Goal: Task Accomplishment & Management: Manage account settings

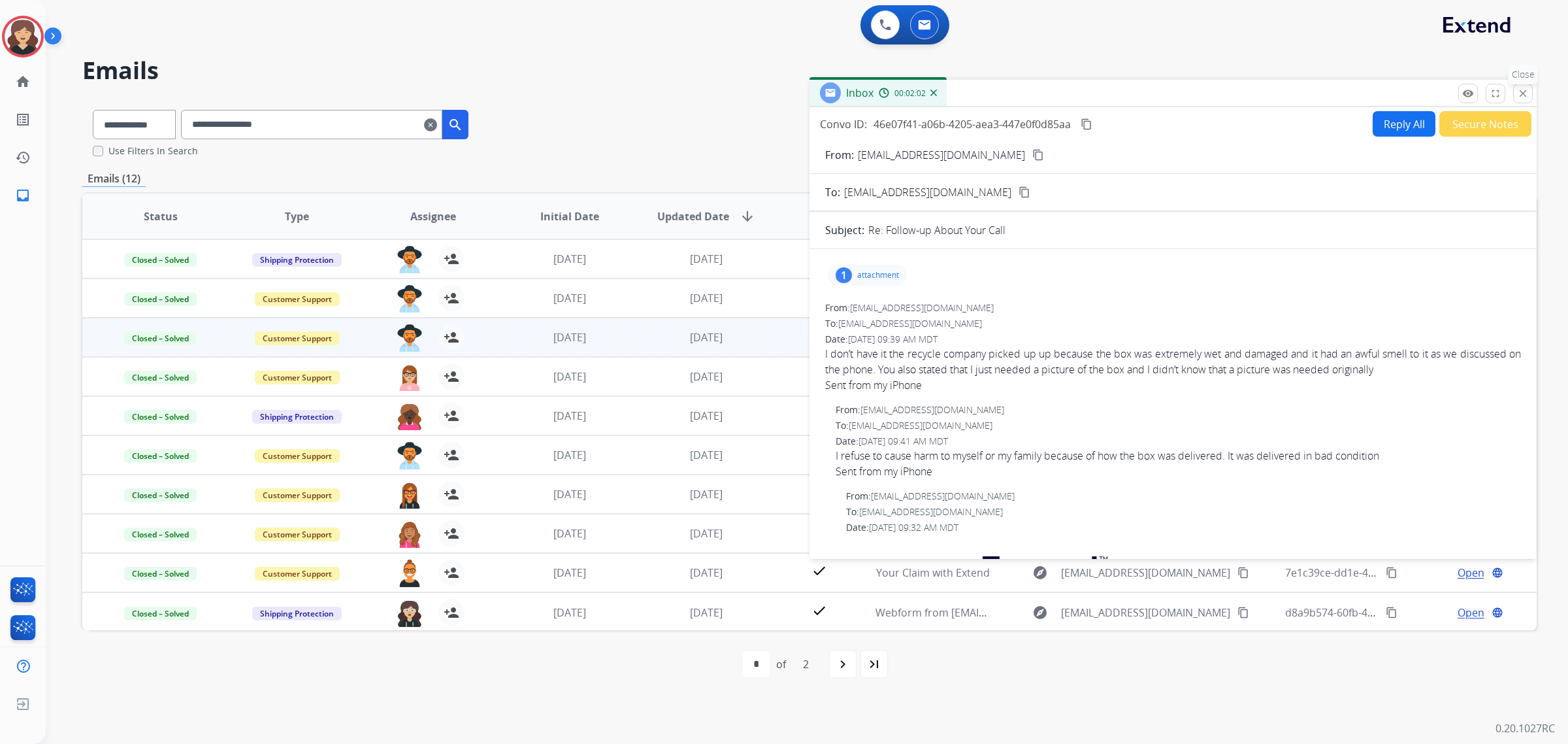
click at [1523, 93] on mat-icon "close" at bounding box center [1523, 93] width 12 height 12
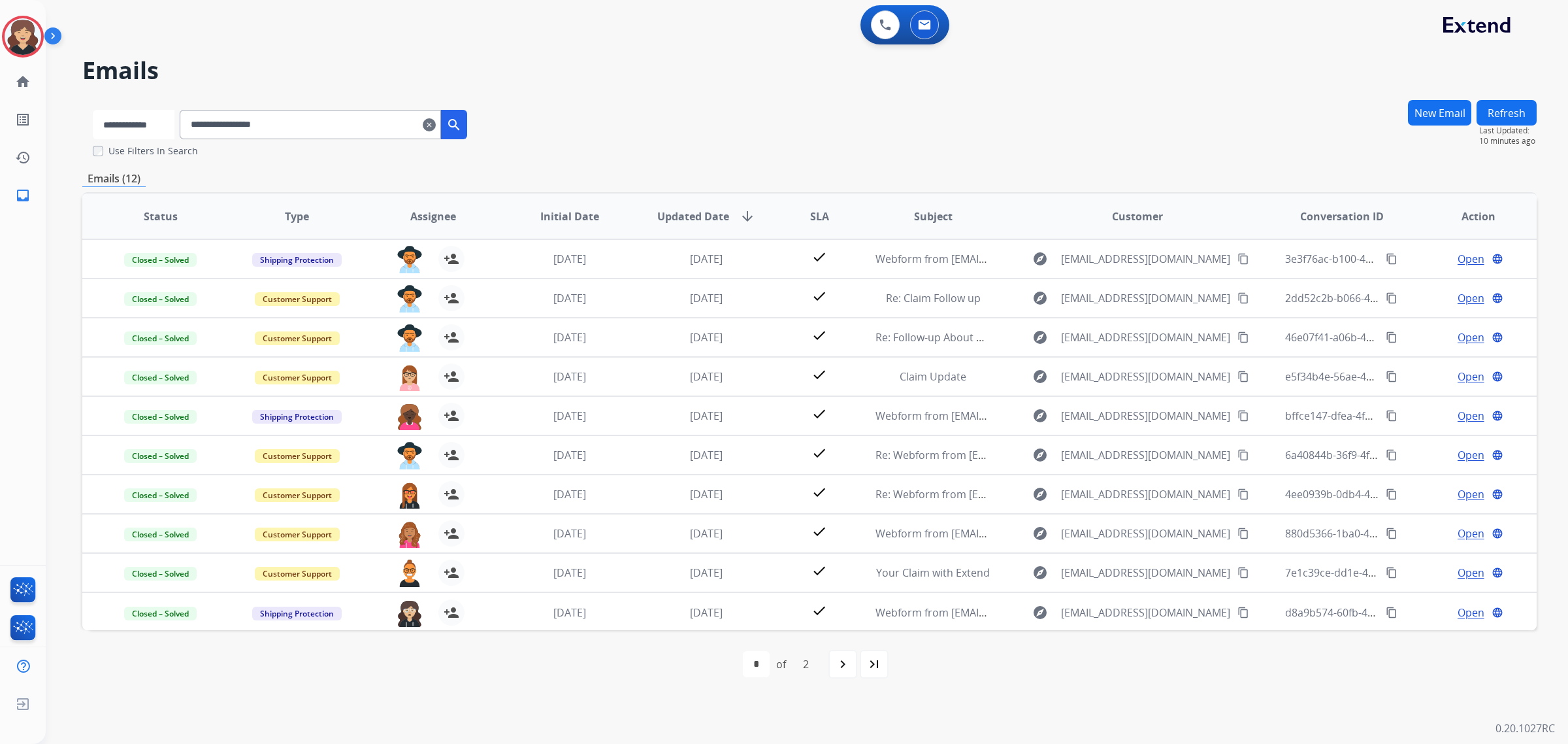
click at [157, 125] on select "**********" at bounding box center [134, 125] width 82 height 30
select select "**********"
click at [93, 110] on select "**********" at bounding box center [134, 125] width 82 height 30
drag, startPoint x: 328, startPoint y: 126, endPoint x: 100, endPoint y: 138, distance: 228.3
click at [100, 136] on div "**********" at bounding box center [281, 122] width 397 height 45
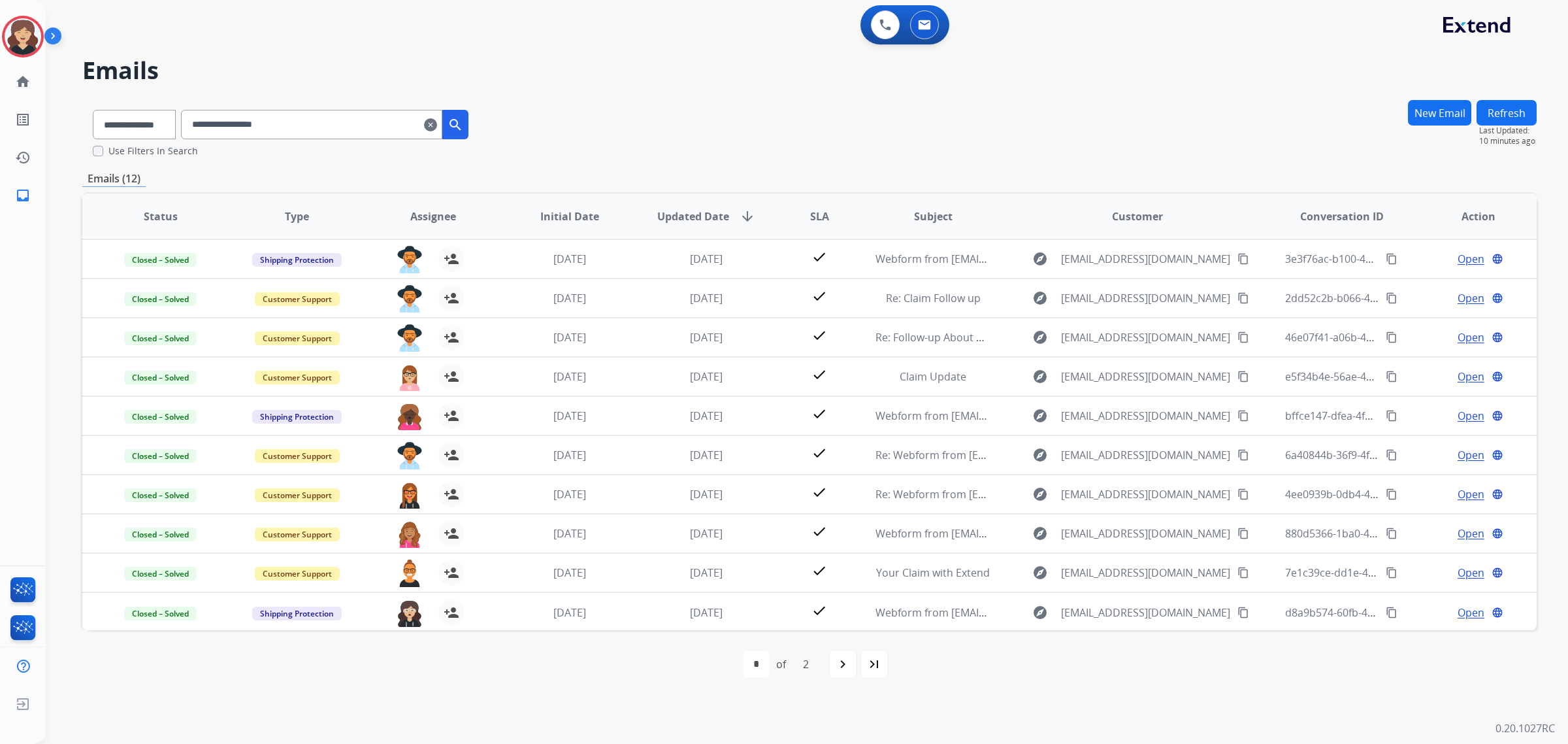
paste input "**********"
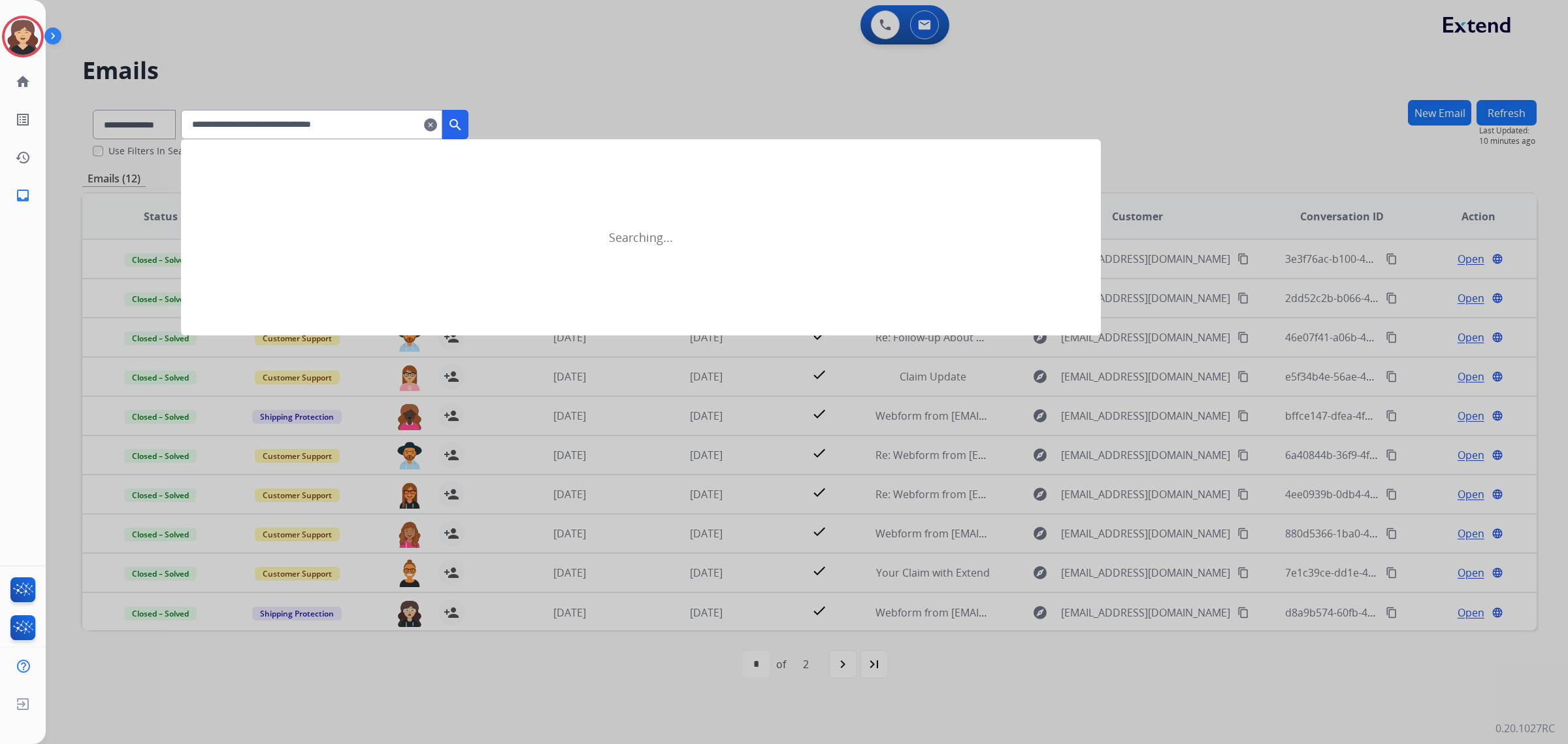
type input "**********"
click at [463, 120] on mat-icon "search" at bounding box center [455, 125] width 16 height 16
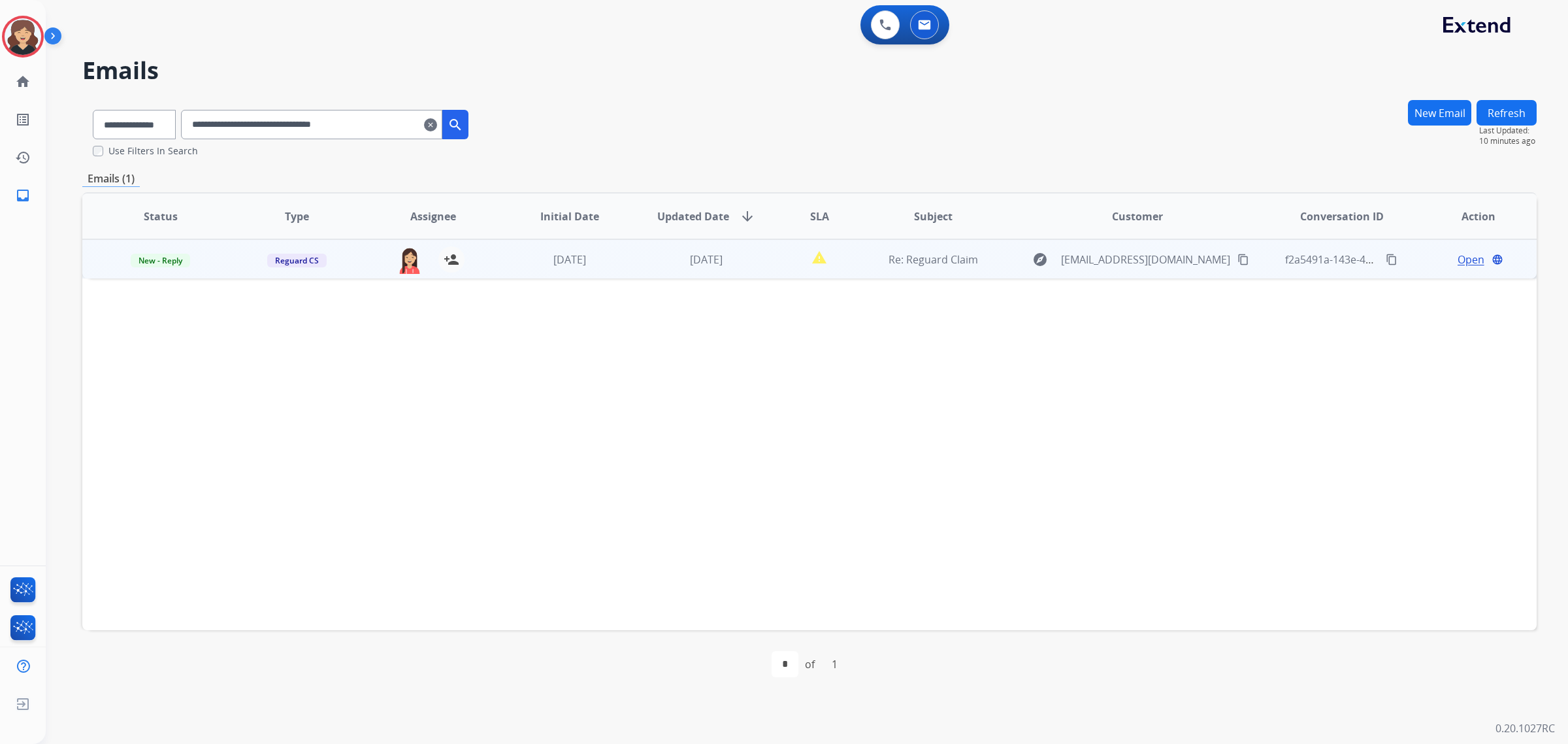
click at [1468, 252] on span "Open" at bounding box center [1471, 259] width 27 height 16
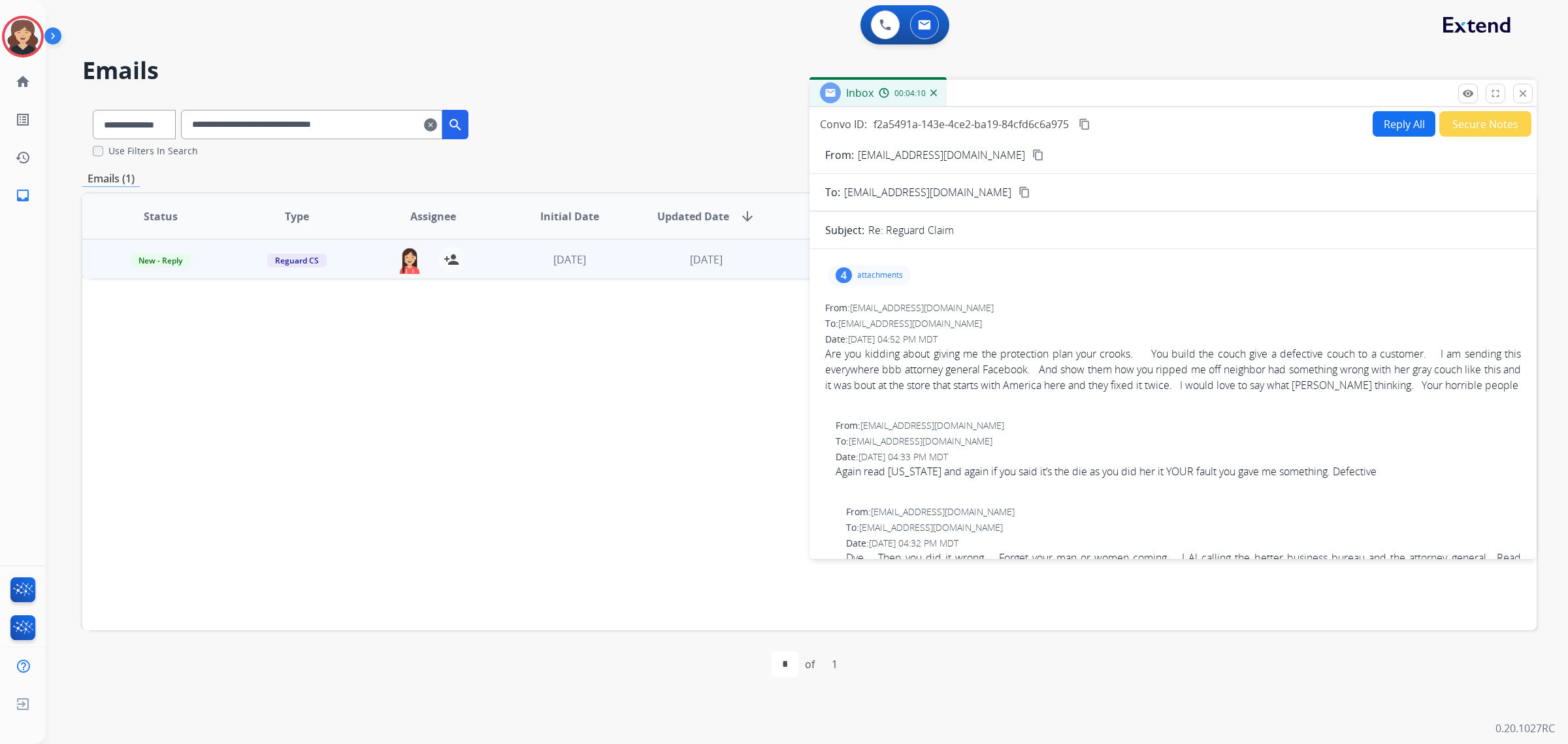
click at [1032, 155] on mat-icon "content_copy" at bounding box center [1038, 154] width 12 height 12
click at [126, 121] on select "**********" at bounding box center [134, 125] width 82 height 30
select select "**********"
click at [93, 110] on select "**********" at bounding box center [134, 125] width 82 height 30
drag, startPoint x: 257, startPoint y: 135, endPoint x: 97, endPoint y: 139, distance: 160.0
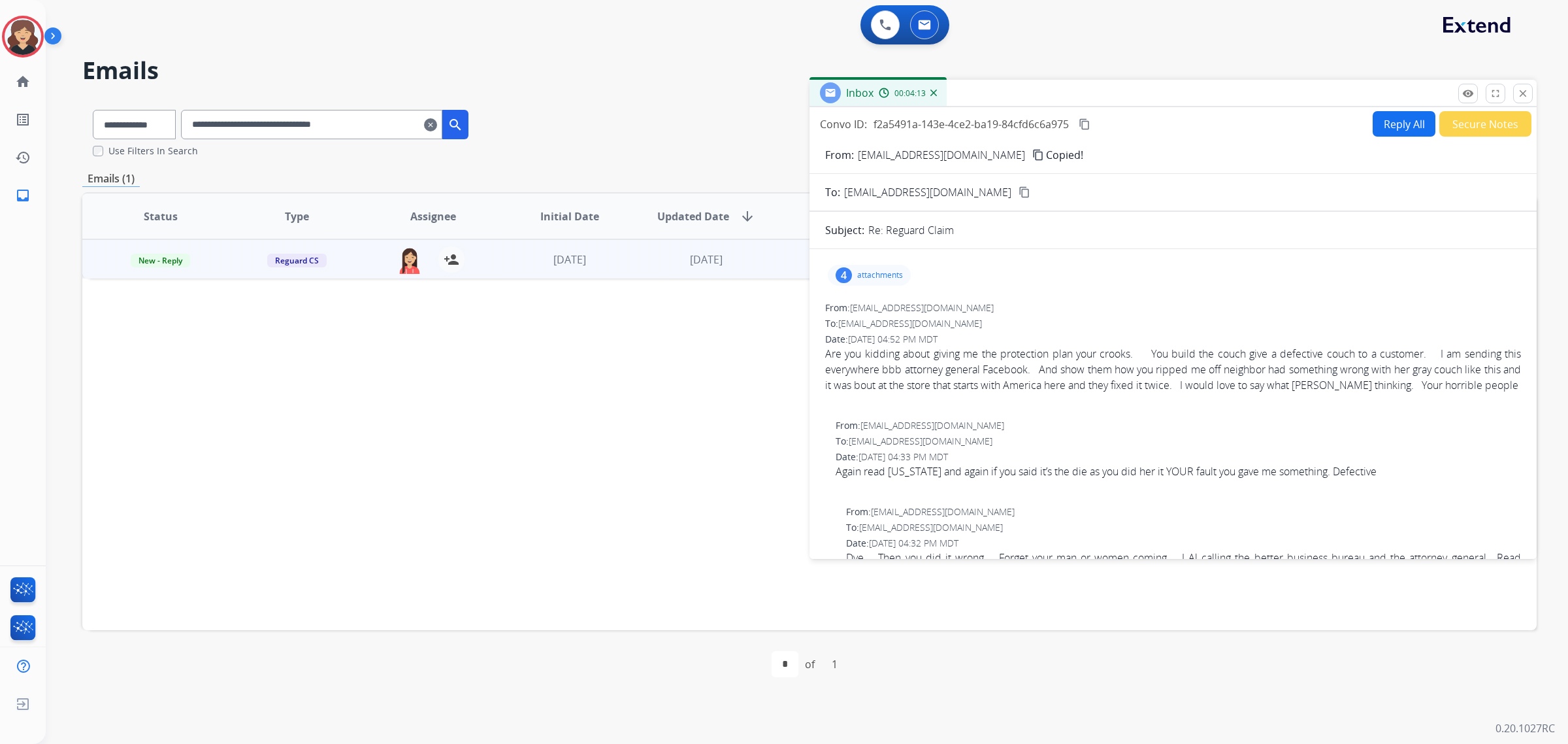
click at [97, 139] on div "**********" at bounding box center [281, 122] width 397 height 45
paste input "text"
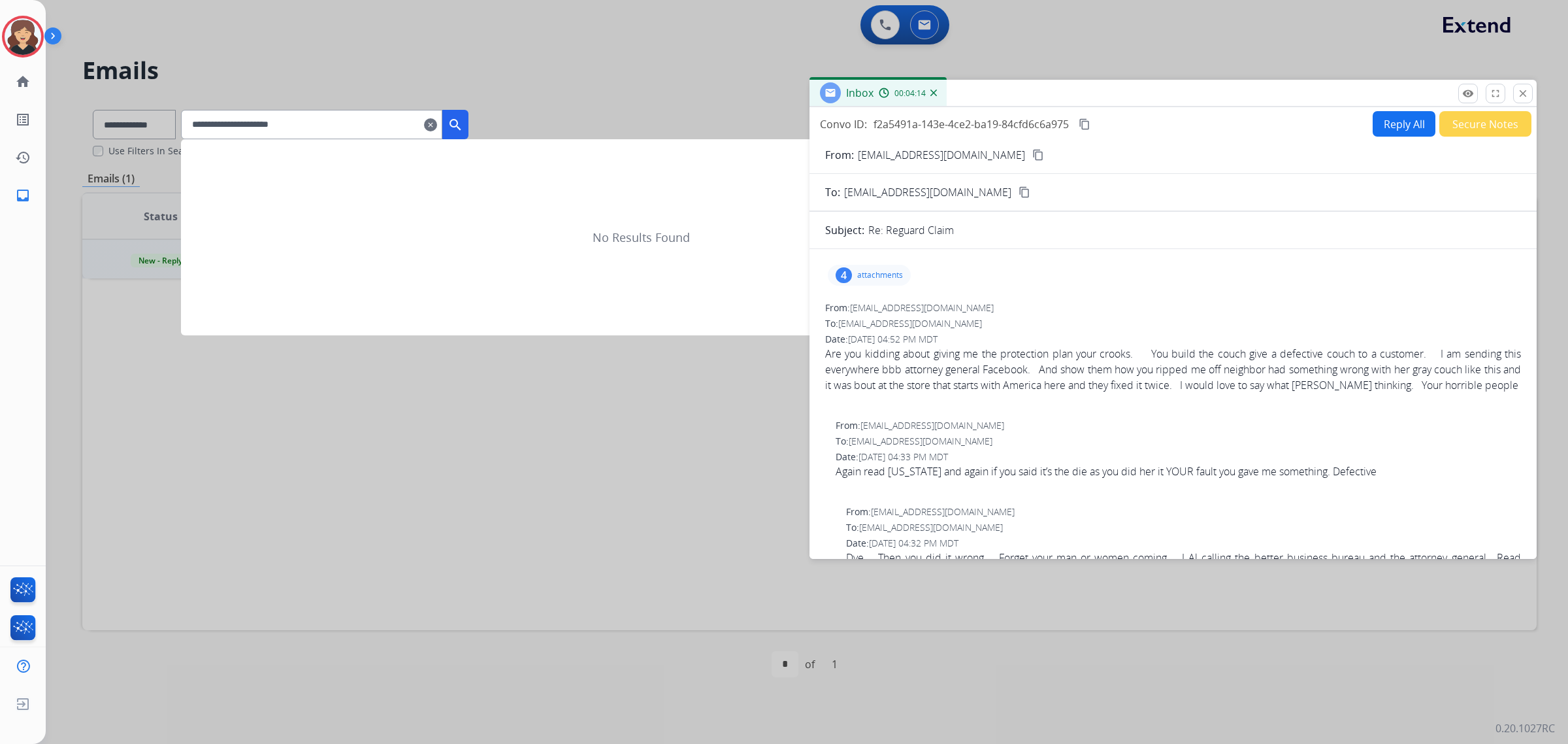
type input "**********"
click at [463, 118] on mat-icon "search" at bounding box center [455, 125] width 16 height 16
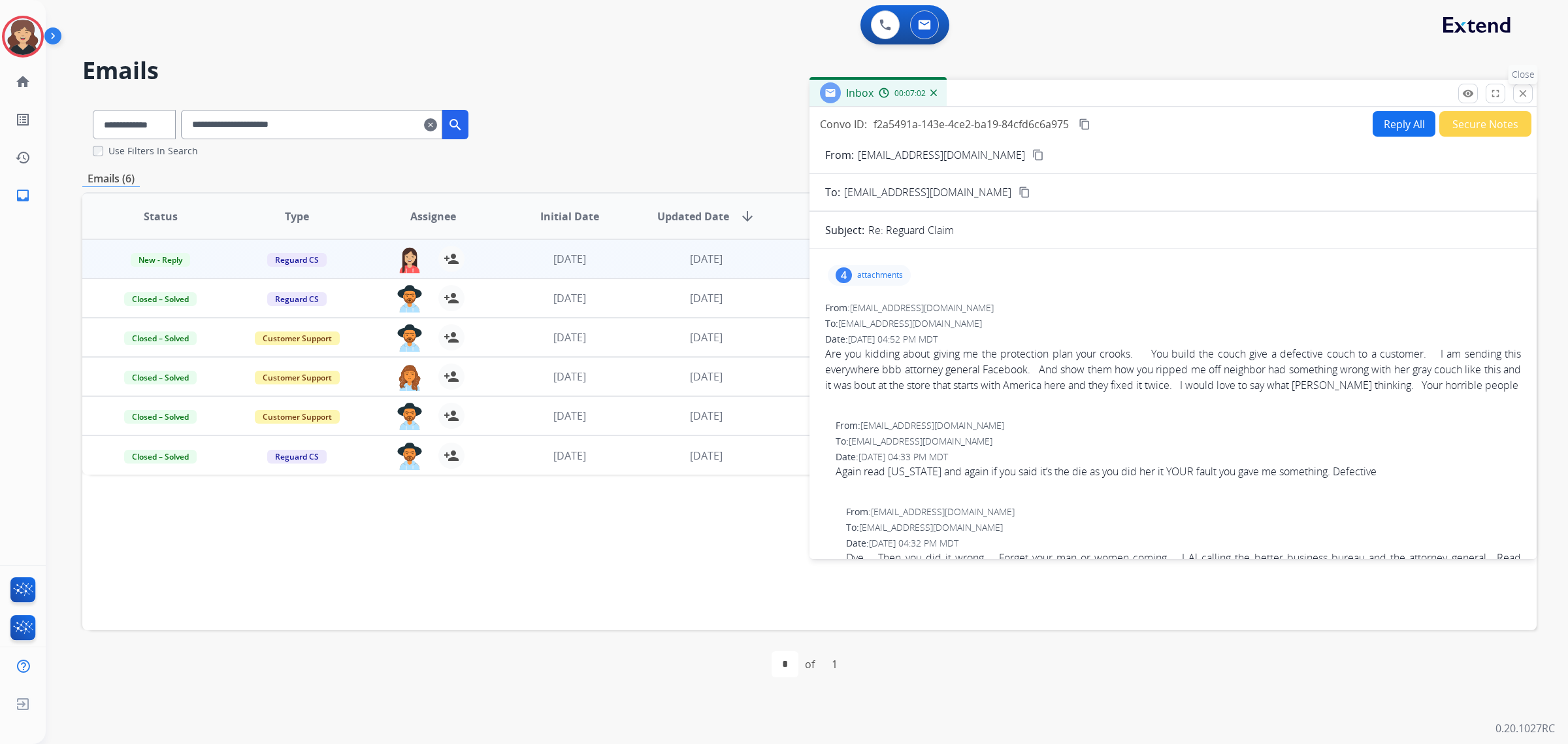
click at [1523, 96] on mat-icon "close" at bounding box center [1523, 93] width 12 height 12
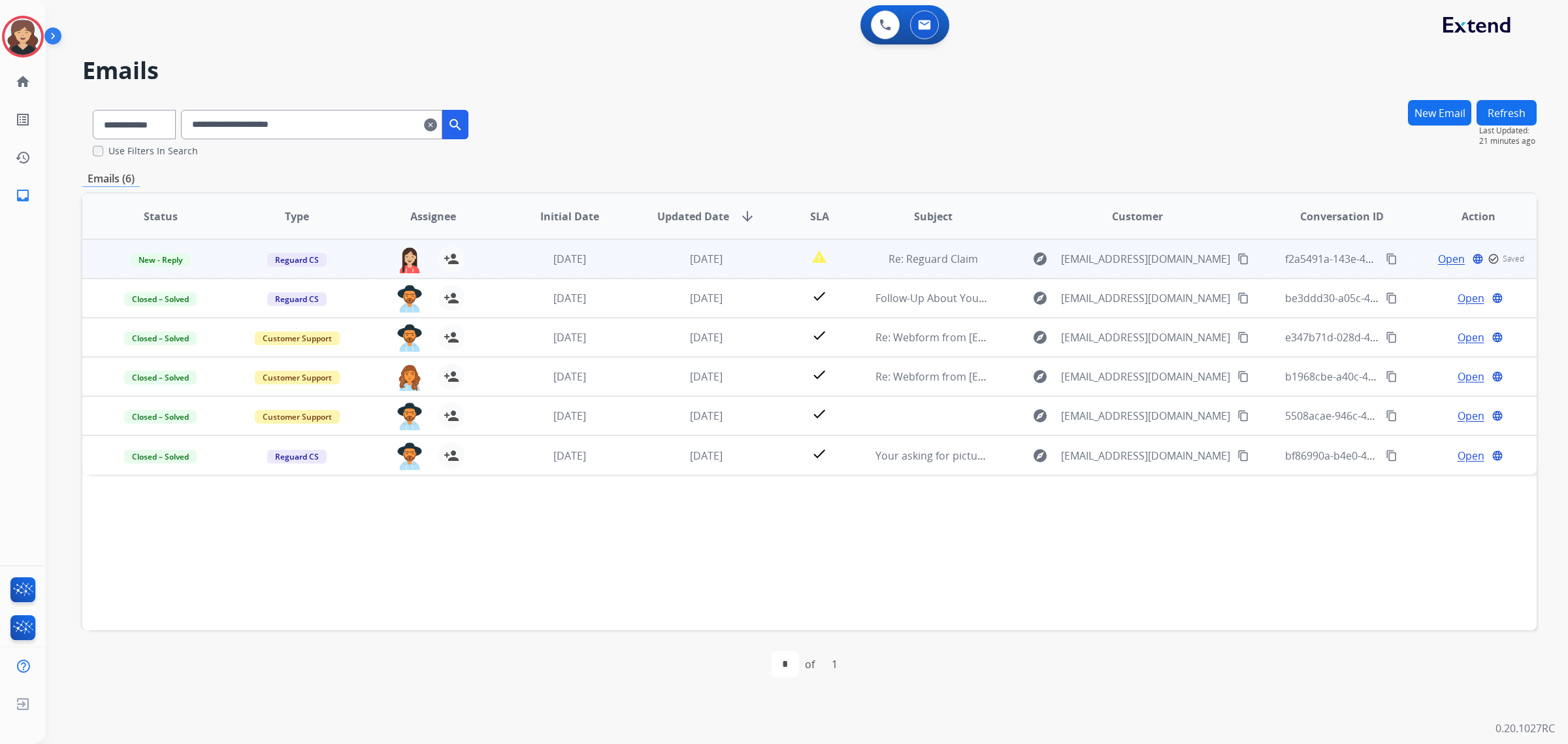
click at [1238, 255] on mat-icon "content_copy" at bounding box center [1243, 259] width 12 height 12
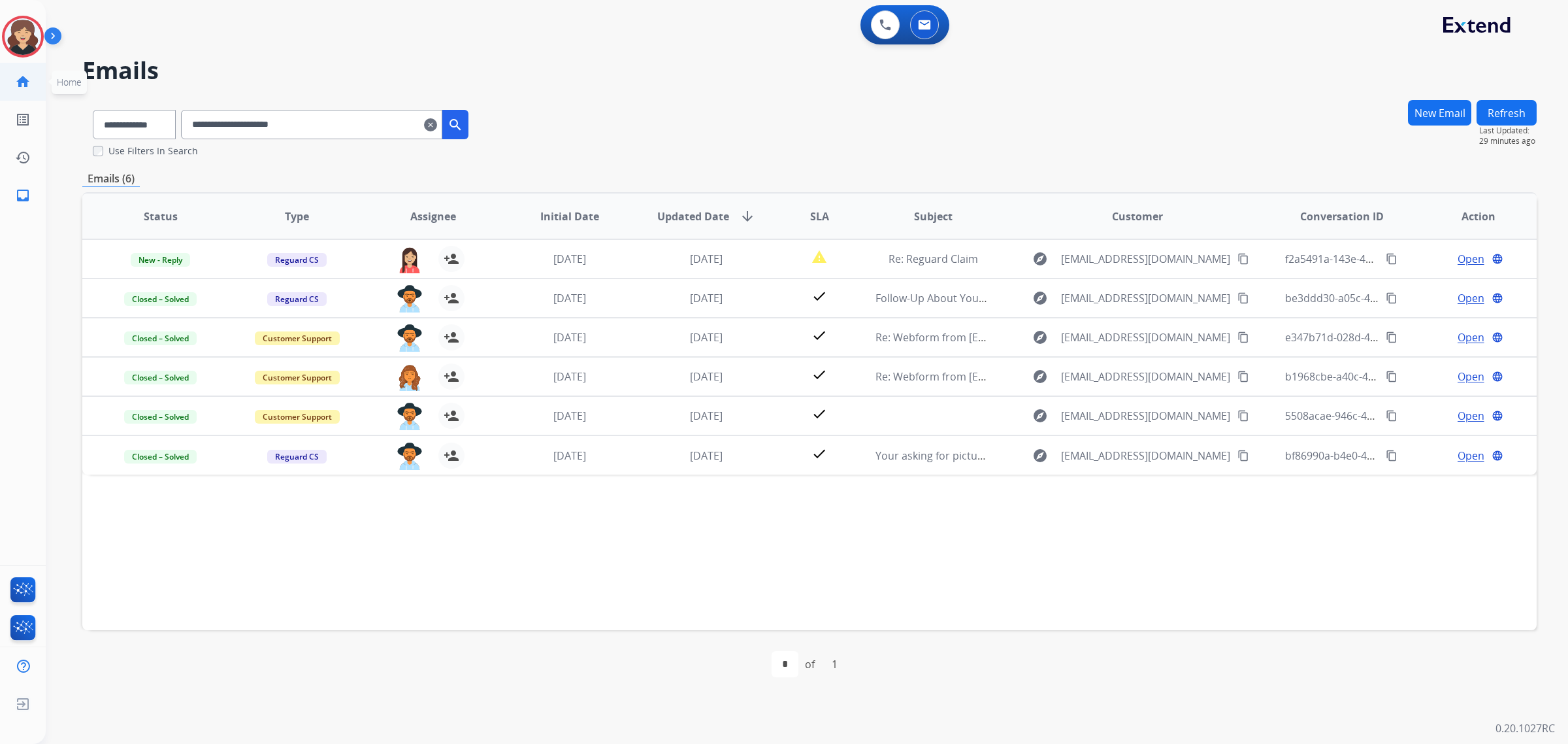
click at [25, 70] on link "home Home" at bounding box center [22, 81] width 36 height 36
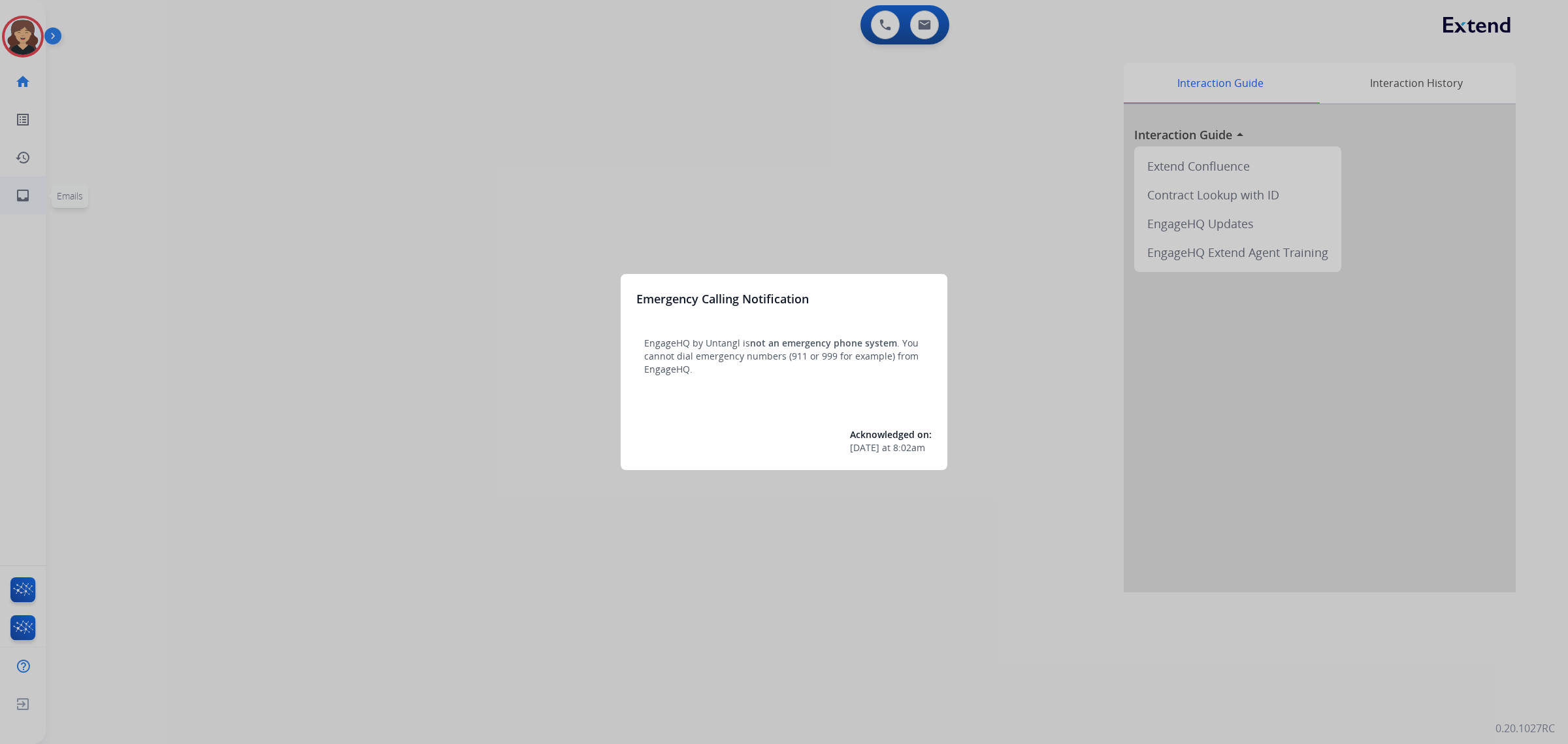
click at [17, 184] on div at bounding box center [784, 372] width 1568 height 744
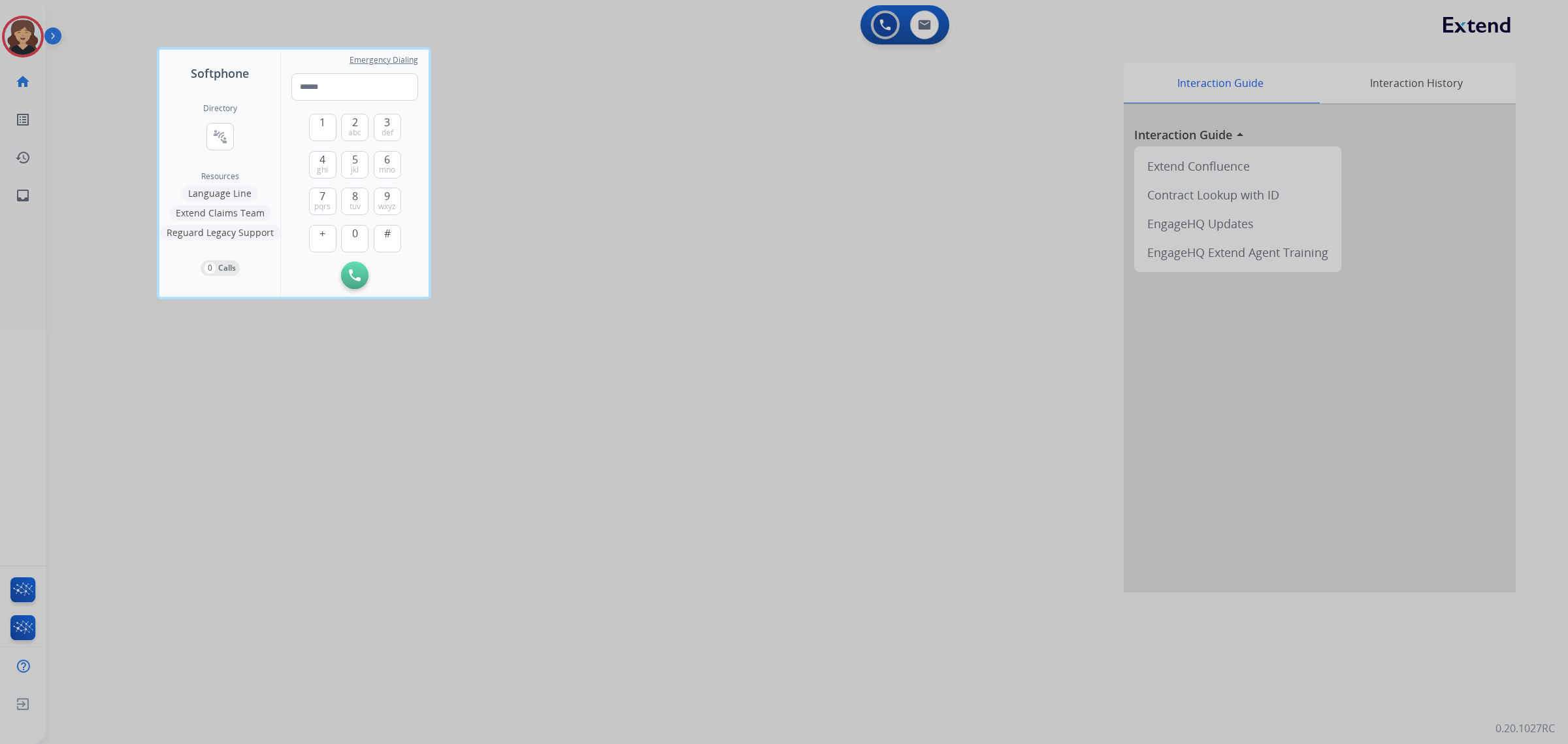
click at [14, 199] on div at bounding box center [784, 372] width 1568 height 744
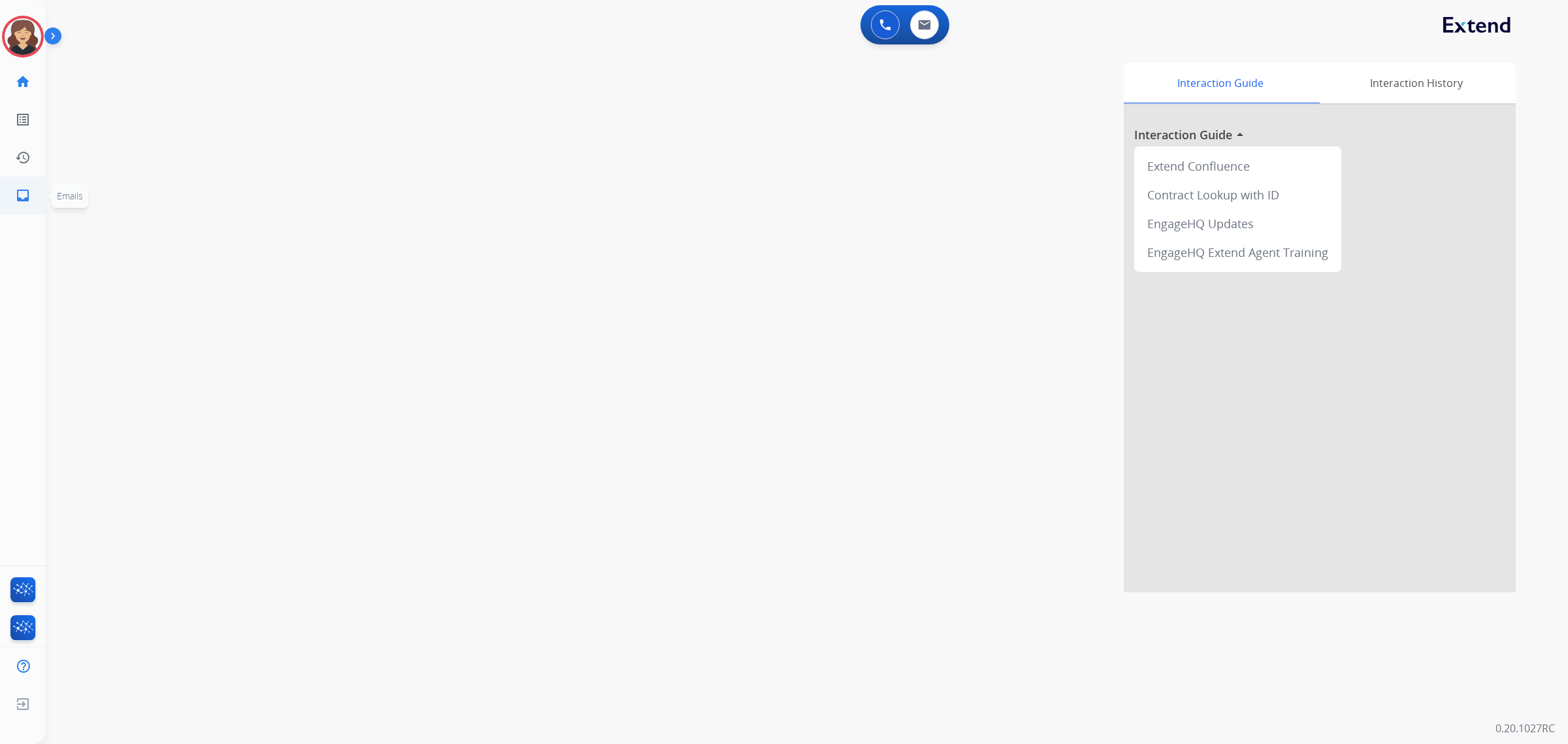
click at [25, 201] on mat-icon "inbox" at bounding box center [22, 195] width 16 height 16
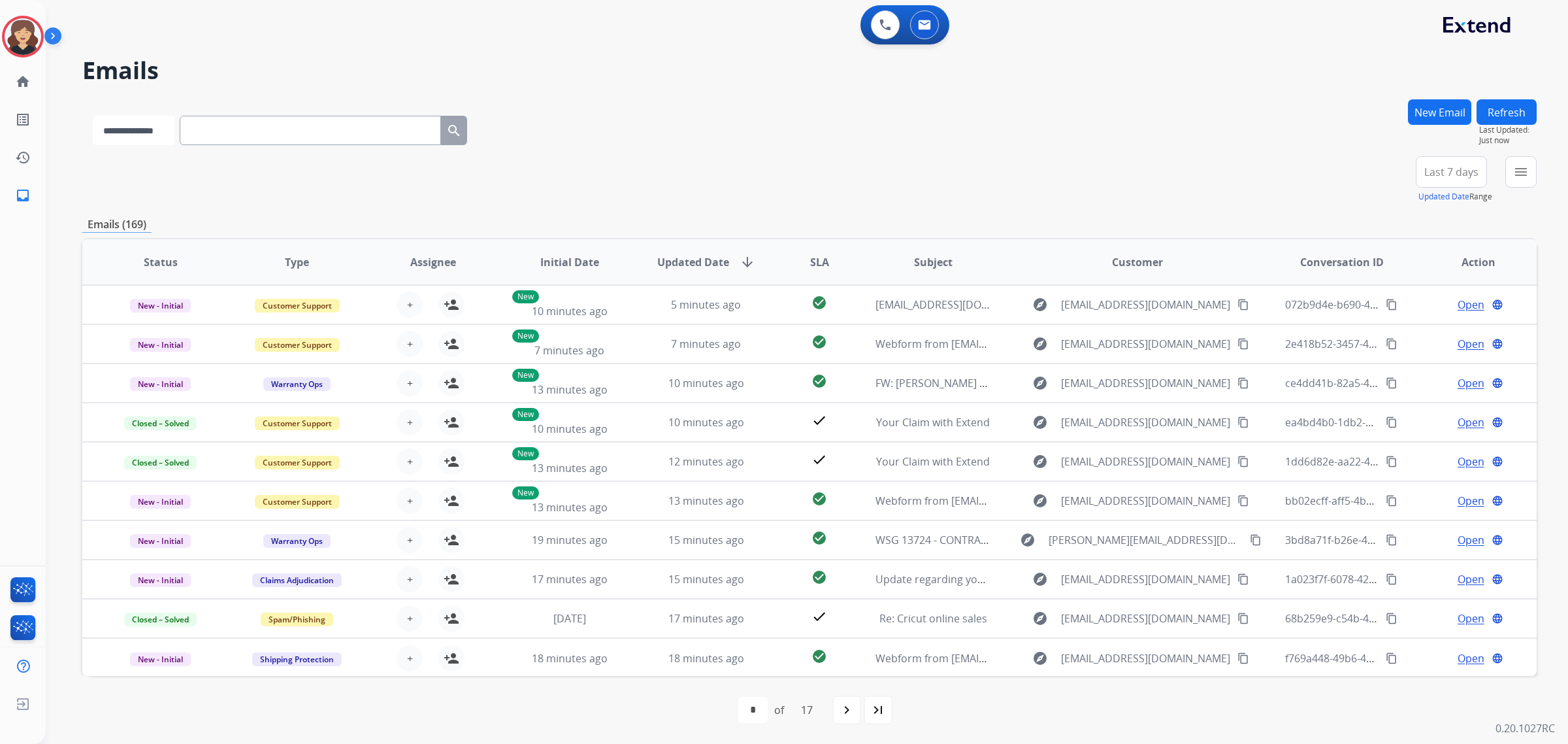
click at [111, 136] on select "**********" at bounding box center [134, 130] width 82 height 30
select select "**********"
click at [93, 115] on select "**********" at bounding box center [134, 130] width 82 height 30
click at [295, 136] on input "text" at bounding box center [312, 130] width 261 height 30
paste input "**********"
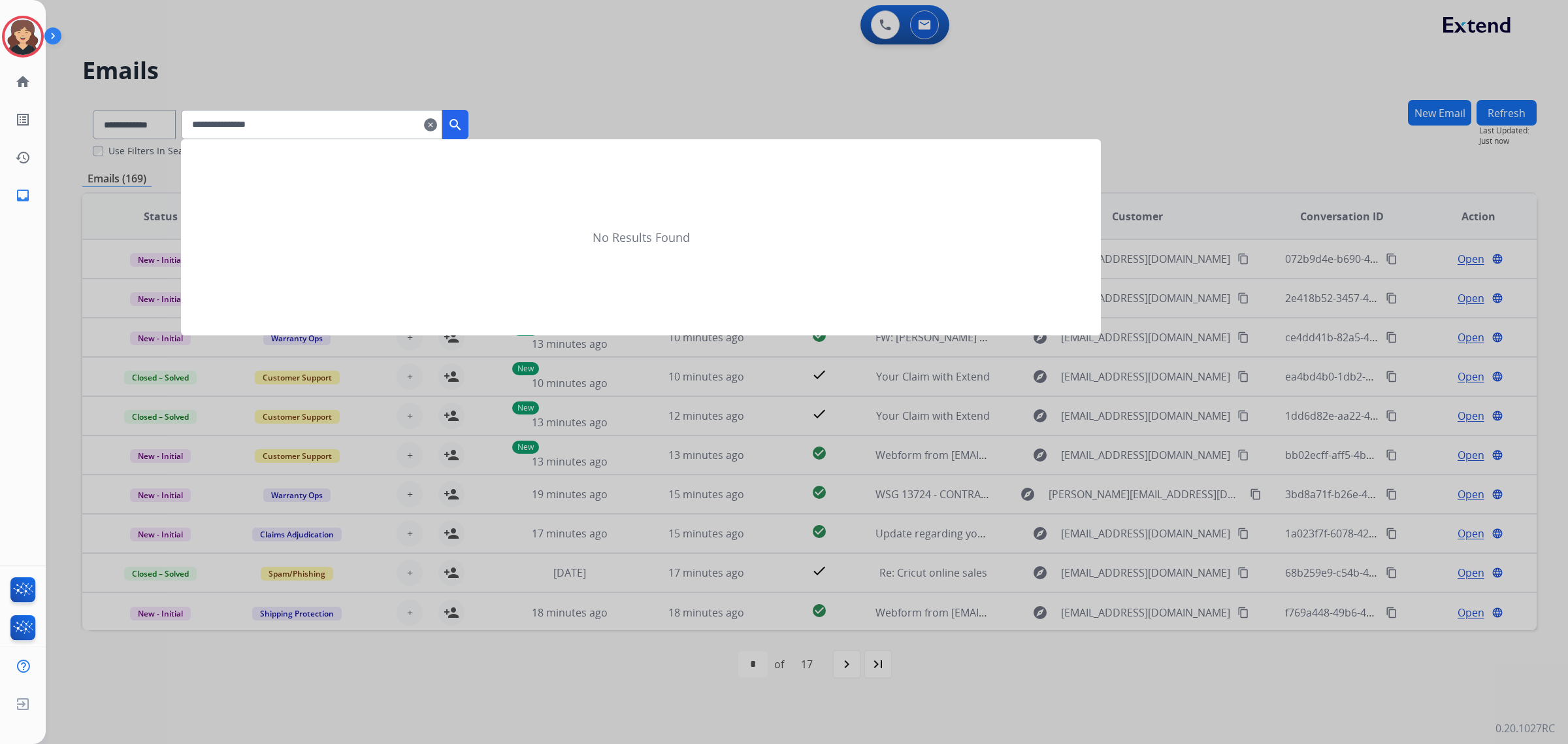
type input "**********"
click at [469, 134] on button "search" at bounding box center [456, 125] width 26 height 30
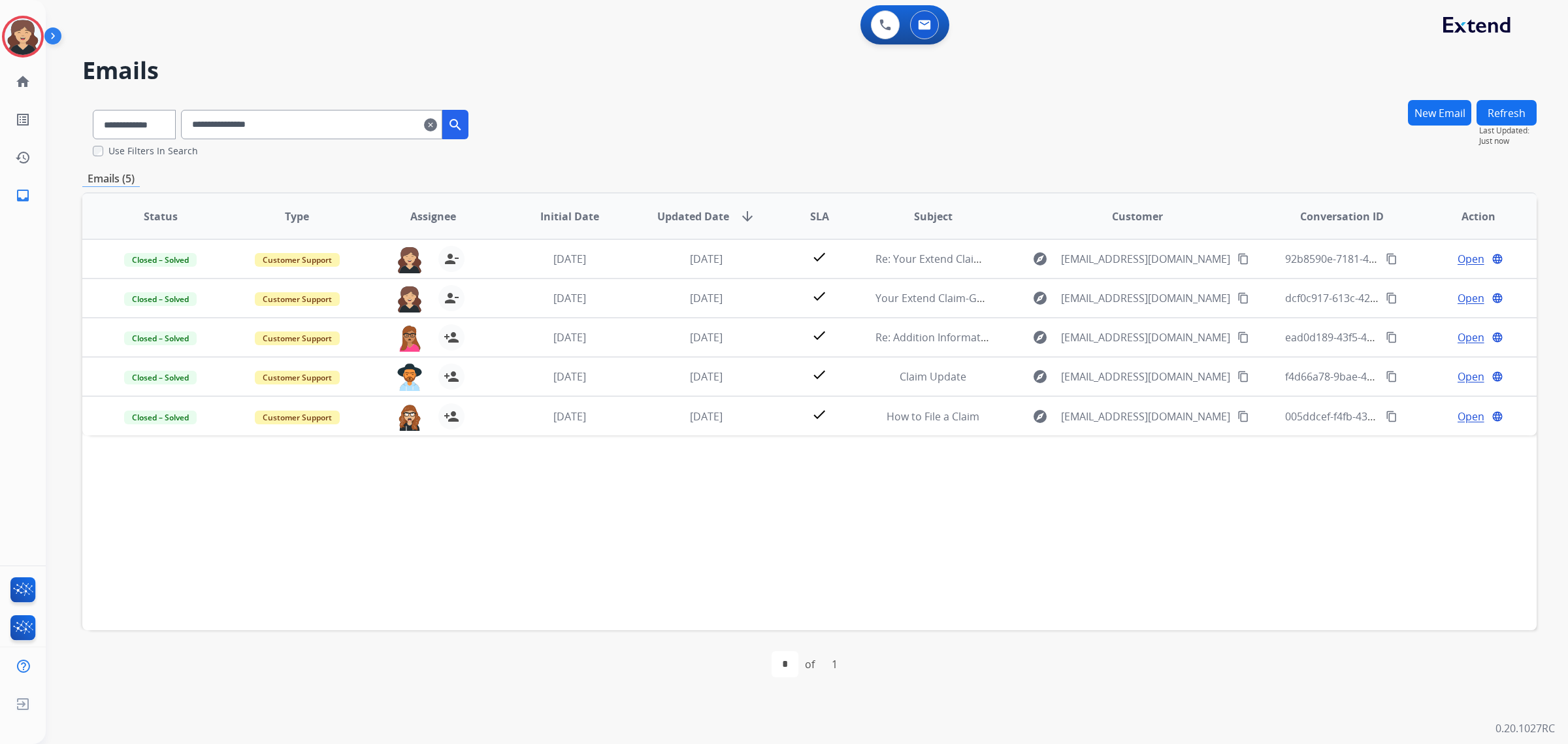
click at [724, 513] on div "Status Type Assignee Initial Date Updated Date arrow_downward SLA Subject Custo…" at bounding box center [810, 411] width 1455 height 438
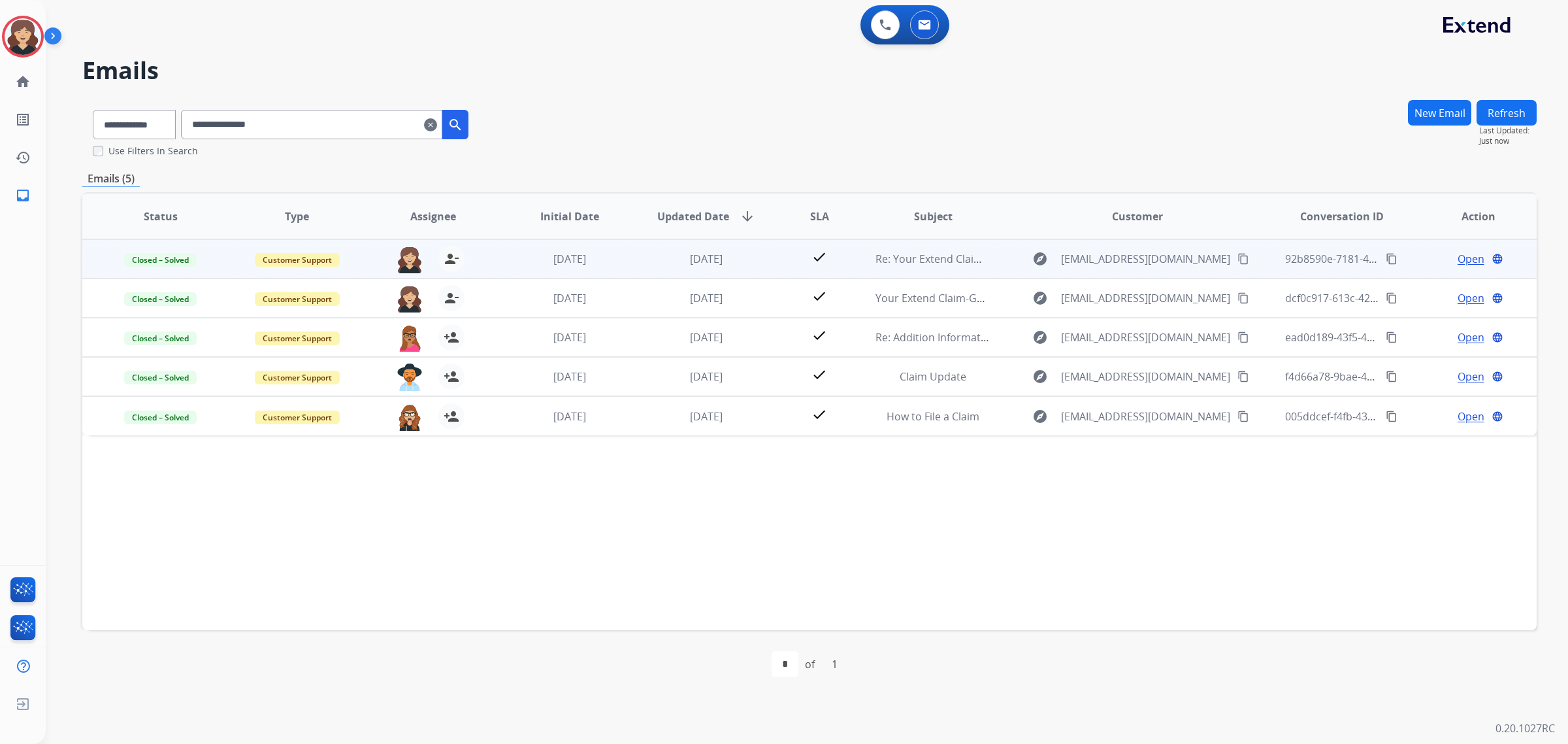
click at [1458, 253] on span "Open" at bounding box center [1471, 259] width 27 height 16
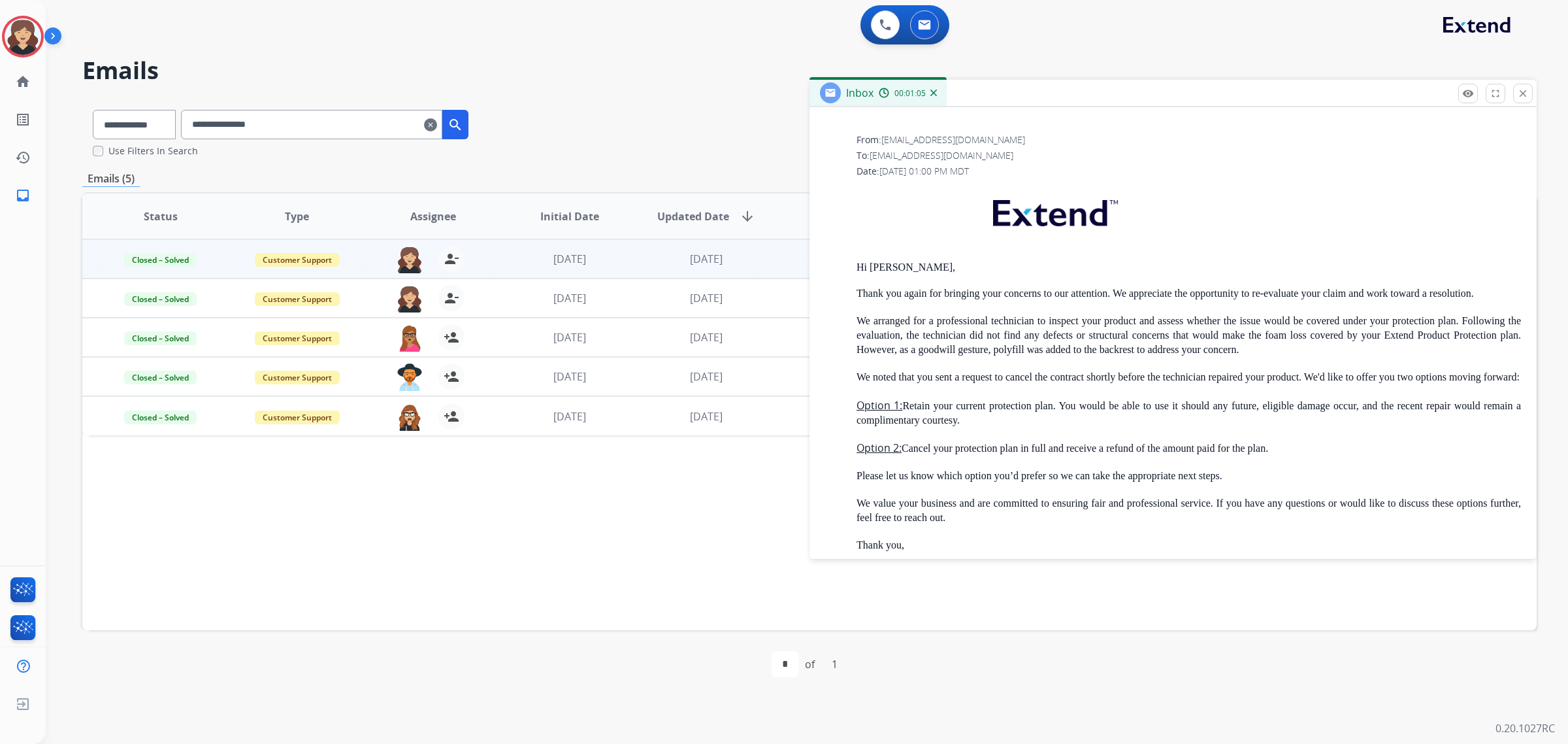
scroll to position [2611, 0]
drag, startPoint x: 1312, startPoint y: 488, endPoint x: 854, endPoint y: 445, distance: 460.0
click at [854, 445] on div "From: support@extend.com To: bajmba@gmail.com Date: 07/11/2025 - 01:00 PM MDT H…" at bounding box center [1173, 437] width 696 height 604
copy div "Option 1: Retain your current protection plan. You would be able to use it shou…"
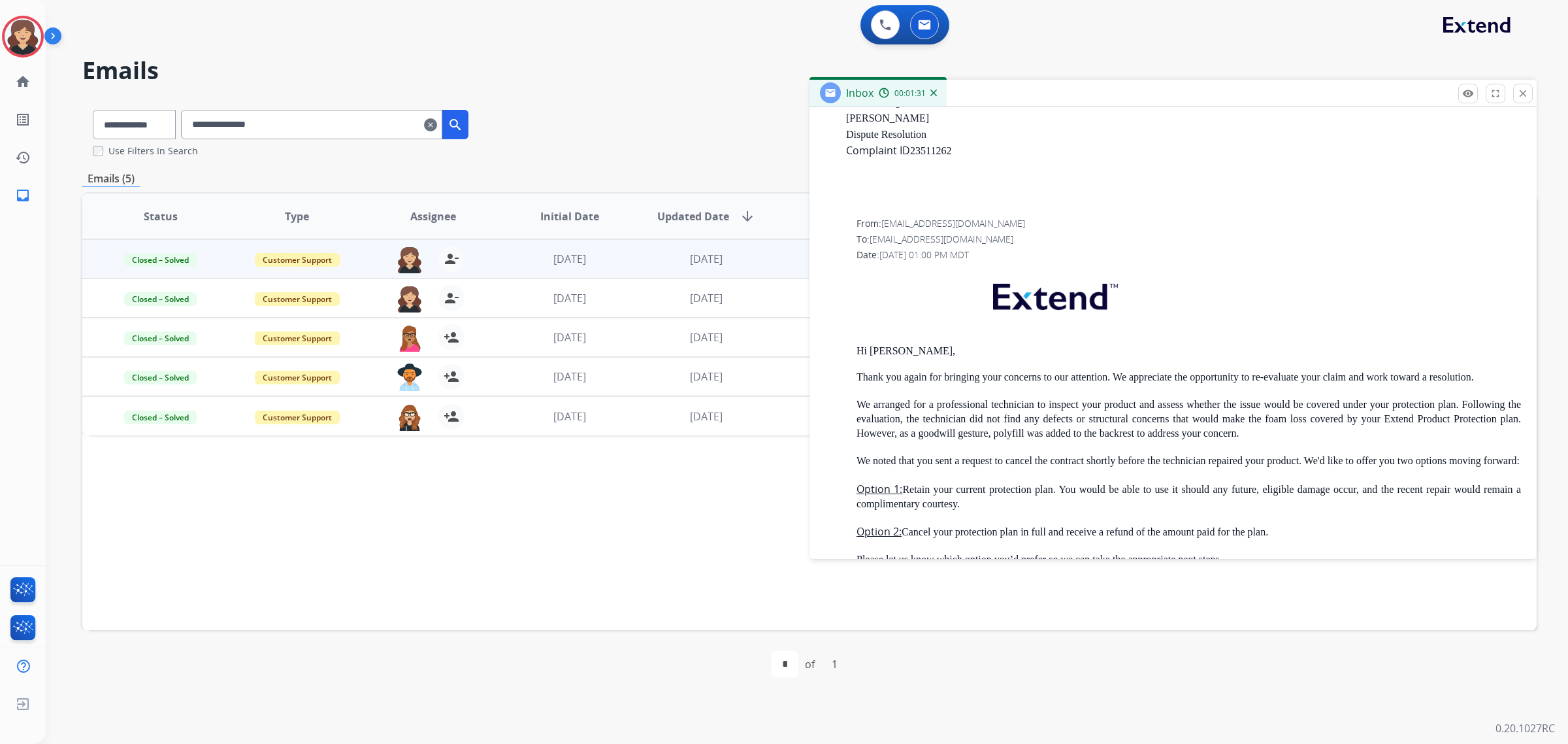
scroll to position [2285, 0]
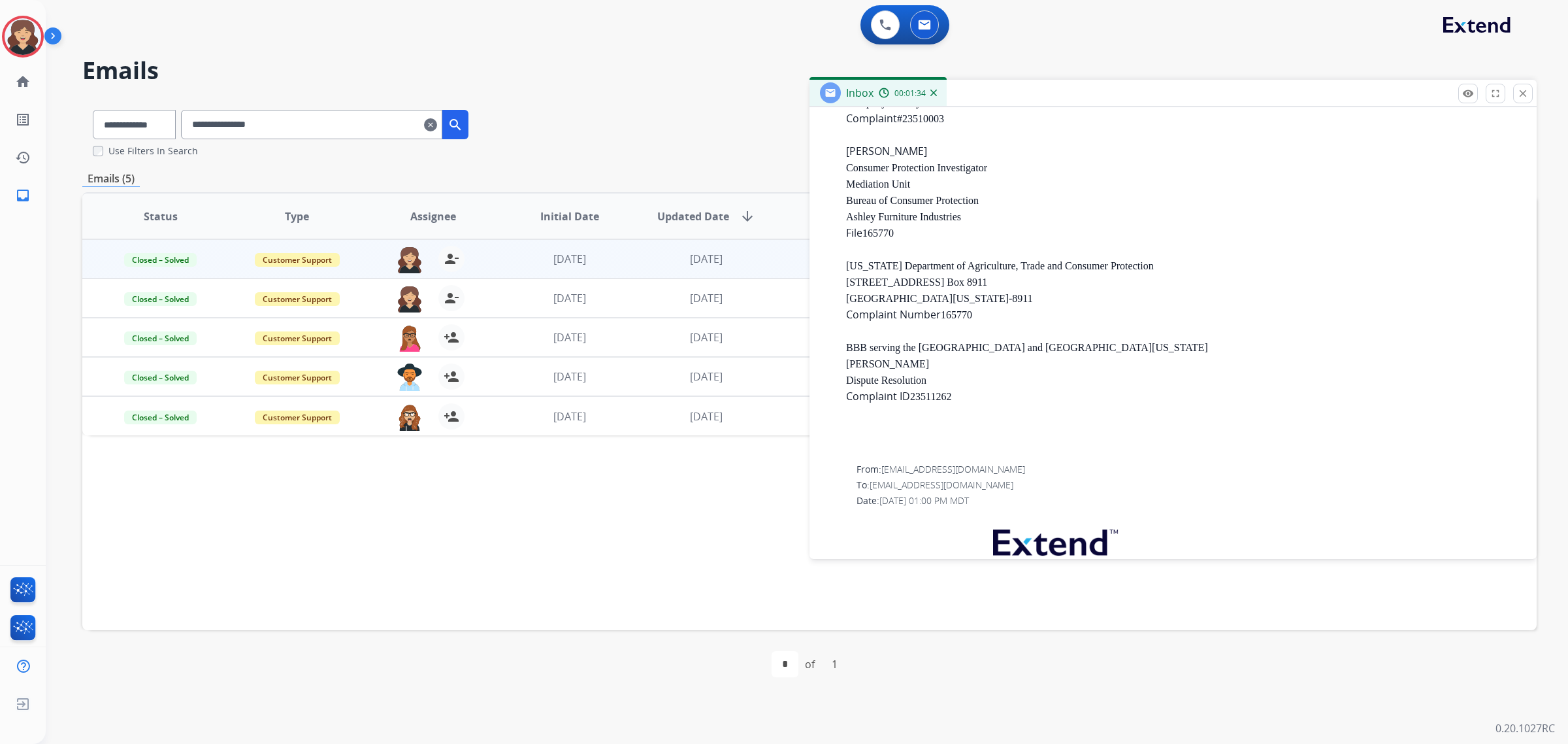
click at [1518, 102] on div "remove_red_eye Logs fullscreen Expand close Close" at bounding box center [1495, 93] width 74 height 20
click at [1524, 96] on mat-icon "close" at bounding box center [1523, 93] width 12 height 12
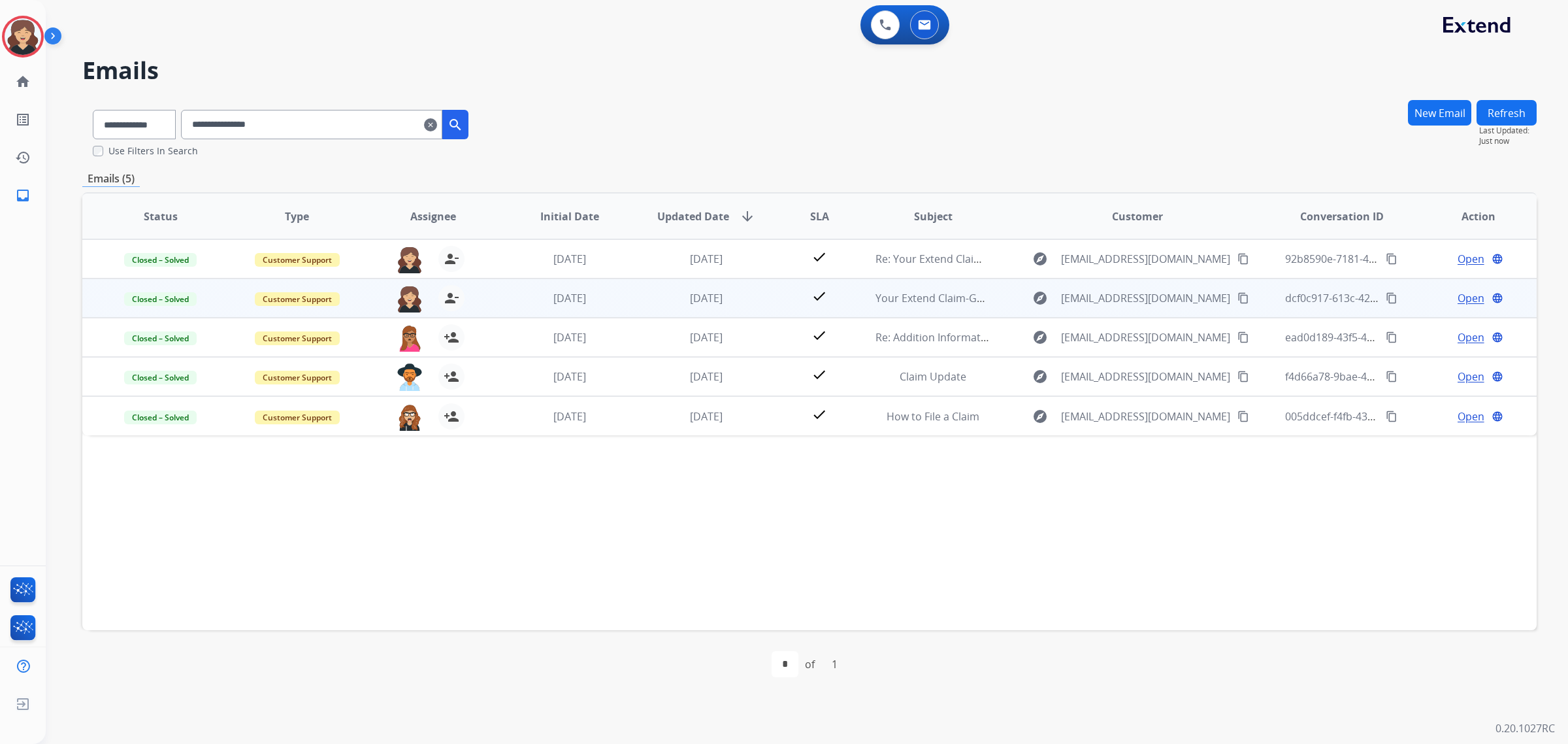
click at [1458, 298] on span "Open" at bounding box center [1471, 298] width 27 height 16
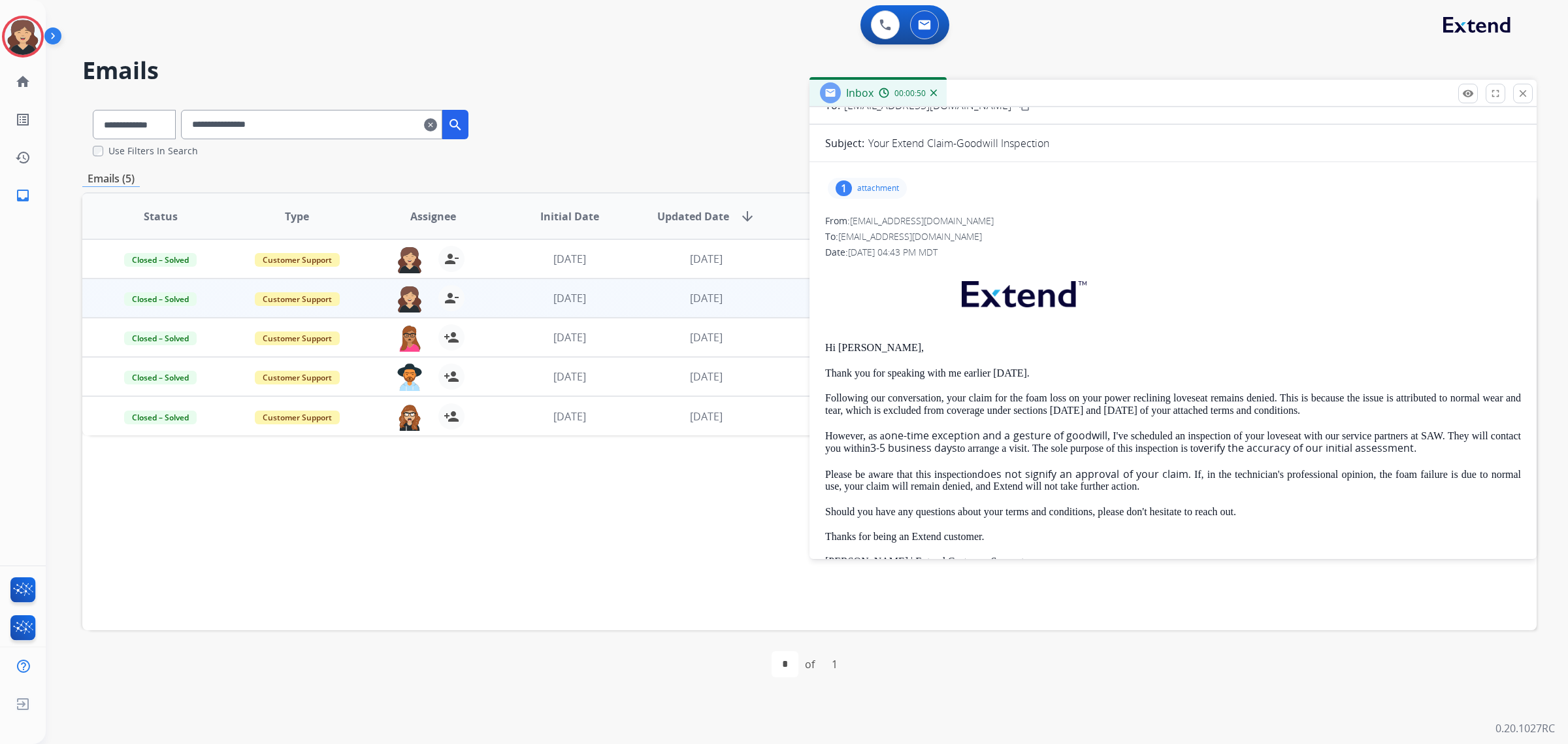
scroll to position [0, 0]
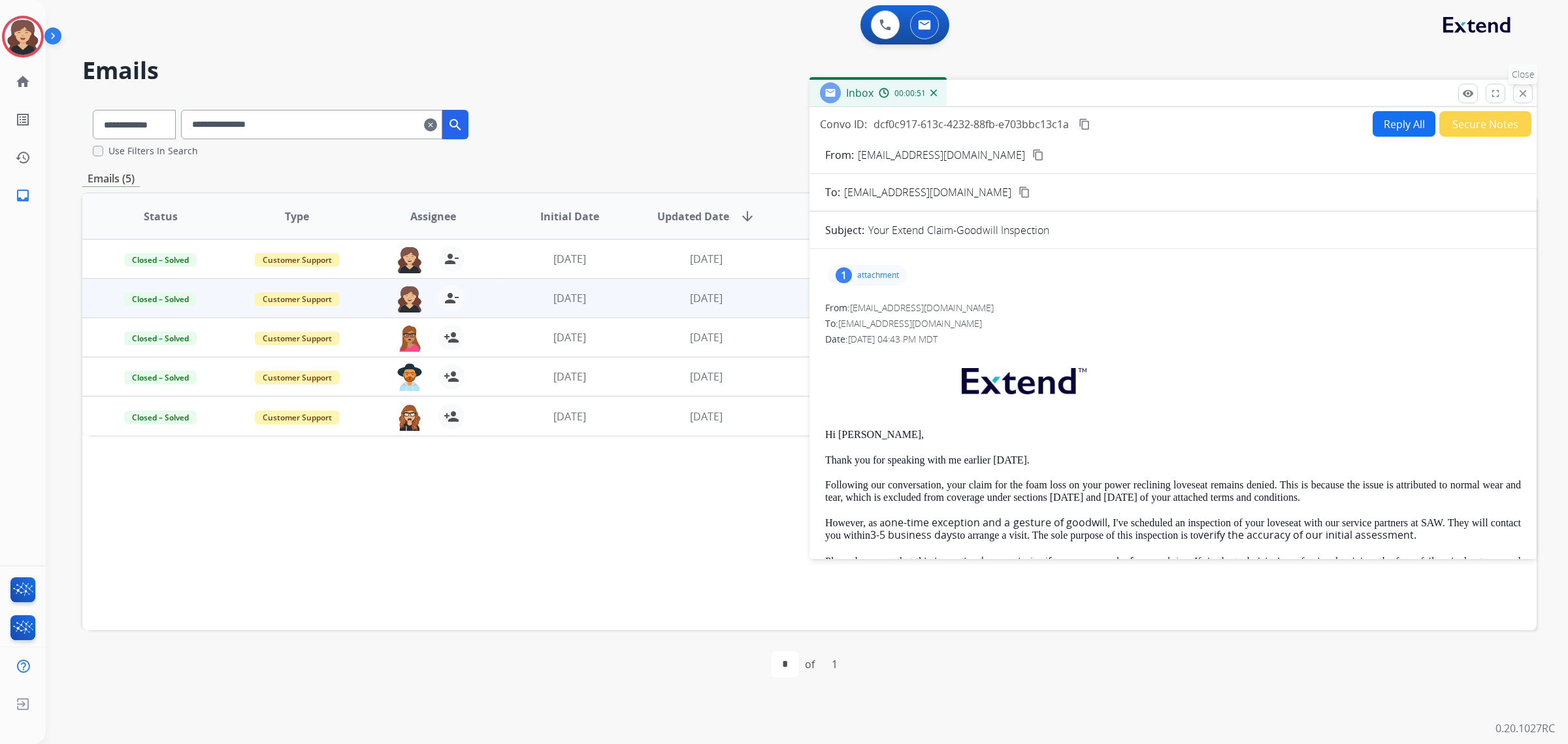
click at [1520, 96] on mat-icon "close" at bounding box center [1523, 93] width 12 height 12
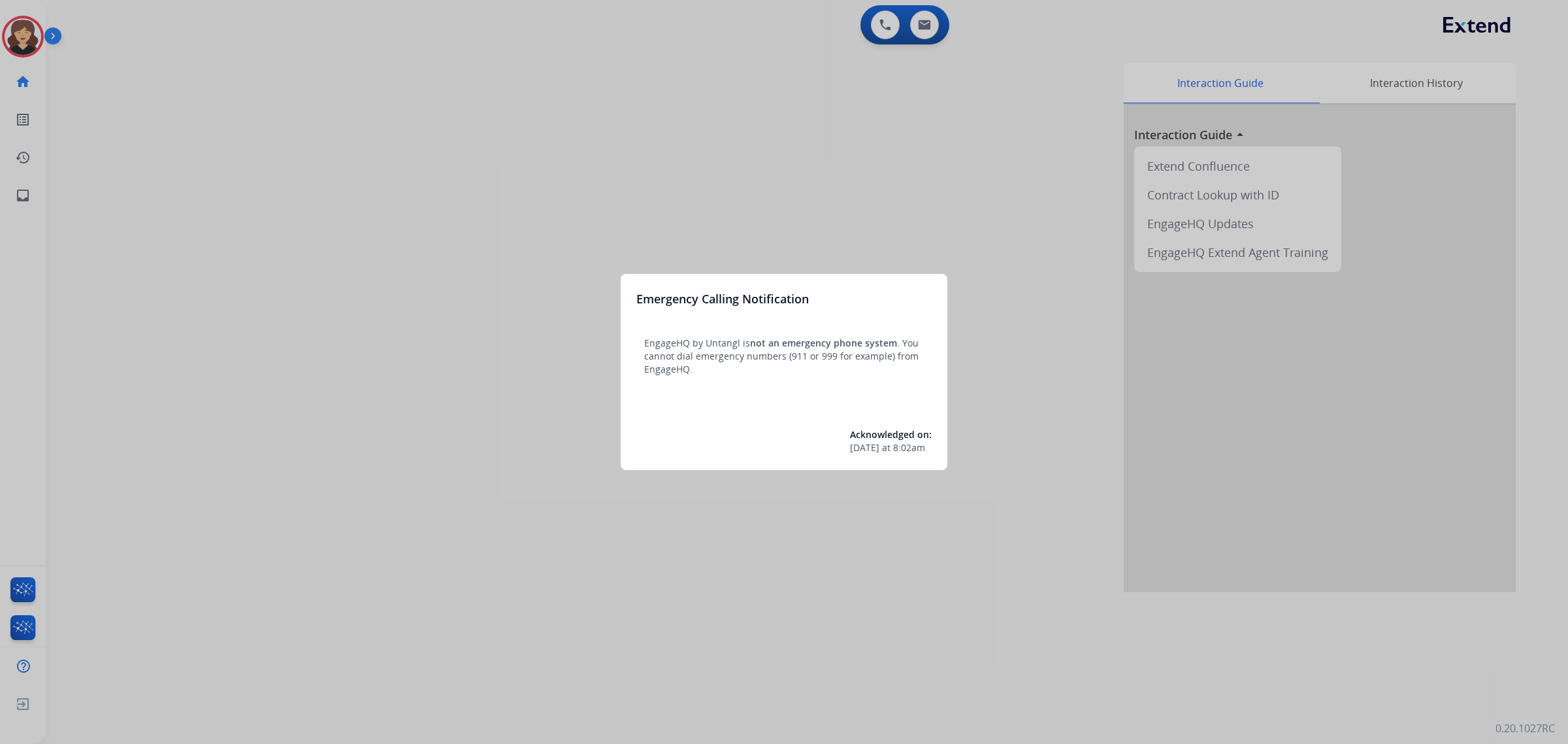
click at [21, 188] on div at bounding box center [784, 372] width 1568 height 744
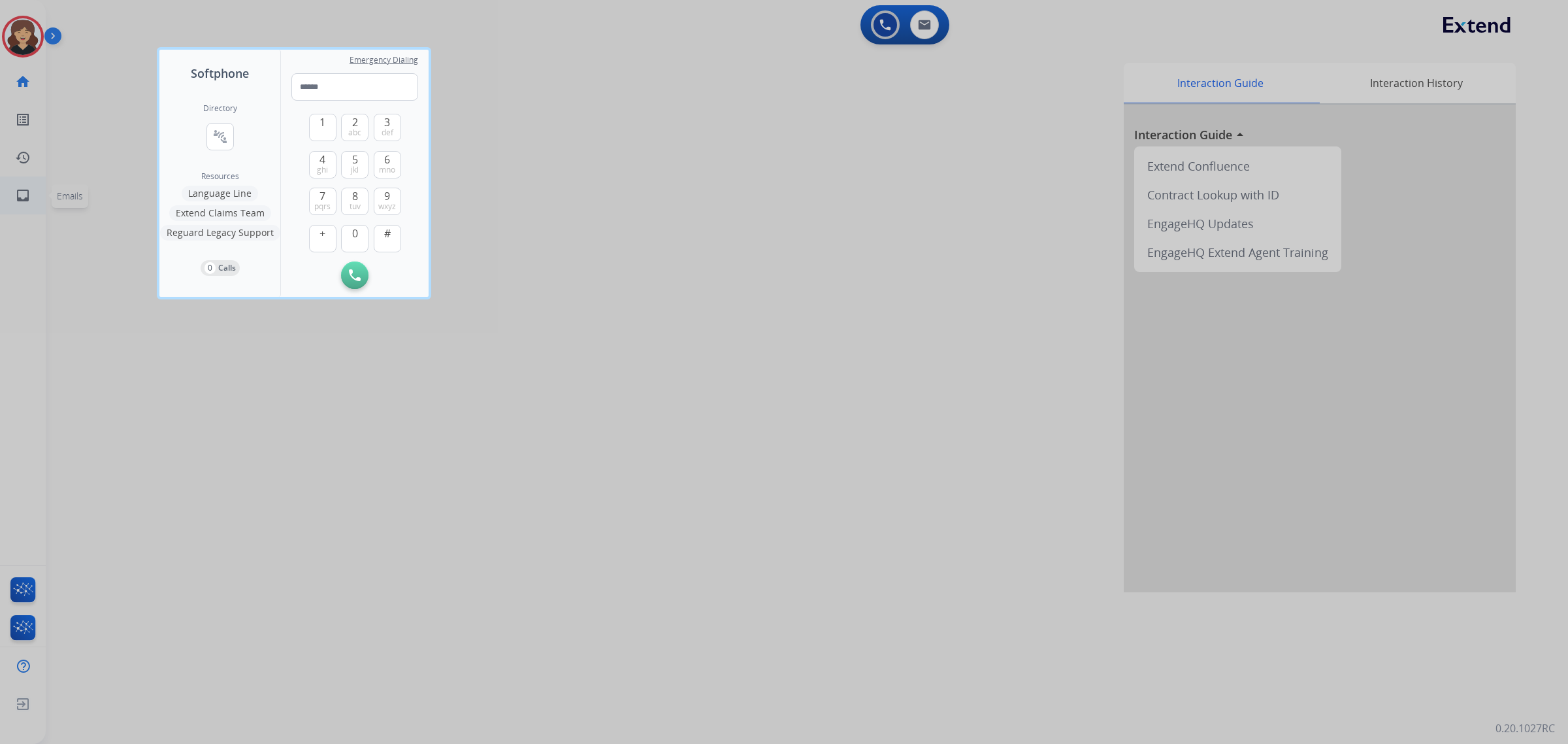
click at [21, 188] on div at bounding box center [784, 372] width 1568 height 744
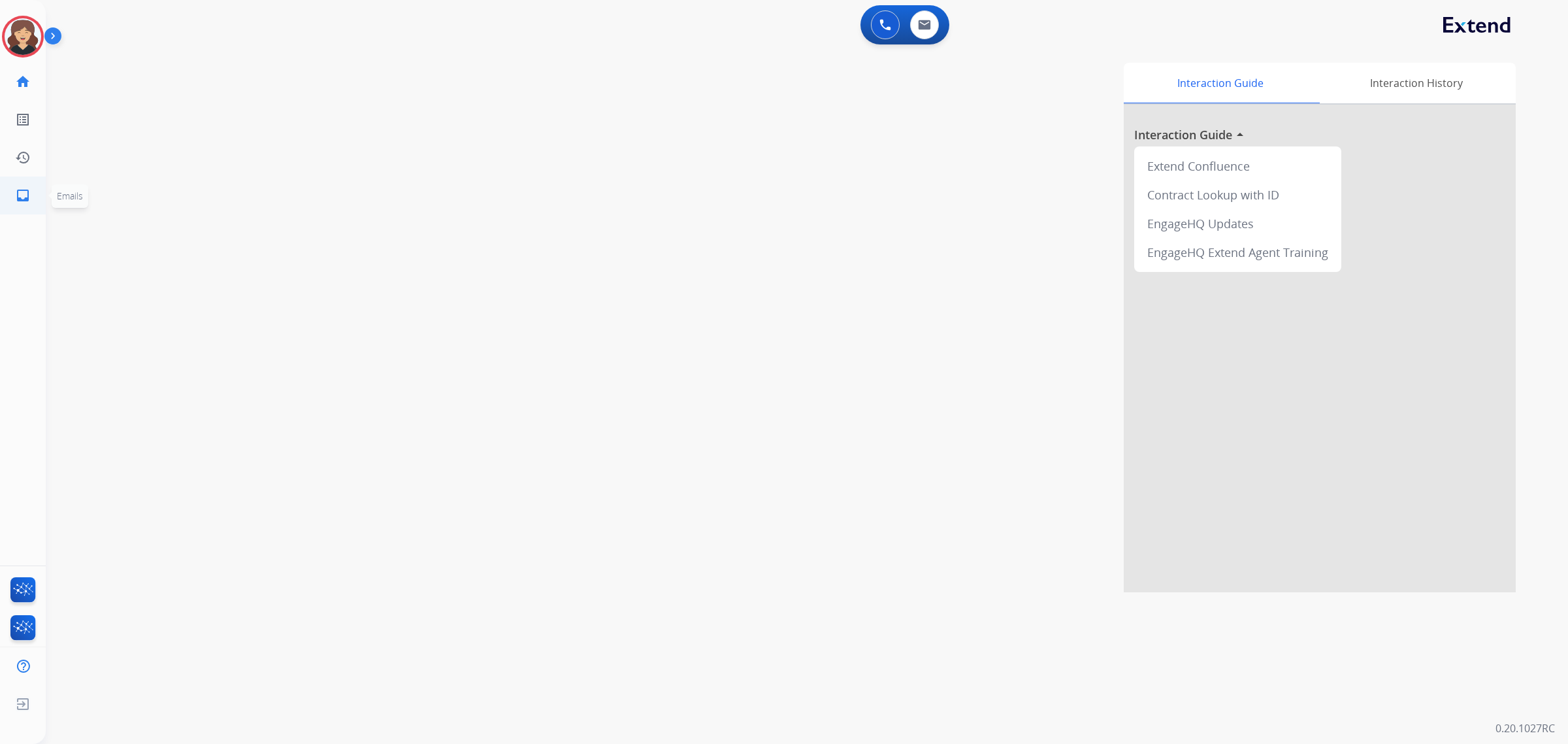
click at [21, 188] on mat-icon "inbox" at bounding box center [22, 195] width 16 height 16
select select "**********"
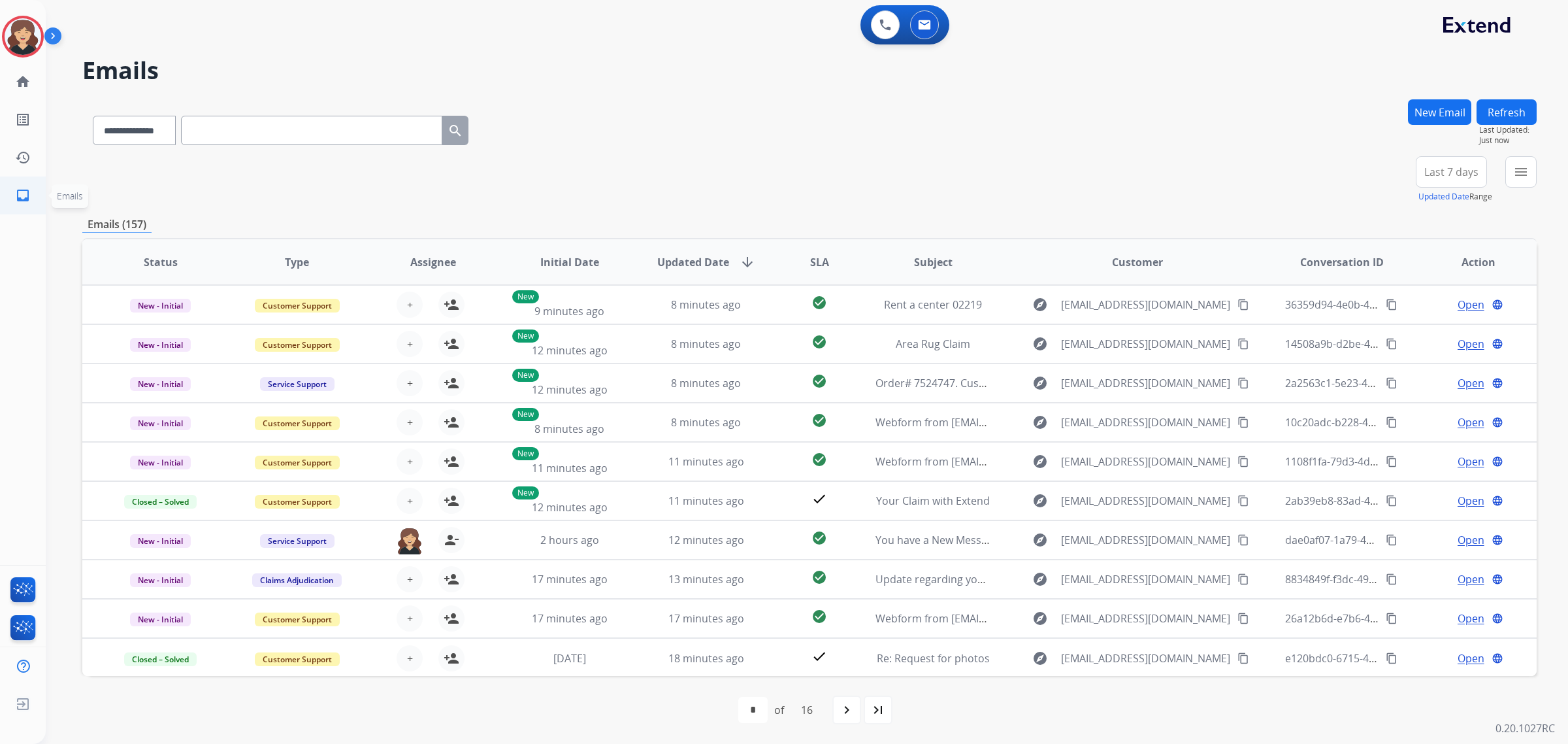
click at [17, 194] on mat-icon "inbox" at bounding box center [22, 195] width 16 height 16
click at [285, 128] on input "text" at bounding box center [312, 130] width 261 height 30
paste input "**********"
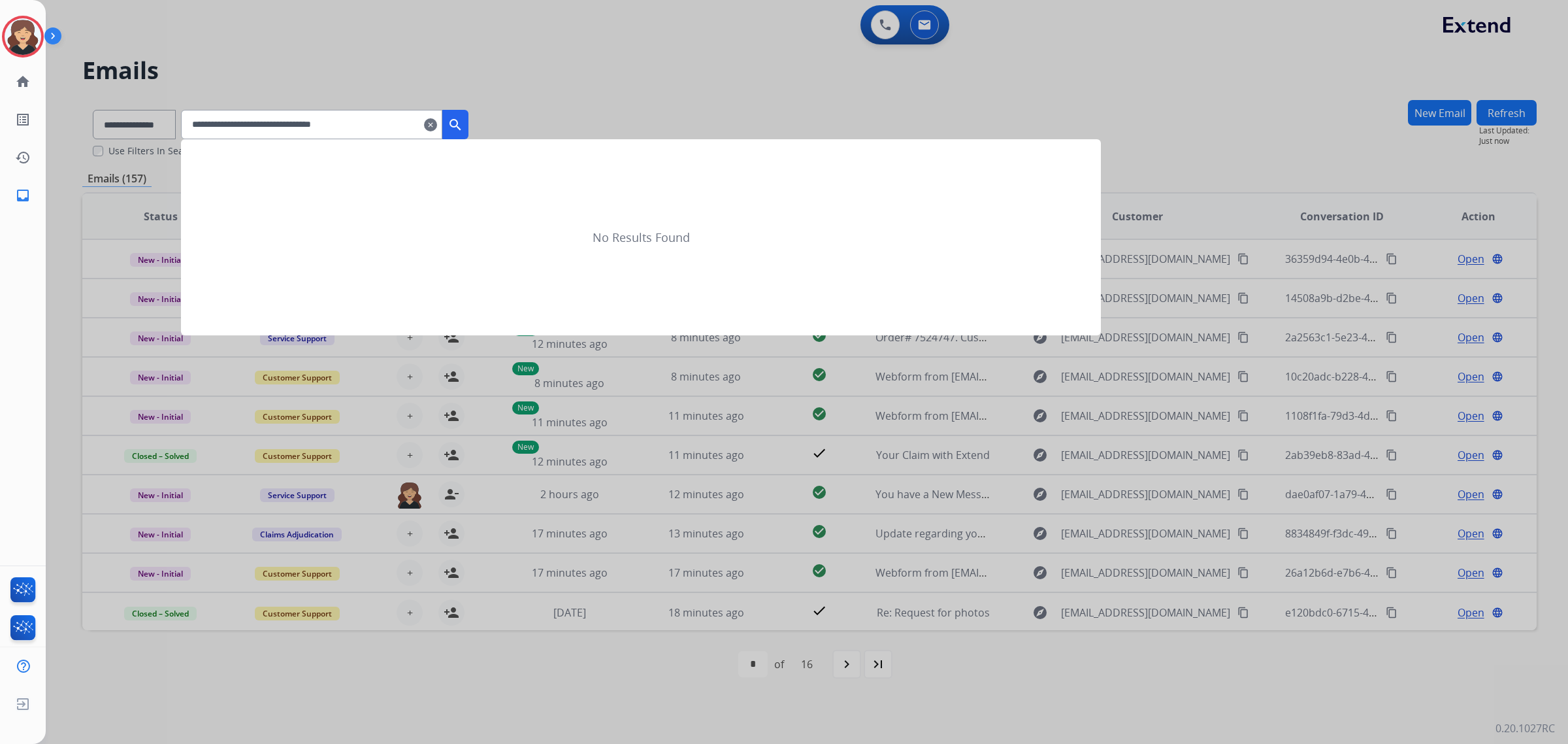
type input "**********"
click at [463, 128] on mat-icon "search" at bounding box center [455, 125] width 16 height 16
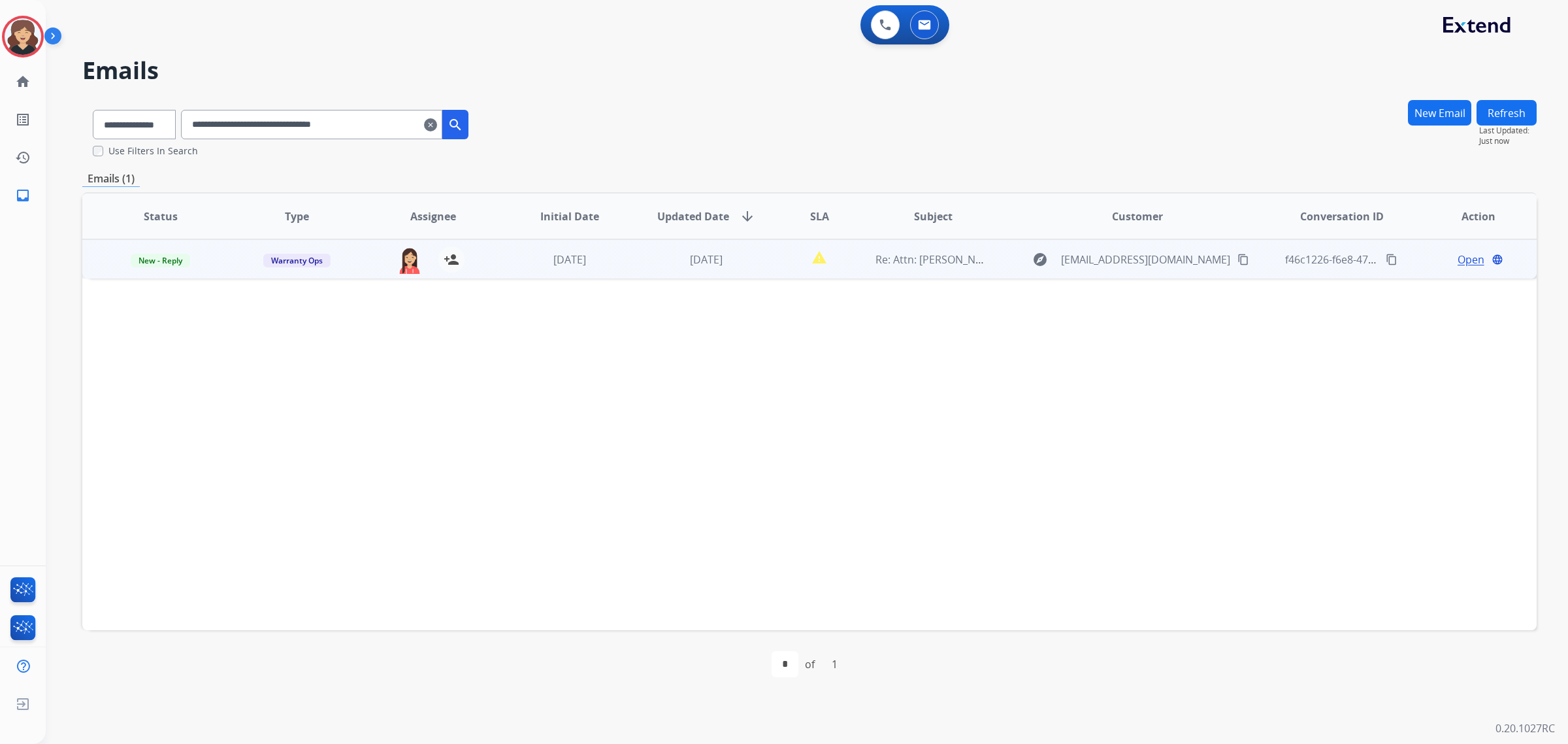
click at [1458, 257] on span "Open" at bounding box center [1471, 259] width 27 height 16
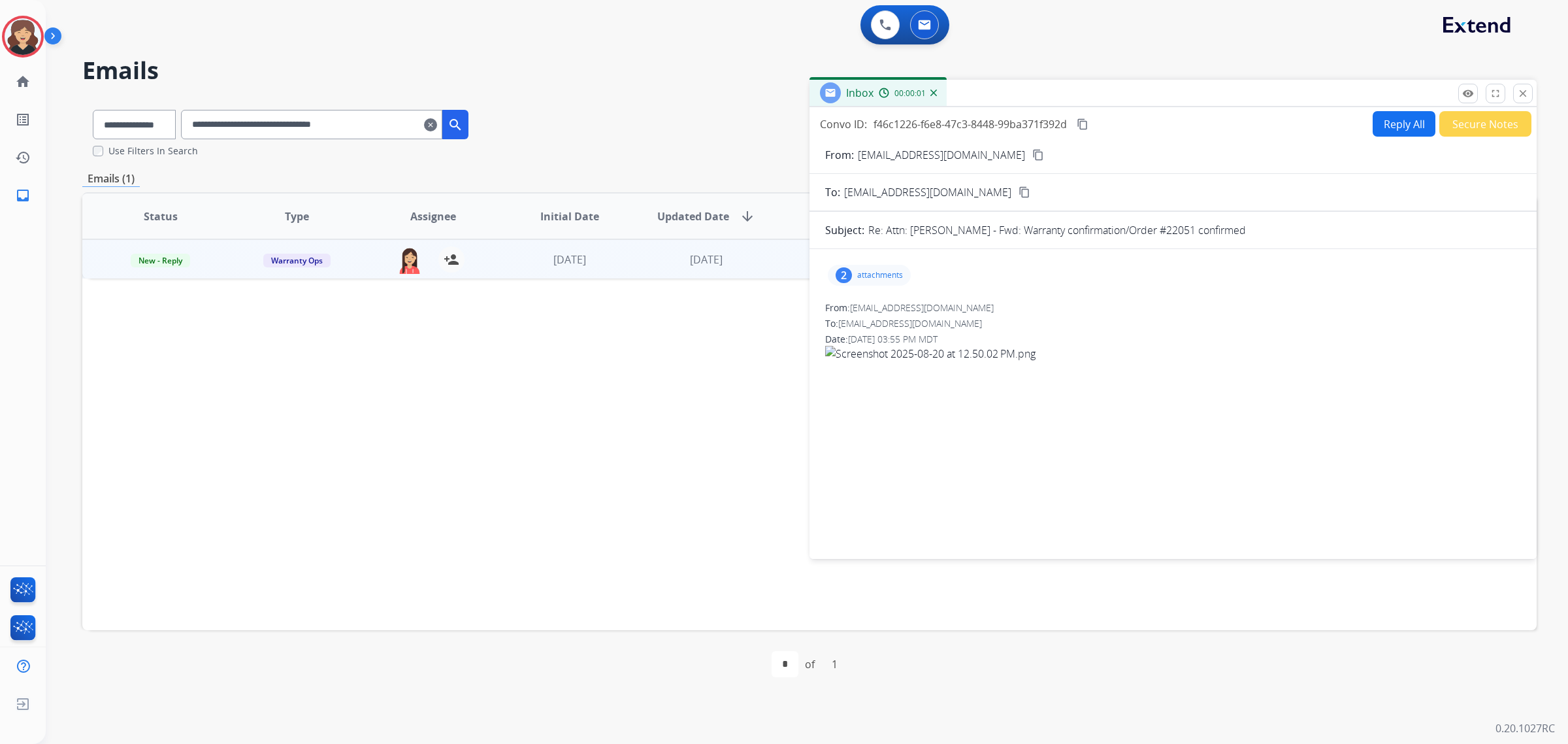
click at [890, 272] on p "attachments" at bounding box center [880, 274] width 46 height 10
click at [932, 306] on p "Screenshot [DATE] 12.50.02 PM.png" at bounding box center [990, 308] width 174 height 16
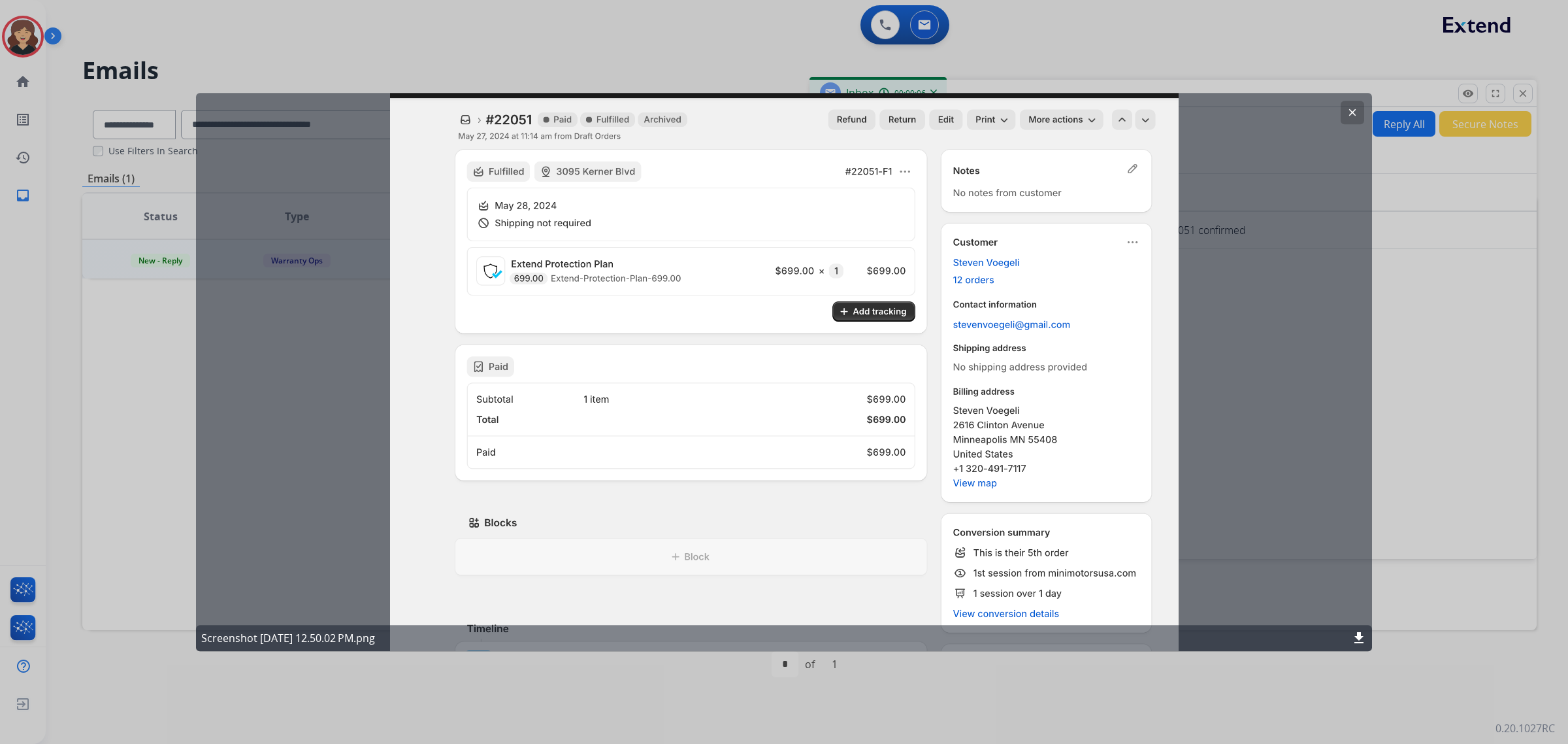
click at [1347, 106] on button "clear" at bounding box center [1352, 112] width 23 height 23
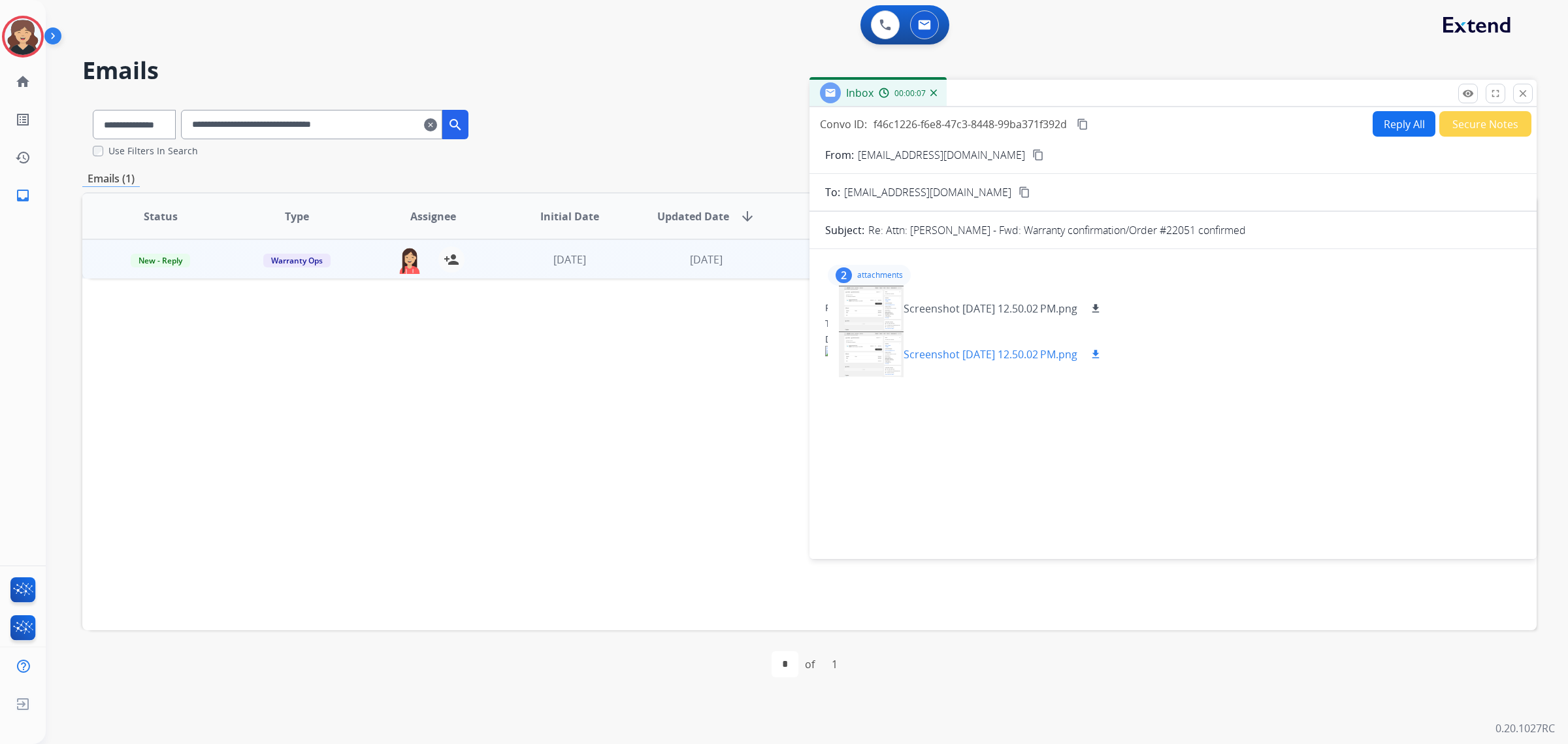
click at [989, 346] on p "Screenshot [DATE] 12.50.02 PM.png" at bounding box center [990, 353] width 174 height 16
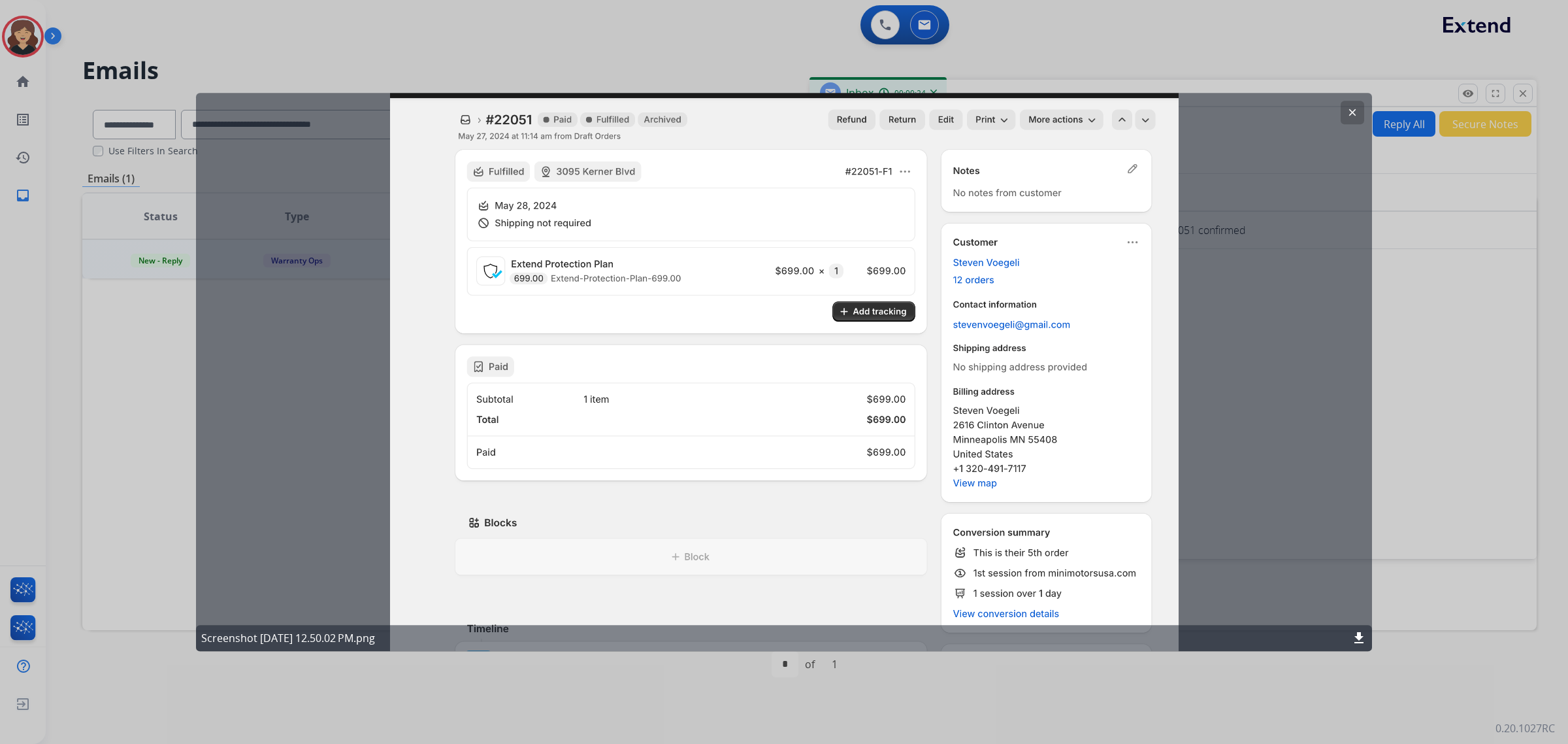
click at [1347, 114] on button "clear" at bounding box center [1352, 112] width 23 height 23
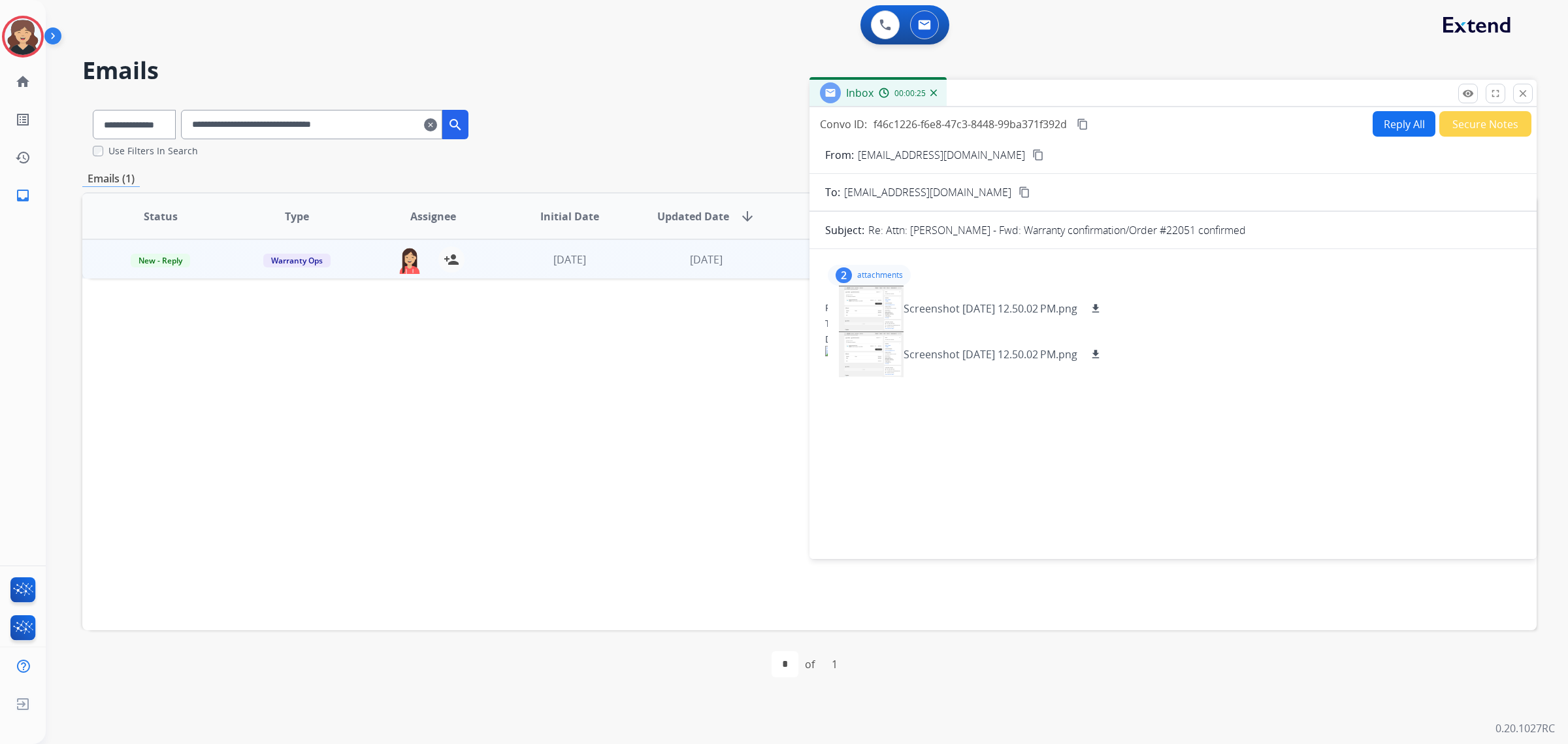
click at [876, 273] on p "attachments" at bounding box center [880, 274] width 46 height 10
click at [1500, 123] on button "Secure Notes" at bounding box center [1485, 123] width 92 height 25
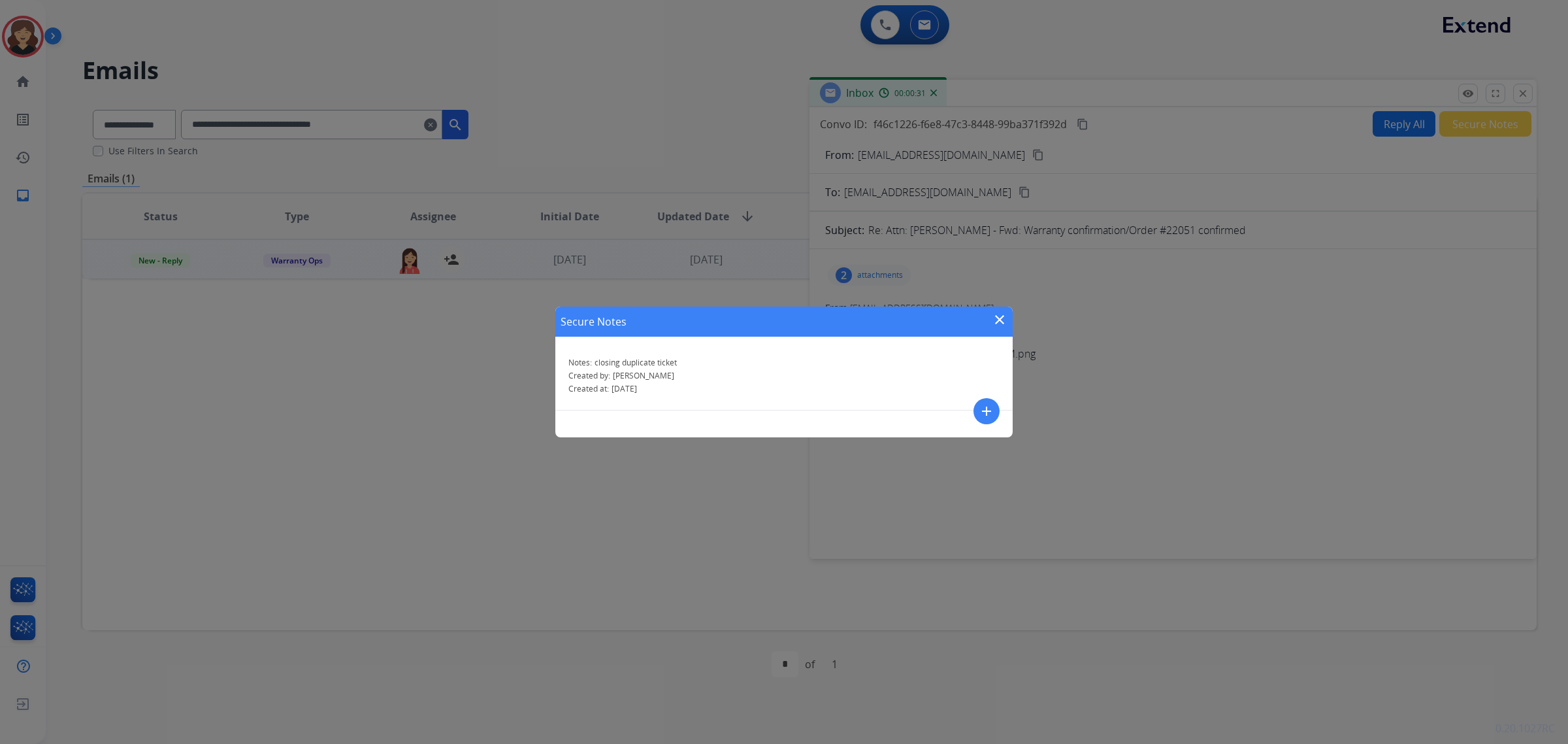
click at [995, 315] on mat-icon "close" at bounding box center [1000, 319] width 16 height 16
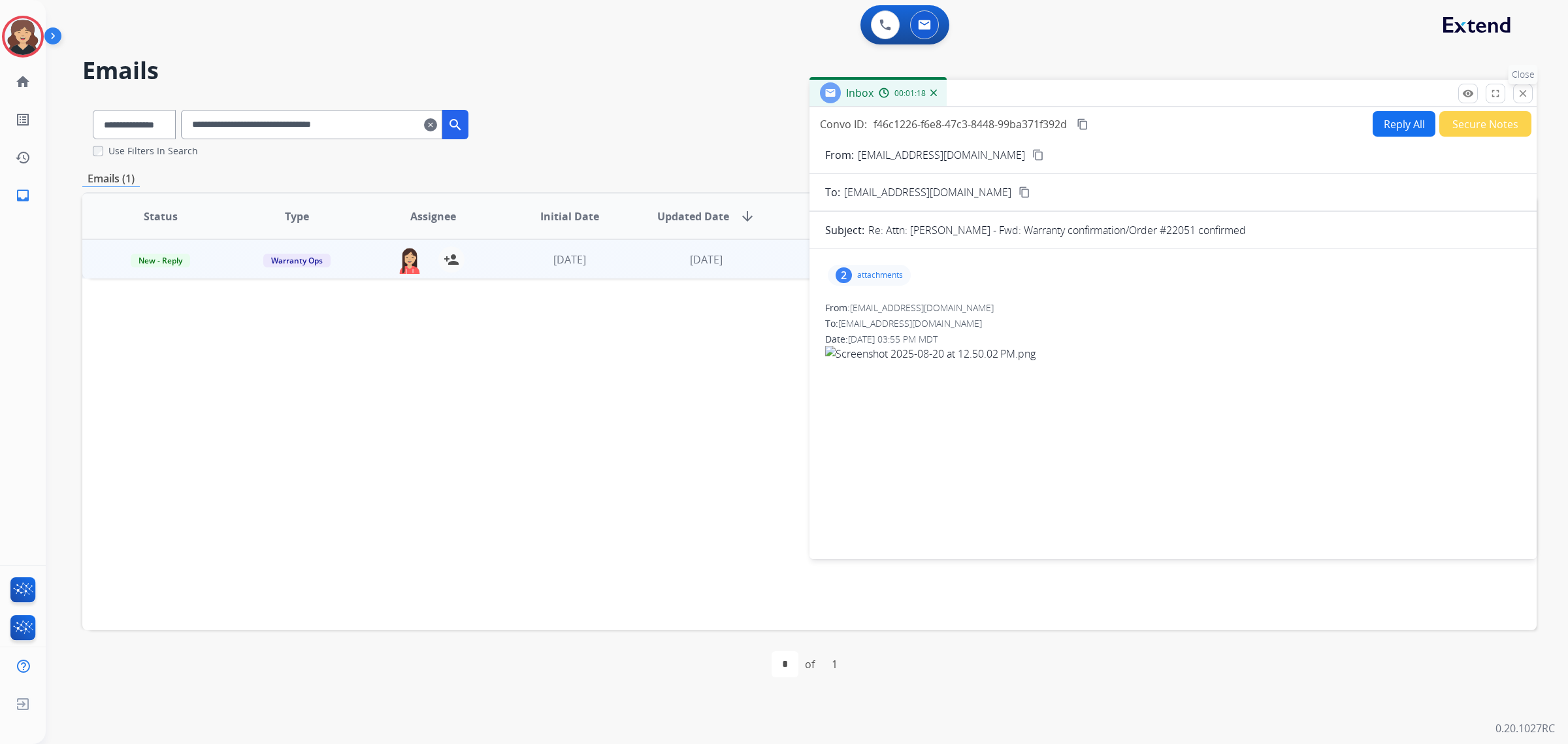
click at [1522, 89] on mat-icon "close" at bounding box center [1523, 93] width 12 height 12
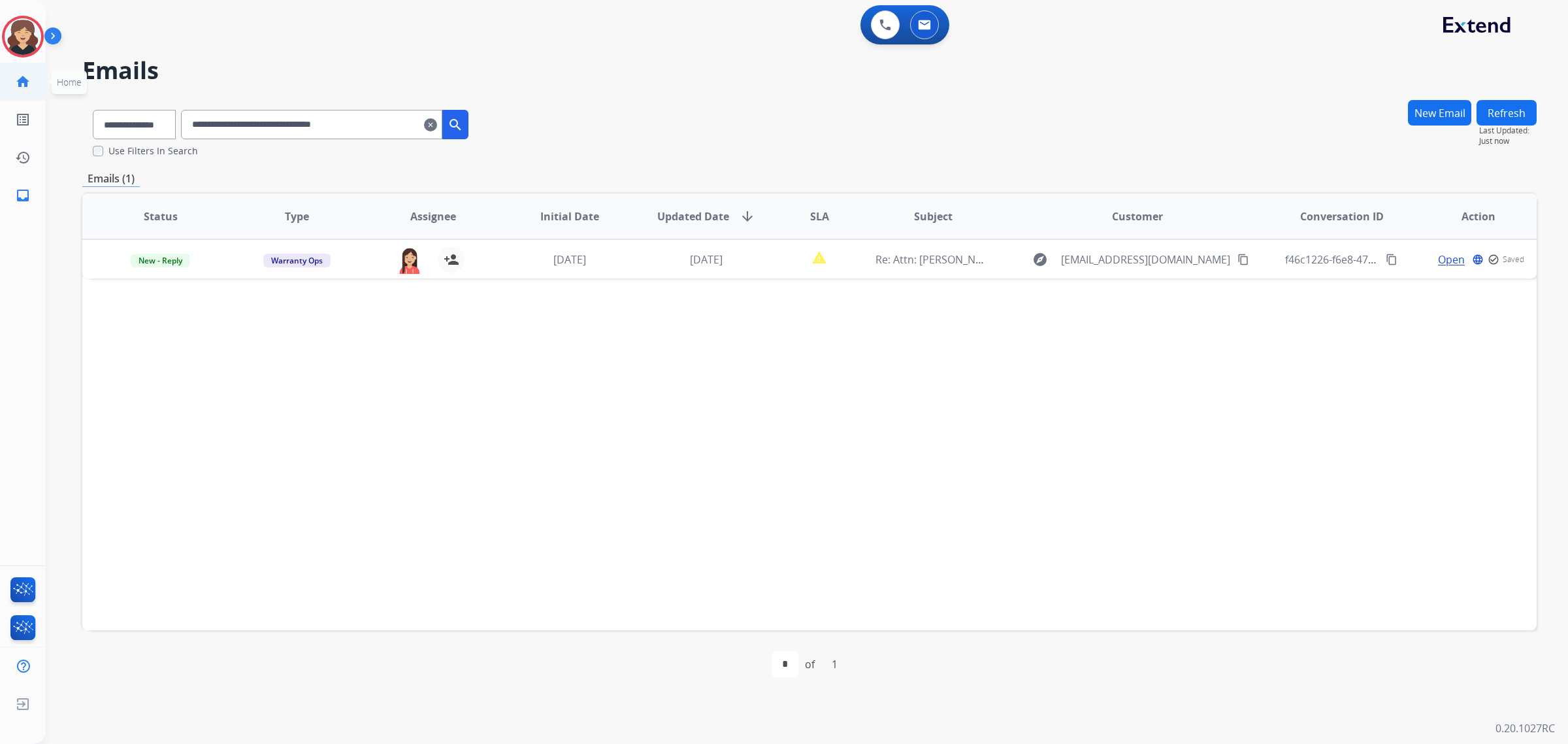
click at [28, 83] on mat-icon "home" at bounding box center [22, 81] width 16 height 16
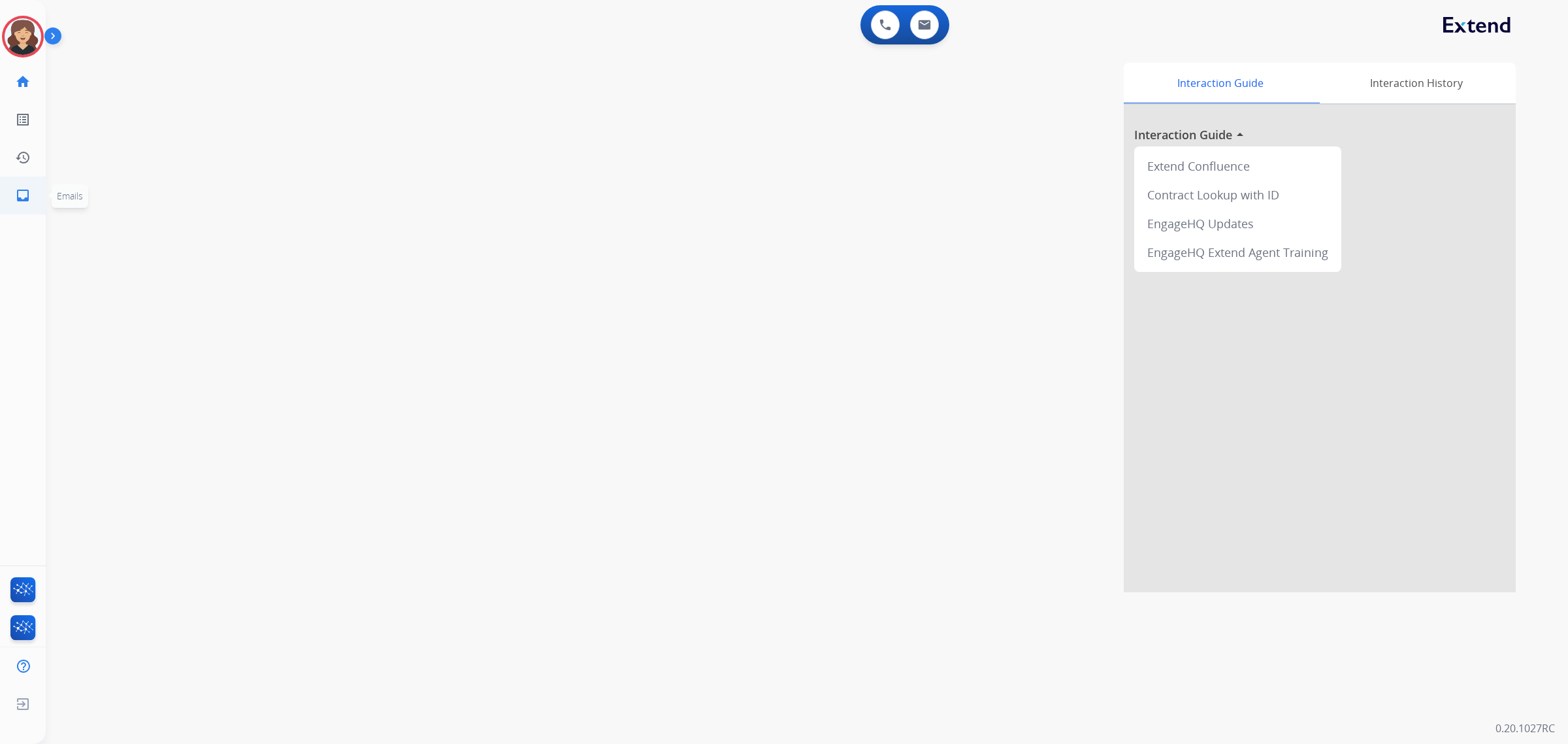
click at [28, 187] on link "inbox Emails" at bounding box center [22, 194] width 36 height 36
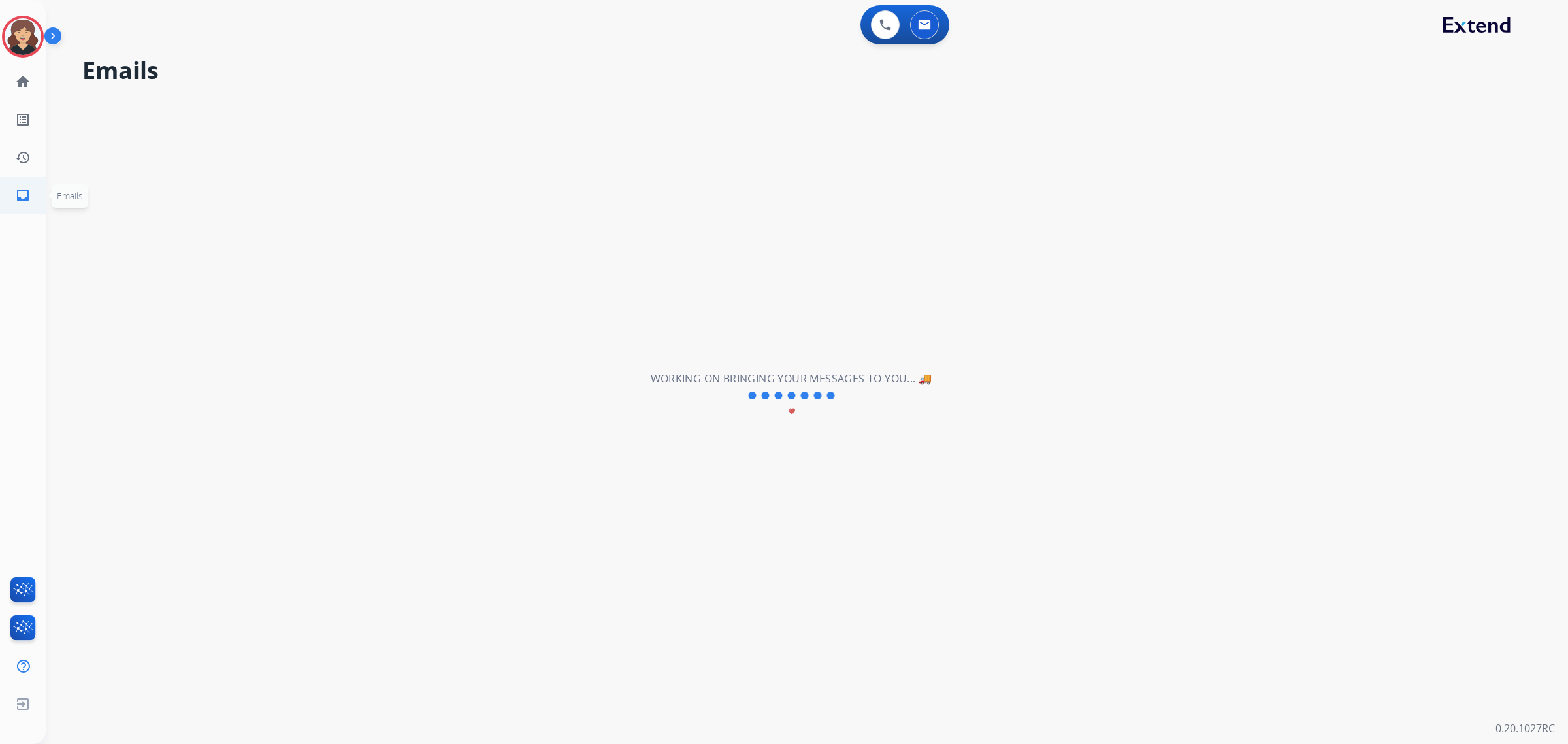
click at [21, 191] on mat-icon "inbox" at bounding box center [22, 195] width 16 height 16
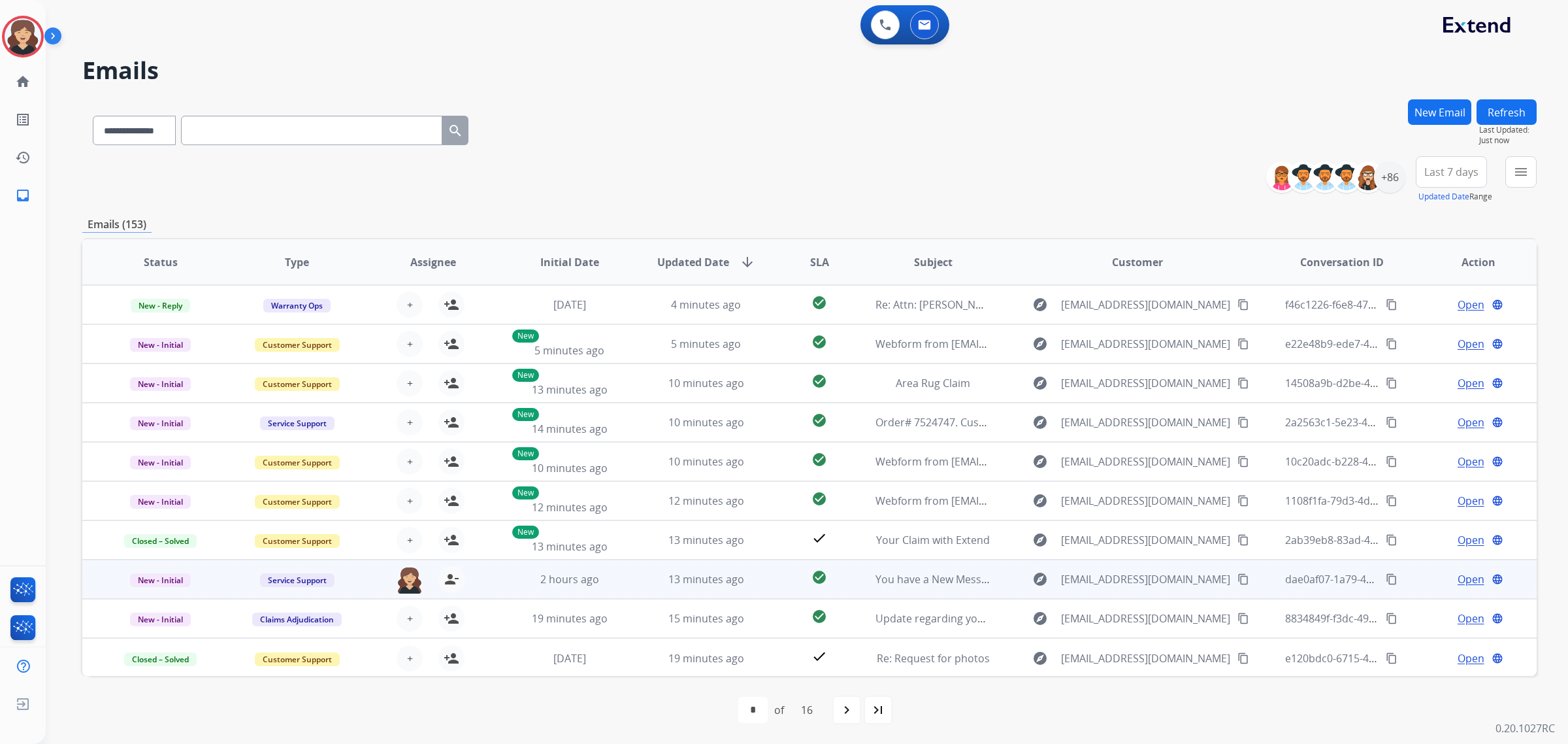
click at [1238, 577] on mat-icon "content_copy" at bounding box center [1243, 578] width 12 height 12
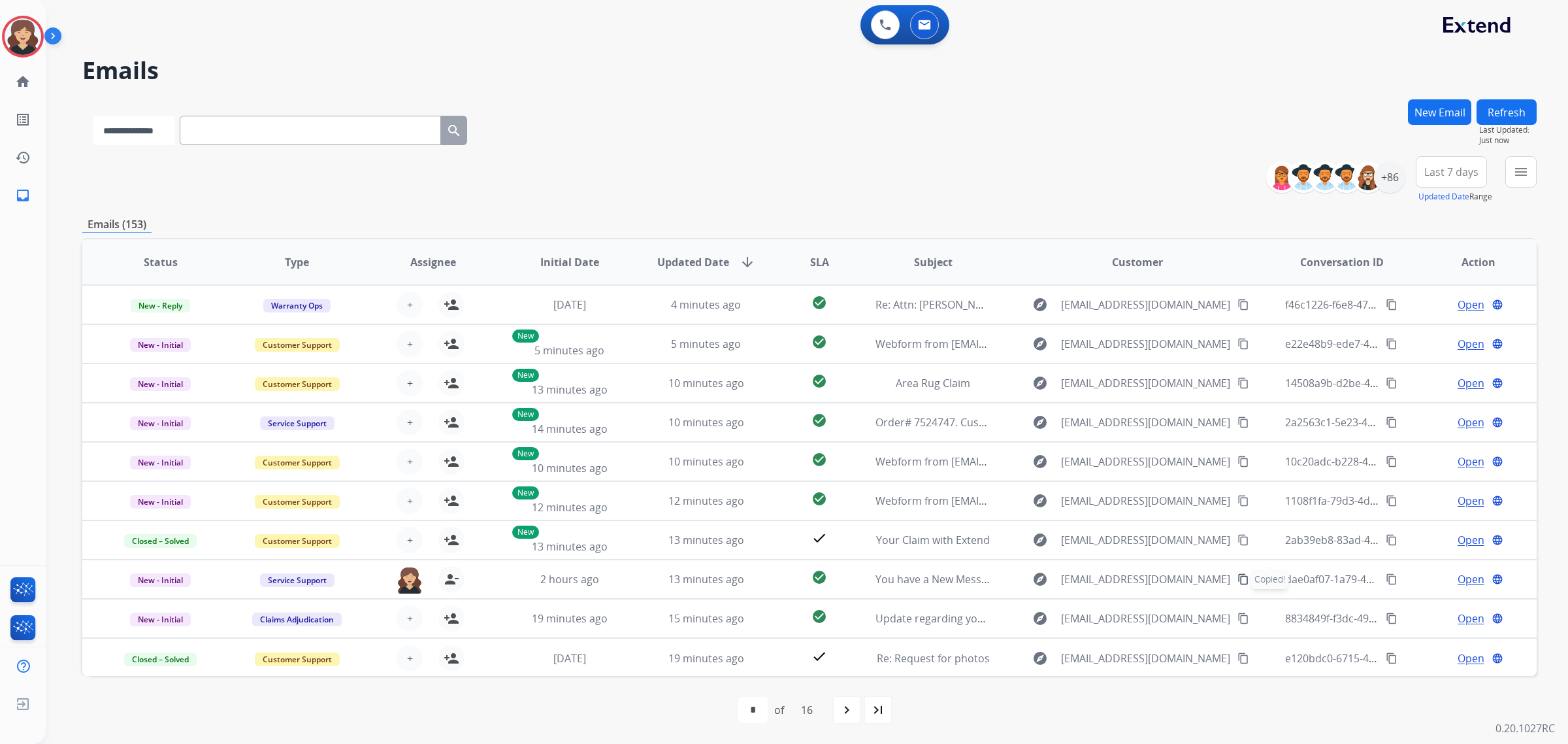
click at [152, 135] on select "**********" at bounding box center [134, 130] width 82 height 30
select select "**********"
click at [93, 115] on select "**********" at bounding box center [134, 130] width 82 height 30
click at [254, 126] on input "text" at bounding box center [312, 130] width 261 height 30
paste input "**********"
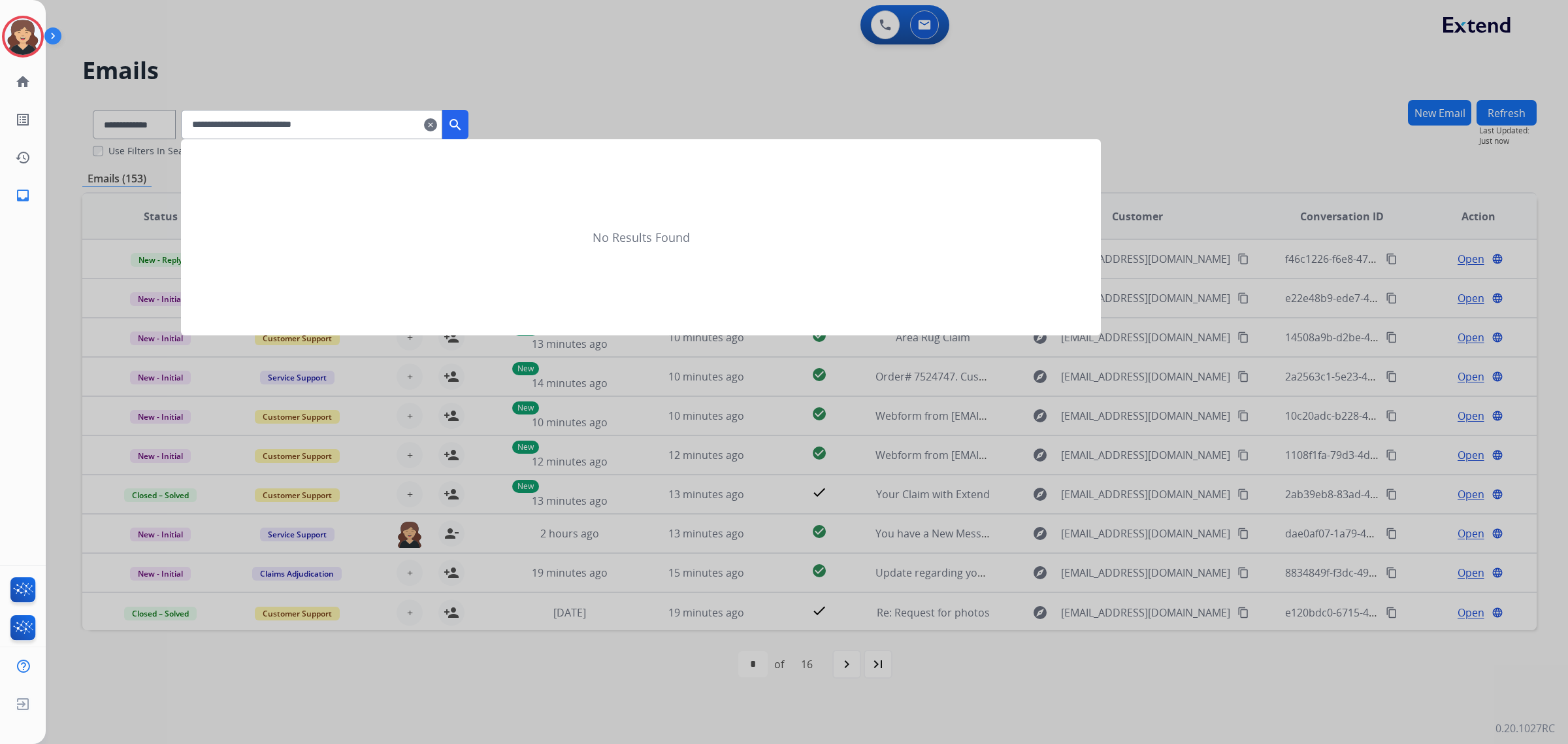
type input "**********"
click at [463, 126] on mat-icon "search" at bounding box center [455, 125] width 16 height 16
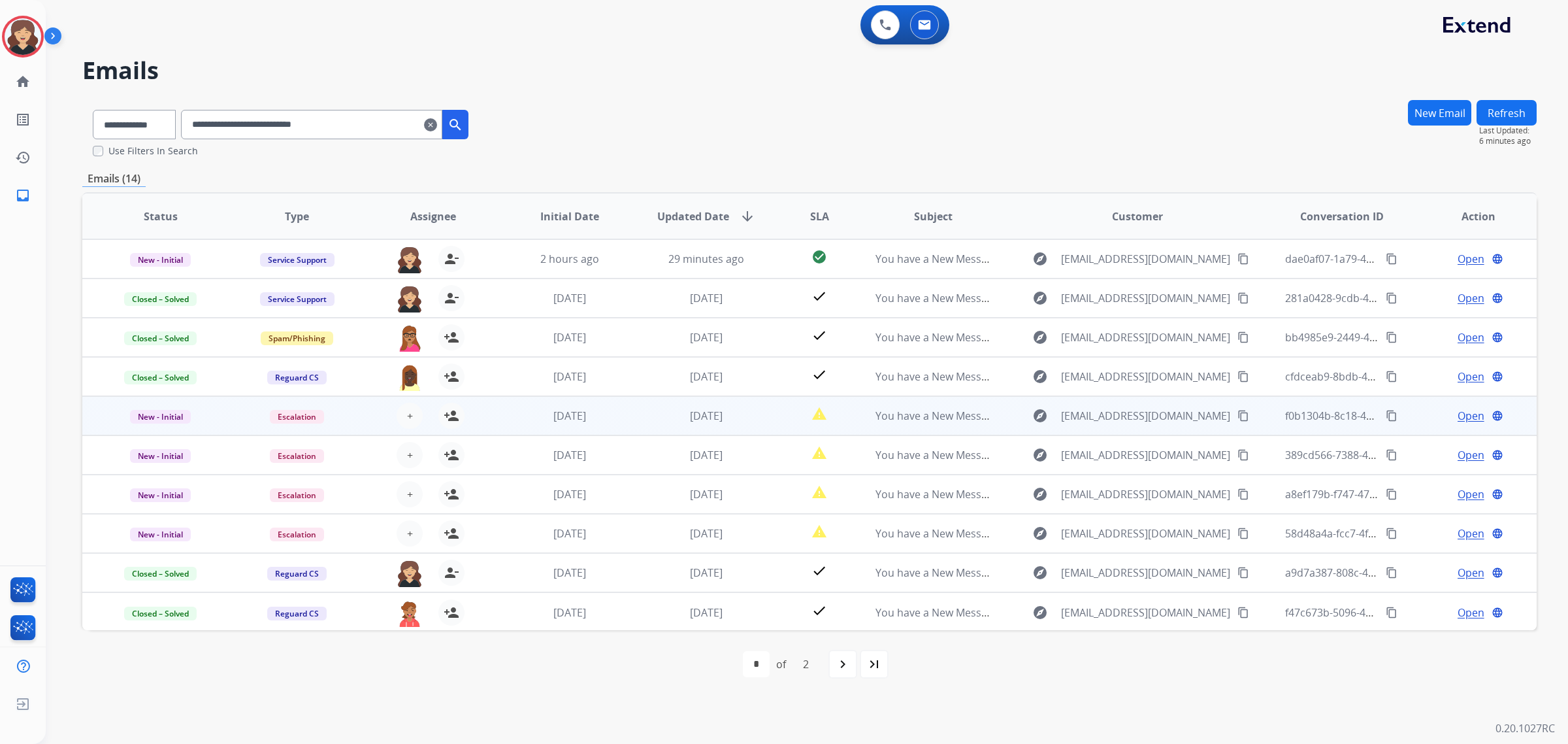
click at [1458, 415] on span "Open" at bounding box center [1471, 415] width 27 height 16
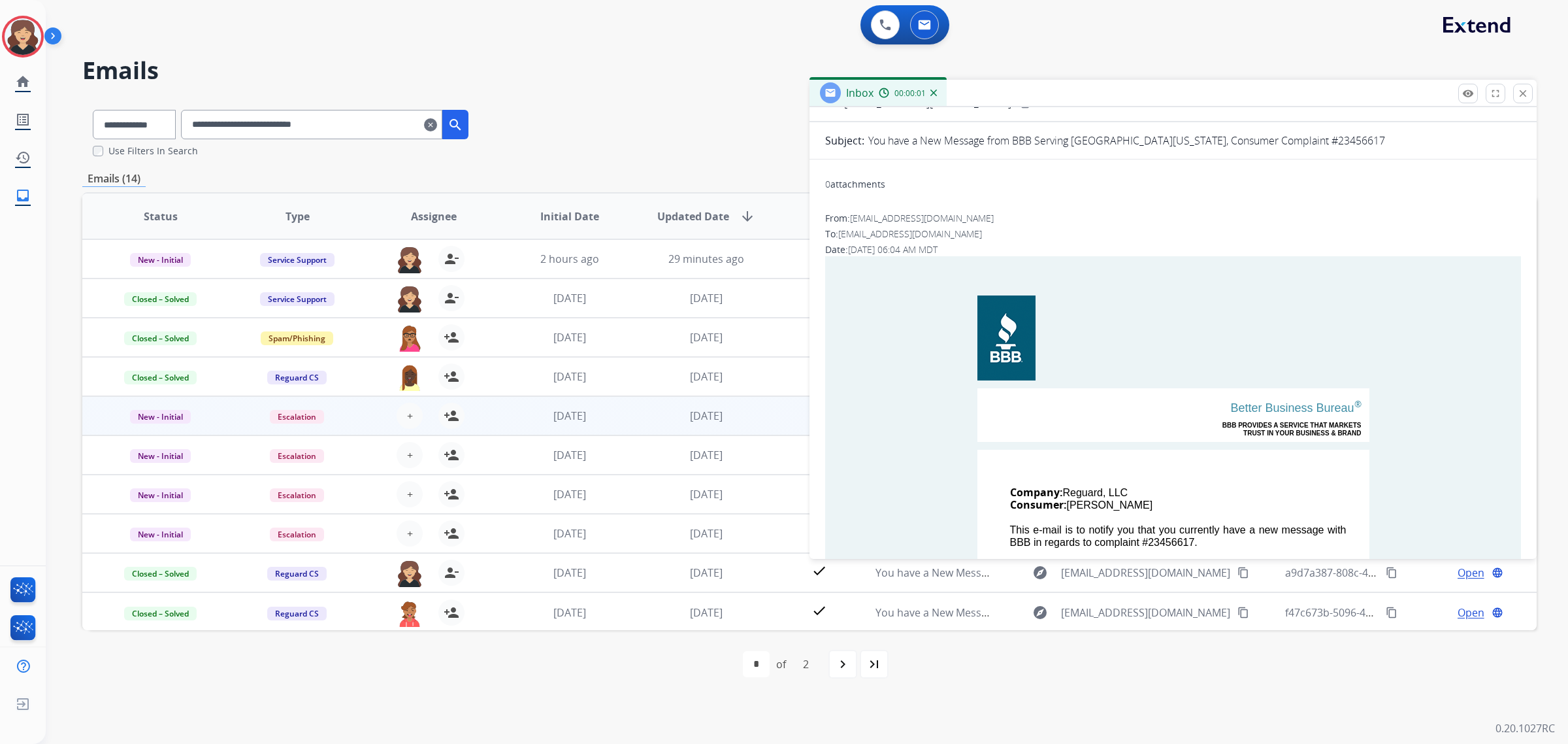
scroll to position [246, 0]
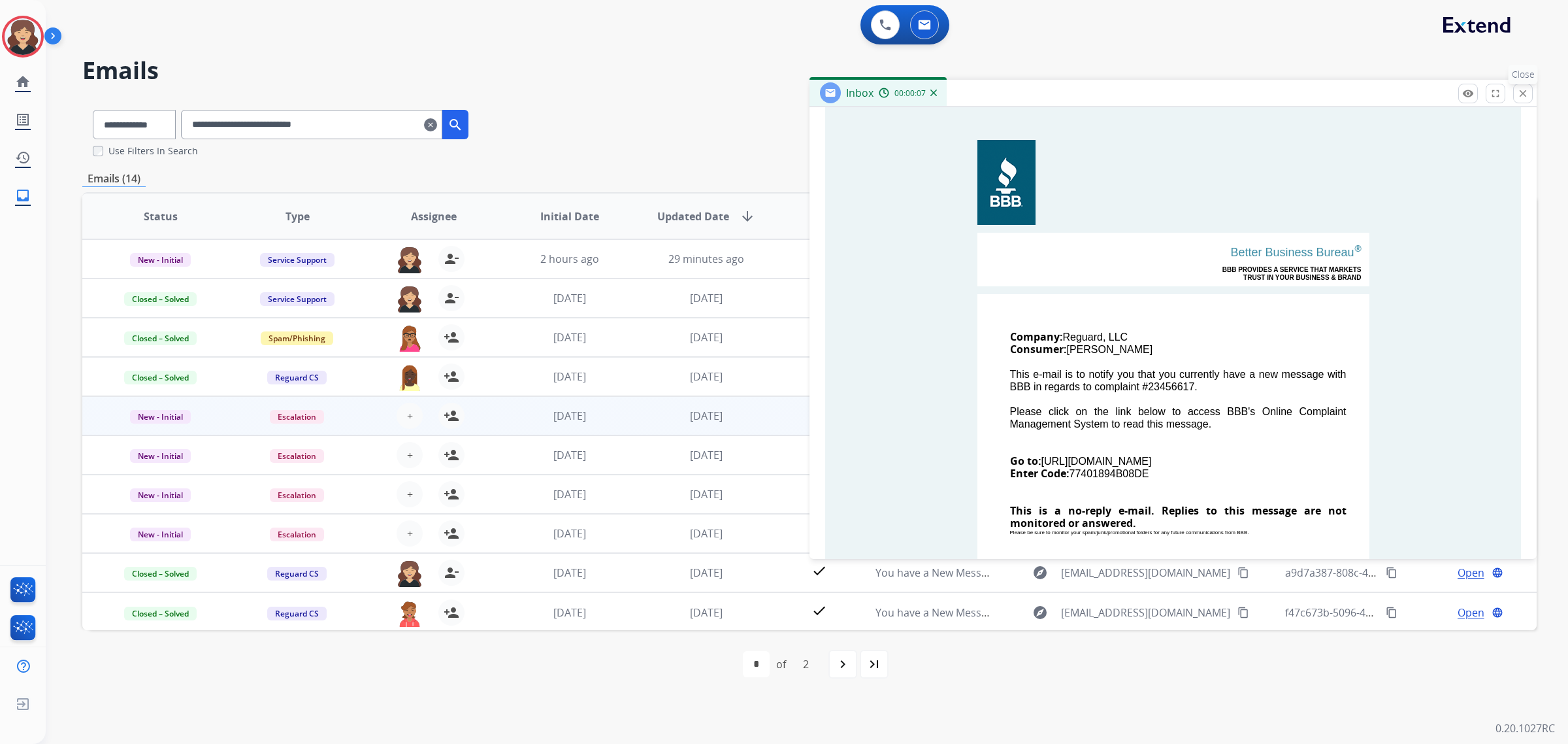
click at [1526, 89] on mat-icon "close" at bounding box center [1523, 93] width 12 height 12
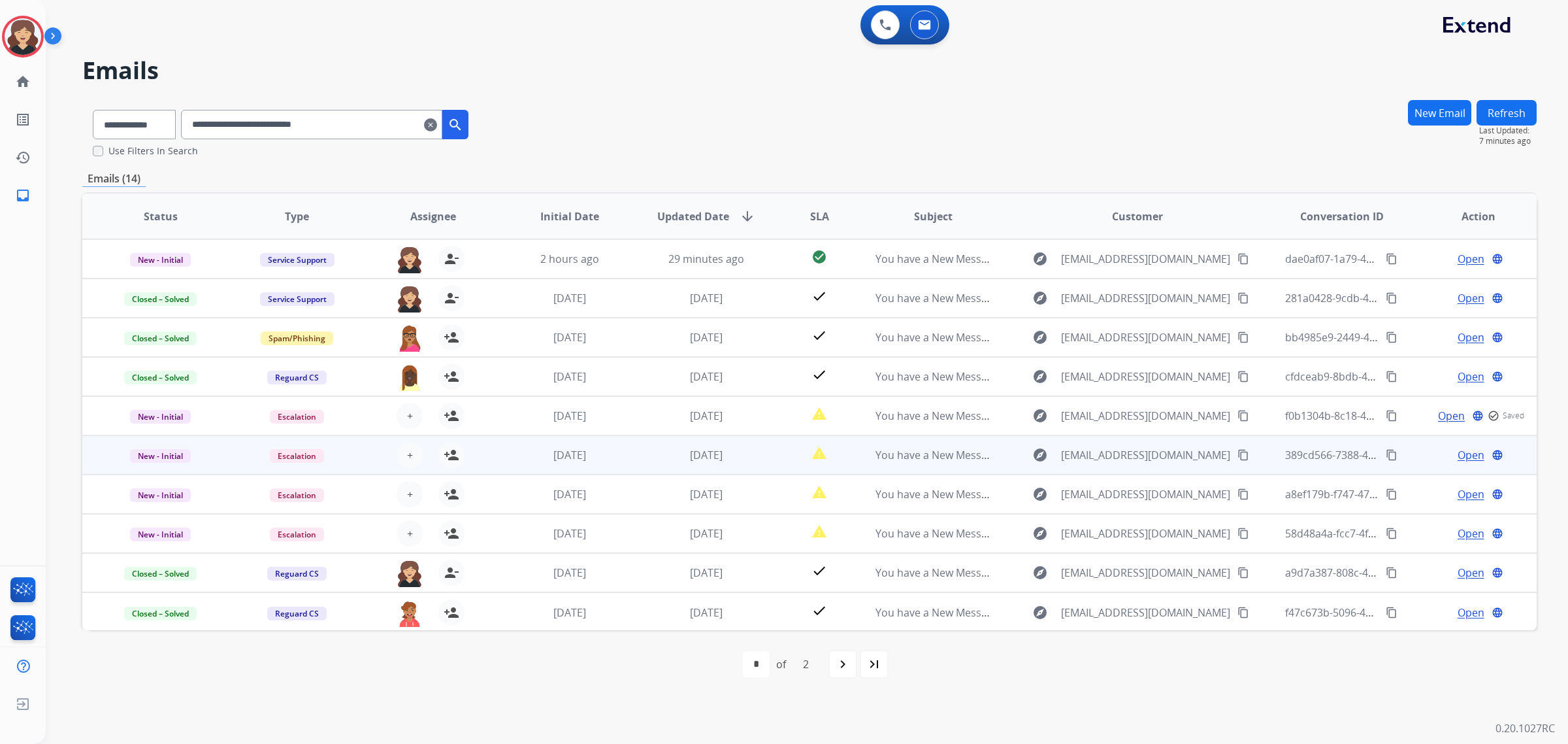
click at [1468, 458] on span "Open" at bounding box center [1471, 455] width 27 height 16
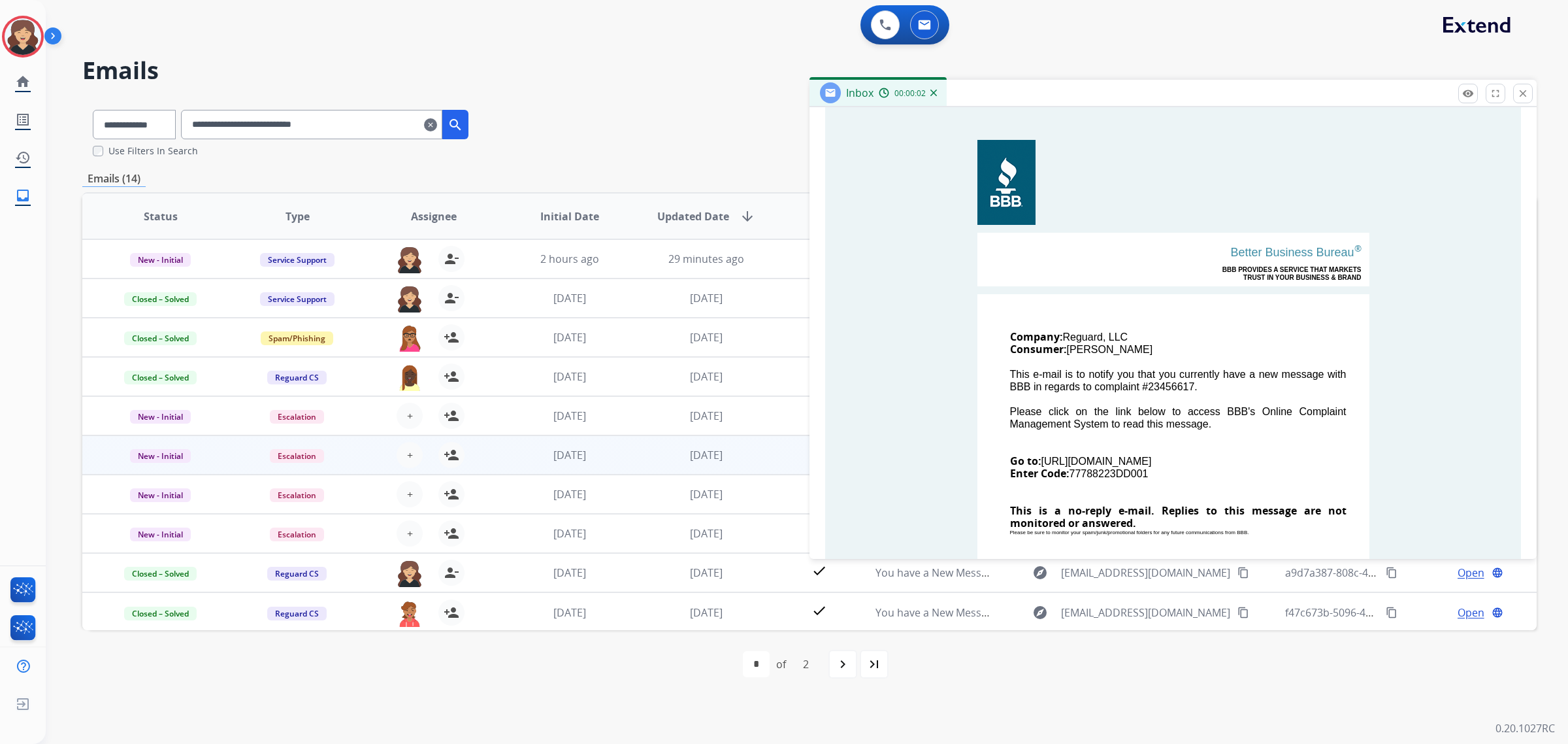
scroll to position [0, 0]
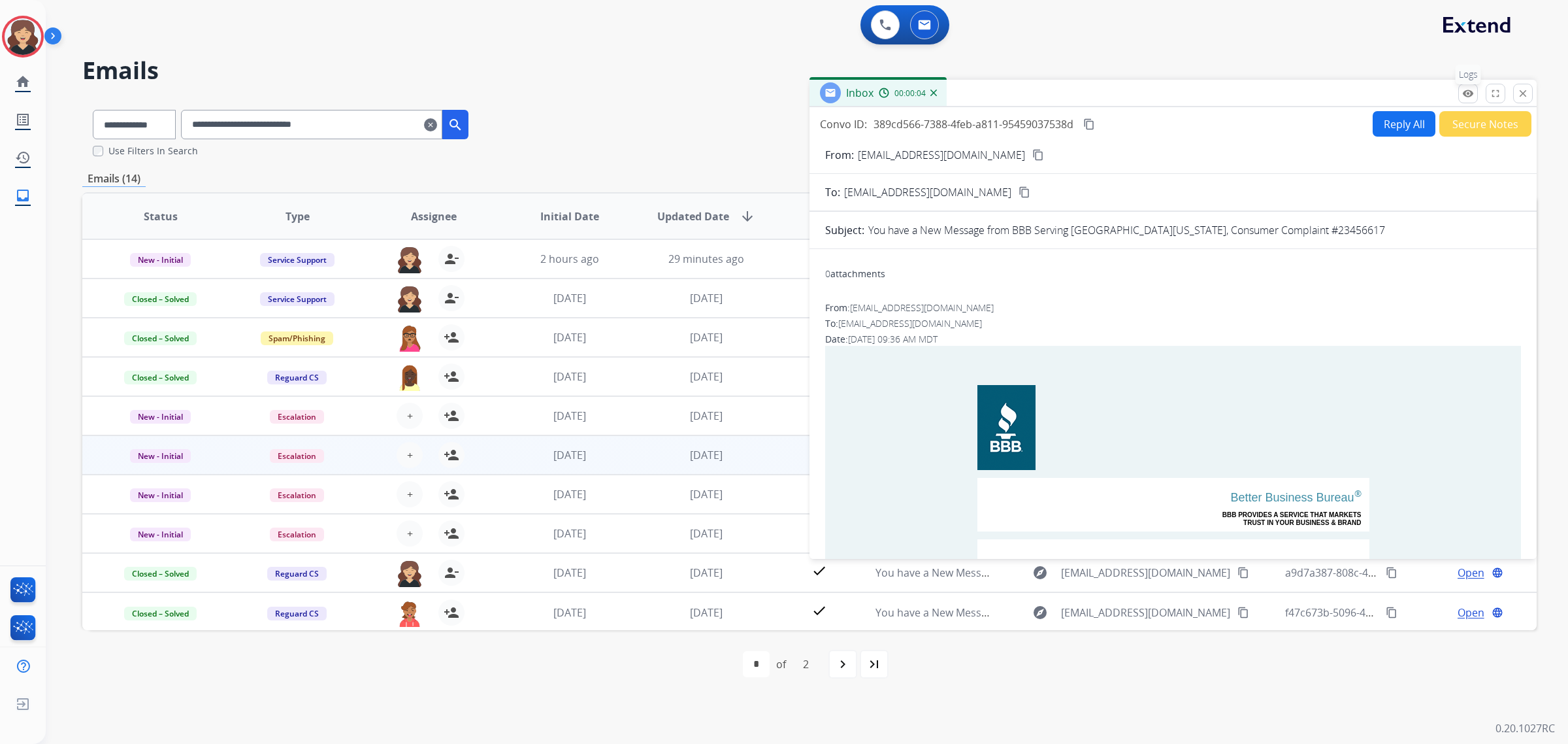
click at [1468, 89] on mat-icon "remove_red_eye" at bounding box center [1468, 93] width 12 height 12
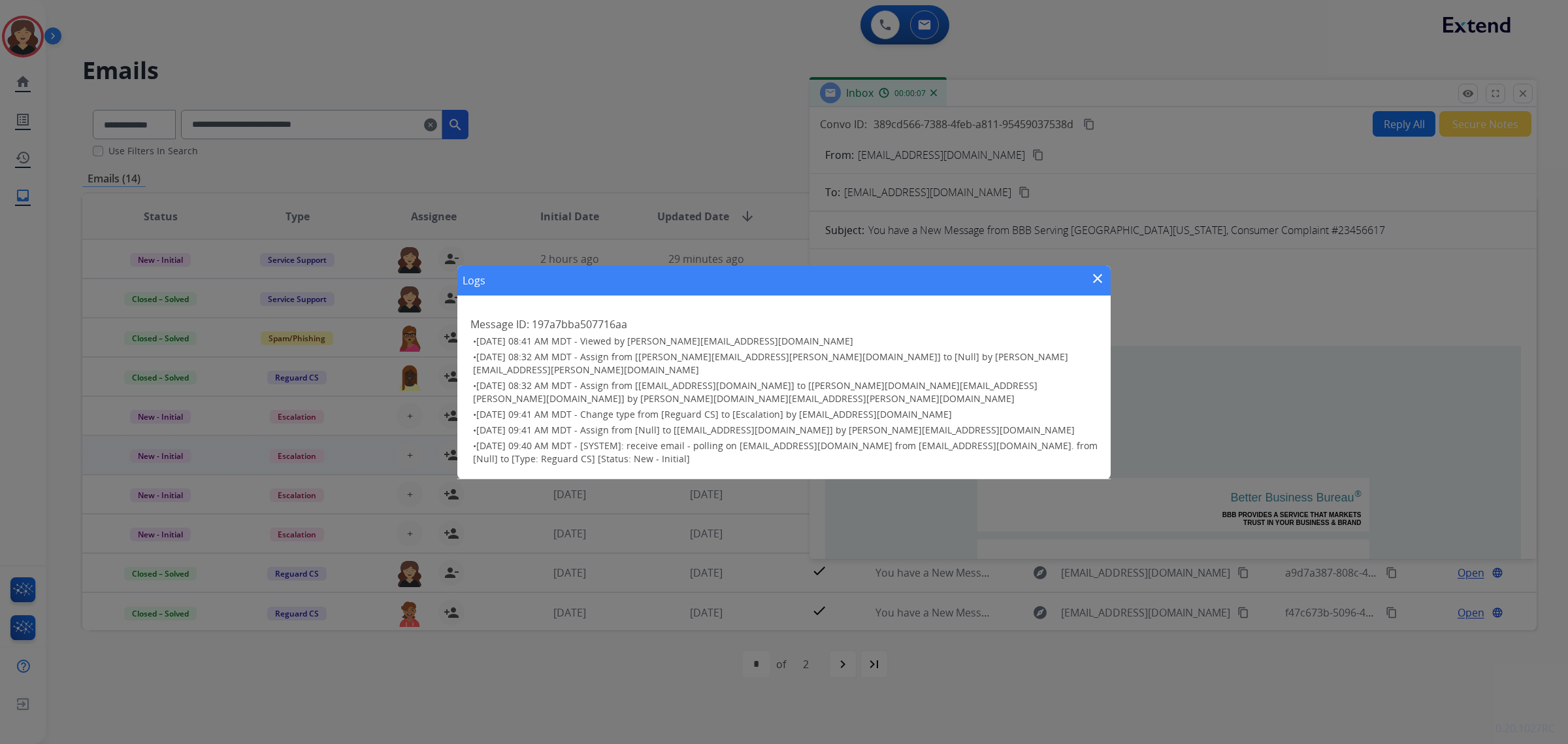
click at [1098, 286] on mat-icon "close" at bounding box center [1097, 278] width 16 height 16
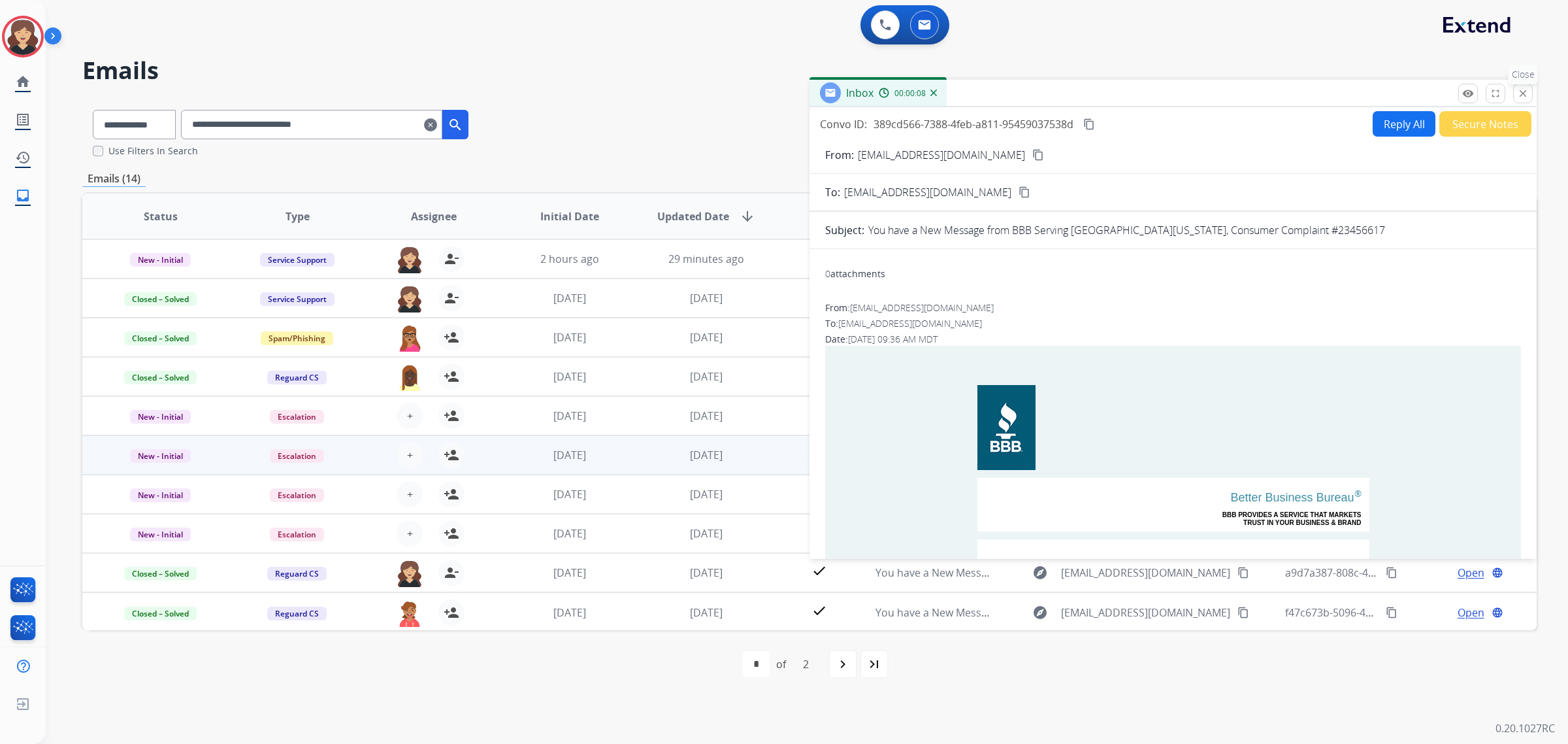
click at [1522, 89] on mat-icon "close" at bounding box center [1523, 93] width 12 height 12
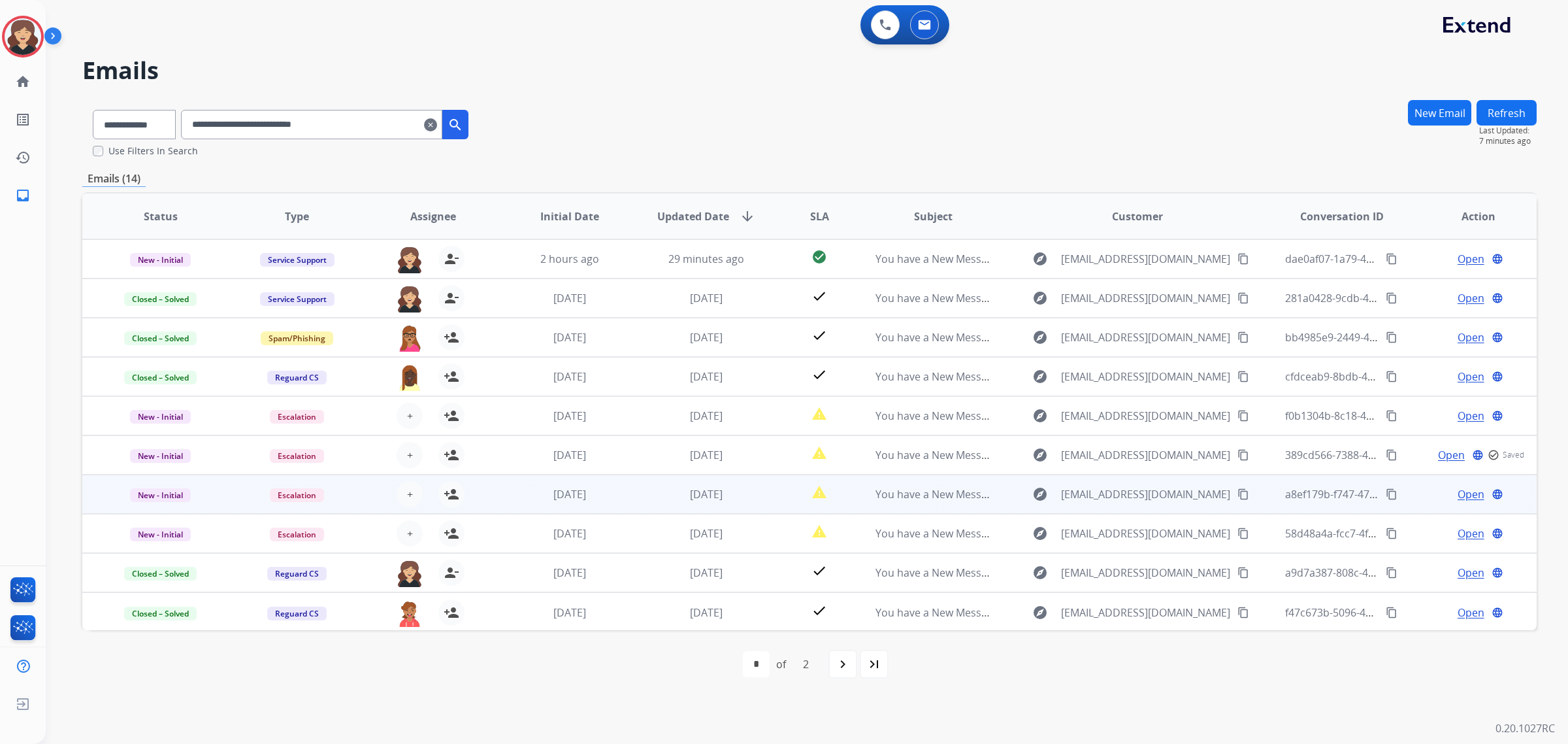
click at [1464, 494] on span "Open" at bounding box center [1471, 494] width 27 height 16
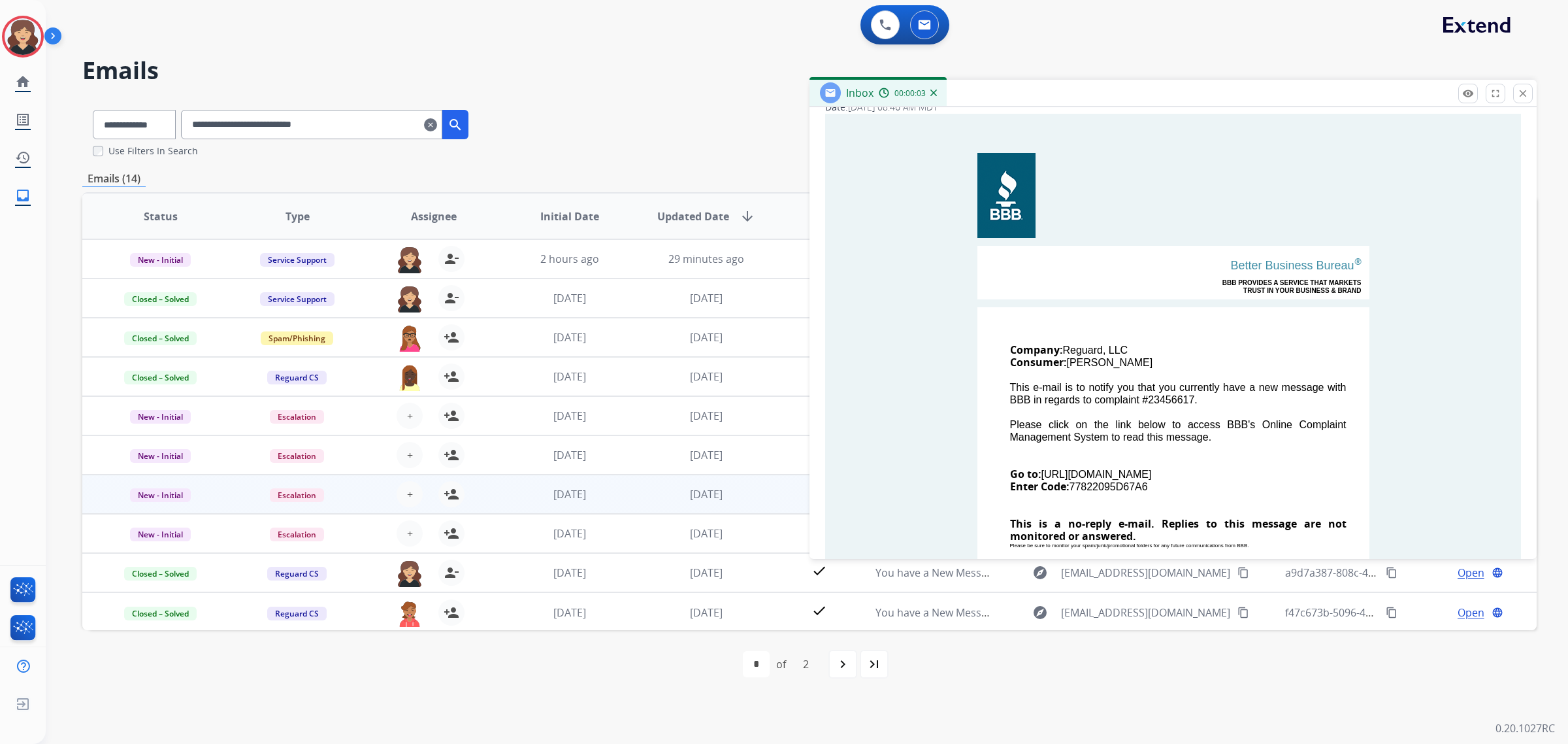
scroll to position [408, 0]
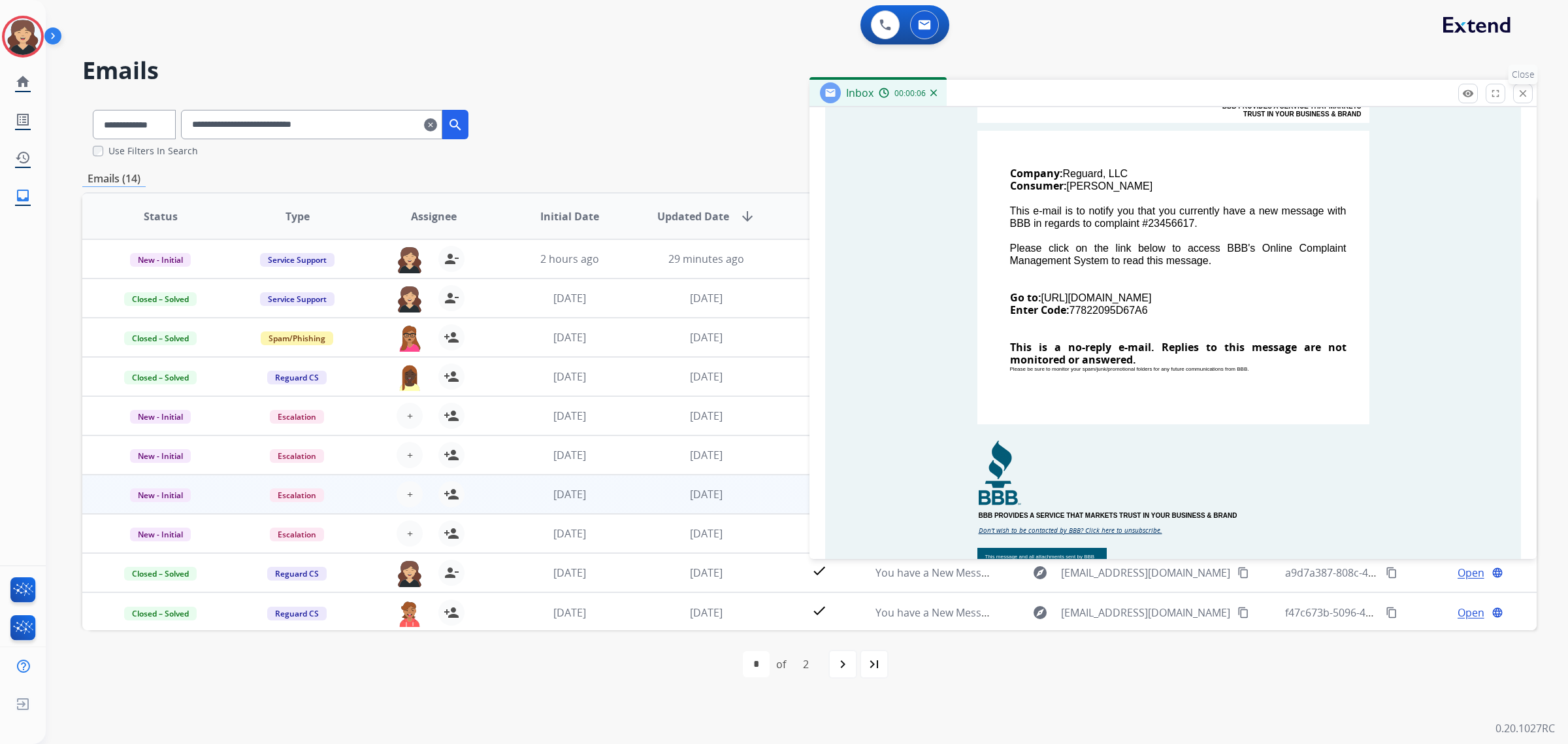
click at [1518, 96] on mat-icon "close" at bounding box center [1523, 93] width 12 height 12
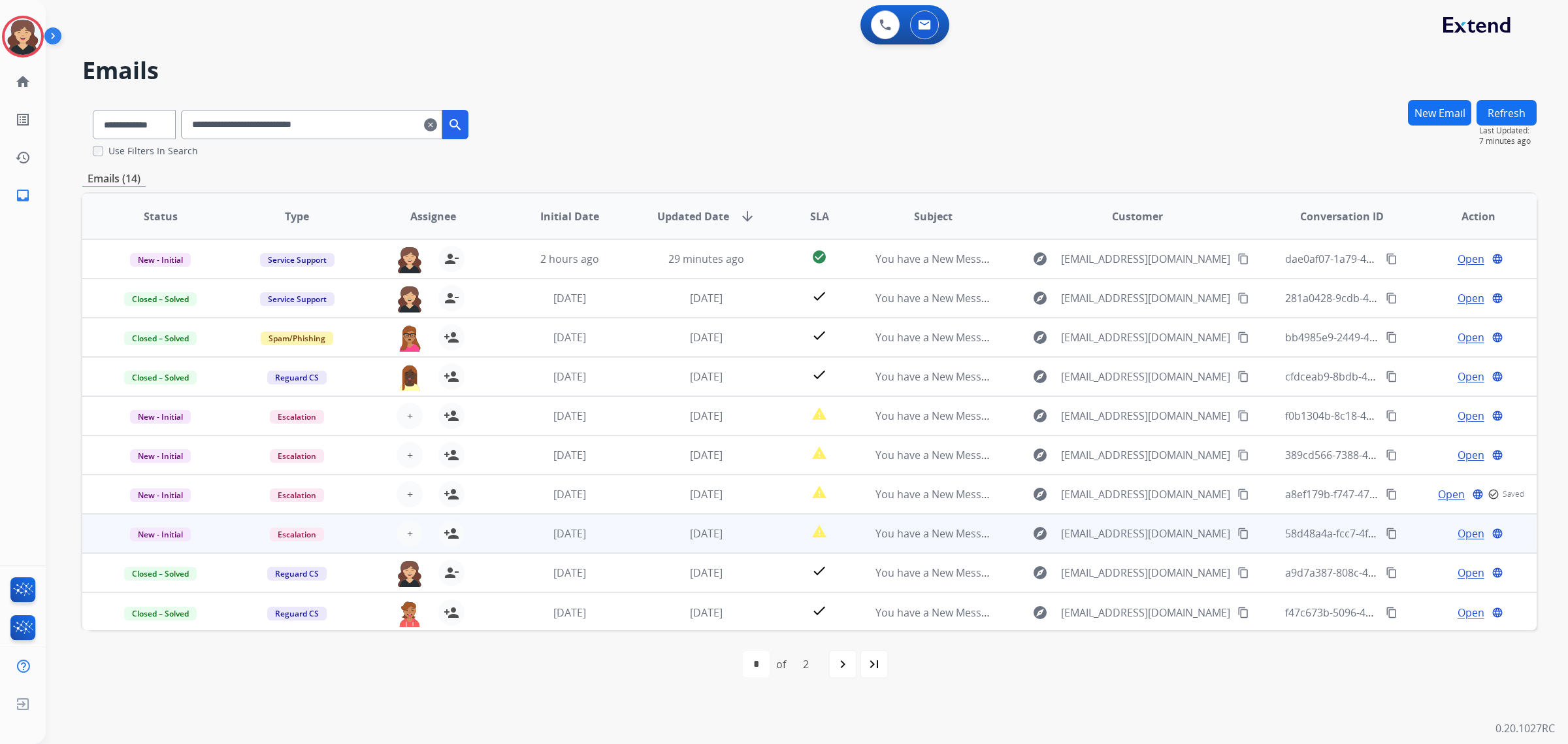
click at [1458, 537] on span "Open" at bounding box center [1471, 533] width 27 height 16
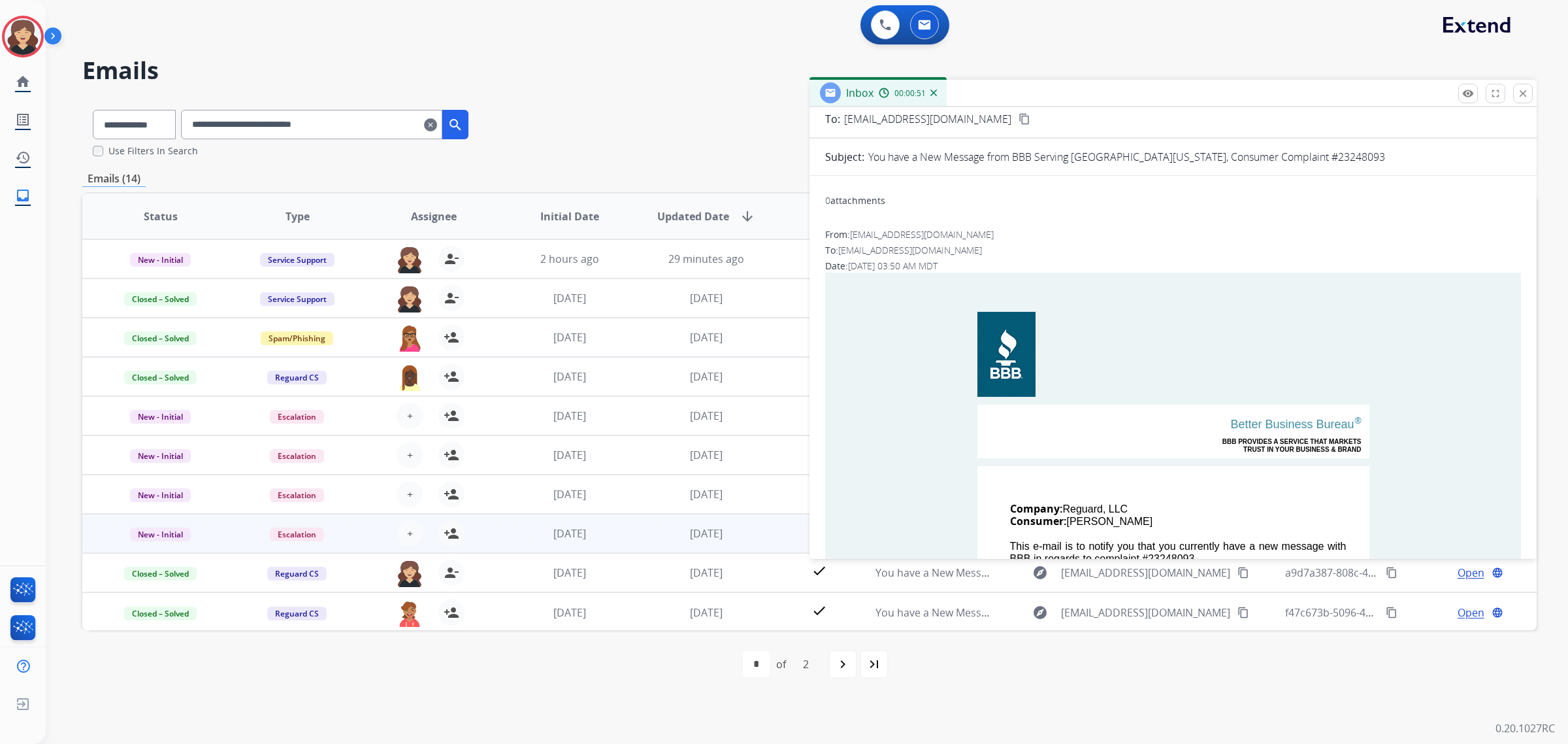
scroll to position [0, 0]
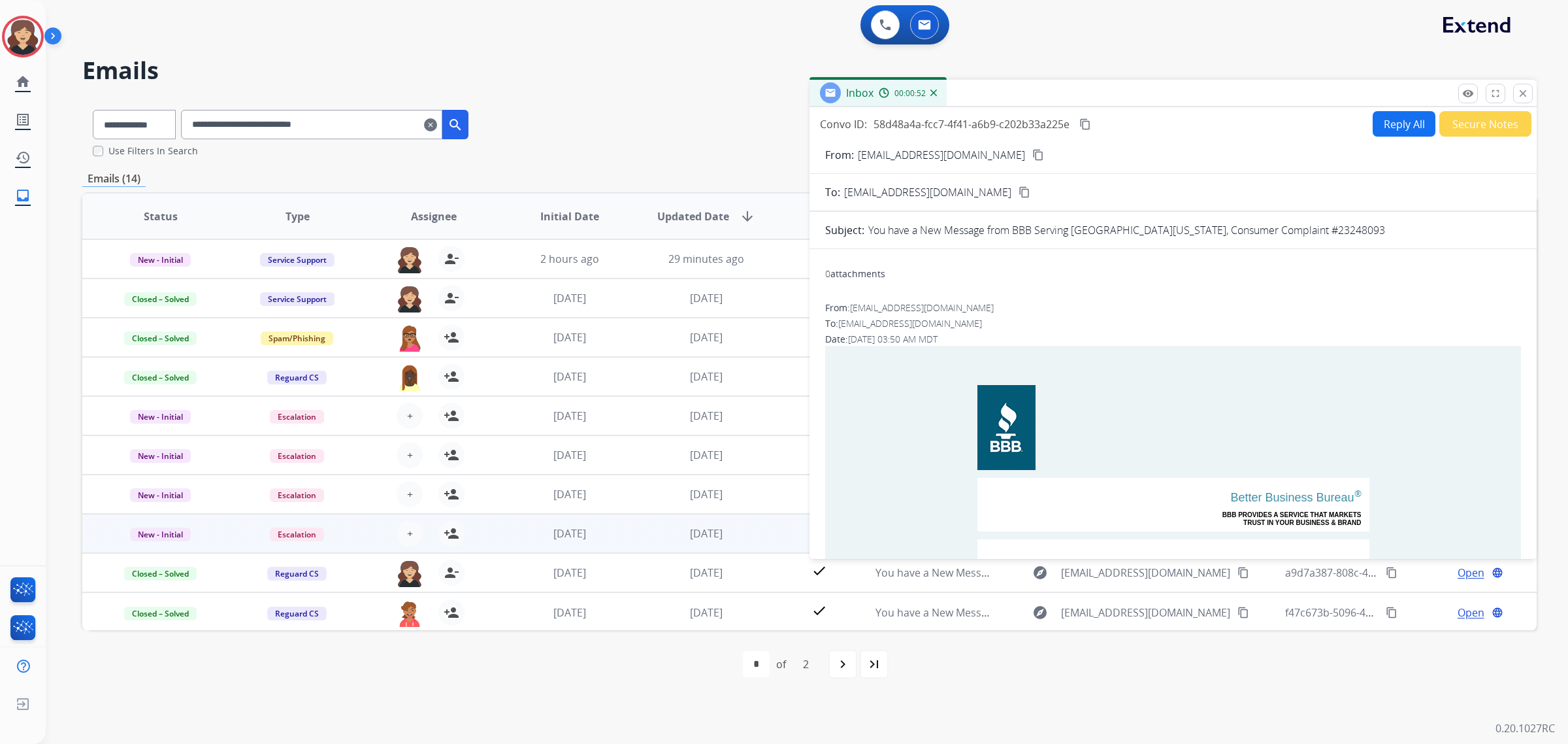
click at [1510, 123] on button "Secure Notes" at bounding box center [1485, 123] width 92 height 25
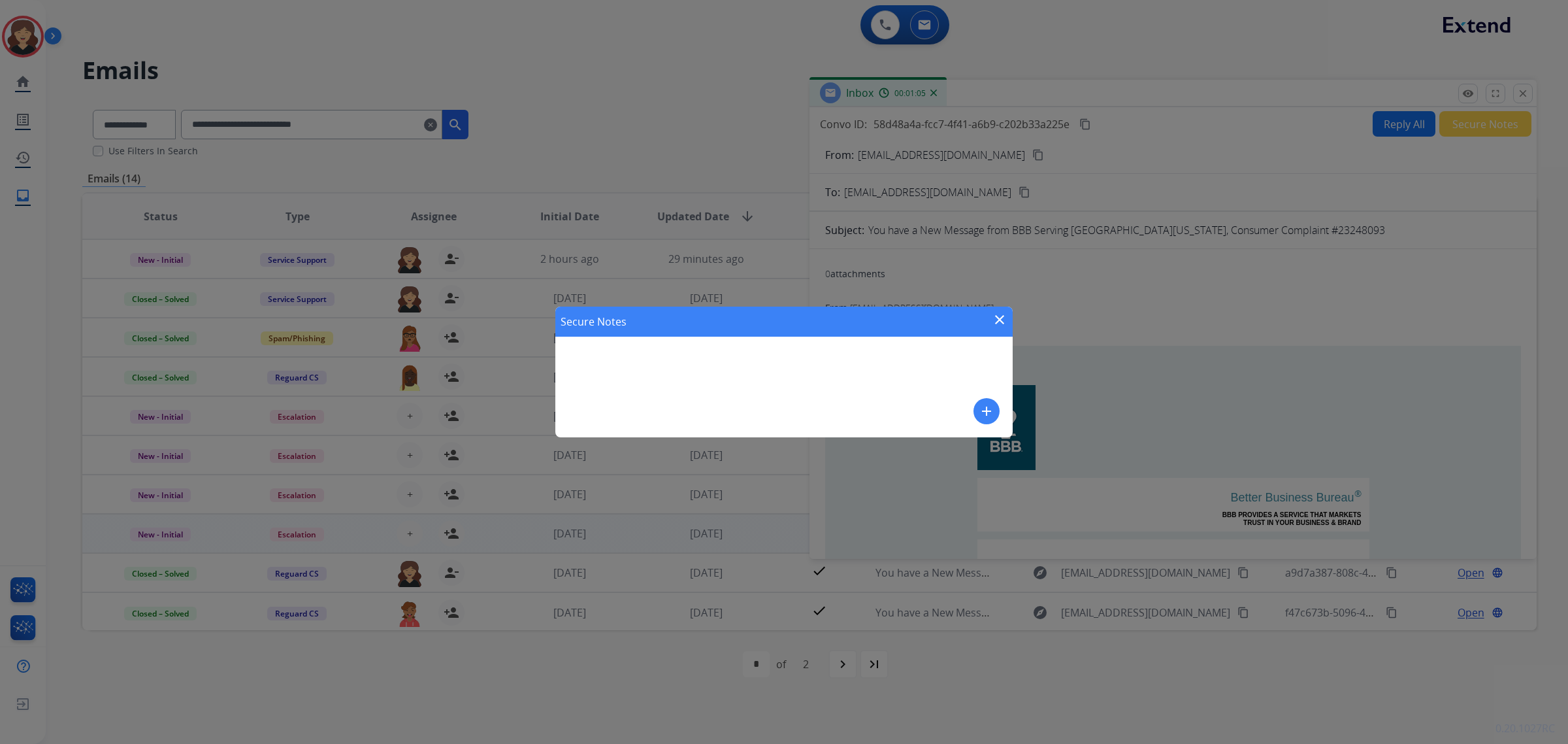
click at [994, 417] on button "add" at bounding box center [987, 411] width 26 height 26
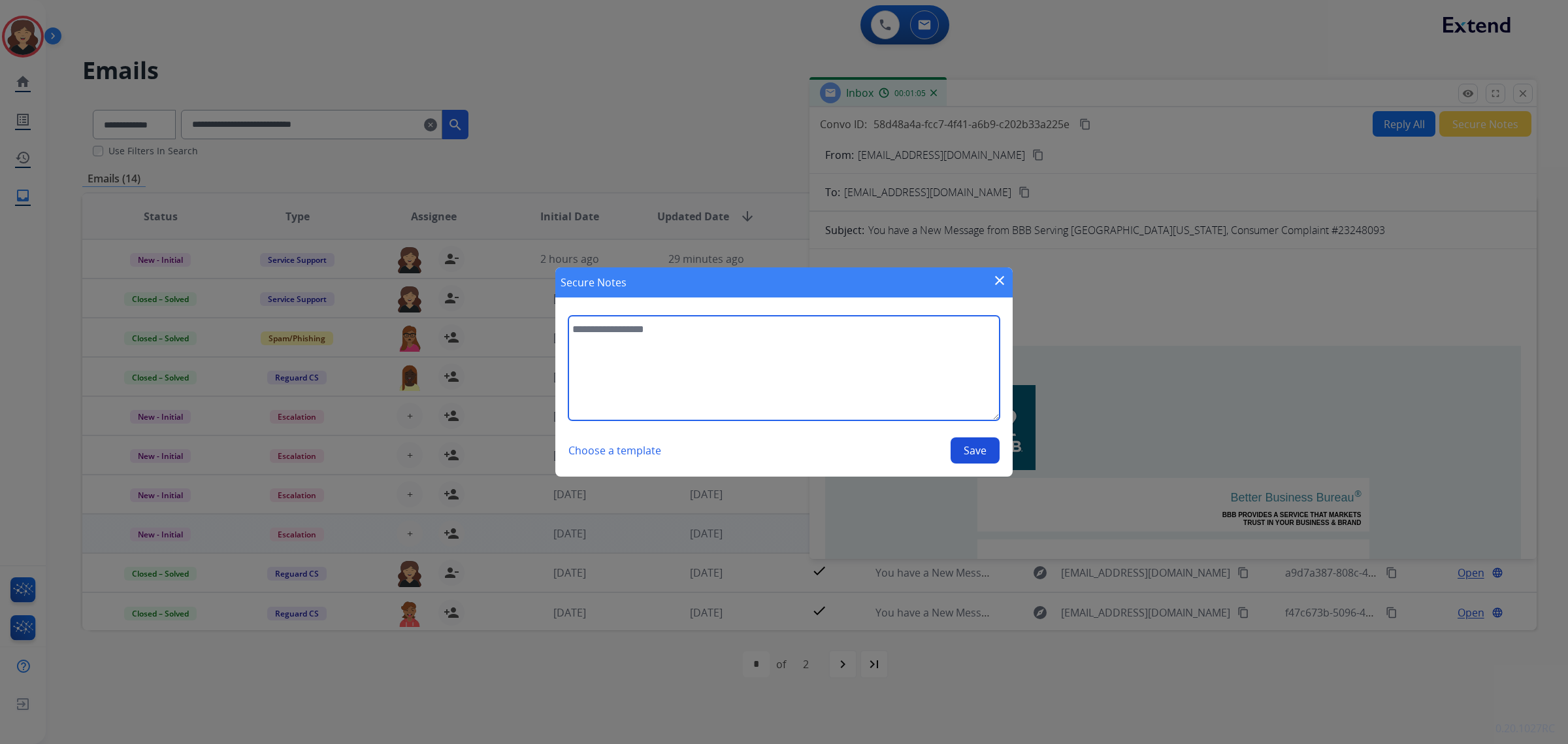
click at [827, 352] on textarea at bounding box center [784, 367] width 432 height 104
type textarea "**********"
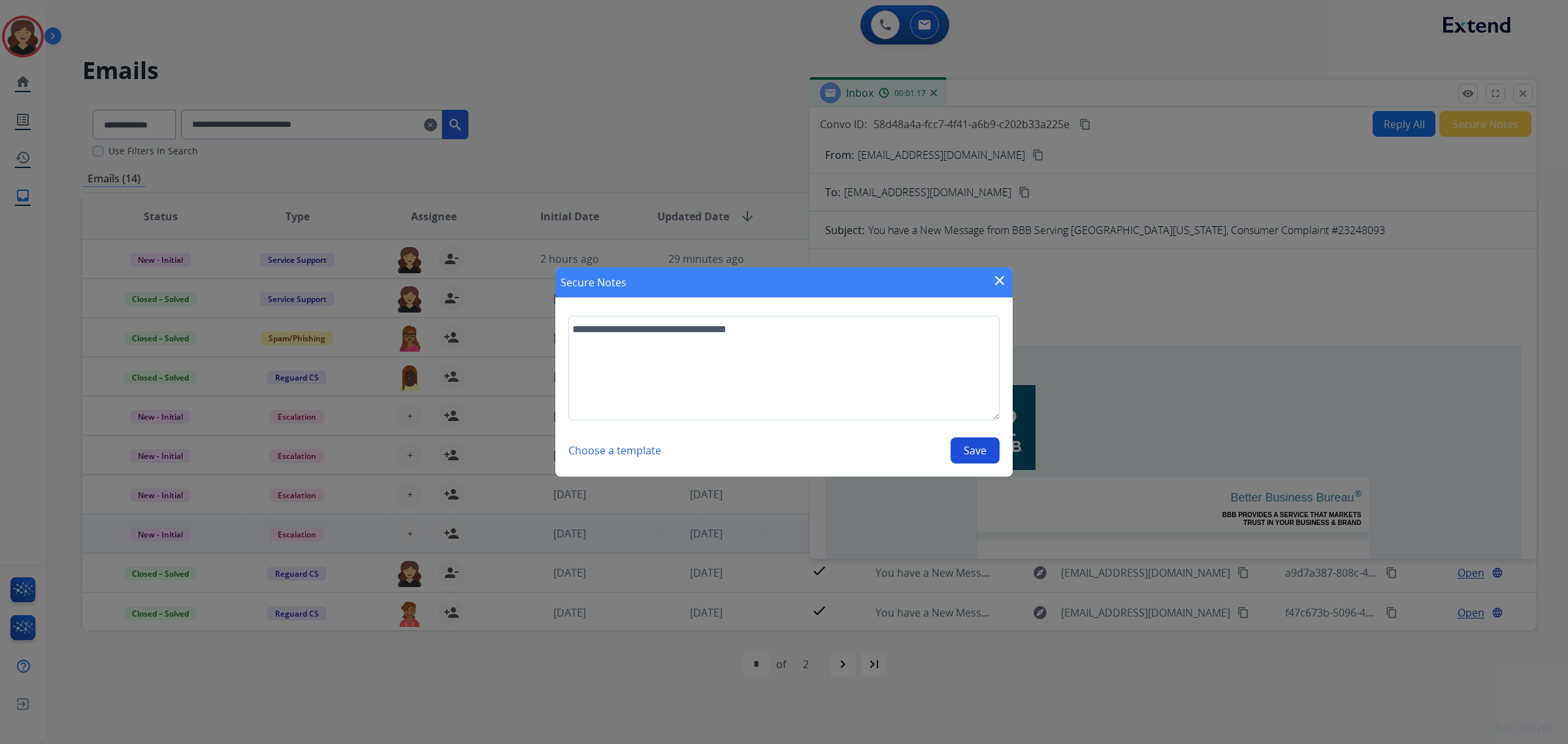
click at [968, 453] on button "Save" at bounding box center [975, 450] width 49 height 26
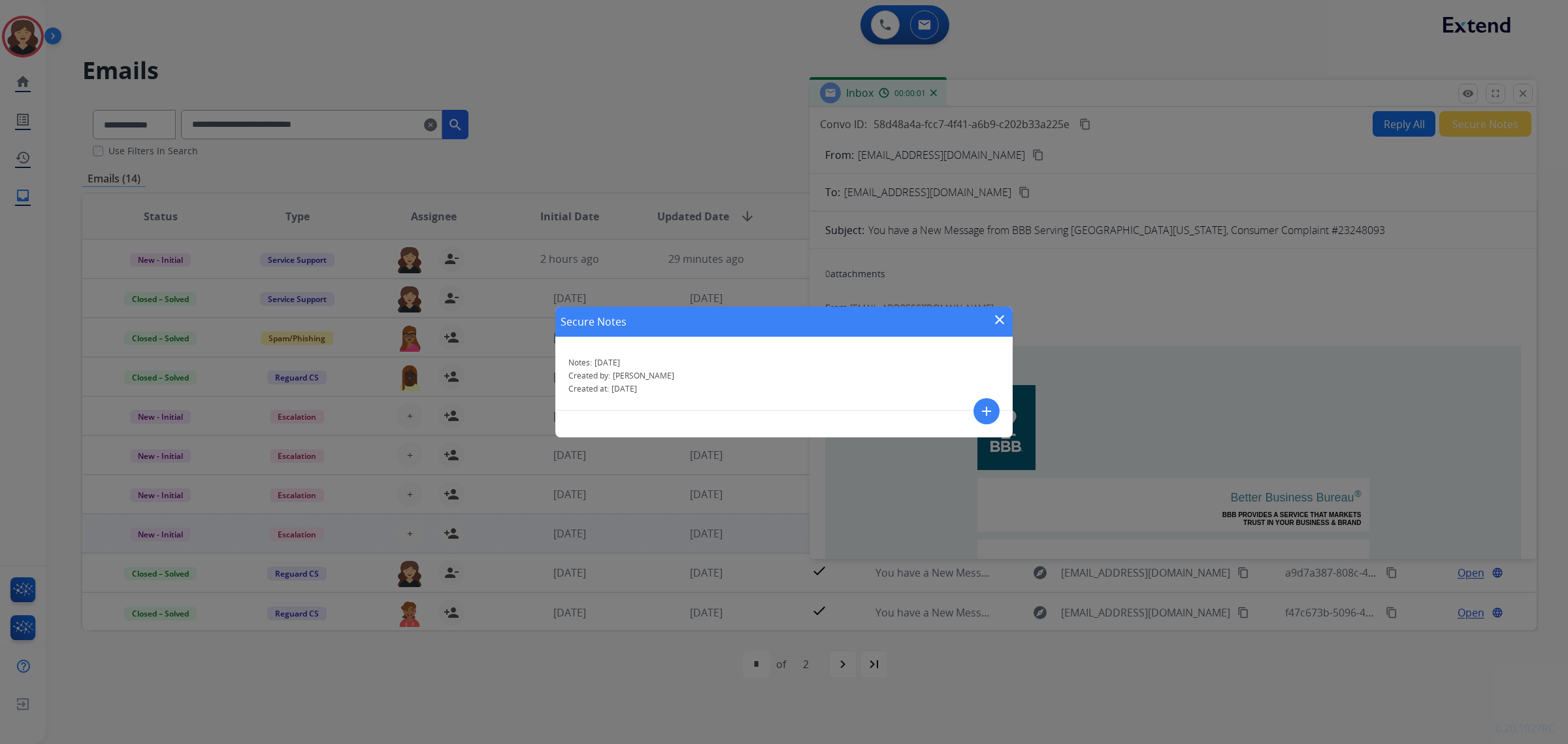
click at [1001, 320] on mat-icon "close" at bounding box center [1000, 319] width 16 height 16
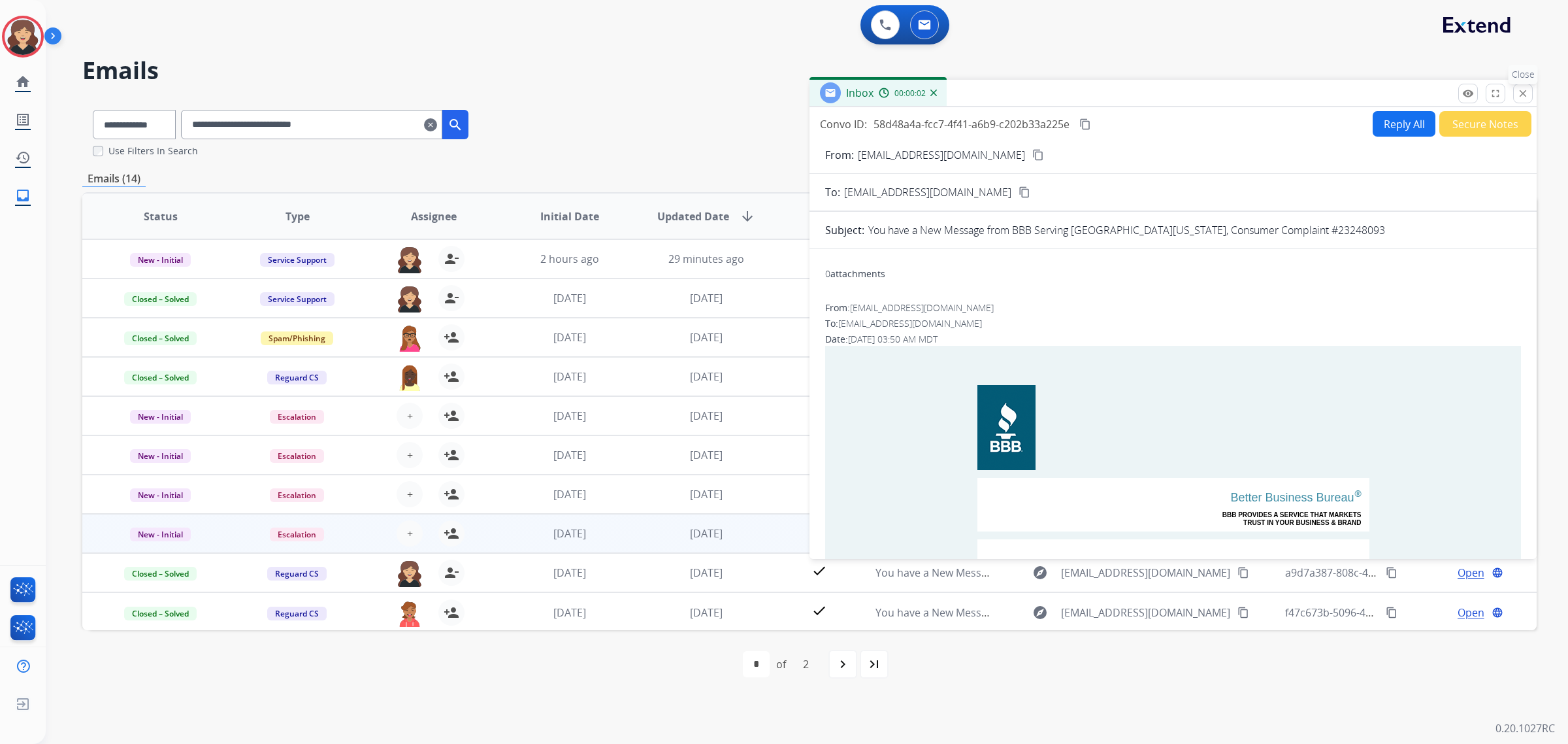
click at [1529, 96] on button "close Close" at bounding box center [1522, 93] width 20 height 20
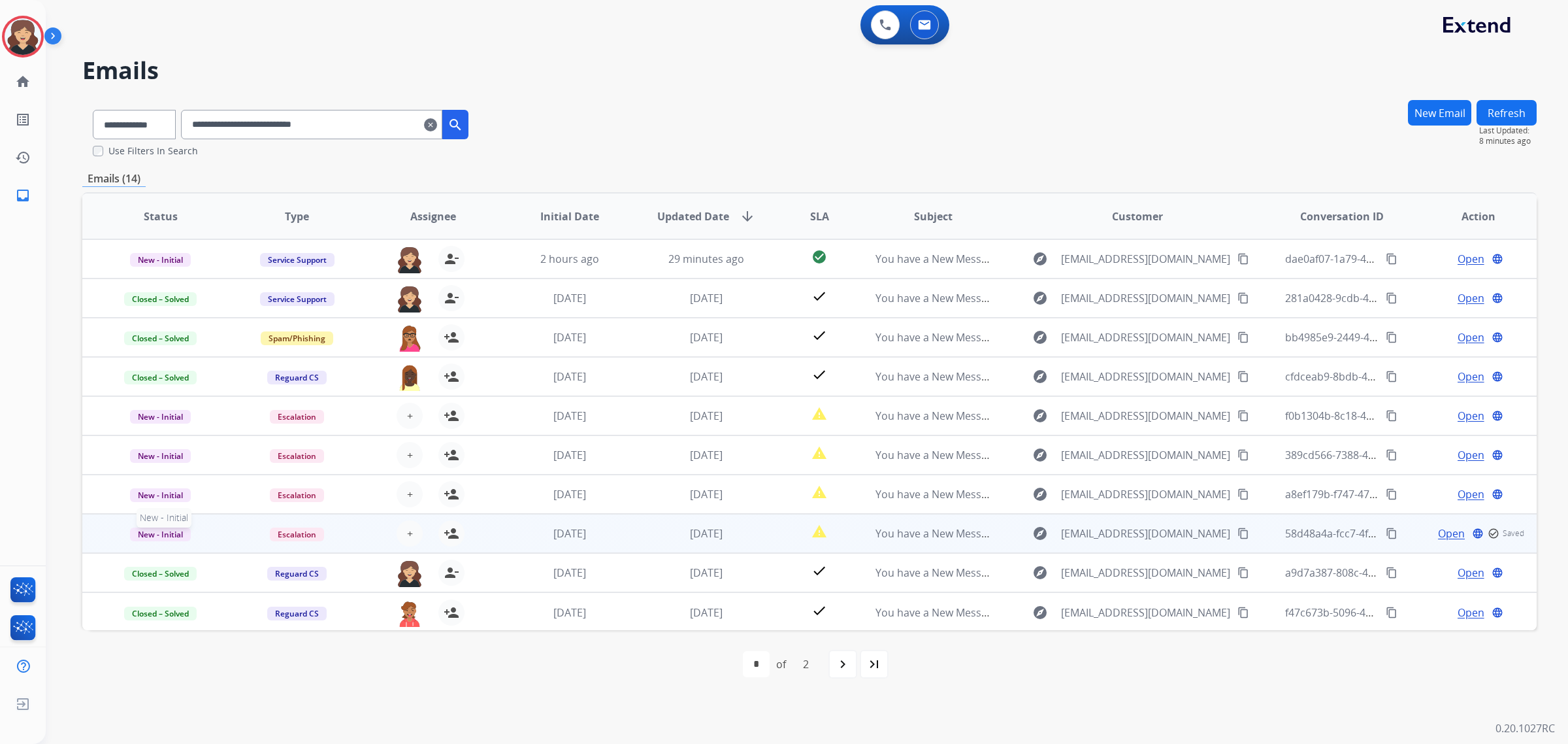
click at [144, 535] on span "New - Initial" at bounding box center [160, 534] width 60 height 14
click at [250, 458] on p "Closed – Solved" at bounding box center [239, 459] width 75 height 19
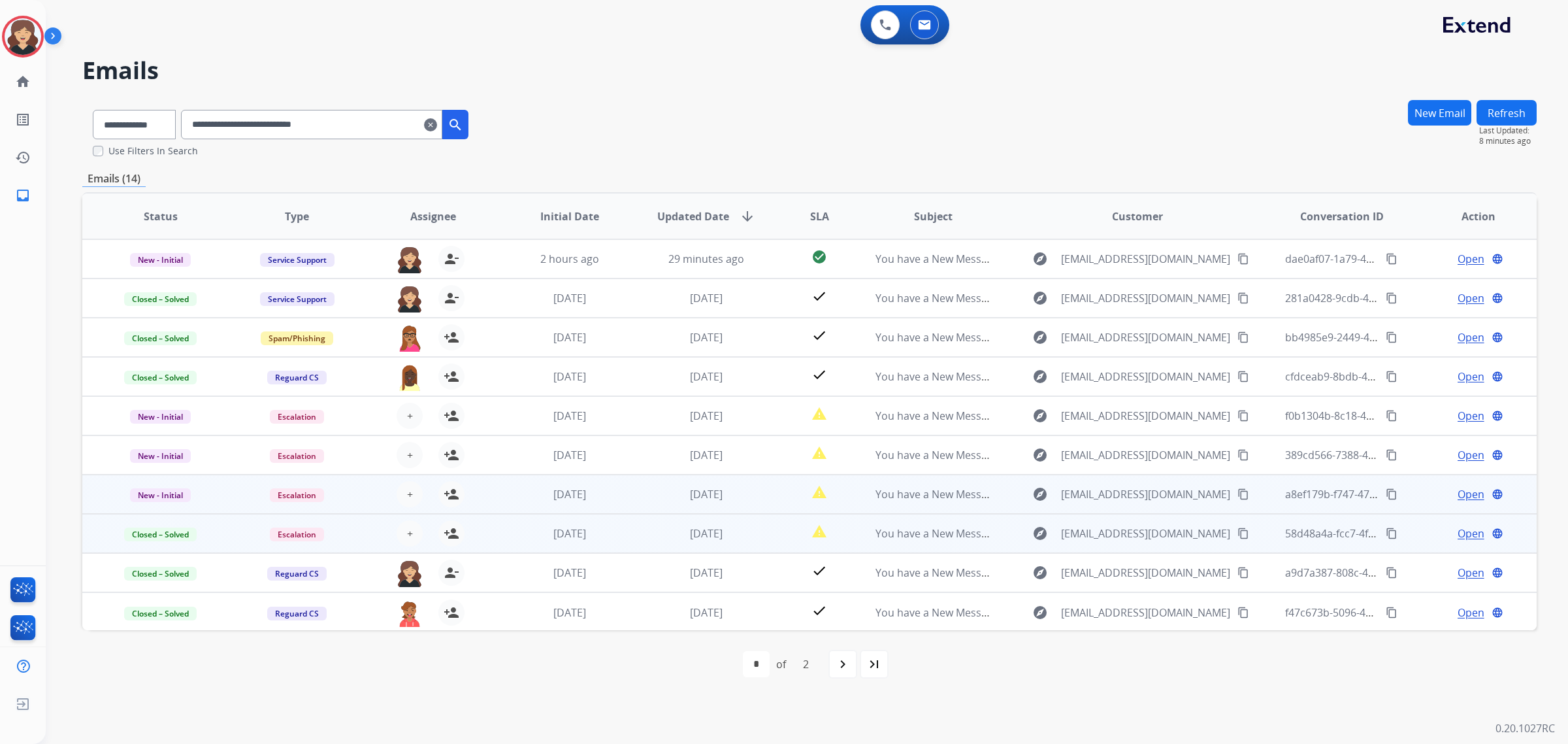
click at [1471, 490] on span "Open" at bounding box center [1471, 494] width 27 height 16
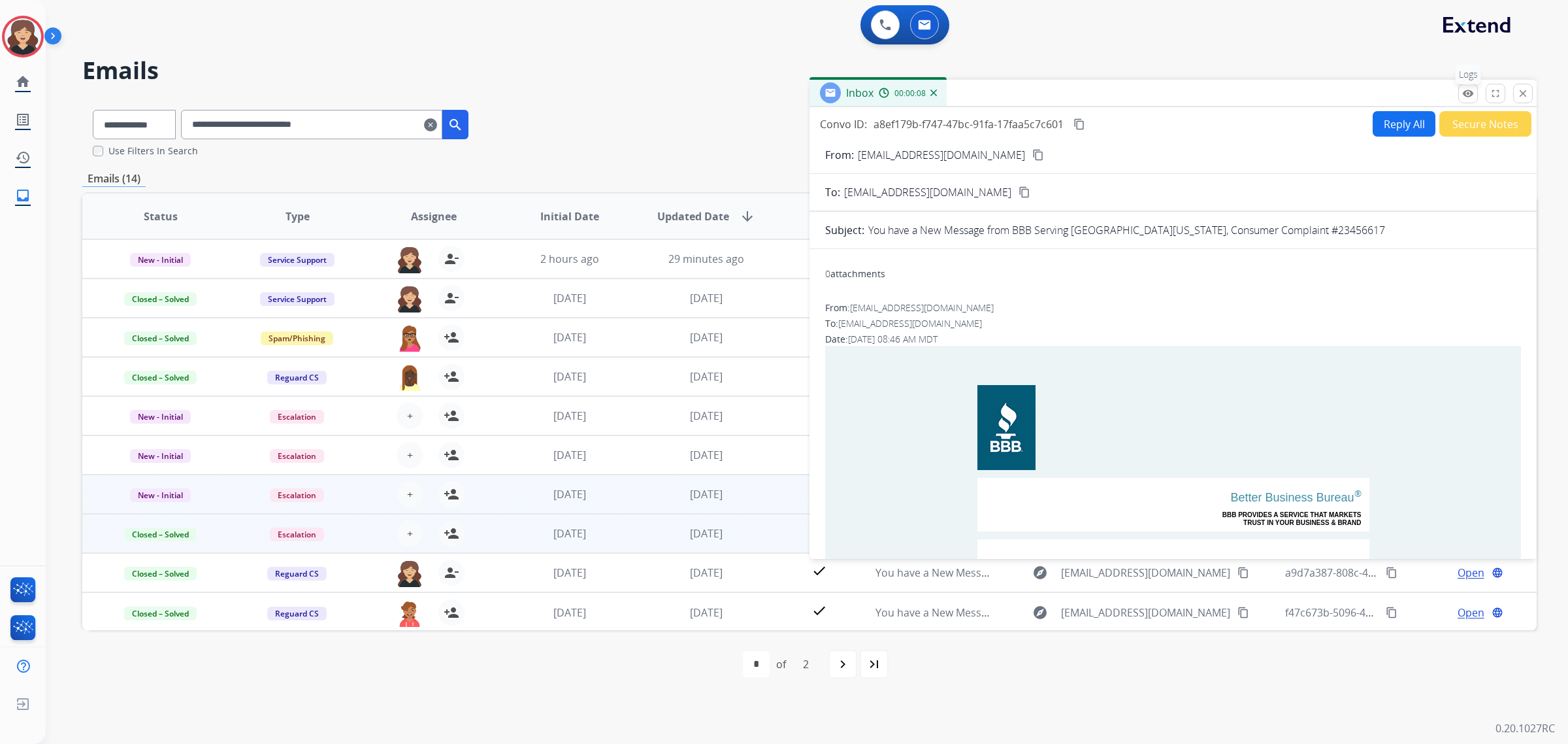
click at [1461, 93] on button "remove_red_eye Logs" at bounding box center [1468, 93] width 20 height 20
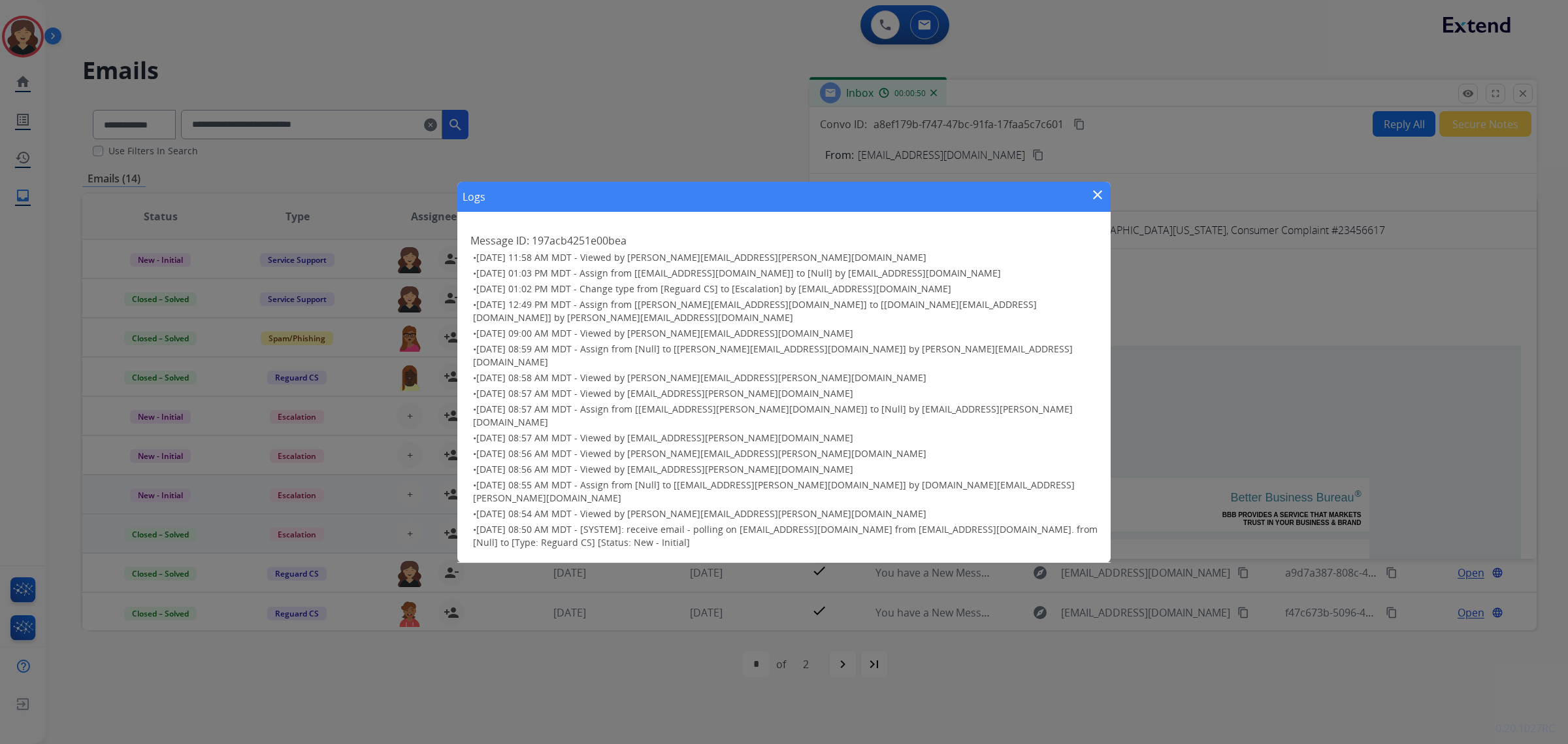
drag, startPoint x: 1002, startPoint y: 302, endPoint x: 857, endPoint y: 301, distance: 145.0
click at [857, 280] on h3 "• [DATE] 01:03 PM MDT - Assign from [[EMAIL_ADDRESS][DOMAIN_NAME]] to [Null] by…" at bounding box center [786, 273] width 625 height 13
drag, startPoint x: 870, startPoint y: 301, endPoint x: 1098, endPoint y: 223, distance: 241.0
click at [1098, 203] on mat-icon "close" at bounding box center [1097, 194] width 16 height 16
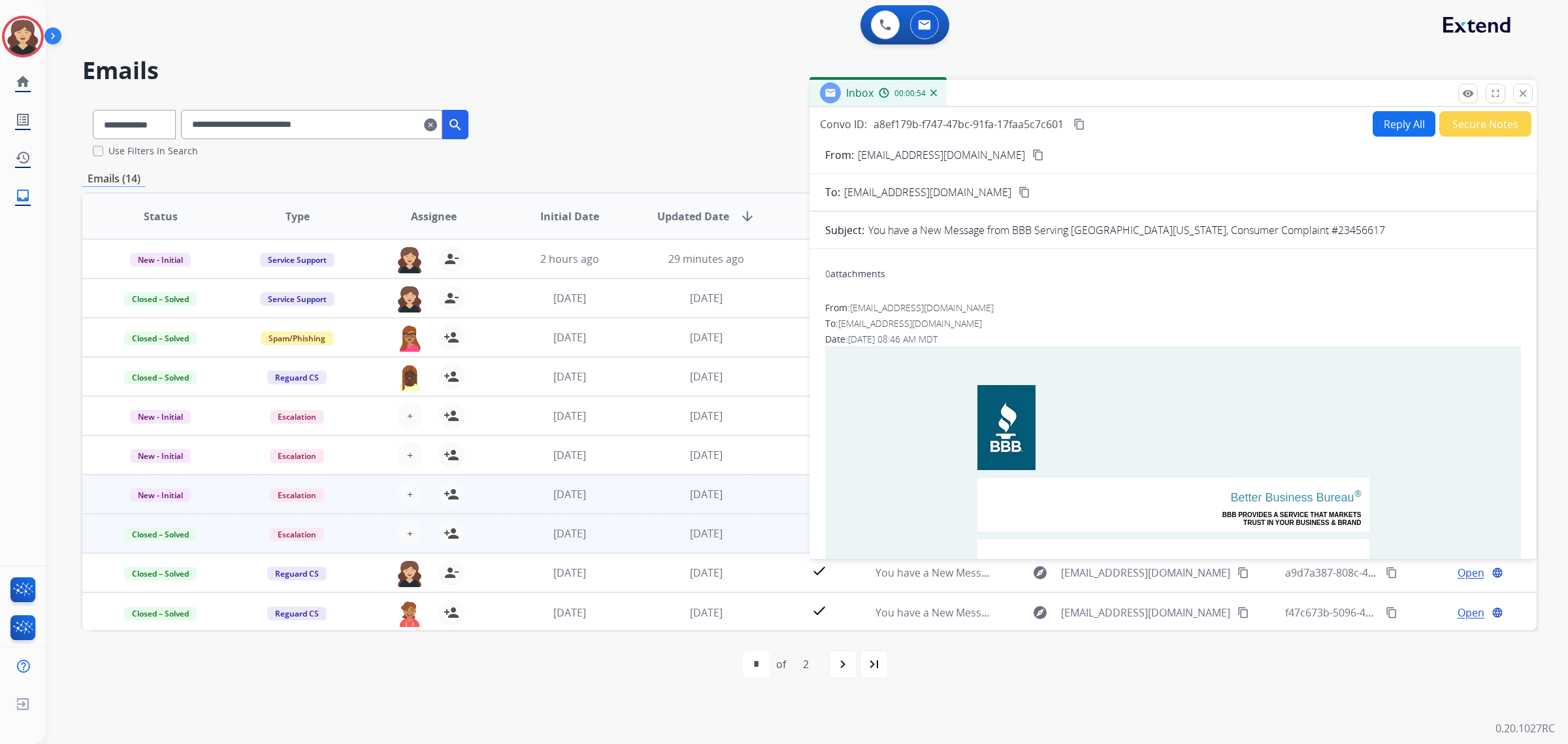
click at [1032, 157] on mat-icon "content_copy" at bounding box center [1038, 154] width 12 height 12
drag, startPoint x: 1084, startPoint y: 126, endPoint x: 892, endPoint y: 174, distance: 197.9
click at [1084, 126] on mat-icon "content_copy" at bounding box center [1080, 124] width 12 height 12
click at [1468, 96] on mat-icon "remove_red_eye" at bounding box center [1468, 93] width 12 height 12
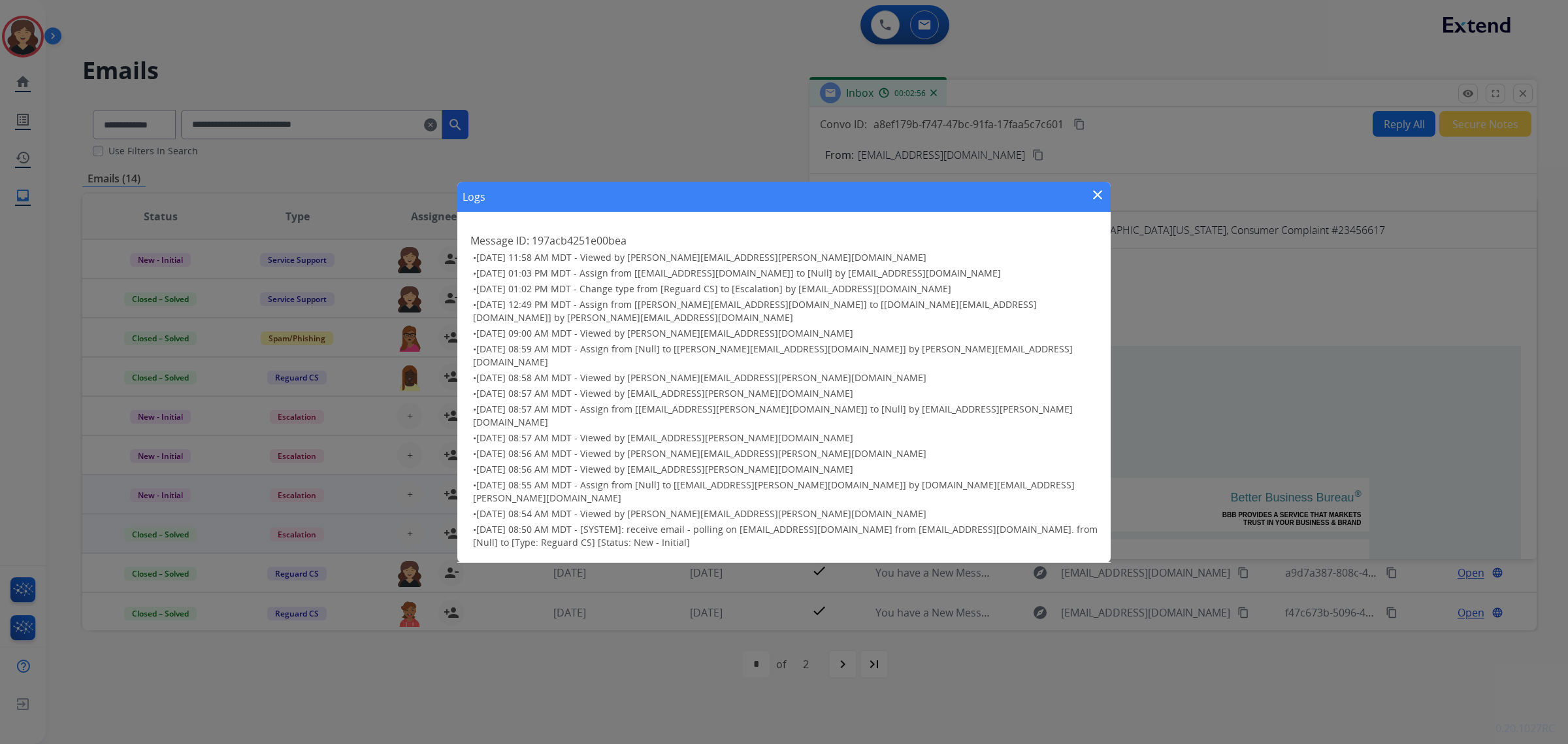
drag, startPoint x: 1096, startPoint y: 219, endPoint x: 1119, endPoint y: 239, distance: 30.5
click at [1096, 203] on mat-icon "close" at bounding box center [1097, 194] width 16 height 16
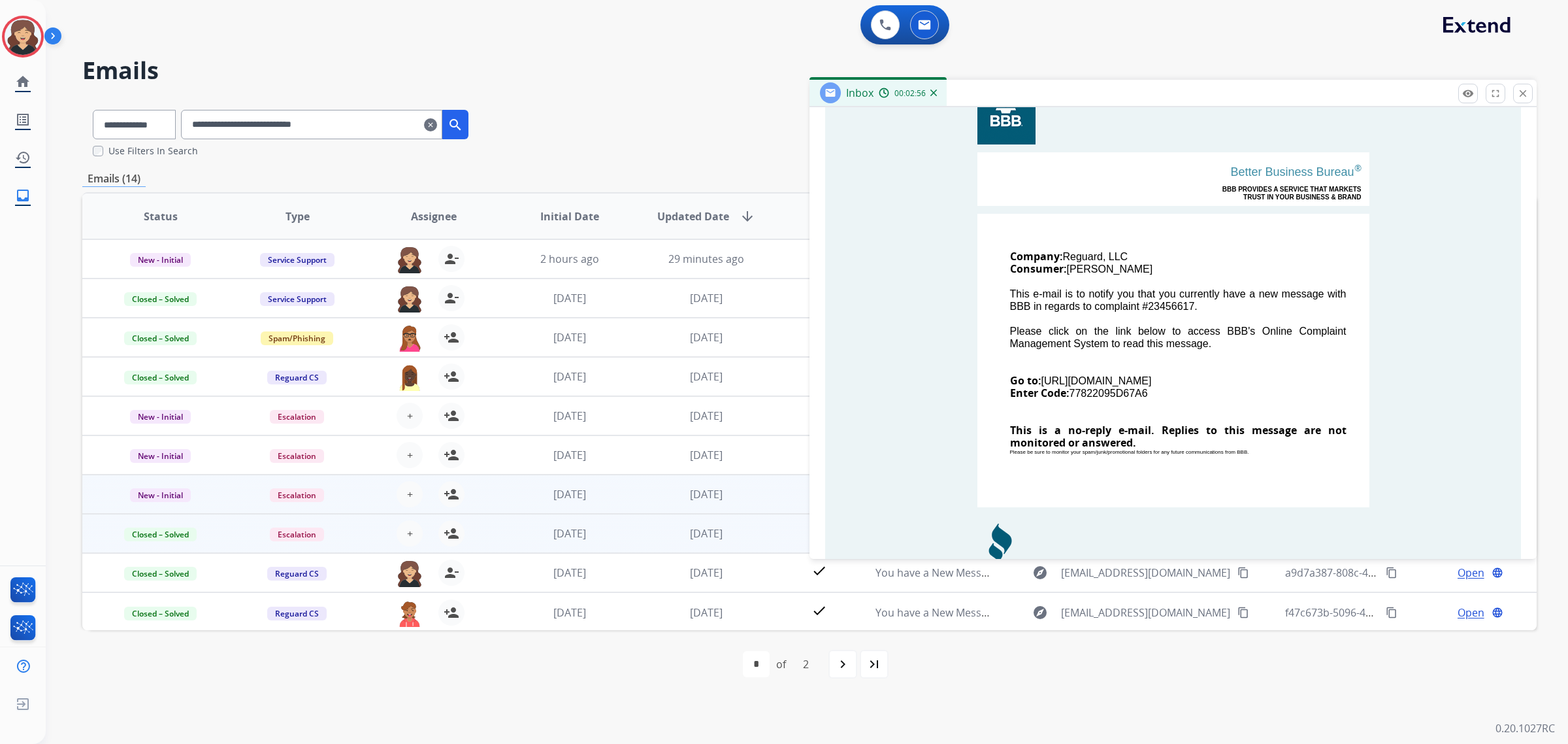
scroll to position [326, 0]
drag, startPoint x: 1227, startPoint y: 377, endPoint x: 1043, endPoint y: 377, distance: 184.0
click at [1043, 377] on td "Company: Reguard, LLC Consumer: [PERSON_NAME] This e-mail is to notify you that…" at bounding box center [1174, 359] width 392 height 294
copy td "[URL][DOMAIN_NAME]"
drag, startPoint x: 1170, startPoint y: 392, endPoint x: 1067, endPoint y: 392, distance: 103.0
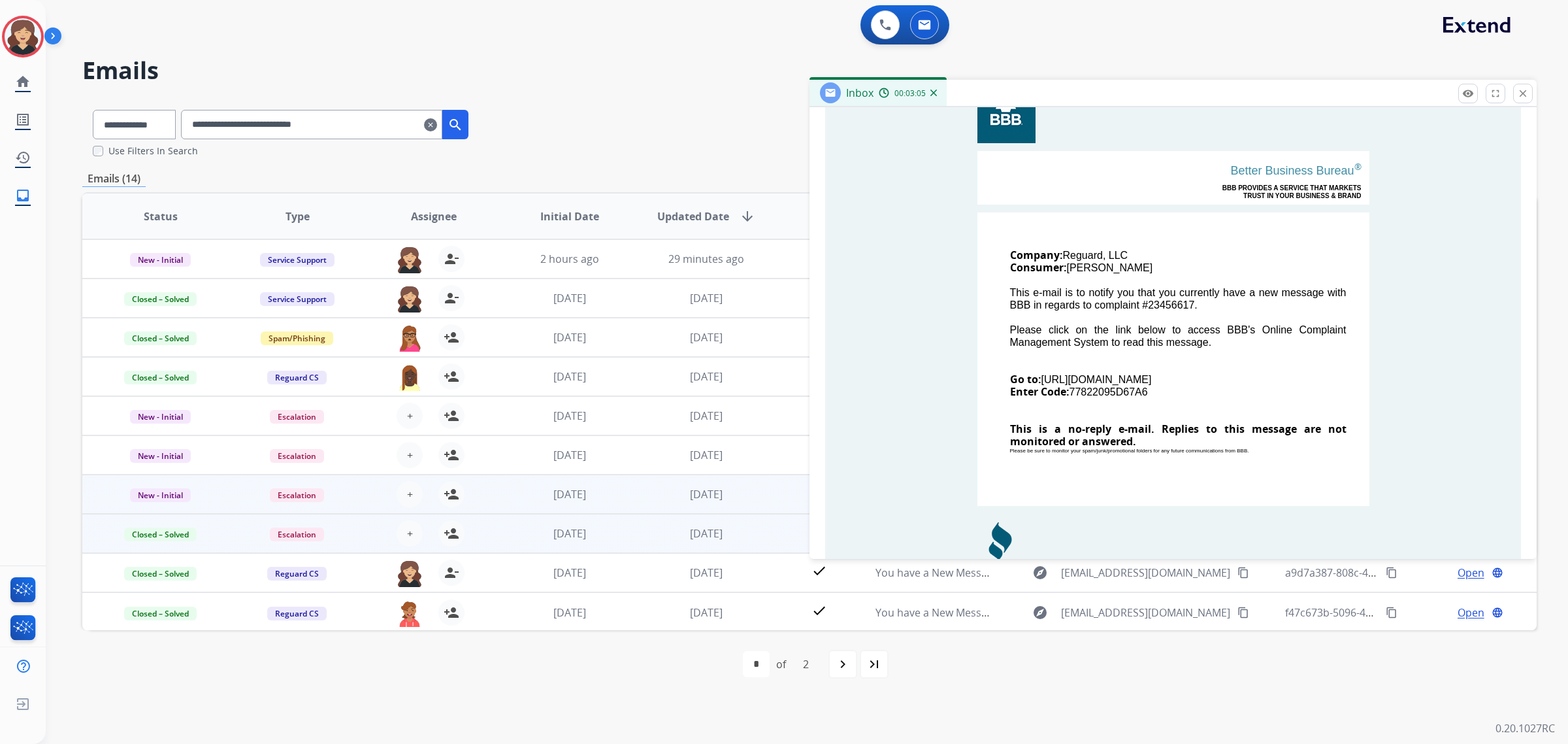
click at [1067, 392] on td "Company: Reguard, LLC Consumer: [PERSON_NAME] This e-mail is to notify you that…" at bounding box center [1174, 359] width 392 height 294
copy td "77822095D67A6"
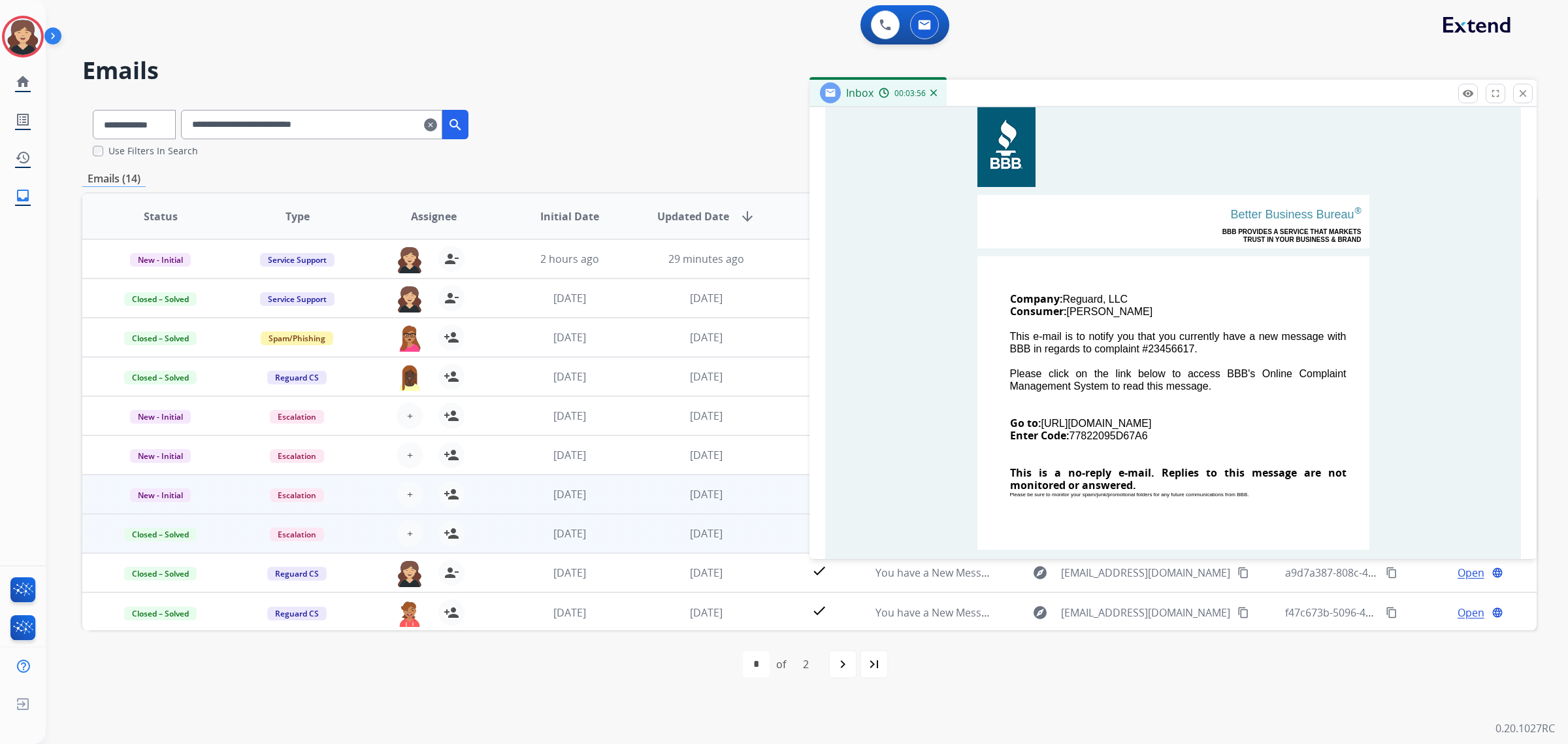
scroll to position [0, 0]
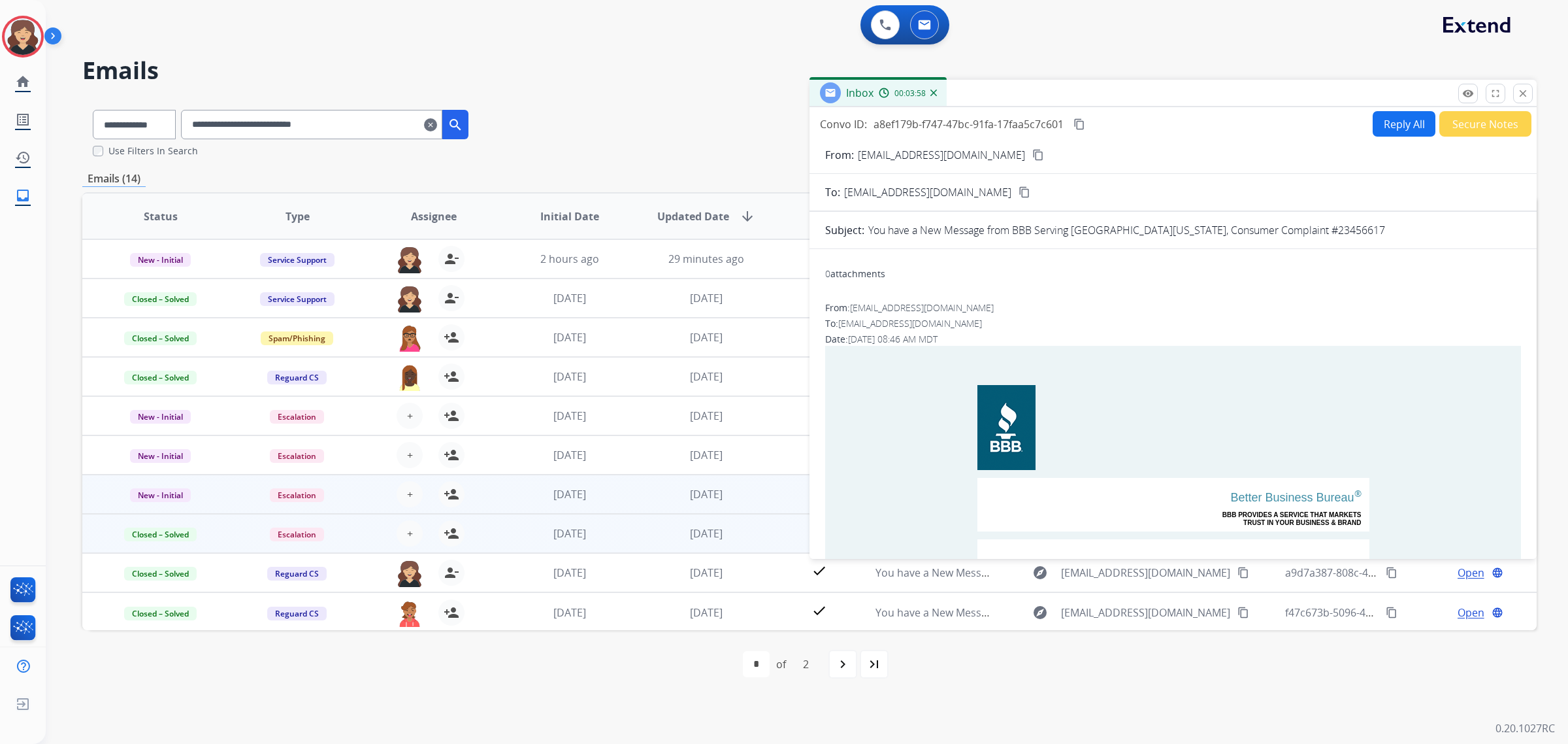
click at [1505, 118] on button "Secure Notes" at bounding box center [1485, 123] width 92 height 25
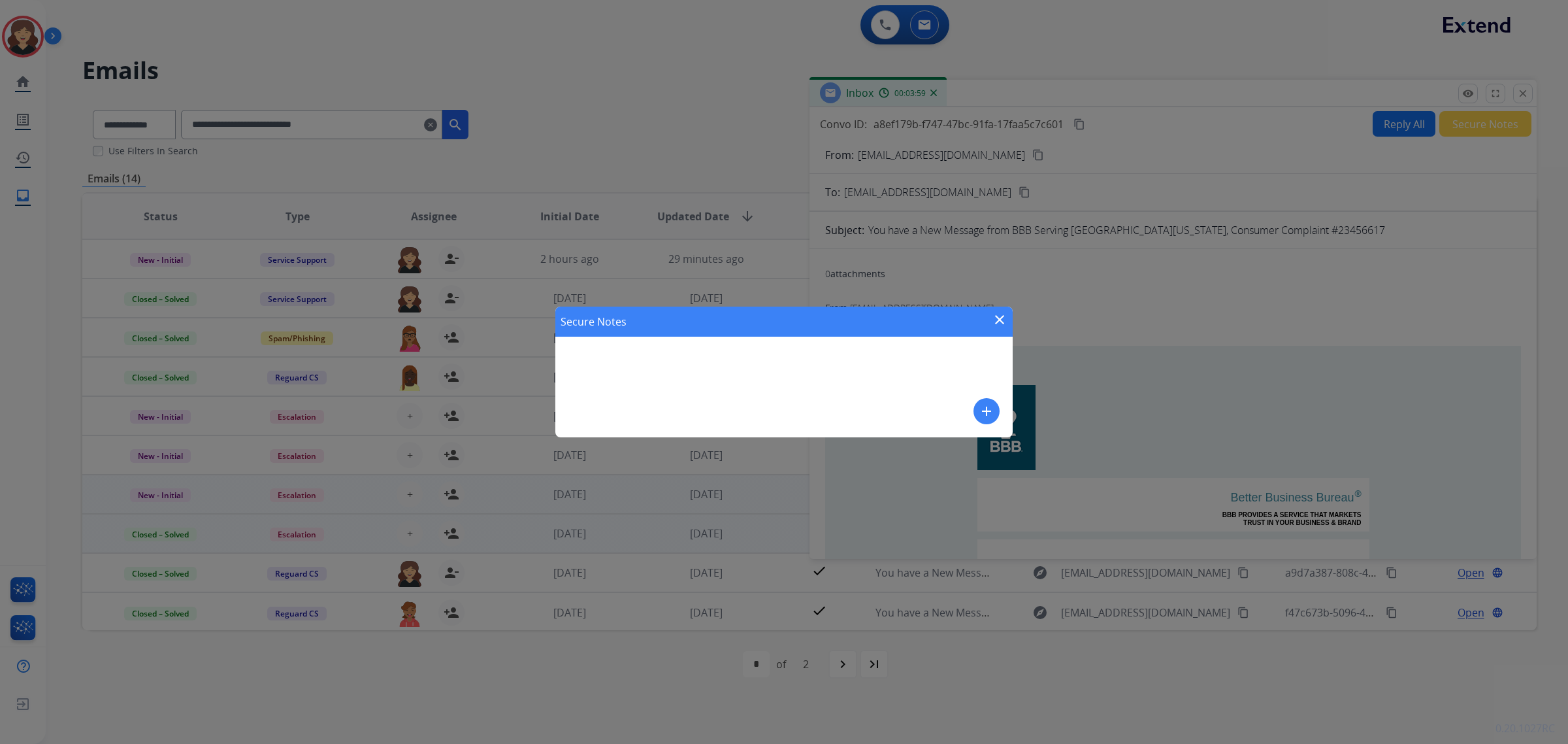
click at [988, 412] on mat-icon "add" at bounding box center [987, 411] width 16 height 16
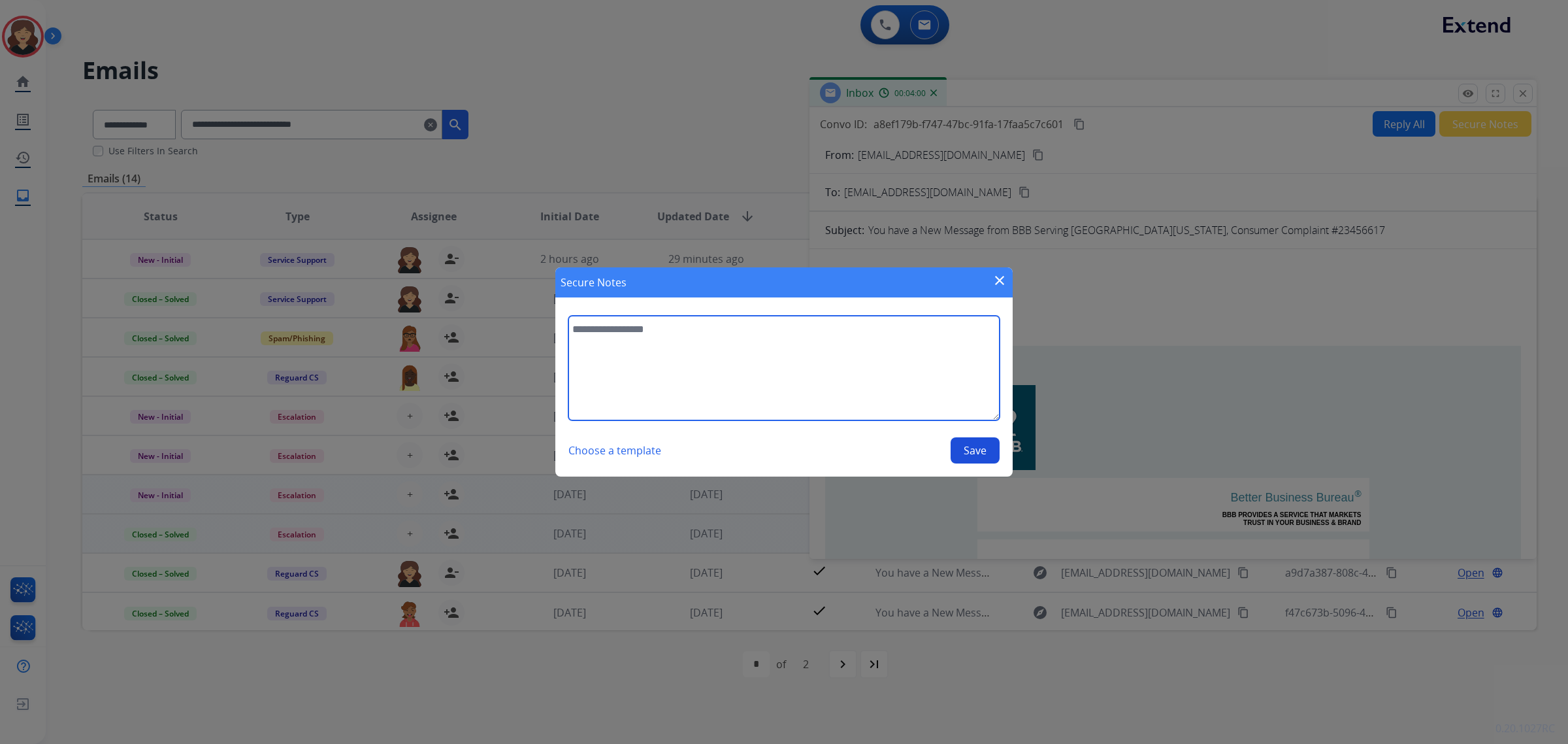
click at [812, 369] on textarea at bounding box center [784, 367] width 432 height 104
click at [832, 335] on textarea "**********" at bounding box center [784, 367] width 432 height 104
paste textarea "**********"
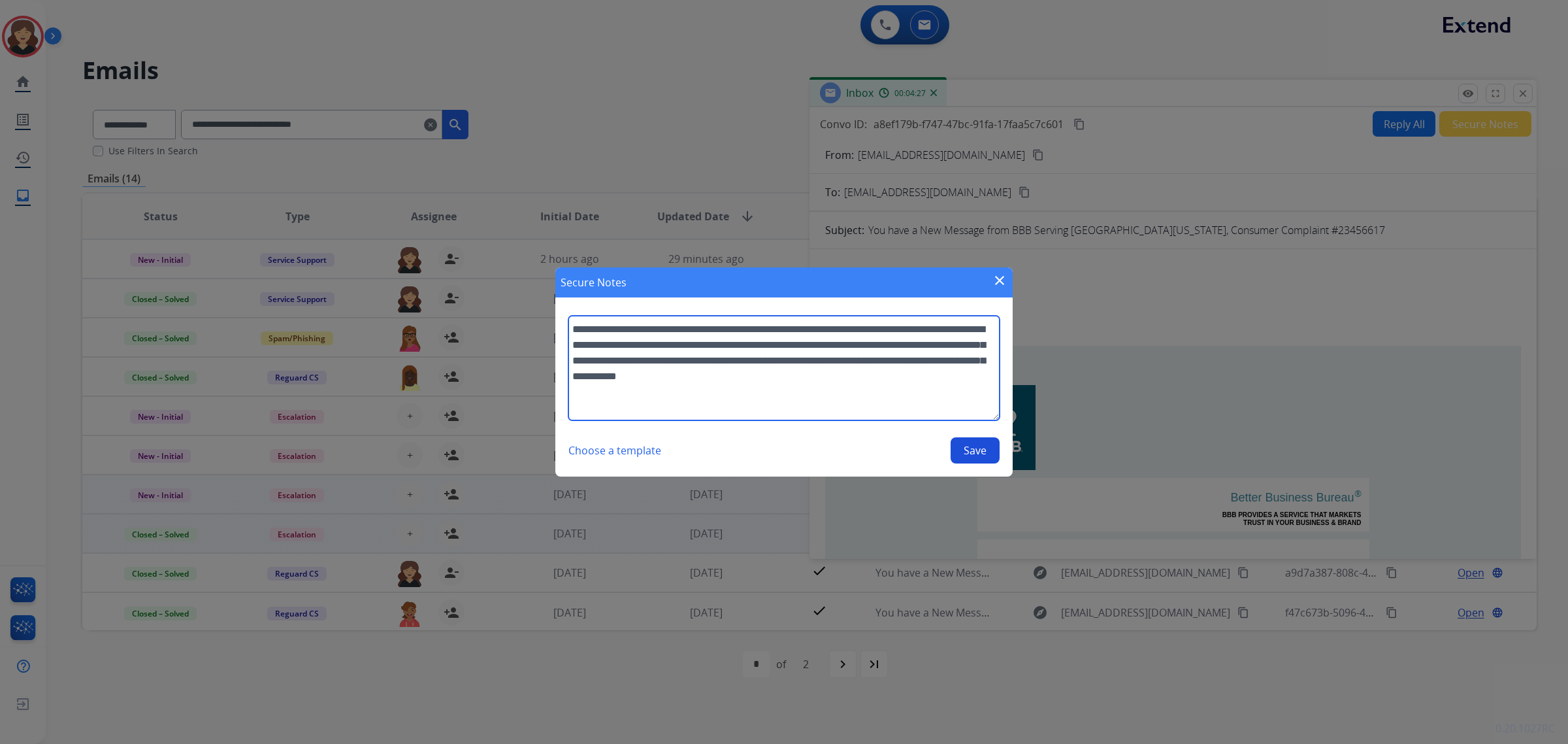
type textarea "**********"
click at [975, 458] on button "Save" at bounding box center [975, 450] width 49 height 26
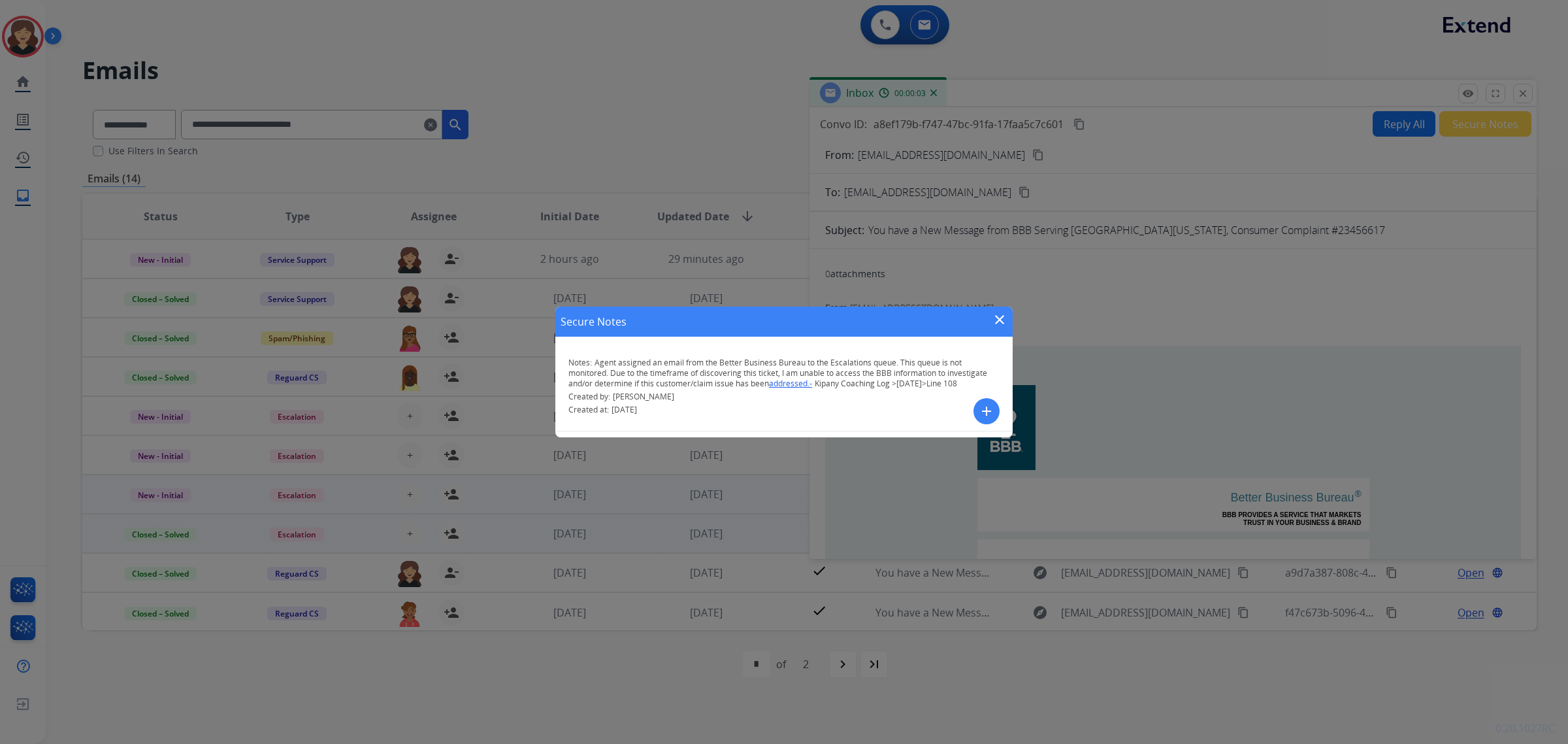
drag, startPoint x: 995, startPoint y: 324, endPoint x: 1124, endPoint y: 313, distance: 129.5
click at [995, 324] on mat-icon "close" at bounding box center [1000, 319] width 16 height 16
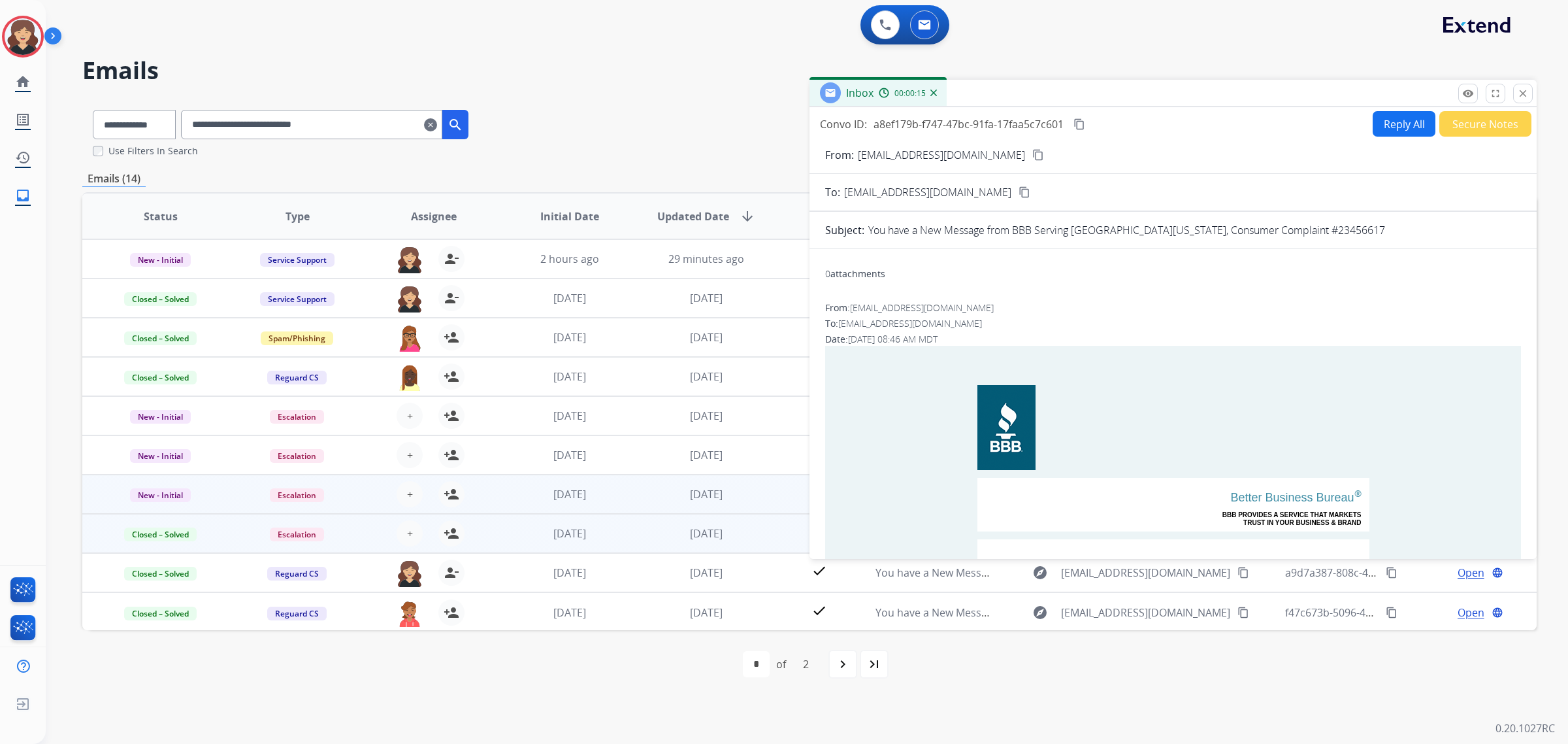
click at [1481, 122] on button "Secure Notes" at bounding box center [1485, 123] width 92 height 25
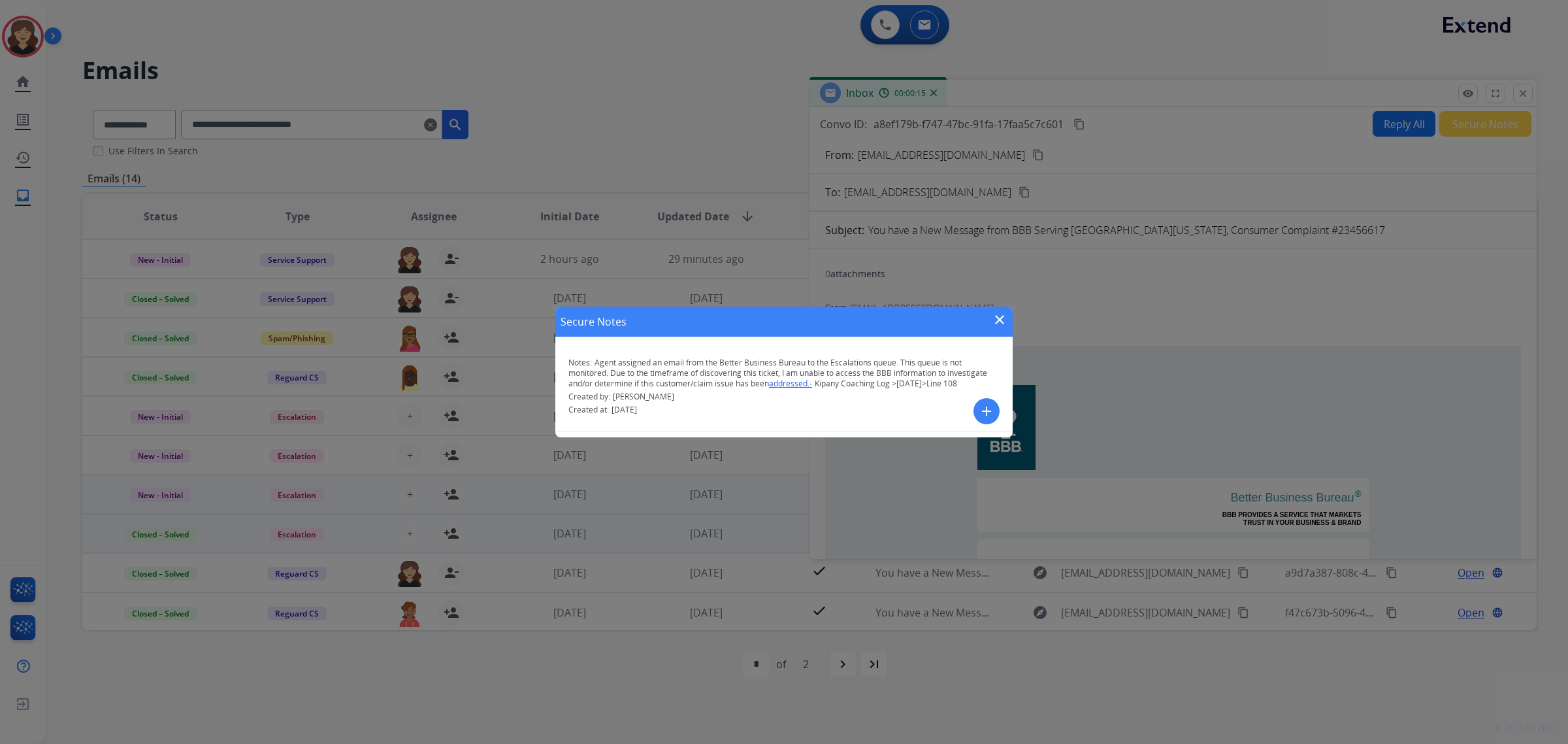
click at [712, 365] on span "Agent assigned an email from the Better Business Bureau to the Escalations queu…" at bounding box center [777, 373] width 419 height 32
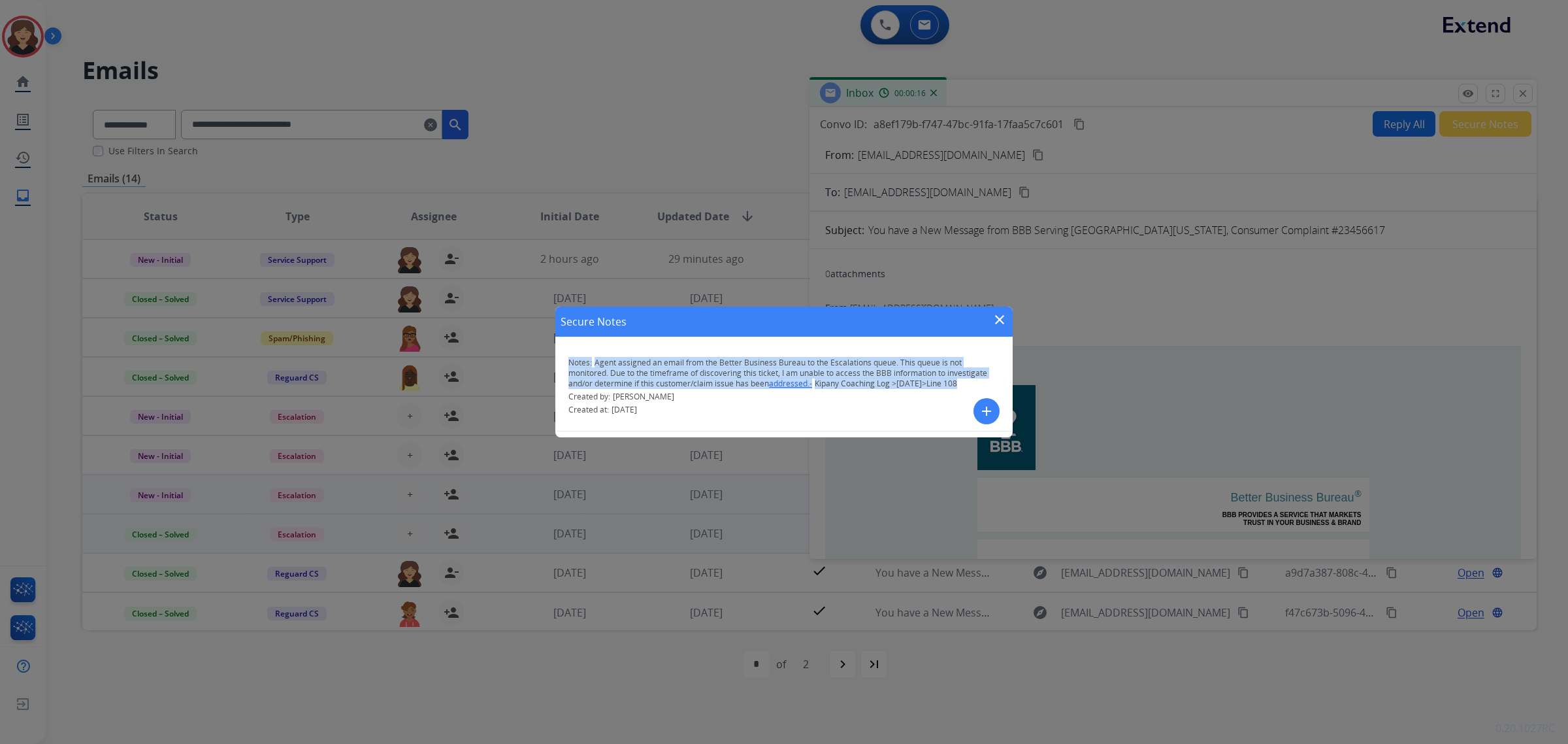
click at [712, 365] on span "Agent assigned an email from the Better Business Bureau to the Escalations queu…" at bounding box center [777, 373] width 419 height 32
copy p "Notes: Agent assigned an email from the Better Business Bureau to the Escalatio…"
click at [994, 320] on mat-icon "close" at bounding box center [1000, 319] width 16 height 16
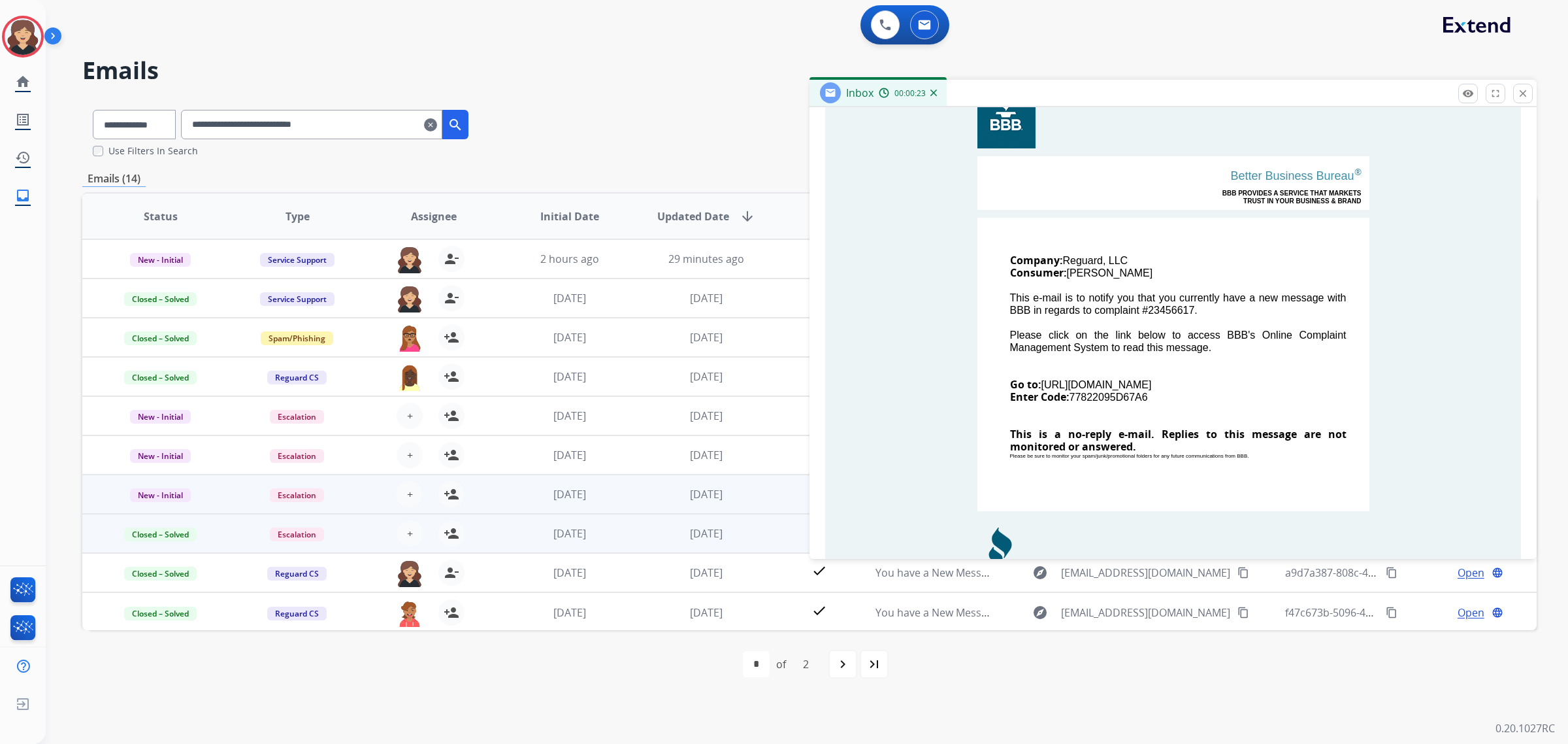
scroll to position [326, 0]
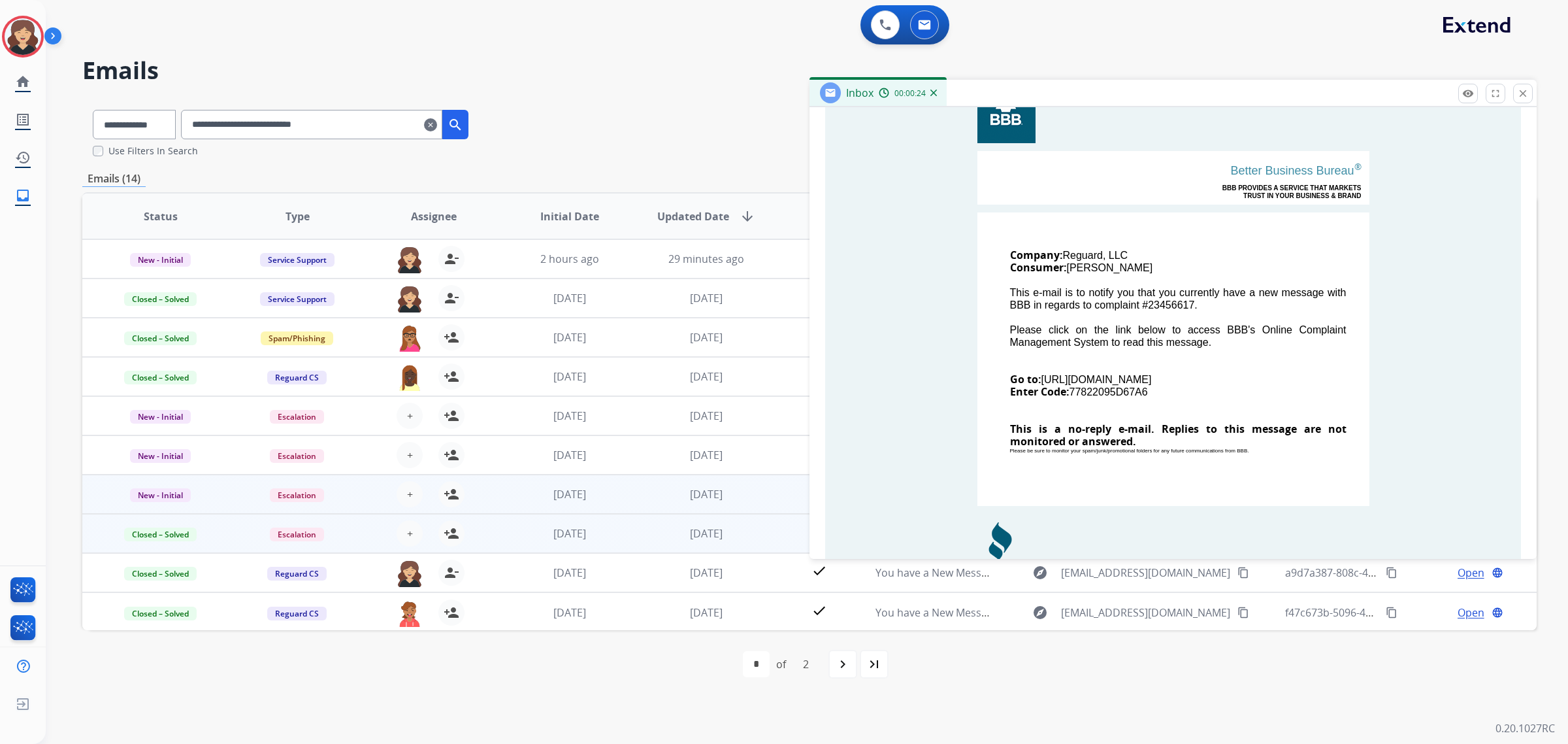
click at [1521, 100] on button "close Close" at bounding box center [1522, 93] width 20 height 20
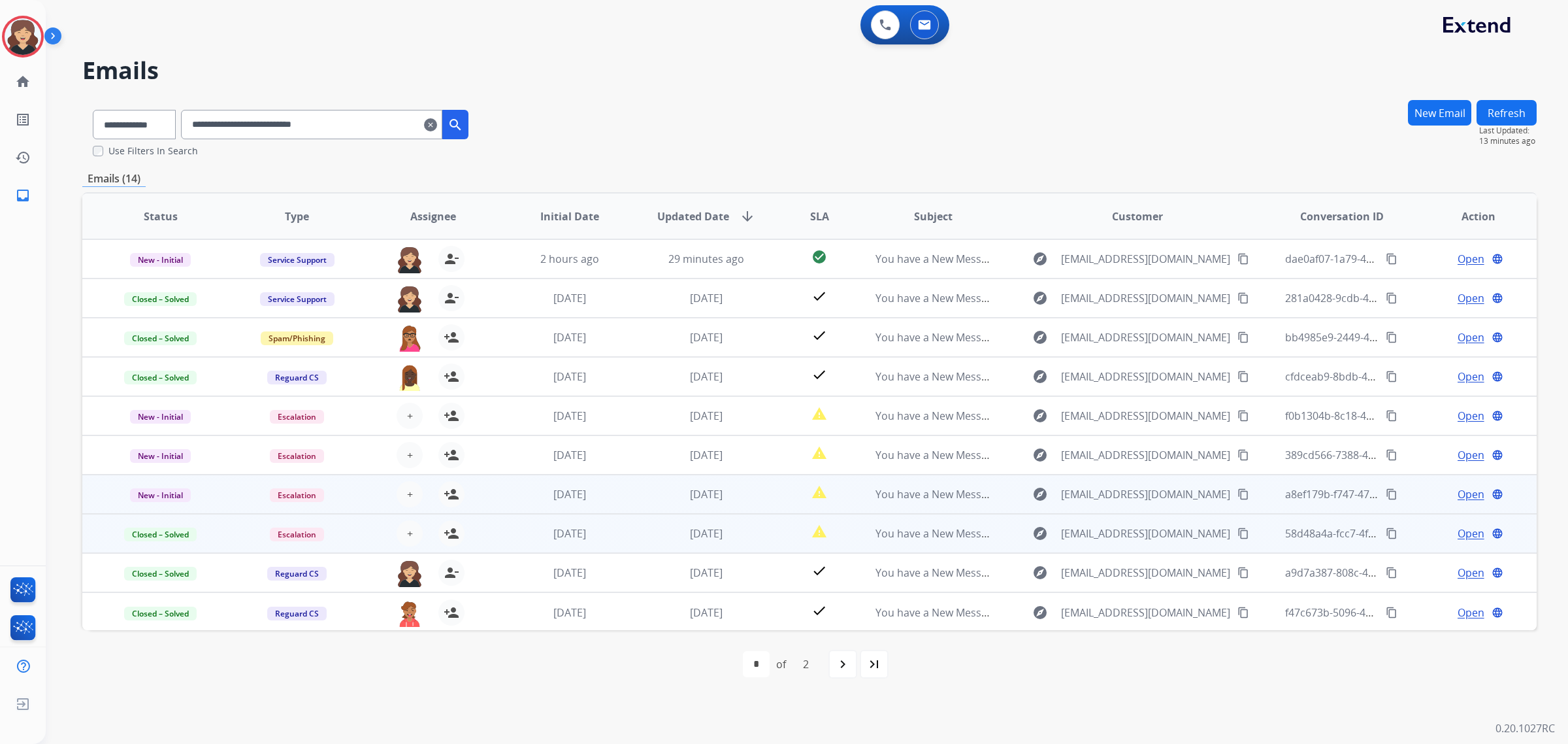
click at [147, 498] on span "New - Initial" at bounding box center [160, 495] width 60 height 14
click at [231, 413] on p "Closed – Solved" at bounding box center [239, 420] width 75 height 19
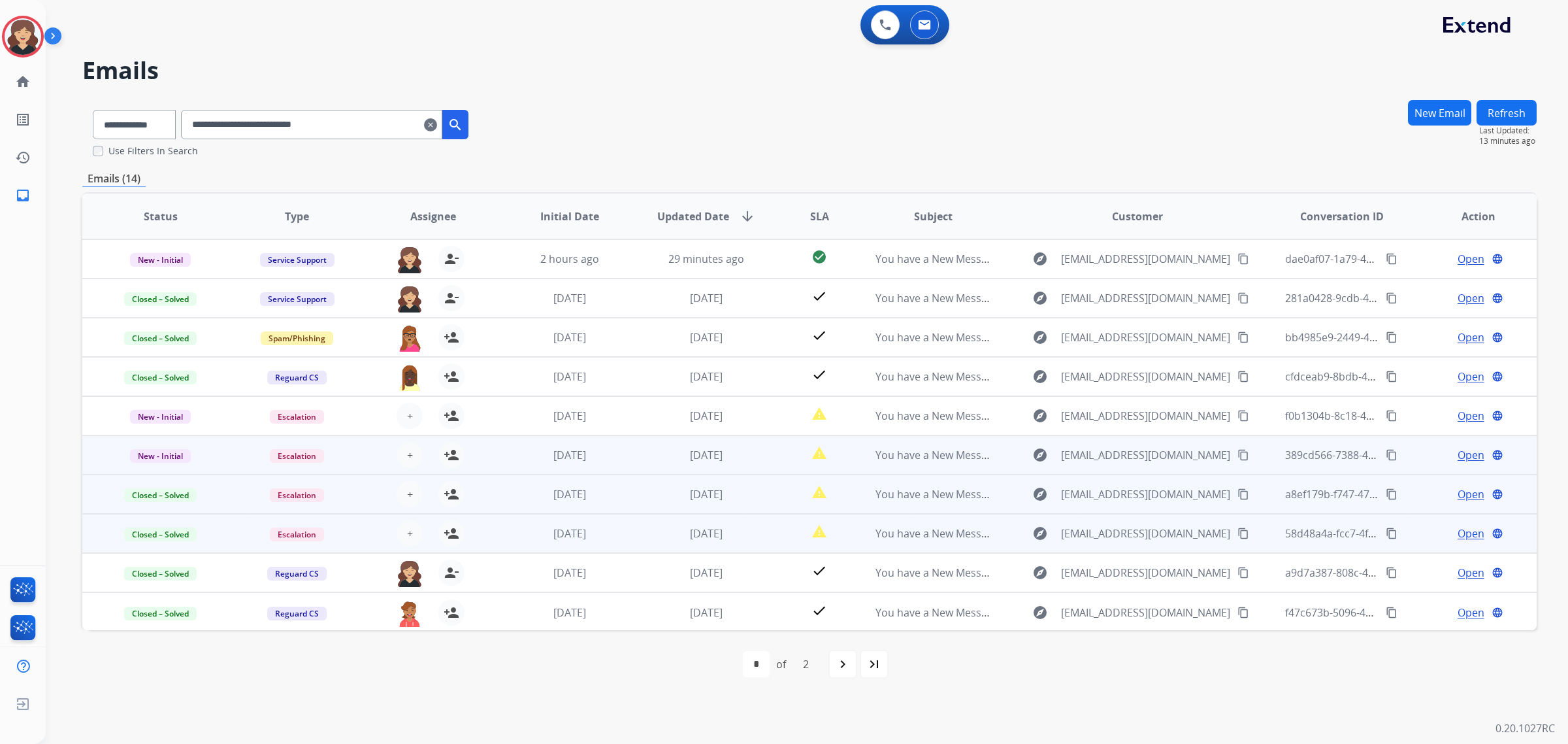
click at [1464, 447] on span "Open" at bounding box center [1471, 455] width 27 height 16
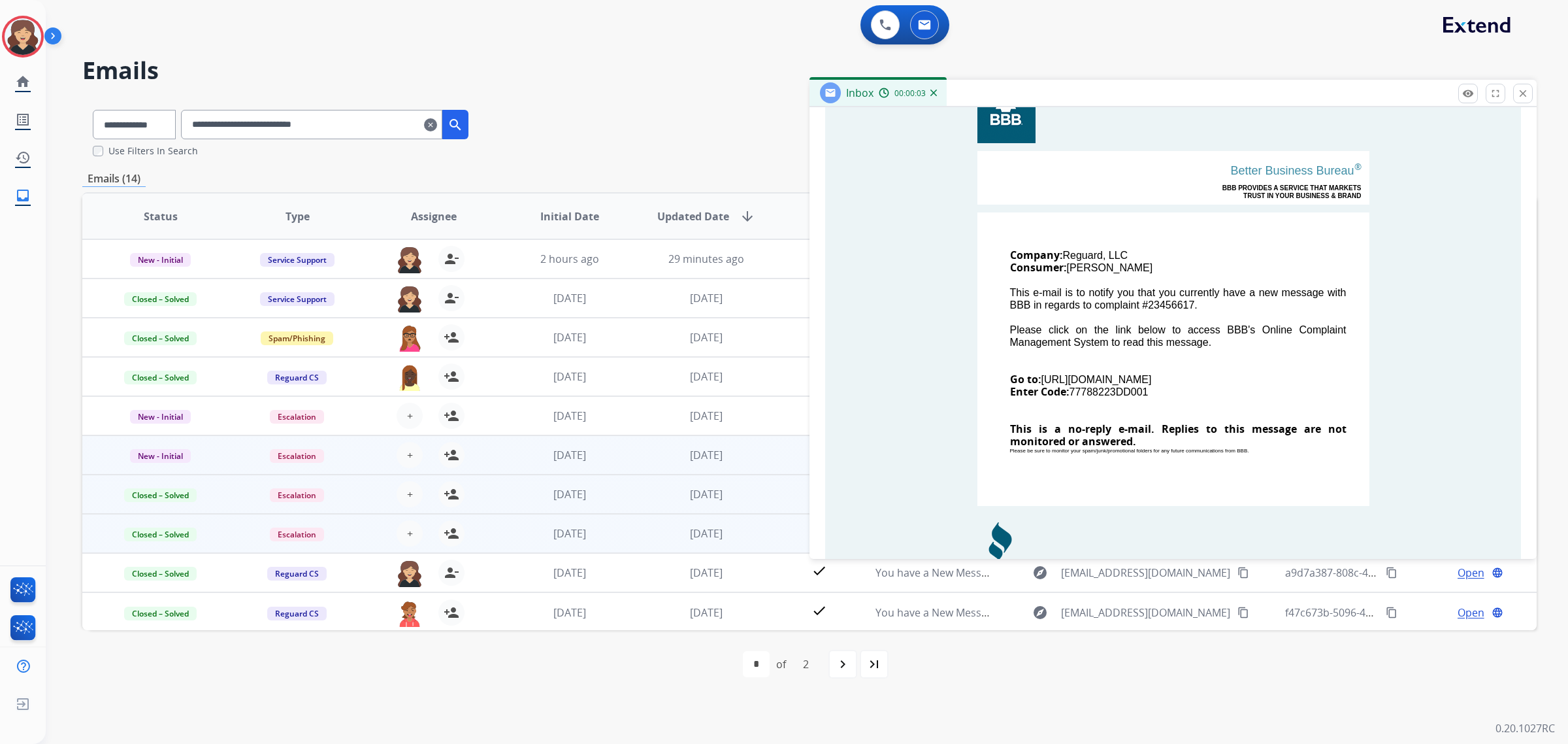
drag, startPoint x: 1164, startPoint y: 390, endPoint x: 1069, endPoint y: 390, distance: 95.0
click at [1069, 390] on td "Company: Reguard, LLC Consumer: [PERSON_NAME] This e-mail is to notify you that…" at bounding box center [1174, 359] width 392 height 294
copy td "77788223DD001"
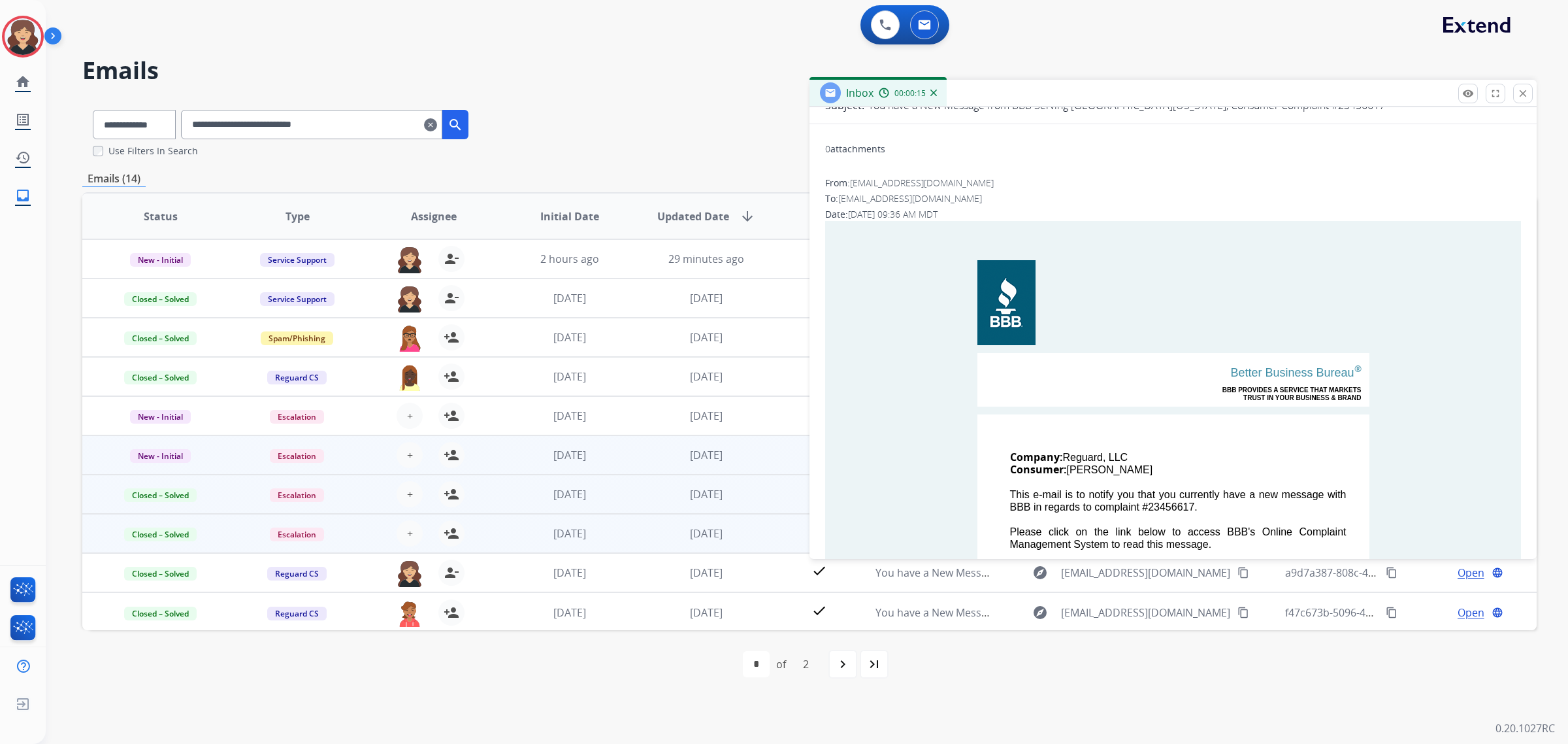
scroll to position [0, 0]
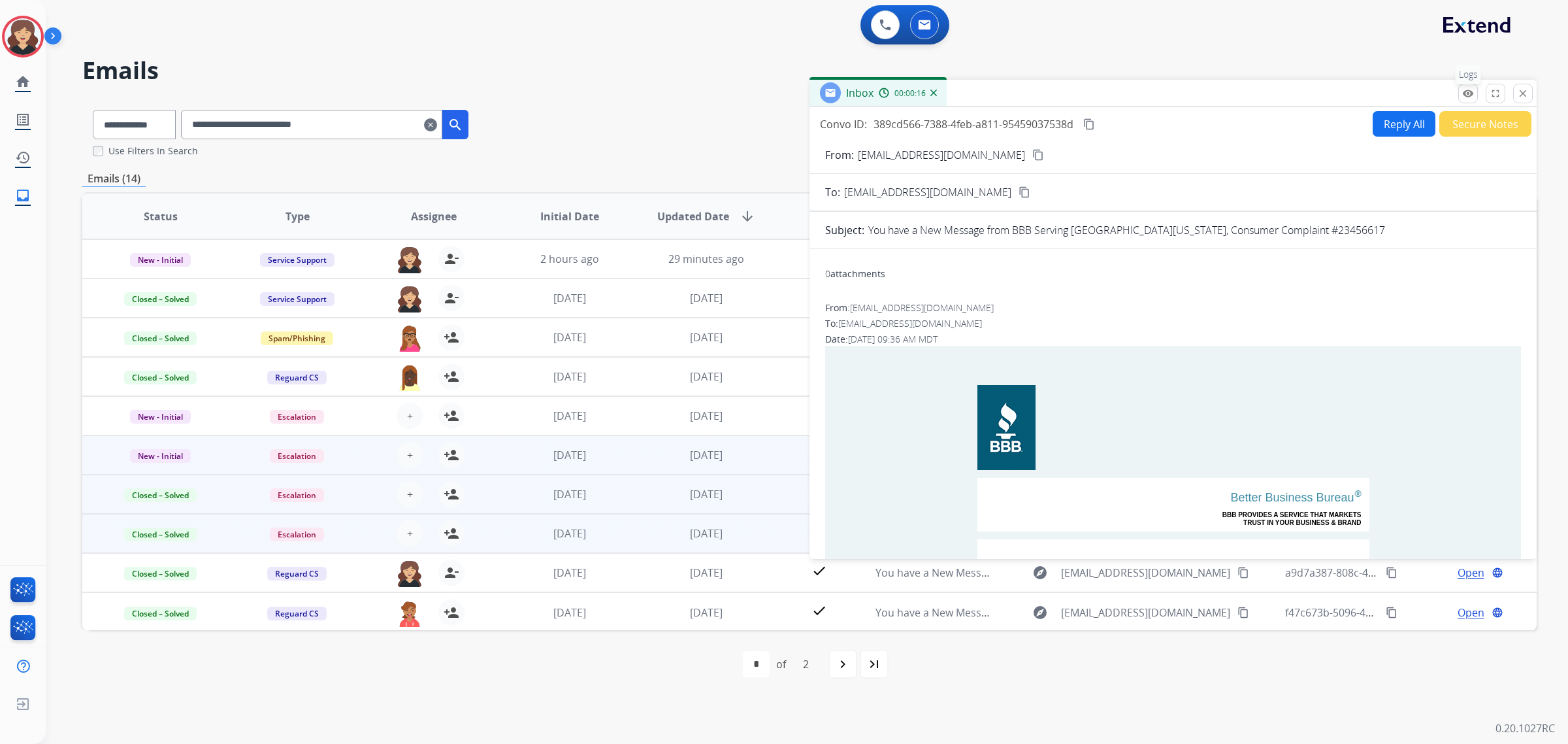
click at [1475, 98] on button "remove_red_eye Logs" at bounding box center [1468, 93] width 20 height 20
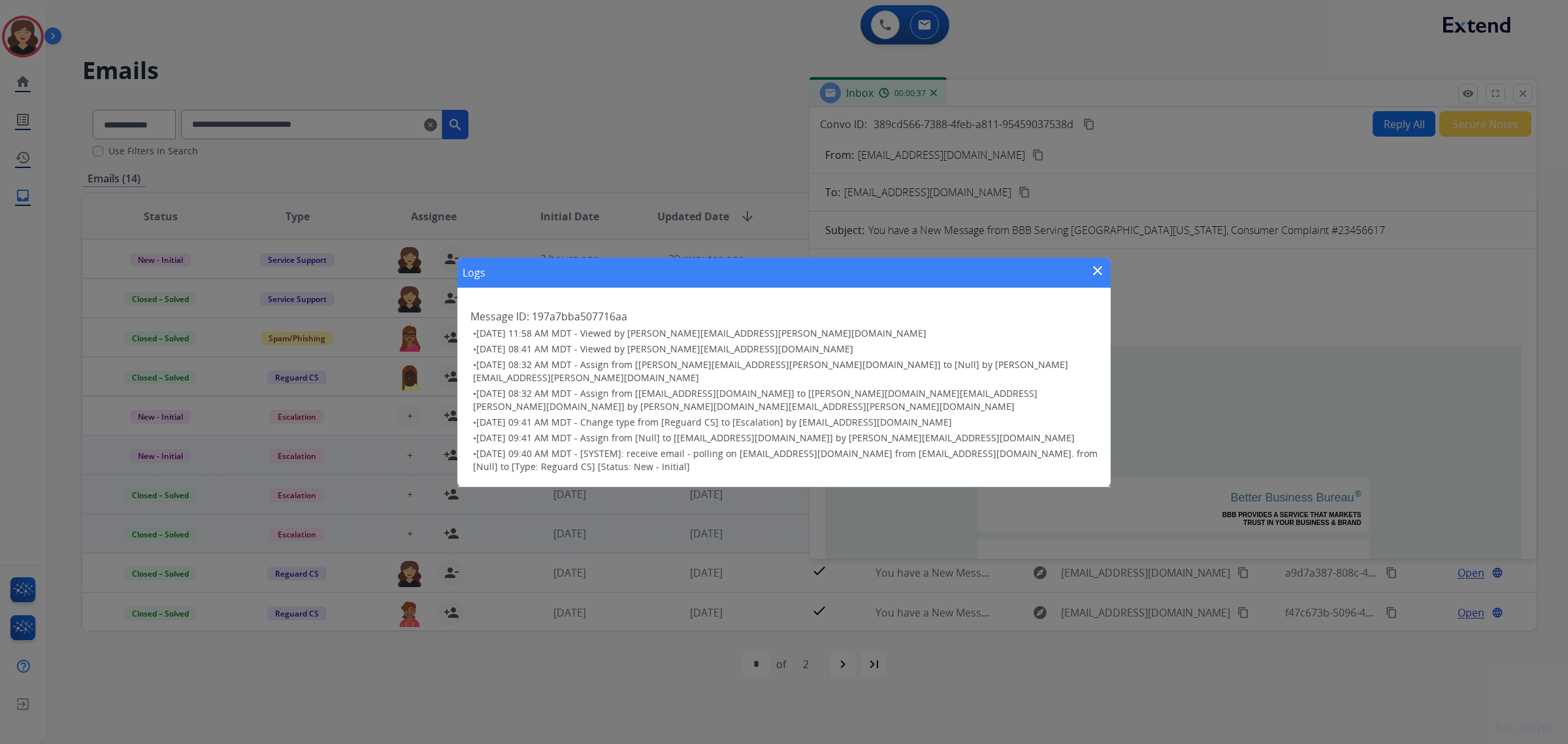
drag, startPoint x: 1096, startPoint y: 275, endPoint x: 1096, endPoint y: 252, distance: 23.0
click at [1096, 275] on mat-icon "close" at bounding box center [1097, 270] width 16 height 16
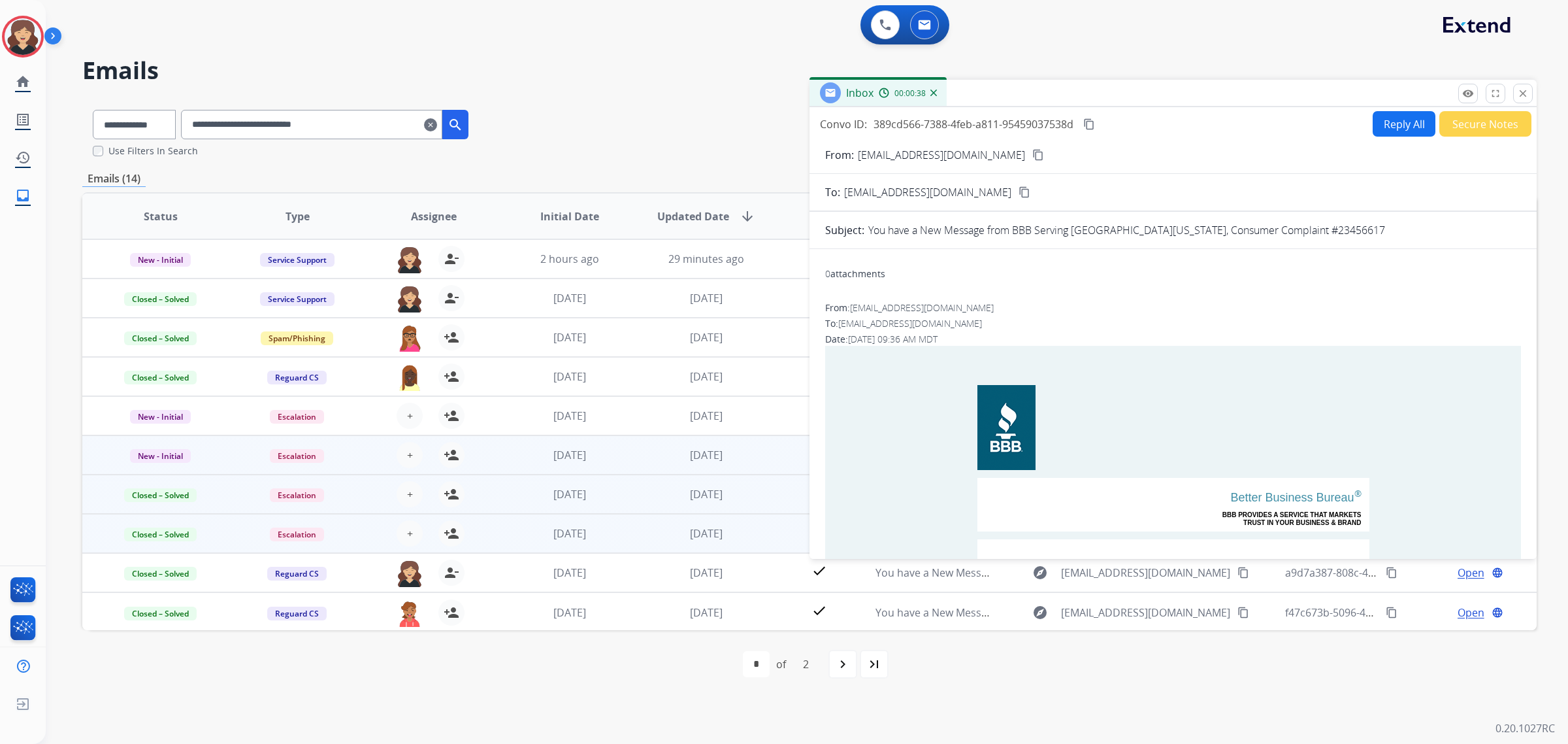
click at [1084, 120] on button "content_copy" at bounding box center [1089, 124] width 16 height 16
click at [1465, 93] on mat-icon "remove_red_eye" at bounding box center [1468, 93] width 12 height 12
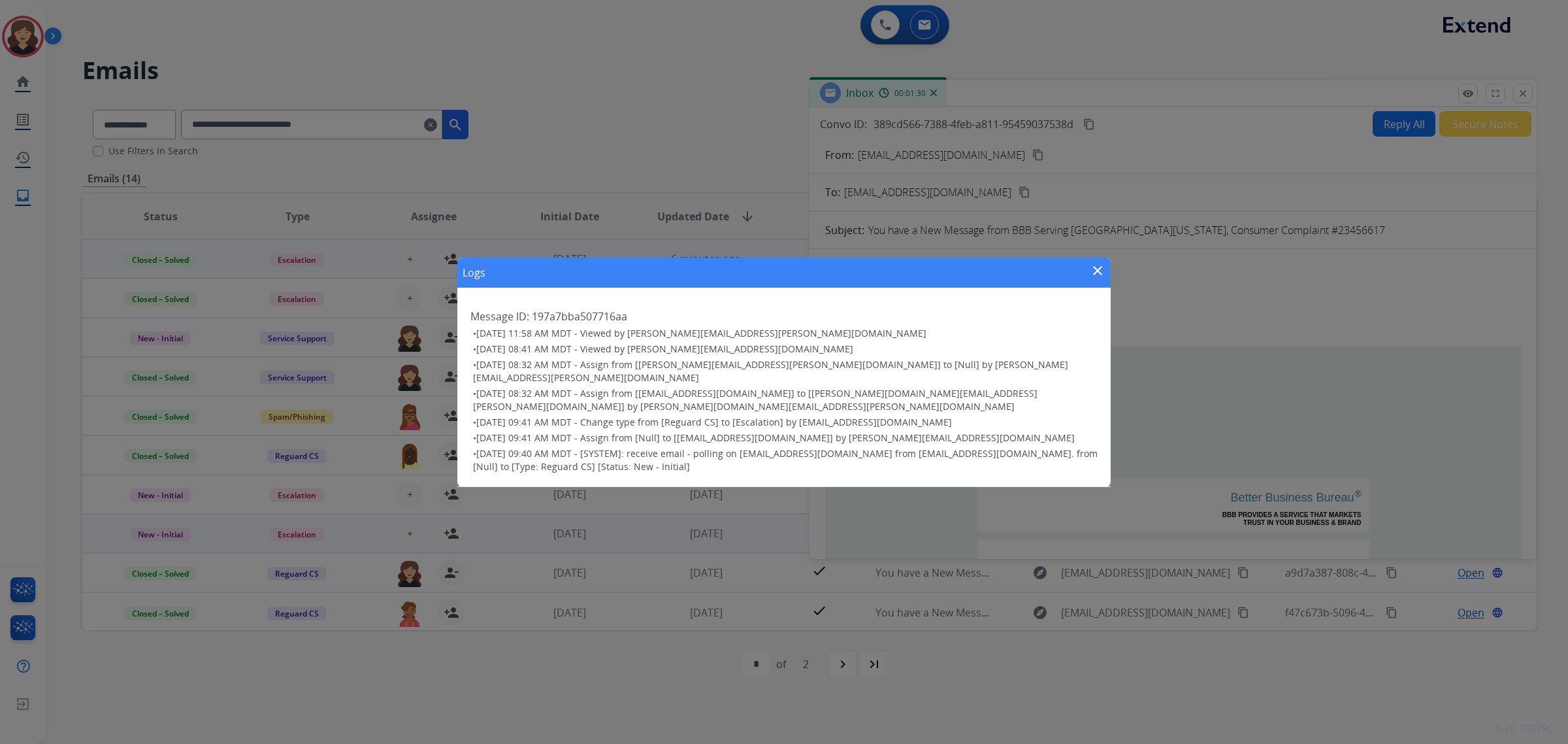
click at [1094, 270] on mat-icon "close" at bounding box center [1097, 270] width 16 height 16
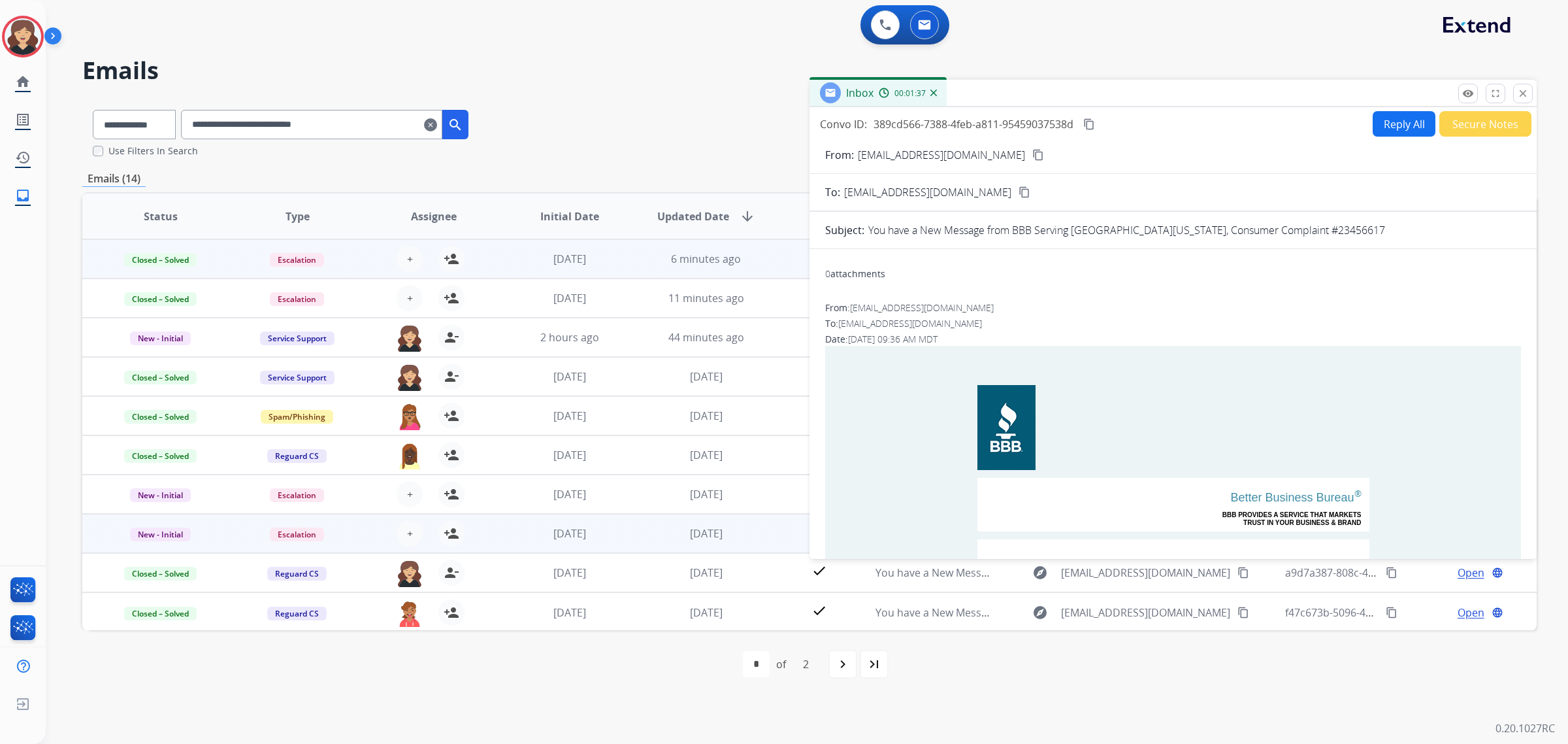
click at [1482, 128] on button "Secure Notes" at bounding box center [1485, 123] width 92 height 25
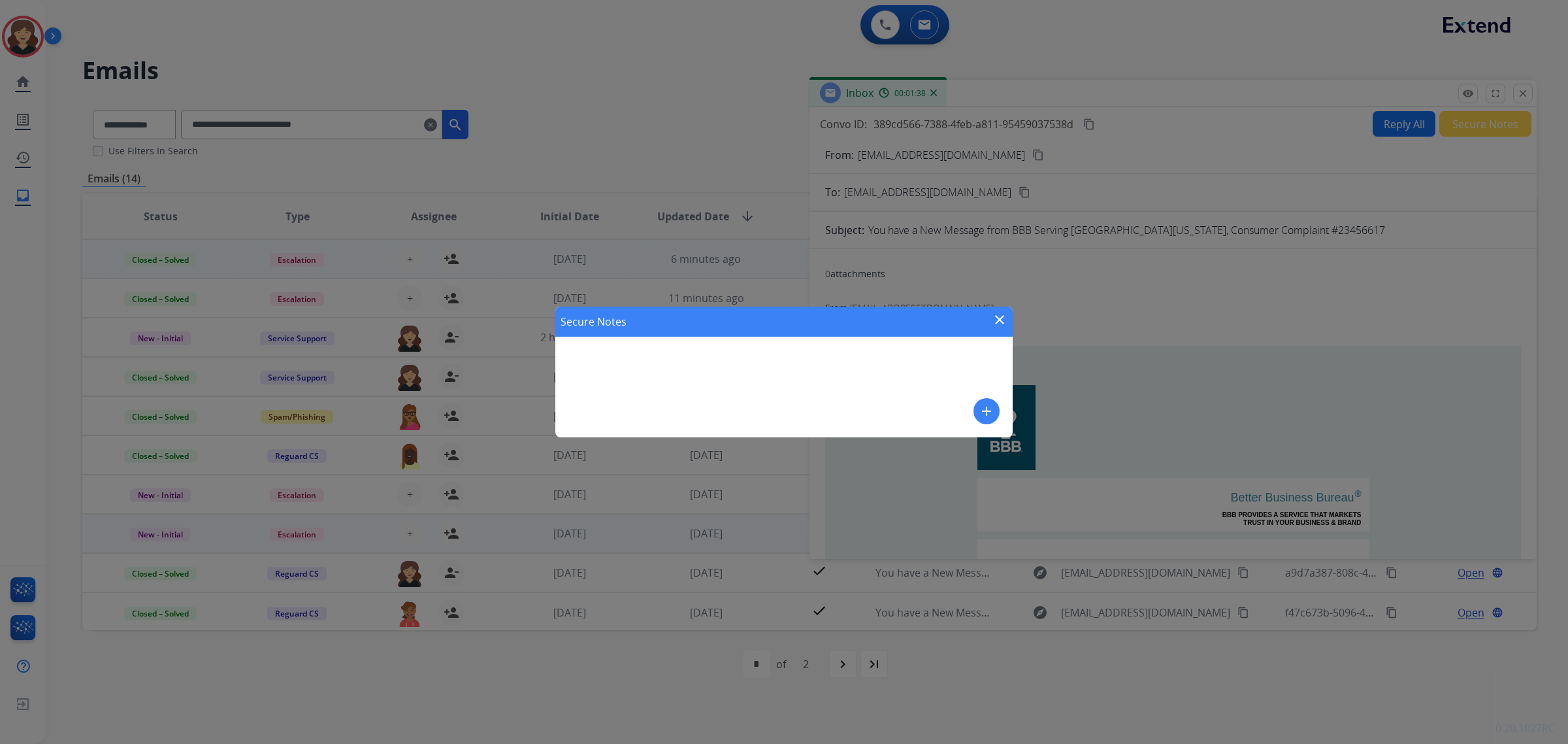
click at [984, 417] on mat-icon "add" at bounding box center [987, 411] width 16 height 16
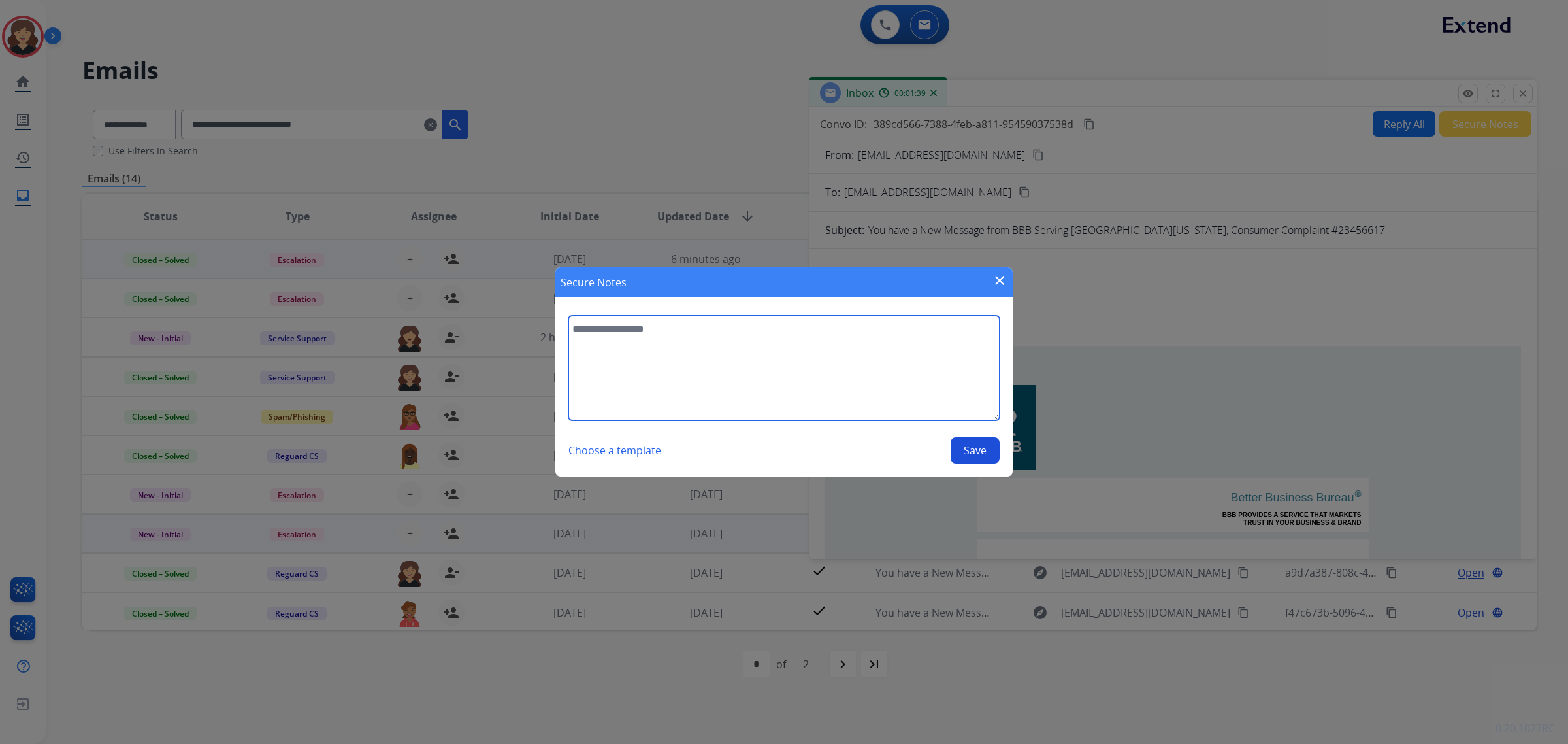
click at [804, 373] on textarea at bounding box center [784, 367] width 432 height 104
paste textarea "**********"
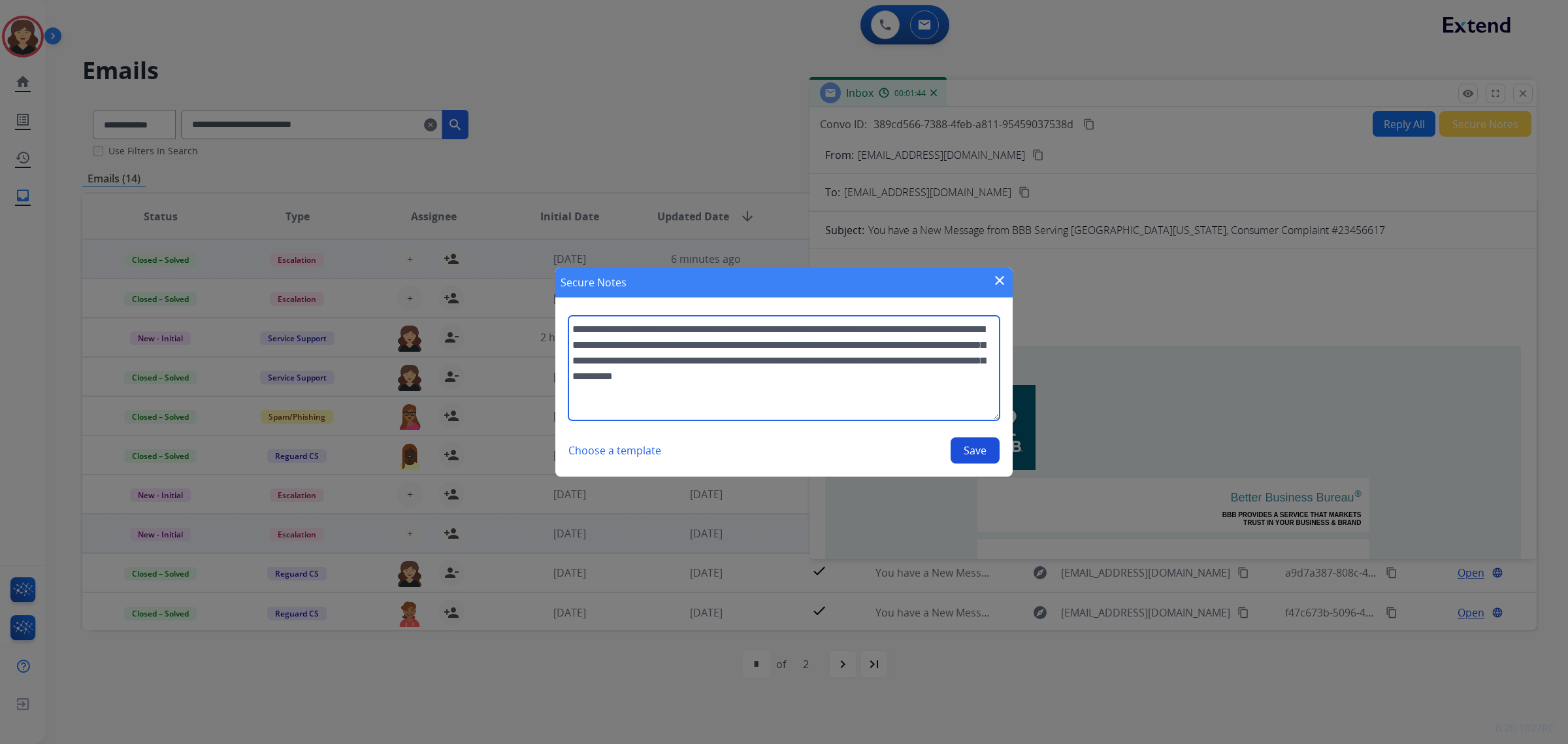
type textarea "**********"
click at [986, 451] on button "Save" at bounding box center [975, 450] width 49 height 26
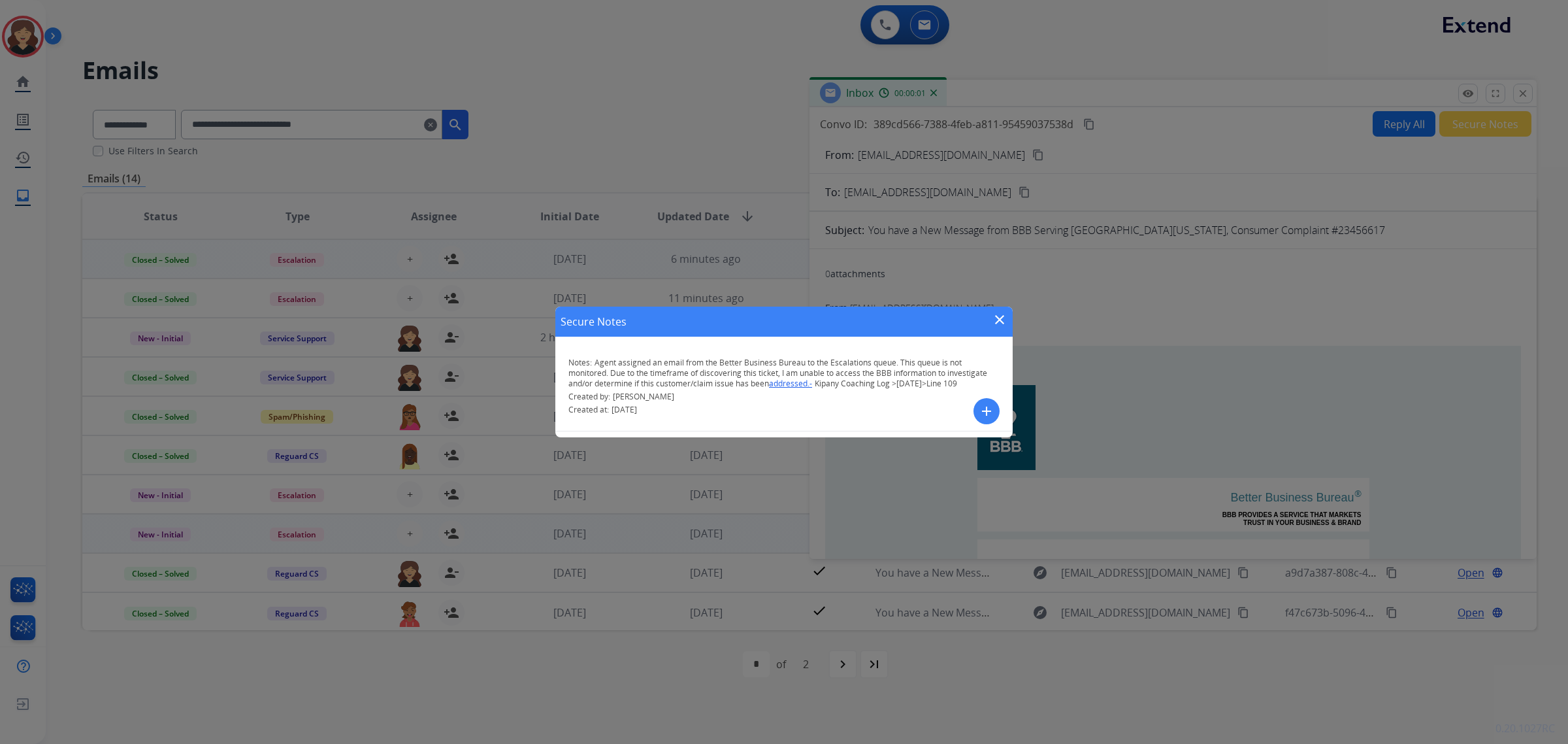
click at [1002, 319] on mat-icon "close" at bounding box center [1000, 319] width 16 height 16
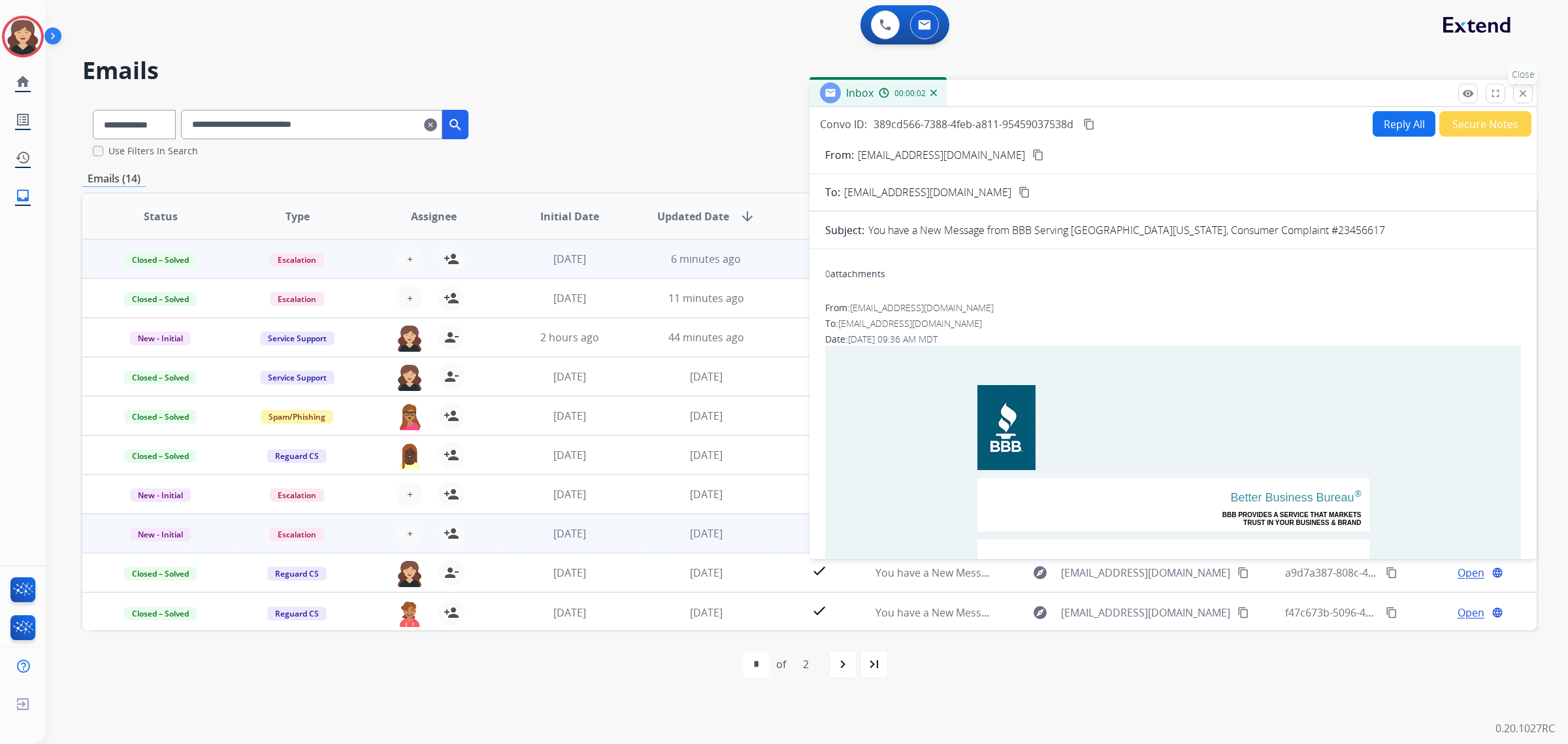
click at [1526, 92] on mat-icon "close" at bounding box center [1523, 93] width 12 height 12
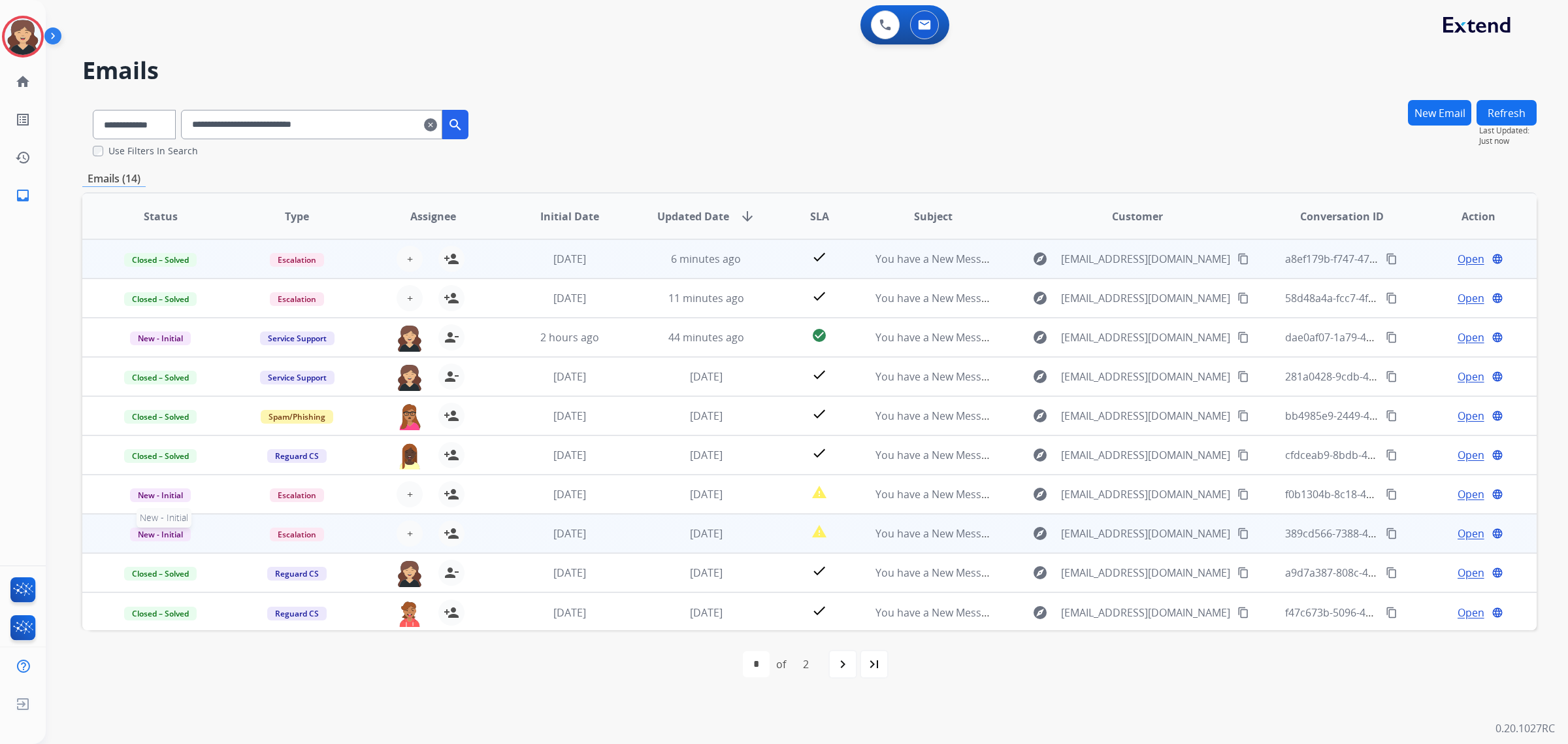
click at [164, 528] on span "New - Initial" at bounding box center [160, 534] width 60 height 14
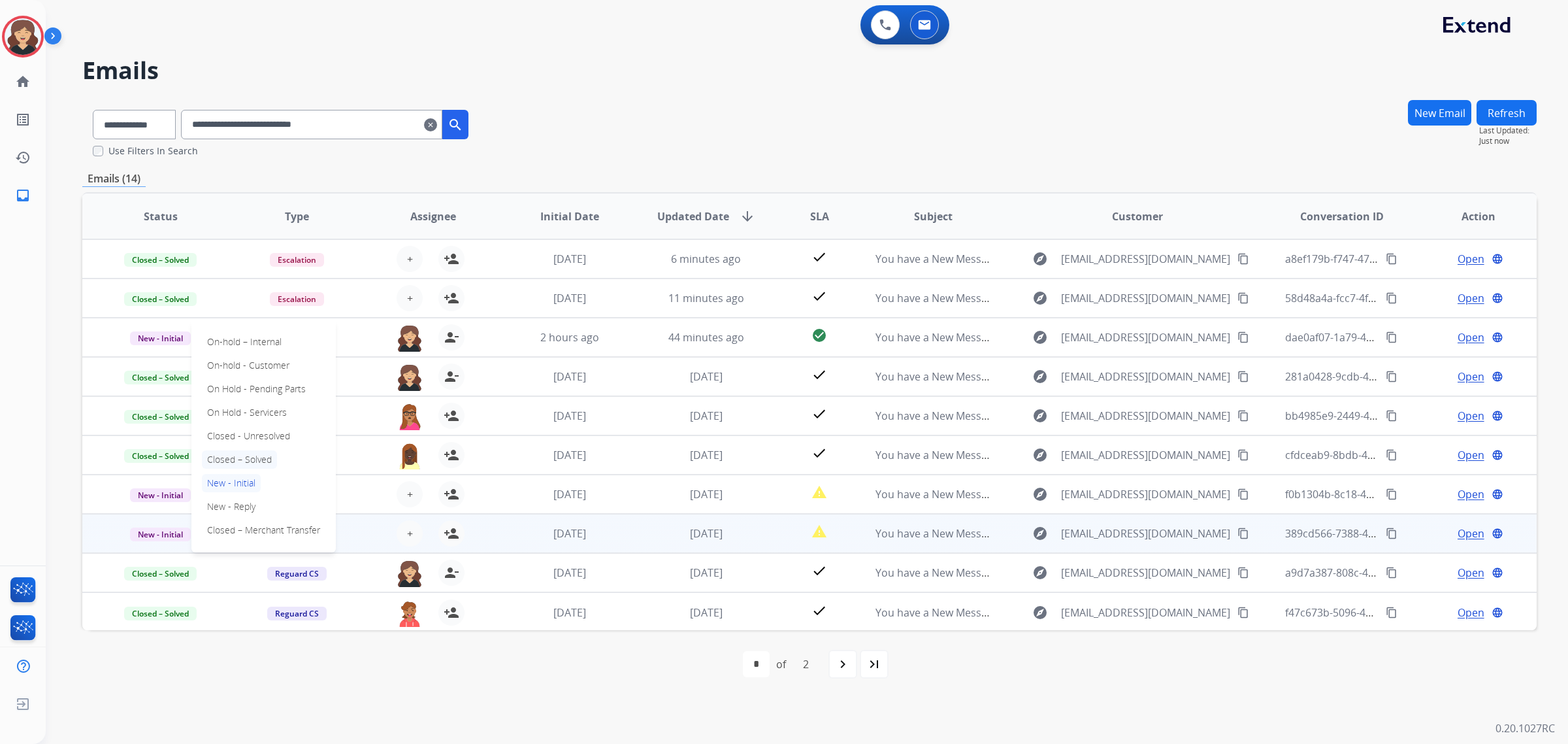
click at [248, 454] on p "Closed – Solved" at bounding box center [239, 459] width 75 height 19
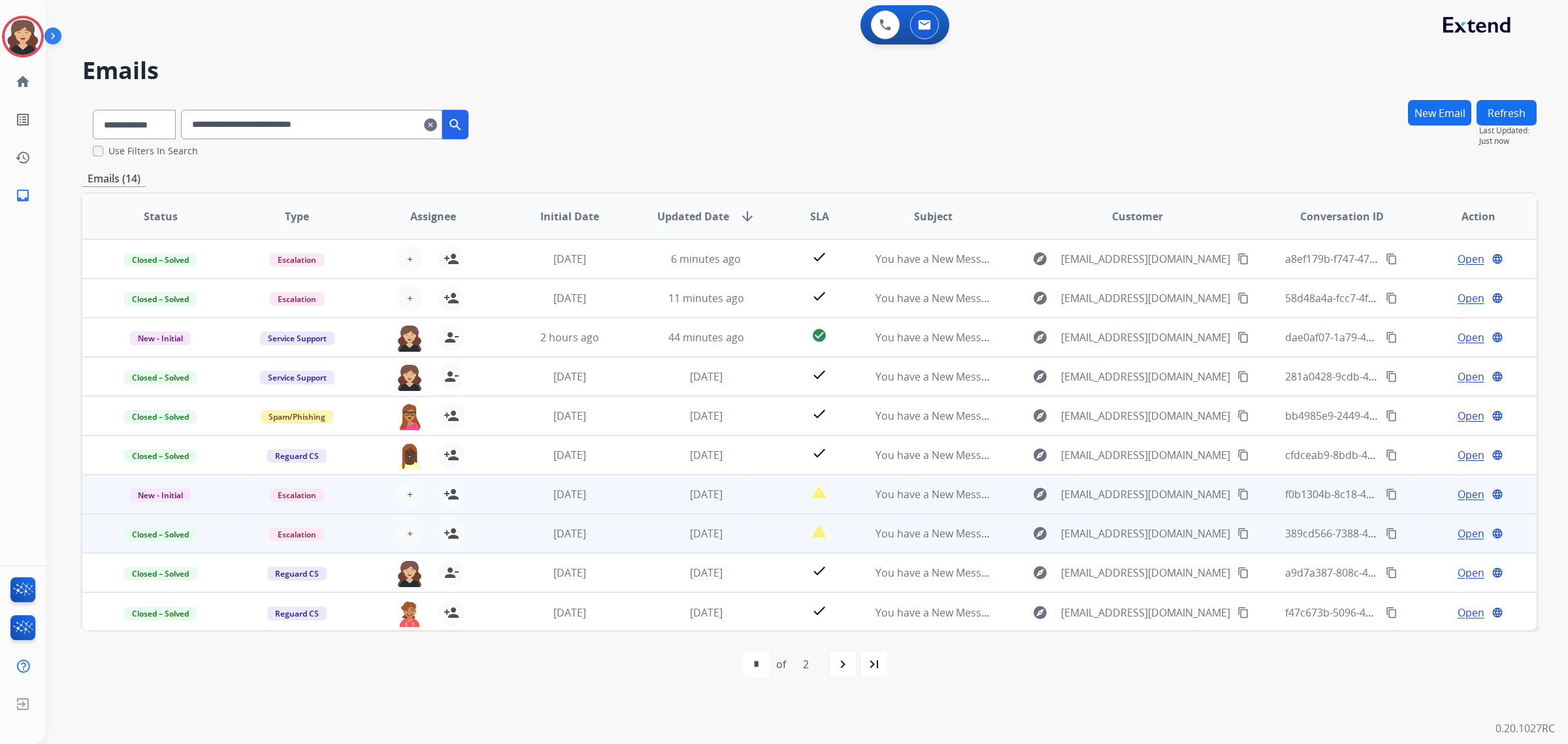
click at [1458, 491] on span "Open" at bounding box center [1471, 494] width 27 height 16
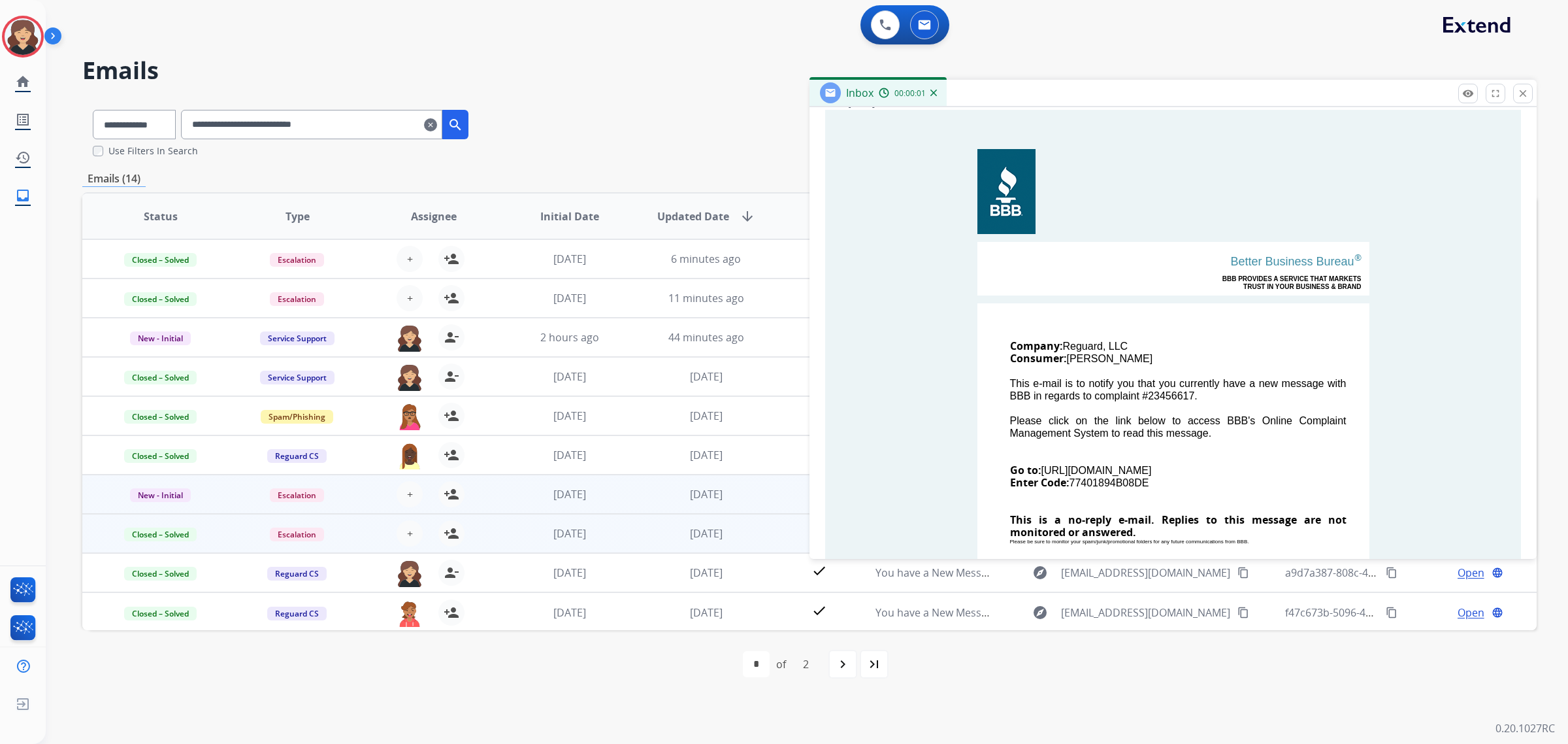
scroll to position [246, 0]
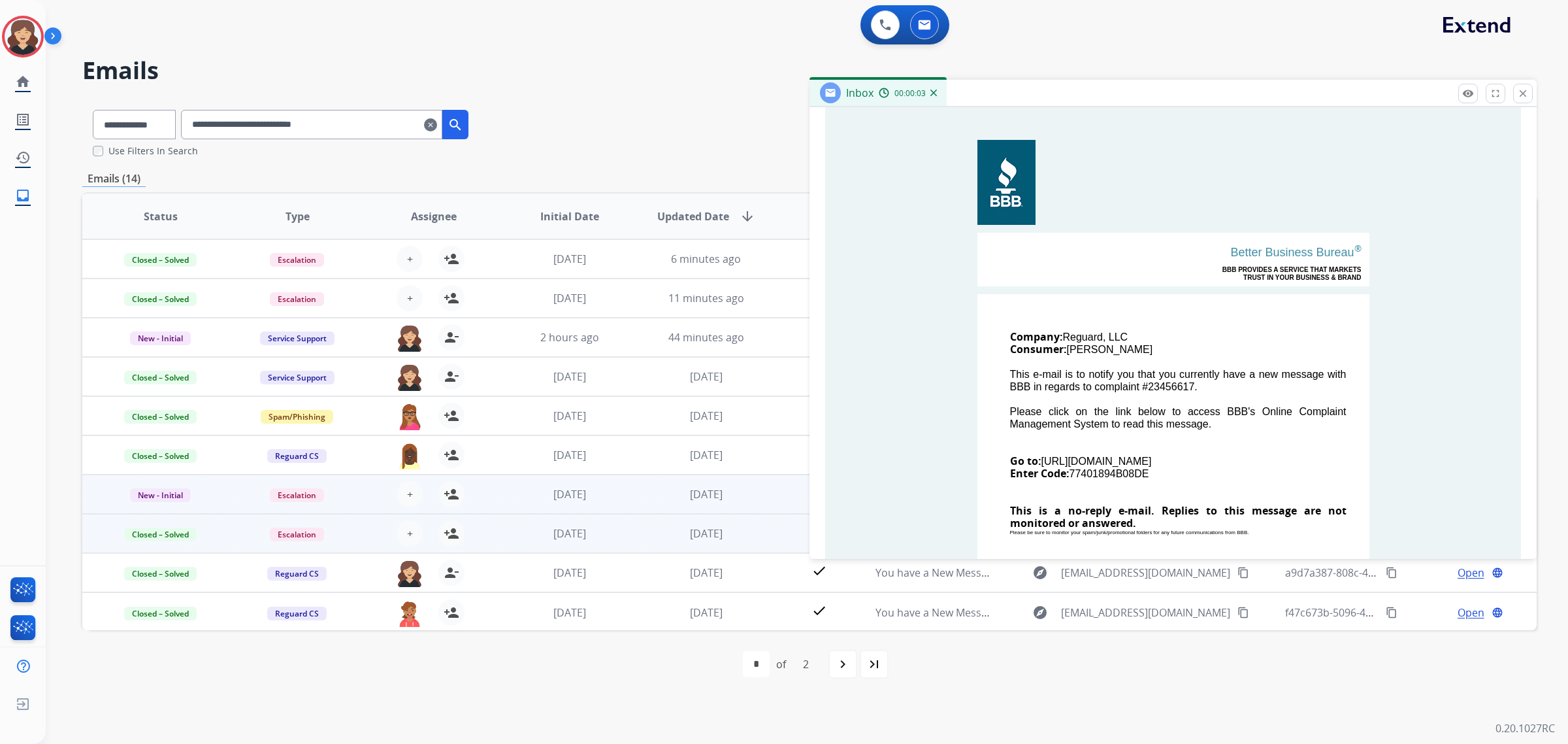
drag, startPoint x: 1157, startPoint y: 472, endPoint x: 1069, endPoint y: 474, distance: 88.0
click at [1069, 474] on td "Company: Reguard, LLC Consumer: [PERSON_NAME] This e-mail is to notify you that…" at bounding box center [1174, 441] width 392 height 294
copy td "77401894B08DE"
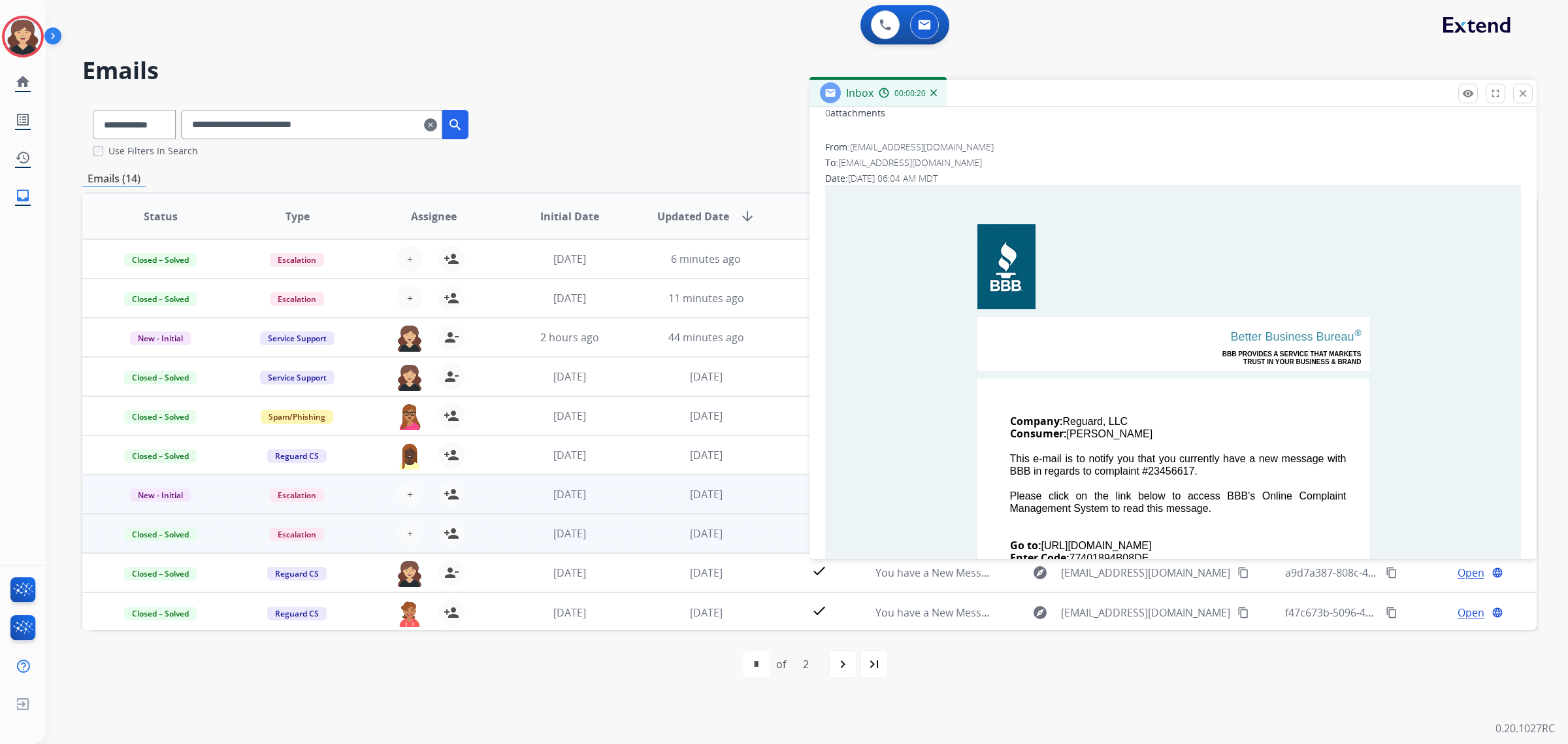
scroll to position [0, 0]
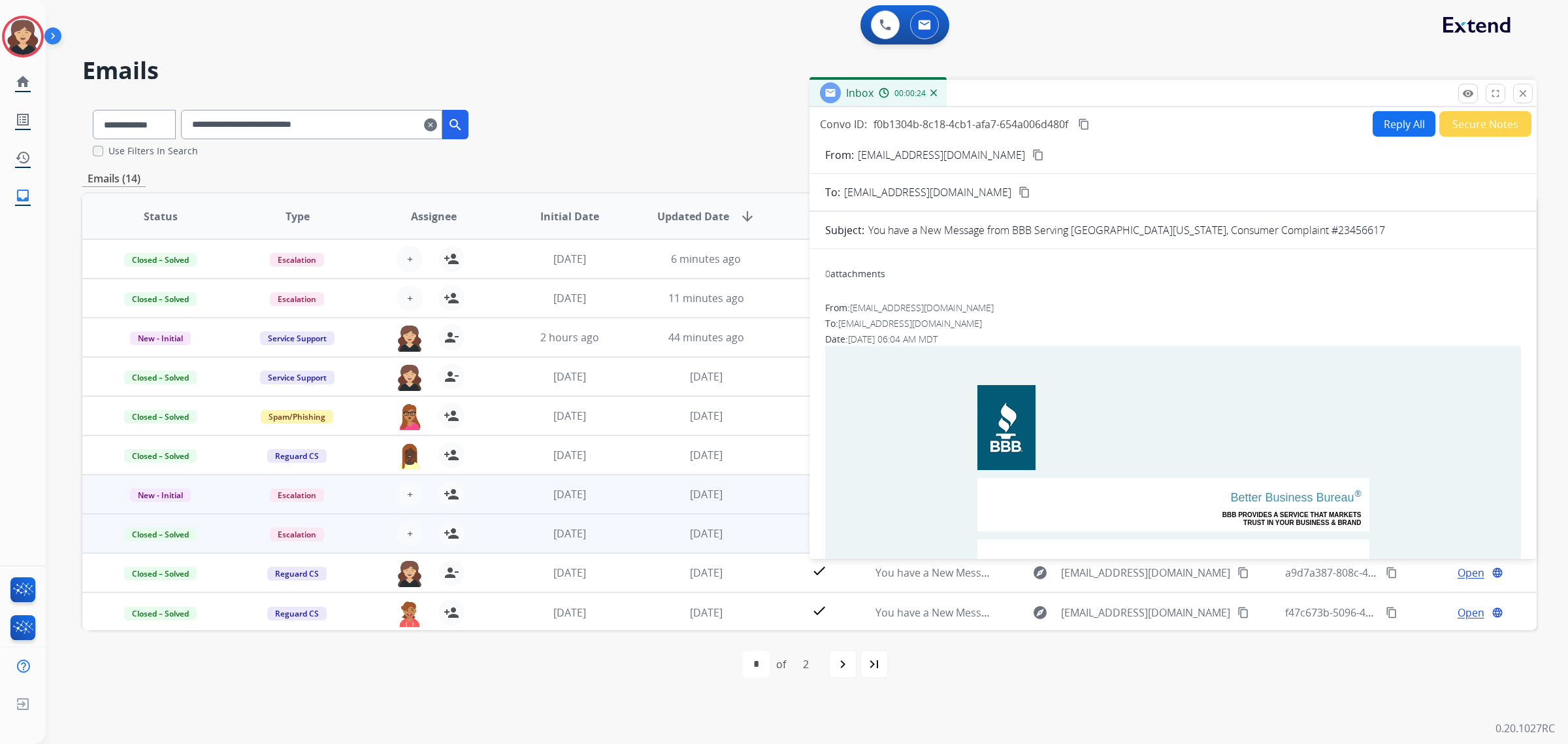
click at [1472, 121] on button "Secure Notes" at bounding box center [1485, 123] width 92 height 25
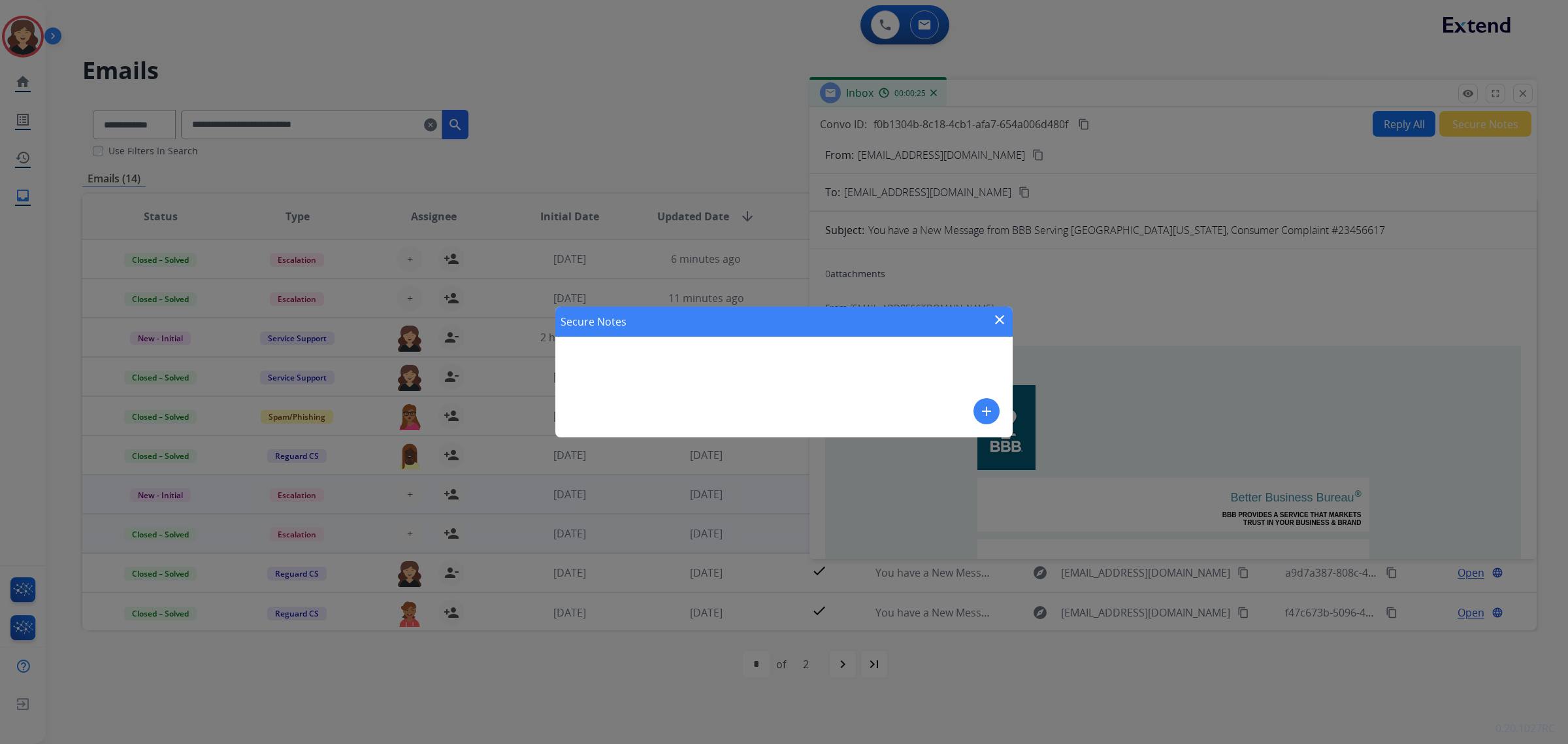
click at [979, 405] on mat-icon "add" at bounding box center [987, 411] width 16 height 16
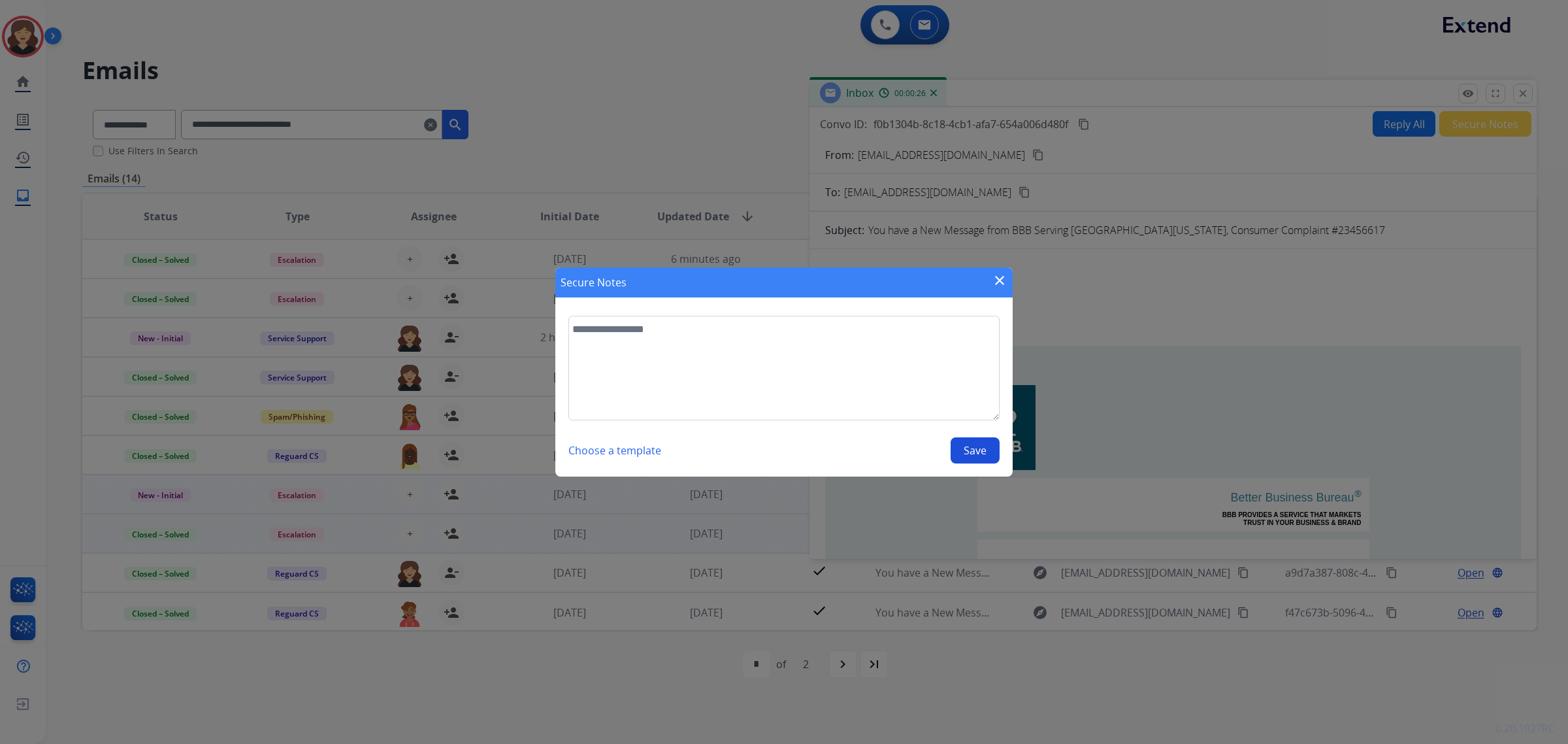
click at [1000, 276] on mat-icon "close" at bounding box center [1000, 280] width 16 height 16
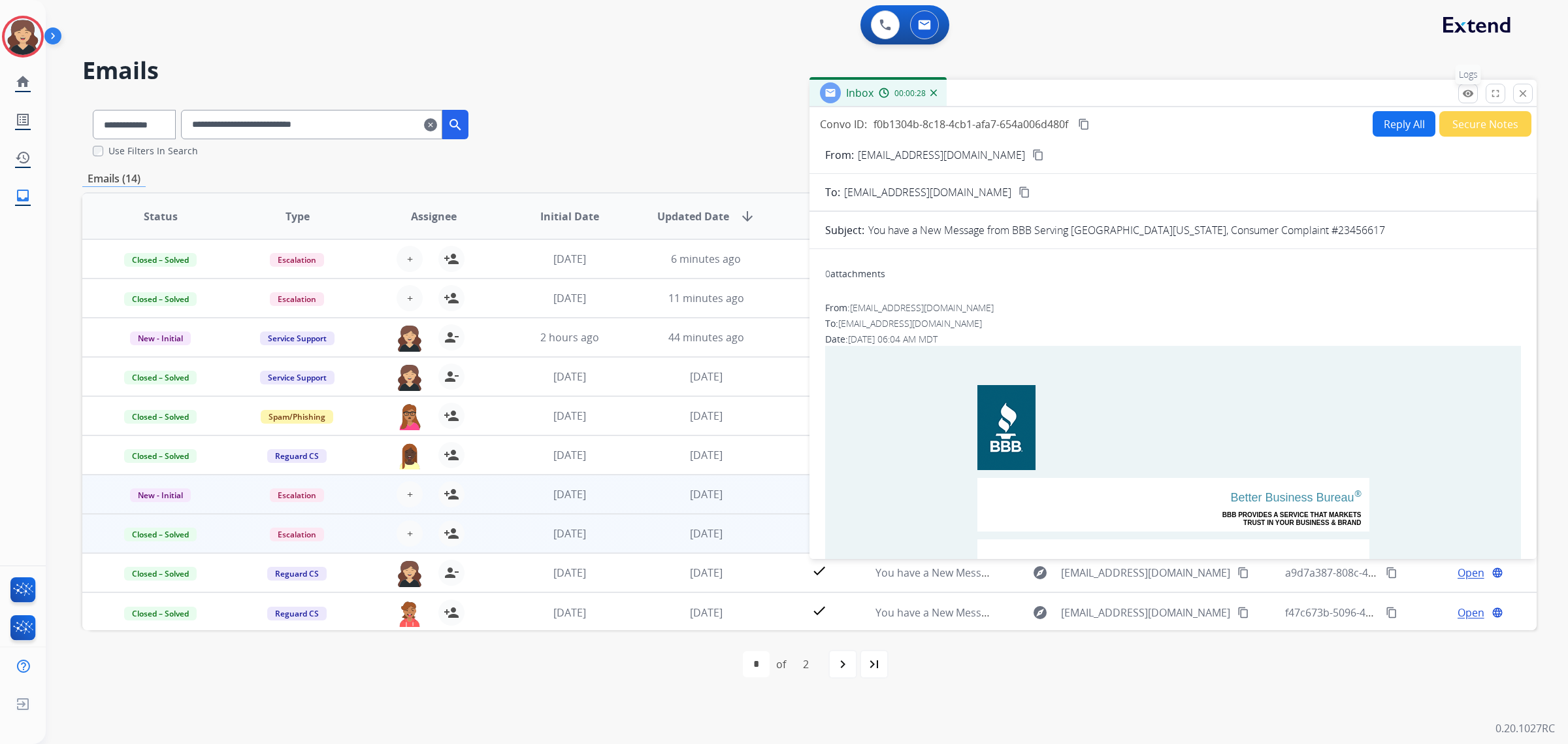
click at [1474, 88] on button "remove_red_eye Logs" at bounding box center [1468, 93] width 20 height 20
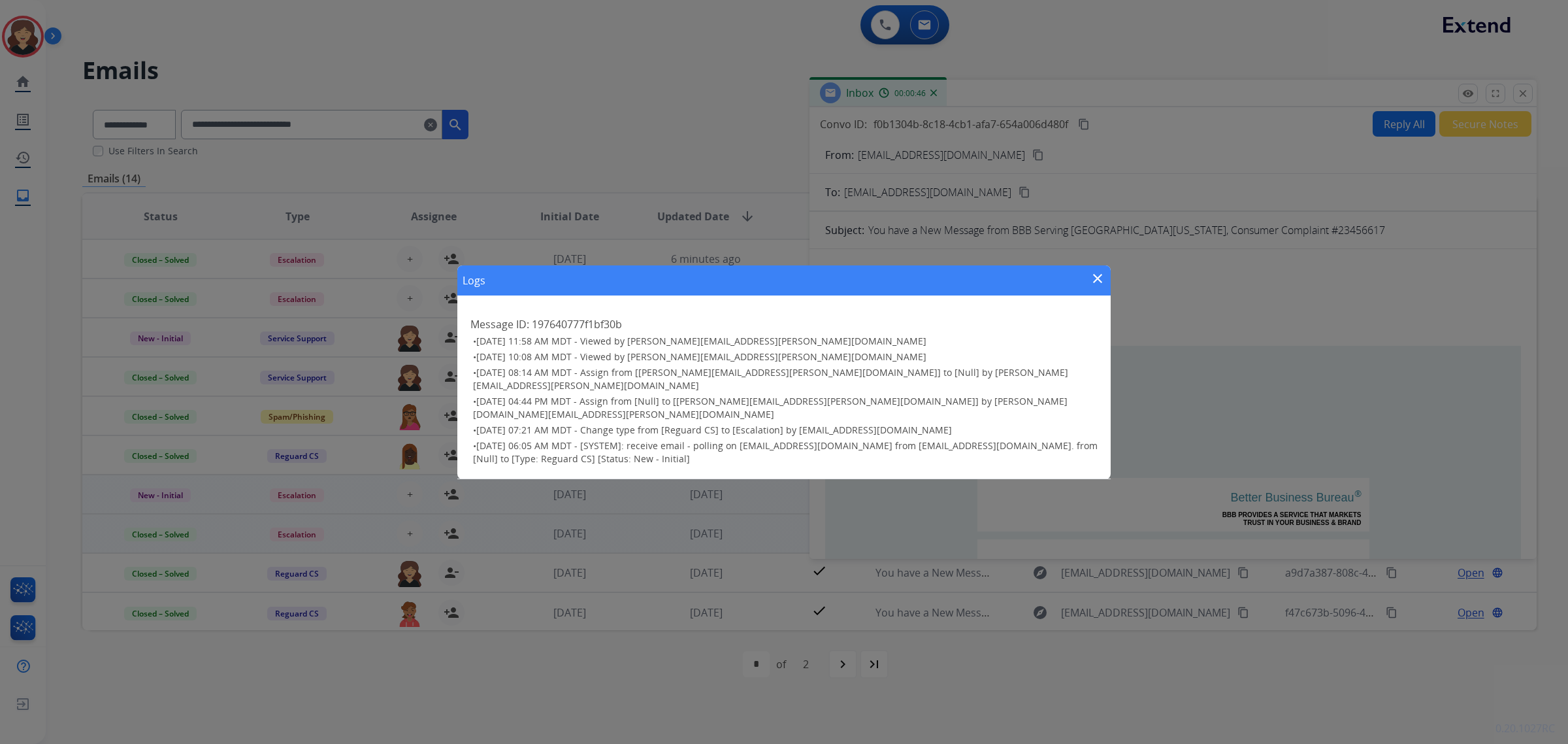
drag, startPoint x: 1096, startPoint y: 289, endPoint x: 1098, endPoint y: 232, distance: 57.0
click at [1096, 286] on mat-icon "close" at bounding box center [1097, 278] width 16 height 16
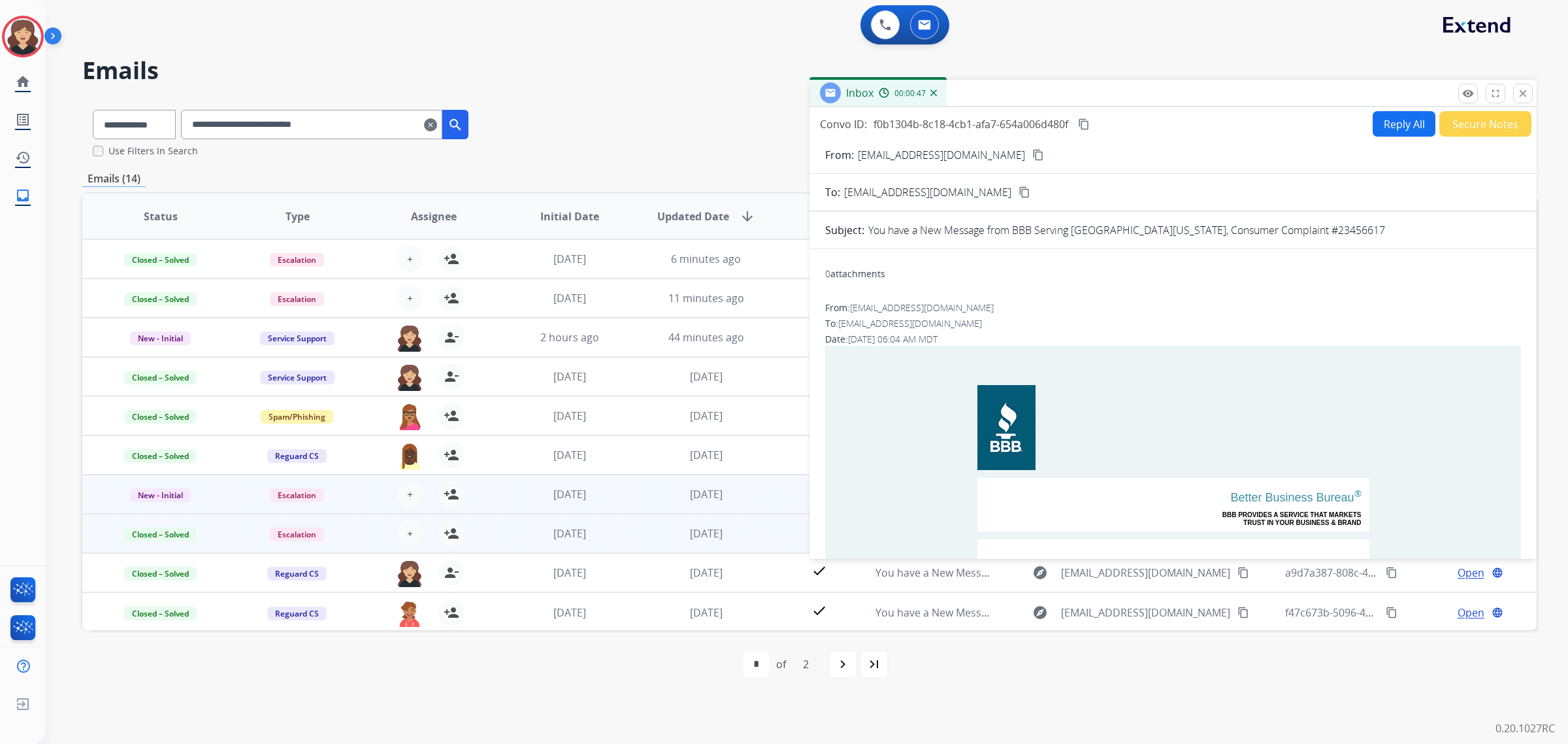
click at [1088, 118] on mat-icon "content_copy" at bounding box center [1083, 124] width 12 height 12
click at [1468, 95] on mat-icon "remove_red_eye" at bounding box center [1468, 93] width 12 height 12
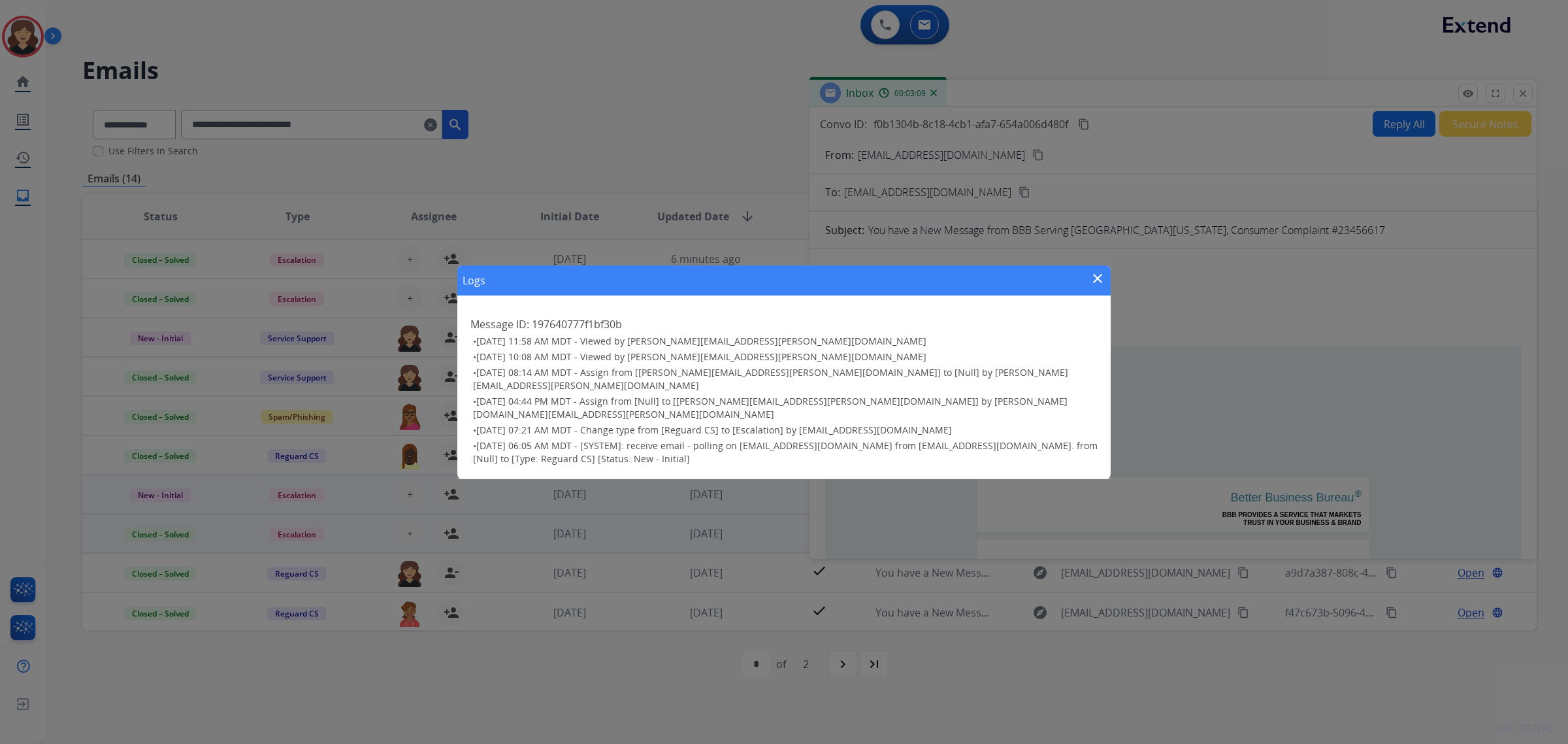
drag, startPoint x: 1091, startPoint y: 293, endPoint x: 1386, endPoint y: 183, distance: 314.8
click at [1091, 286] on mat-icon "close" at bounding box center [1097, 278] width 16 height 16
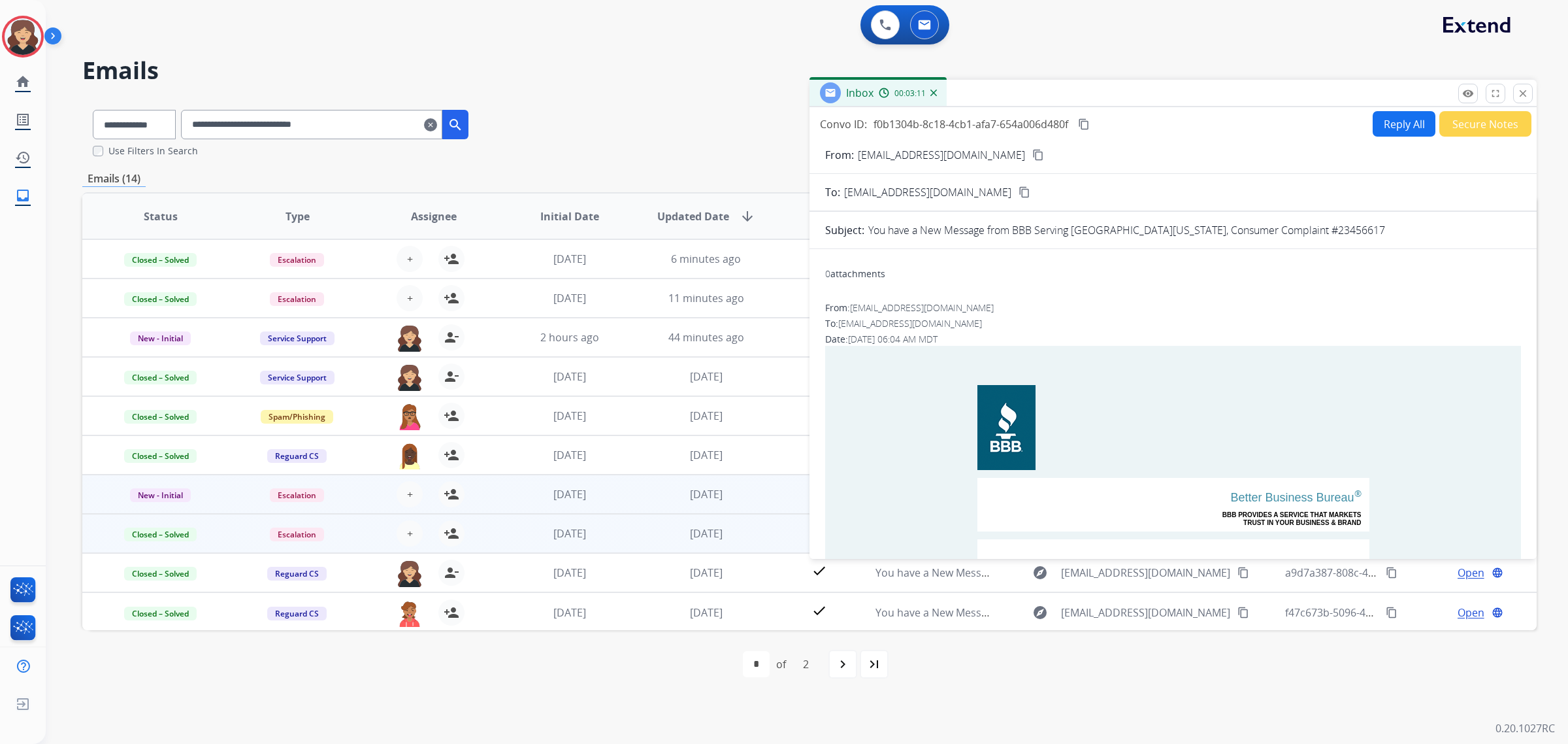
click at [1477, 128] on button "Secure Notes" at bounding box center [1485, 123] width 92 height 25
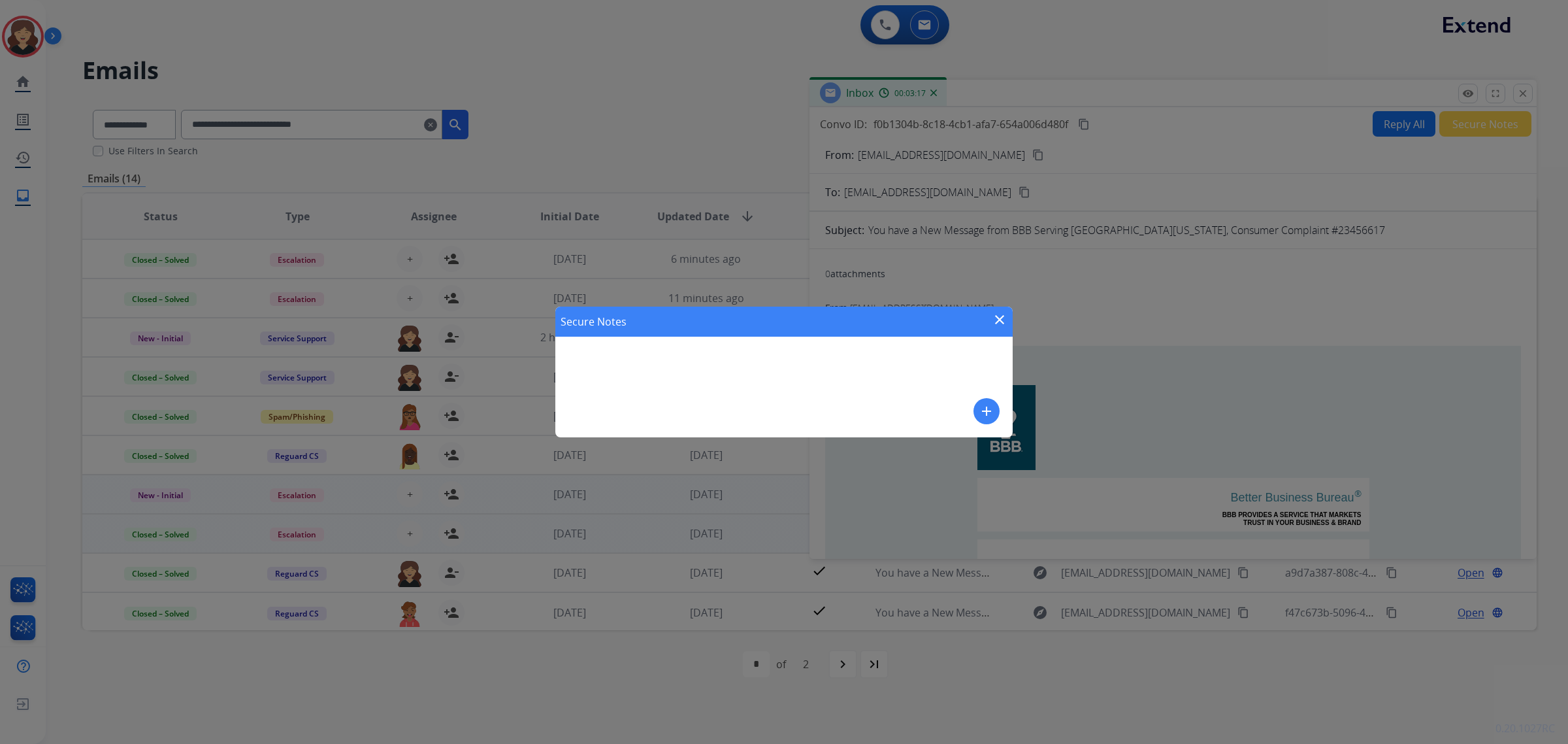
click at [979, 417] on mat-icon "add" at bounding box center [987, 411] width 16 height 16
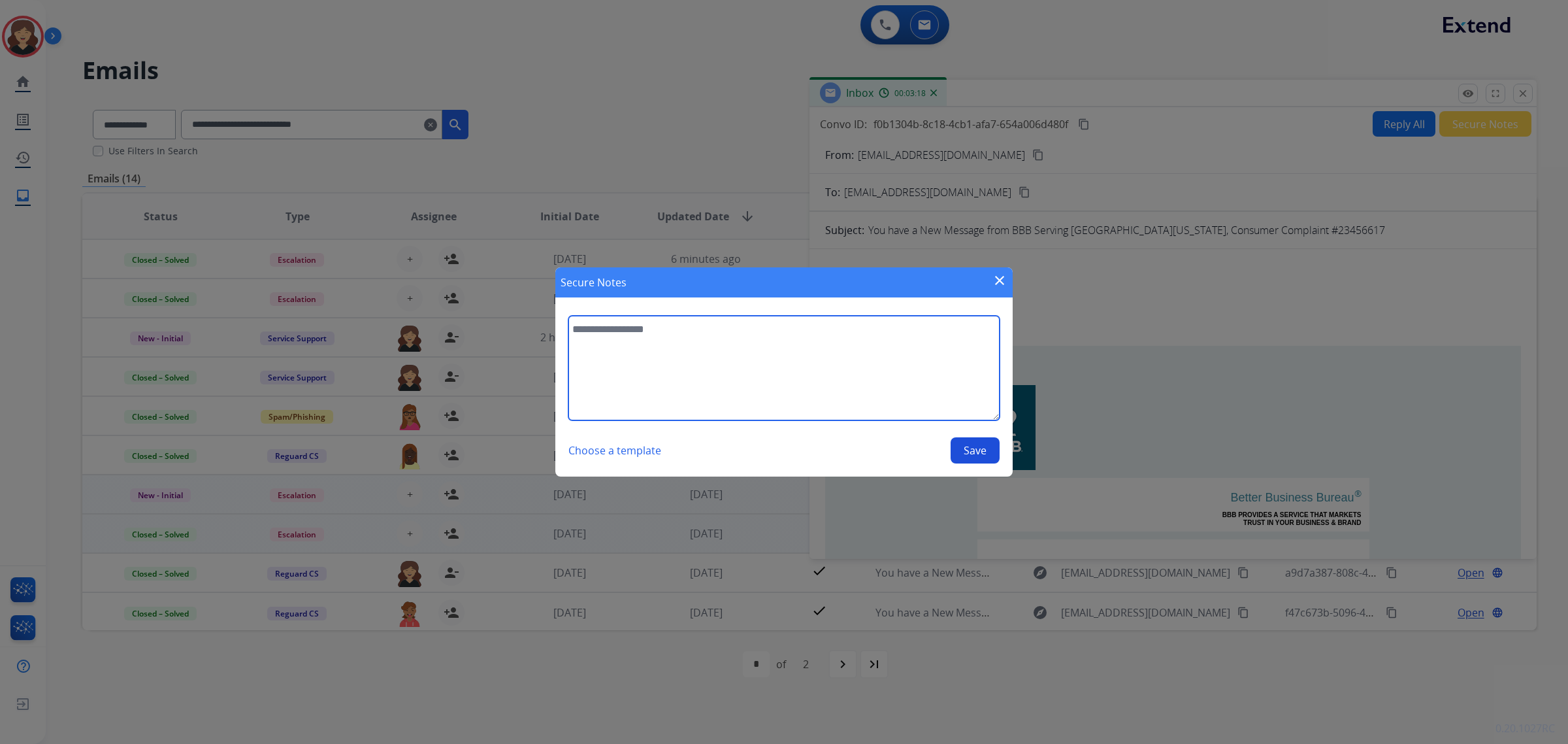
click at [760, 377] on textarea at bounding box center [784, 367] width 432 height 104
paste textarea "**********"
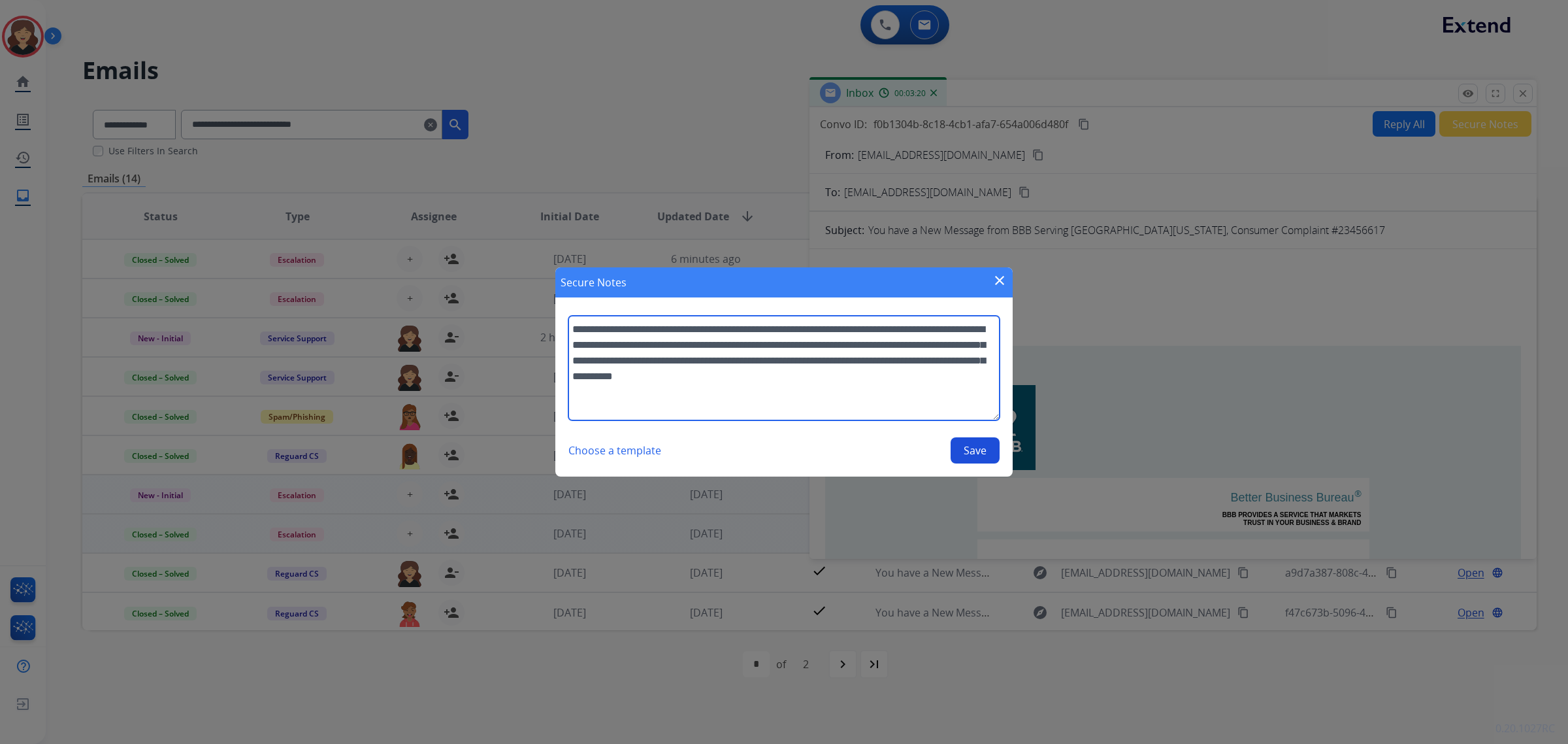
click at [629, 393] on textarea "**********" at bounding box center [784, 367] width 432 height 104
type textarea "**********"
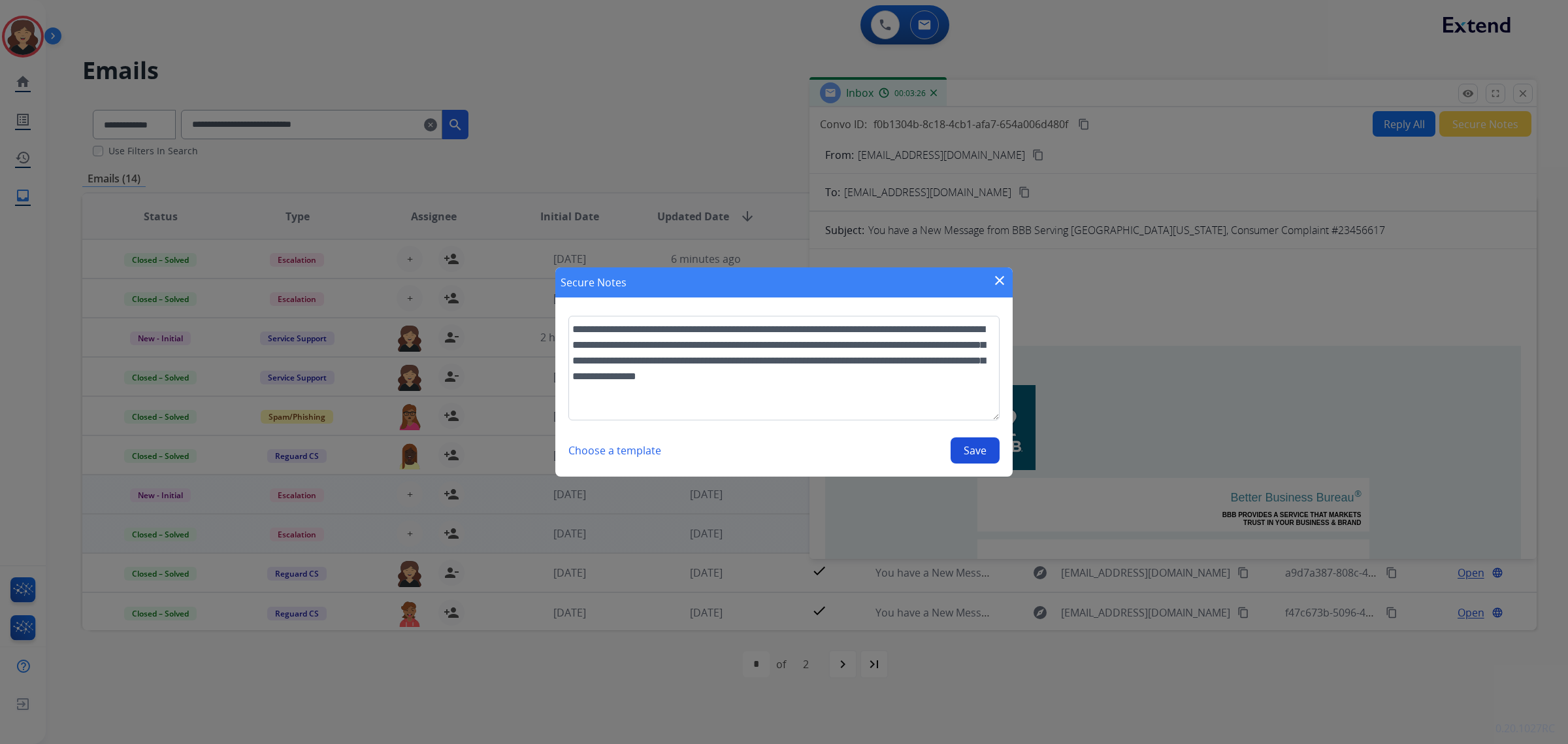
click at [979, 456] on button "Save" at bounding box center [975, 450] width 49 height 26
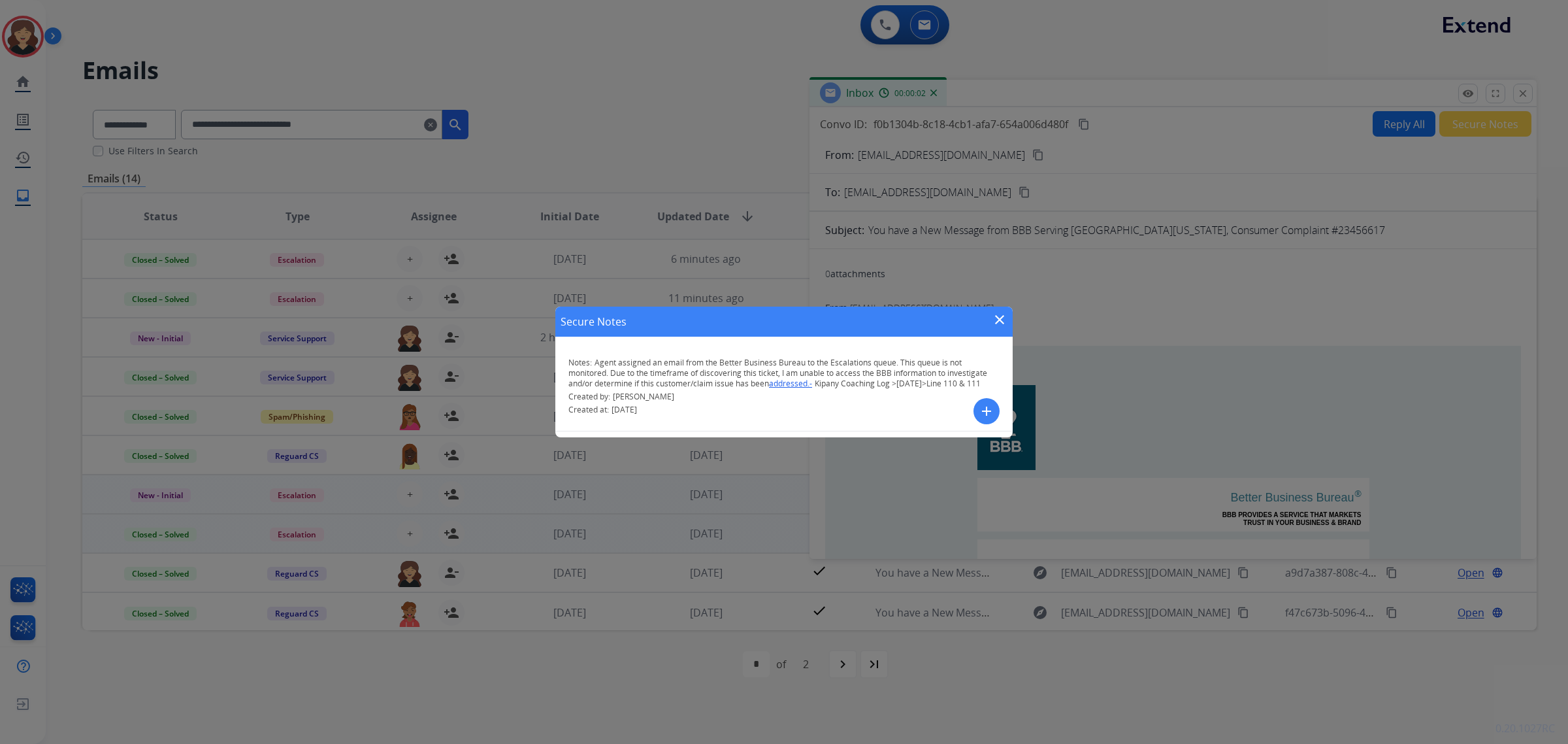
click at [992, 320] on mat-icon "close" at bounding box center [1000, 319] width 16 height 16
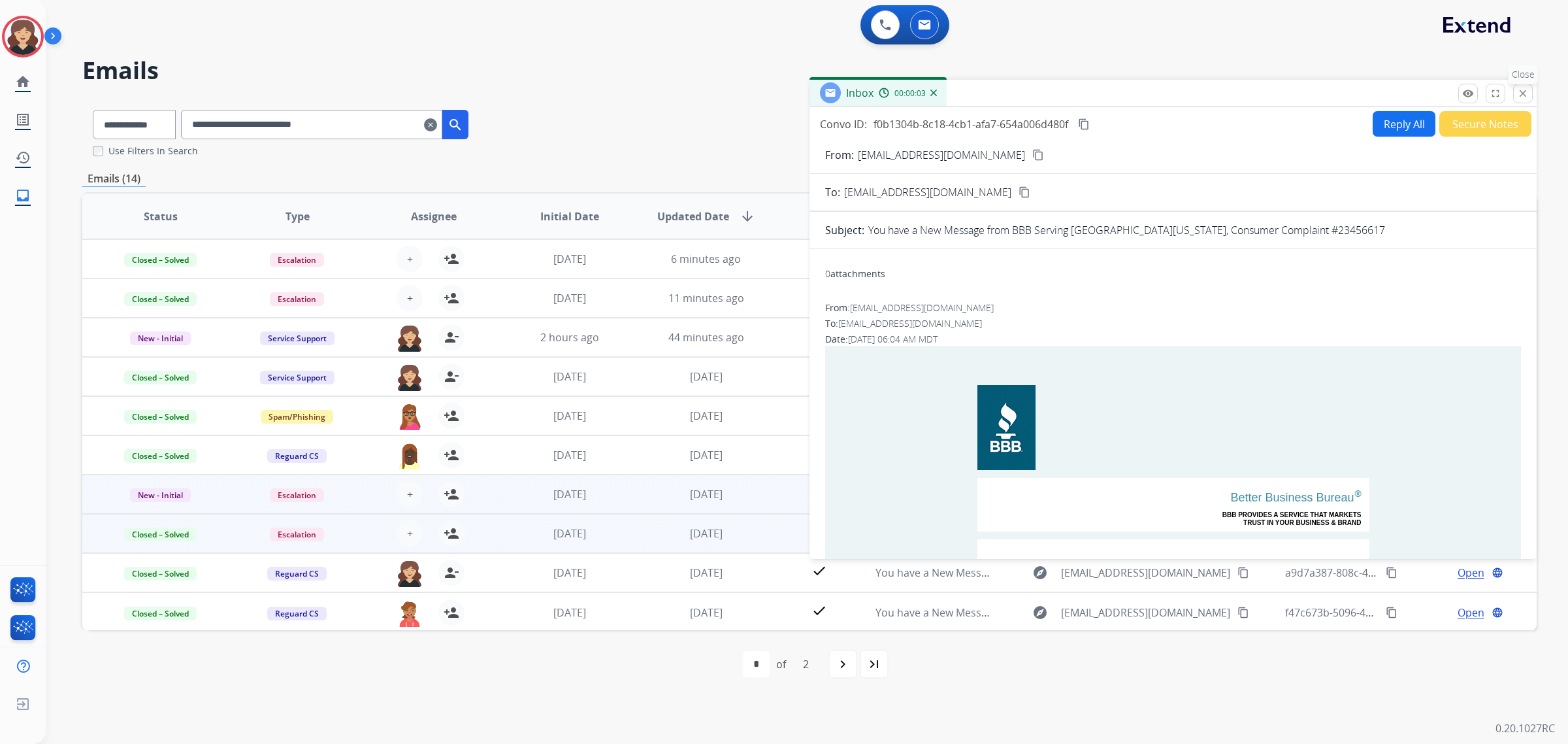
click at [1527, 101] on button "close Close" at bounding box center [1522, 93] width 20 height 20
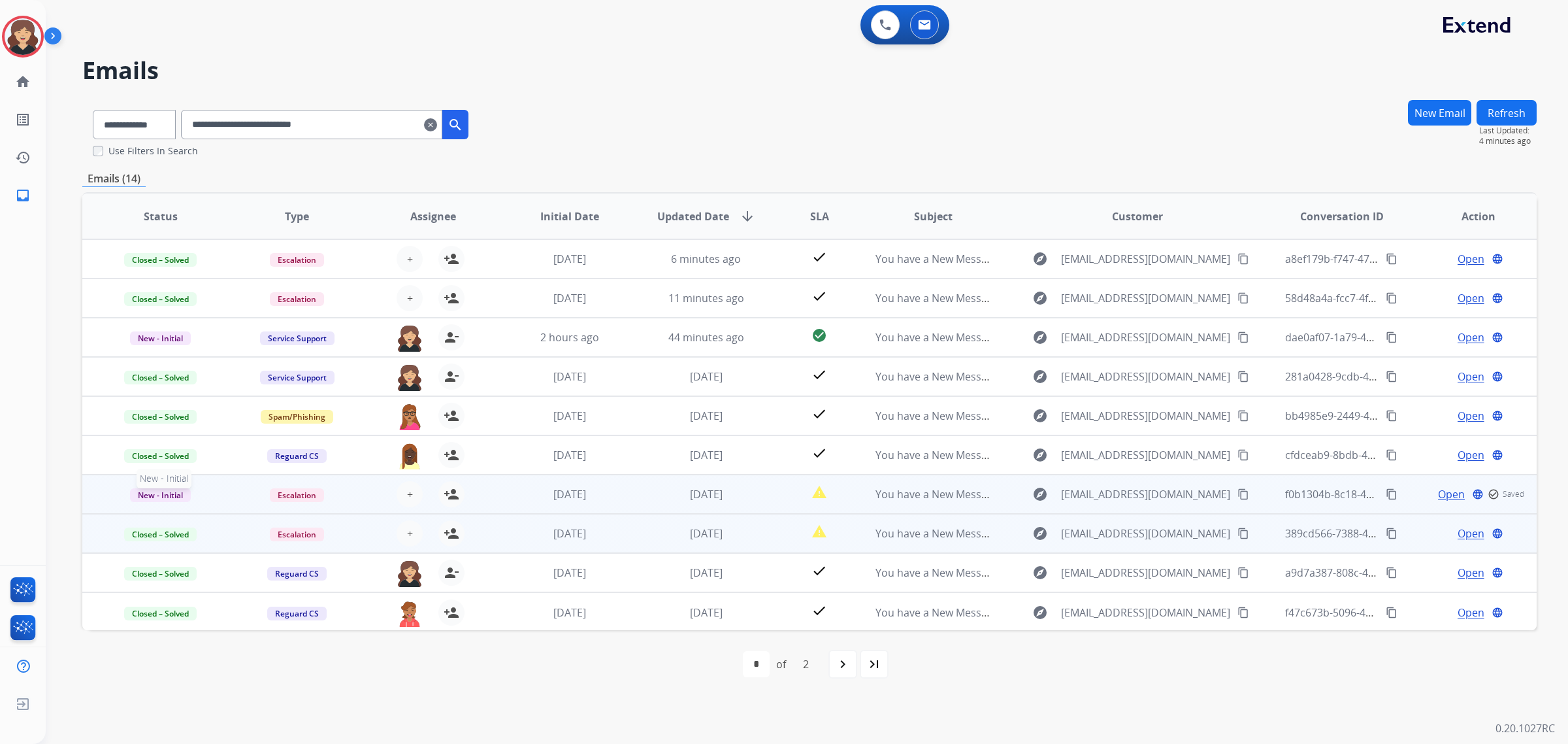
click at [141, 498] on span "New - Initial" at bounding box center [160, 495] width 60 height 14
click at [265, 419] on p "Closed – Solved" at bounding box center [239, 420] width 75 height 19
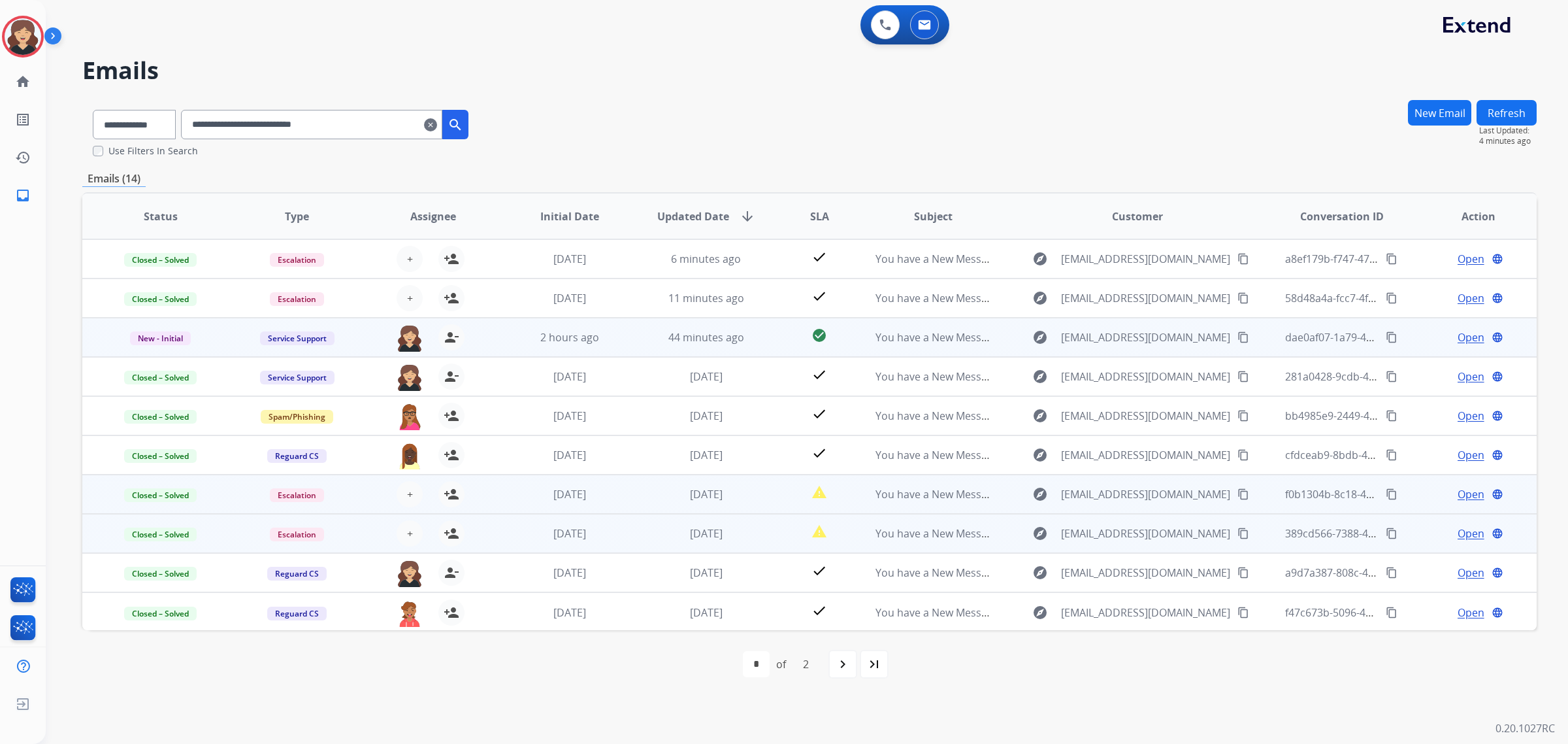
click at [1466, 335] on span "Open" at bounding box center [1471, 337] width 27 height 16
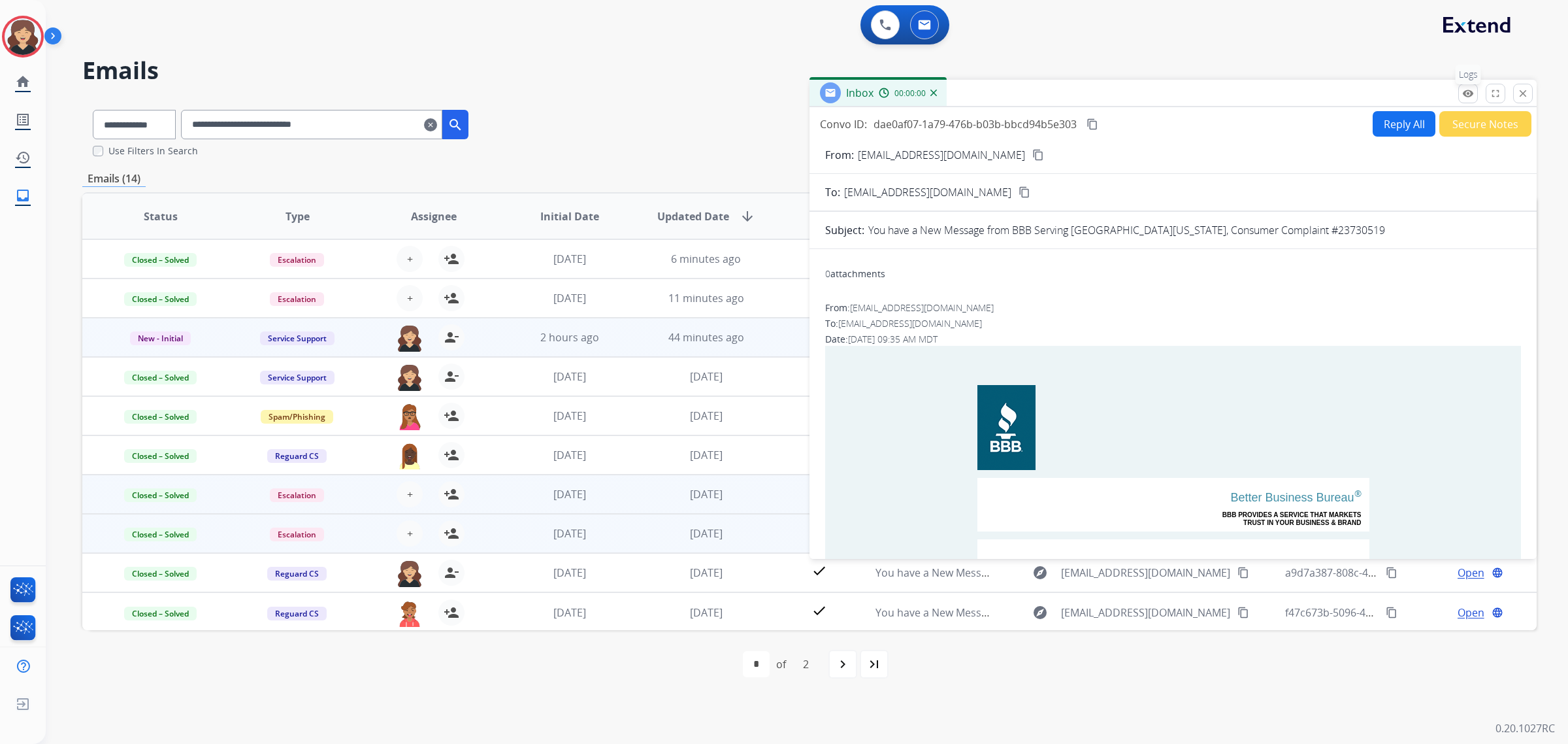
click at [1470, 91] on mat-icon "remove_red_eye" at bounding box center [1468, 93] width 12 height 12
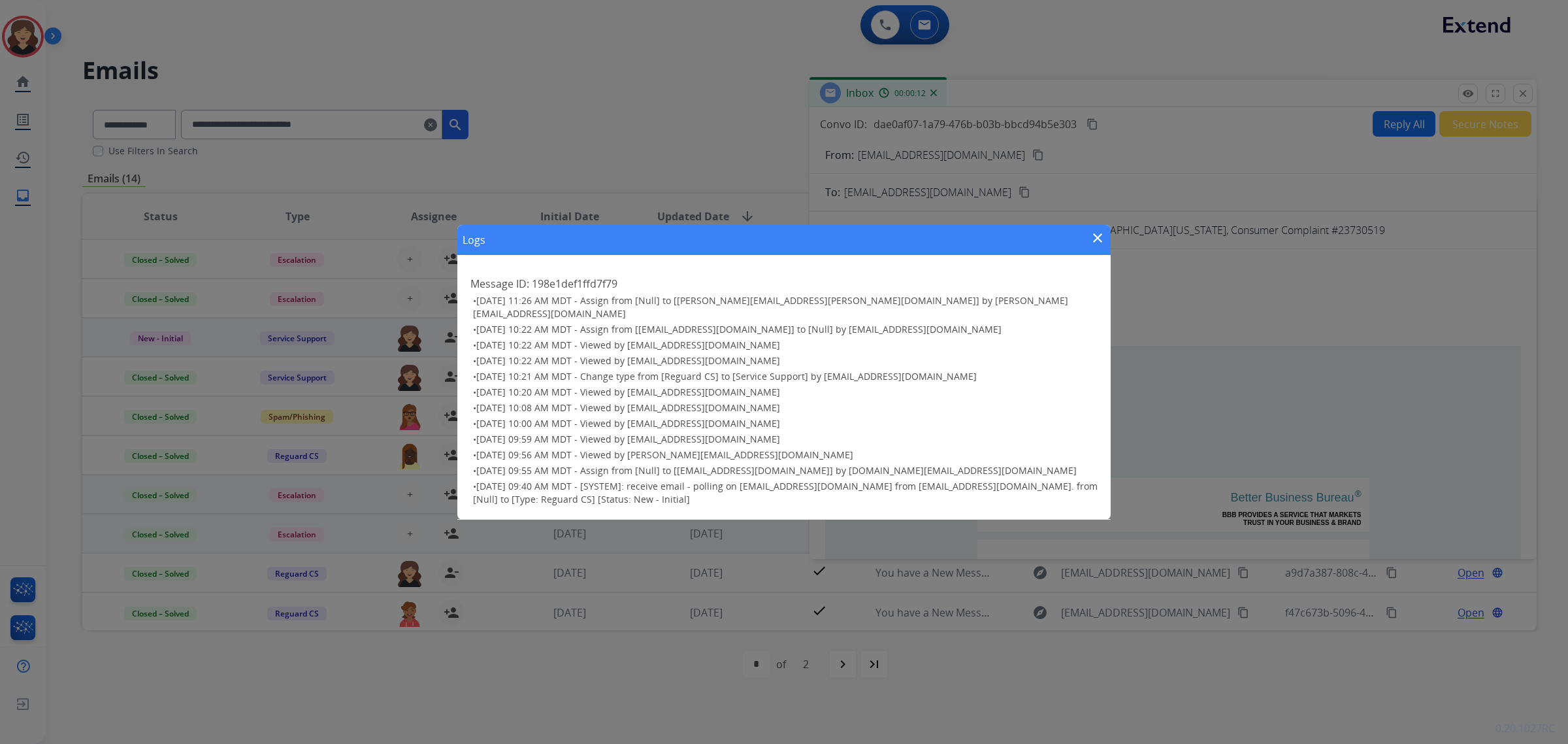
click at [1096, 241] on mat-icon "close" at bounding box center [1097, 237] width 16 height 16
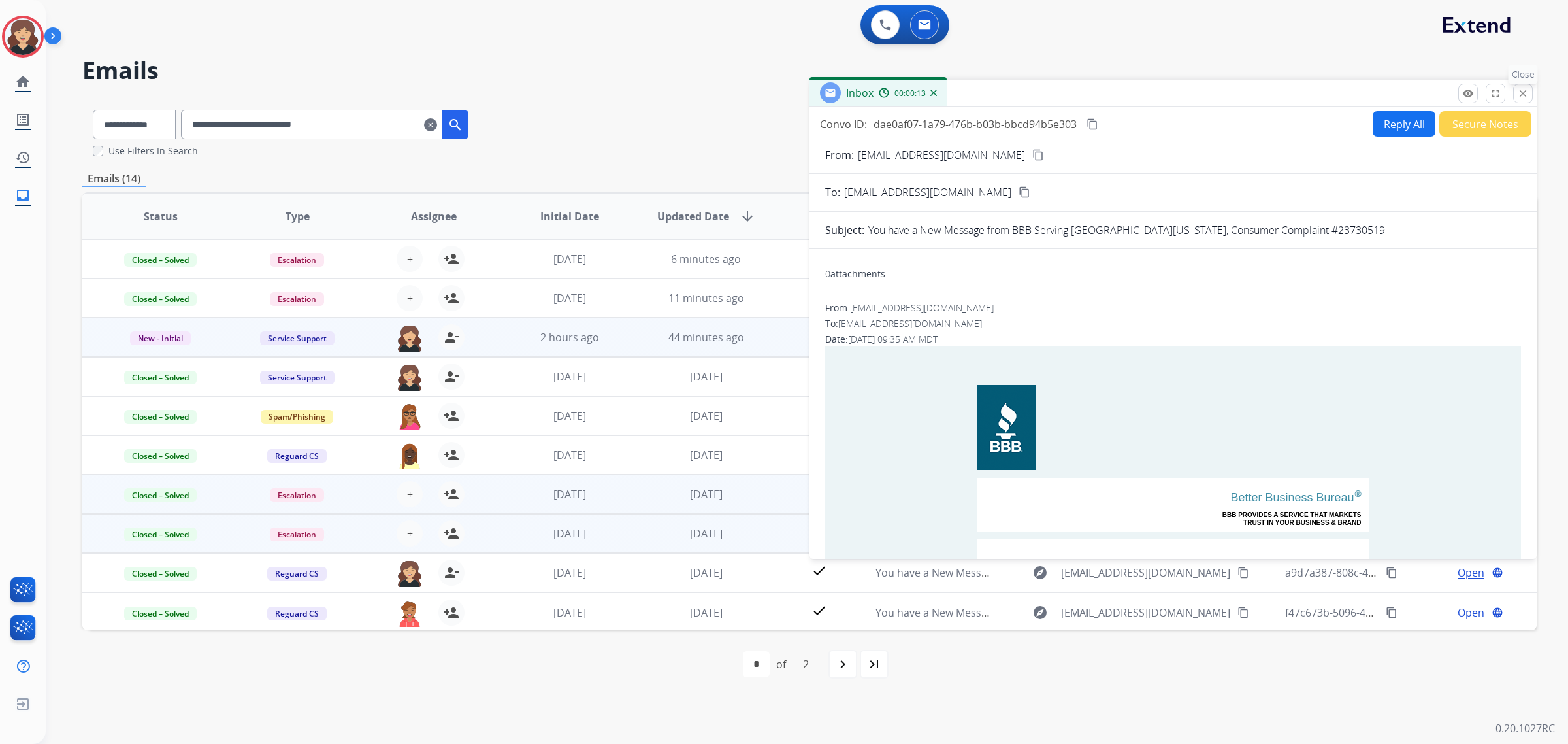
click at [1524, 100] on button "close Close" at bounding box center [1522, 93] width 20 height 20
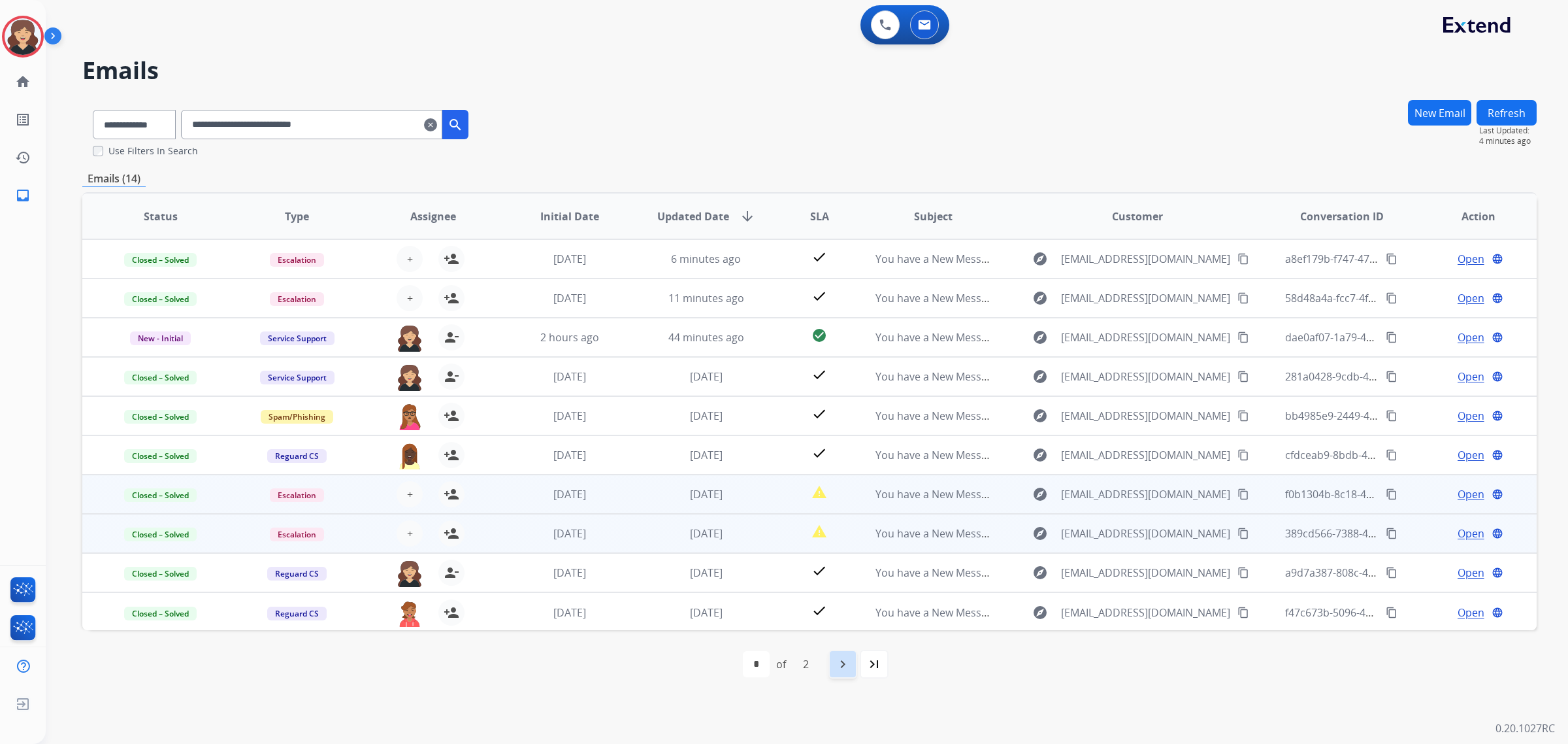
click at [834, 669] on div "navigate_next" at bounding box center [843, 663] width 29 height 29
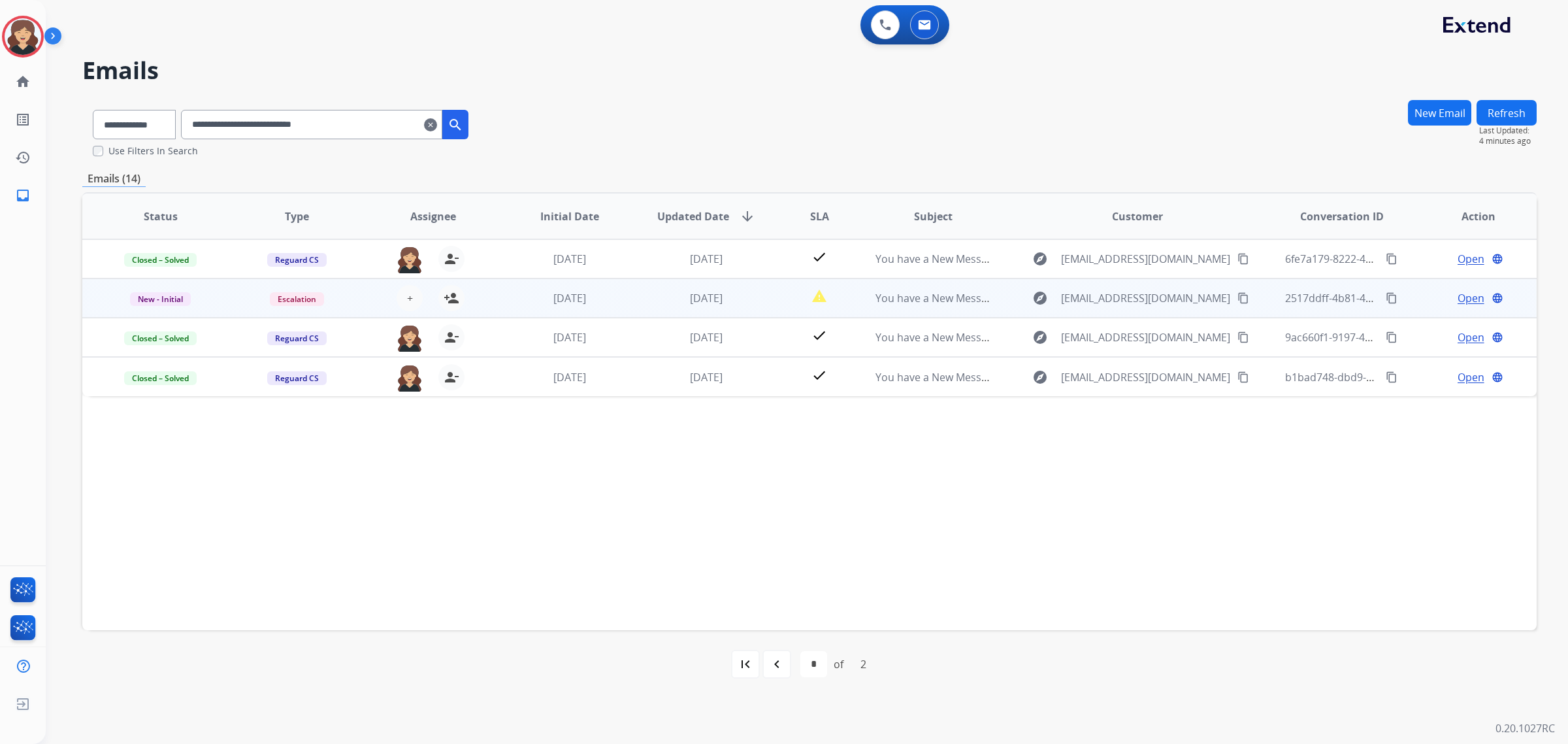
click at [1461, 295] on span "Open" at bounding box center [1471, 298] width 27 height 16
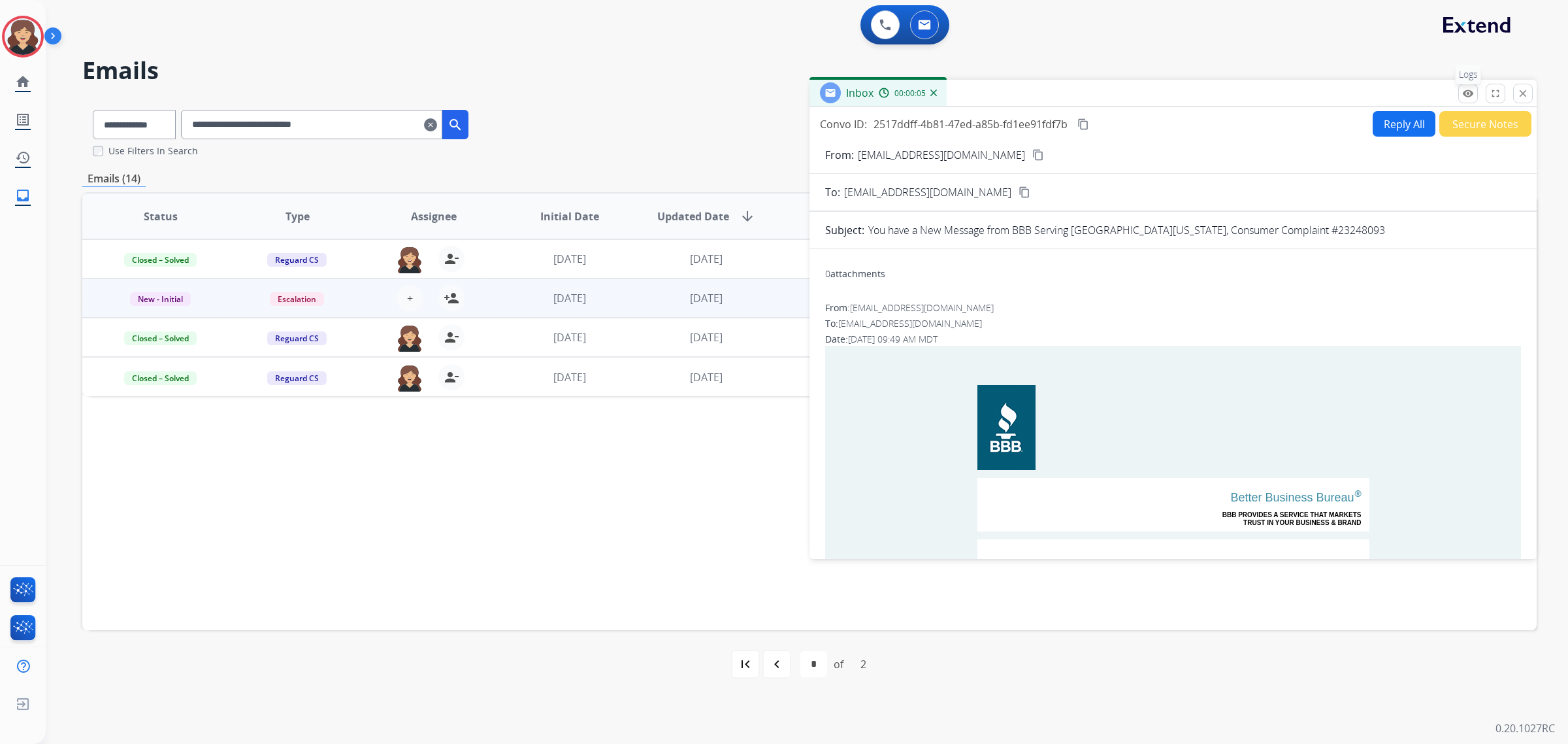
click at [1465, 96] on mat-icon "remove_red_eye" at bounding box center [1468, 93] width 12 height 12
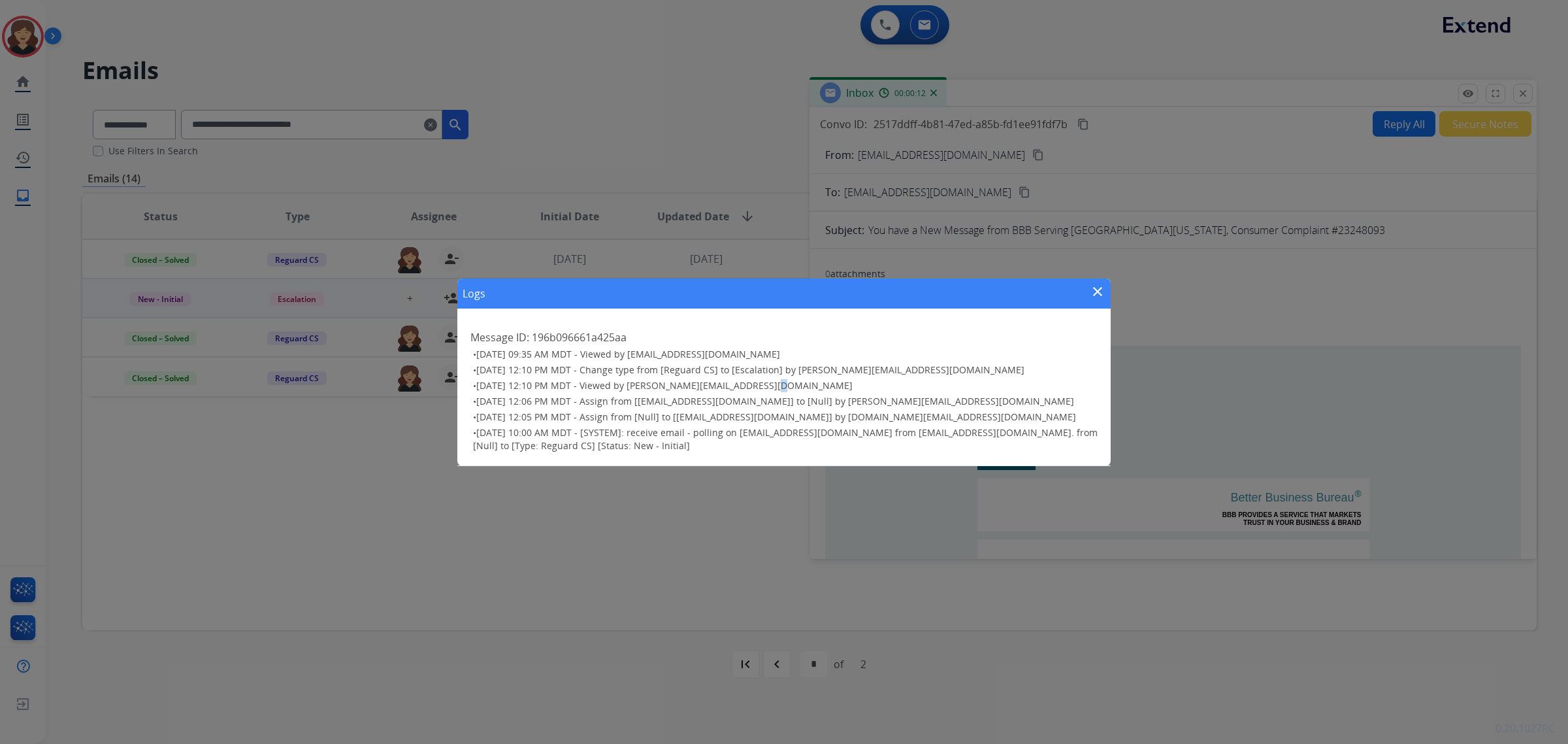
drag, startPoint x: 768, startPoint y: 388, endPoint x: 758, endPoint y: 388, distance: 10.0
click at [758, 388] on span "[DATE] 12:10 PM MDT - Viewed by [PERSON_NAME][EMAIL_ADDRESS][DOMAIN_NAME]" at bounding box center [664, 385] width 377 height 12
drag, startPoint x: 1089, startPoint y: 285, endPoint x: 1096, endPoint y: 266, distance: 20.2
click at [1090, 285] on mat-icon "close" at bounding box center [1097, 291] width 16 height 16
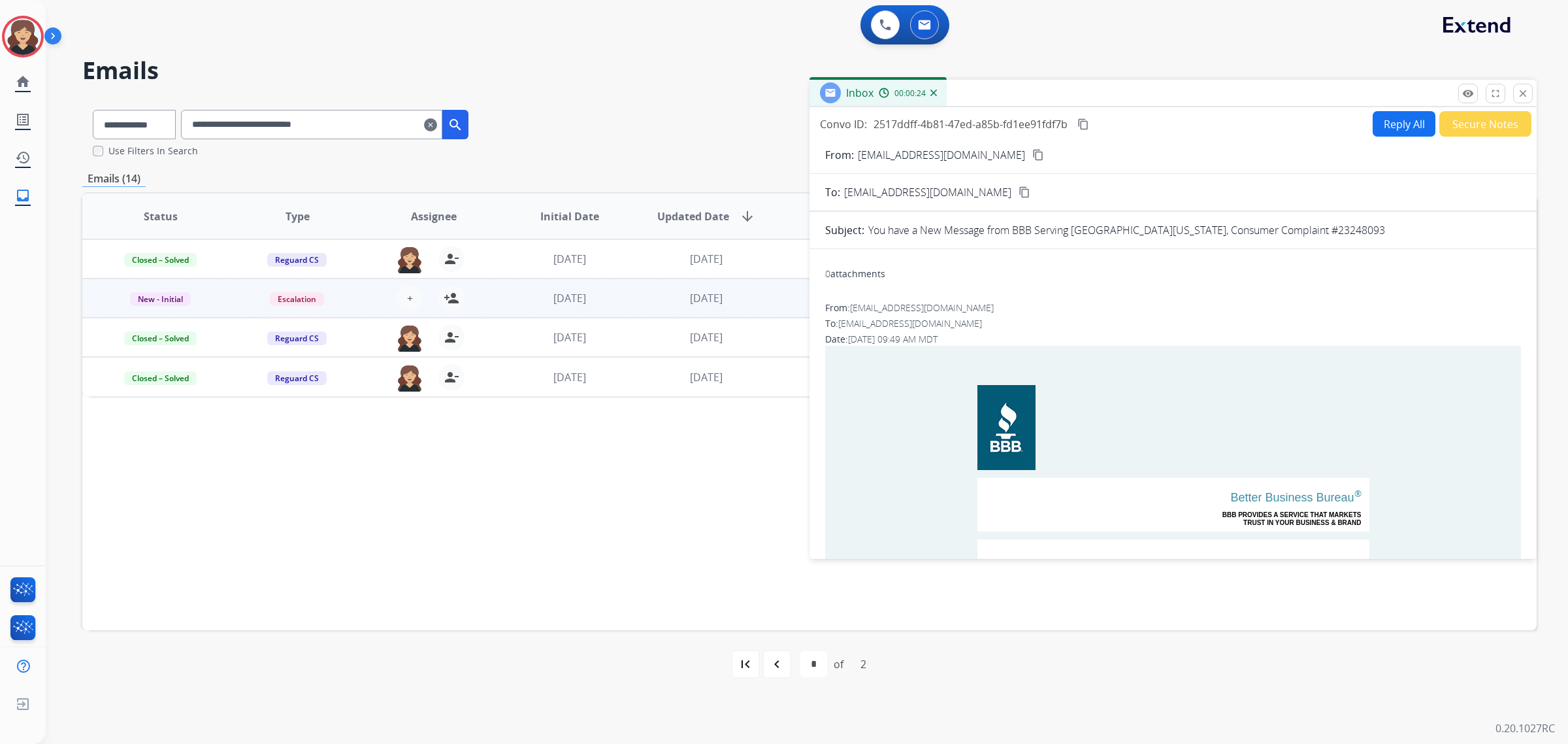
click at [1083, 120] on mat-icon "content_copy" at bounding box center [1083, 124] width 12 height 12
click at [1472, 91] on mat-icon "remove_red_eye" at bounding box center [1468, 93] width 12 height 12
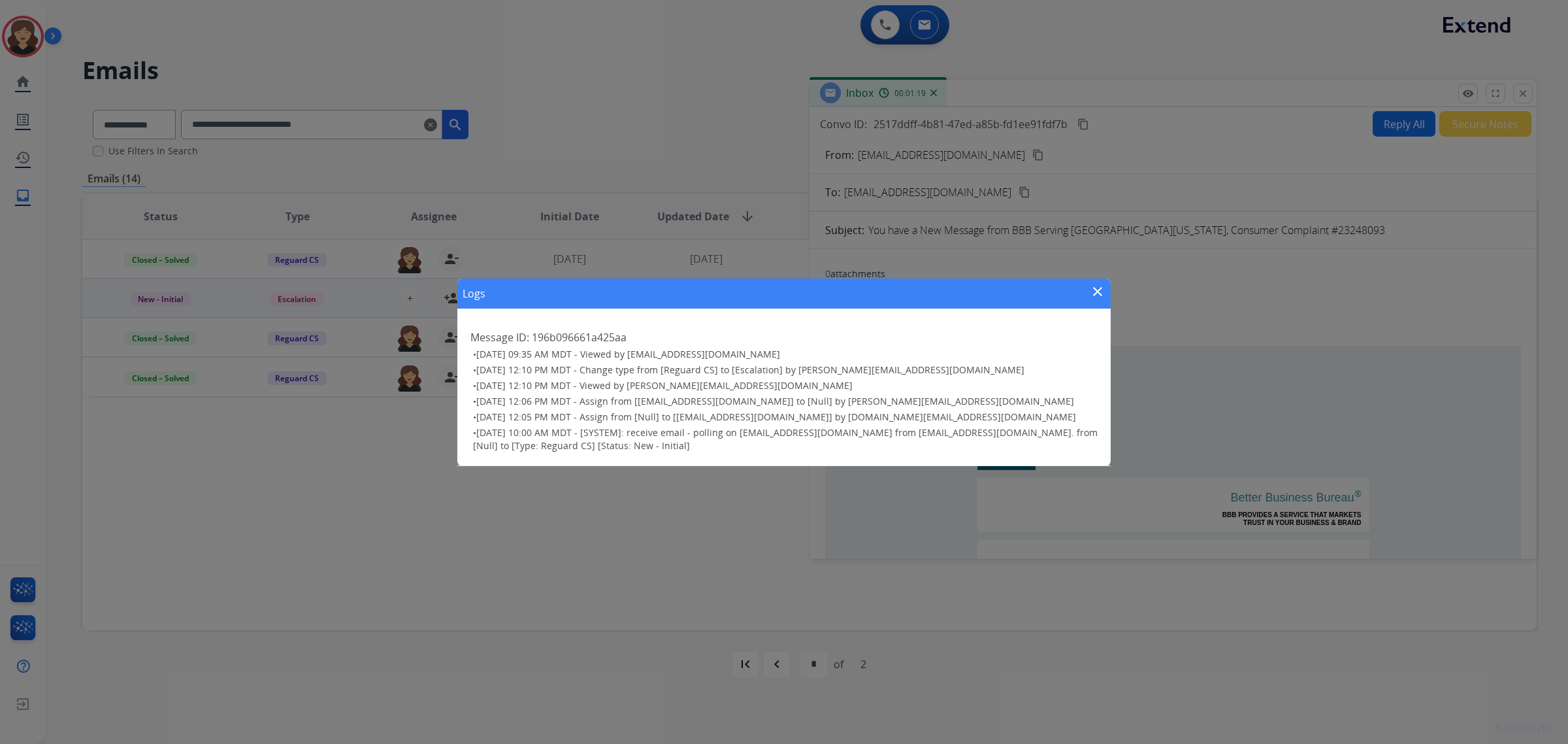
click at [1092, 287] on mat-icon "close" at bounding box center [1097, 291] width 16 height 16
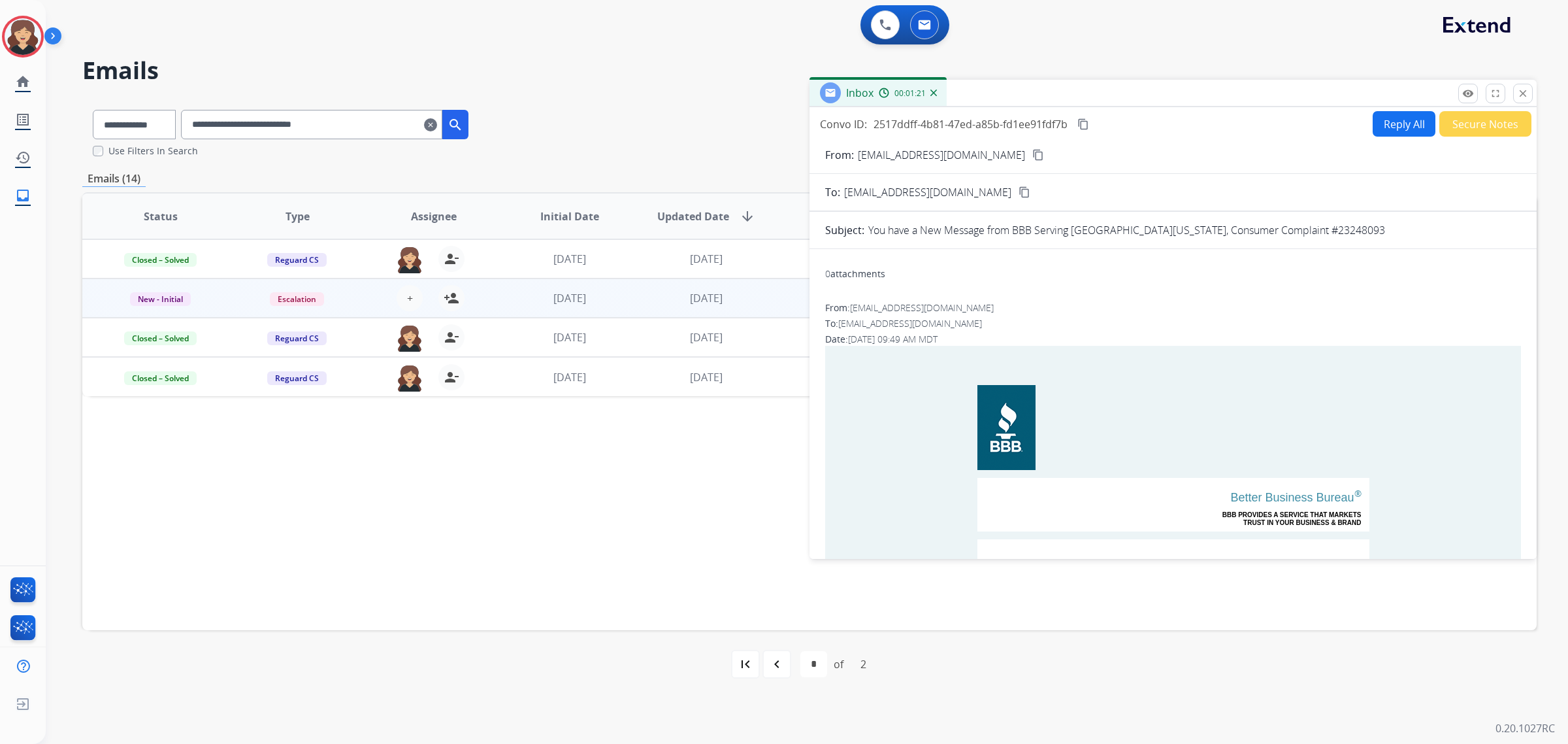
click at [1488, 121] on button "Secure Notes" at bounding box center [1485, 123] width 92 height 25
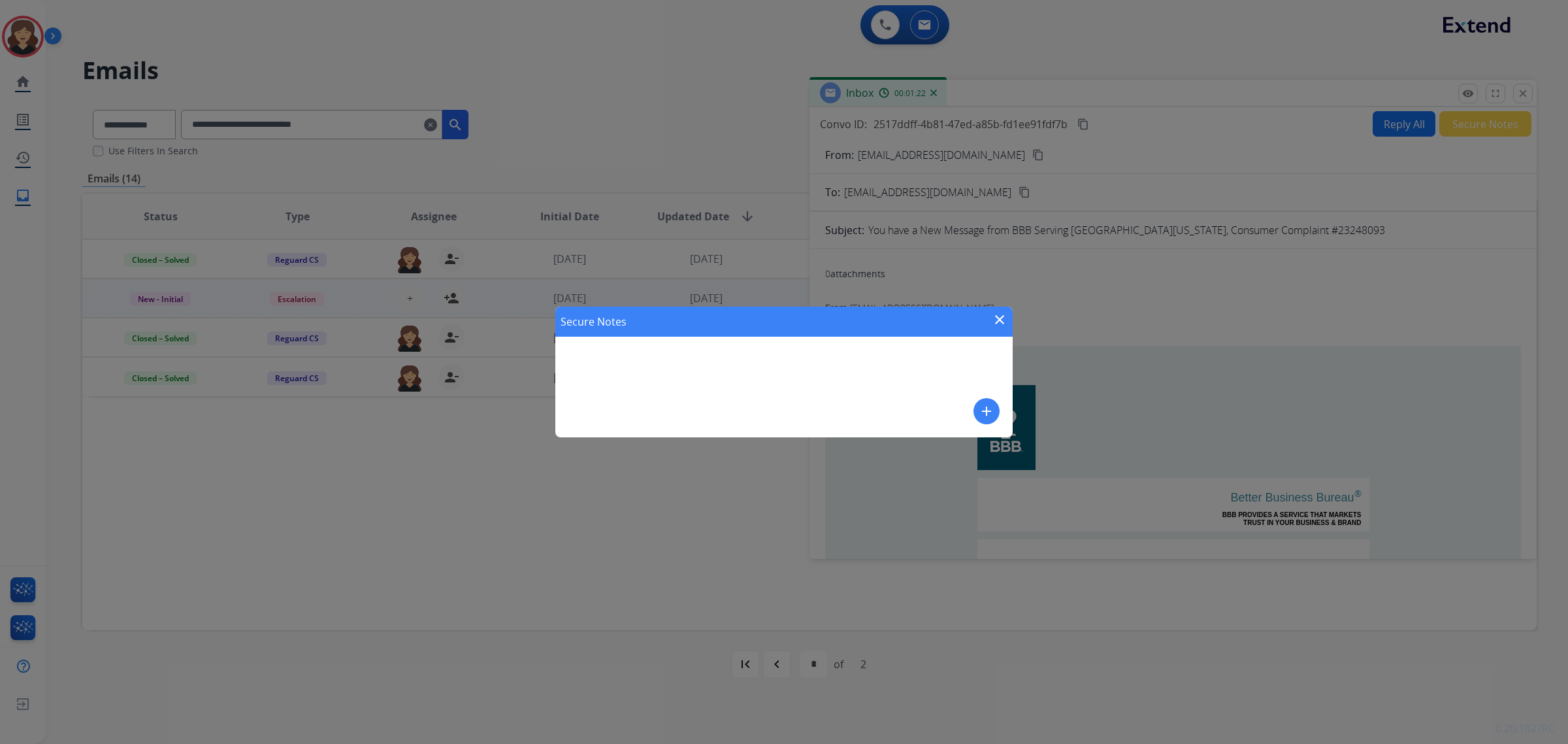
click at [980, 418] on mat-icon "add" at bounding box center [987, 411] width 16 height 16
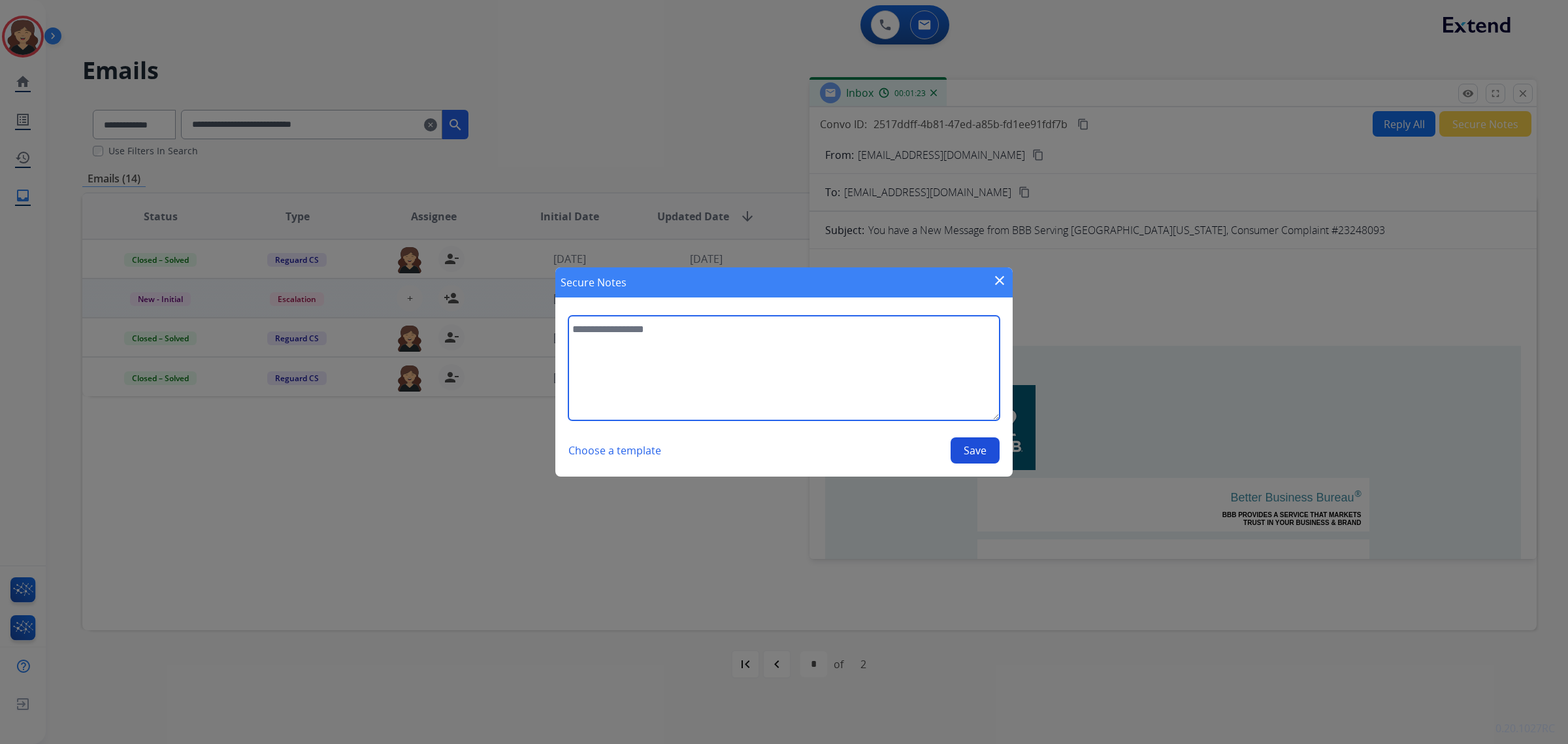
click at [831, 390] on textarea at bounding box center [784, 367] width 432 height 104
type textarea "**********"
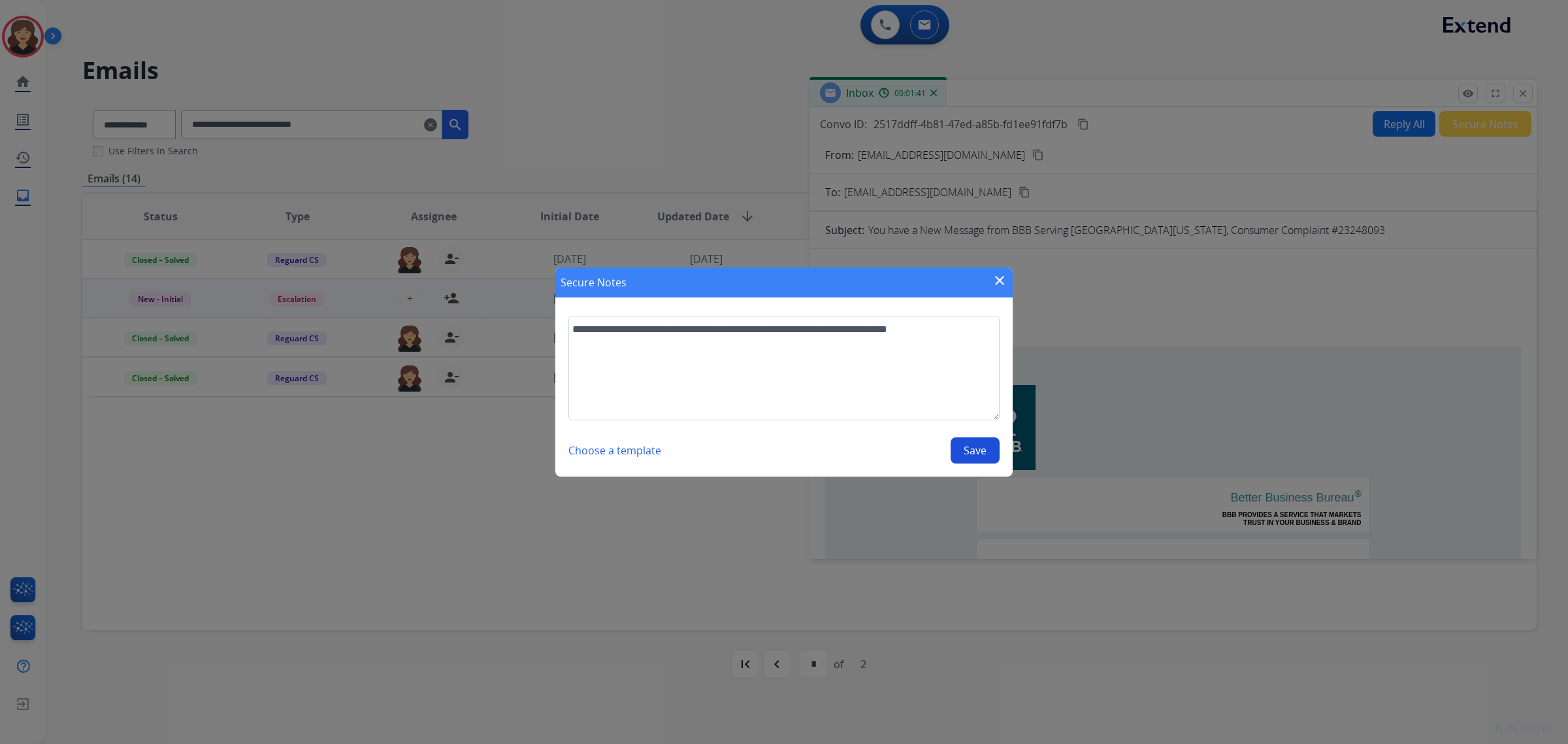
click at [962, 449] on button "Save" at bounding box center [975, 450] width 49 height 26
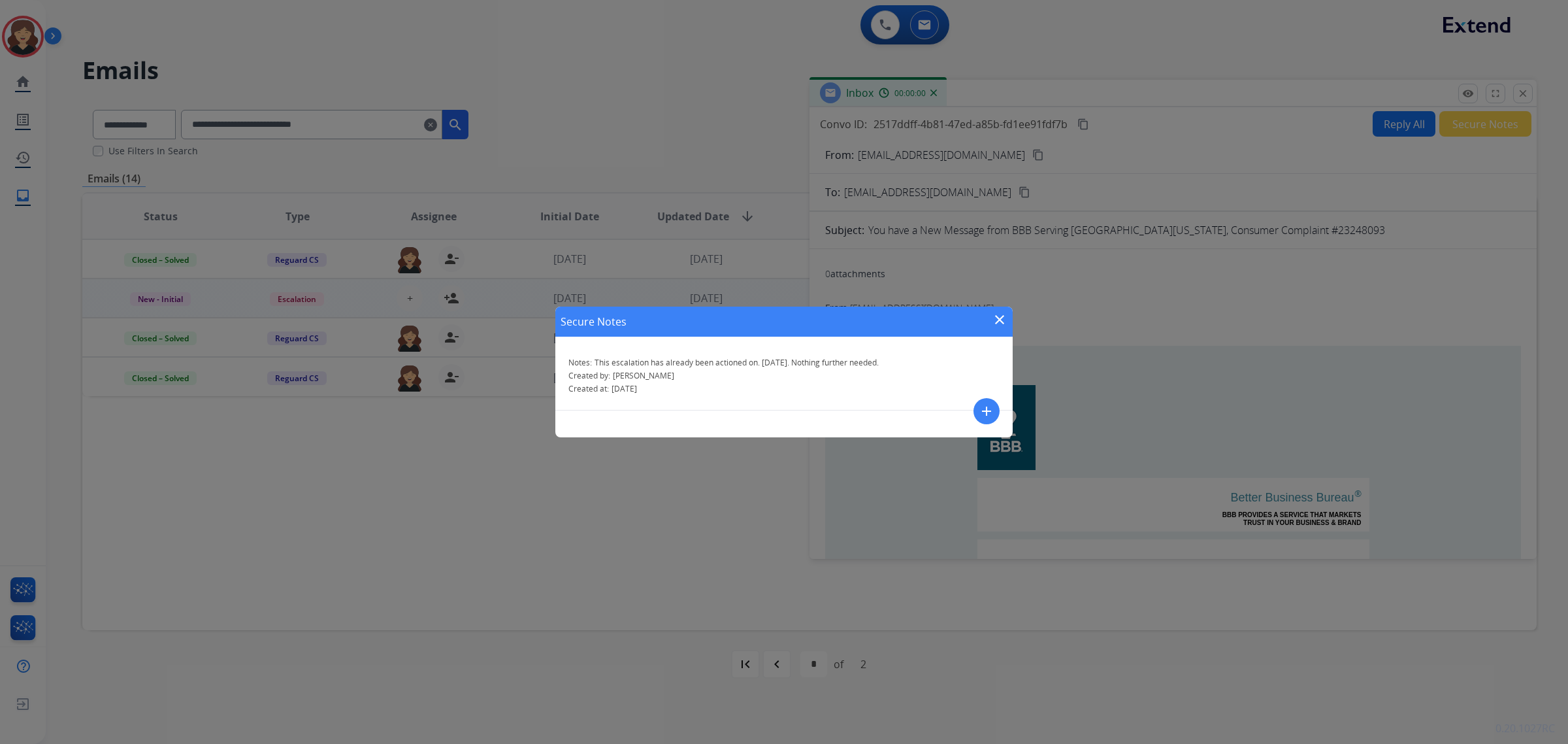
click at [999, 318] on mat-icon "close" at bounding box center [1000, 319] width 16 height 16
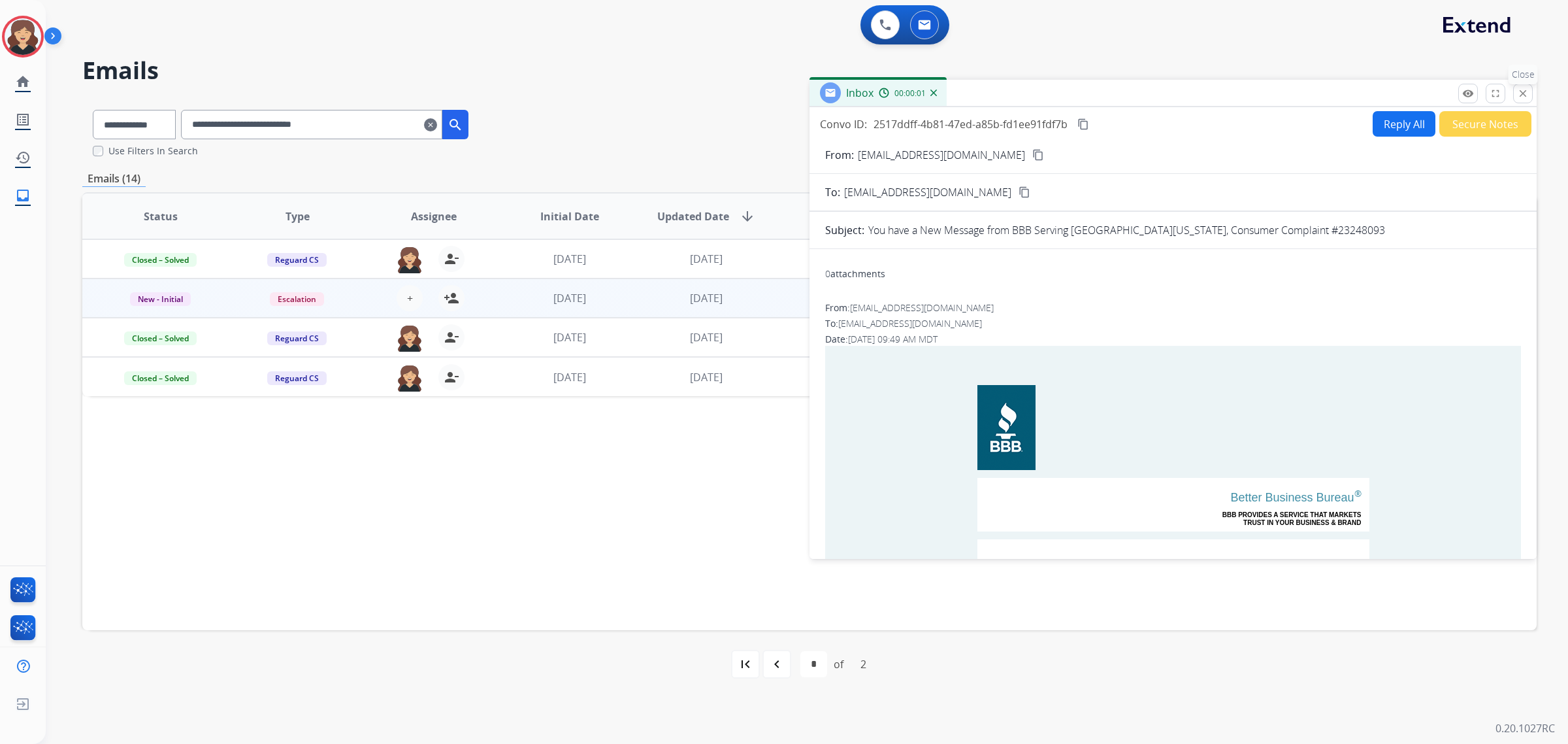
click at [1528, 93] on mat-icon "close" at bounding box center [1523, 93] width 12 height 12
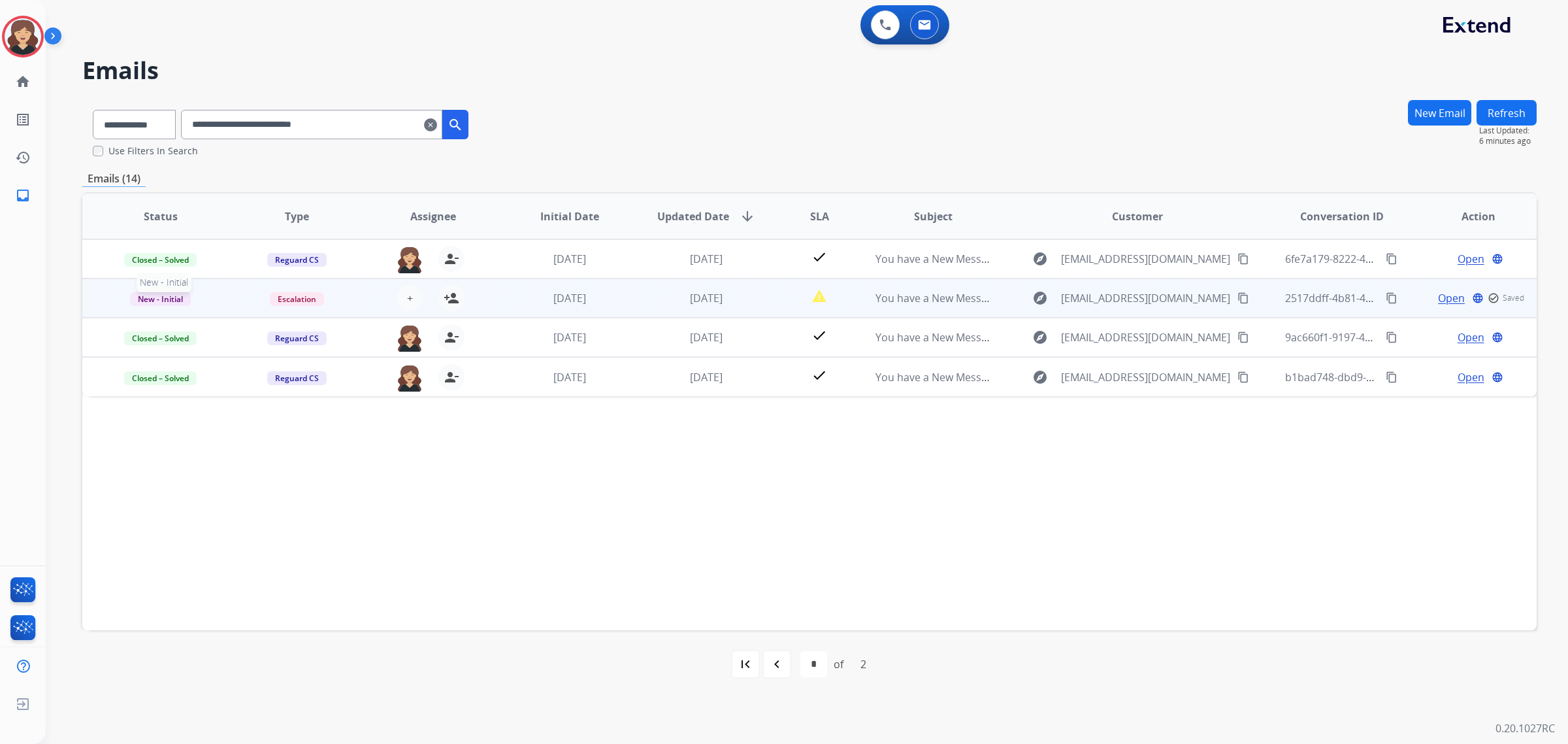
click at [151, 299] on span "New - Initial" at bounding box center [160, 299] width 60 height 14
click at [239, 417] on p "Closed – Solved" at bounding box center [239, 421] width 75 height 19
click at [1497, 110] on button "Refresh" at bounding box center [1507, 113] width 60 height 25
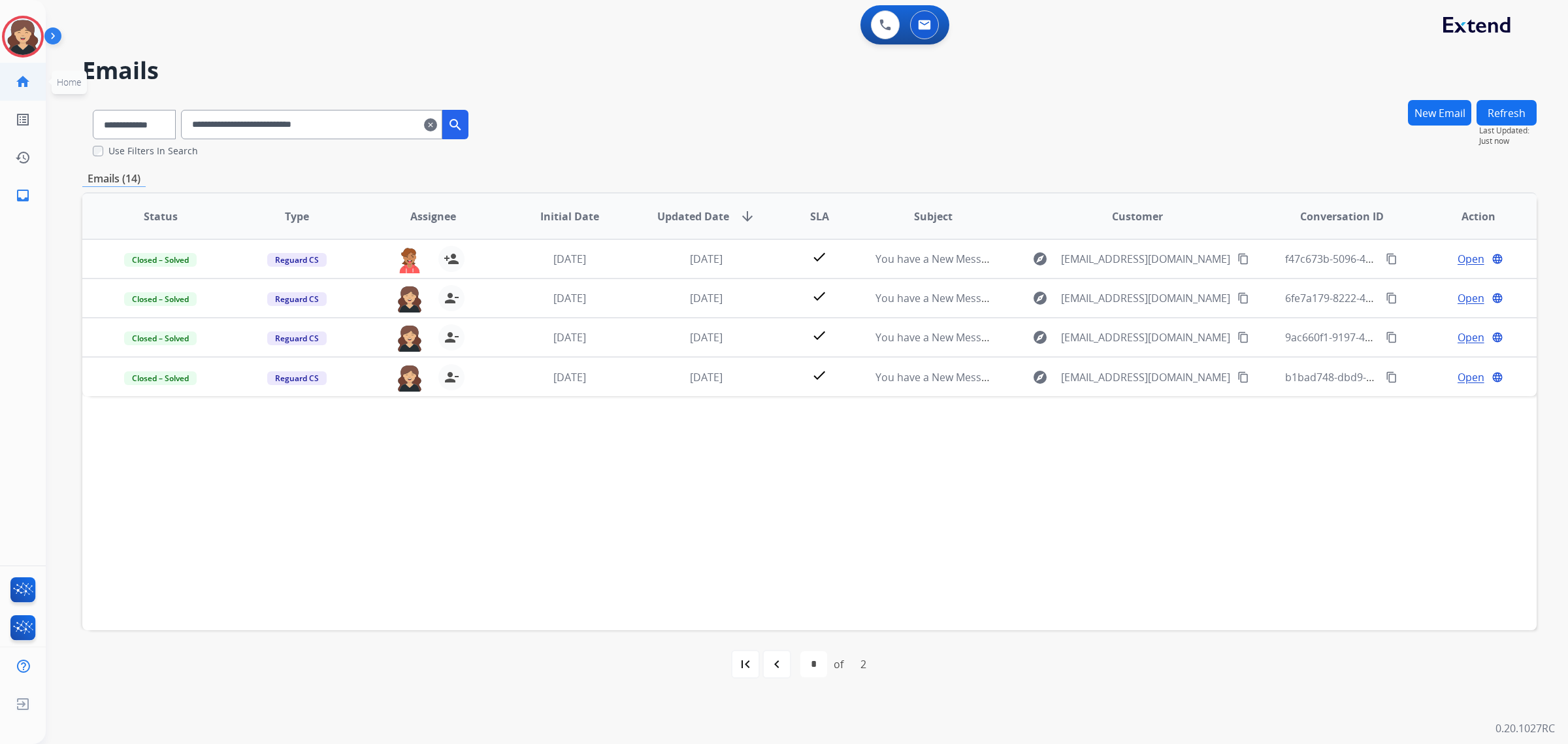
click at [20, 77] on mat-icon "home" at bounding box center [22, 81] width 16 height 16
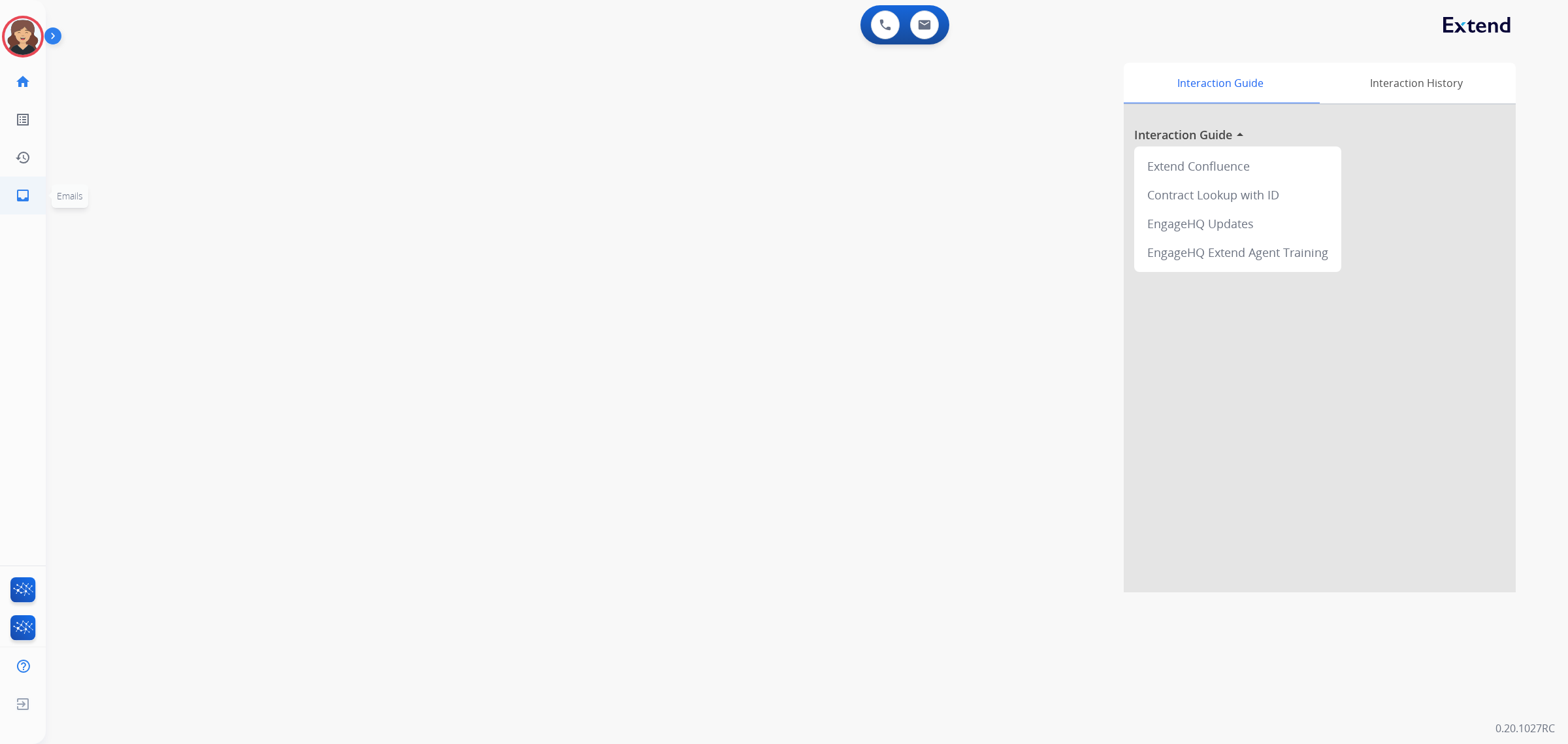
click at [19, 197] on mat-icon "inbox" at bounding box center [22, 195] width 16 height 16
select select "**********"
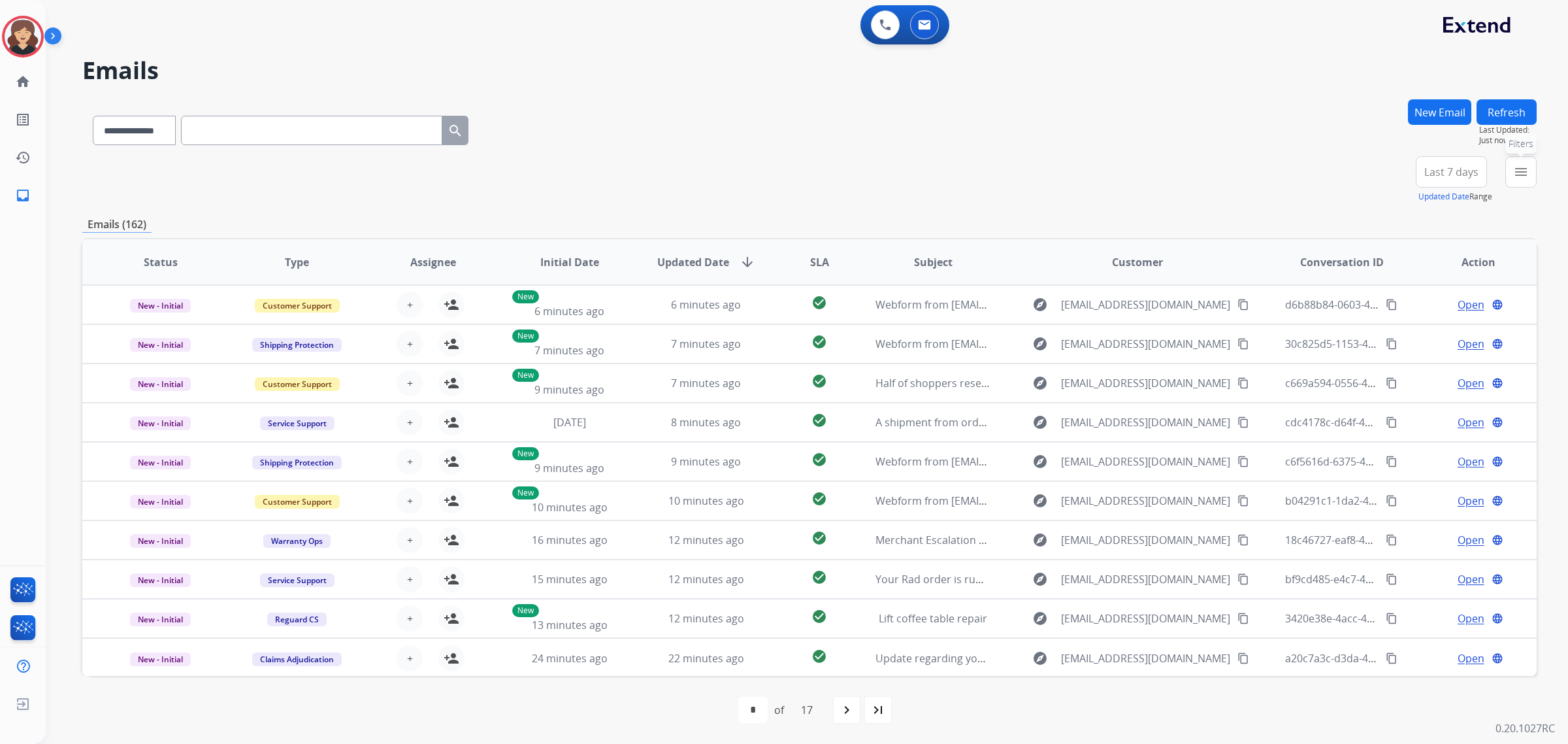
click at [1520, 162] on button "menu Filters" at bounding box center [1521, 172] width 32 height 32
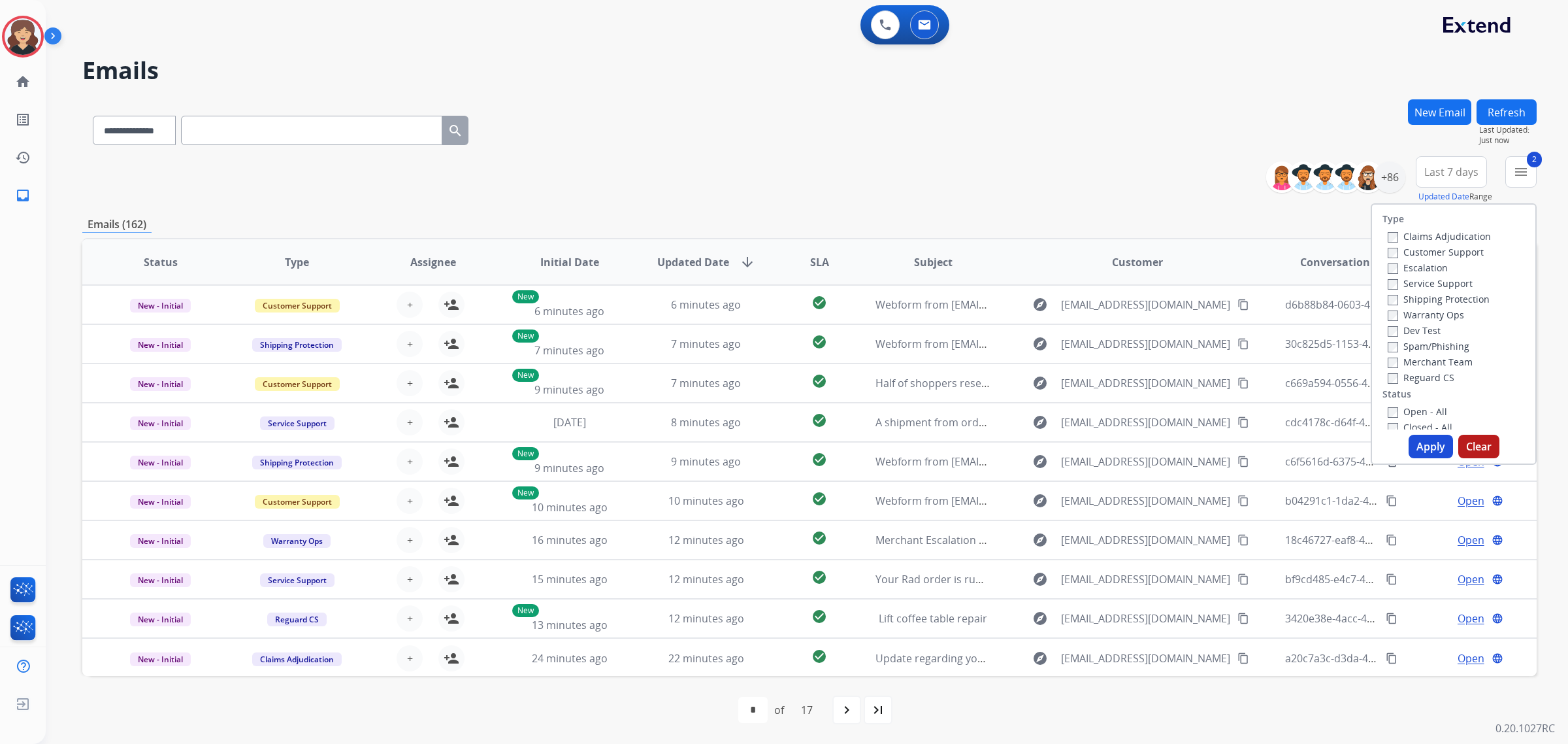
click at [1415, 447] on button "Apply" at bounding box center [1431, 445] width 45 height 23
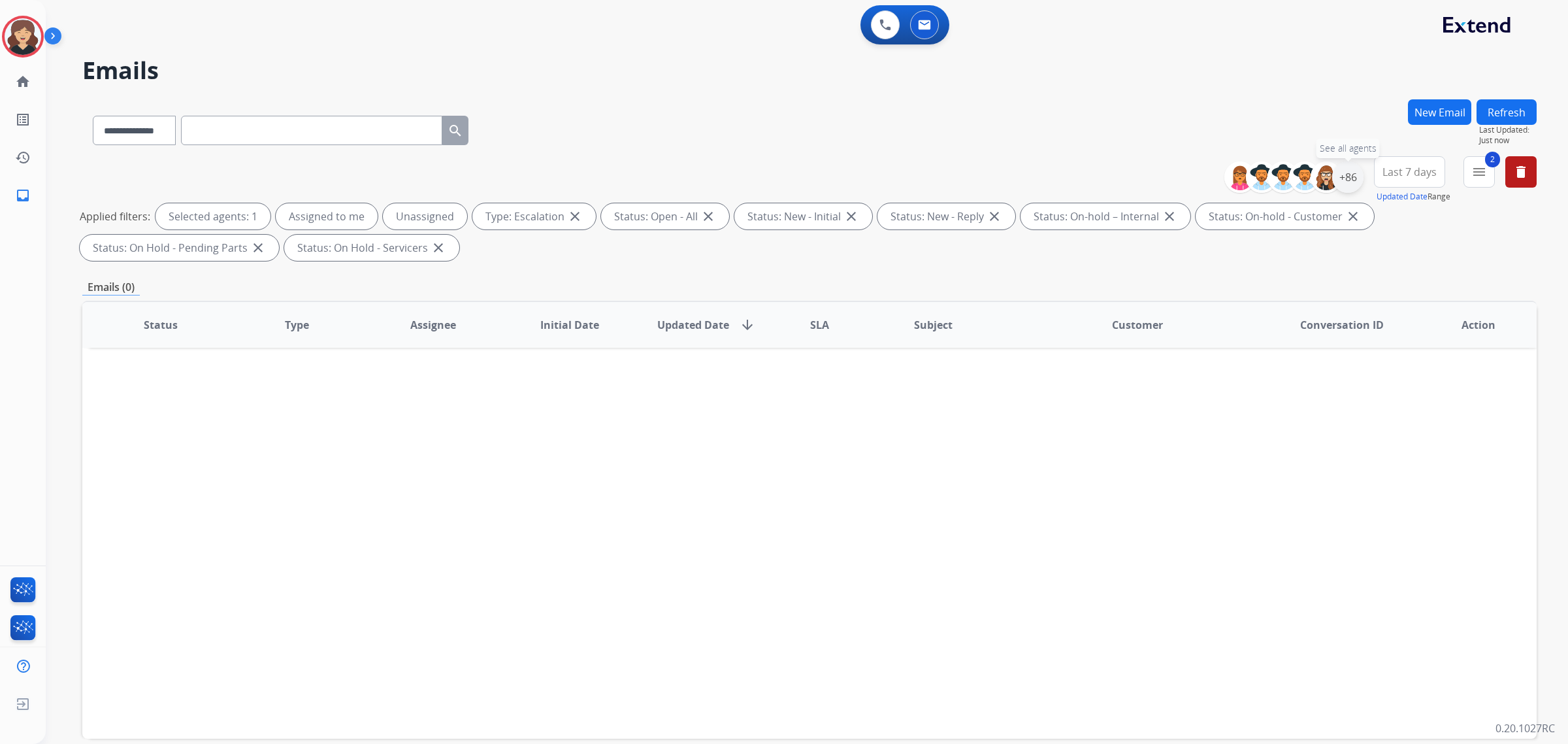
click at [1347, 171] on div "+86" at bounding box center [1349, 178] width 32 height 32
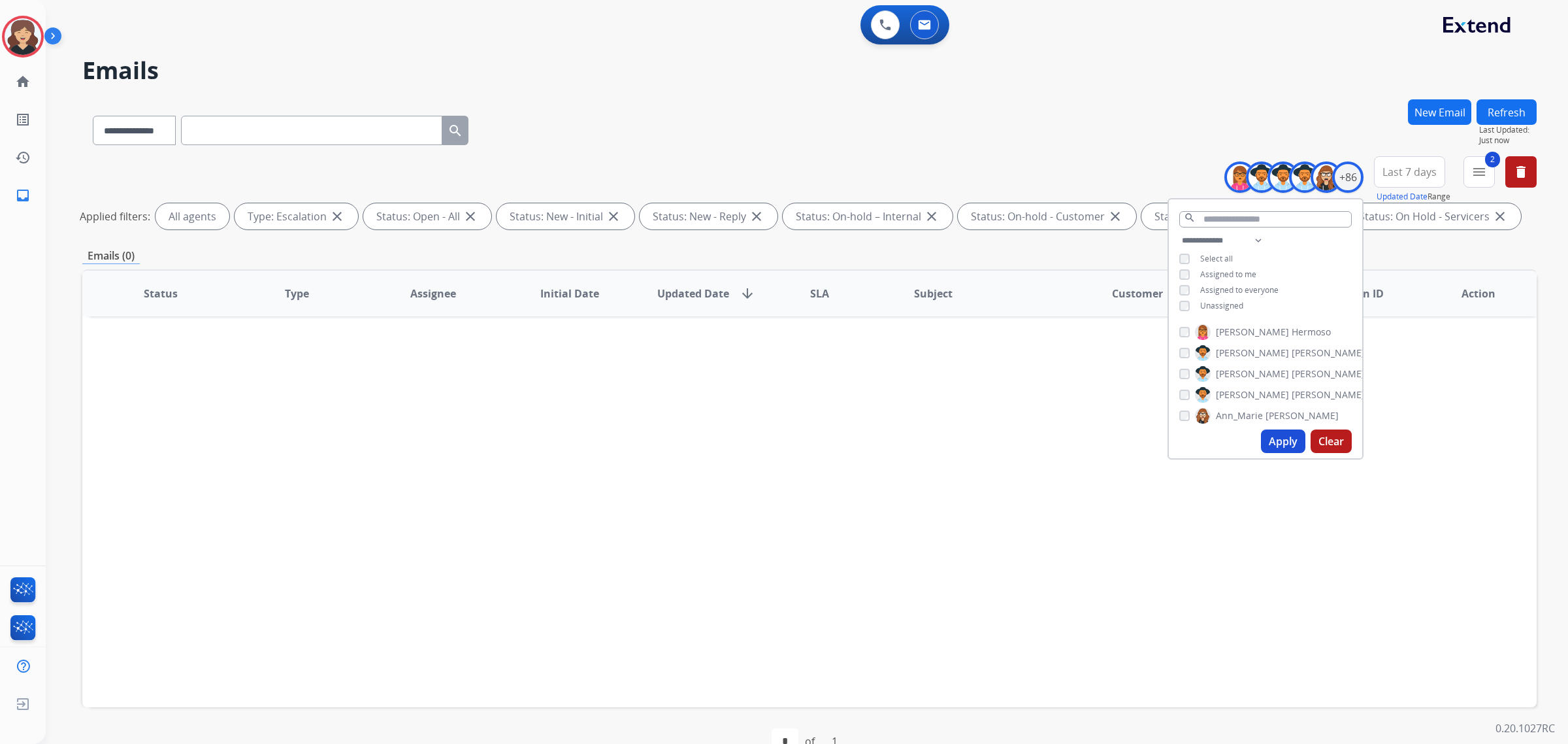
click at [1278, 443] on button "Apply" at bounding box center [1283, 441] width 45 height 23
click at [874, 407] on div "Status Type Assignee Initial Date Updated Date arrow_downward SLA Subject Custo…" at bounding box center [810, 488] width 1455 height 438
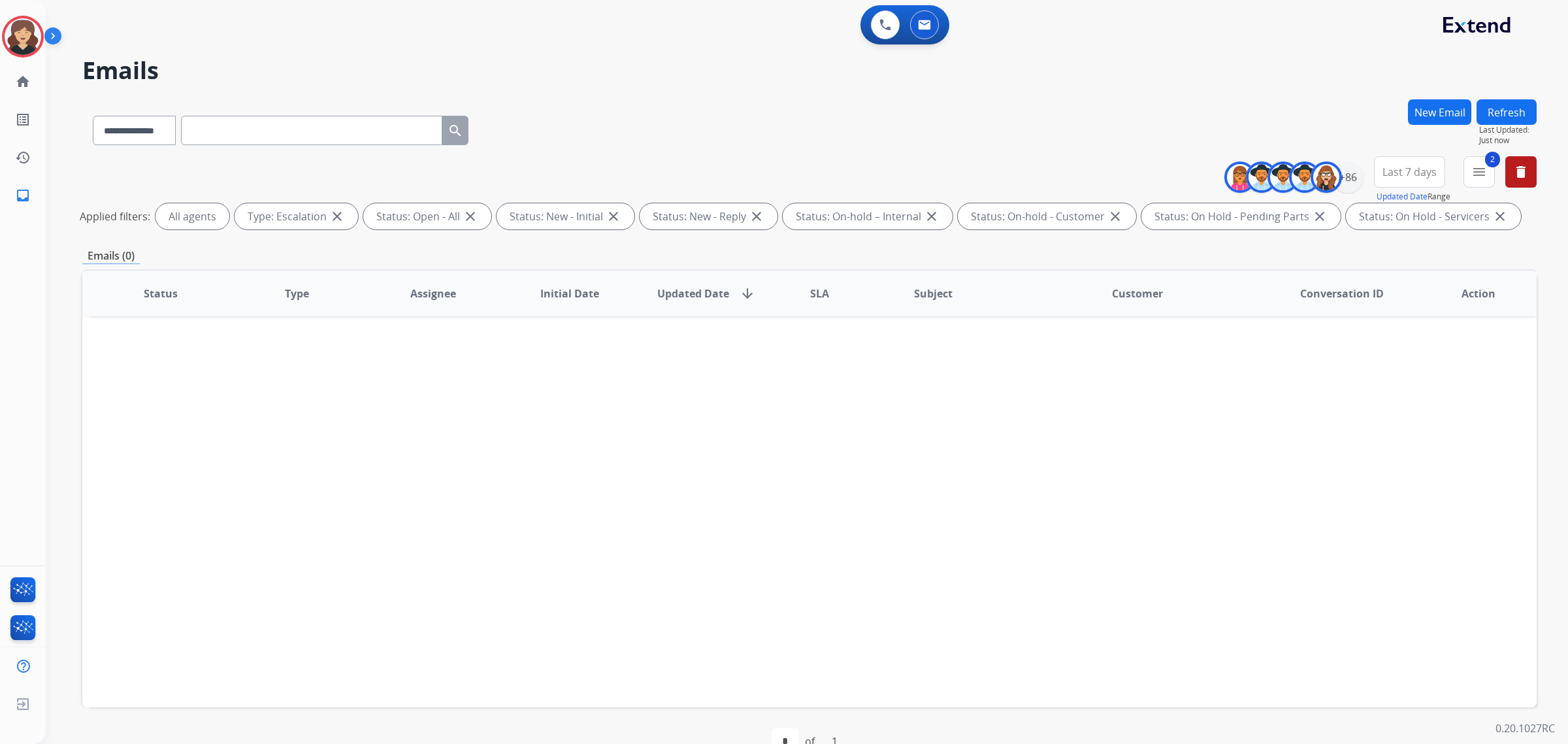
click at [1432, 169] on span "Last 7 days" at bounding box center [1410, 172] width 54 height 6
click at [1410, 338] on div "Last 90 days" at bounding box center [1405, 330] width 72 height 20
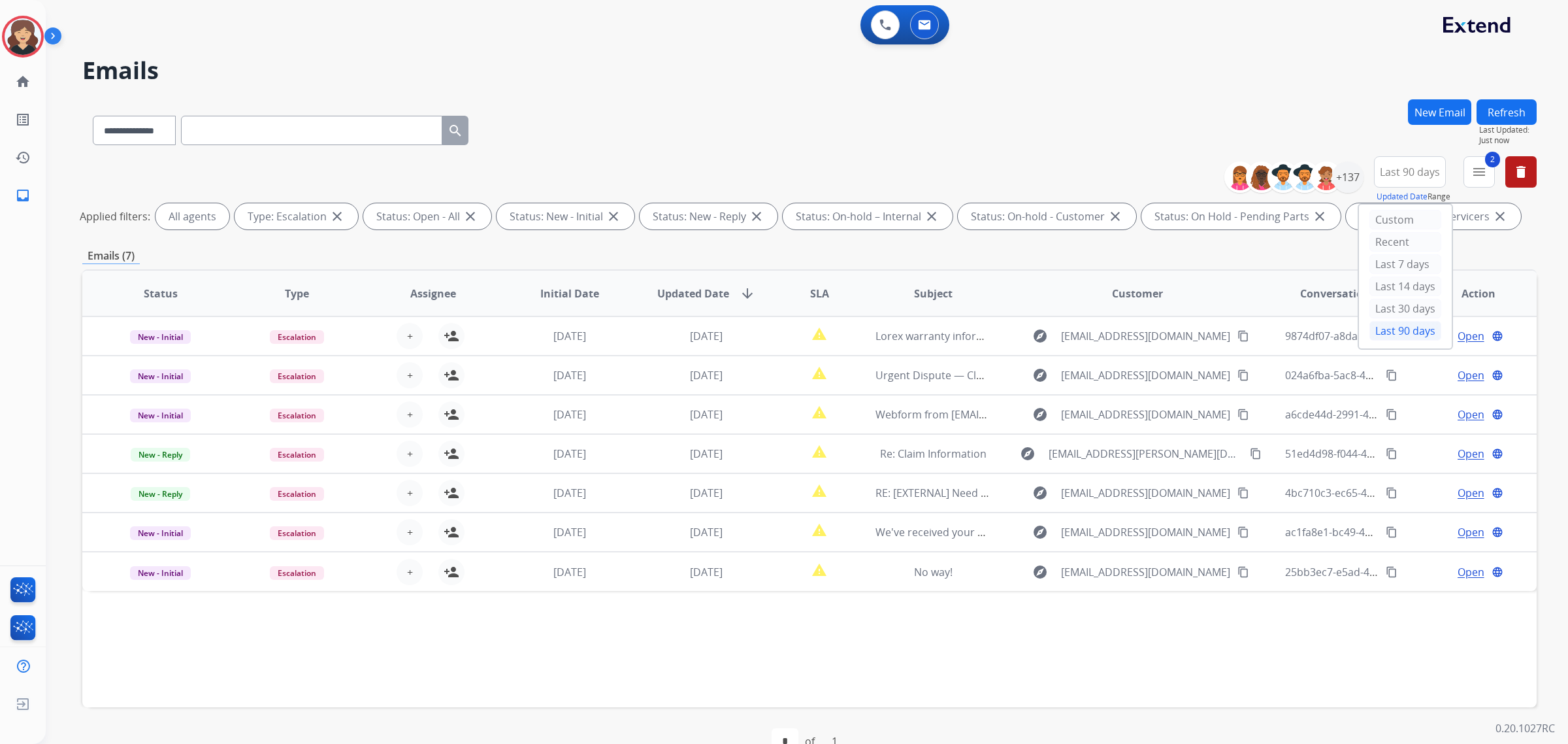
click at [441, 671] on div "Status Type Assignee Initial Date Updated Date arrow_downward SLA Subject Custo…" at bounding box center [810, 488] width 1455 height 438
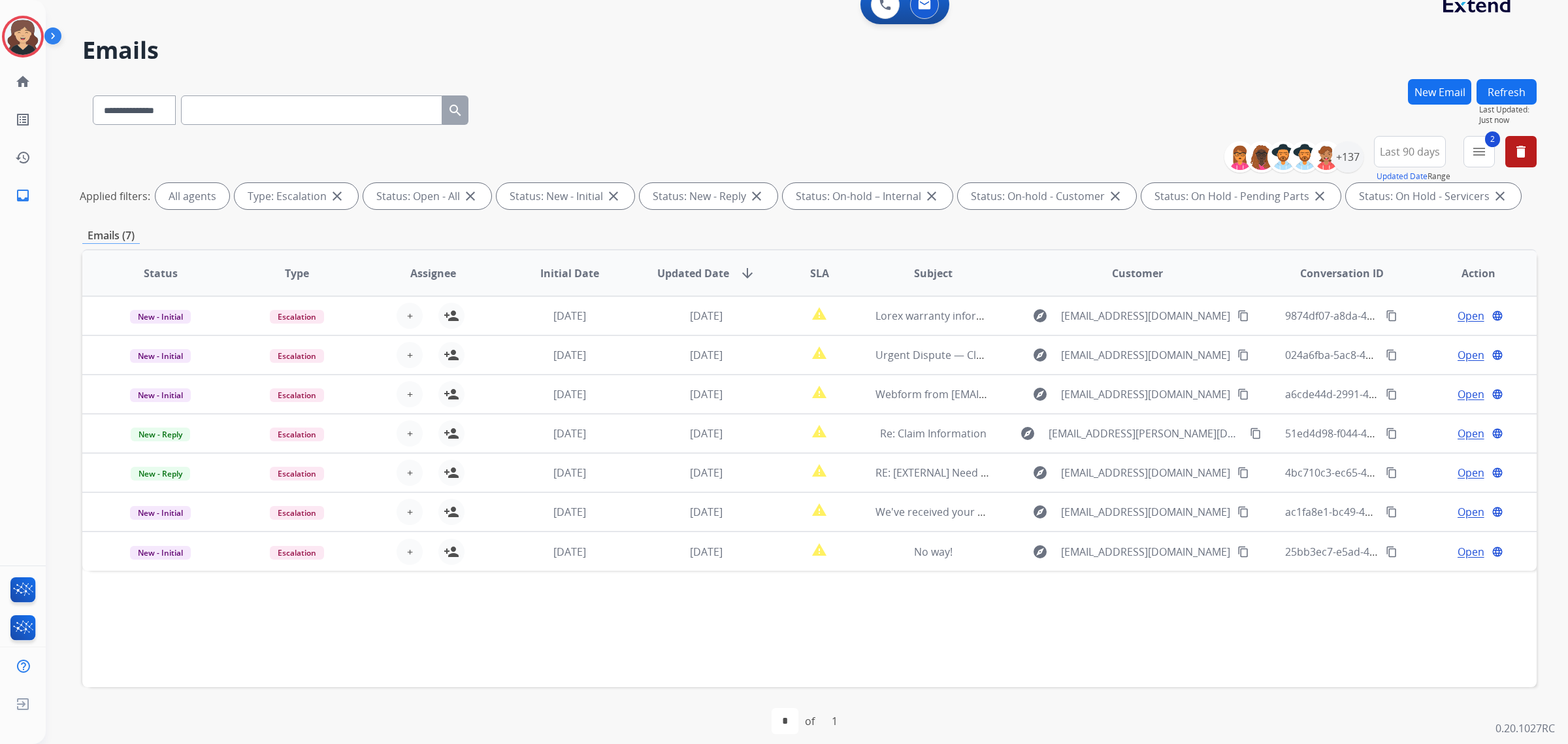
scroll to position [31, 0]
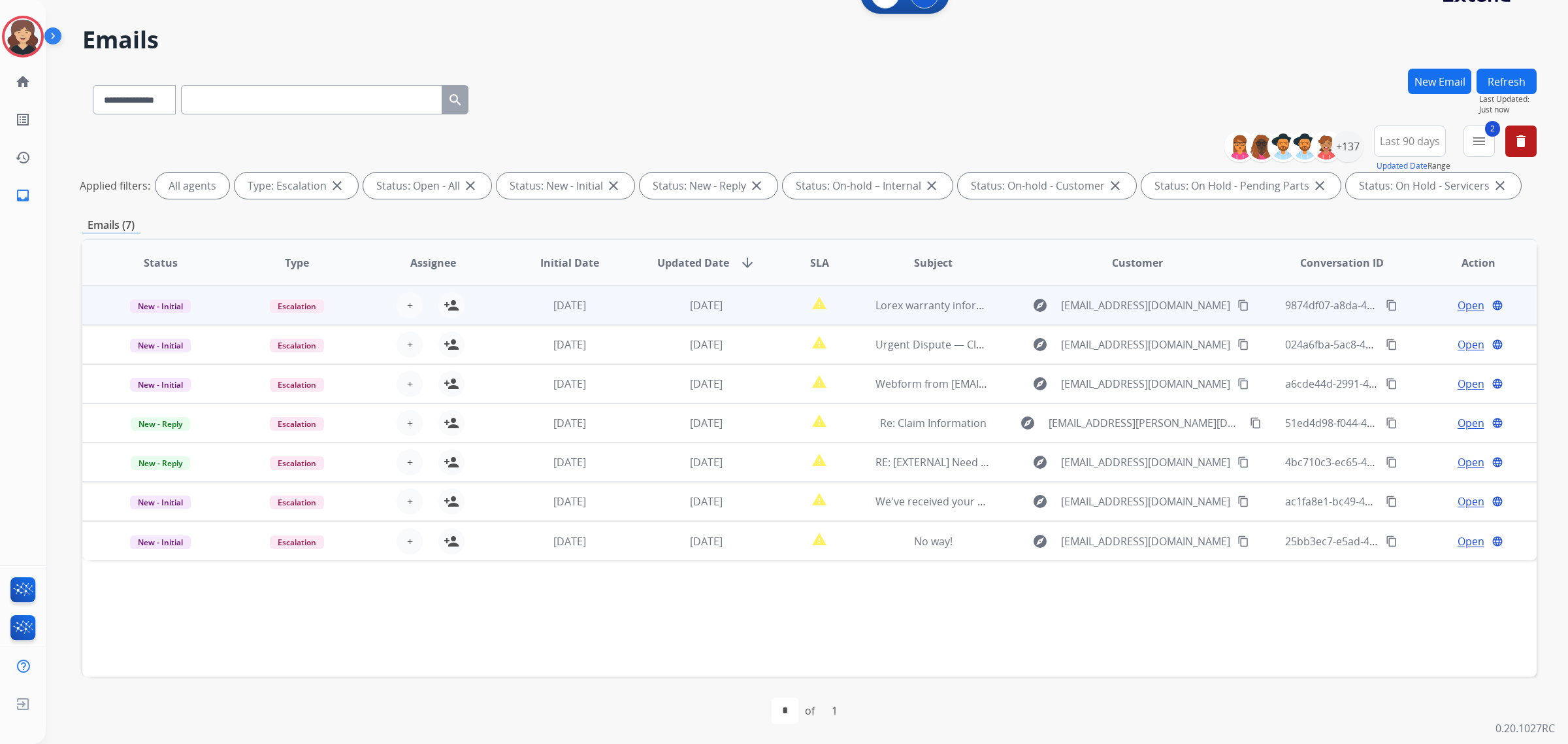
click at [1238, 302] on mat-icon "content_copy" at bounding box center [1243, 305] width 12 height 12
click at [1458, 302] on span "Open" at bounding box center [1471, 305] width 27 height 16
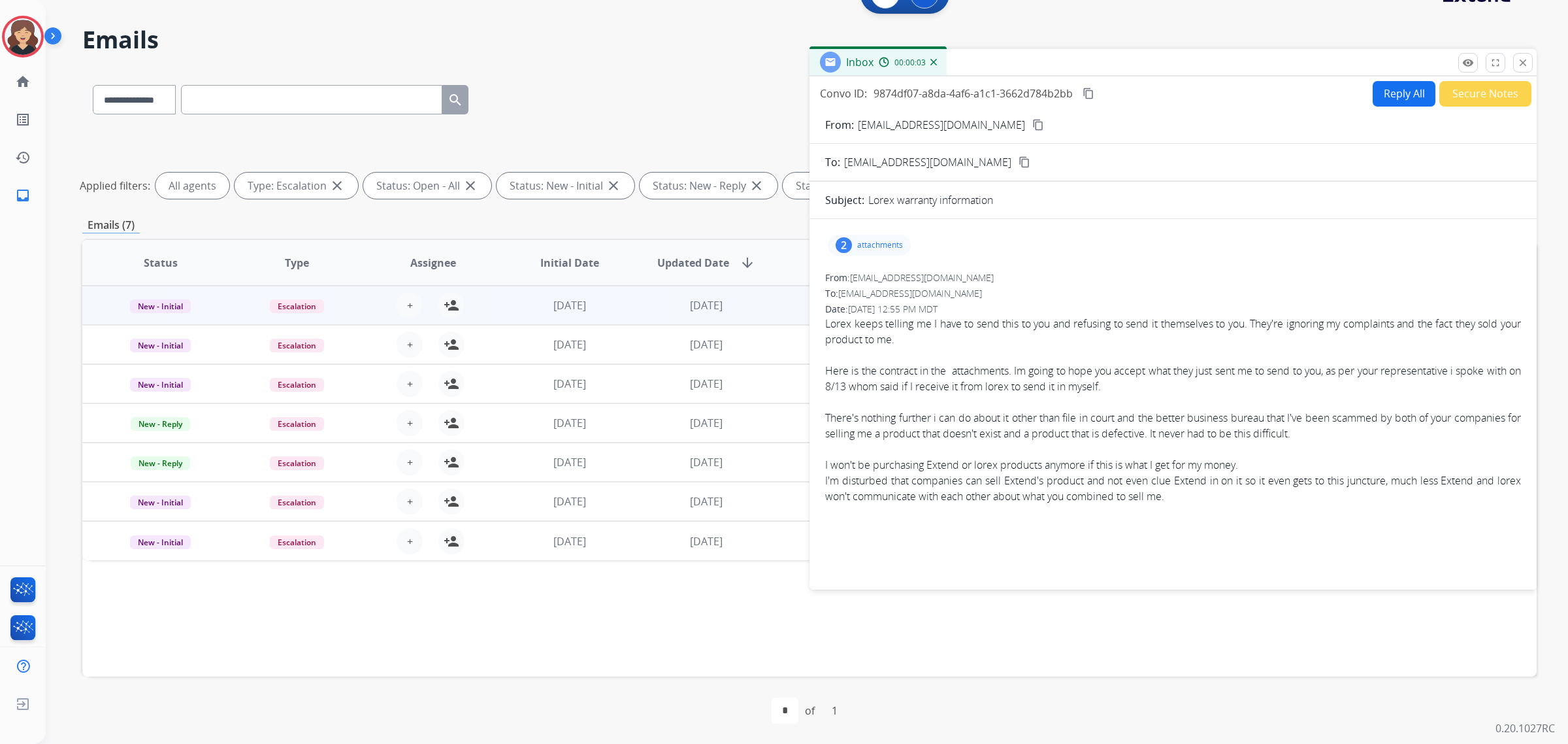
click at [885, 246] on p "attachments" at bounding box center [880, 245] width 46 height 10
click at [1470, 60] on mat-icon "remove_red_eye" at bounding box center [1468, 62] width 12 height 12
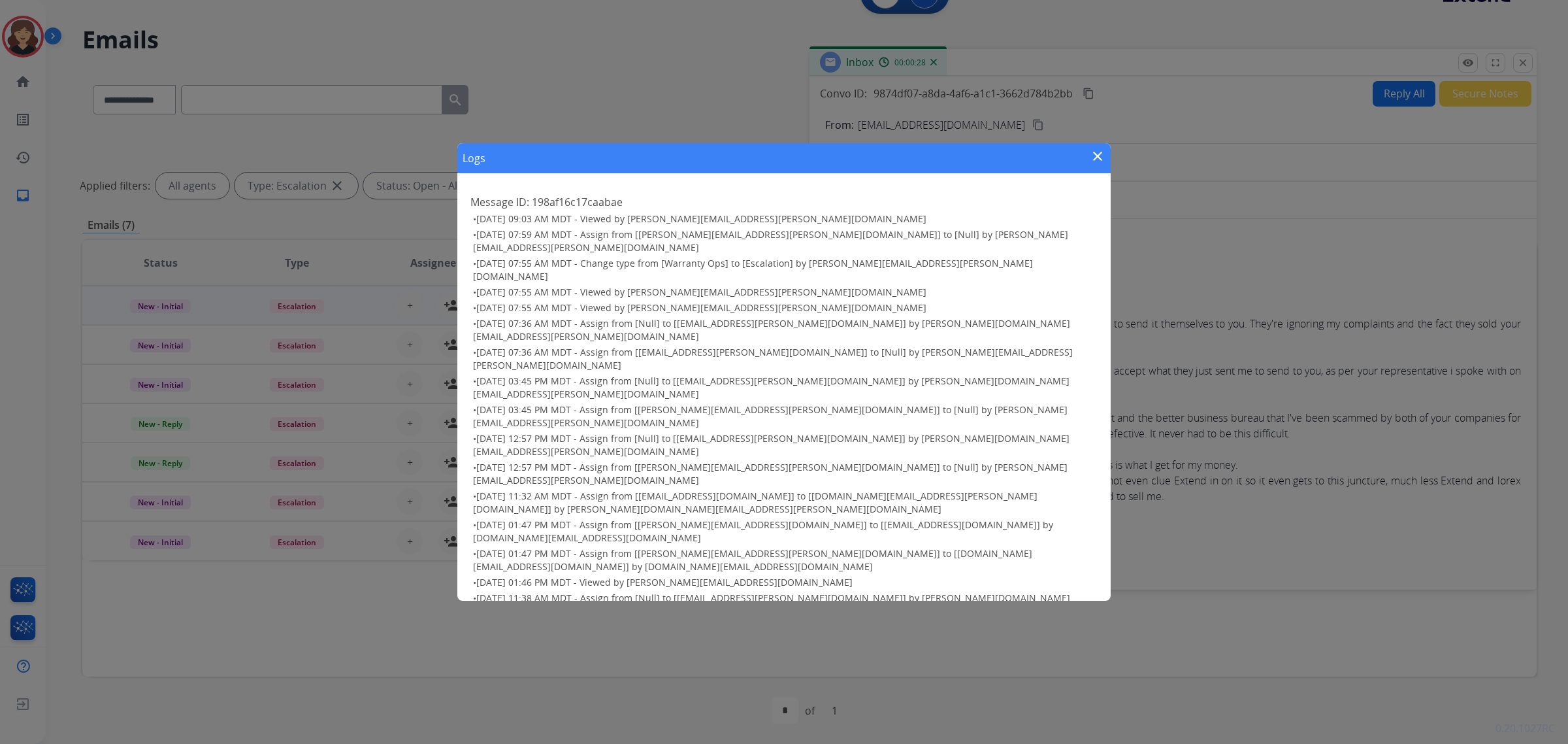
drag, startPoint x: 1099, startPoint y: 186, endPoint x: 1110, endPoint y: 126, distance: 61.0
click at [1099, 164] on mat-icon "close" at bounding box center [1097, 156] width 16 height 16
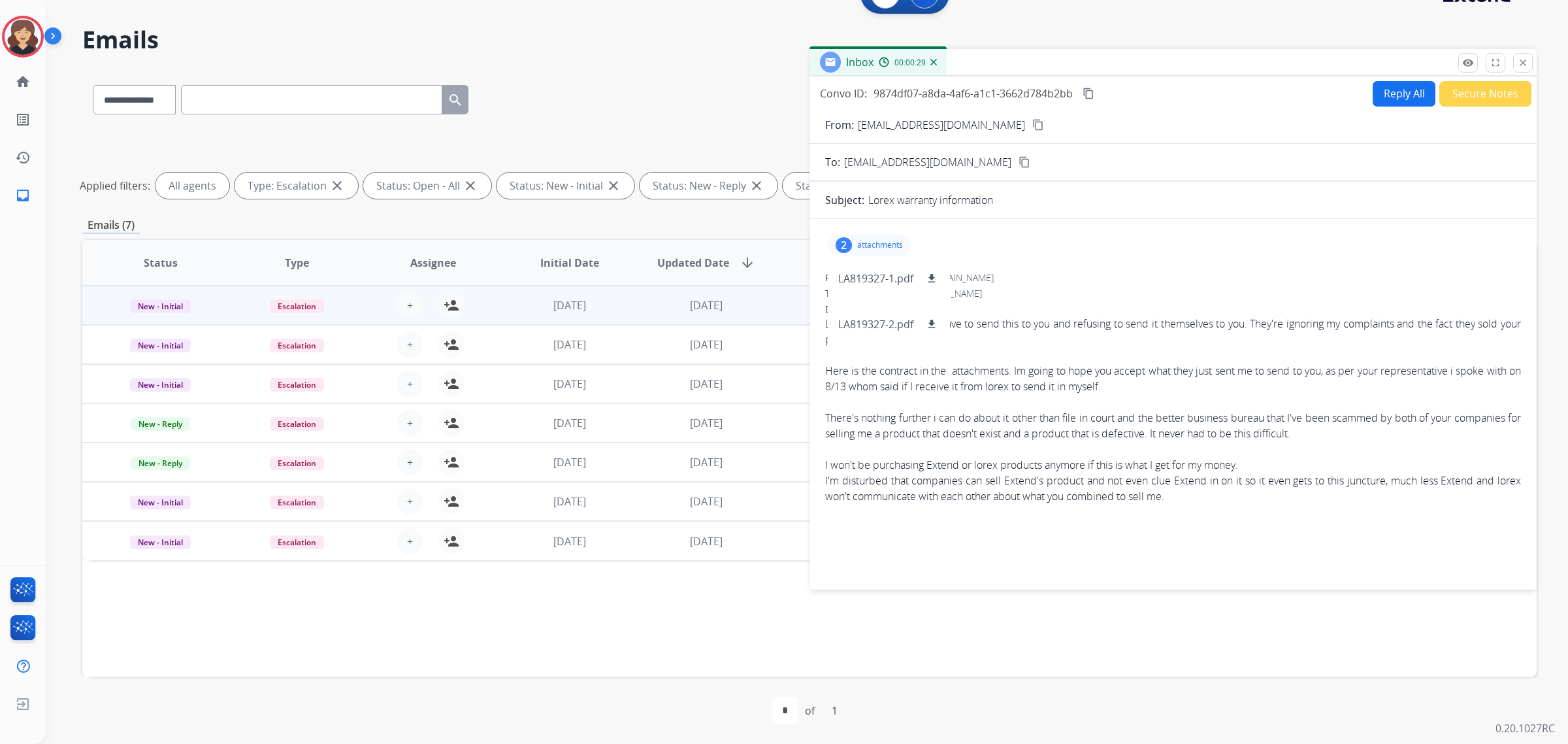
click at [1088, 89] on mat-icon "content_copy" at bounding box center [1088, 93] width 12 height 12
click at [1463, 60] on mat-icon "remove_red_eye" at bounding box center [1468, 62] width 12 height 12
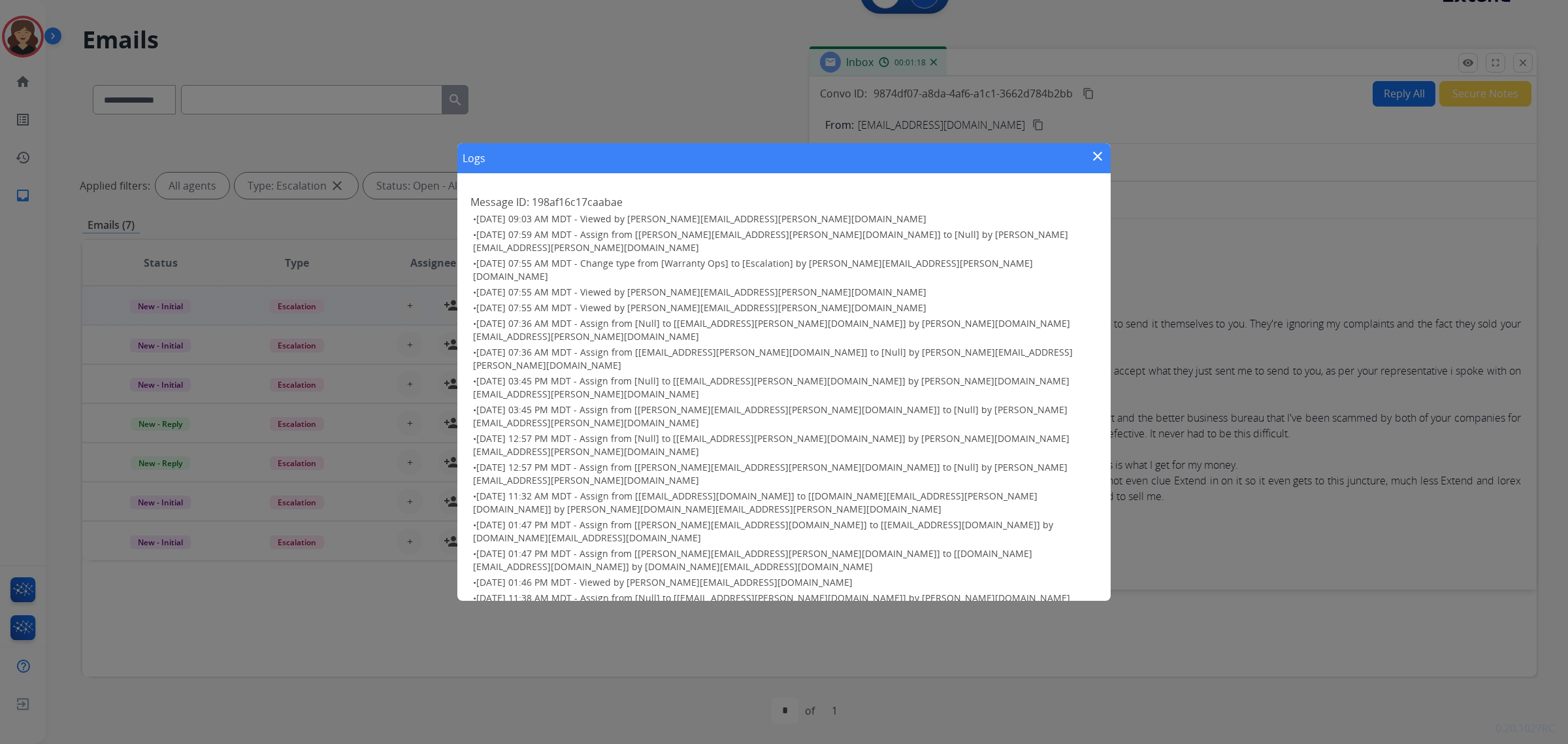
drag, startPoint x: 1095, startPoint y: 193, endPoint x: 1390, endPoint y: 125, distance: 302.7
click at [1095, 164] on mat-icon "close" at bounding box center [1097, 156] width 16 height 16
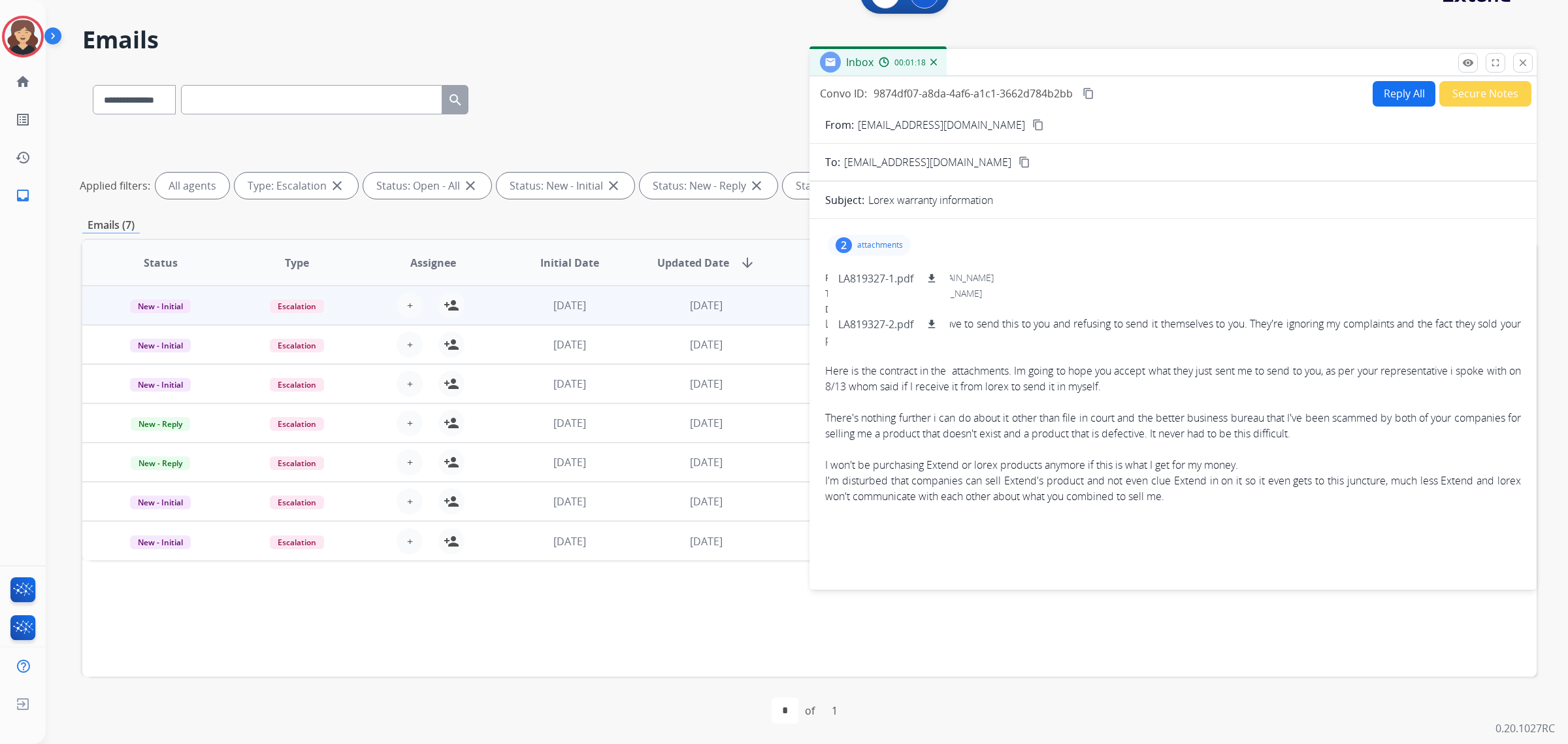
click at [1500, 93] on button "Secure Notes" at bounding box center [1485, 93] width 92 height 25
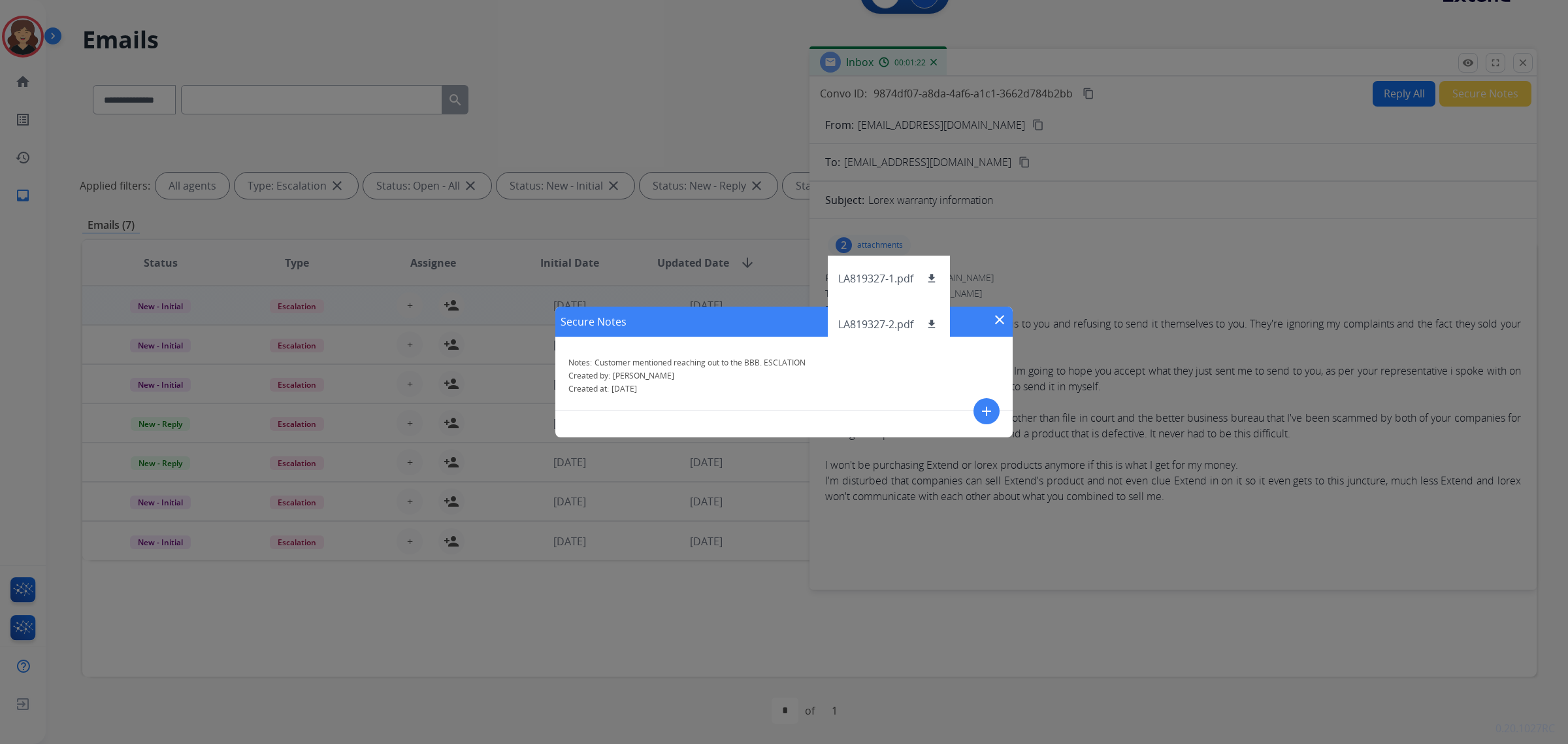
click at [877, 244] on div "Secure Notes close Notes: Customer mentioned reaching out to the BBB. ESCLATION…" at bounding box center [784, 372] width 1568 height 744
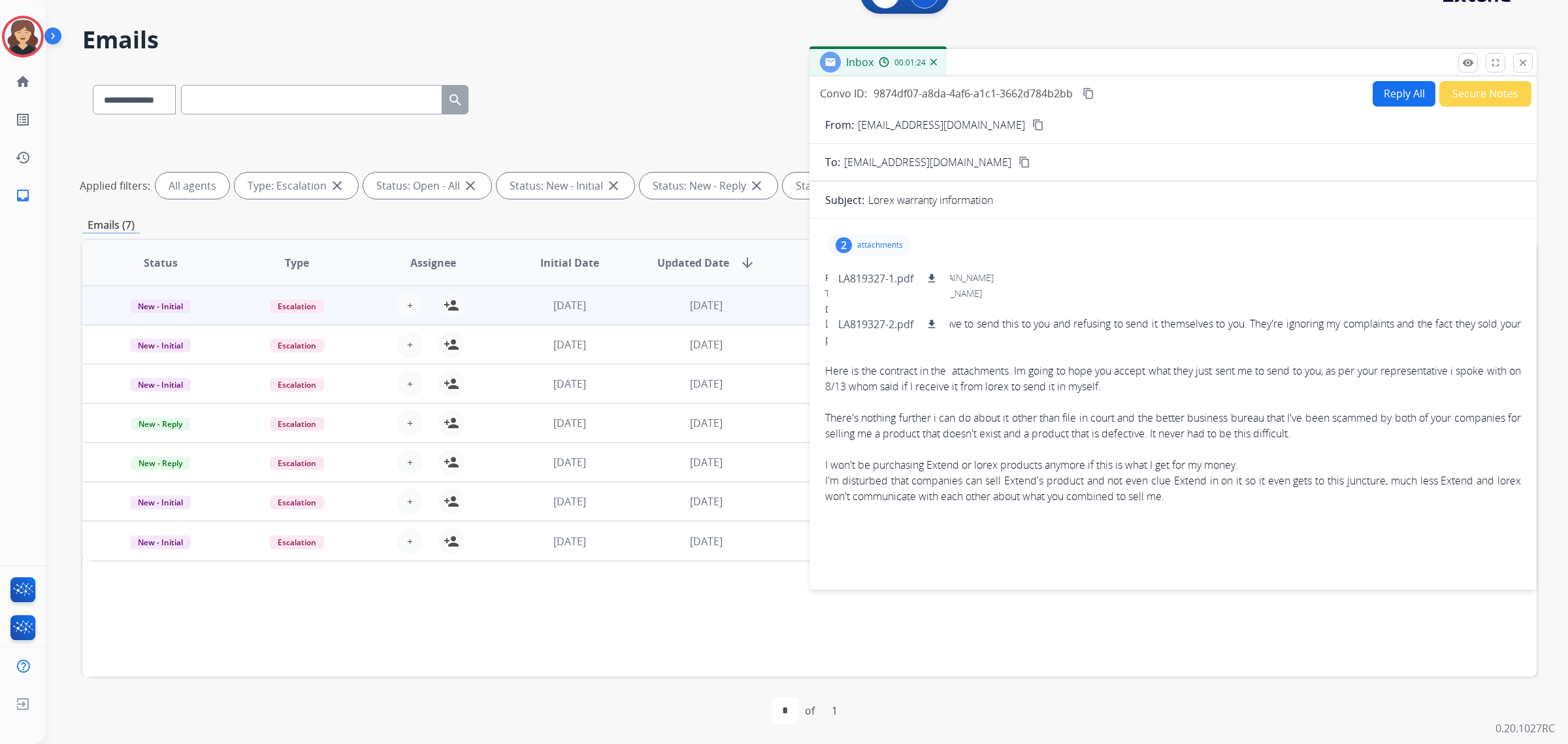
click at [872, 238] on div "2 attachments LA819327-1.pdf download LA819327-2.pdf download" at bounding box center [869, 245] width 83 height 20
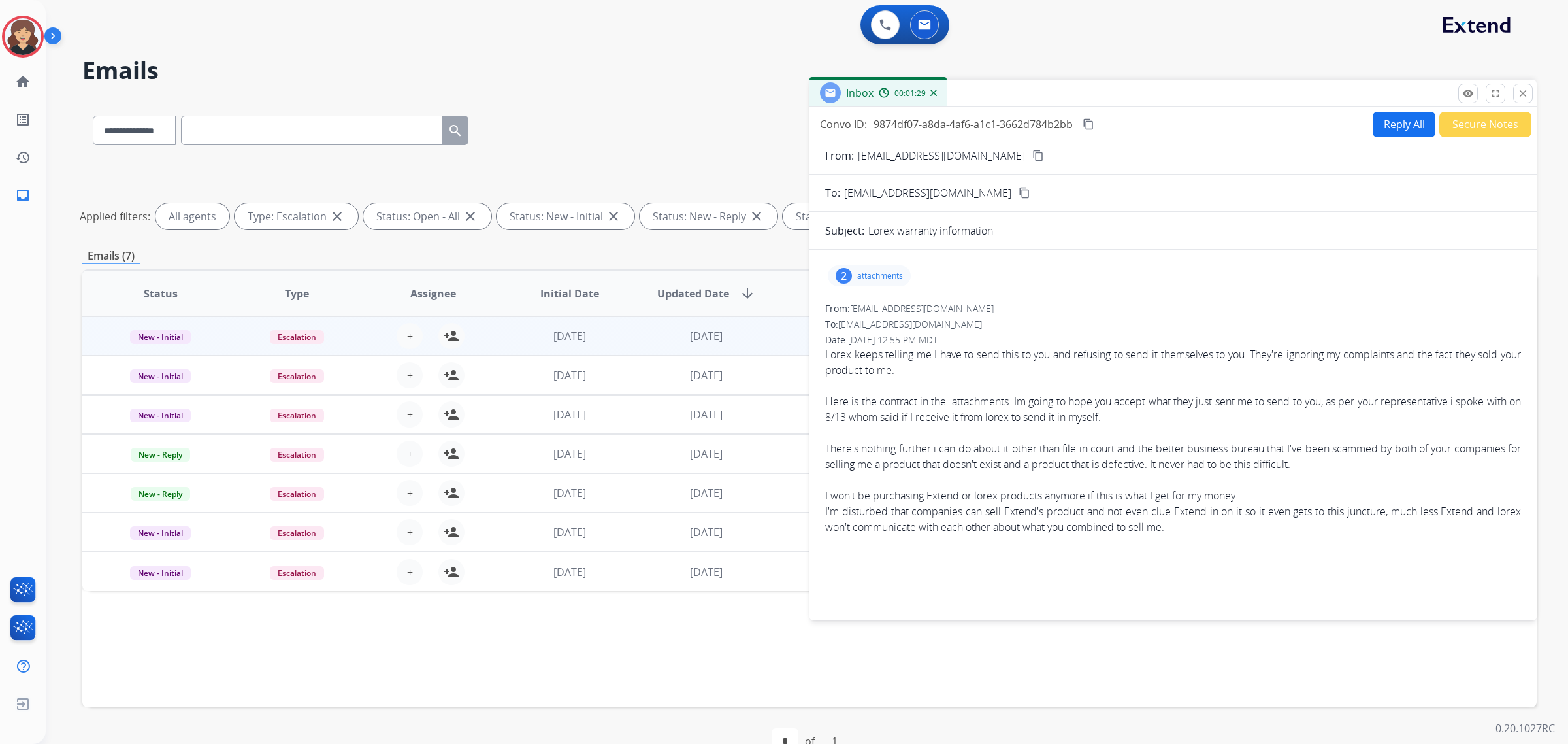
click at [1500, 129] on button "Secure Notes" at bounding box center [1485, 124] width 92 height 25
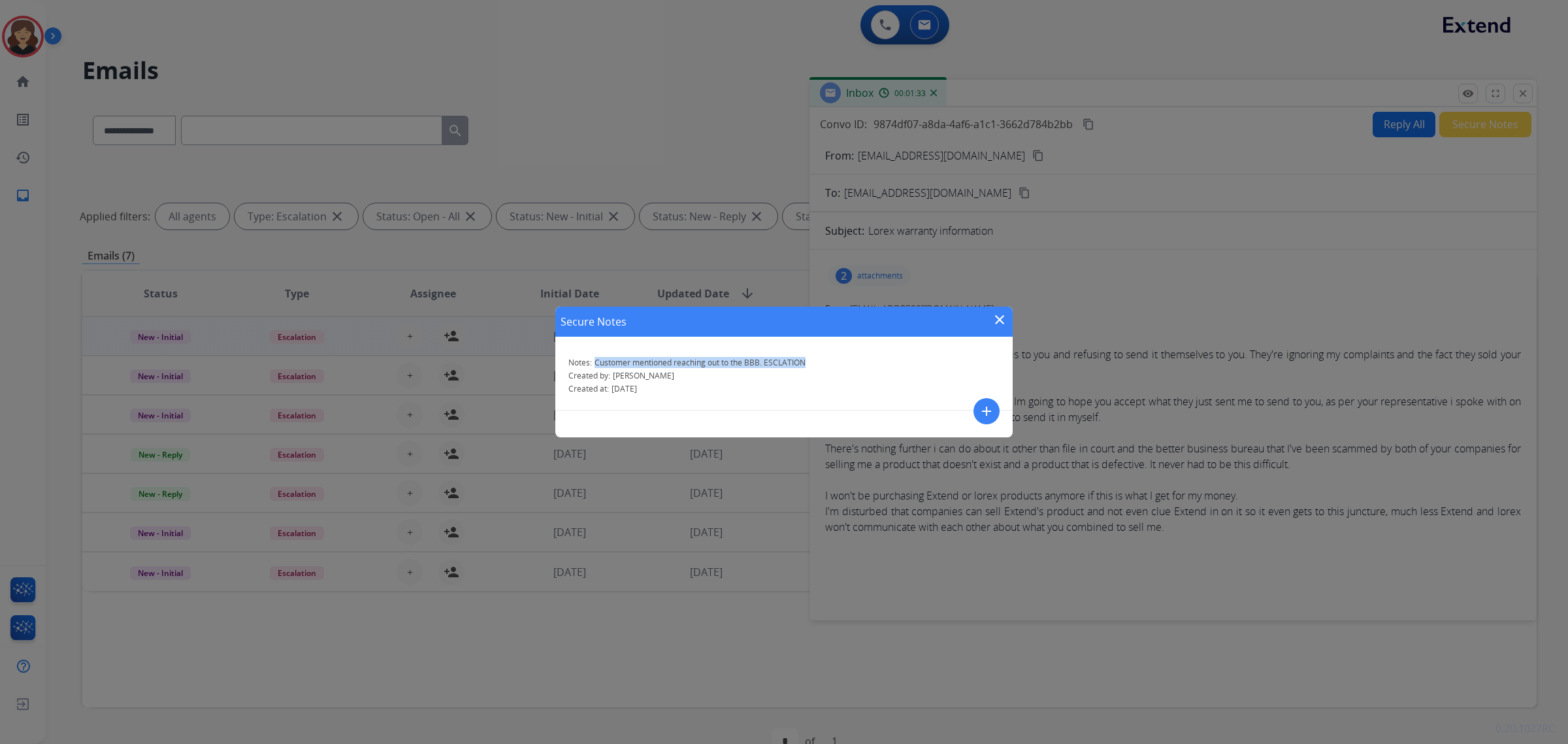
drag, startPoint x: 821, startPoint y: 365, endPoint x: 596, endPoint y: 363, distance: 225.0
click at [596, 363] on div "Notes: Customer mentioned reaching out to the BBB. ESCLATION" at bounding box center [784, 362] width 432 height 10
copy span "Customer mentioned reaching out to the BBB. ESCLATION"
drag, startPoint x: 995, startPoint y: 321, endPoint x: 1176, endPoint y: 223, distance: 205.8
click at [995, 321] on mat-icon "close" at bounding box center [1000, 319] width 16 height 16
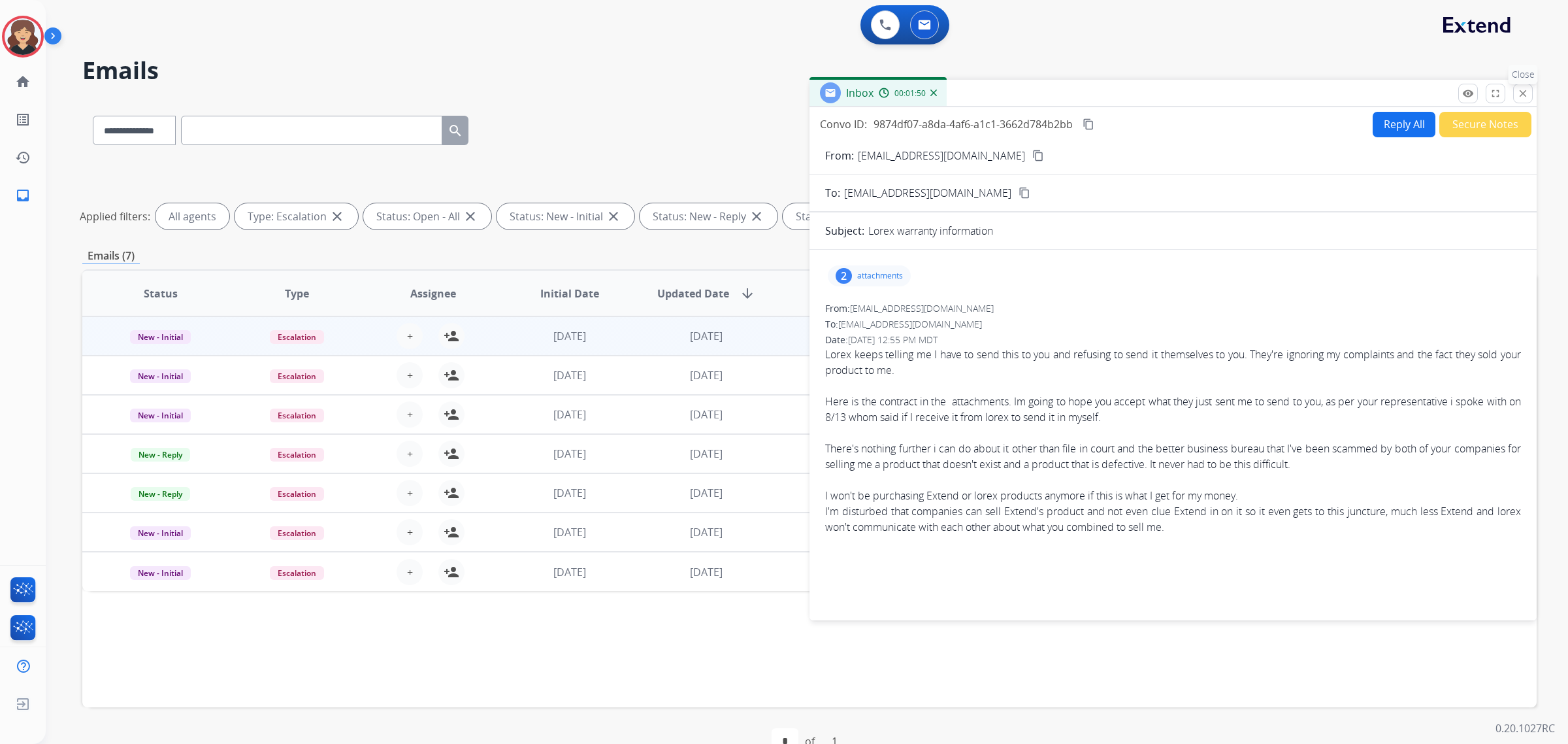
click at [1521, 91] on mat-icon "close" at bounding box center [1523, 93] width 12 height 12
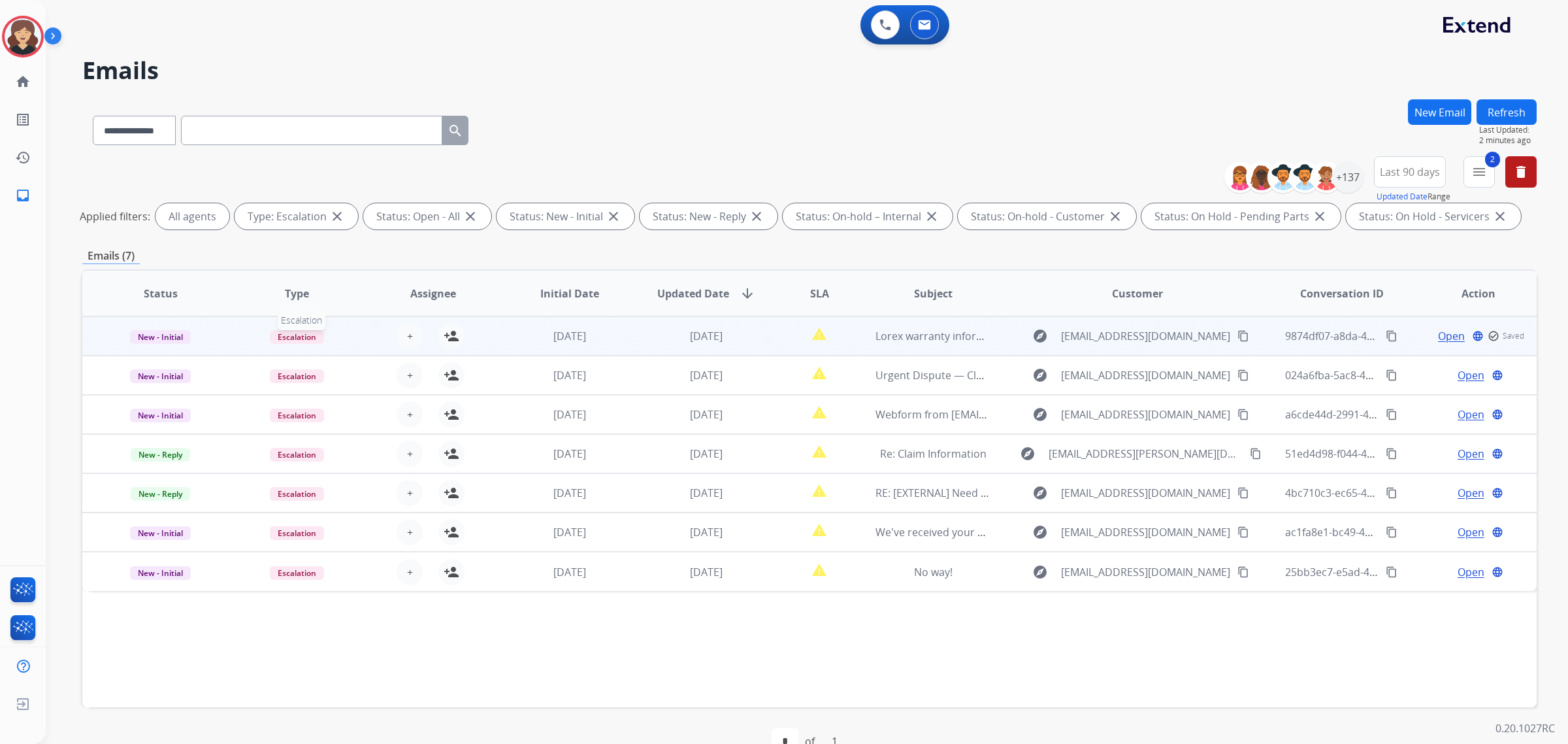
click at [291, 337] on span "Escalation" at bounding box center [297, 337] width 54 height 14
click at [379, 481] on p "Warranty Ops" at bounding box center [371, 483] width 66 height 19
click at [408, 330] on span "+" at bounding box center [410, 336] width 6 height 16
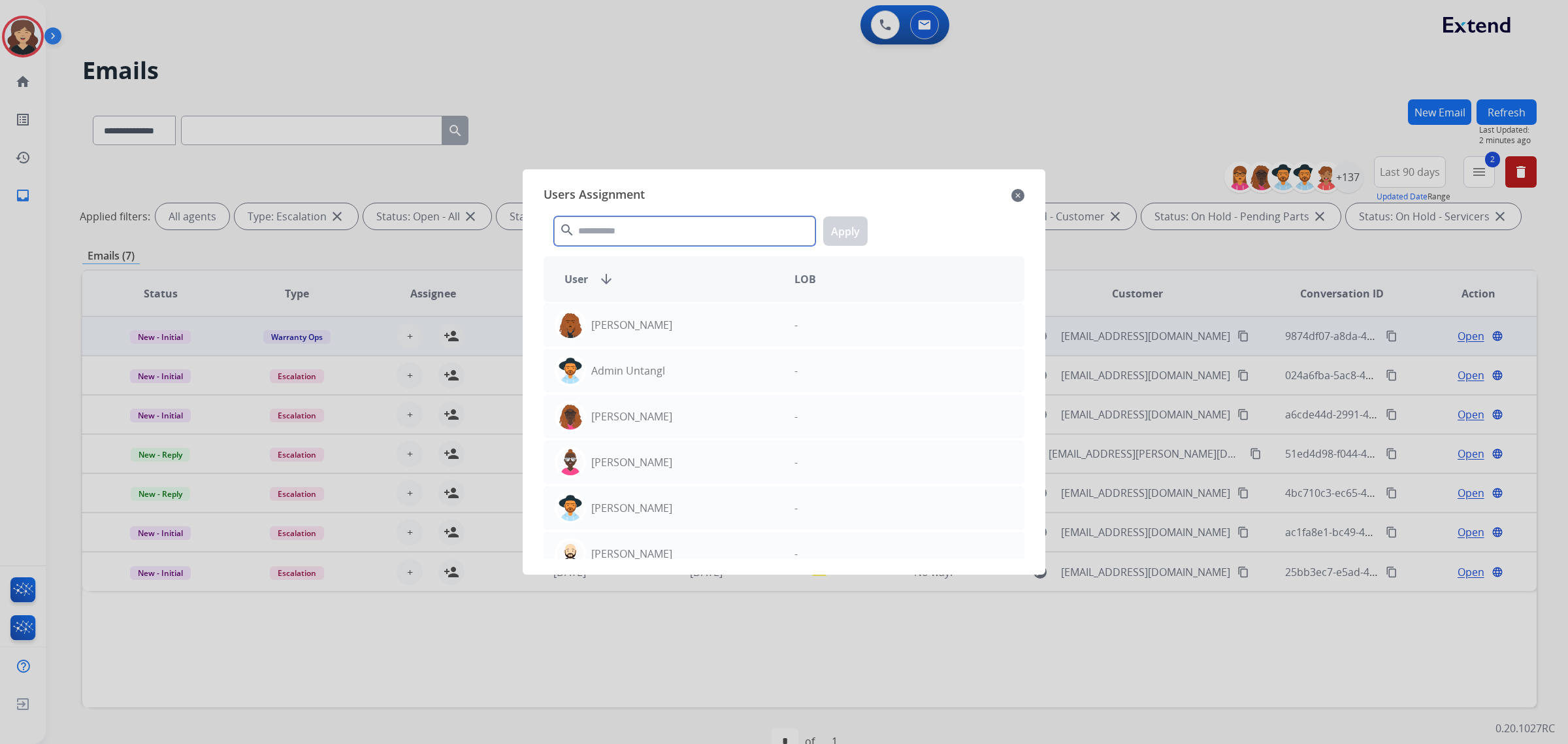
click at [609, 230] on input "text" at bounding box center [684, 232] width 261 height 30
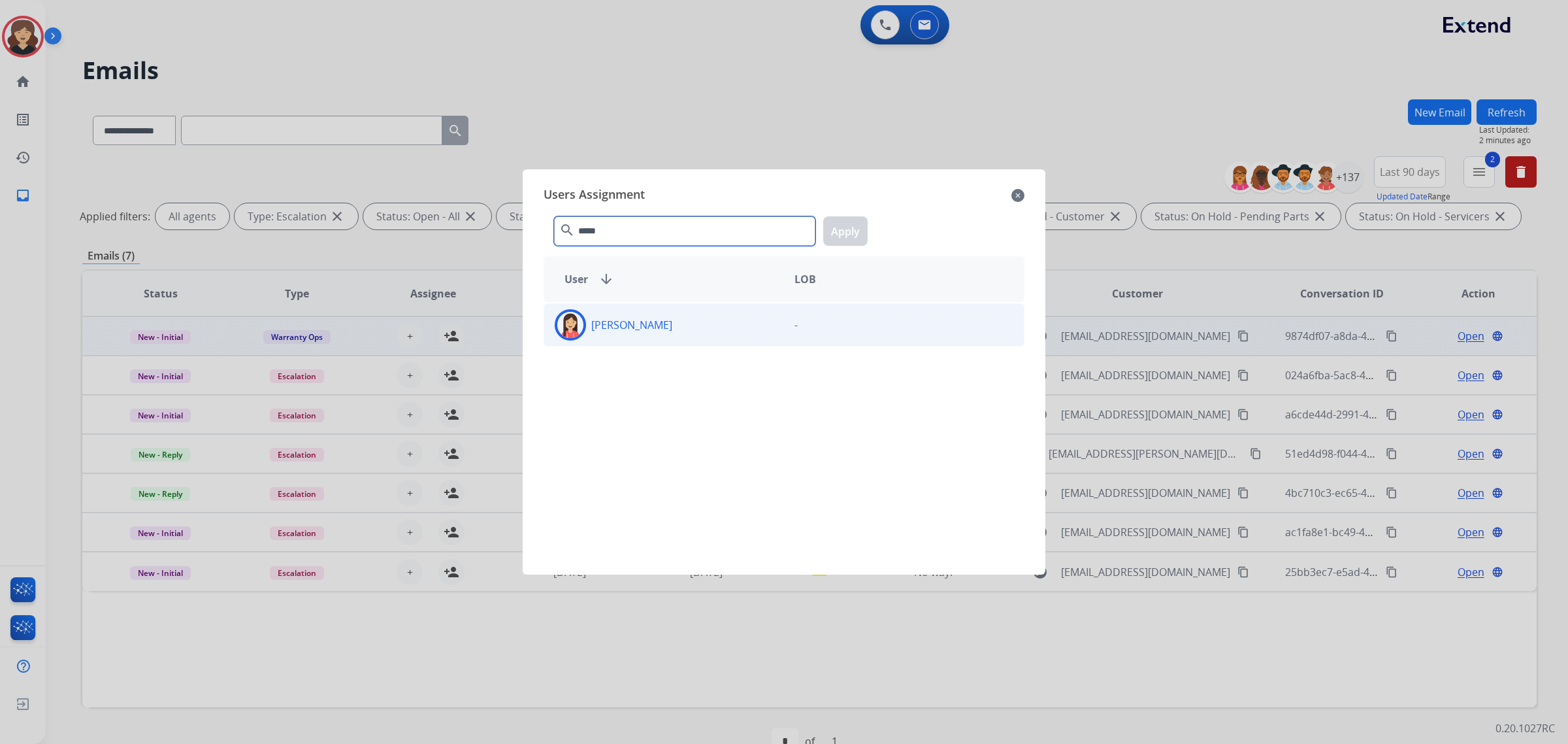
type input "*****"
click at [572, 338] on img at bounding box center [570, 325] width 26 height 26
click at [848, 225] on button "Apply" at bounding box center [845, 232] width 45 height 30
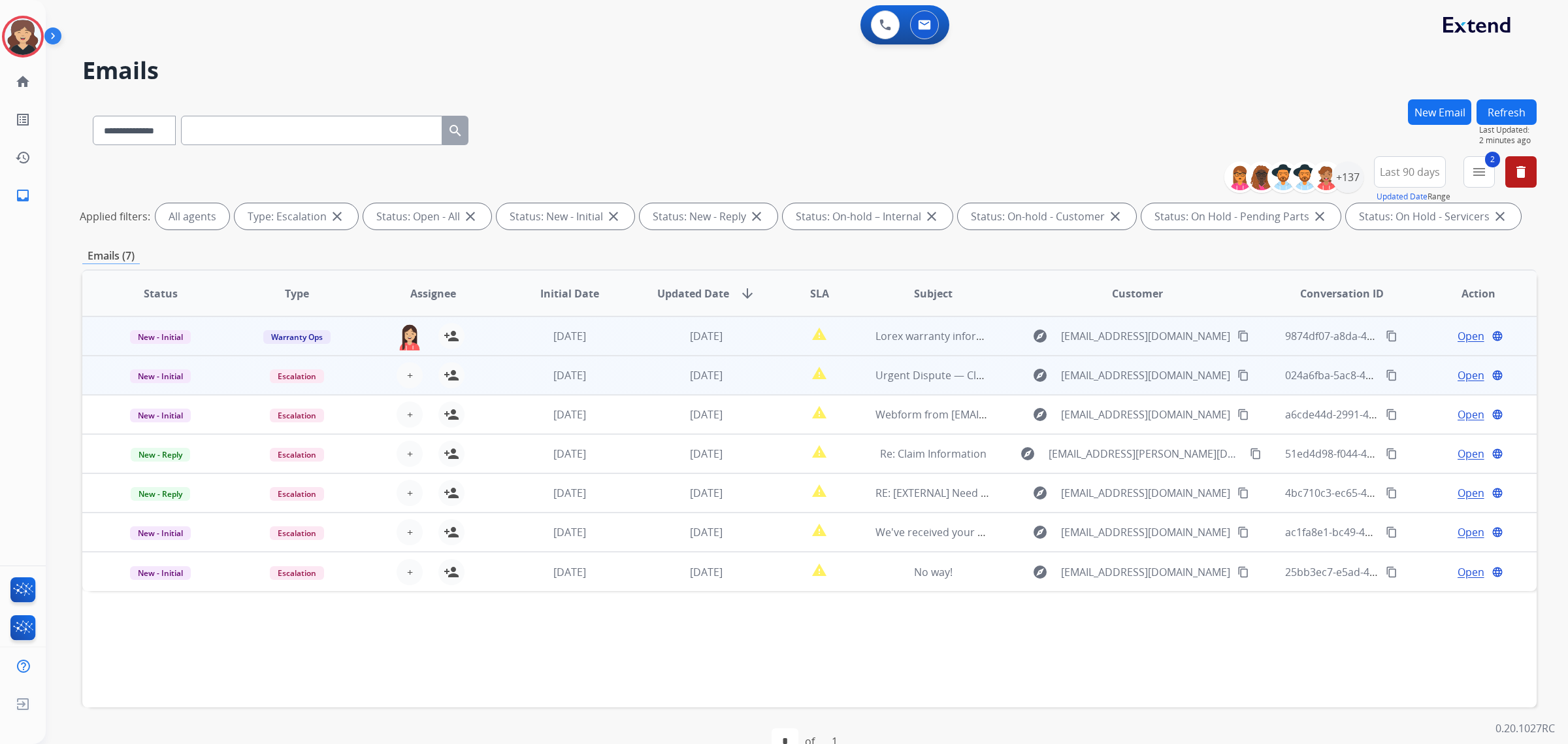
click at [1463, 377] on span "Open" at bounding box center [1471, 375] width 27 height 16
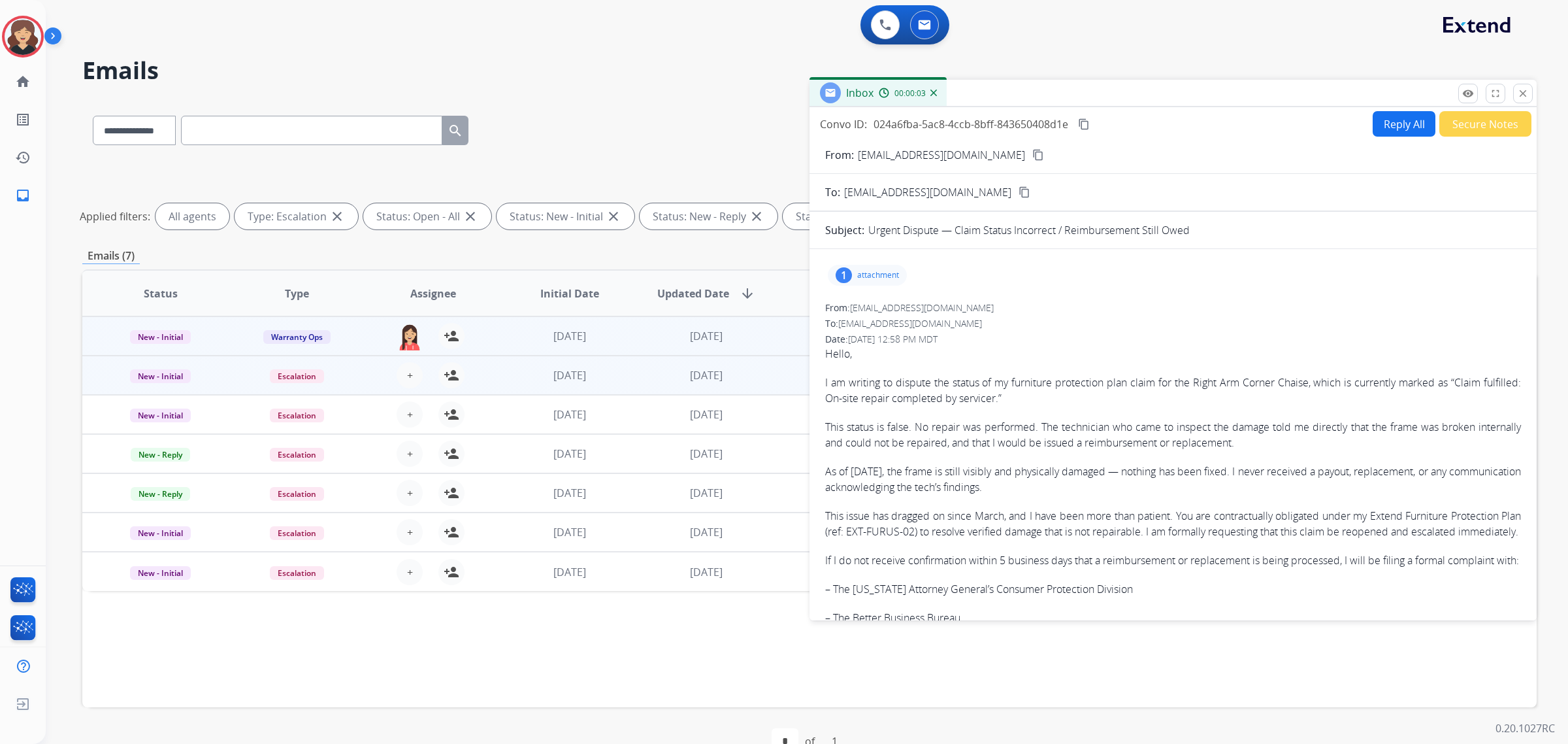
click at [1032, 155] on mat-icon "content_copy" at bounding box center [1038, 154] width 12 height 12
click at [1468, 90] on mat-icon "remove_red_eye" at bounding box center [1468, 93] width 12 height 12
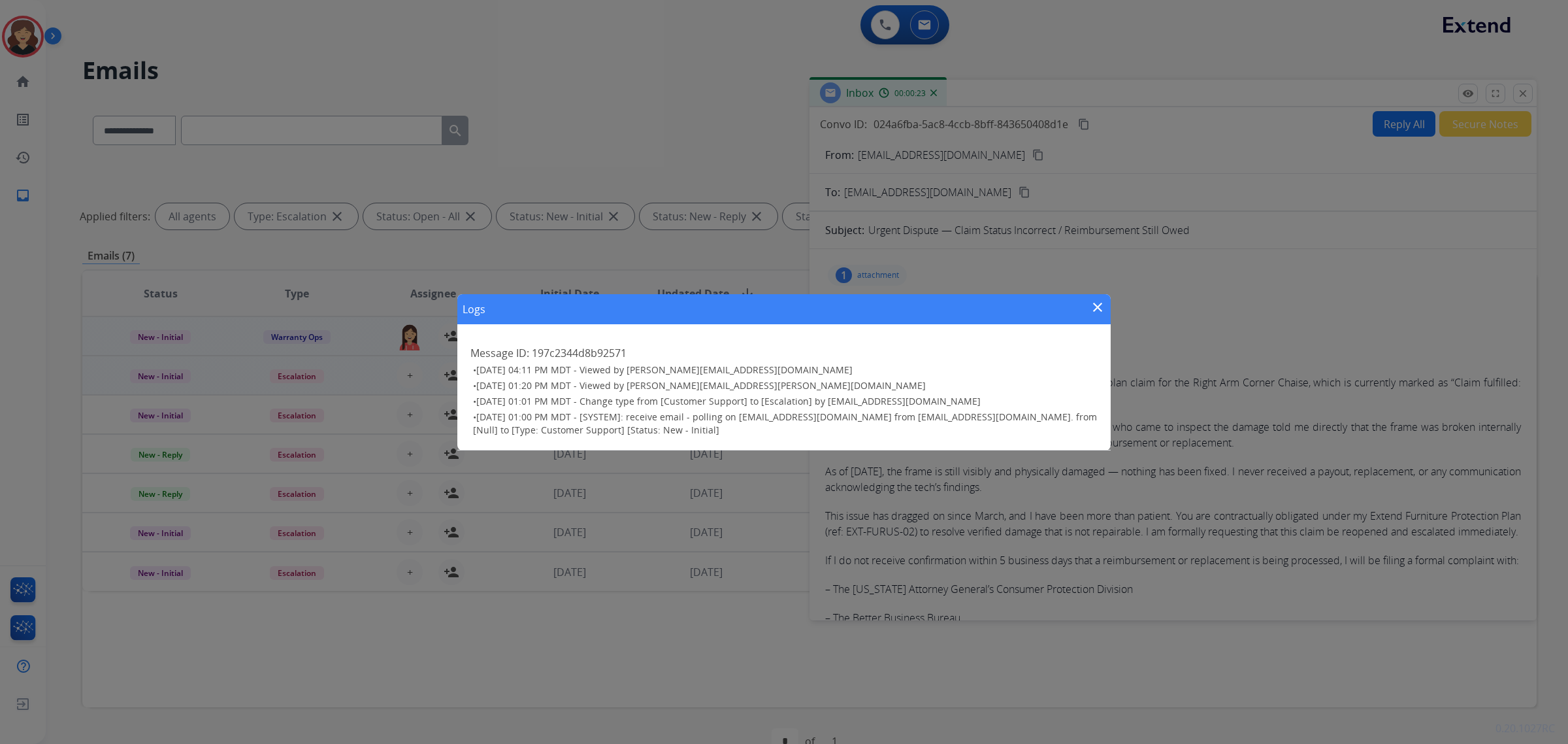
click at [1095, 305] on mat-icon "close" at bounding box center [1097, 307] width 16 height 16
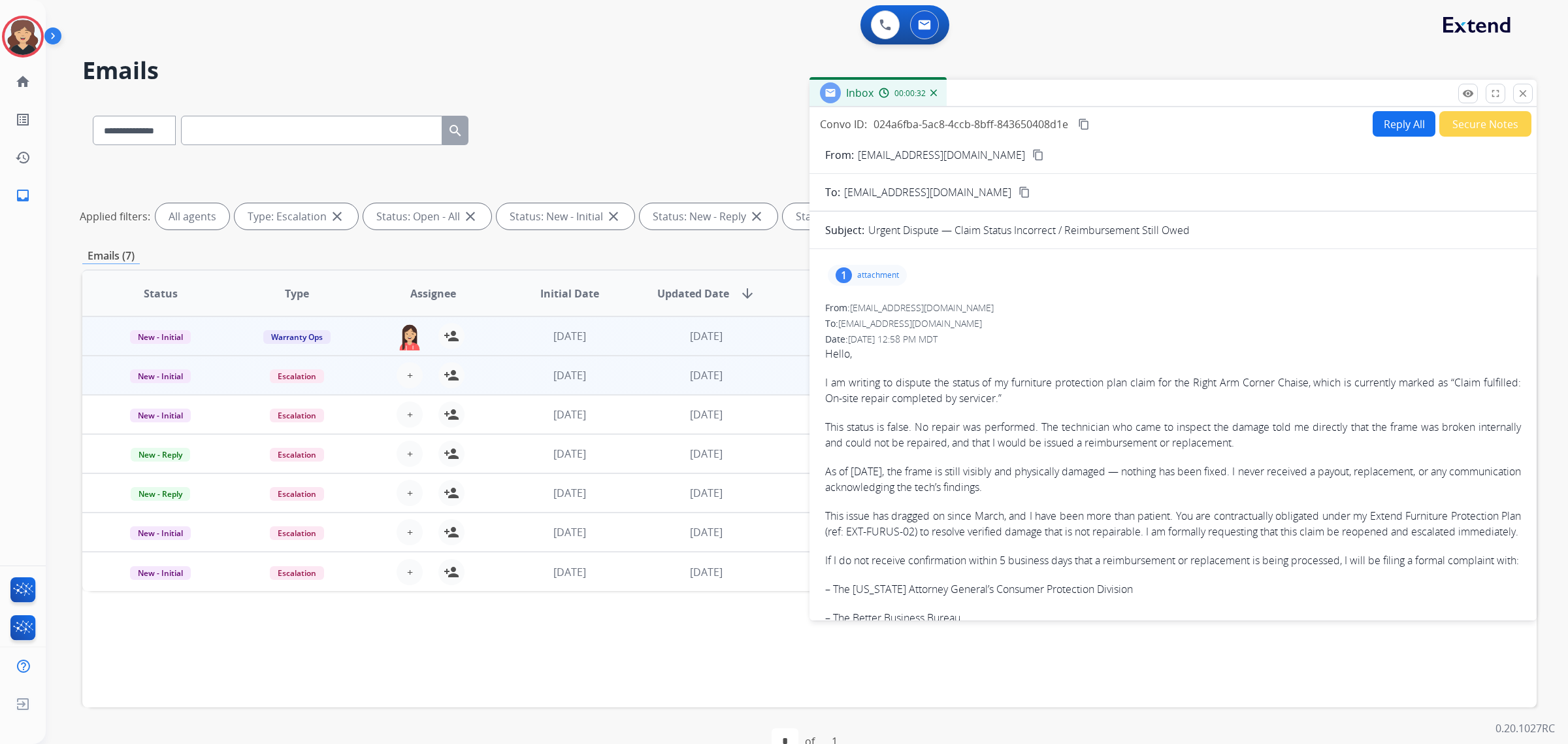
drag, startPoint x: 1000, startPoint y: 153, endPoint x: 62, endPoint y: 244, distance: 942.4
click at [1032, 153] on mat-icon "content_copy" at bounding box center [1038, 154] width 12 height 12
click at [883, 275] on p "attachment" at bounding box center [878, 274] width 42 height 10
click at [890, 307] on p "ASHLEY SALES ORDER.pdf" at bounding box center [901, 308] width 126 height 16
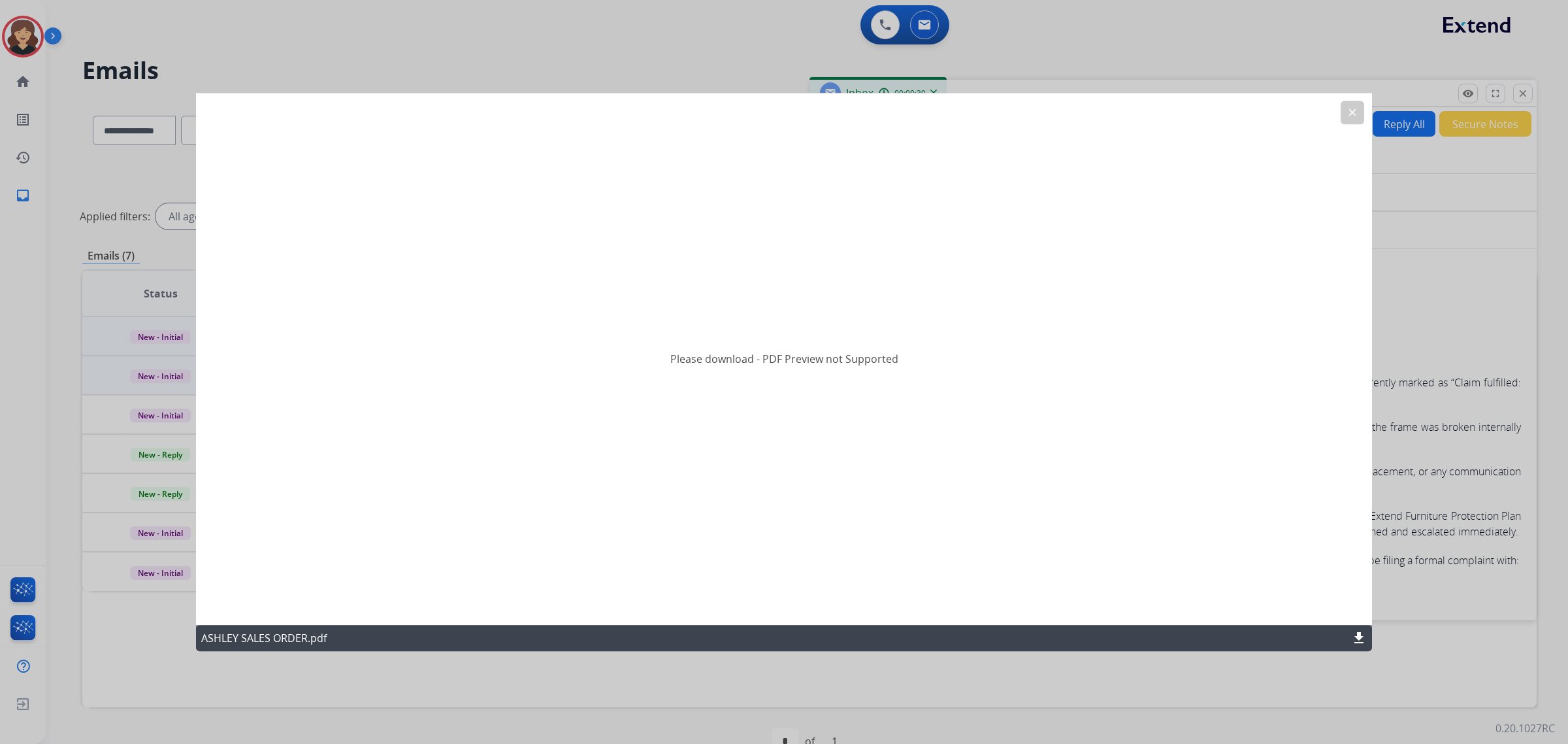
click at [1363, 632] on mat-icon "download" at bounding box center [1359, 637] width 16 height 16
drag, startPoint x: 1351, startPoint y: 105, endPoint x: 1271, endPoint y: 154, distance: 93.8
click at [1351, 105] on button "clear" at bounding box center [1352, 112] width 23 height 23
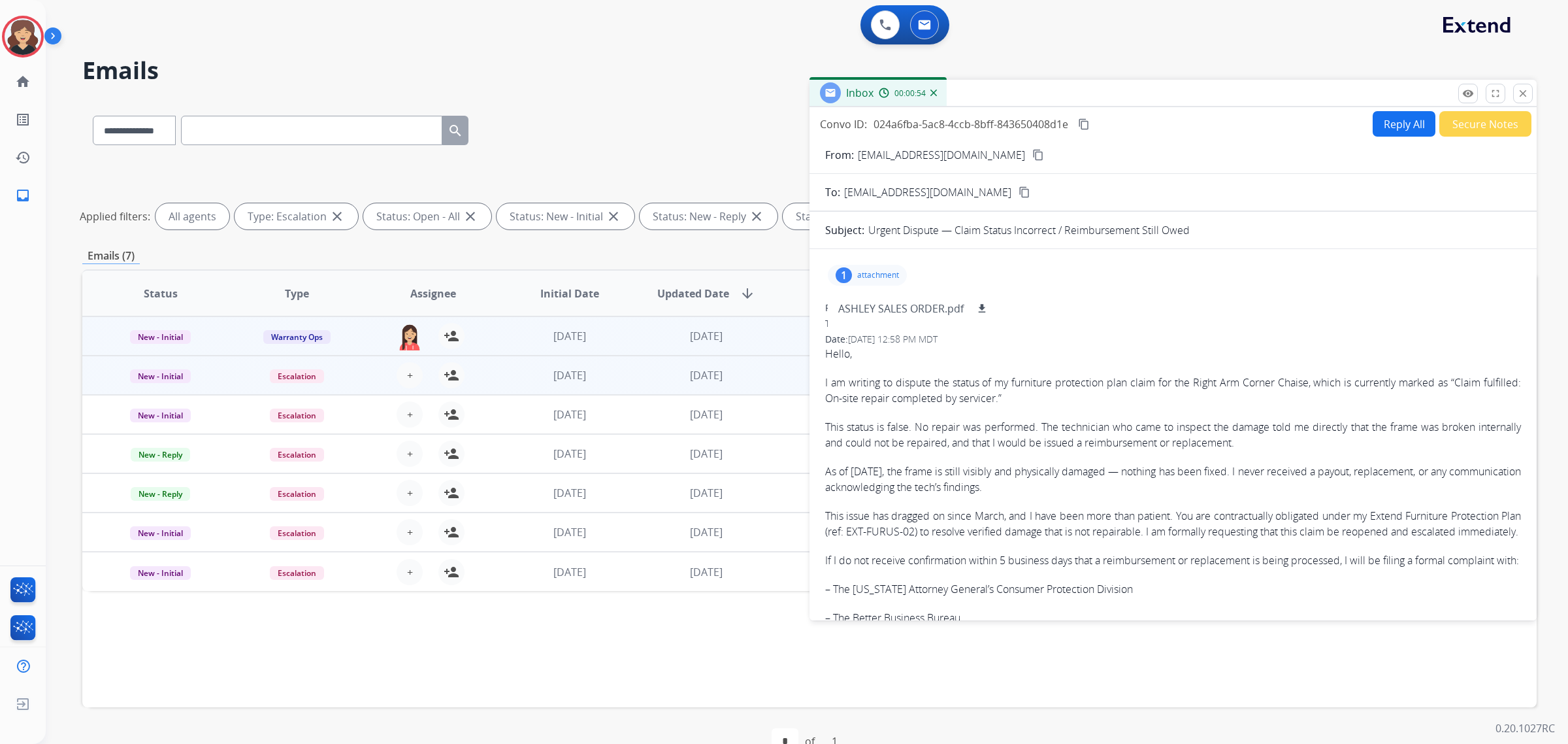
click at [876, 266] on div "1 attachment ASHLEY SALES ORDER.pdf download" at bounding box center [867, 275] width 79 height 20
click at [1087, 125] on mat-icon "content_copy" at bounding box center [1083, 124] width 12 height 12
click at [1463, 96] on mat-icon "remove_red_eye" at bounding box center [1468, 93] width 12 height 12
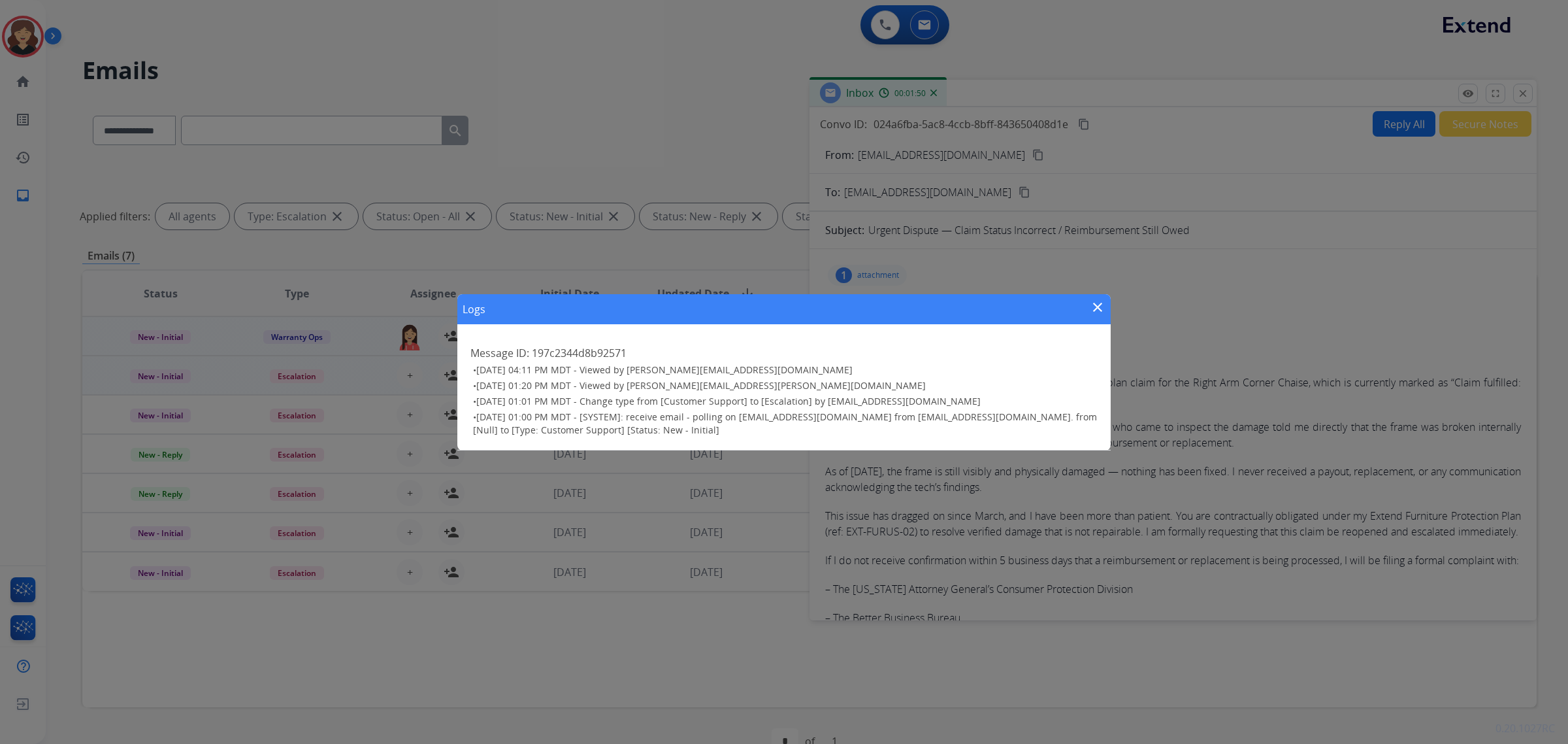
click at [1096, 306] on mat-icon "close" at bounding box center [1097, 307] width 16 height 16
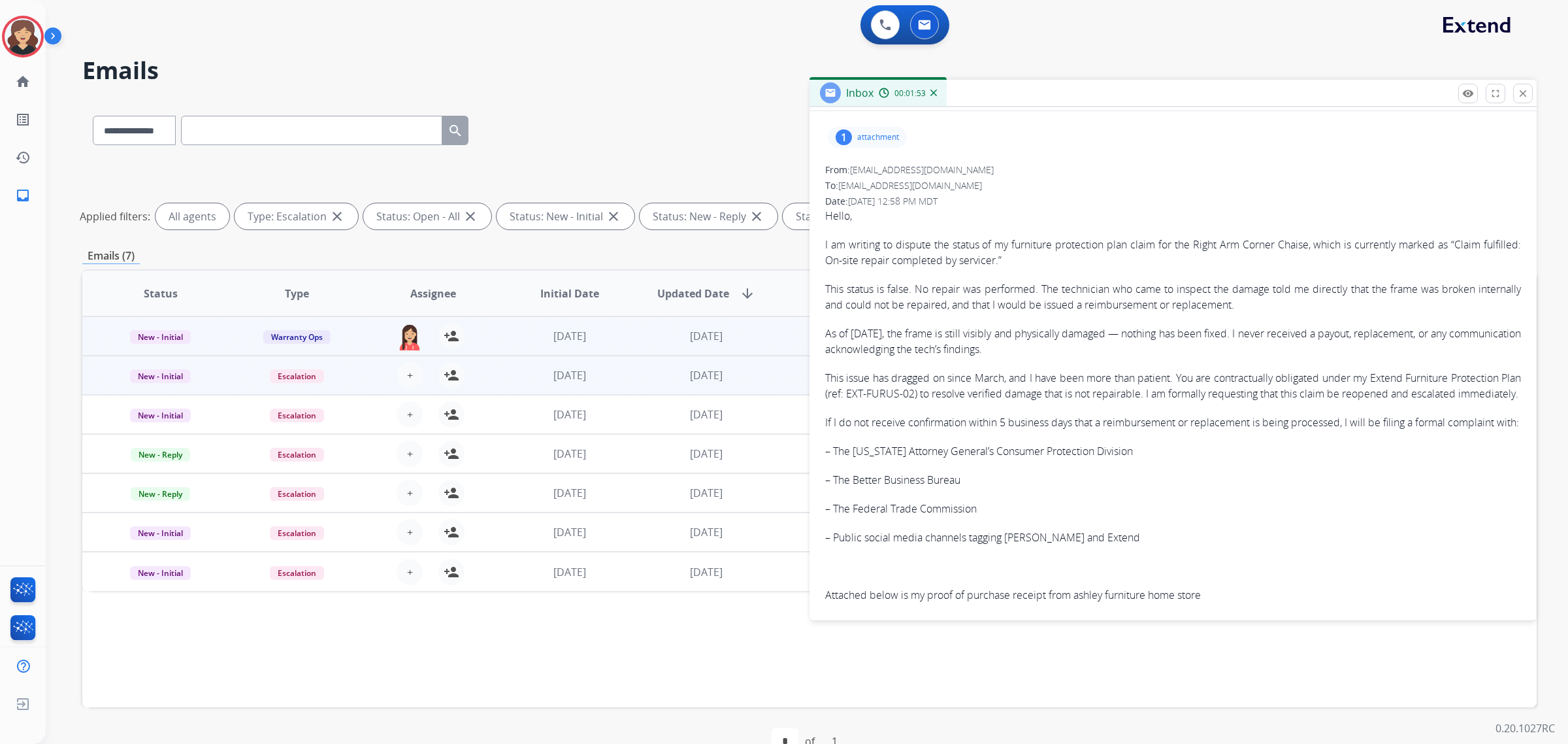
scroll to position [164, 0]
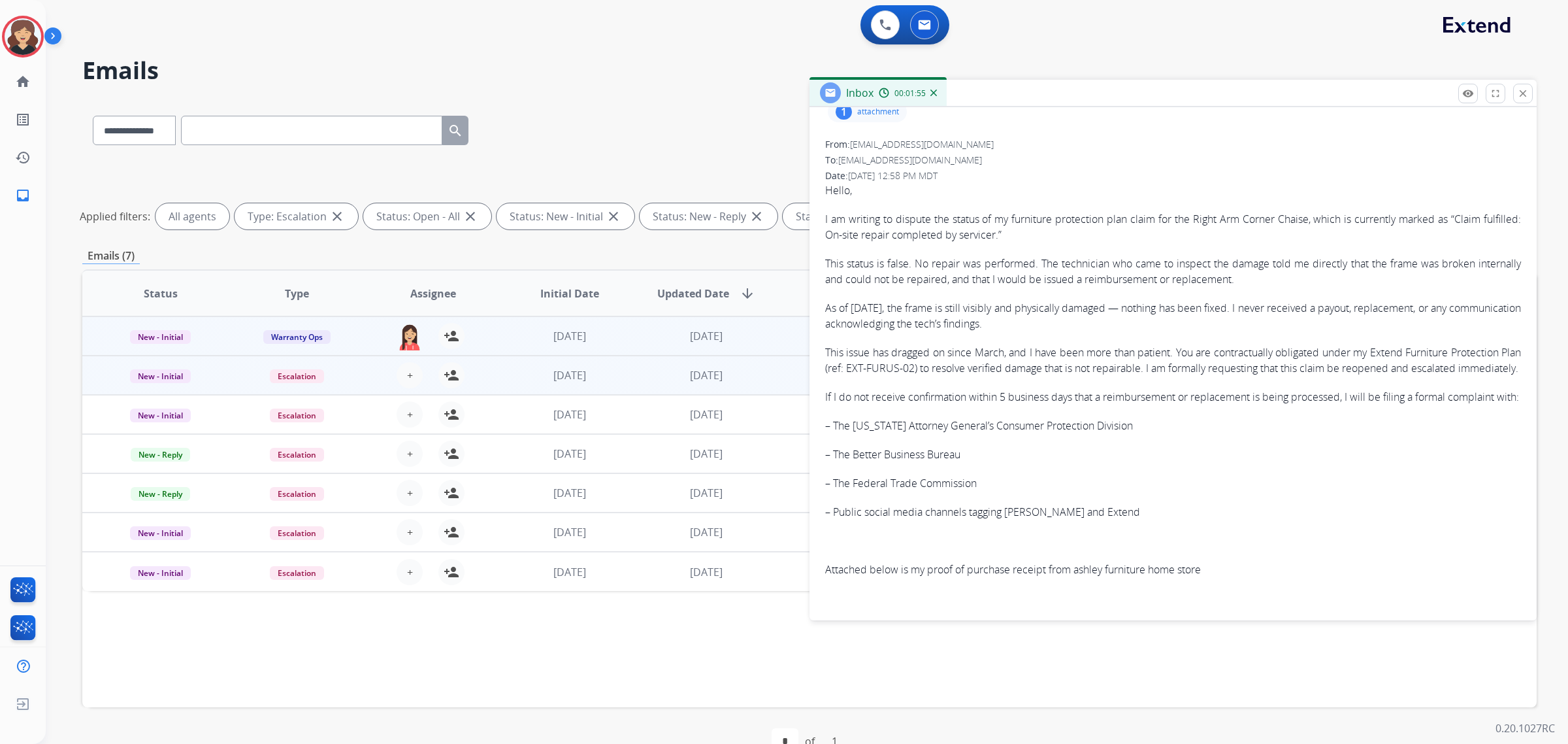
drag, startPoint x: 1131, startPoint y: 539, endPoint x: 825, endPoint y: 410, distance: 332.1
click at [825, 410] on div "Hello, I am writing to dispute the status of my furniture protection plan claim…" at bounding box center [1173, 481] width 696 height 597
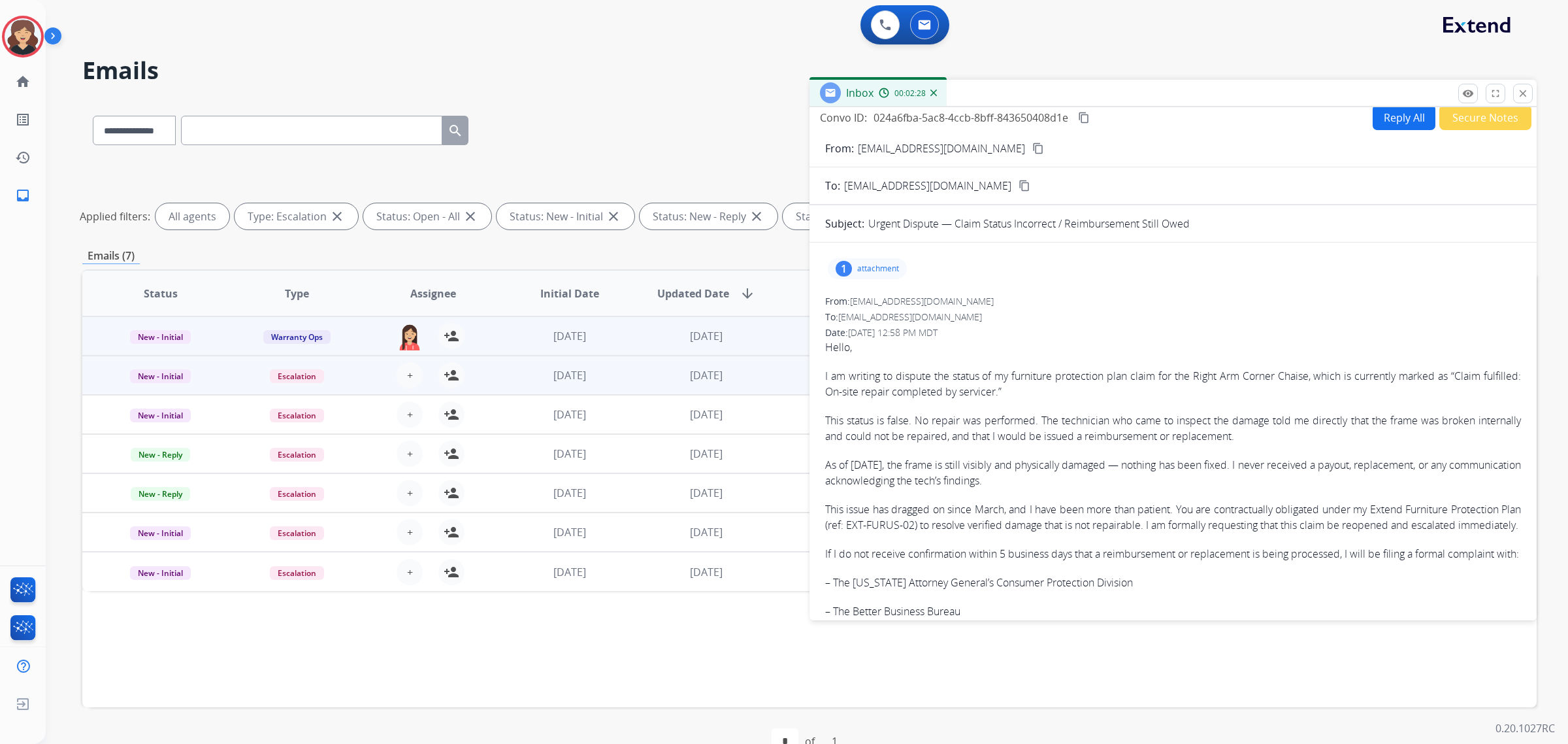
scroll to position [0, 0]
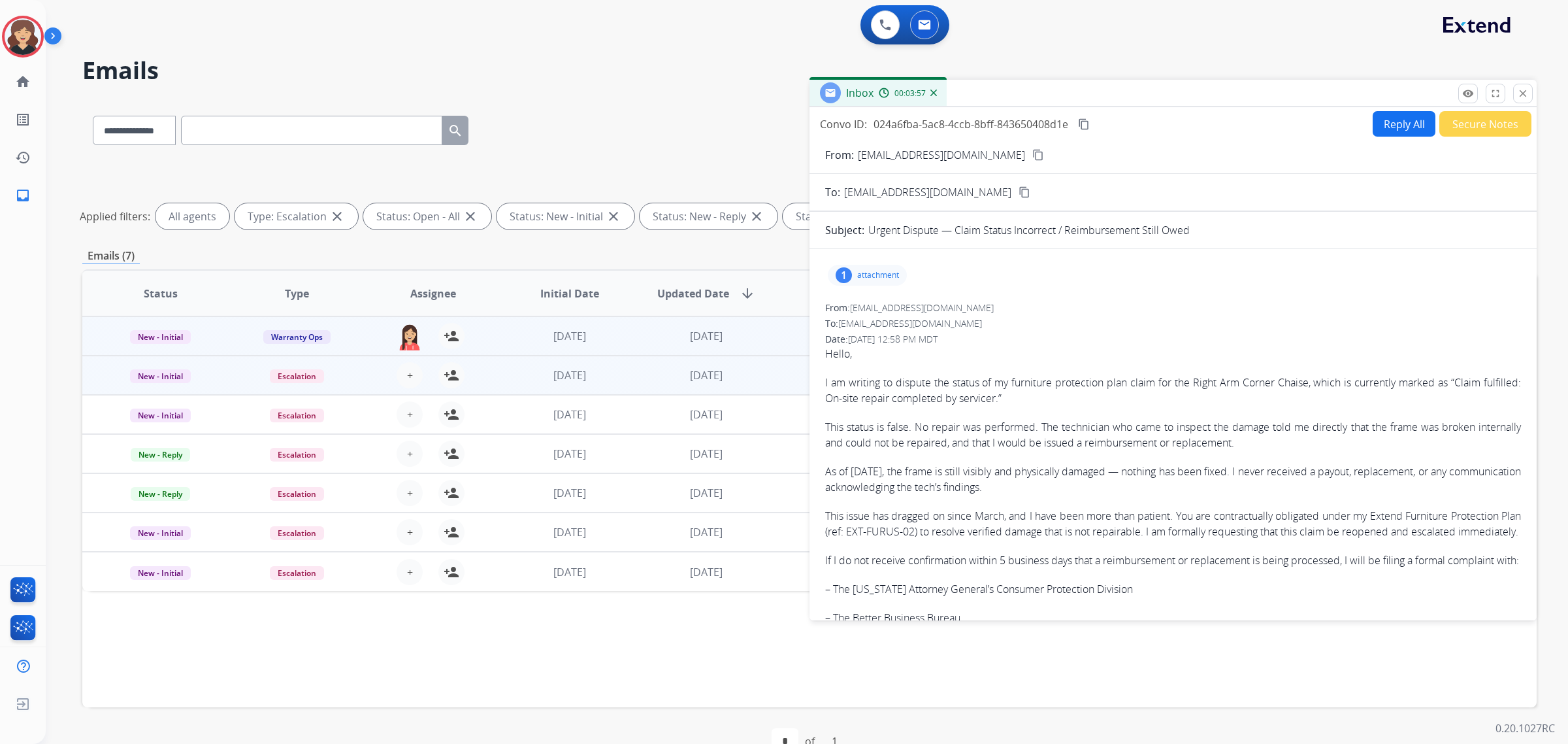
click at [1485, 137] on form "From: [EMAIL_ADDRESS][DOMAIN_NAME] content_copy To: [EMAIL_ADDRESS][DOMAIN_NAME…" at bounding box center [1174, 551] width 727 height 830
click at [1484, 134] on button "Secure Notes" at bounding box center [1485, 123] width 92 height 25
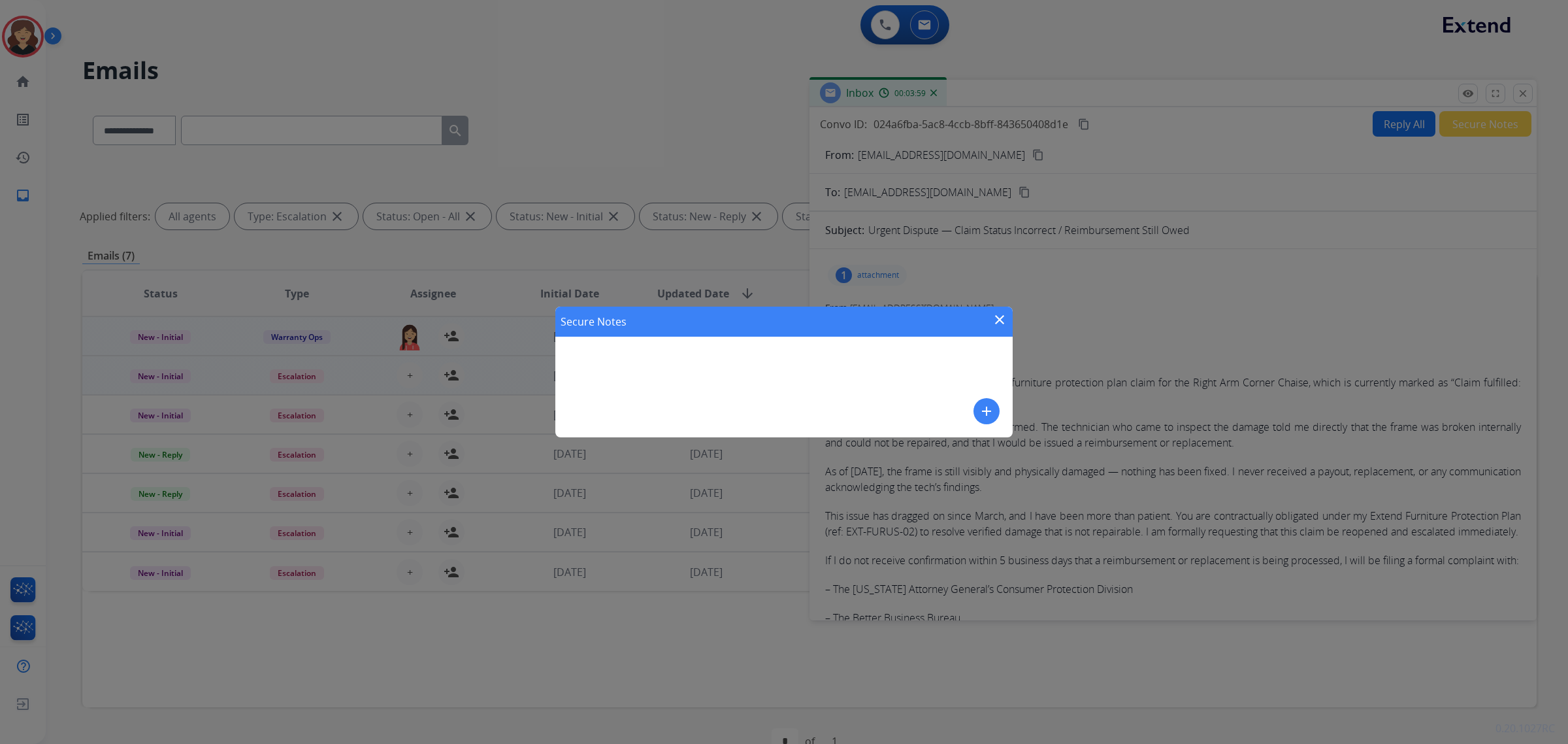
click at [1000, 315] on mat-icon "close" at bounding box center [1000, 319] width 16 height 16
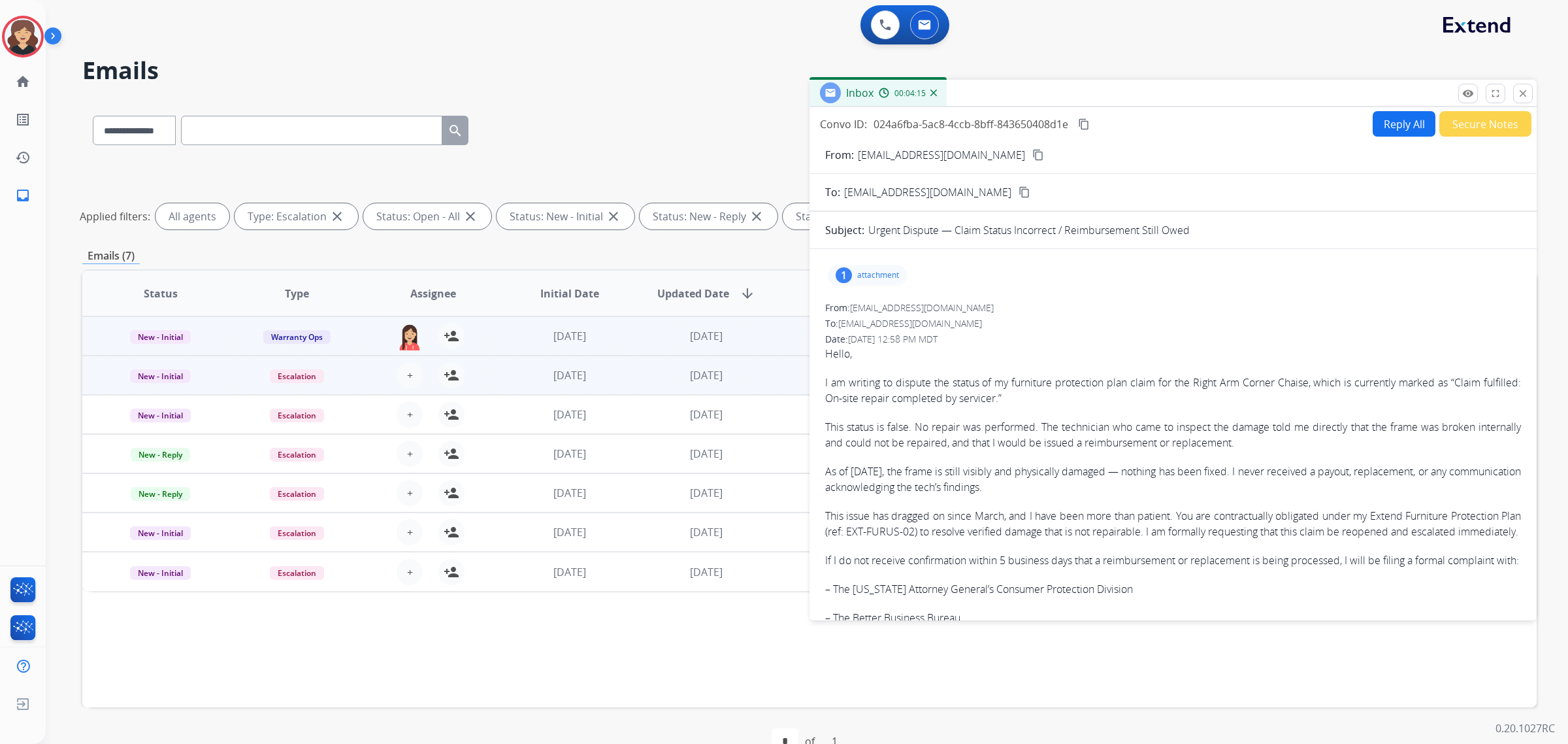
click at [1481, 131] on button "Secure Notes" at bounding box center [1485, 123] width 92 height 25
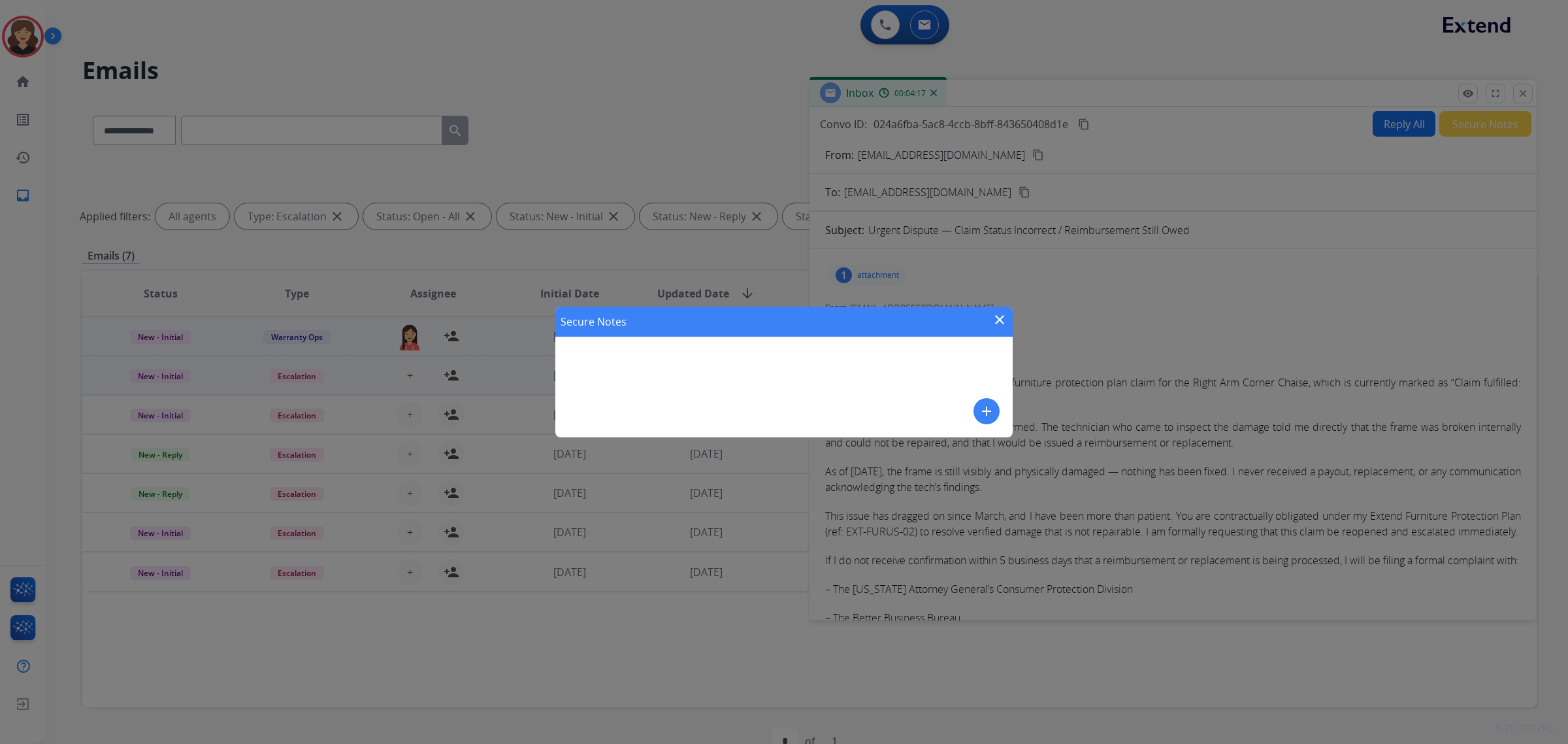
click at [990, 412] on mat-icon "add" at bounding box center [987, 411] width 16 height 16
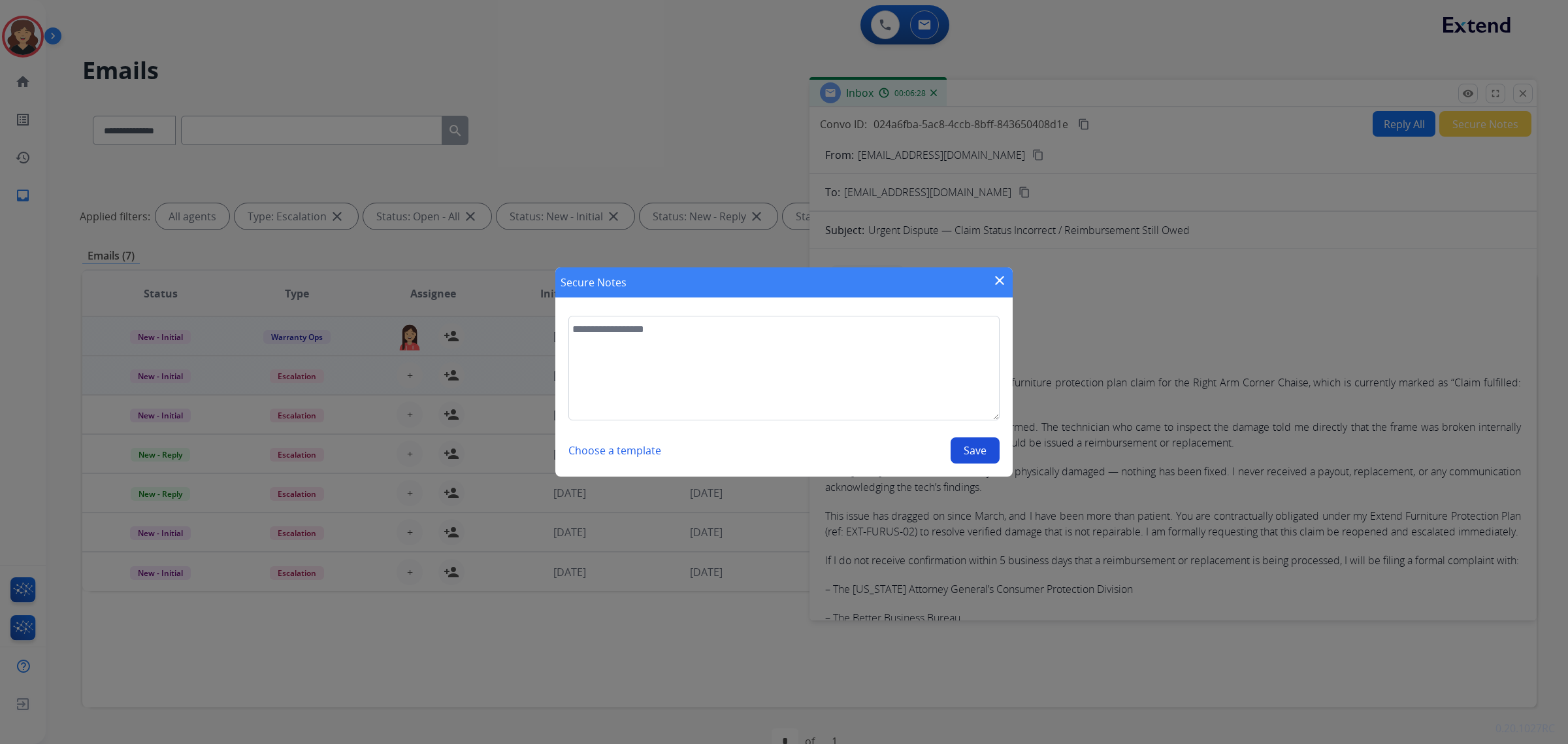
click at [999, 282] on mat-icon "close" at bounding box center [1000, 280] width 16 height 16
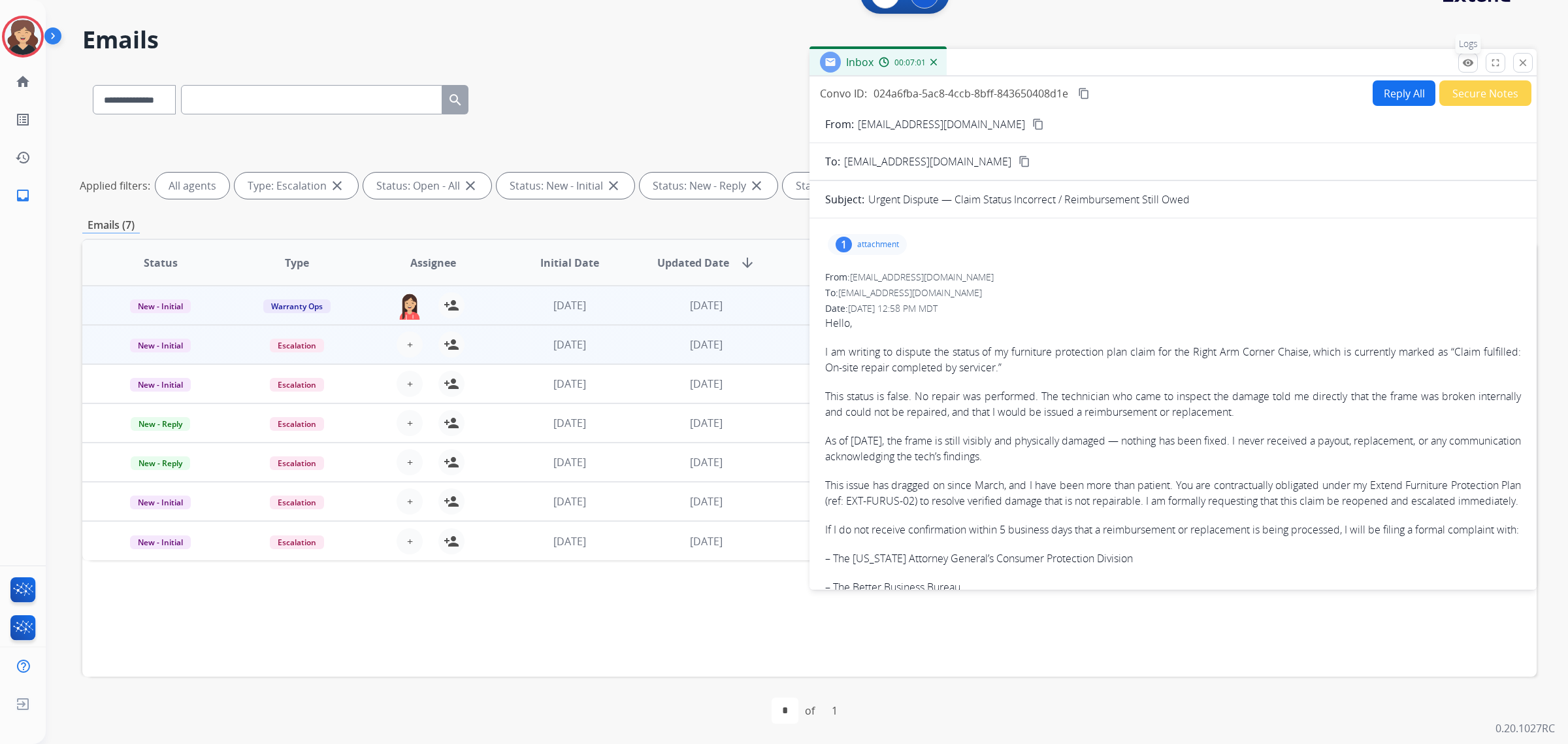
click at [1472, 59] on mat-icon "remove_red_eye" at bounding box center [1468, 62] width 12 height 12
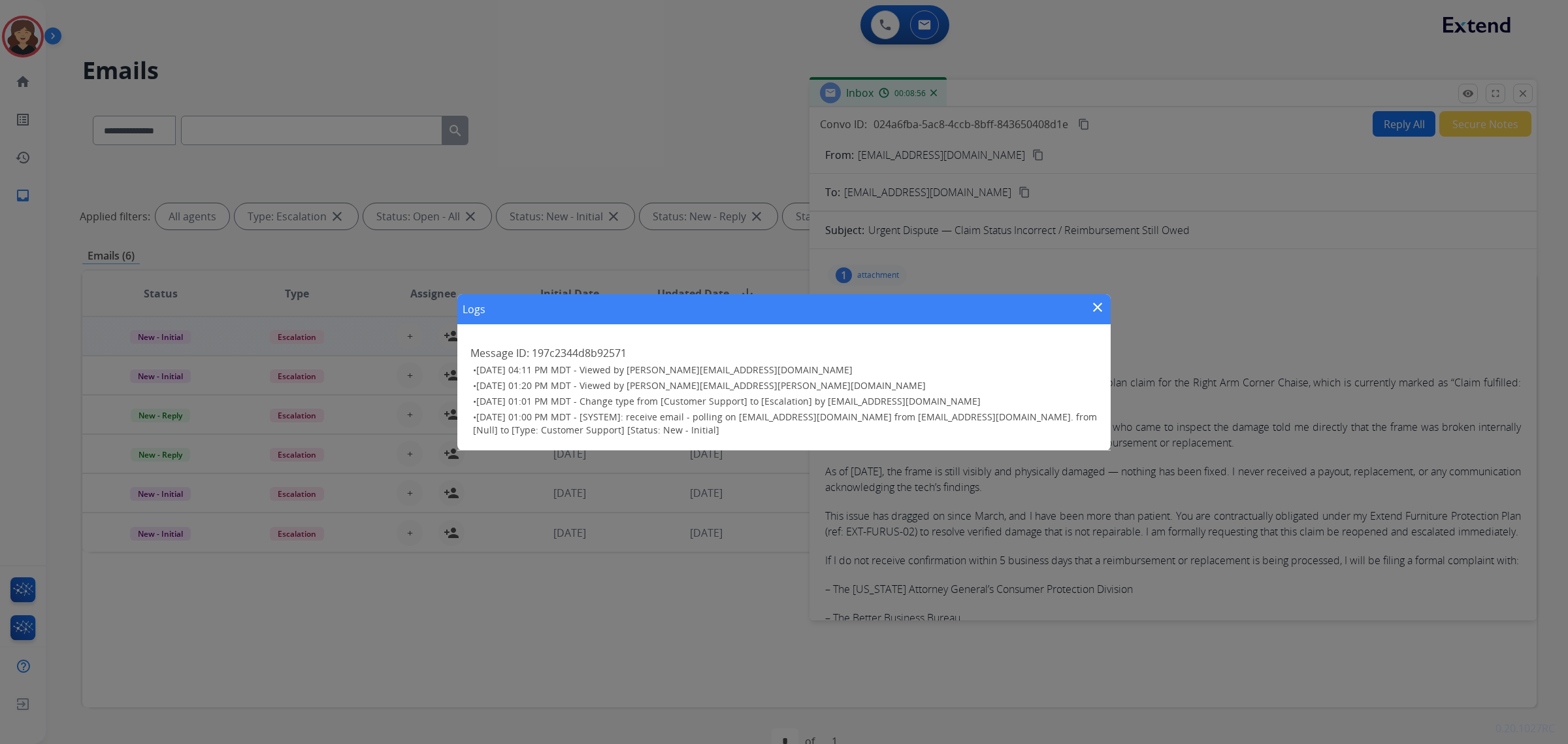
click at [1099, 313] on mat-icon "close" at bounding box center [1097, 307] width 16 height 16
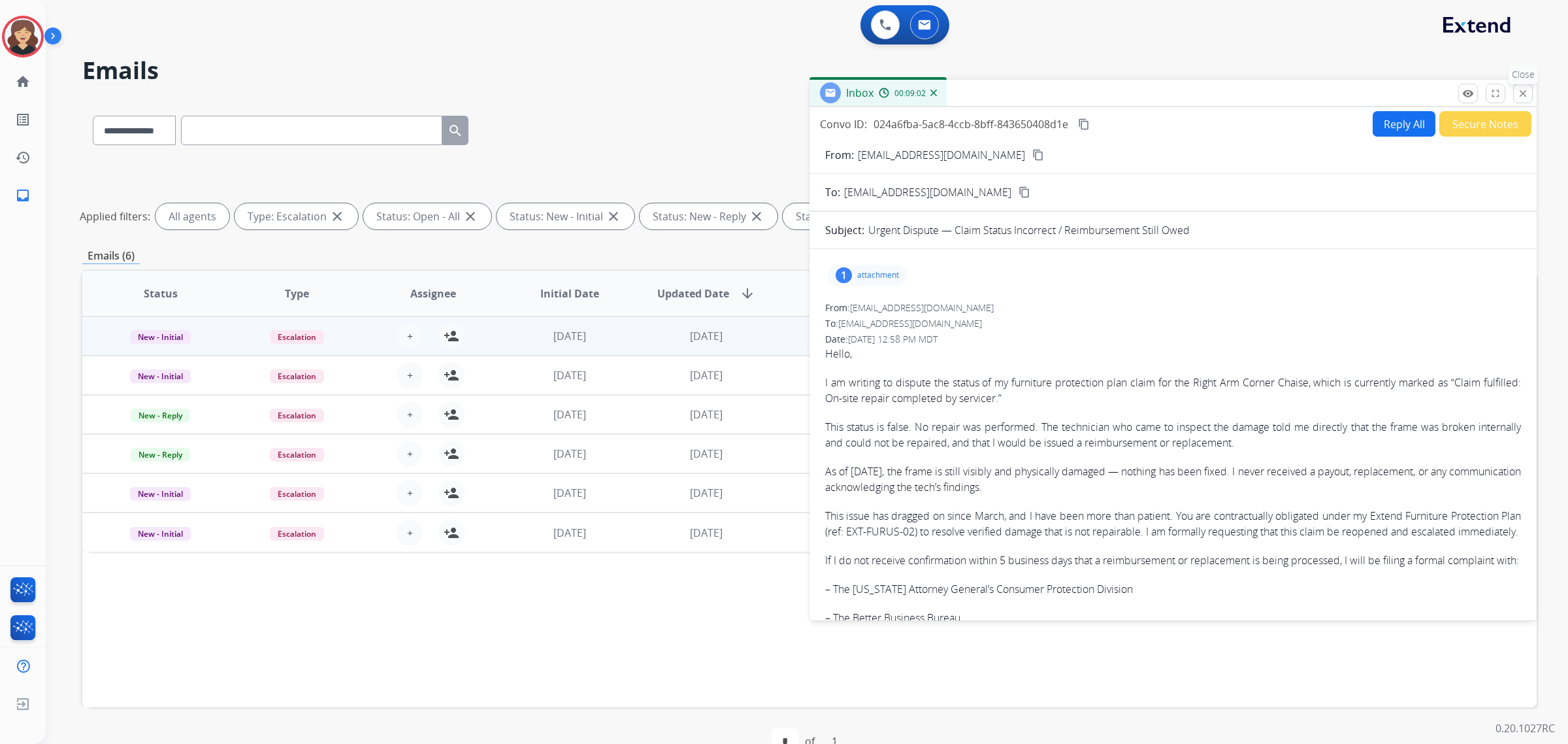
click at [1524, 99] on mat-icon "close" at bounding box center [1523, 93] width 12 height 12
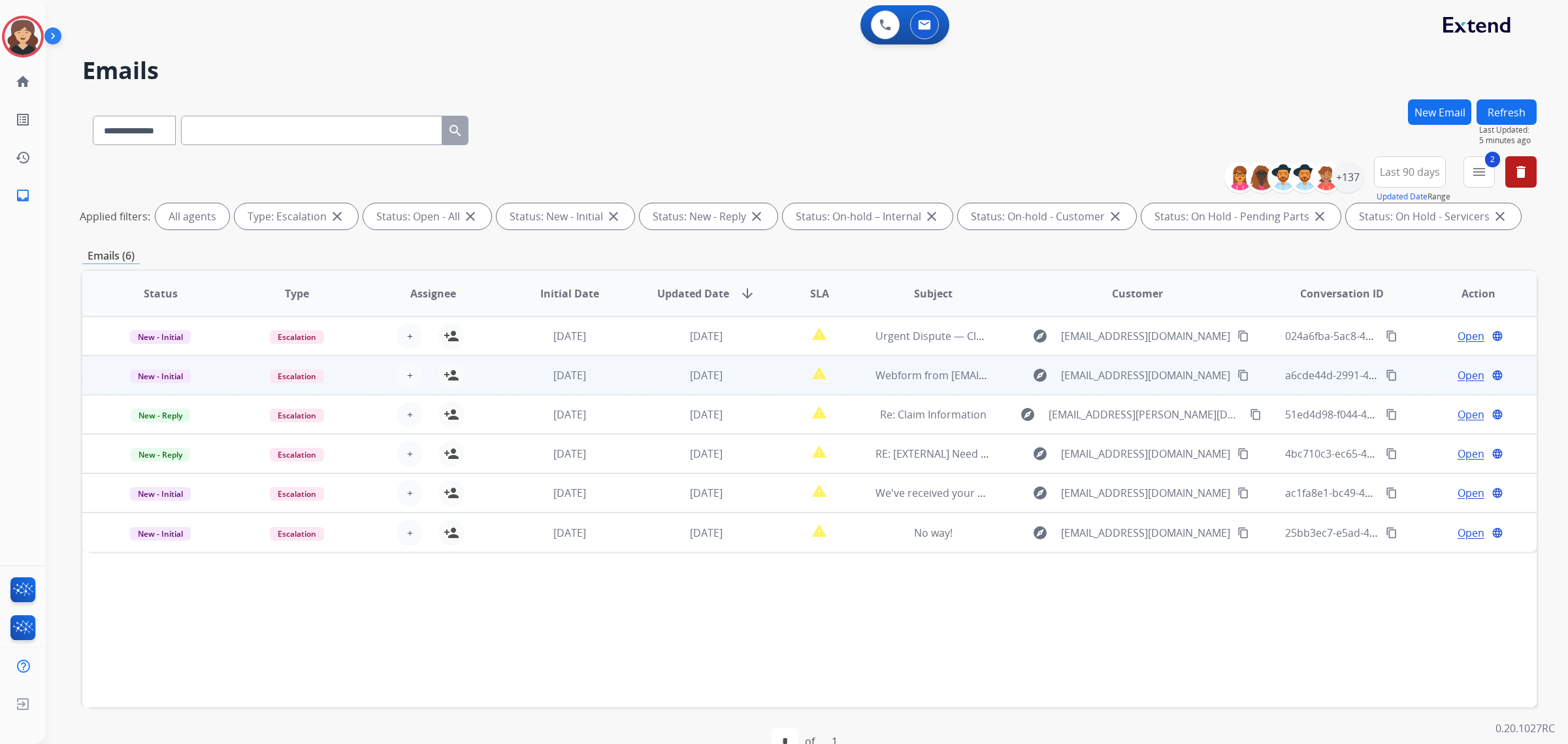
click at [1461, 376] on span "Open" at bounding box center [1471, 375] width 27 height 16
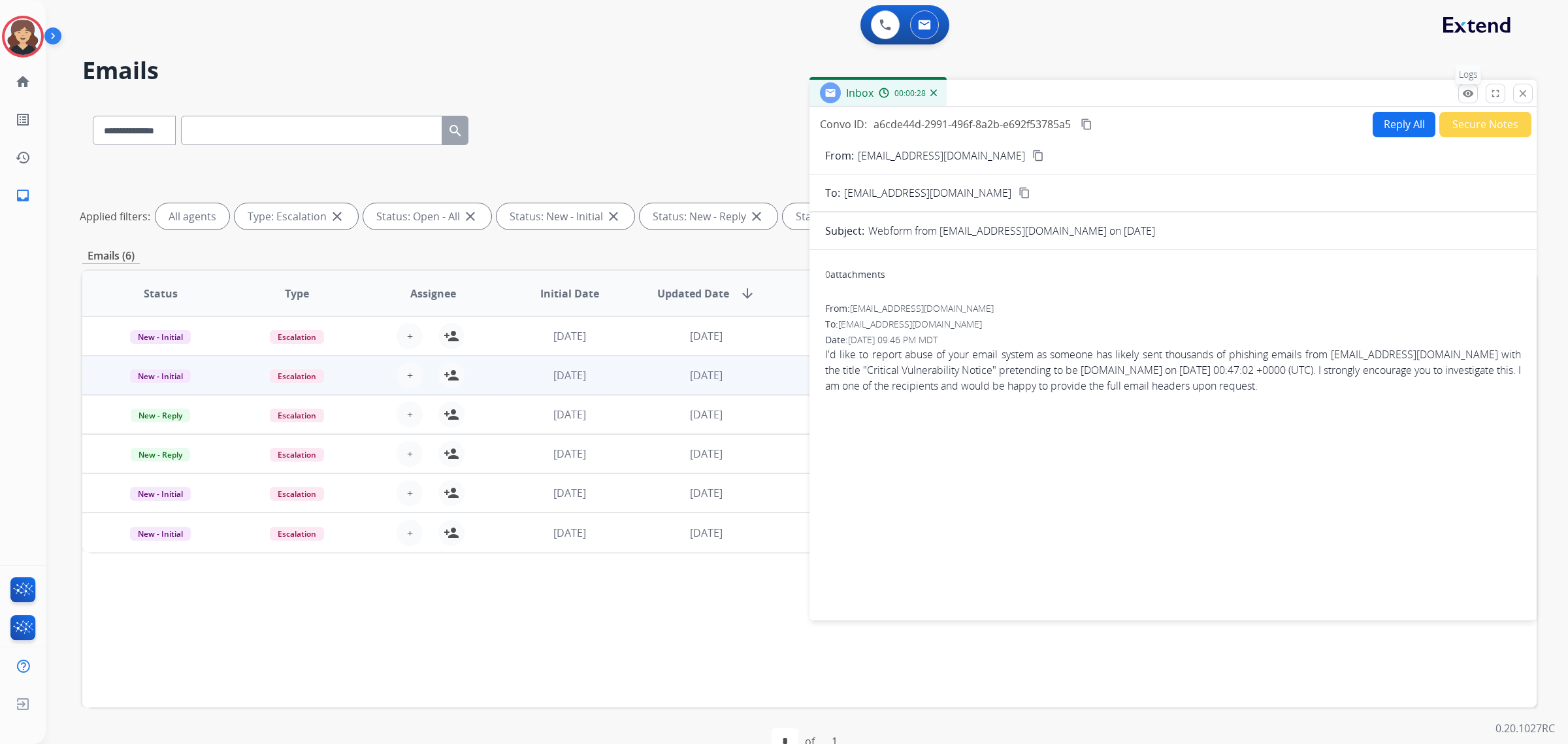
click at [1476, 96] on button "remove_red_eye Logs" at bounding box center [1468, 93] width 20 height 20
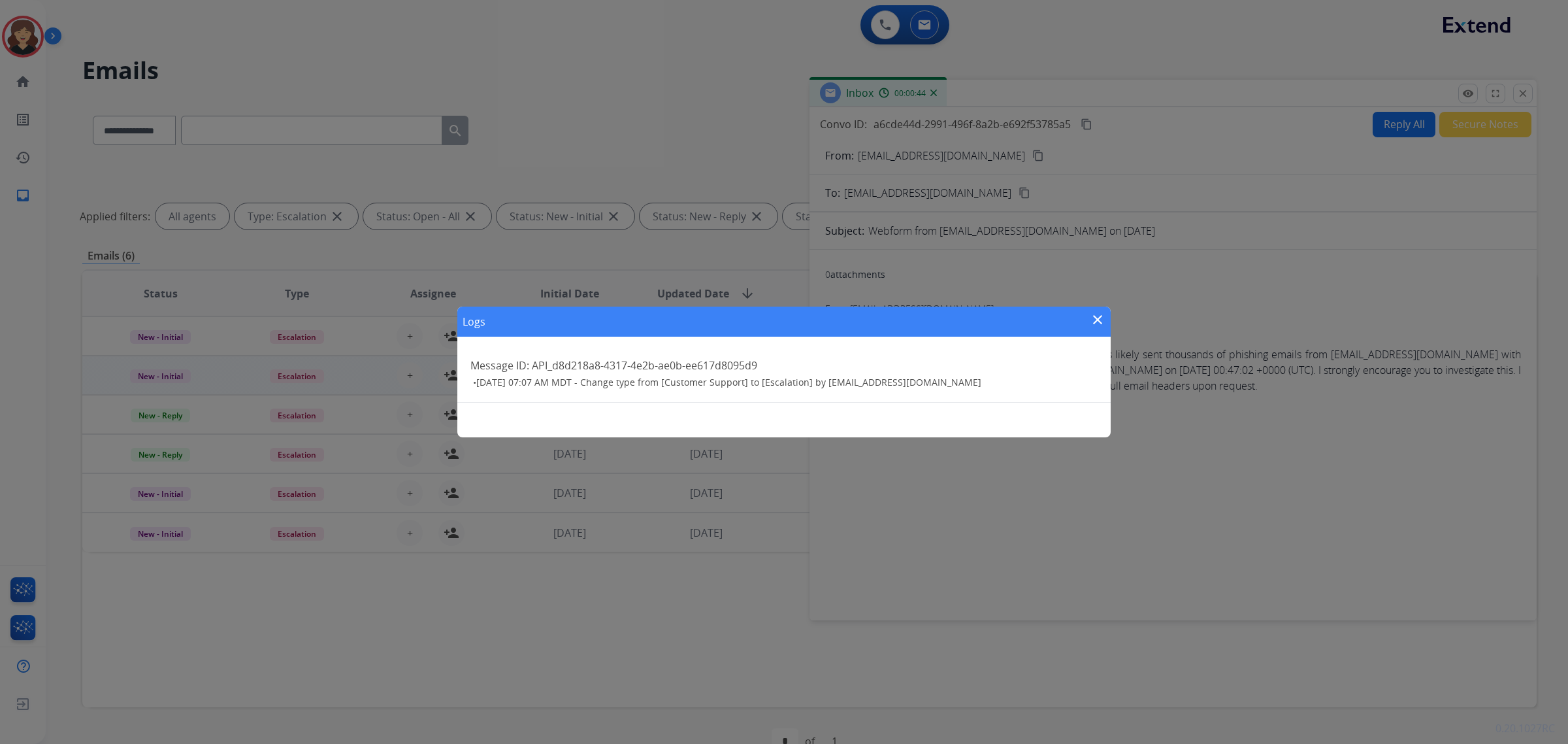
drag, startPoint x: 1099, startPoint y: 322, endPoint x: 1019, endPoint y: 138, distance: 200.6
click at [1099, 322] on mat-icon "close" at bounding box center [1097, 319] width 16 height 16
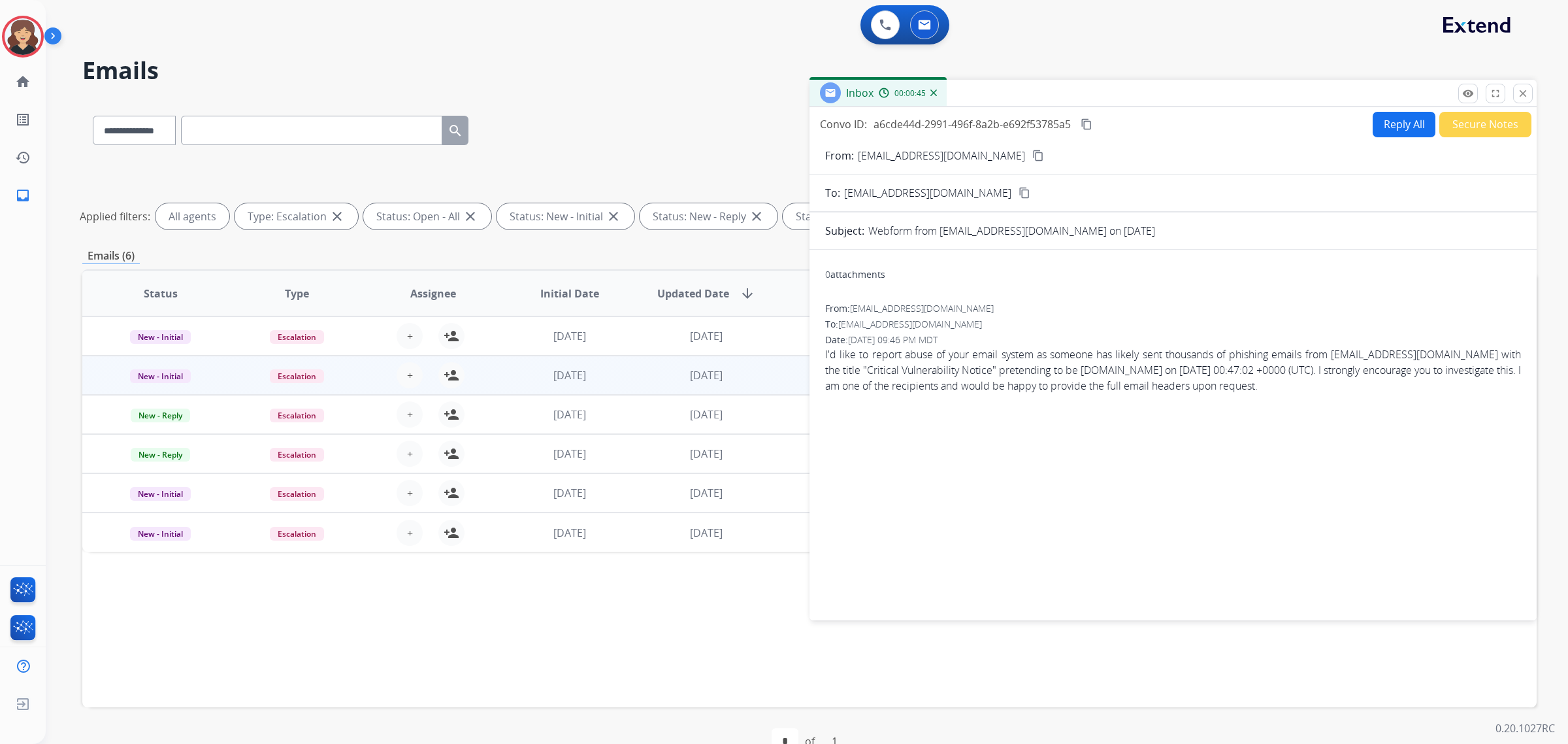
click at [1032, 152] on mat-icon "content_copy" at bounding box center [1038, 155] width 12 height 12
click at [1091, 121] on mat-icon "content_copy" at bounding box center [1086, 124] width 12 height 12
click at [1470, 88] on mat-icon "remove_red_eye" at bounding box center [1468, 93] width 12 height 12
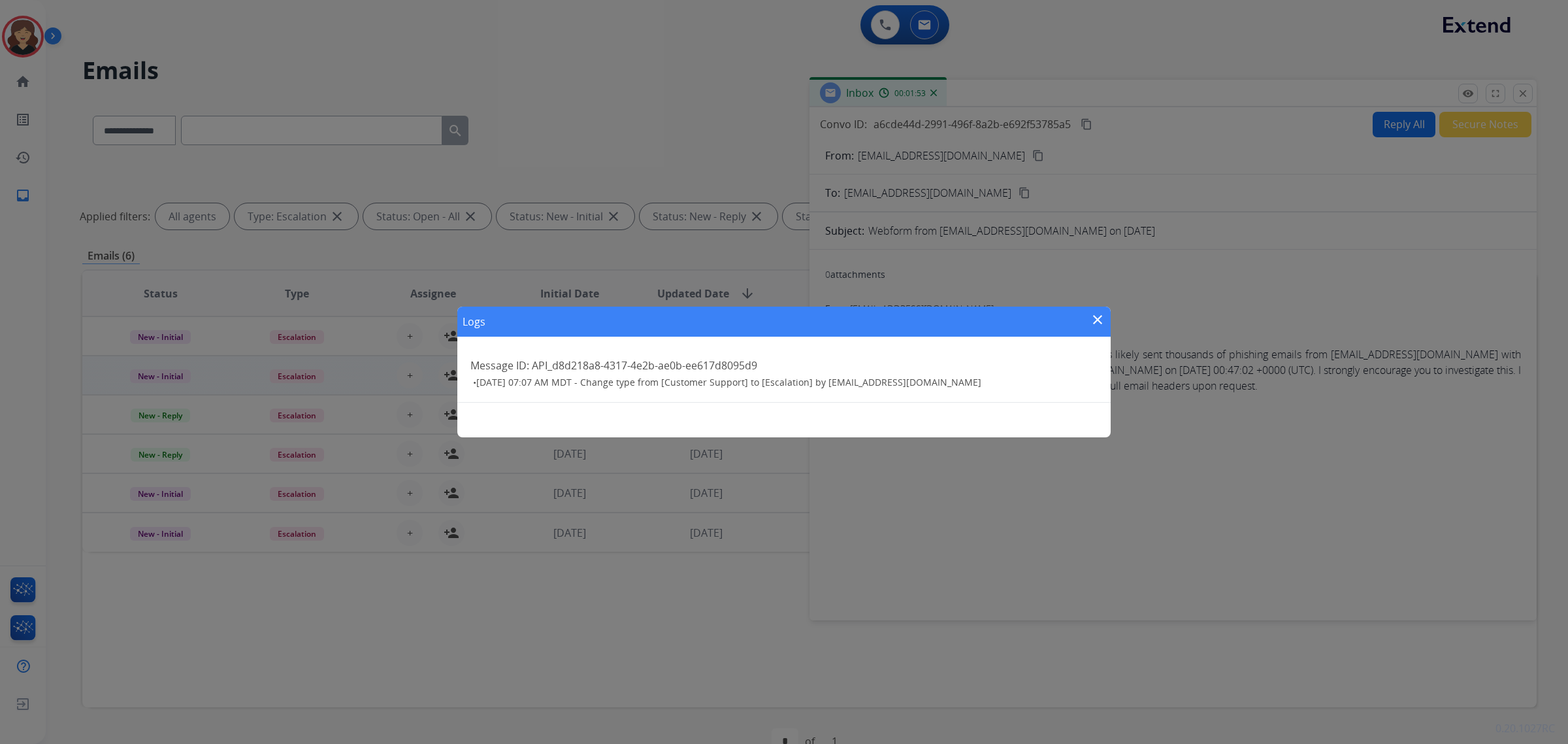
click at [1102, 313] on mat-icon "close" at bounding box center [1097, 319] width 16 height 16
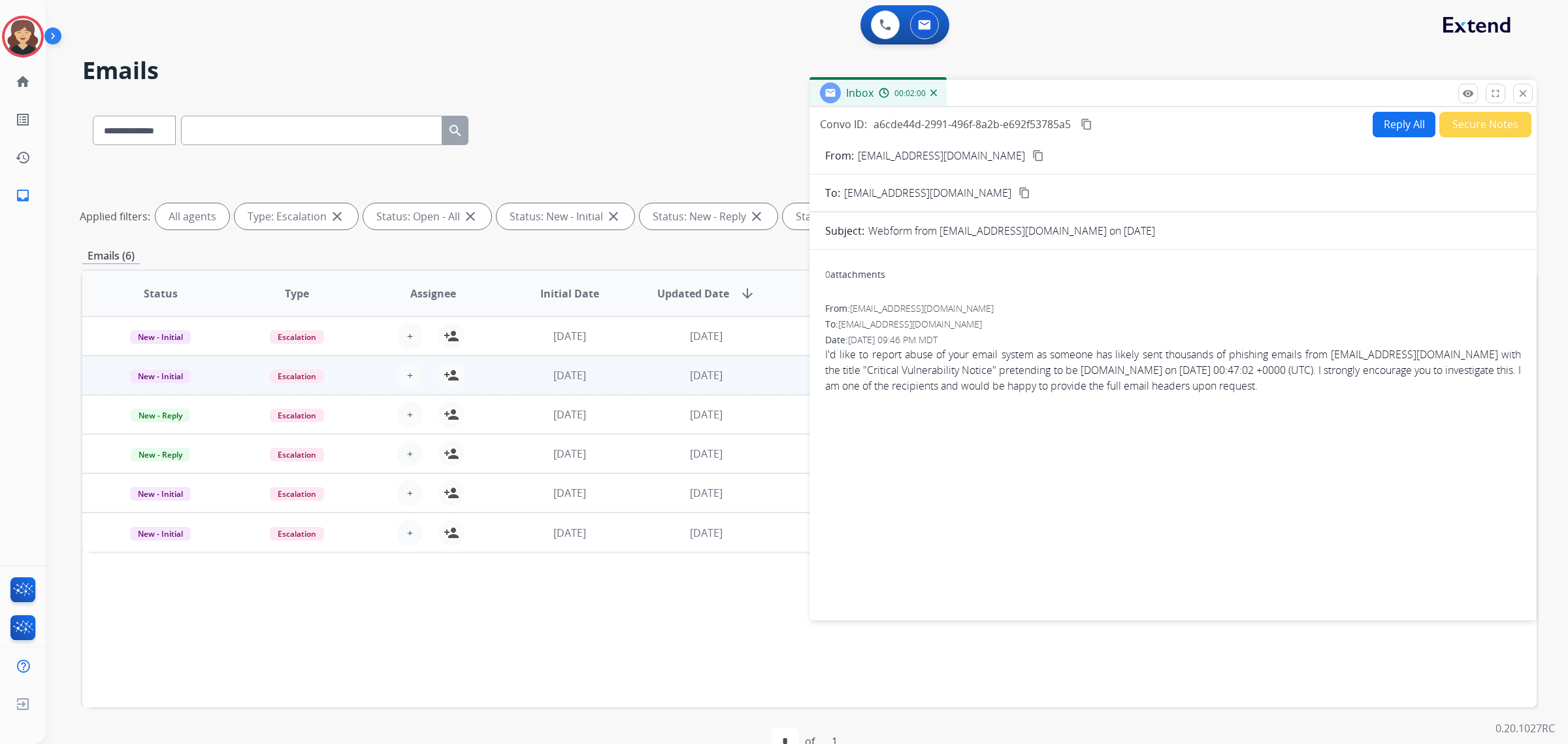
drag, startPoint x: 1531, startPoint y: 93, endPoint x: 894, endPoint y: 239, distance: 653.5
click at [1531, 93] on button "close Close" at bounding box center [1522, 93] width 20 height 20
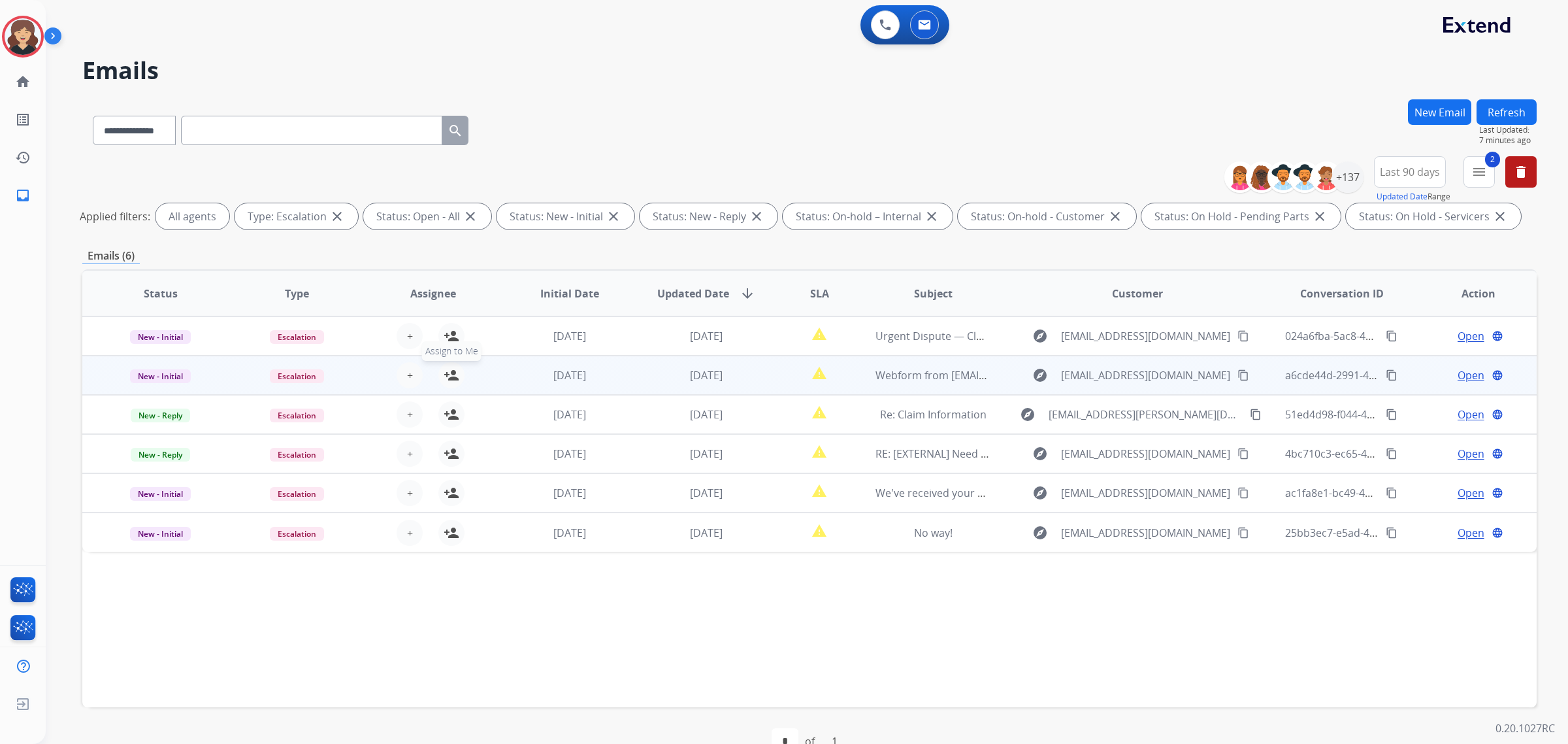
click at [455, 371] on mat-icon "person_add" at bounding box center [451, 375] width 16 height 16
click at [320, 375] on span "Escalation" at bounding box center [297, 376] width 54 height 14
click at [386, 404] on p "Customer Support" at bounding box center [381, 404] width 86 height 19
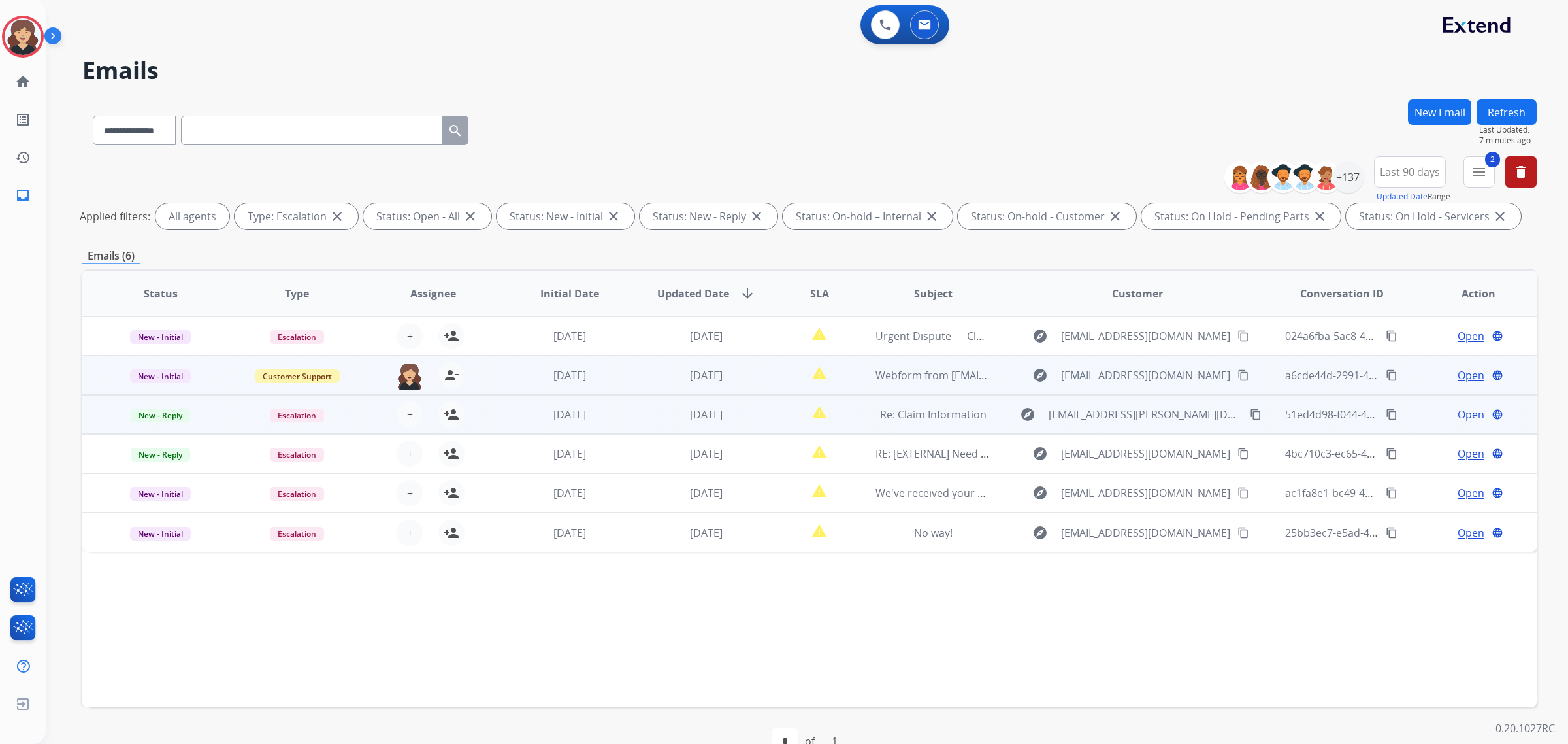
click at [1464, 410] on span "Open" at bounding box center [1471, 414] width 27 height 16
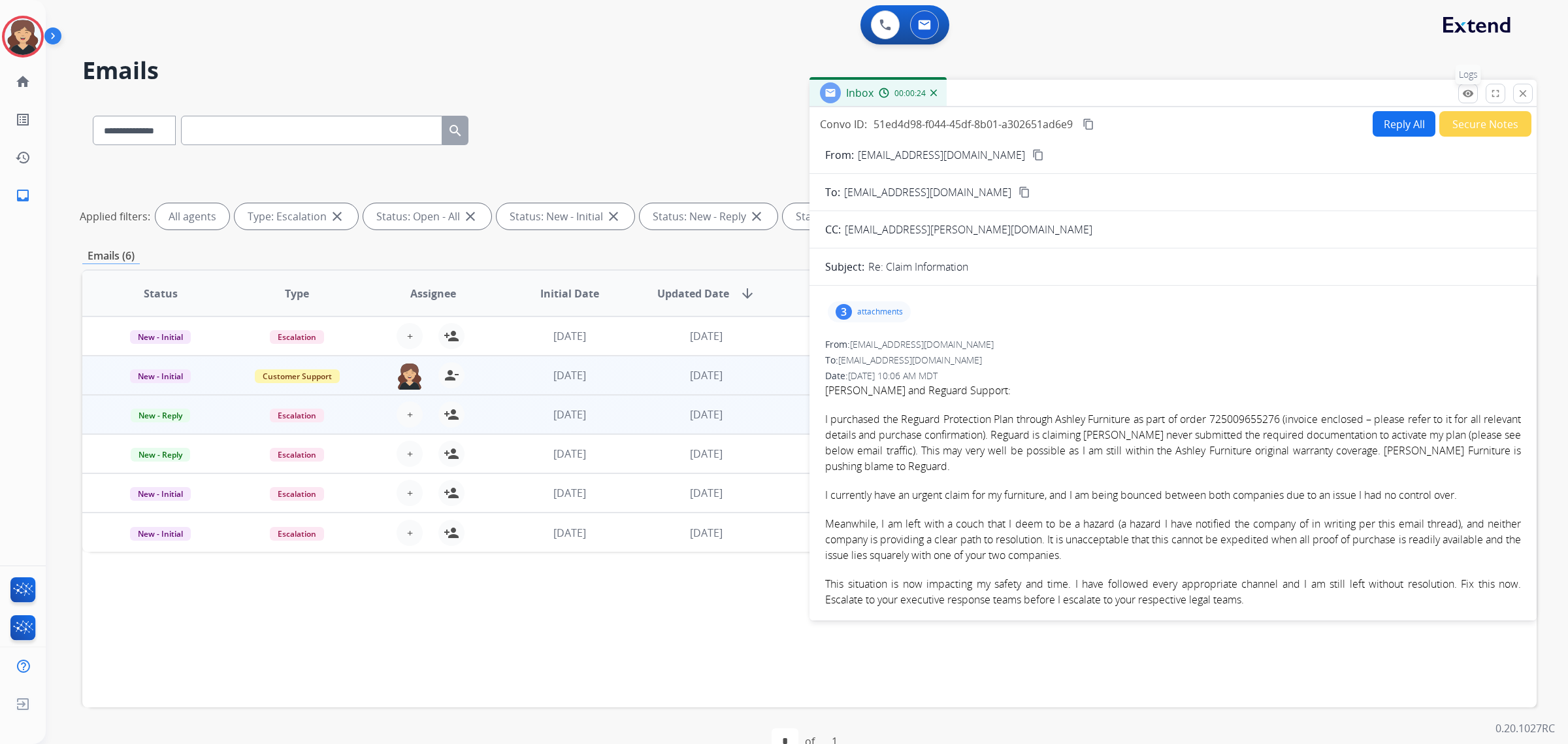
click at [1465, 87] on mat-icon "remove_red_eye" at bounding box center [1468, 93] width 12 height 12
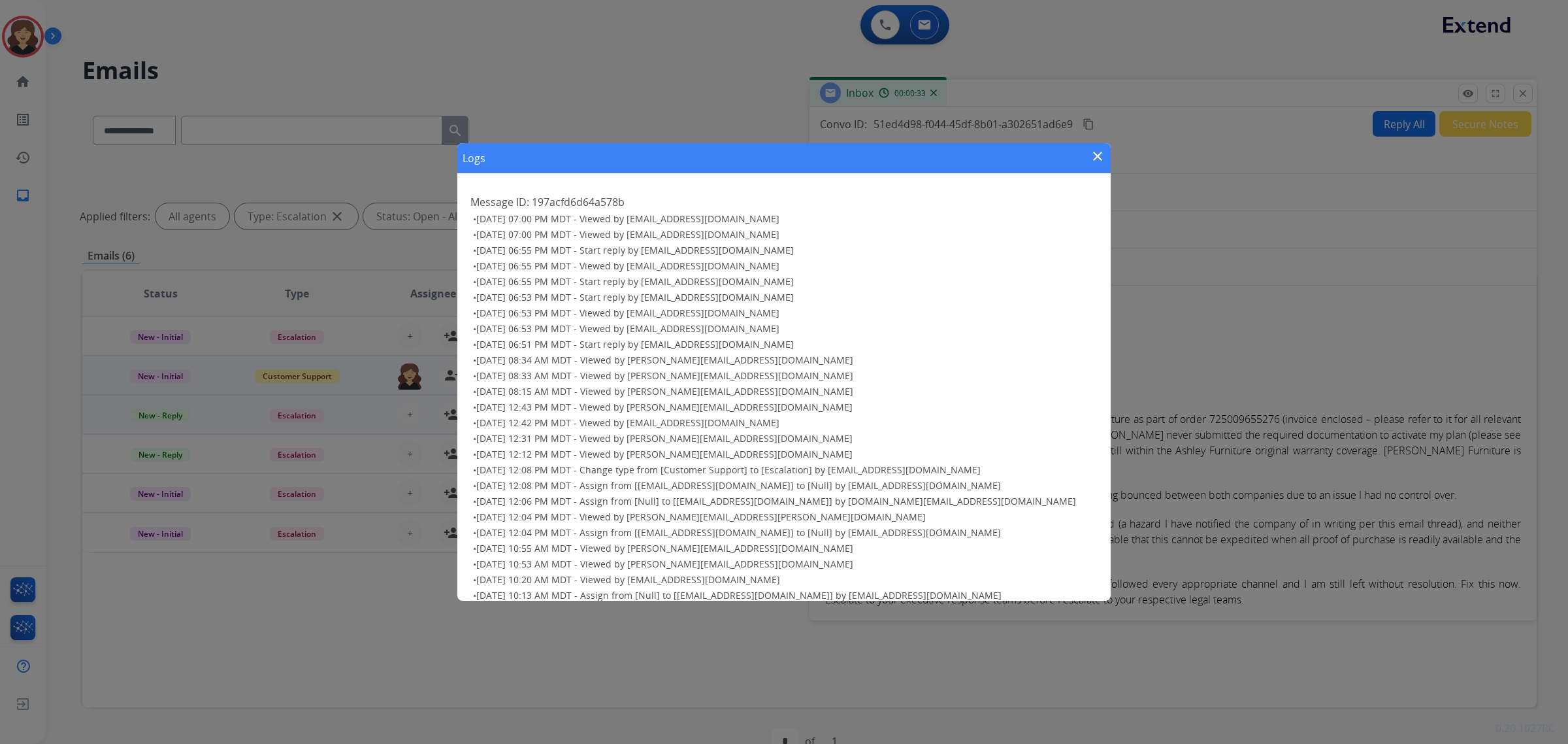
click at [1092, 157] on mat-icon "close" at bounding box center [1097, 156] width 16 height 16
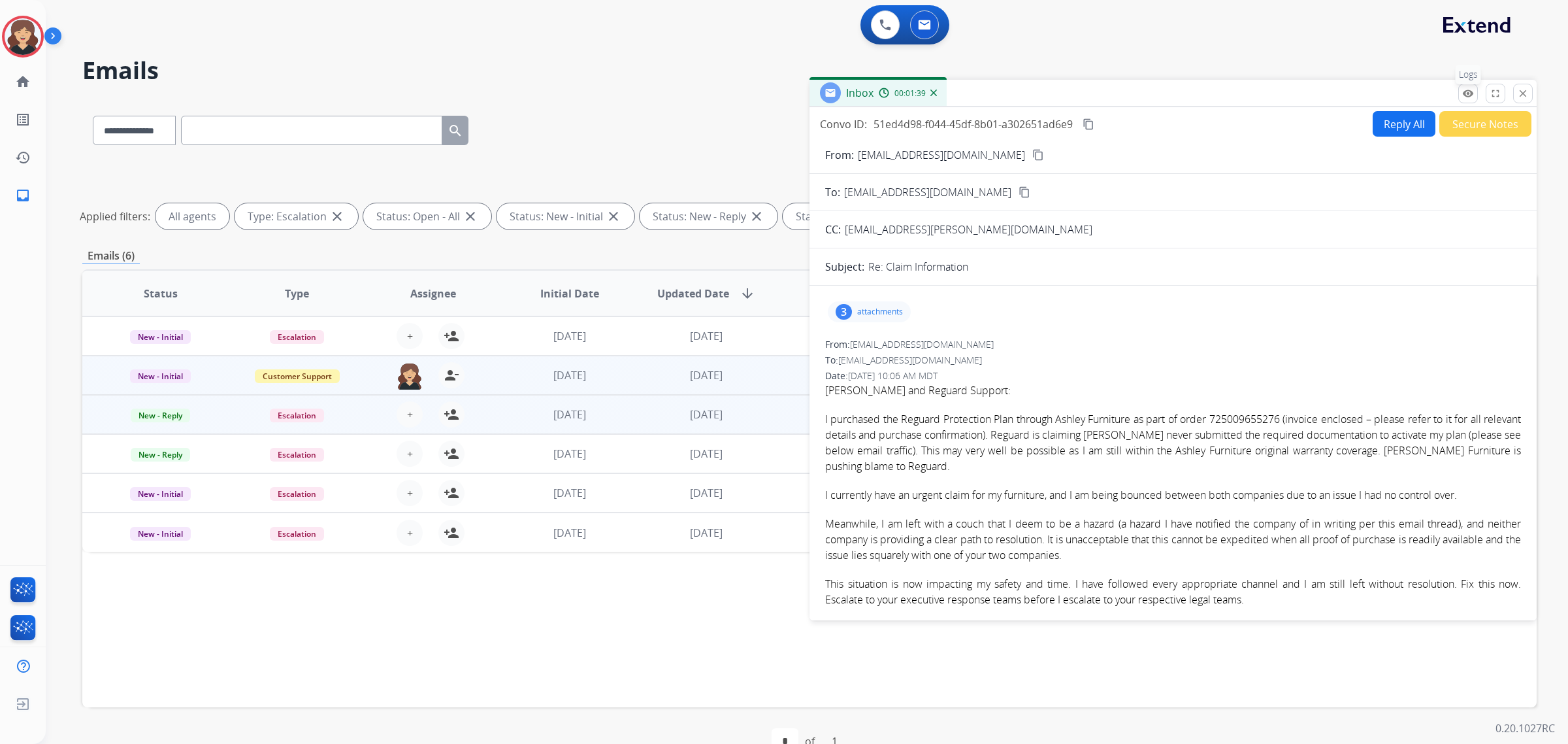
click at [1461, 96] on button "remove_red_eye Logs" at bounding box center [1468, 93] width 20 height 20
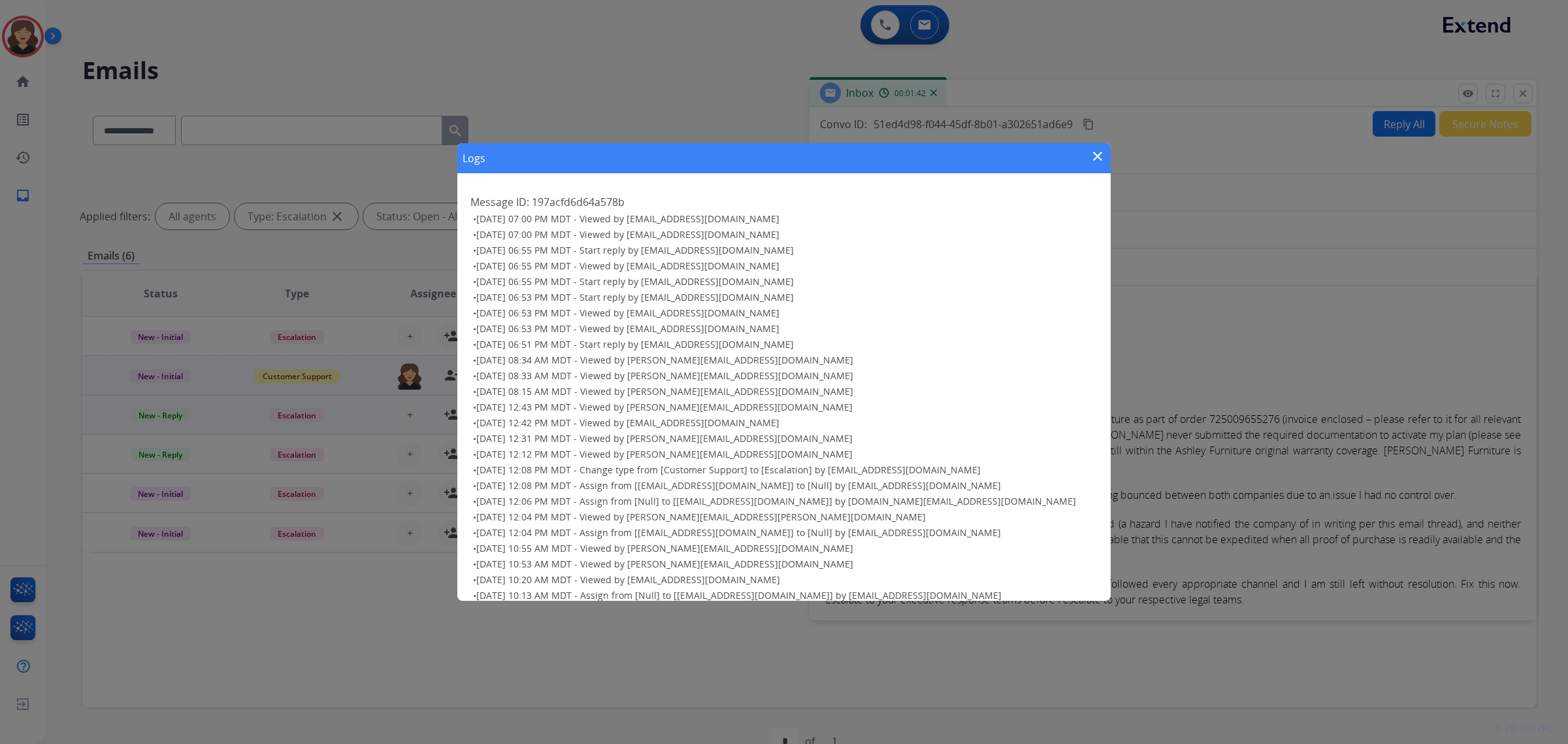
click at [1087, 154] on div "Logs close" at bounding box center [784, 158] width 654 height 30
click at [1092, 153] on mat-icon "close" at bounding box center [1097, 156] width 16 height 16
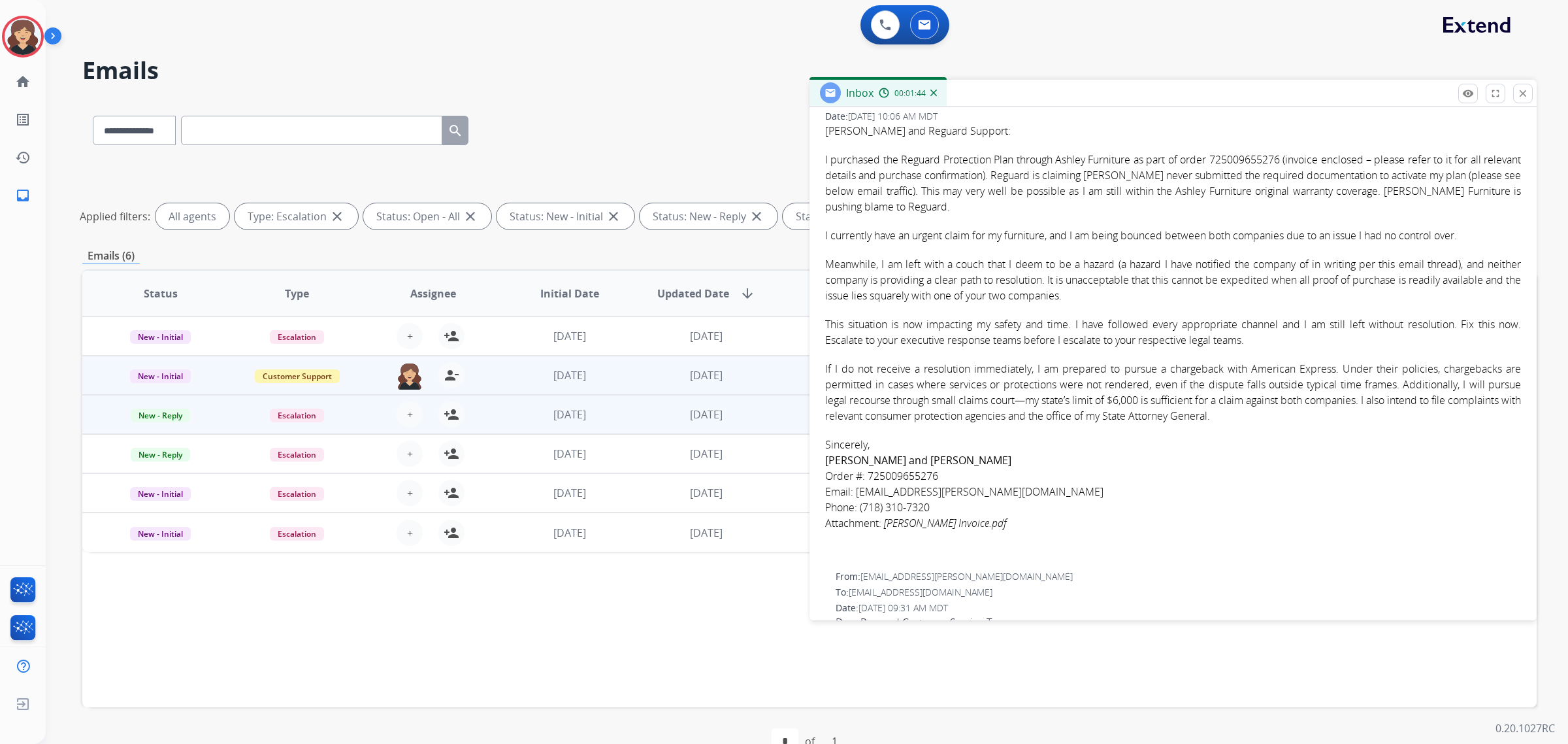
scroll to position [326, 0]
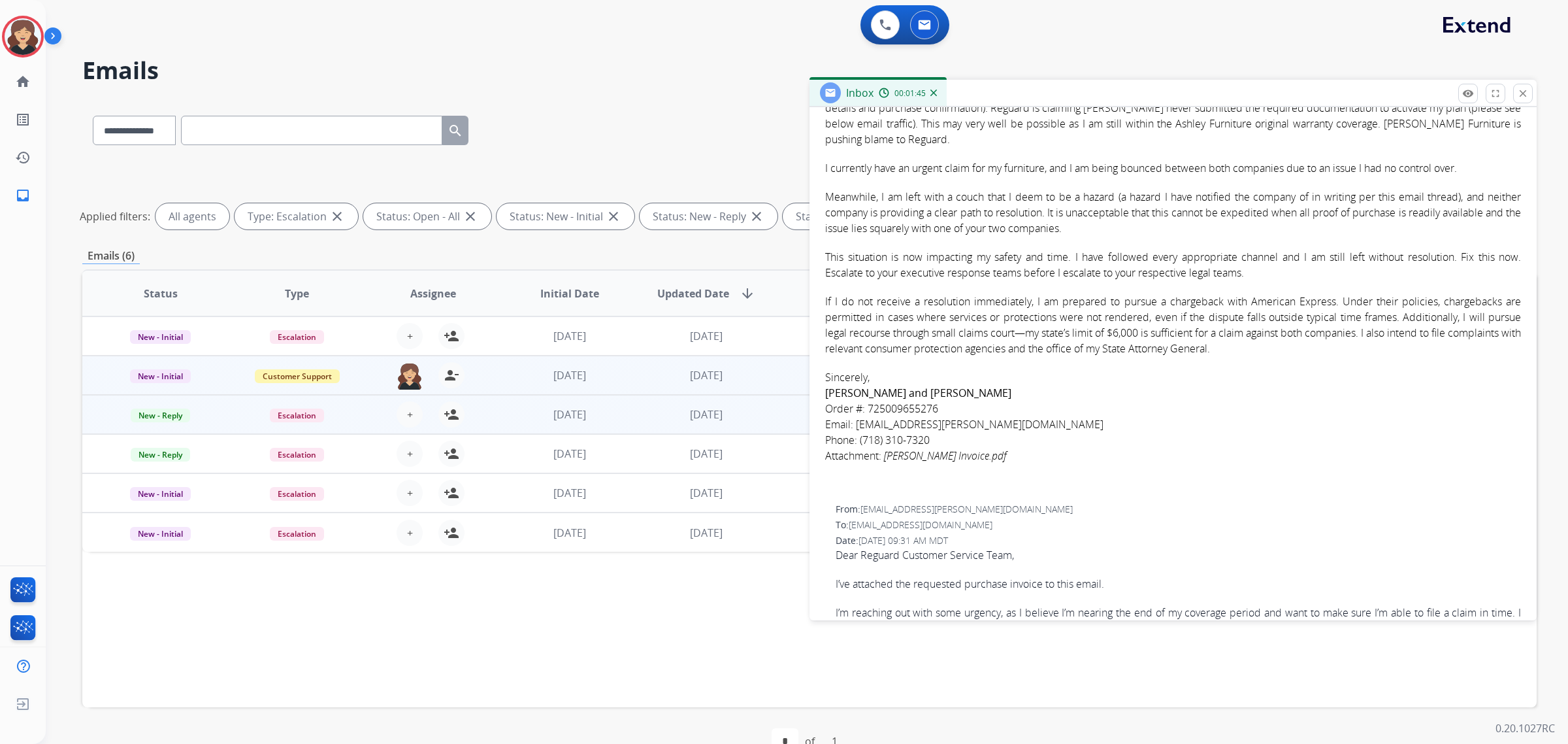
click at [857, 390] on strong "[PERSON_NAME] and [PERSON_NAME]" at bounding box center [918, 392] width 186 height 14
click at [870, 387] on strong "[PERSON_NAME] and [PERSON_NAME]" at bounding box center [918, 392] width 186 height 14
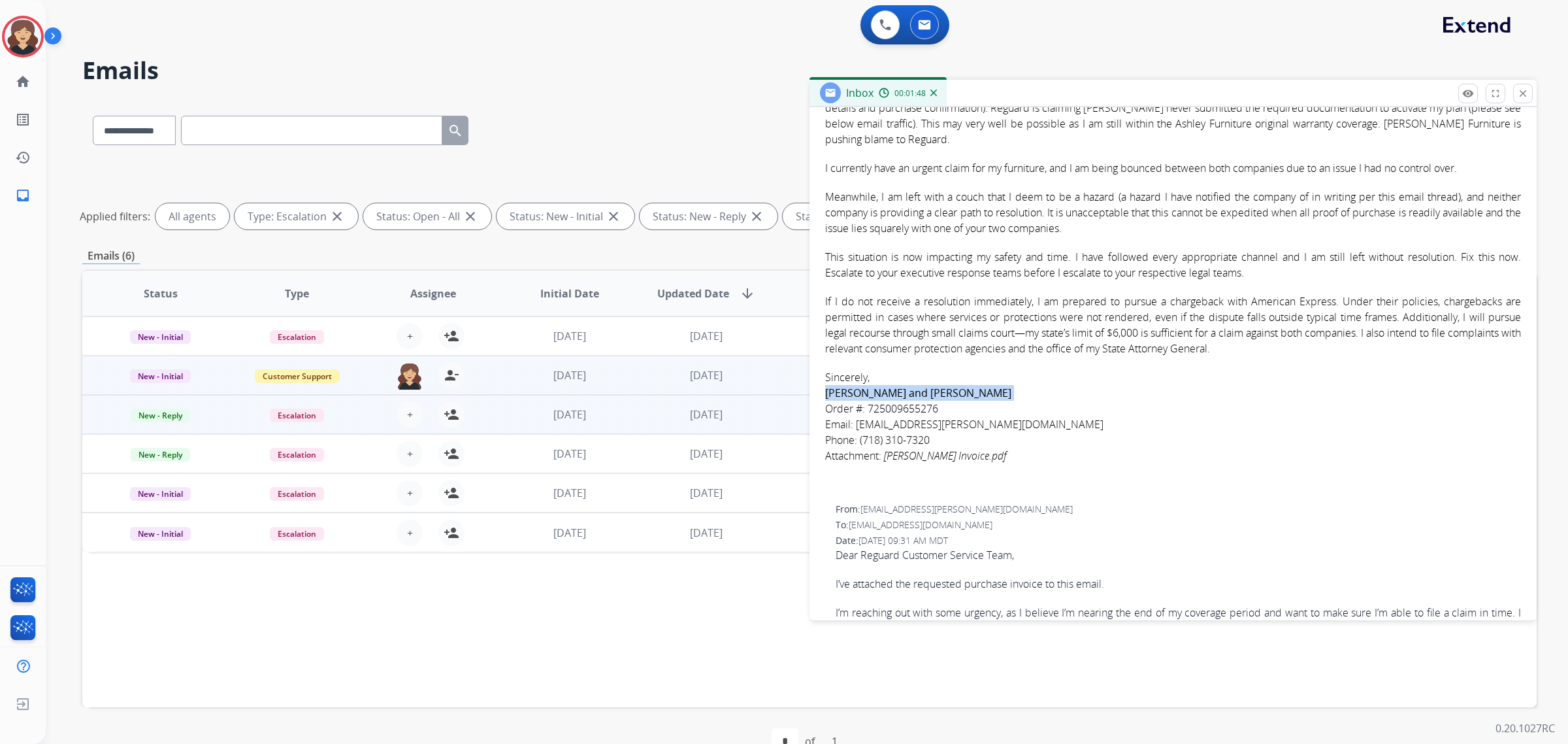
click at [870, 387] on strong "[PERSON_NAME] and [PERSON_NAME]" at bounding box center [918, 392] width 186 height 14
copy strong "[PERSON_NAME] and [PERSON_NAME]"
click at [1095, 379] on p "Sincerely, [PERSON_NAME] and [PERSON_NAME] Order #: 725009655276 Email: [EMAIL_…" at bounding box center [1173, 416] width 696 height 94
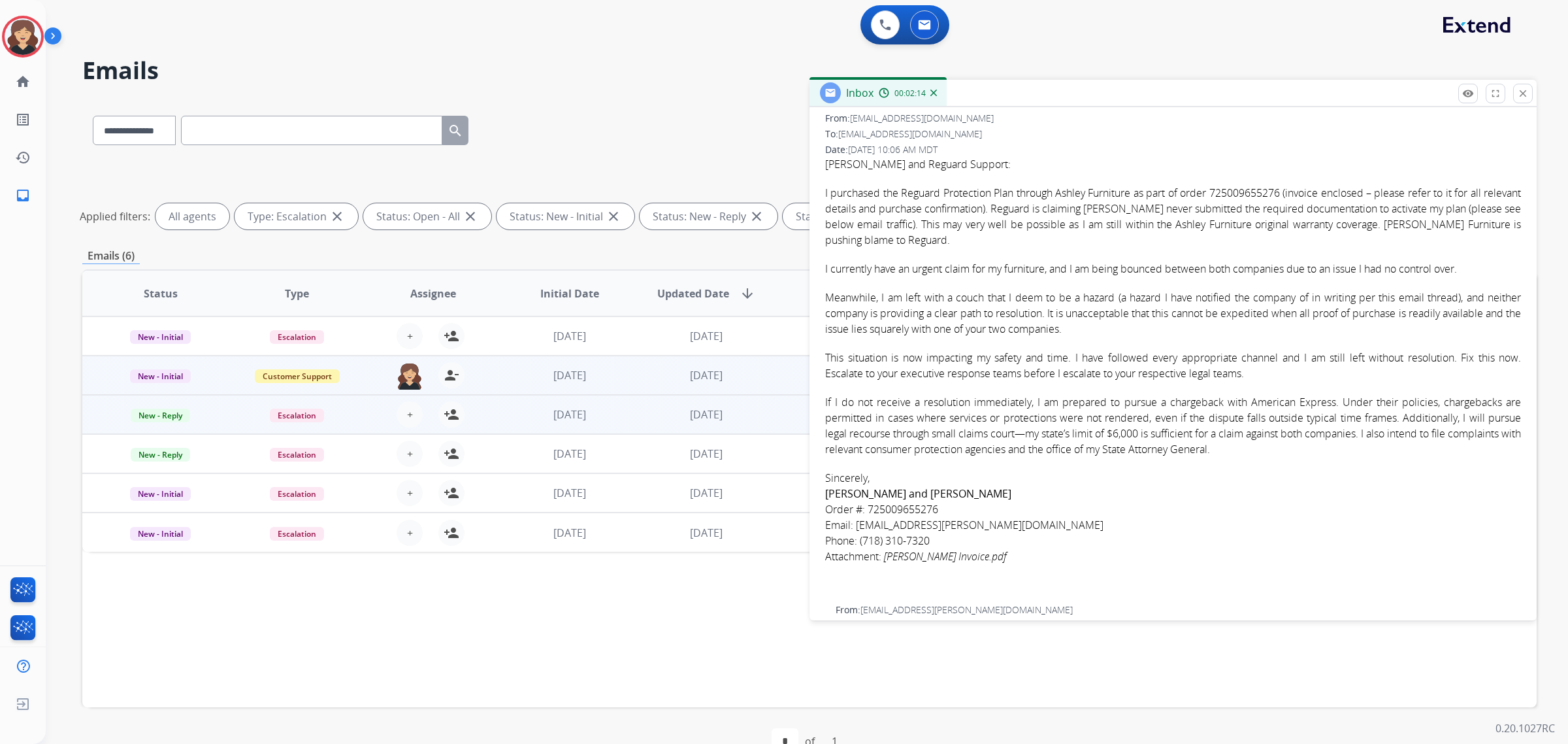
scroll to position [0, 0]
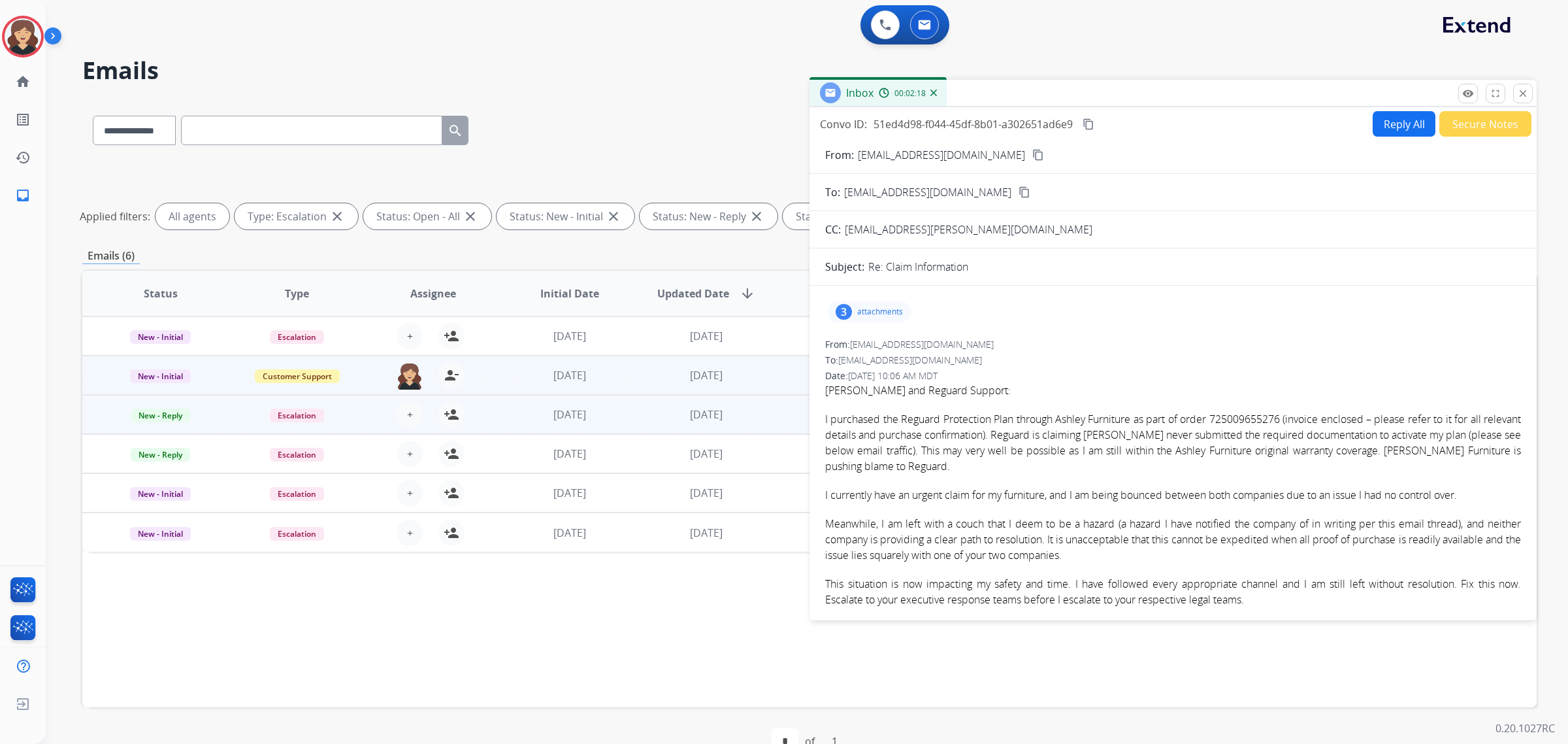
click at [1485, 122] on button "Secure Notes" at bounding box center [1485, 123] width 92 height 25
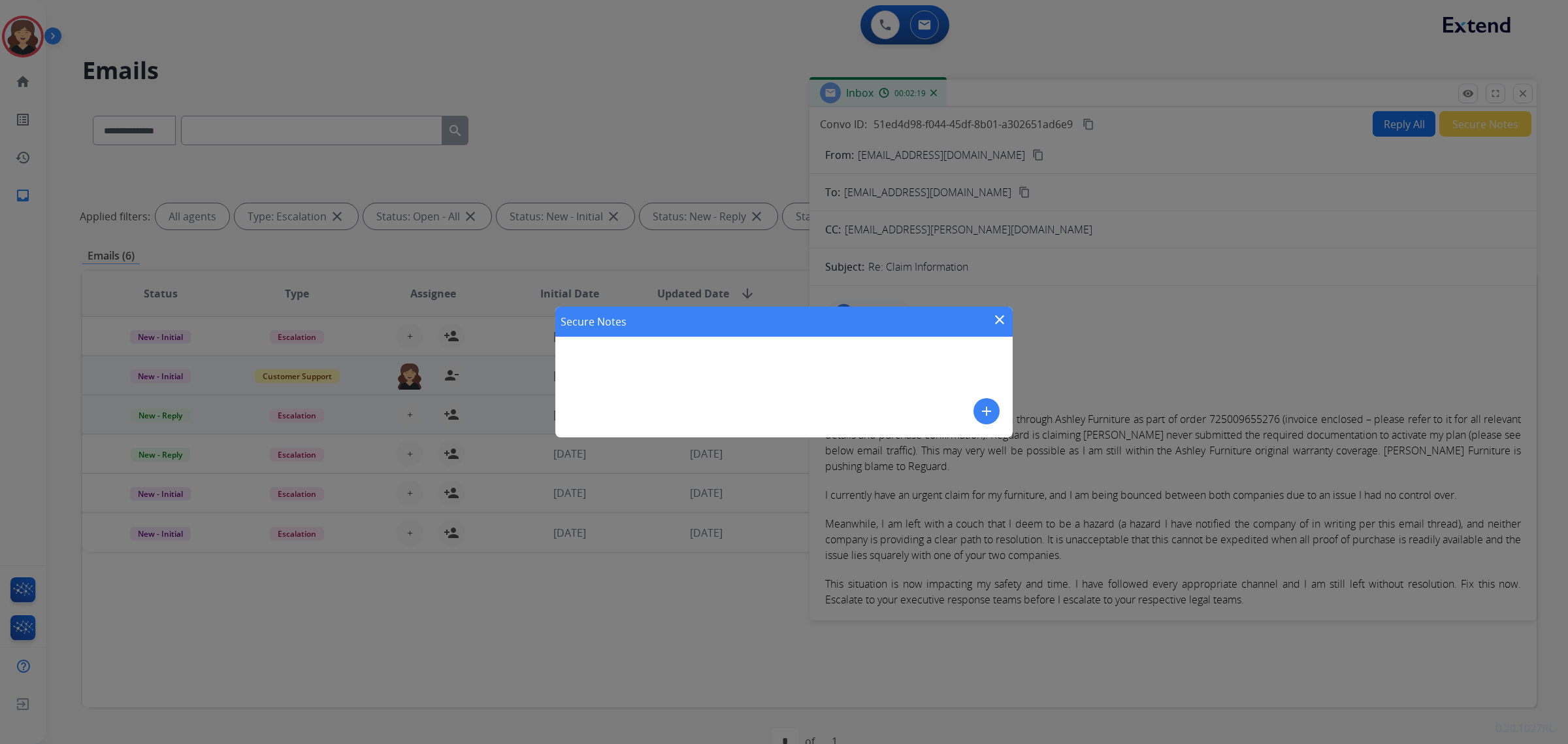
click at [1000, 320] on mat-icon "close" at bounding box center [1000, 319] width 16 height 16
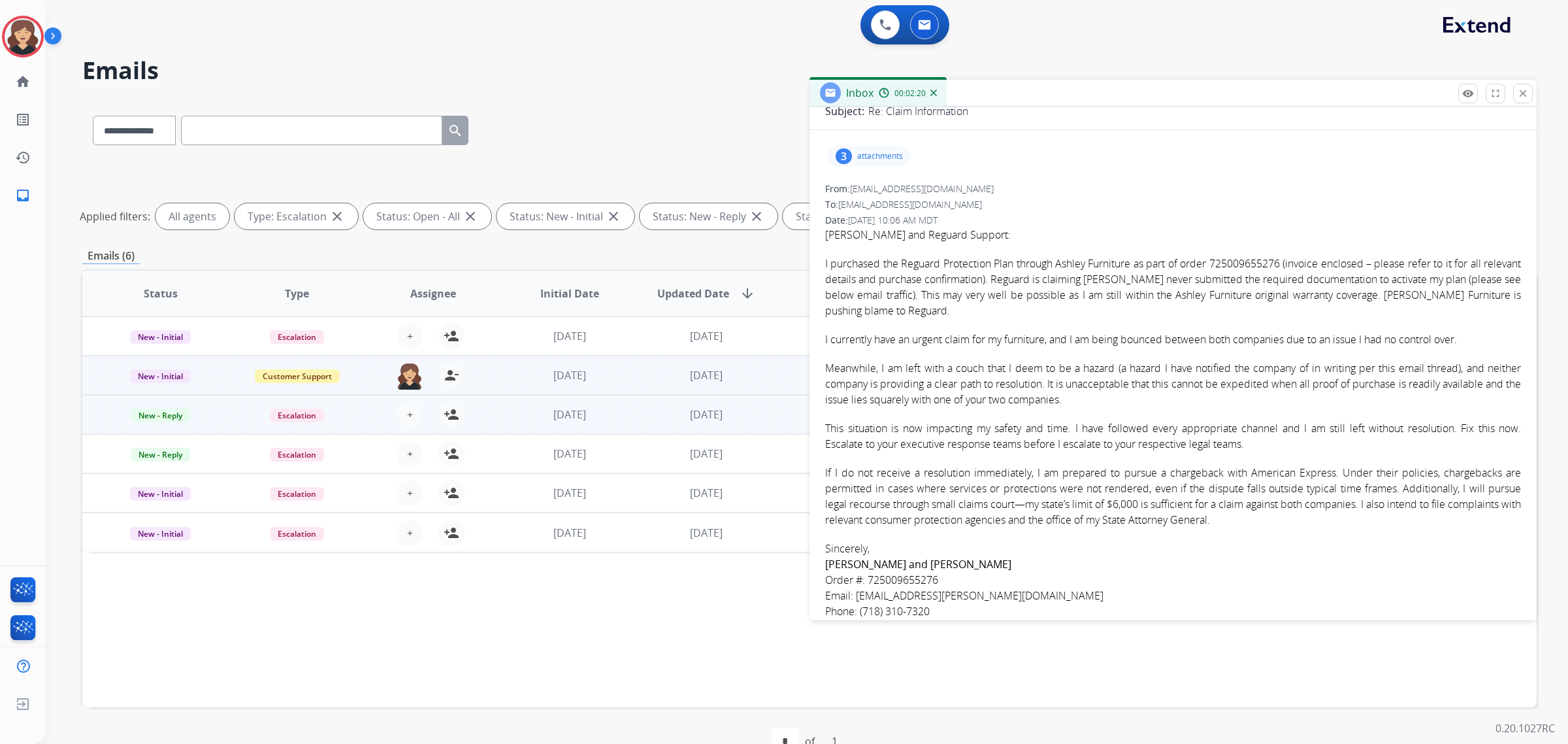
scroll to position [408, 0]
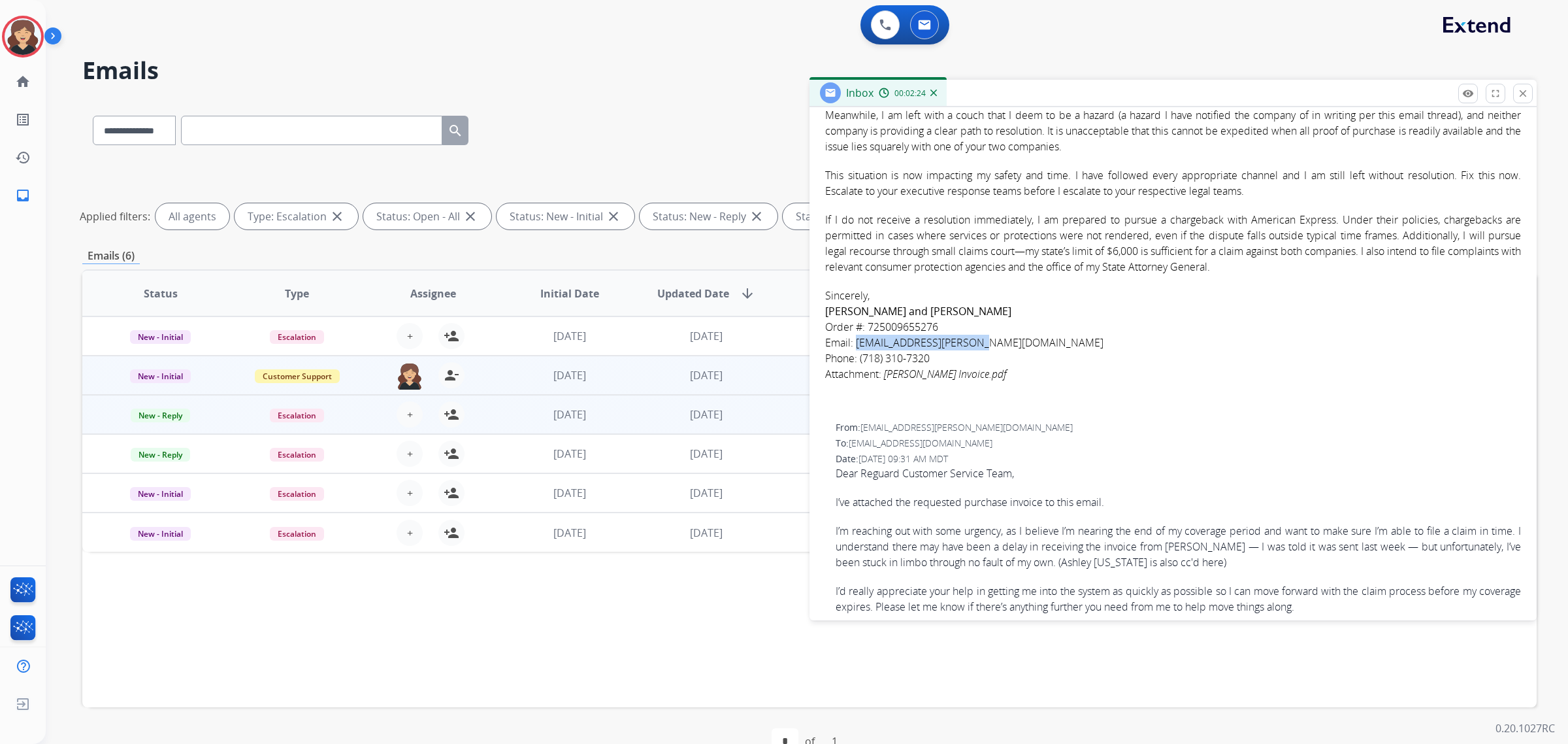
drag, startPoint x: 964, startPoint y: 344, endPoint x: 855, endPoint y: 344, distance: 109.0
click at [857, 344] on link "[EMAIL_ADDRESS][PERSON_NAME][DOMAIN_NAME]" at bounding box center [980, 341] width 247 height 14
copy link "[EMAIL_ADDRESS][PERSON_NAME][DOMAIN_NAME]"
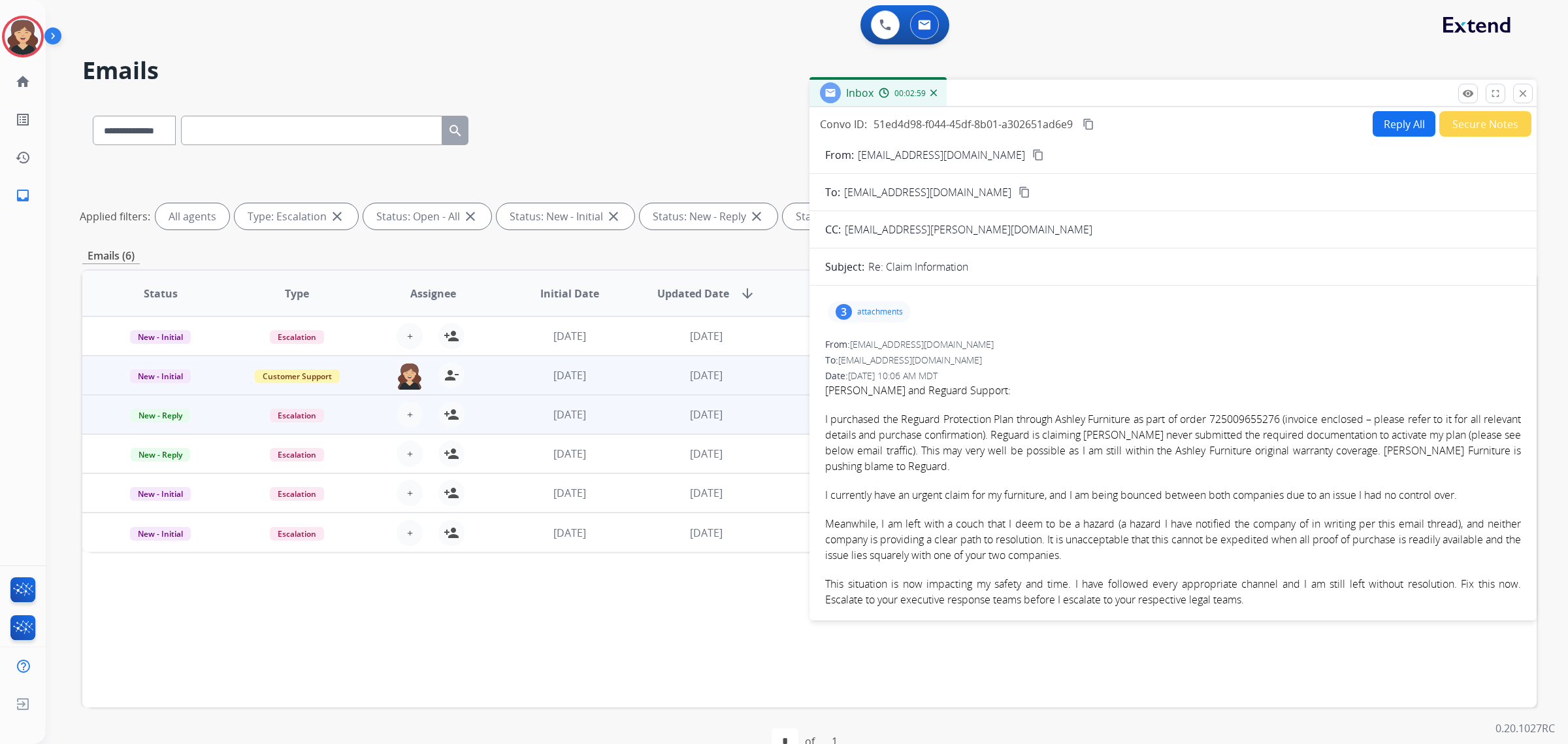
click at [1490, 131] on button "Secure Notes" at bounding box center [1485, 123] width 92 height 25
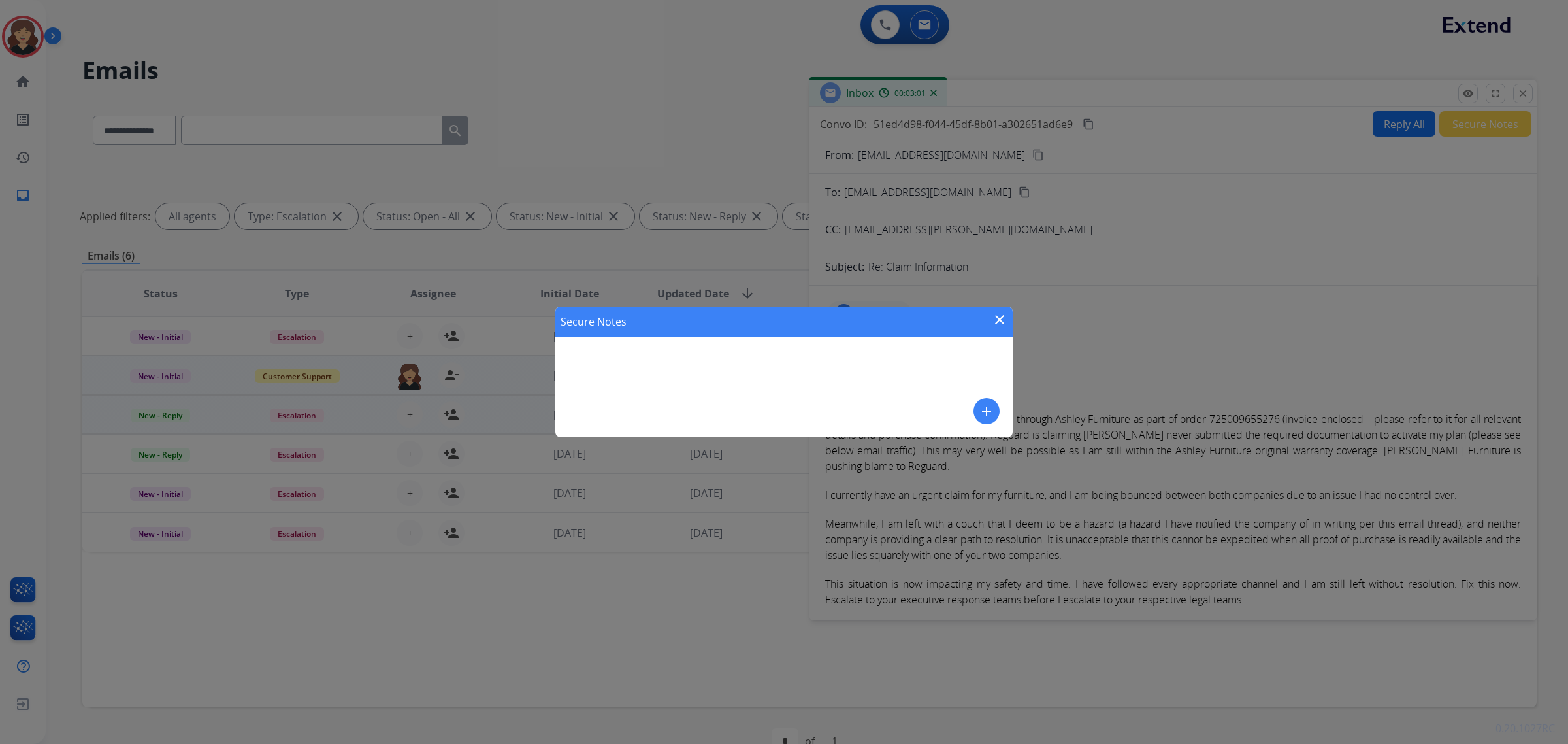
click at [976, 423] on div "add" at bounding box center [987, 411] width 26 height 26
click at [994, 406] on button "add" at bounding box center [987, 411] width 26 height 26
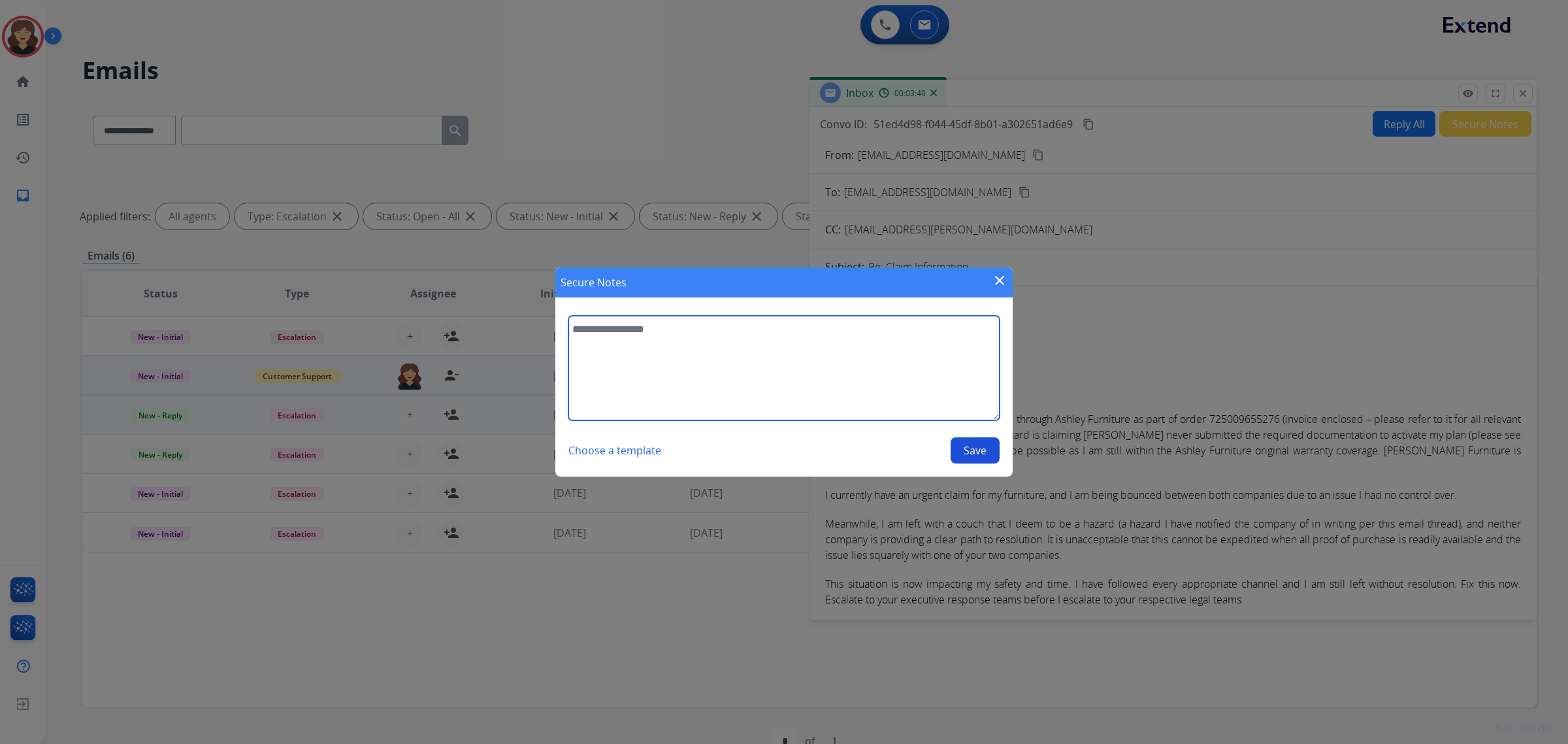
click at [765, 391] on textarea at bounding box center [784, 367] width 432 height 104
type textarea "*"
click at [935, 331] on textarea "**********" at bounding box center [784, 367] width 432 height 104
paste textarea "**********"
drag, startPoint x: 902, startPoint y: 331, endPoint x: 993, endPoint y: 331, distance: 91.0
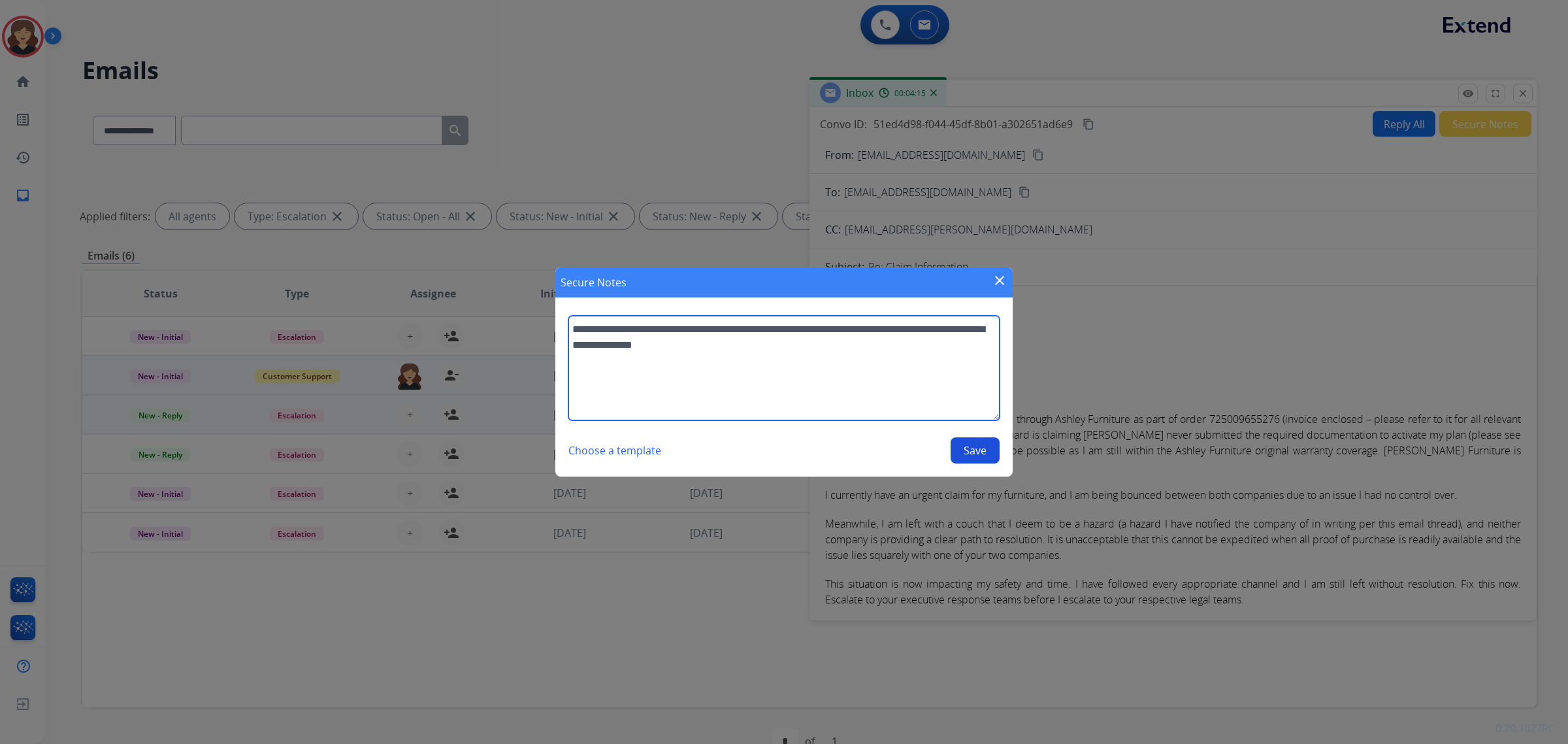
click at [902, 331] on textarea "**********" at bounding box center [784, 367] width 432 height 104
click at [926, 333] on textarea "**********" at bounding box center [784, 367] width 432 height 104
click at [886, 339] on textarea "**********" at bounding box center [784, 367] width 432 height 104
drag, startPoint x: 658, startPoint y: 374, endPoint x: 644, endPoint y: 380, distance: 15.2
click at [658, 374] on textarea "**********" at bounding box center [784, 367] width 432 height 104
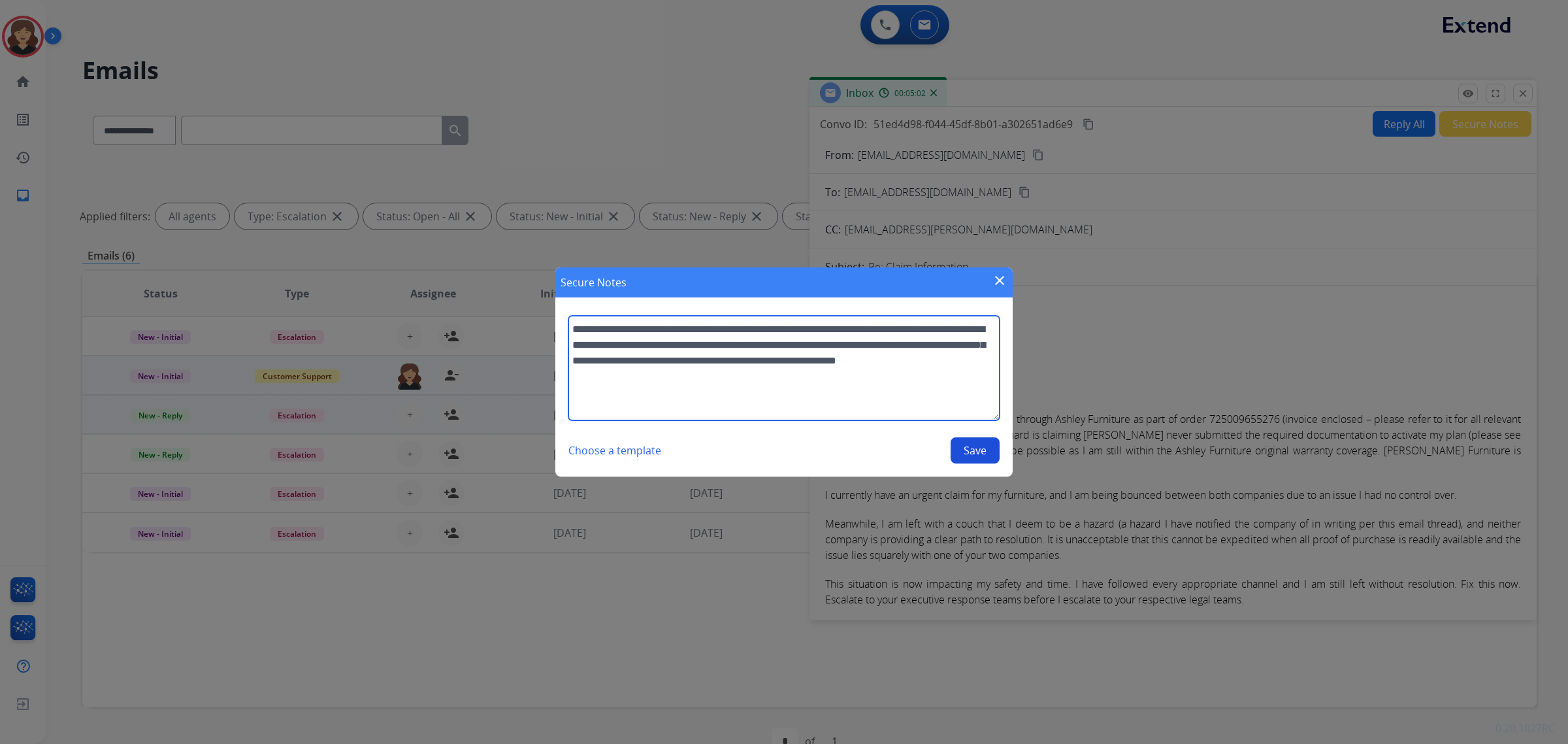
drag, startPoint x: 884, startPoint y: 386, endPoint x: 907, endPoint y: 386, distance: 23.0
click at [884, 386] on textarea "**********" at bounding box center [784, 367] width 432 height 104
click at [624, 354] on textarea "**********" at bounding box center [784, 367] width 432 height 104
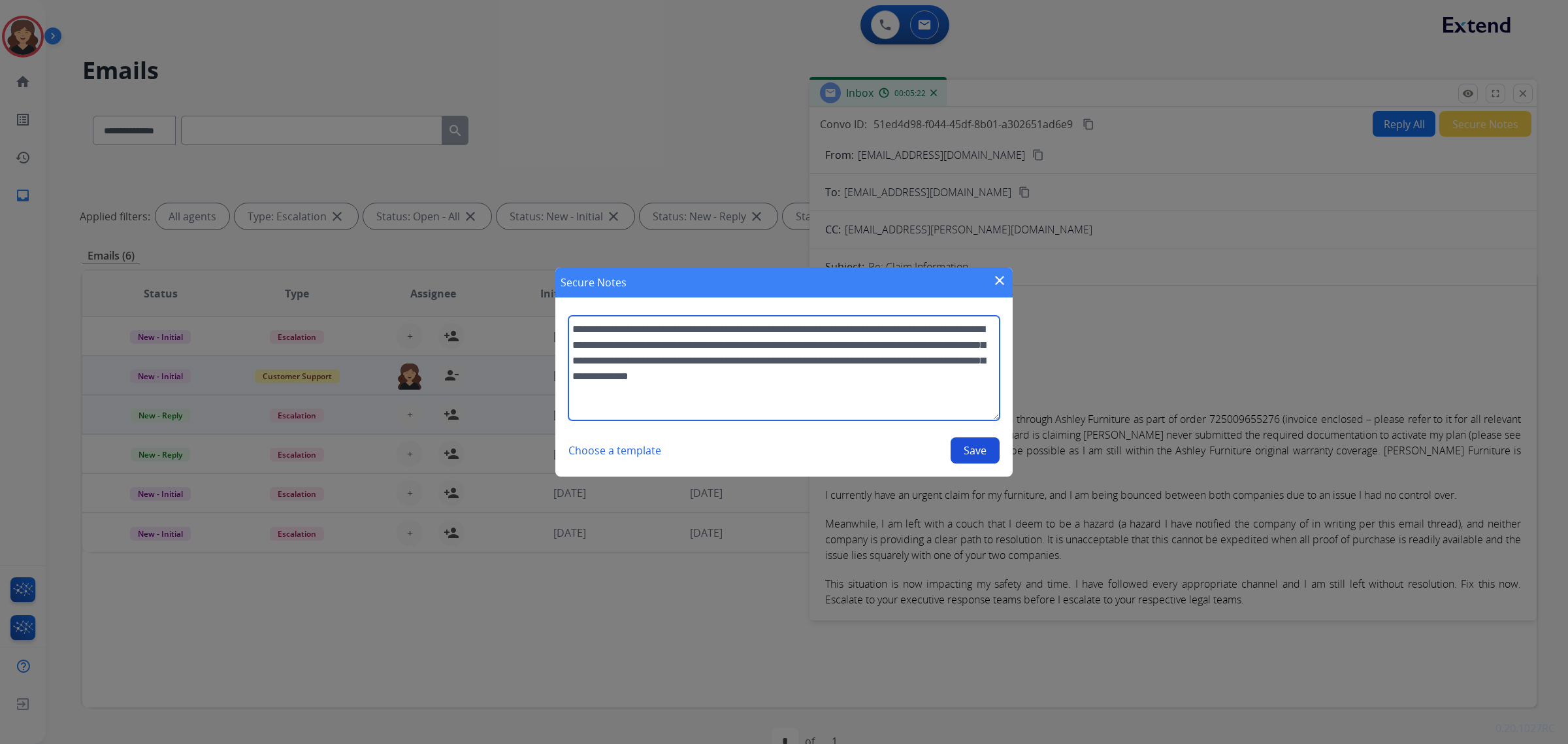
type textarea "**********"
click at [1002, 272] on div "Secure Notes close" at bounding box center [784, 282] width 458 height 30
click at [1002, 285] on mat-icon "close" at bounding box center [1000, 280] width 16 height 16
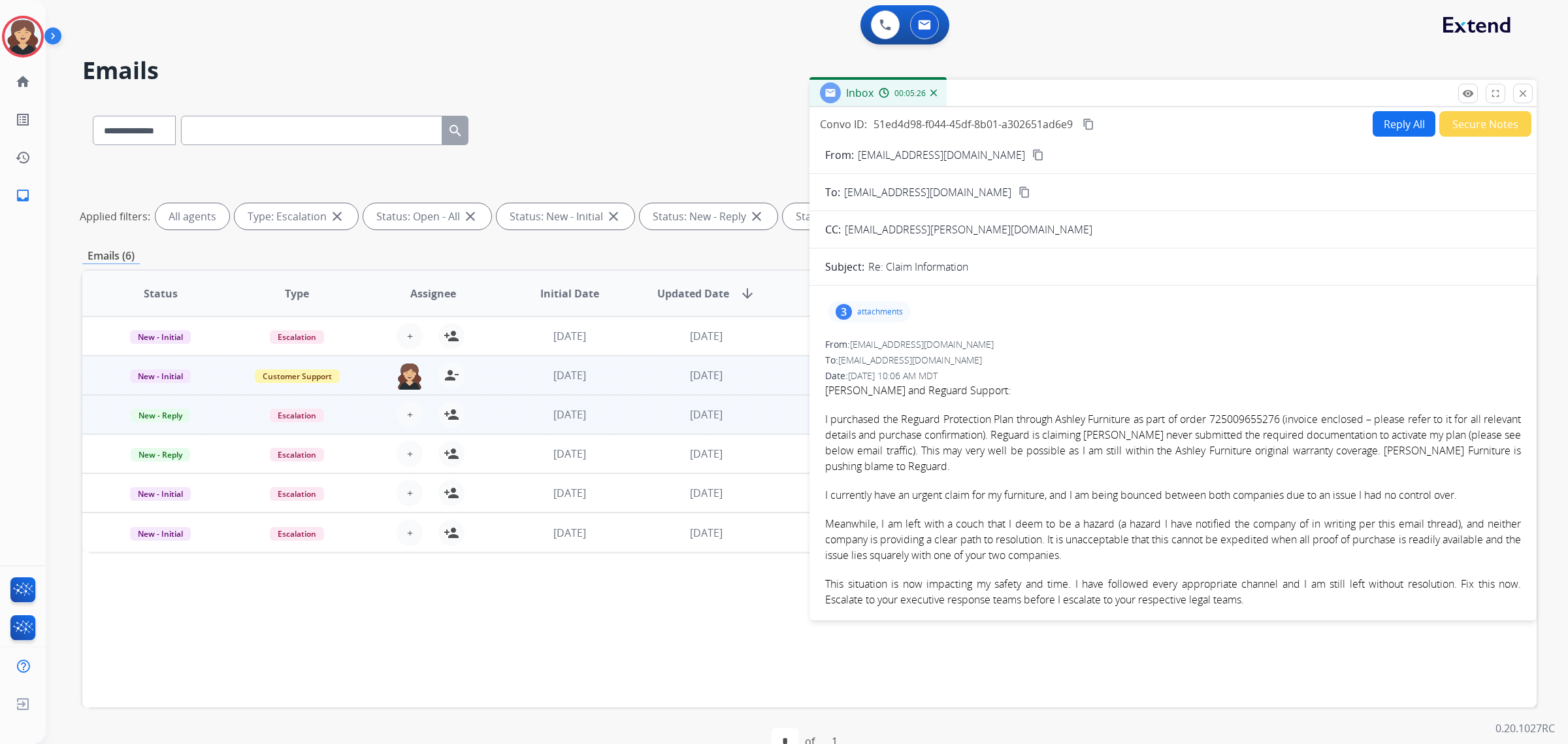
click at [1032, 152] on mat-icon "content_copy" at bounding box center [1038, 154] width 12 height 12
click at [1089, 122] on mat-icon "content_copy" at bounding box center [1088, 124] width 12 height 12
click at [1032, 157] on mat-icon "content_copy" at bounding box center [1038, 154] width 12 height 12
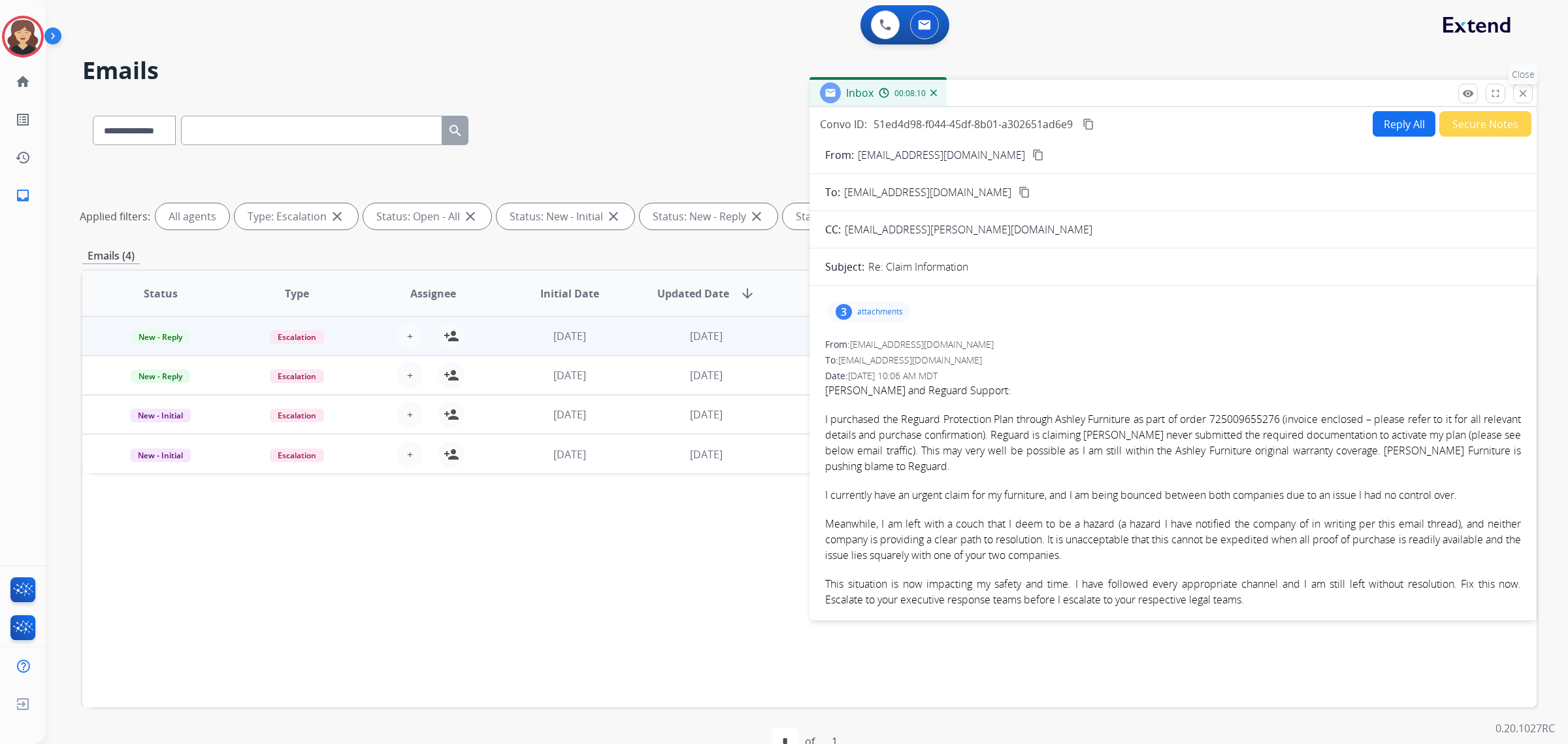
click at [1521, 93] on mat-icon "close" at bounding box center [1523, 93] width 12 height 12
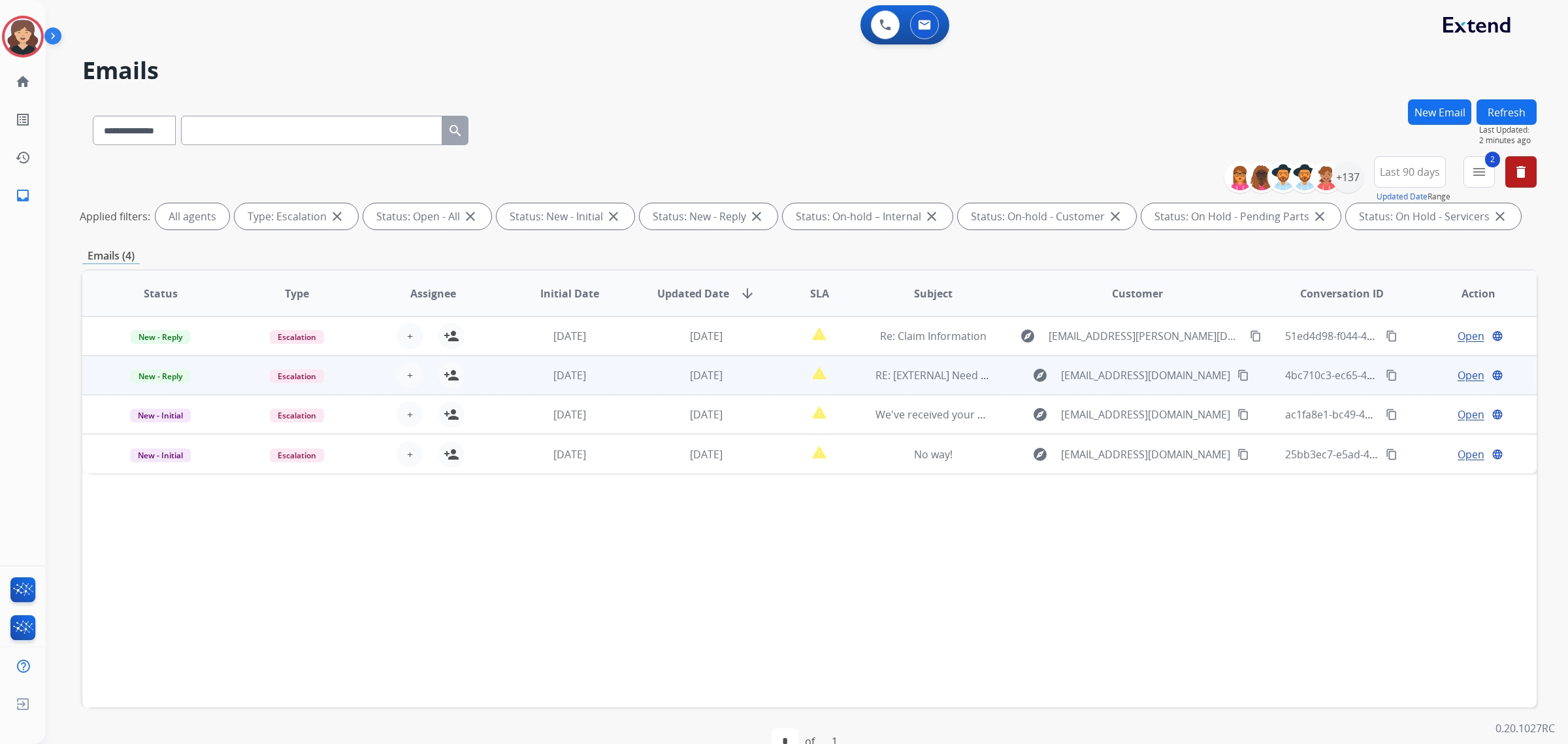
click at [1464, 373] on span "Open" at bounding box center [1471, 375] width 27 height 16
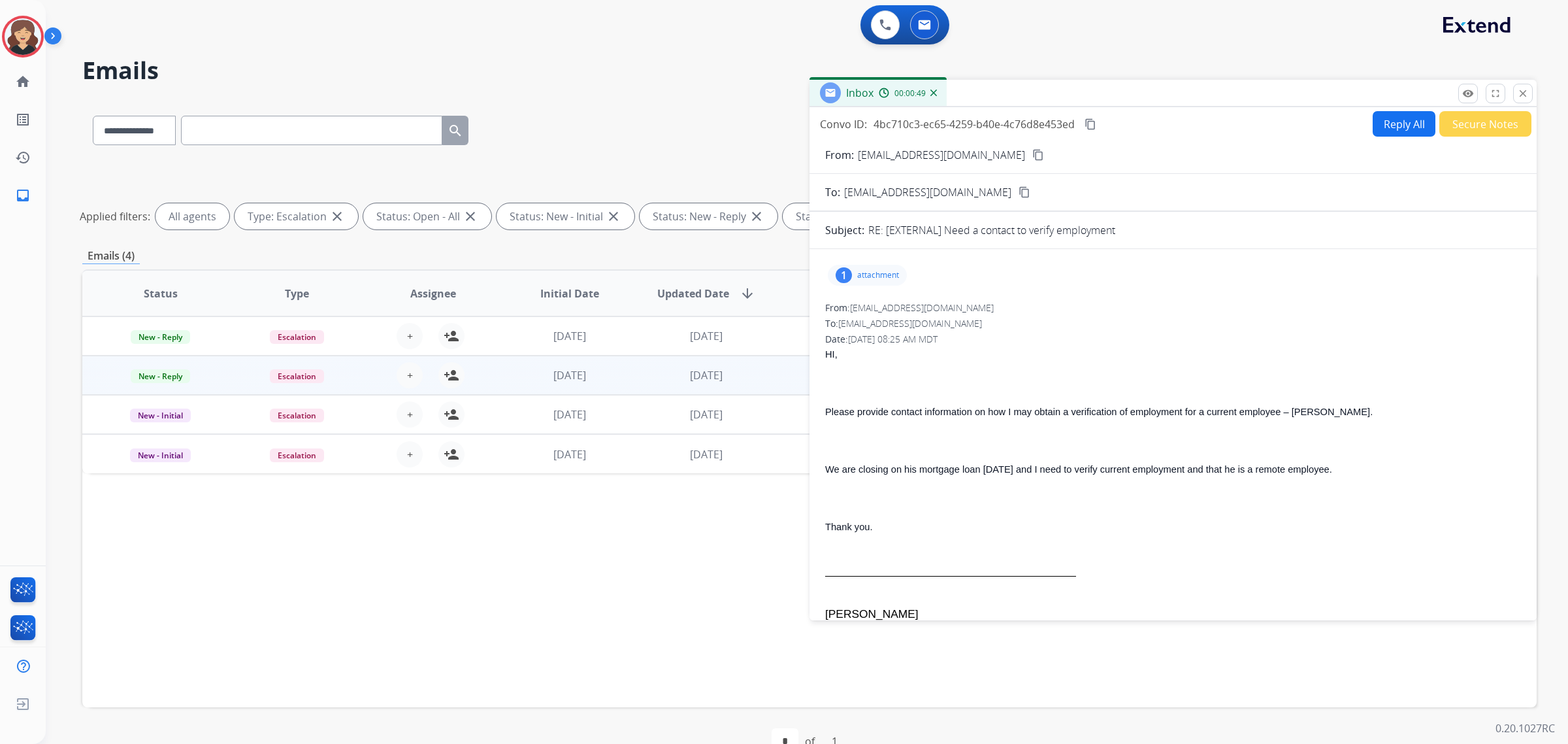
click at [1032, 157] on mat-icon "content_copy" at bounding box center [1038, 154] width 12 height 12
click at [1487, 117] on button "Secure Notes" at bounding box center [1485, 123] width 92 height 25
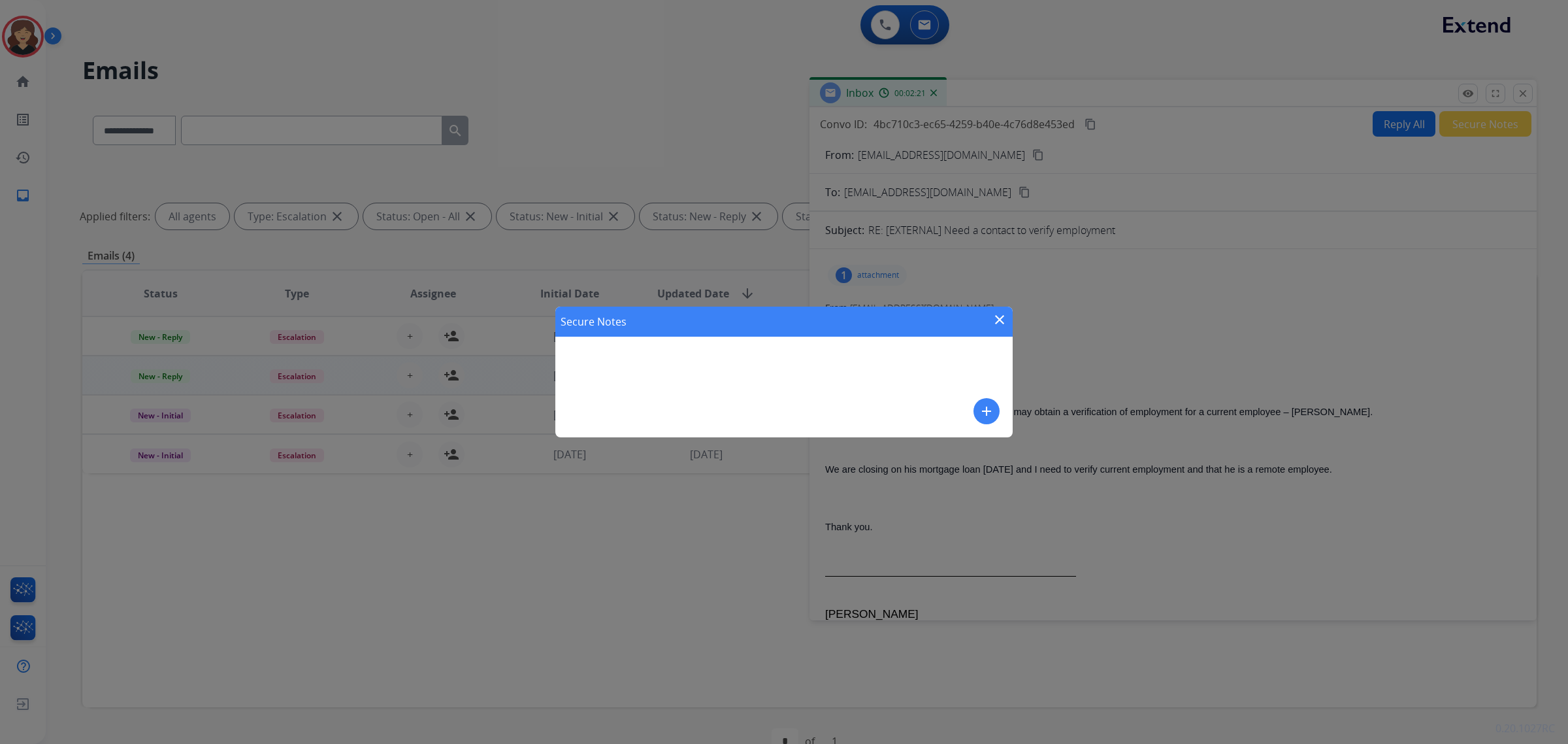
click at [969, 412] on div "Secure Notes close add" at bounding box center [784, 372] width 458 height 131
click at [990, 413] on mat-icon "add" at bounding box center [987, 411] width 16 height 16
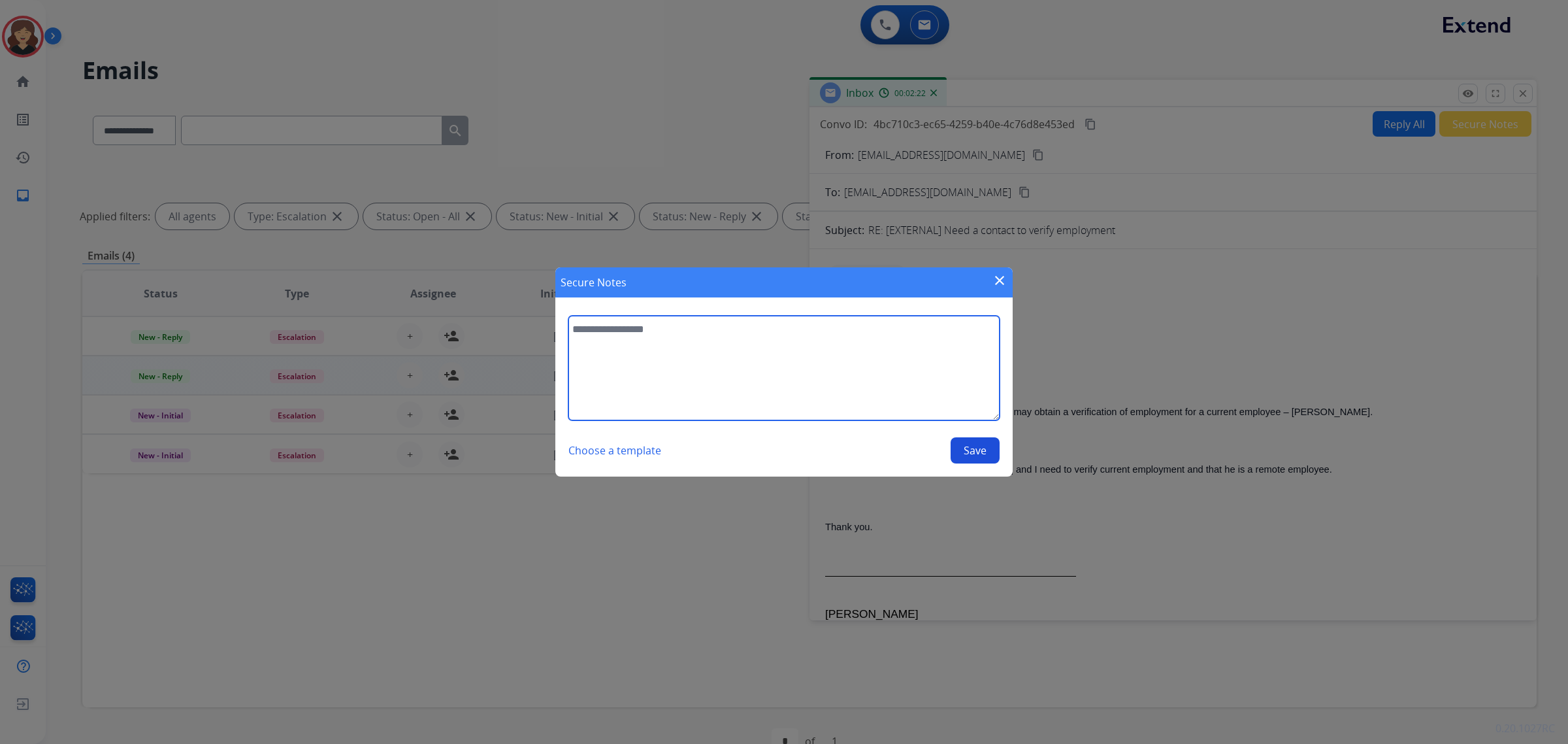
click at [817, 389] on textarea at bounding box center [784, 367] width 432 height 104
type textarea "**********"
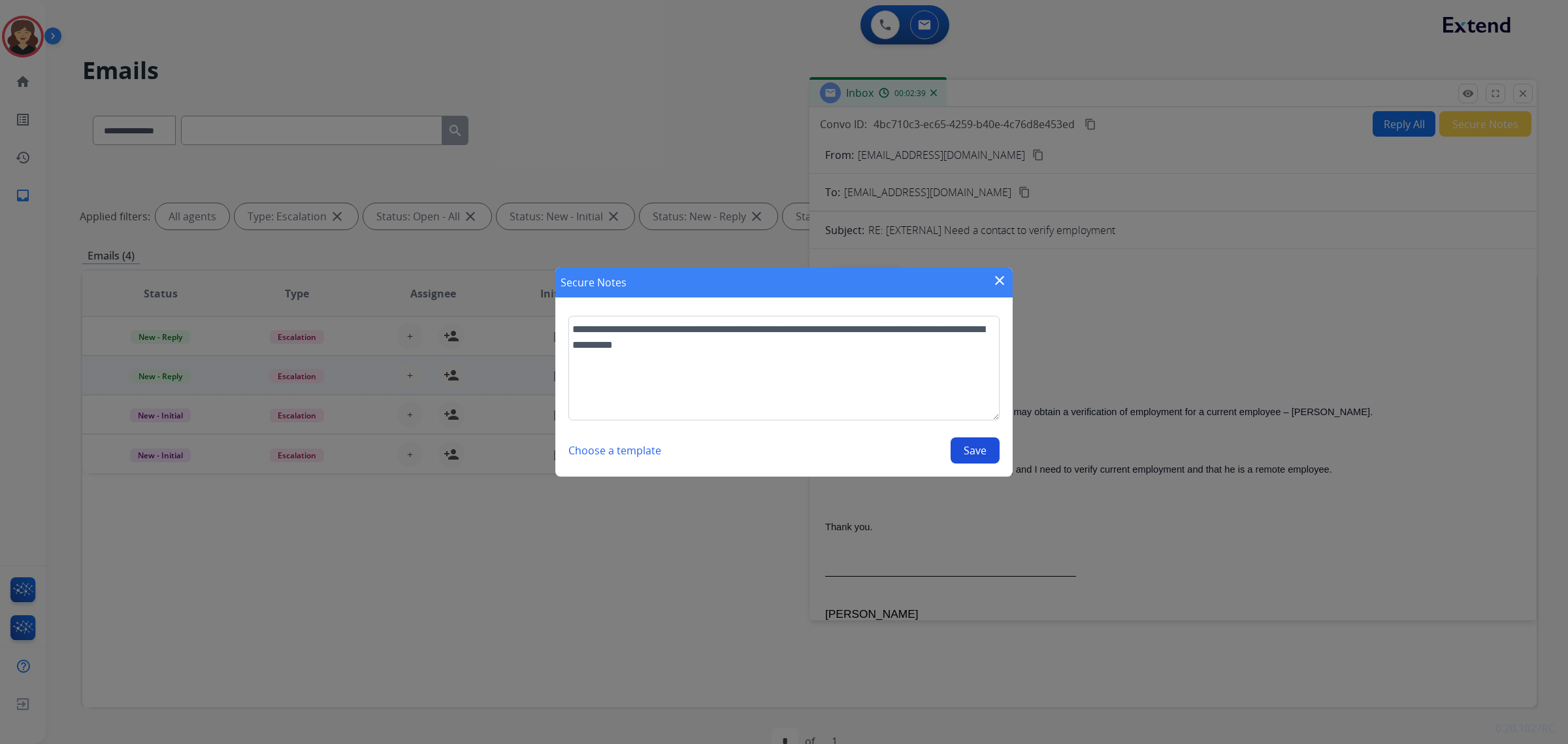
click at [972, 452] on button "Save" at bounding box center [975, 450] width 49 height 26
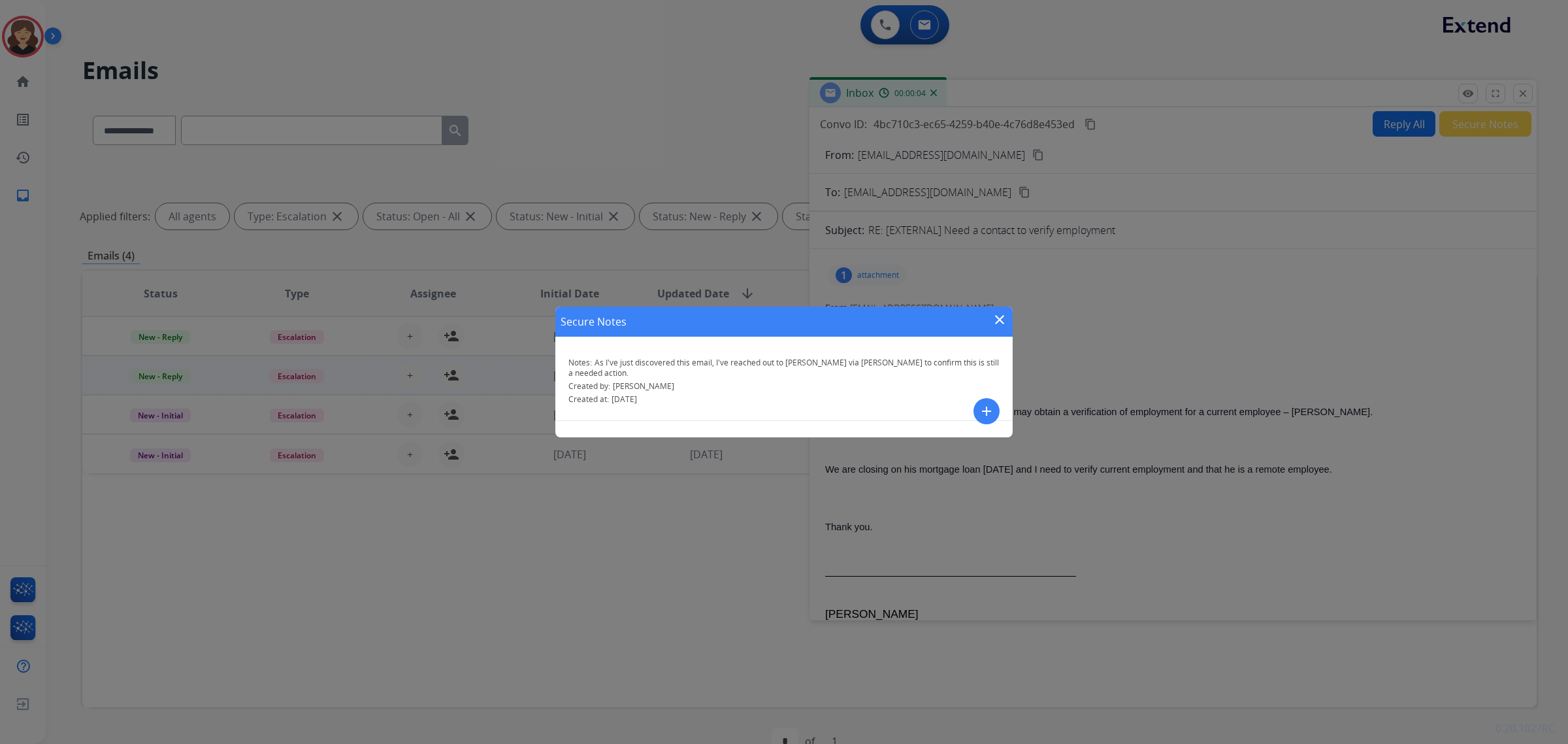
click at [992, 320] on mat-icon "close" at bounding box center [1000, 319] width 16 height 16
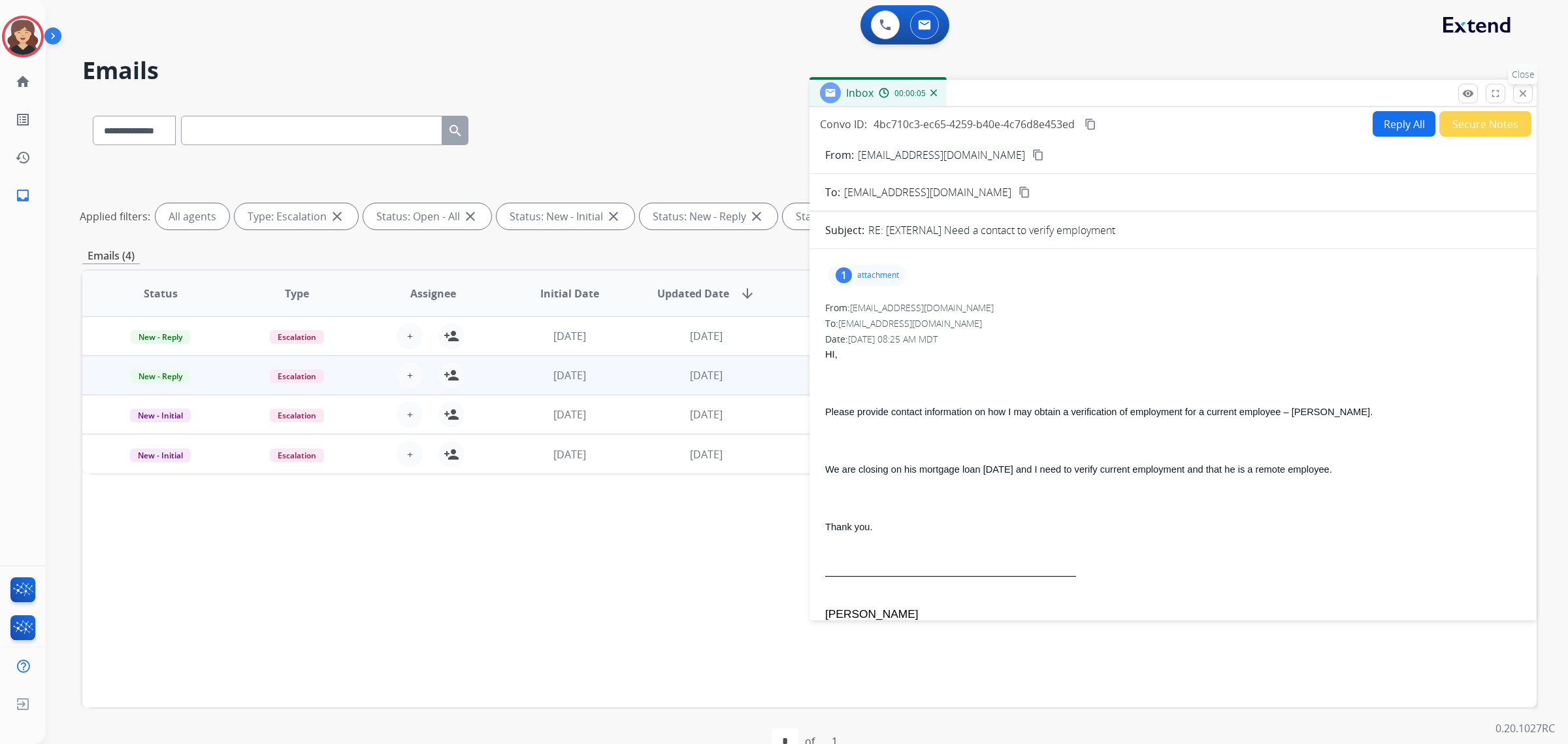
click at [1528, 93] on mat-icon "close" at bounding box center [1523, 93] width 12 height 12
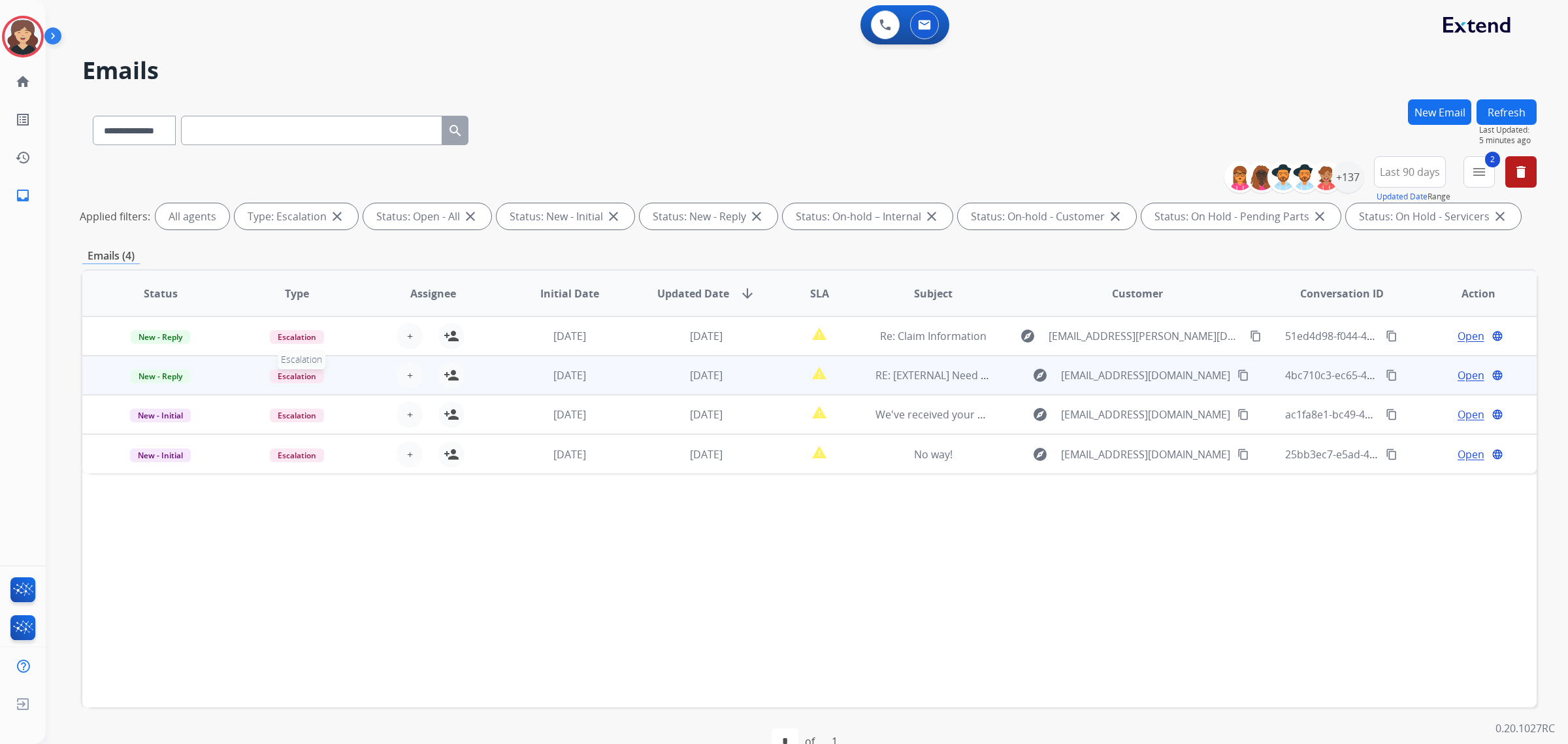
click at [291, 379] on span "Escalation" at bounding box center [297, 376] width 54 height 14
click at [370, 402] on p "Customer Support" at bounding box center [381, 404] width 86 height 19
click at [444, 370] on mat-icon "person_add" at bounding box center [451, 375] width 16 height 16
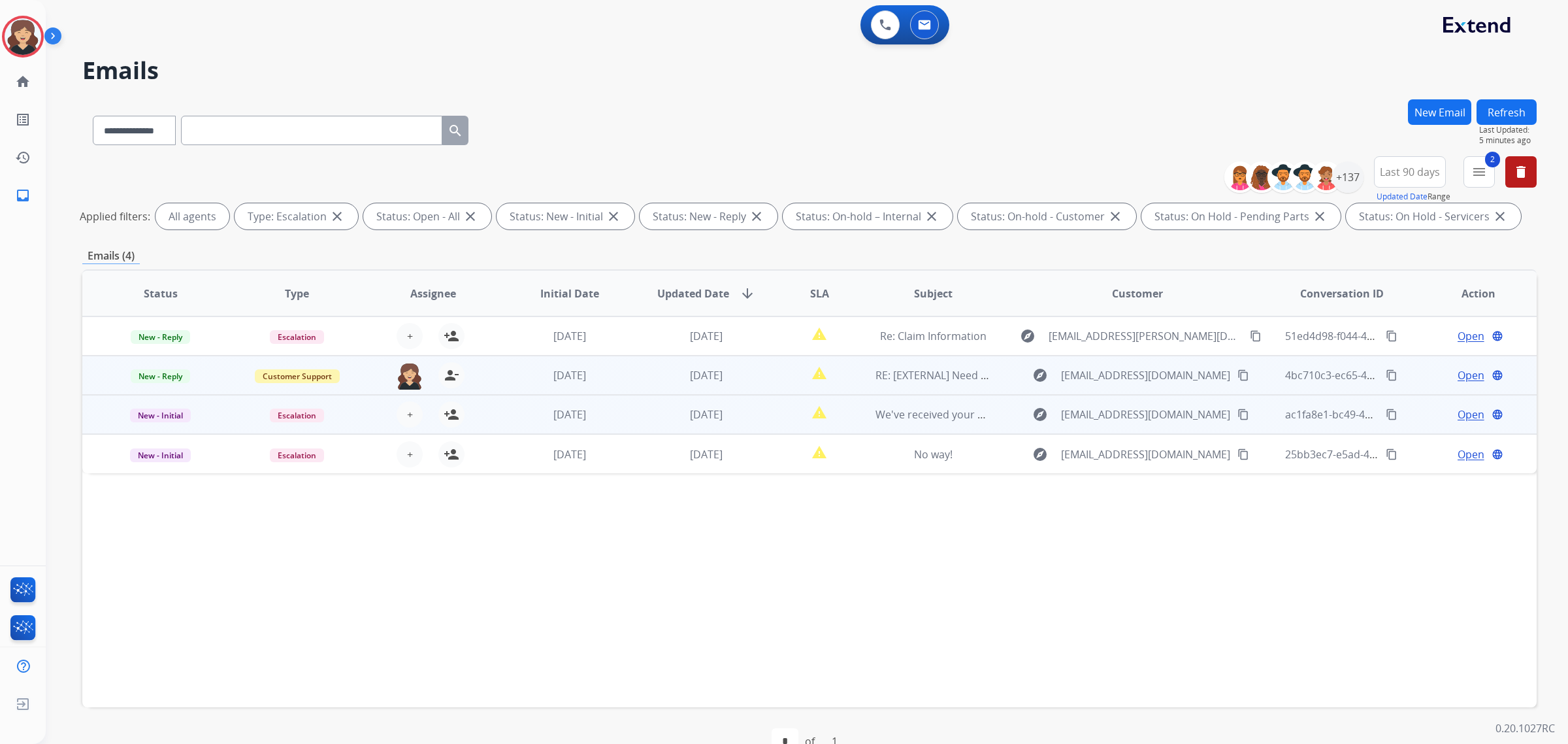
click at [1458, 414] on span "Open" at bounding box center [1471, 414] width 27 height 16
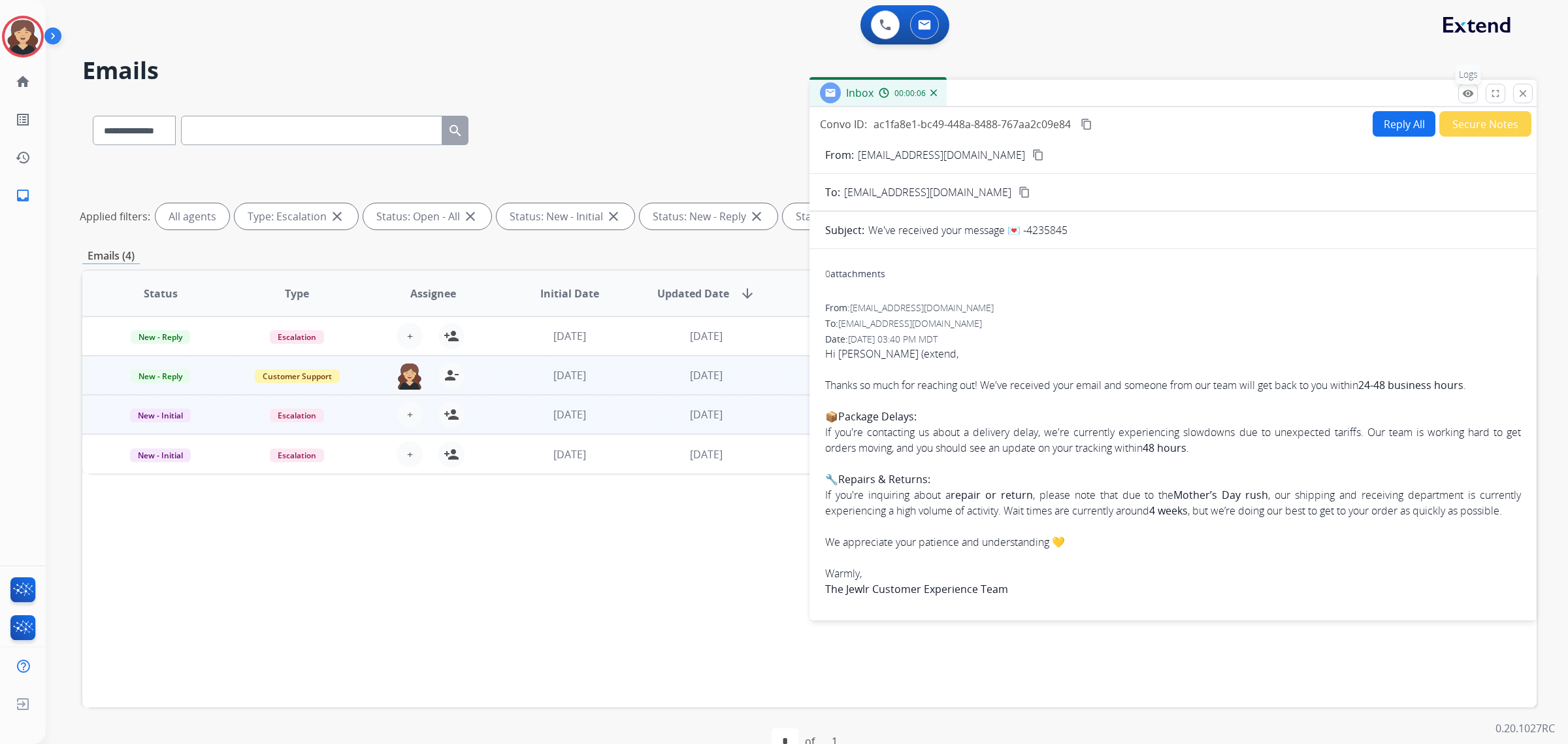
click at [1472, 98] on mat-icon "remove_red_eye" at bounding box center [1468, 93] width 12 height 12
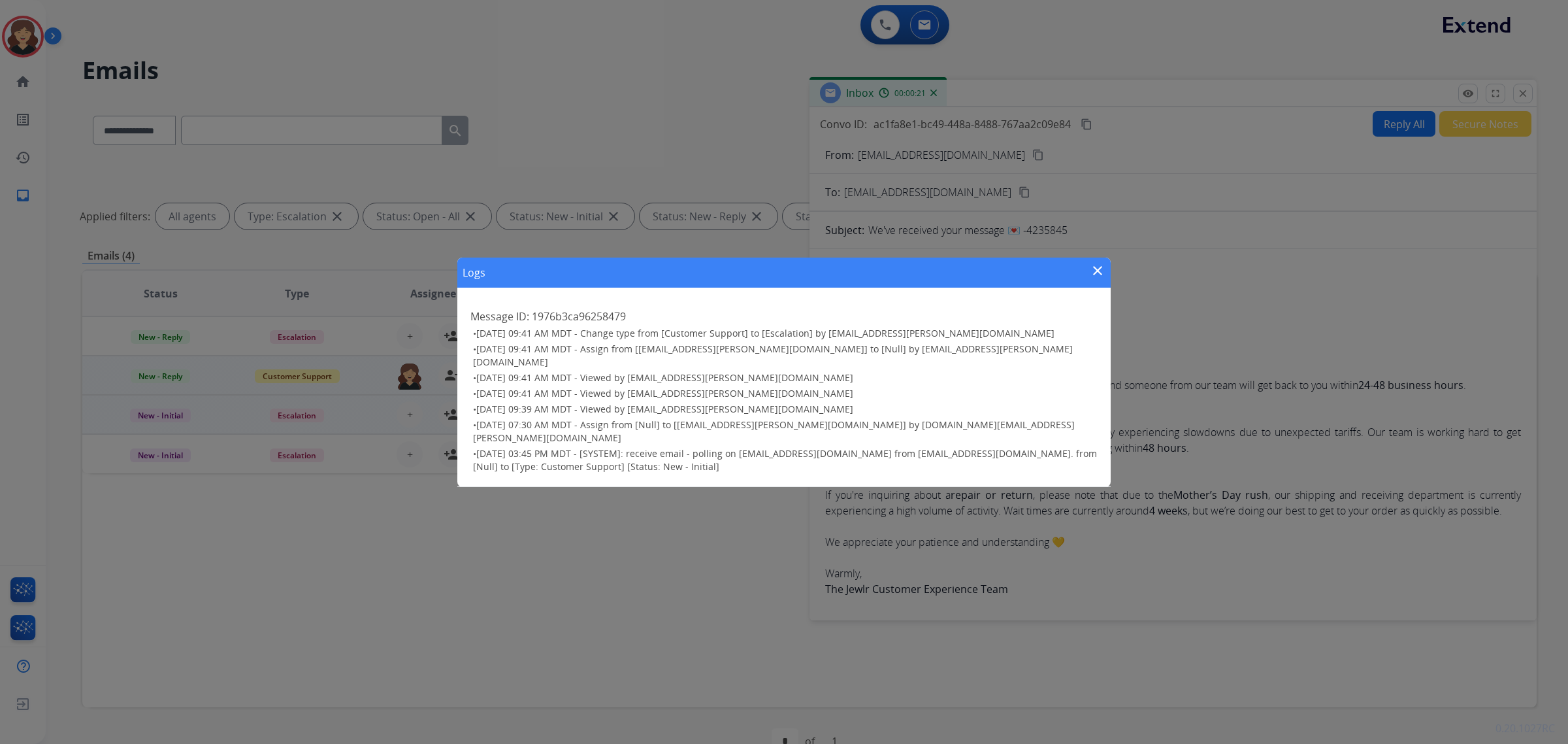
drag, startPoint x: 1096, startPoint y: 288, endPoint x: 1073, endPoint y: 180, distance: 110.4
click at [1096, 278] on mat-icon "close" at bounding box center [1097, 270] width 16 height 16
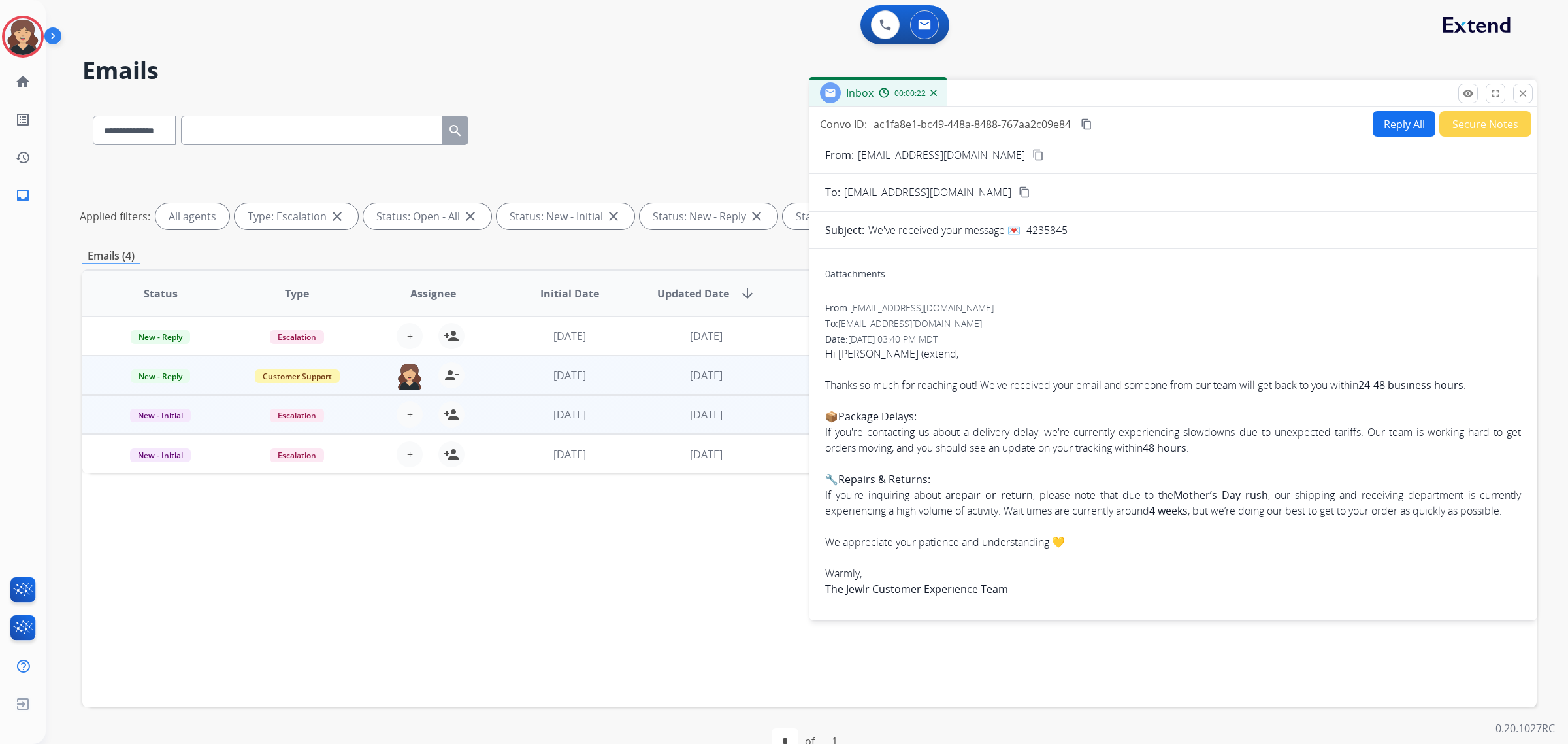
click at [1032, 154] on mat-icon "content_copy" at bounding box center [1038, 154] width 12 height 12
click at [1087, 120] on mat-icon "content_copy" at bounding box center [1086, 124] width 12 height 12
click at [1468, 100] on button "remove_red_eye Logs" at bounding box center [1468, 93] width 20 height 20
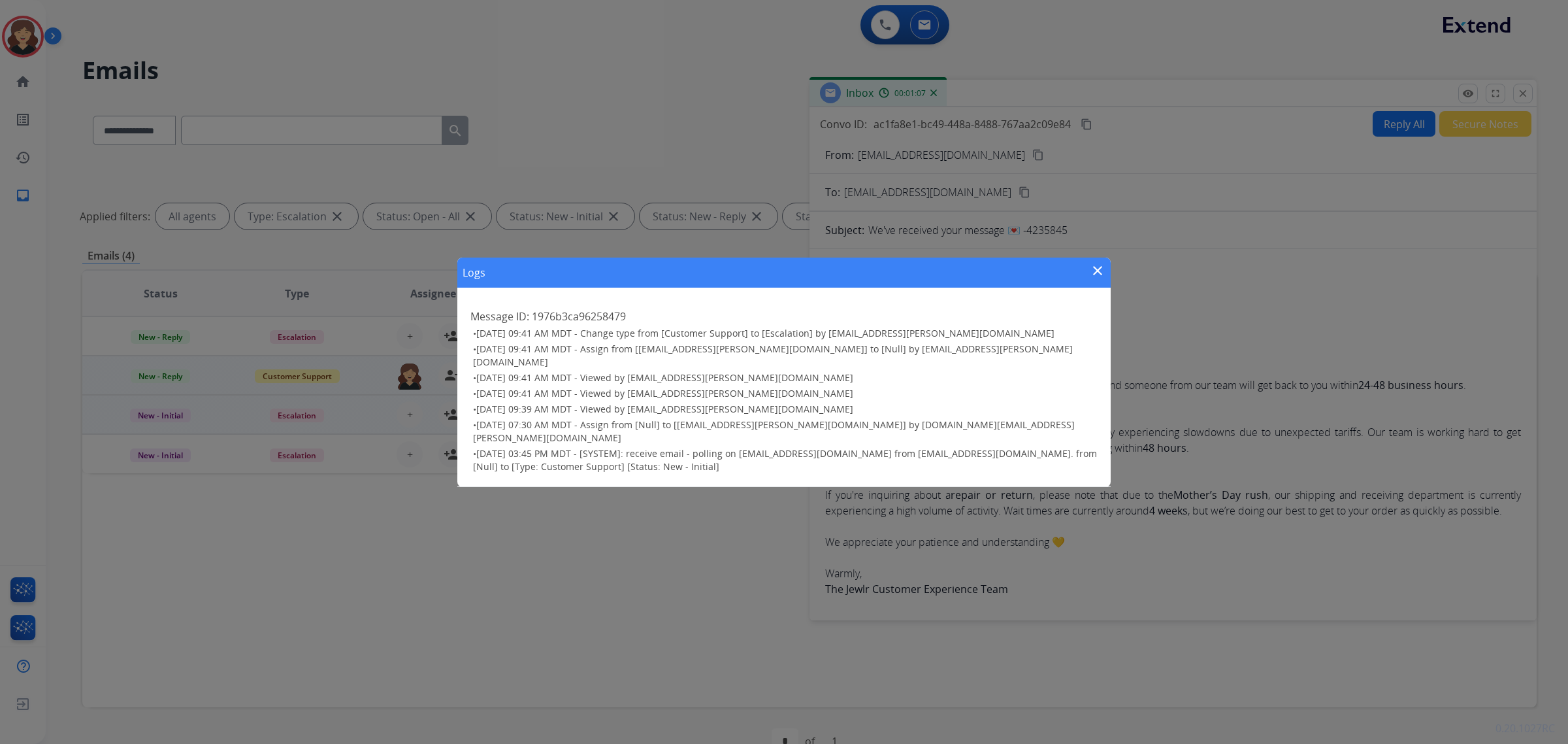
drag, startPoint x: 1089, startPoint y: 278, endPoint x: 1457, endPoint y: 109, distance: 405.0
click at [1090, 278] on mat-icon "close" at bounding box center [1097, 270] width 16 height 16
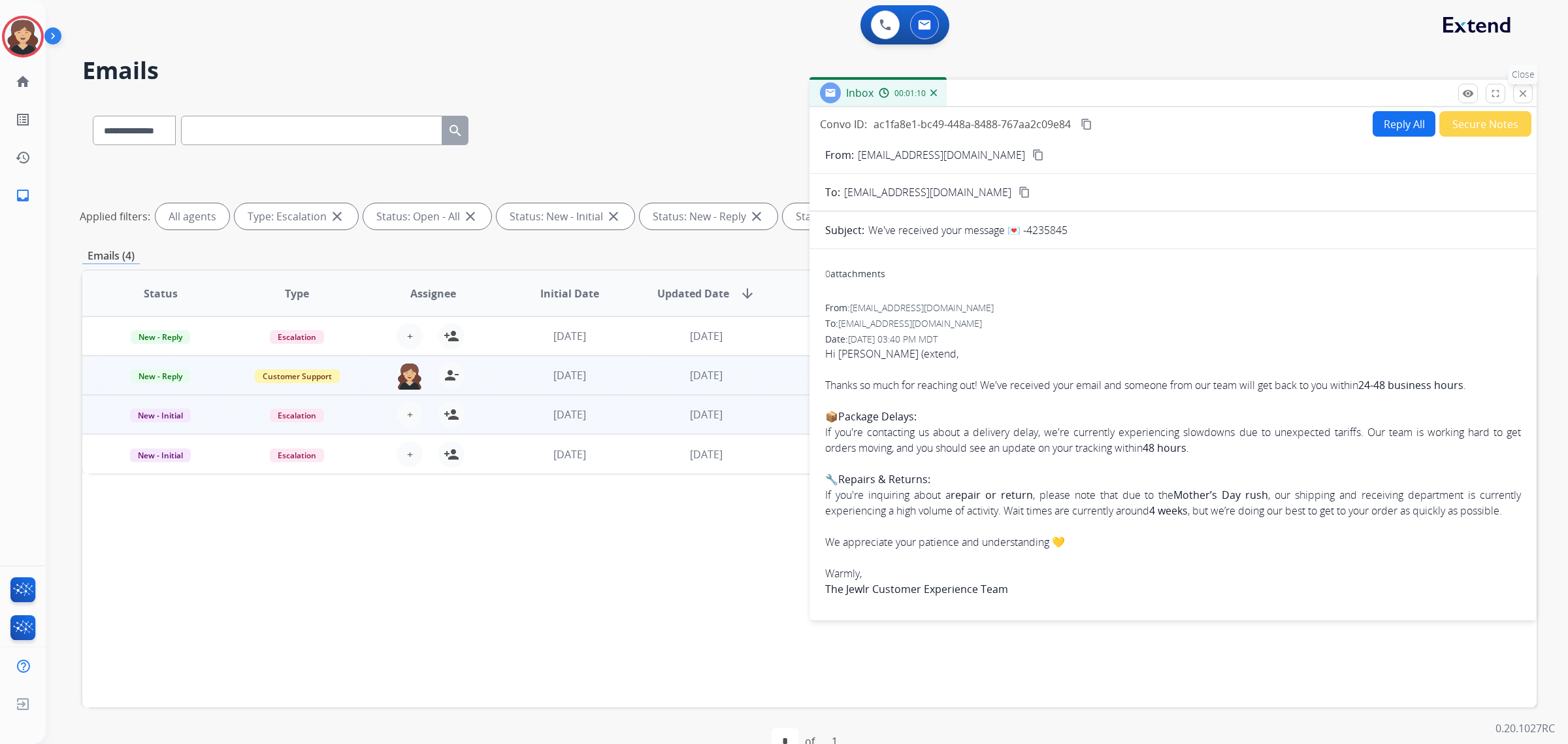
click at [1520, 100] on button "close Close" at bounding box center [1522, 93] width 20 height 20
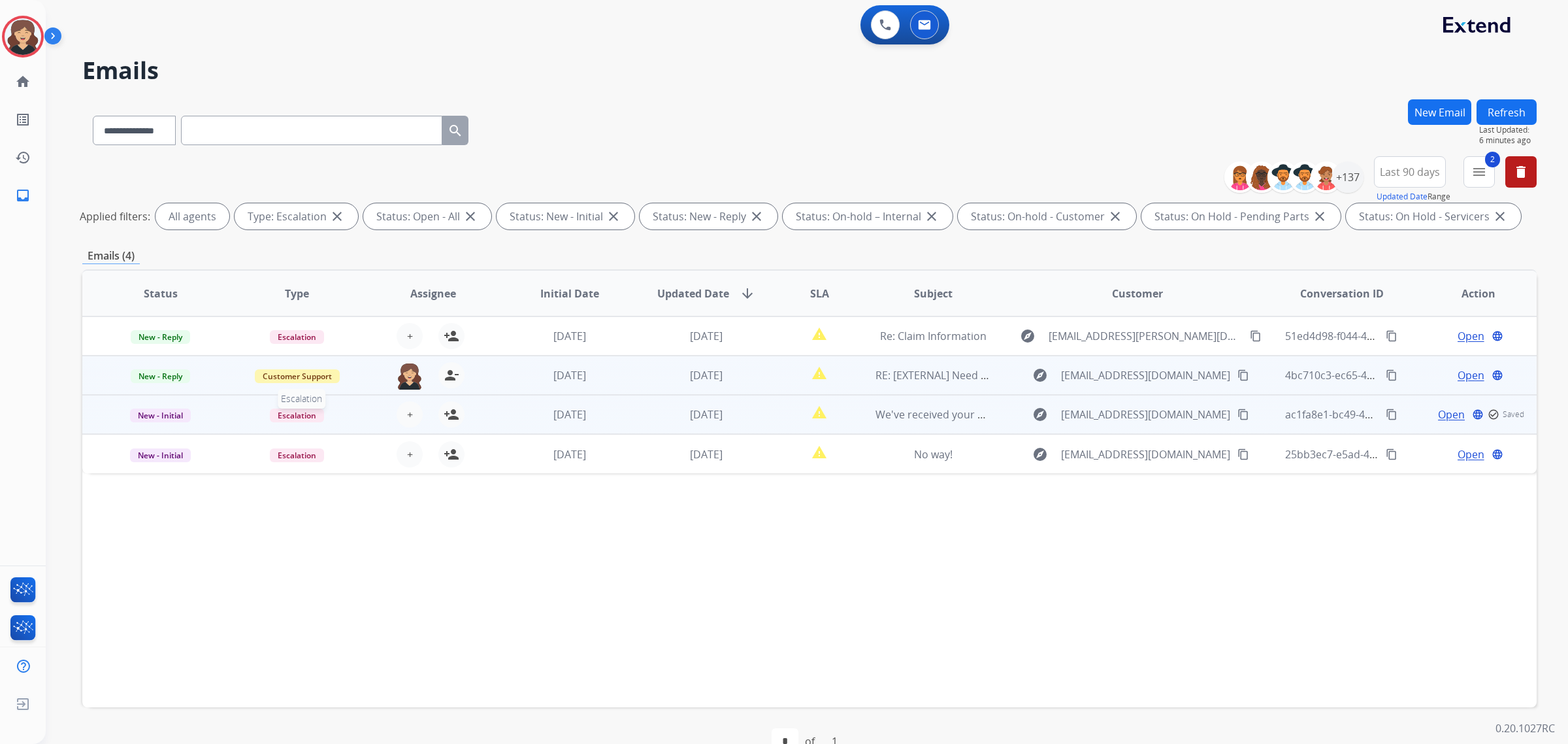
click at [291, 412] on span "Escalation" at bounding box center [297, 415] width 54 height 14
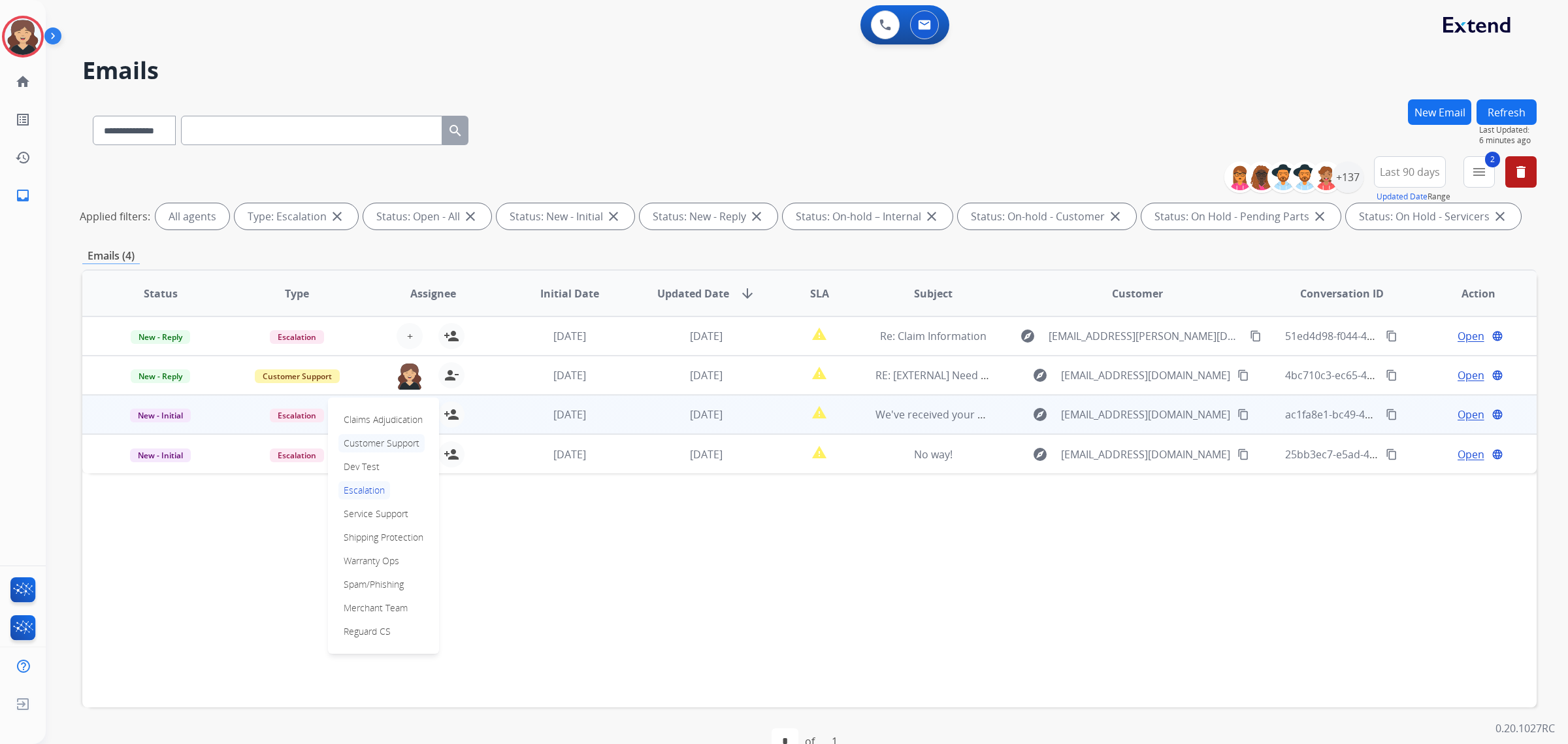
click at [373, 440] on p "Customer Support" at bounding box center [381, 444] width 86 height 19
click at [158, 412] on span "New - Initial" at bounding box center [160, 415] width 60 height 14
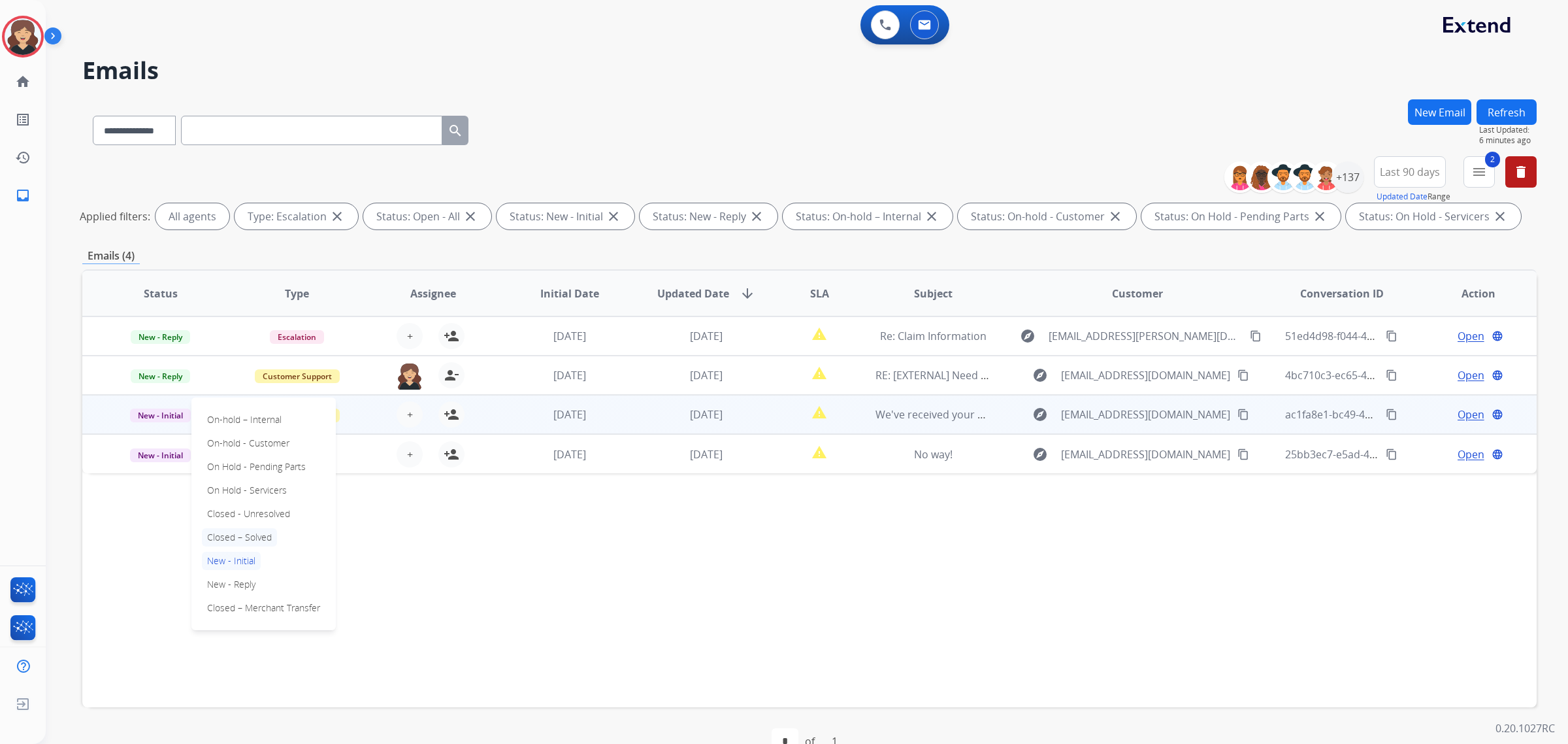
click at [256, 537] on p "Closed – Solved" at bounding box center [239, 538] width 75 height 19
click at [408, 409] on span "+" at bounding box center [410, 414] width 6 height 16
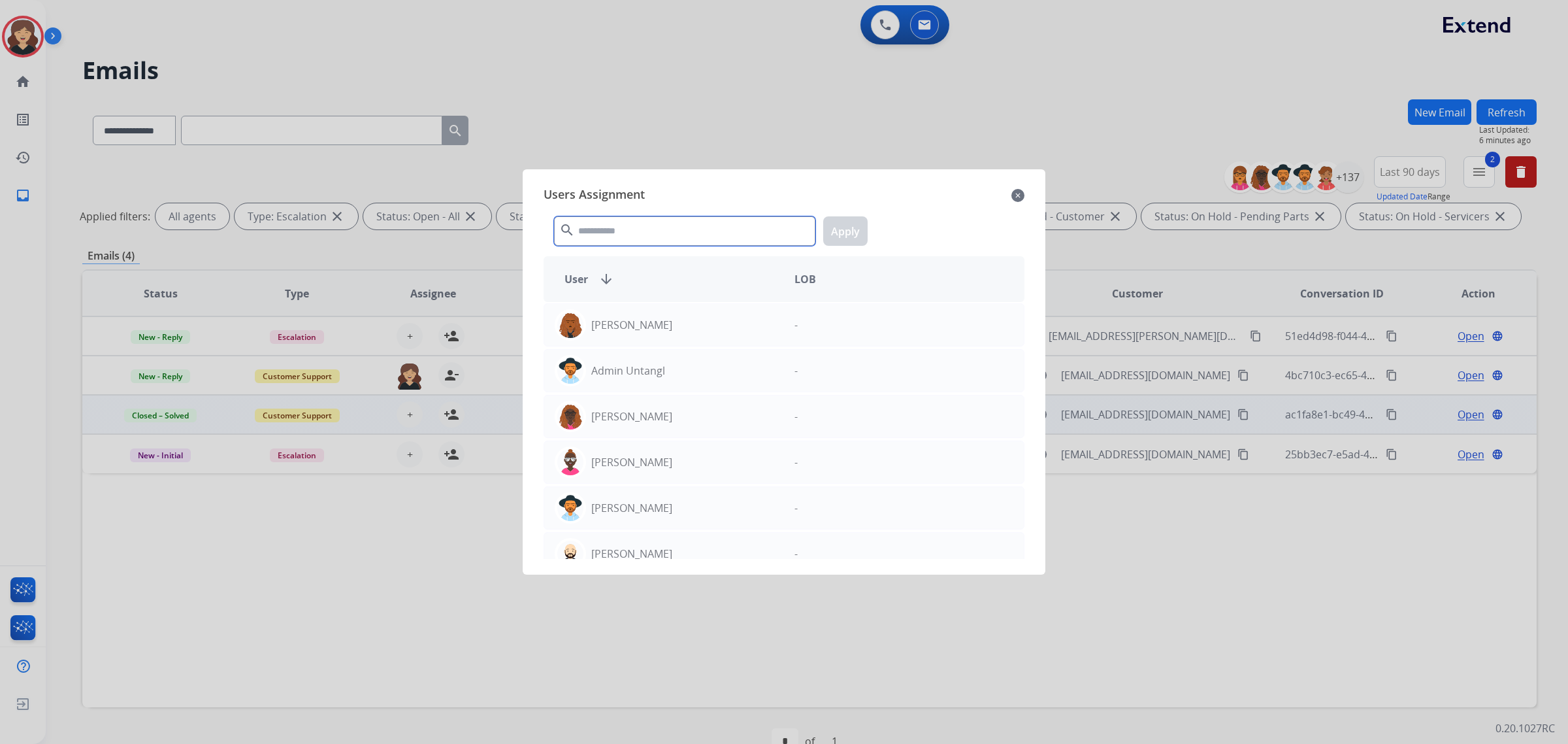
click at [618, 233] on input "text" at bounding box center [684, 232] width 261 height 30
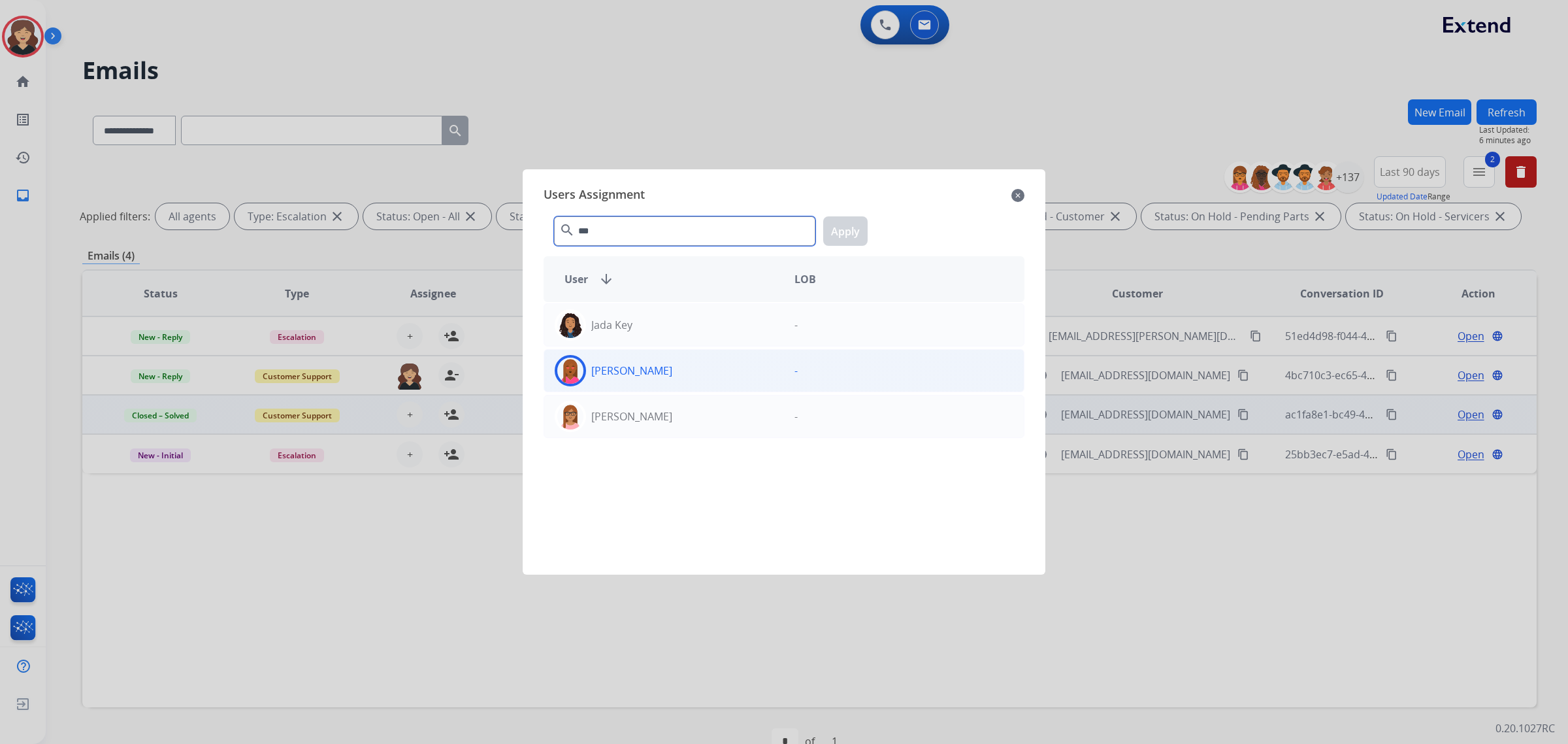
type input "***"
click at [562, 374] on img at bounding box center [570, 370] width 26 height 26
click at [847, 237] on button "Apply" at bounding box center [845, 232] width 45 height 30
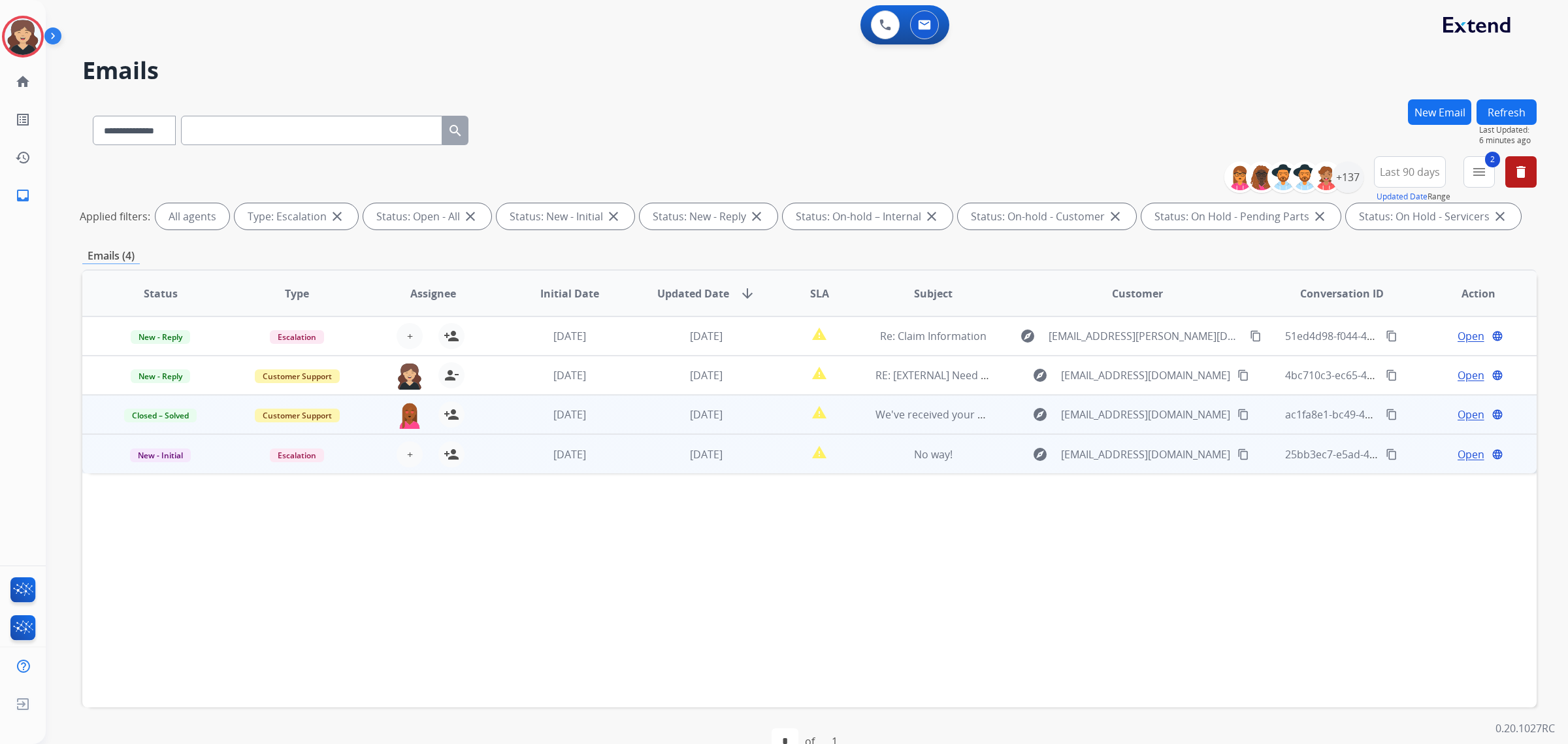
click at [1466, 452] on span "Open" at bounding box center [1471, 454] width 27 height 16
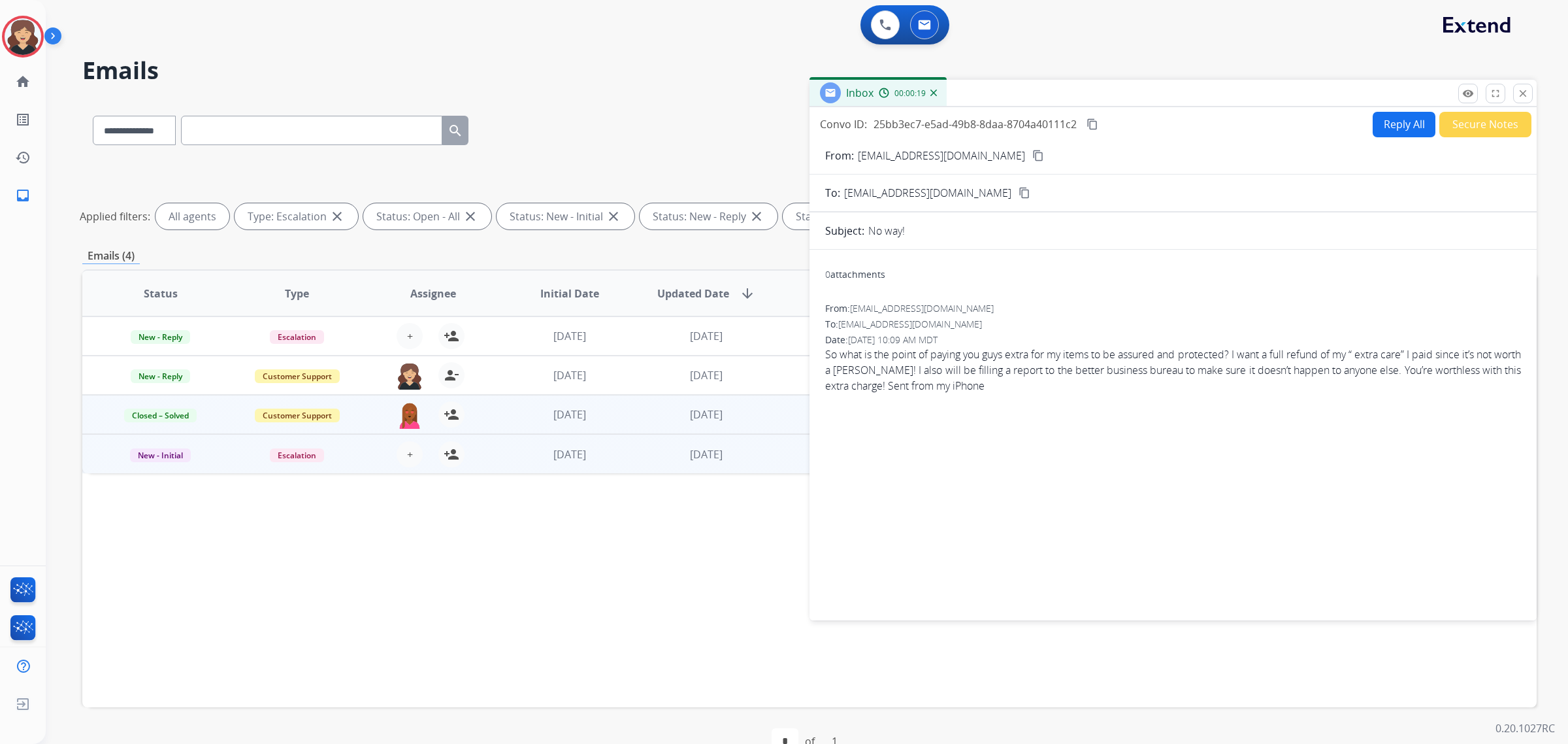
click at [1032, 152] on mat-icon "content_copy" at bounding box center [1038, 155] width 12 height 12
click at [1474, 126] on button "Secure Notes" at bounding box center [1485, 124] width 92 height 25
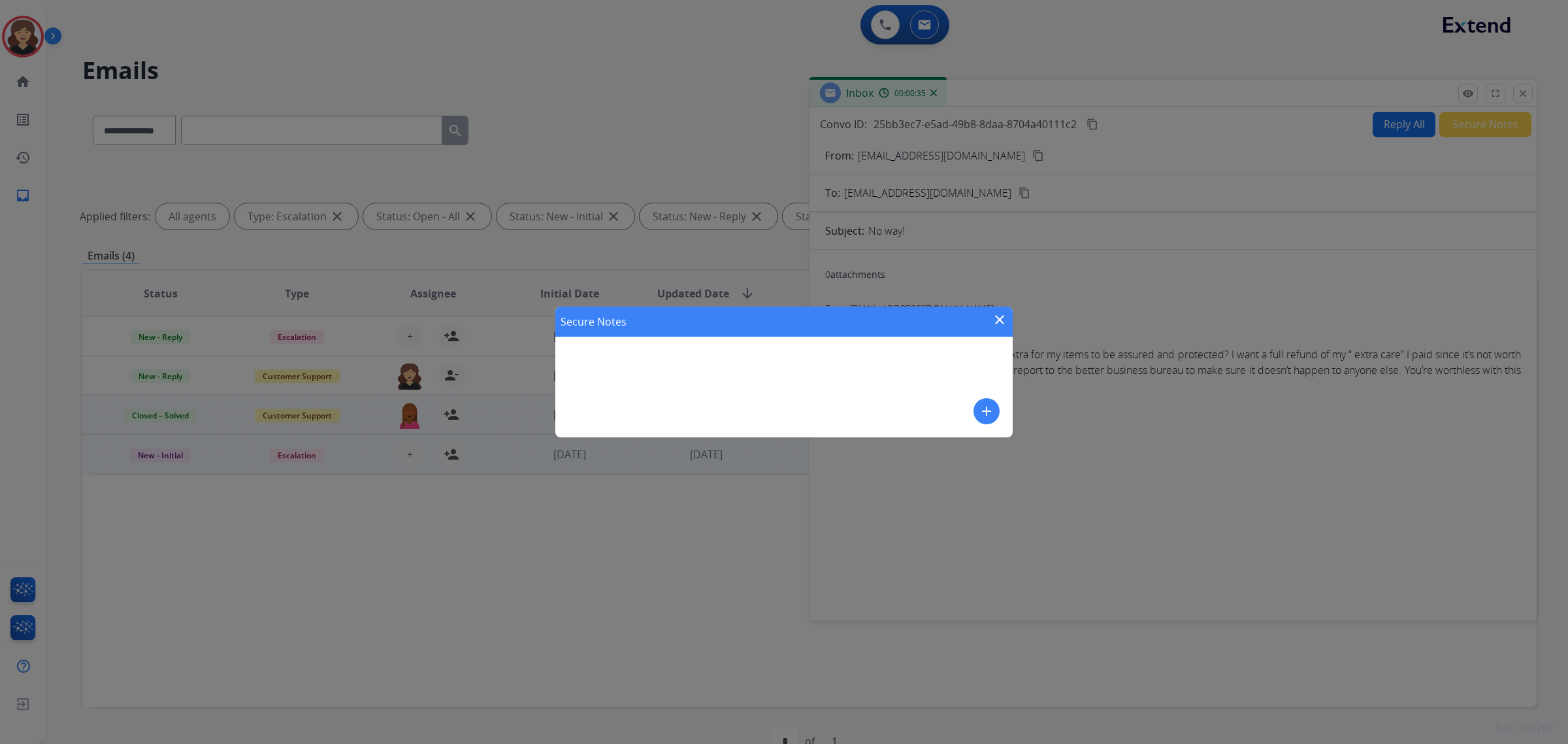
click at [999, 315] on mat-icon "close" at bounding box center [1000, 319] width 16 height 16
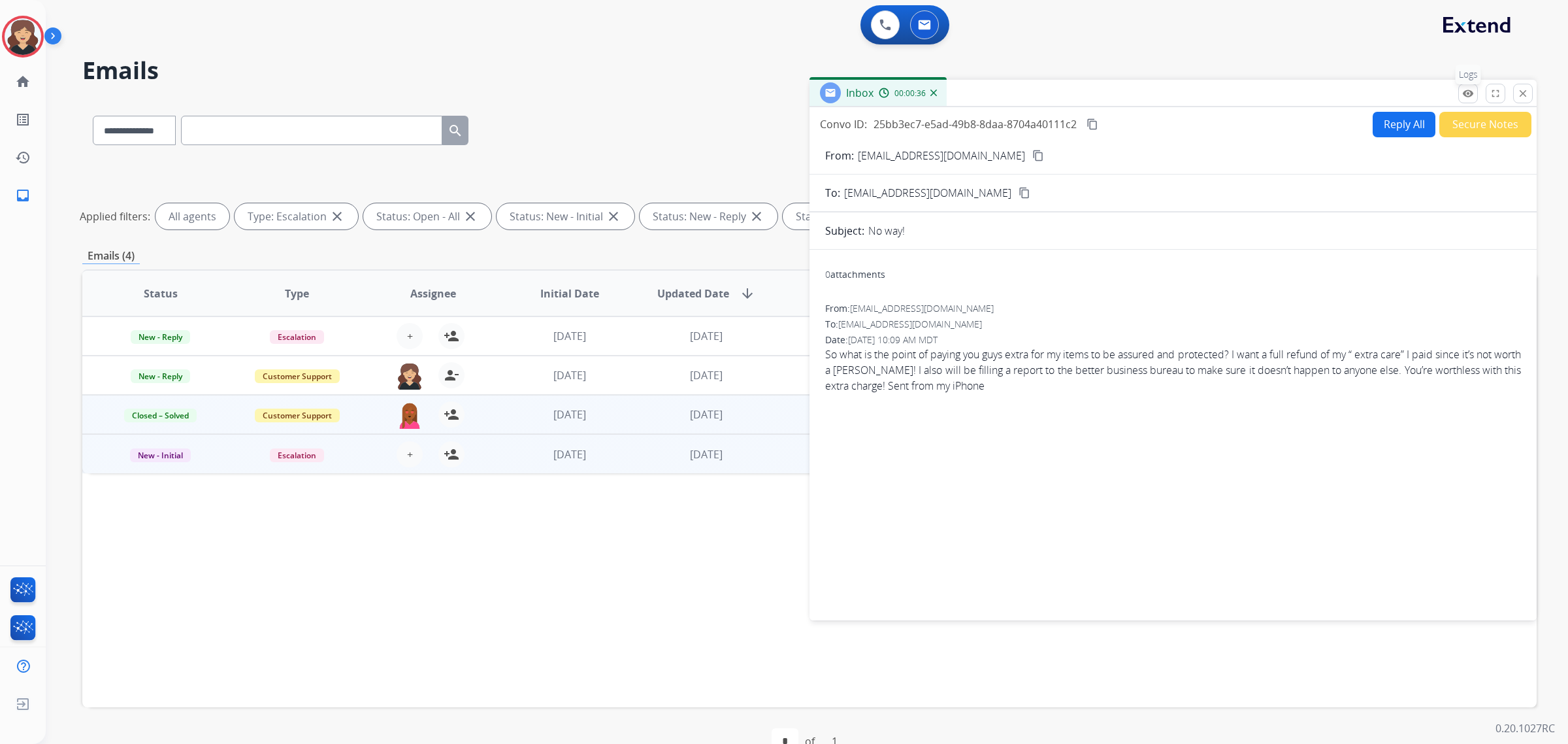
click at [1470, 90] on mat-icon "remove_red_eye" at bounding box center [1468, 93] width 12 height 12
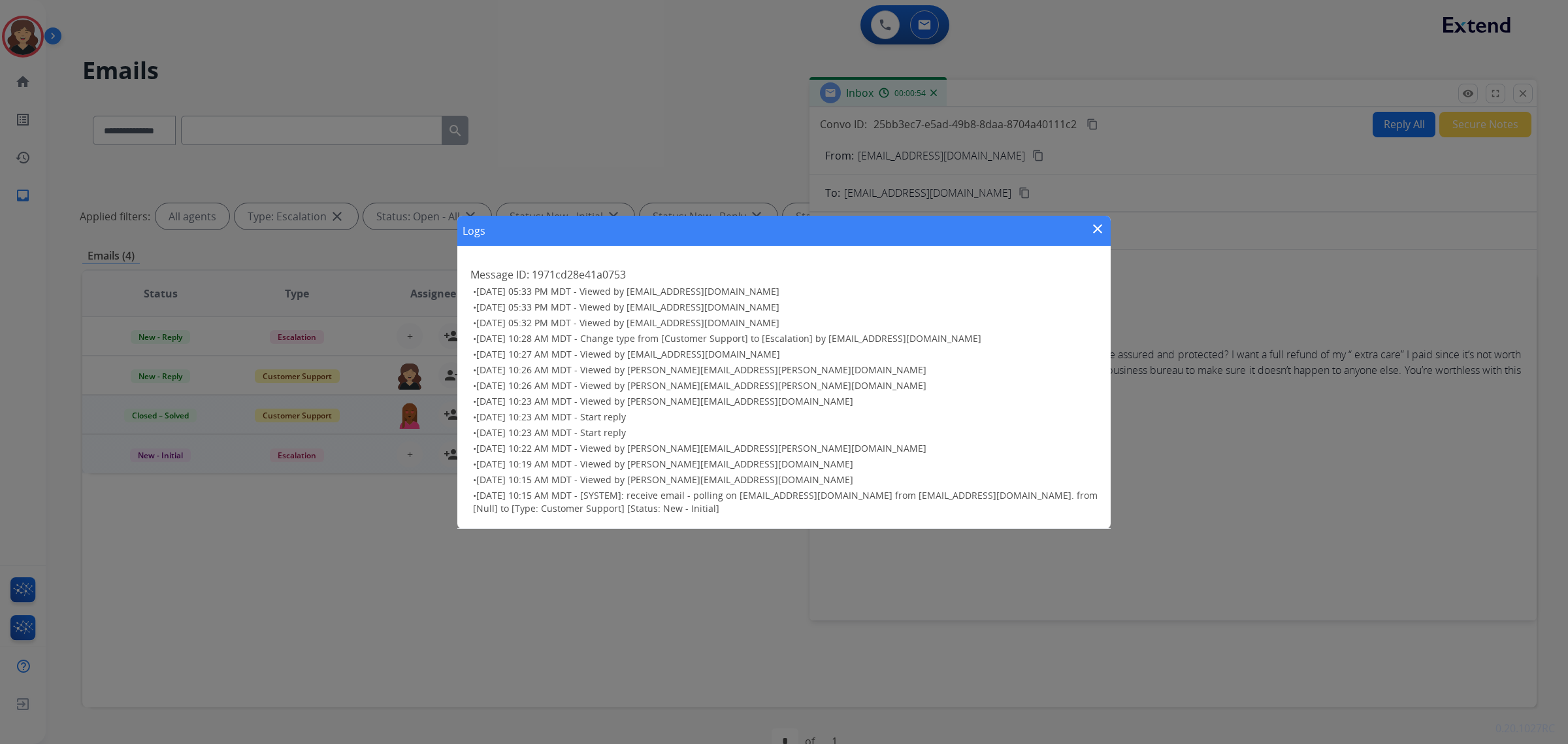
drag, startPoint x: 1095, startPoint y: 223, endPoint x: 1043, endPoint y: 181, distance: 66.8
click at [1095, 223] on mat-icon "close" at bounding box center [1097, 229] width 16 height 16
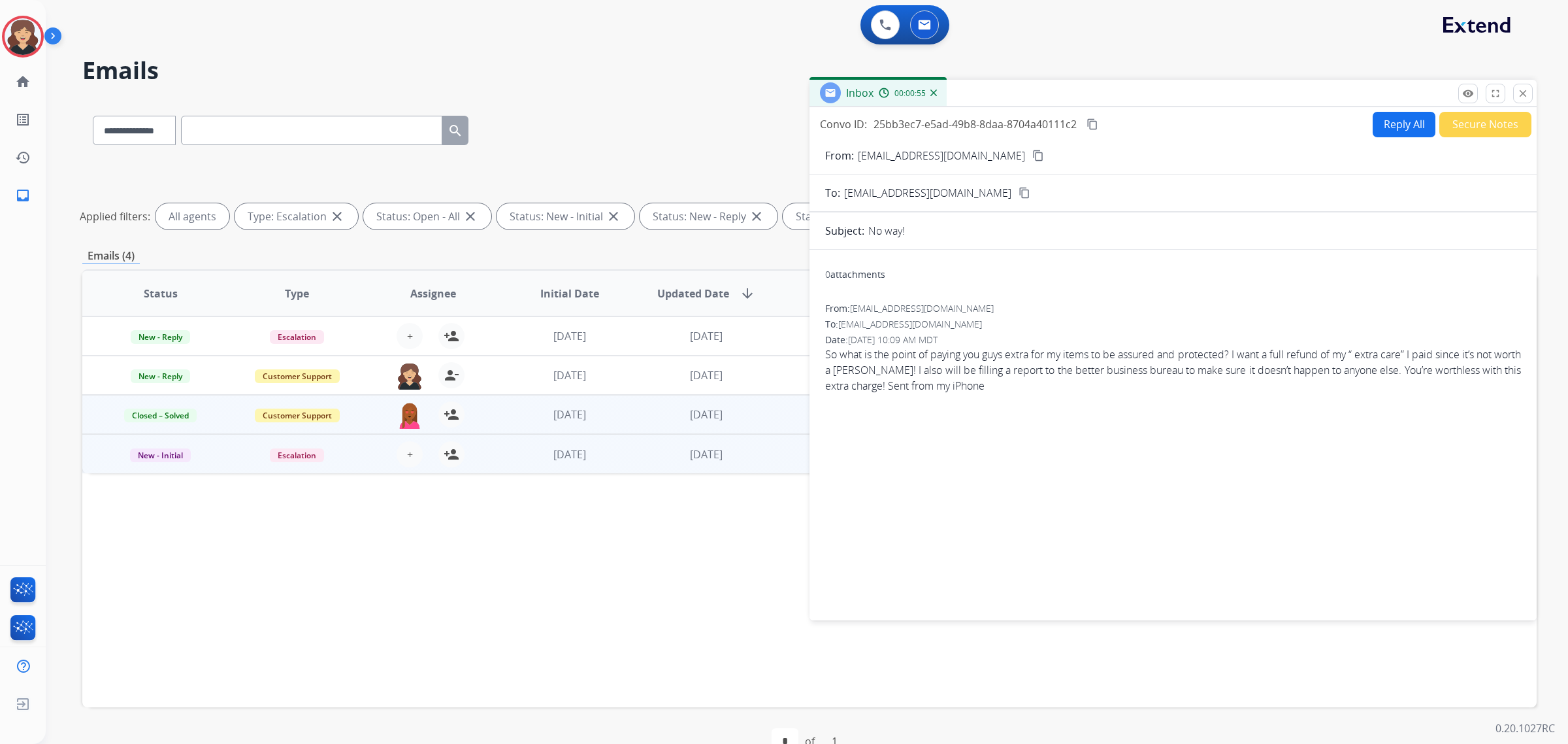
click at [1032, 151] on mat-icon "content_copy" at bounding box center [1038, 155] width 12 height 12
click at [1094, 122] on mat-icon "content_copy" at bounding box center [1093, 124] width 12 height 12
click at [1465, 93] on mat-icon "remove_red_eye" at bounding box center [1468, 93] width 12 height 12
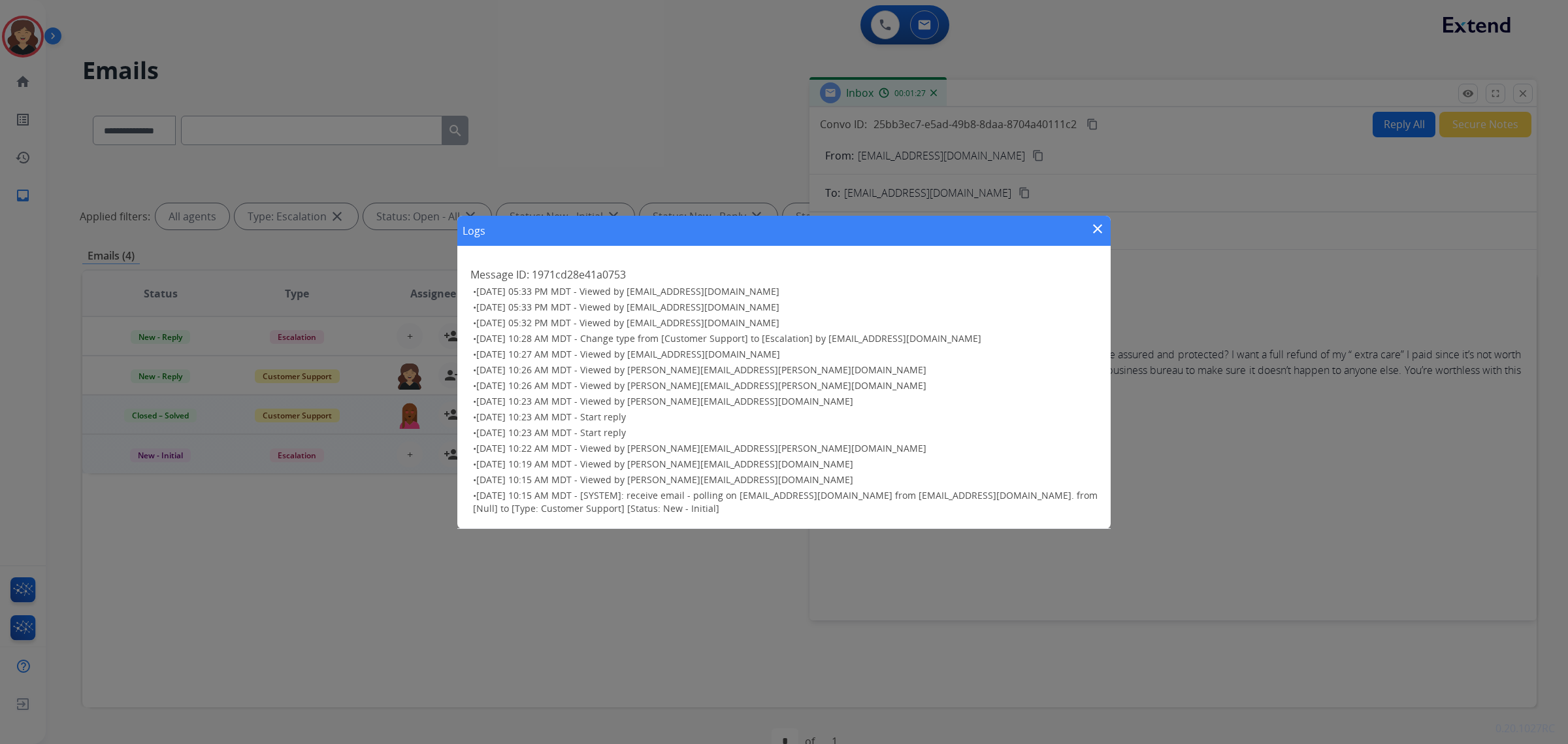
click at [1094, 226] on mat-icon "close" at bounding box center [1097, 229] width 16 height 16
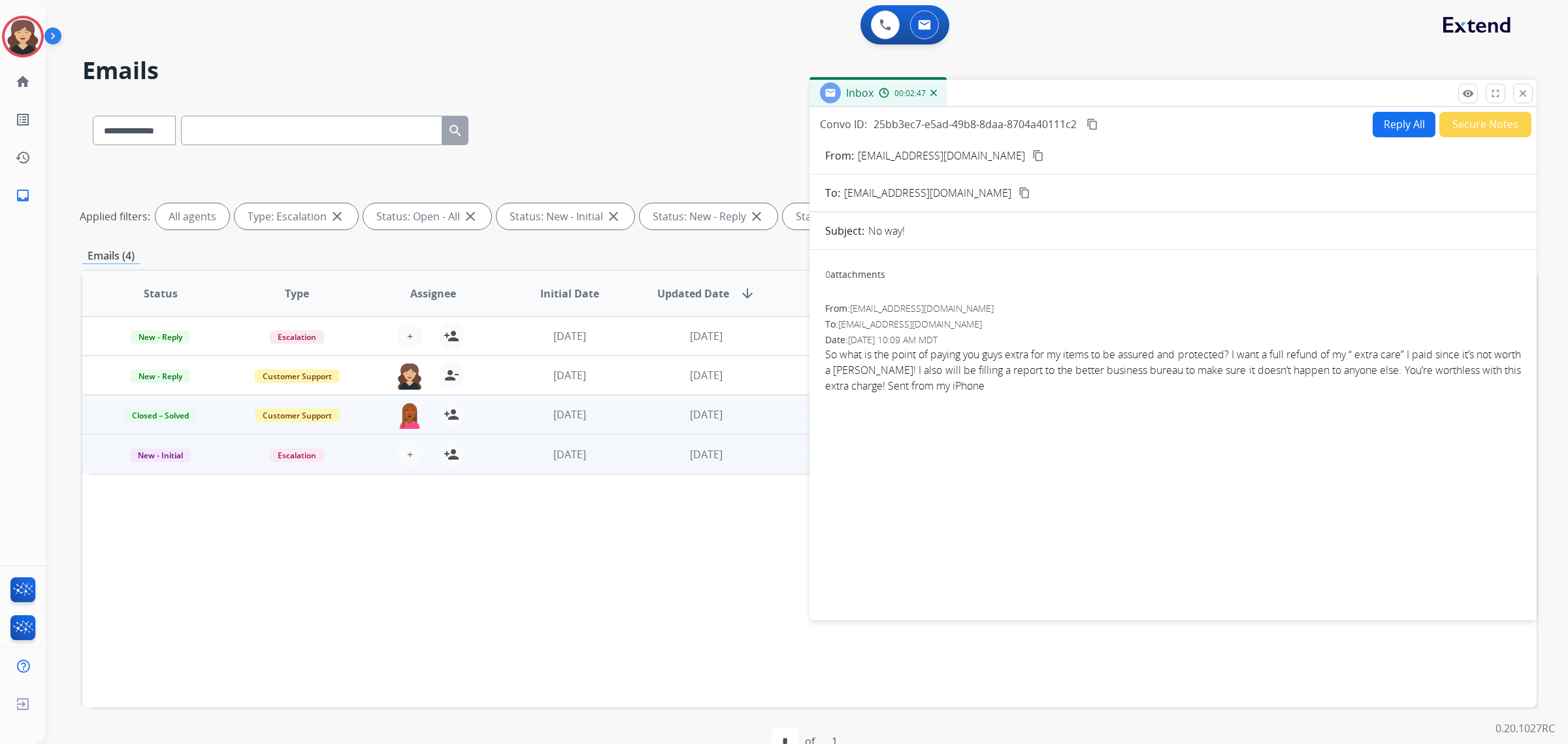
click at [1495, 122] on button "Secure Notes" at bounding box center [1485, 124] width 92 height 25
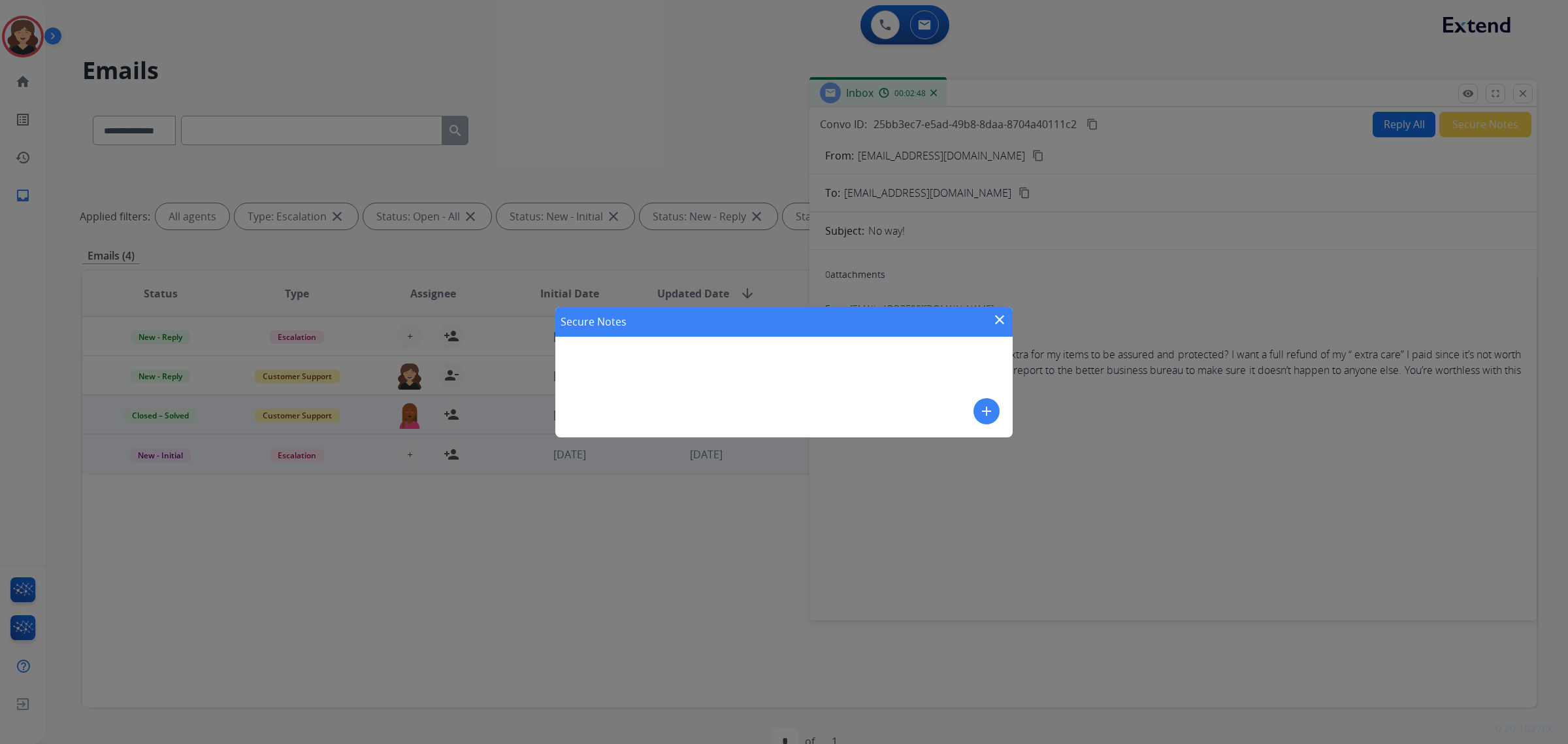
click at [980, 416] on mat-icon "add" at bounding box center [987, 411] width 16 height 16
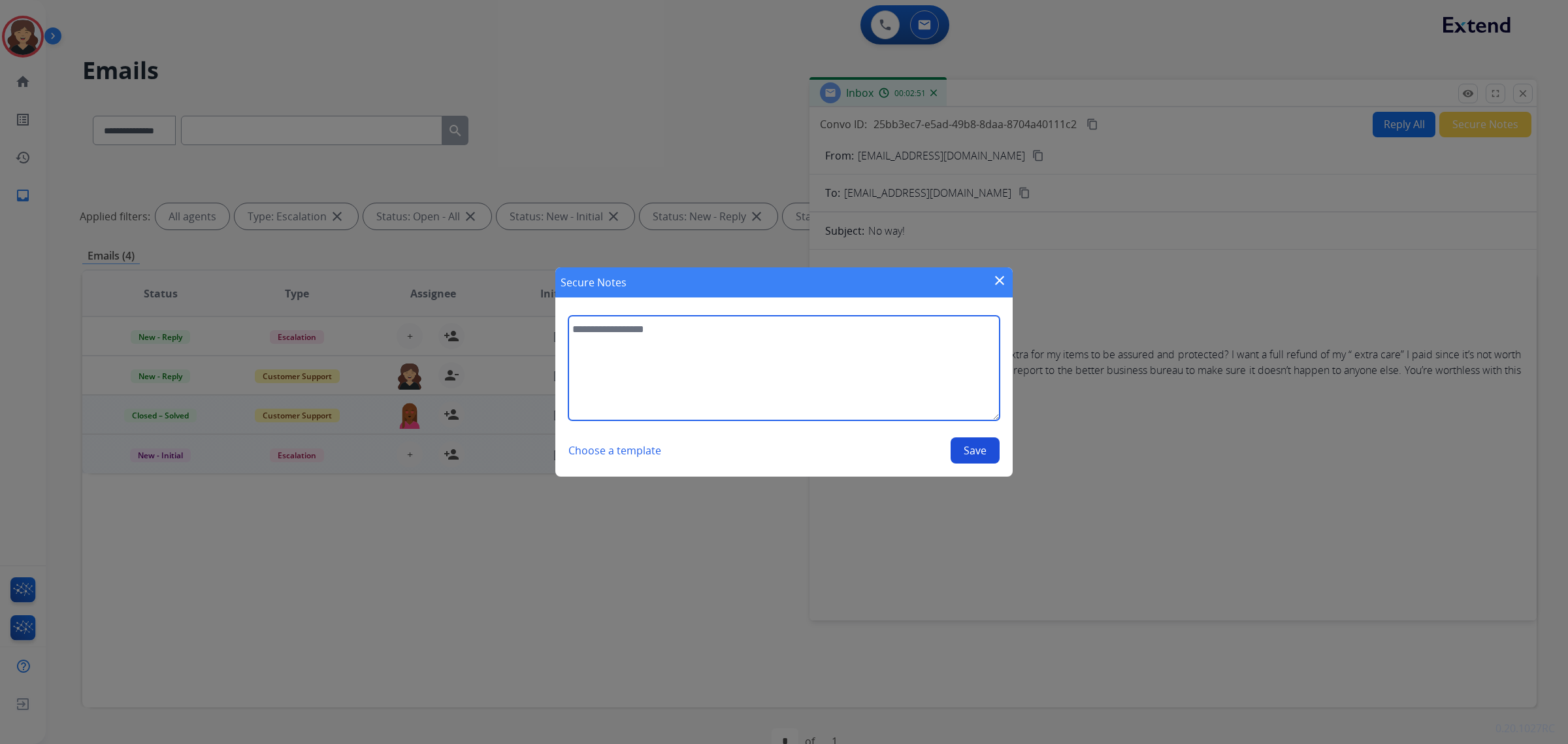
click at [749, 338] on textarea at bounding box center [784, 367] width 432 height 104
paste textarea "**********"
click at [867, 348] on textarea "**********" at bounding box center [784, 367] width 432 height 104
drag, startPoint x: 775, startPoint y: 335, endPoint x: 756, endPoint y: 348, distance: 23.0
click at [775, 335] on textarea "**********" at bounding box center [784, 367] width 432 height 104
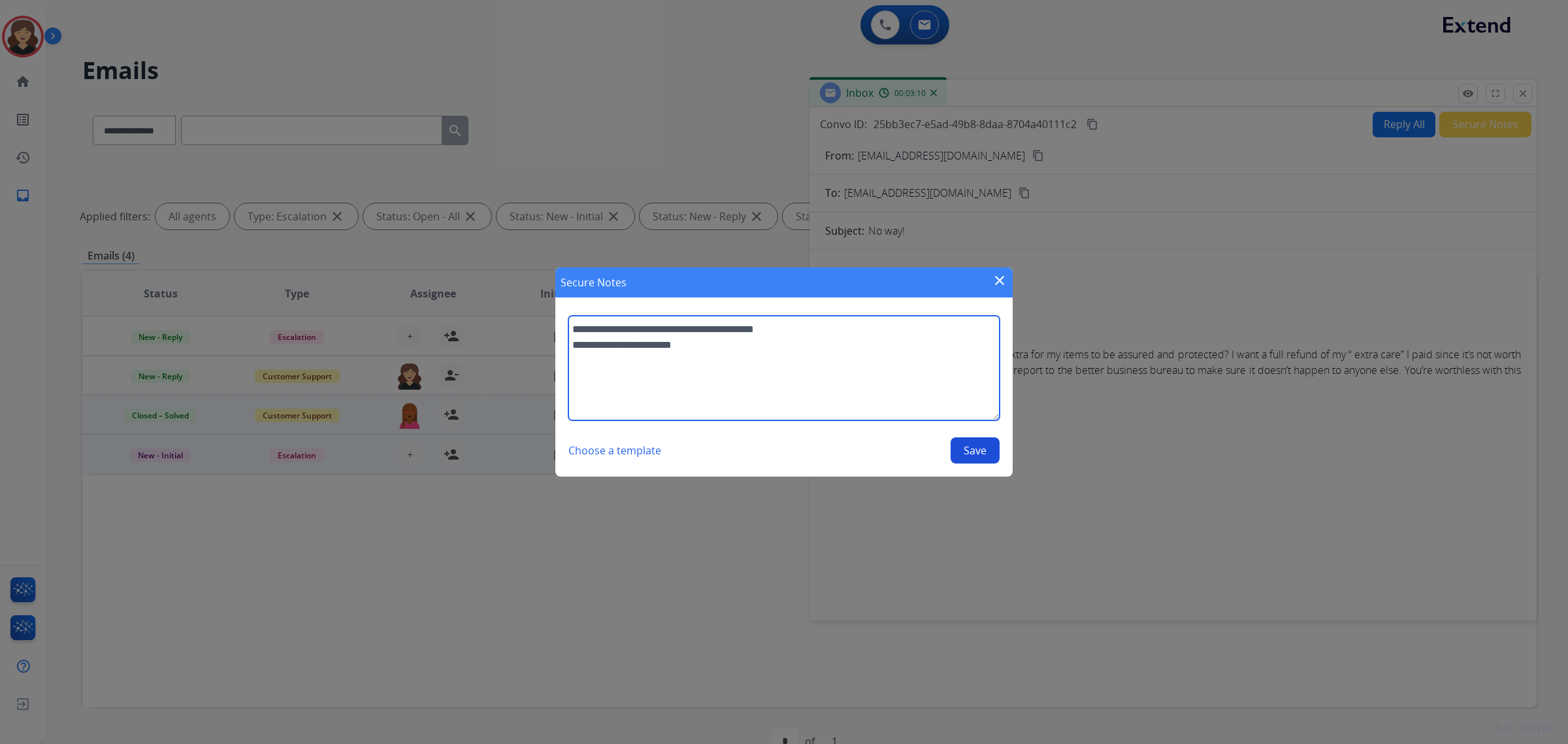
click at [739, 347] on textarea "**********" at bounding box center [784, 367] width 432 height 104
paste textarea "**********"
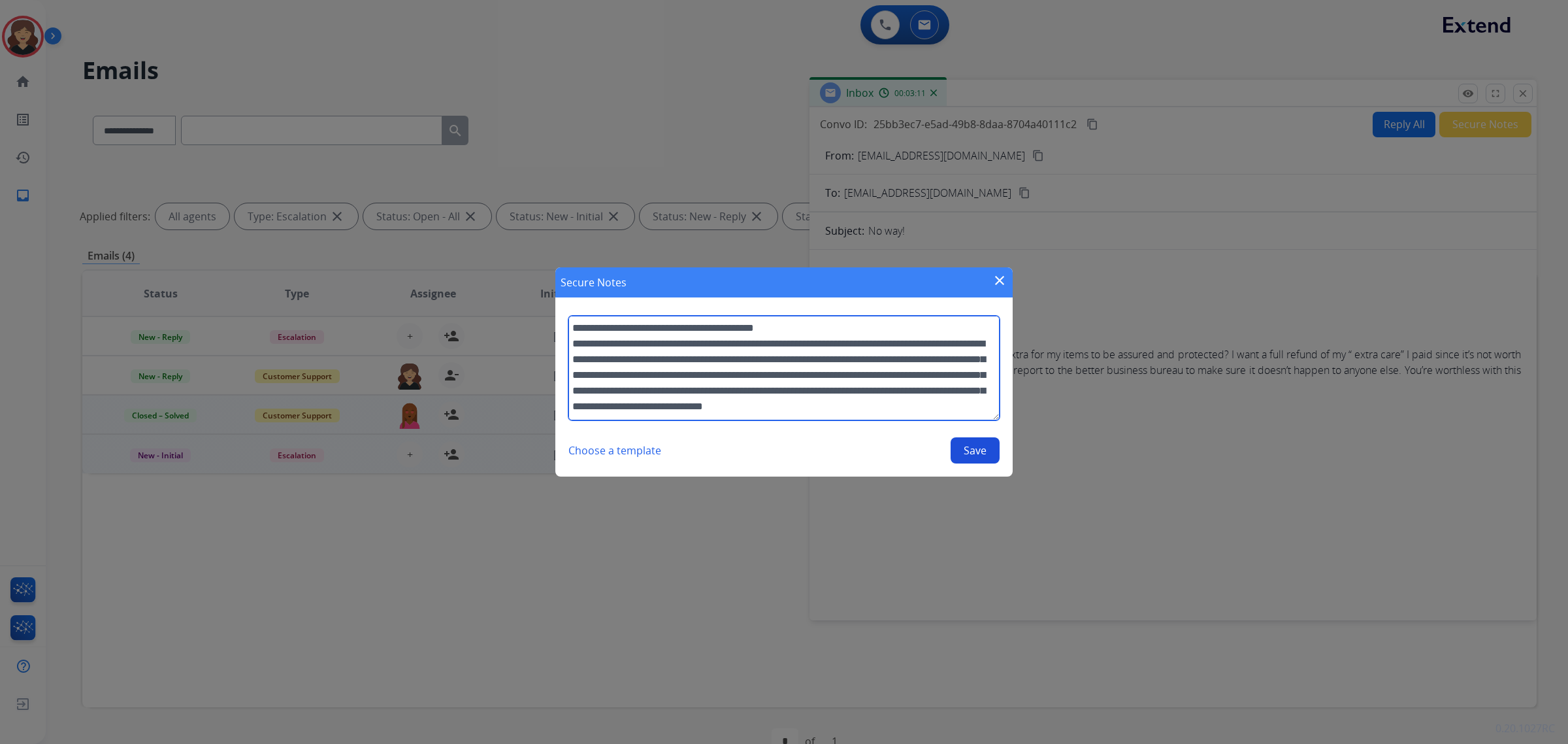
scroll to position [17, 0]
type textarea "**********"
click at [982, 455] on button "Save" at bounding box center [975, 450] width 49 height 26
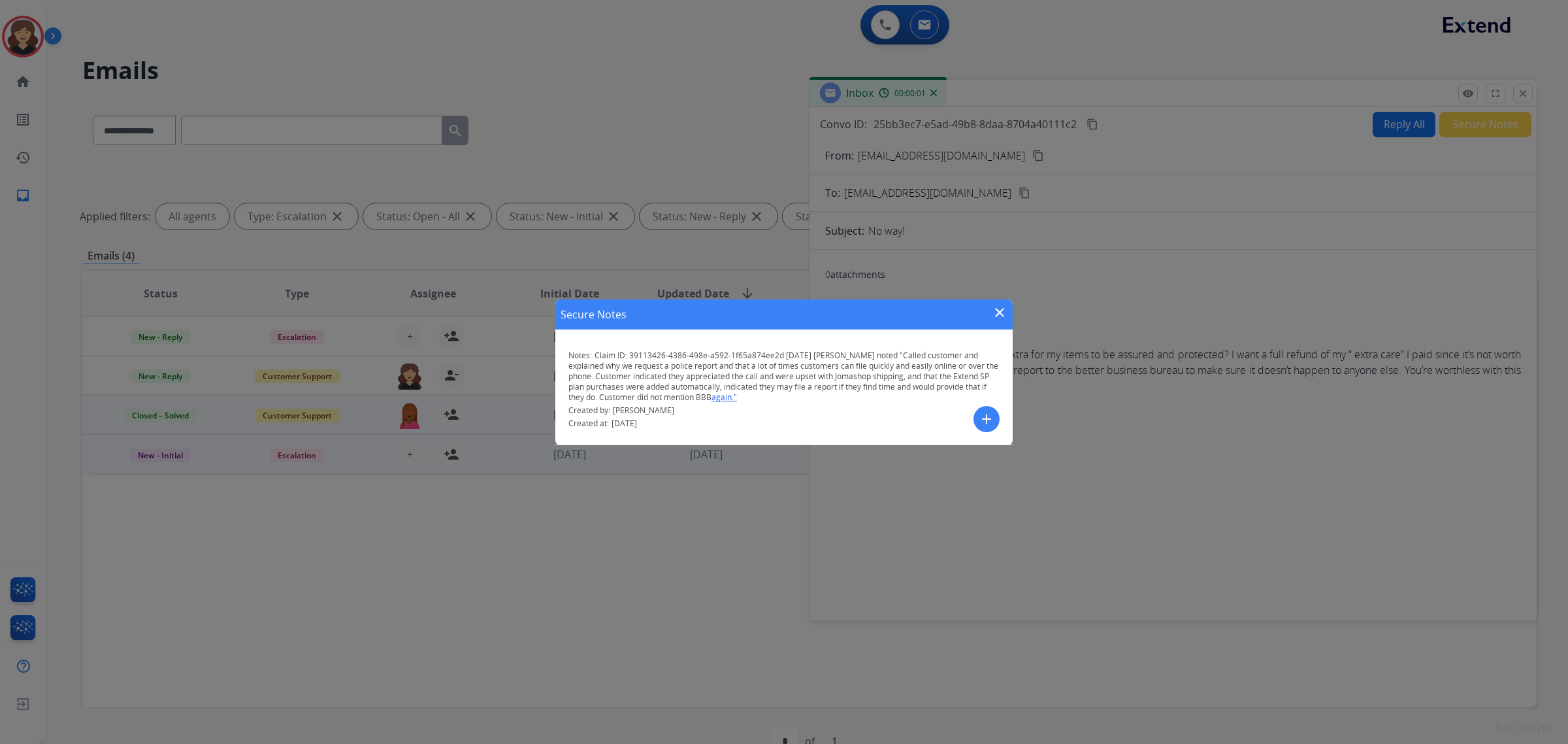
click at [1001, 311] on mat-icon "close" at bounding box center [1000, 312] width 16 height 16
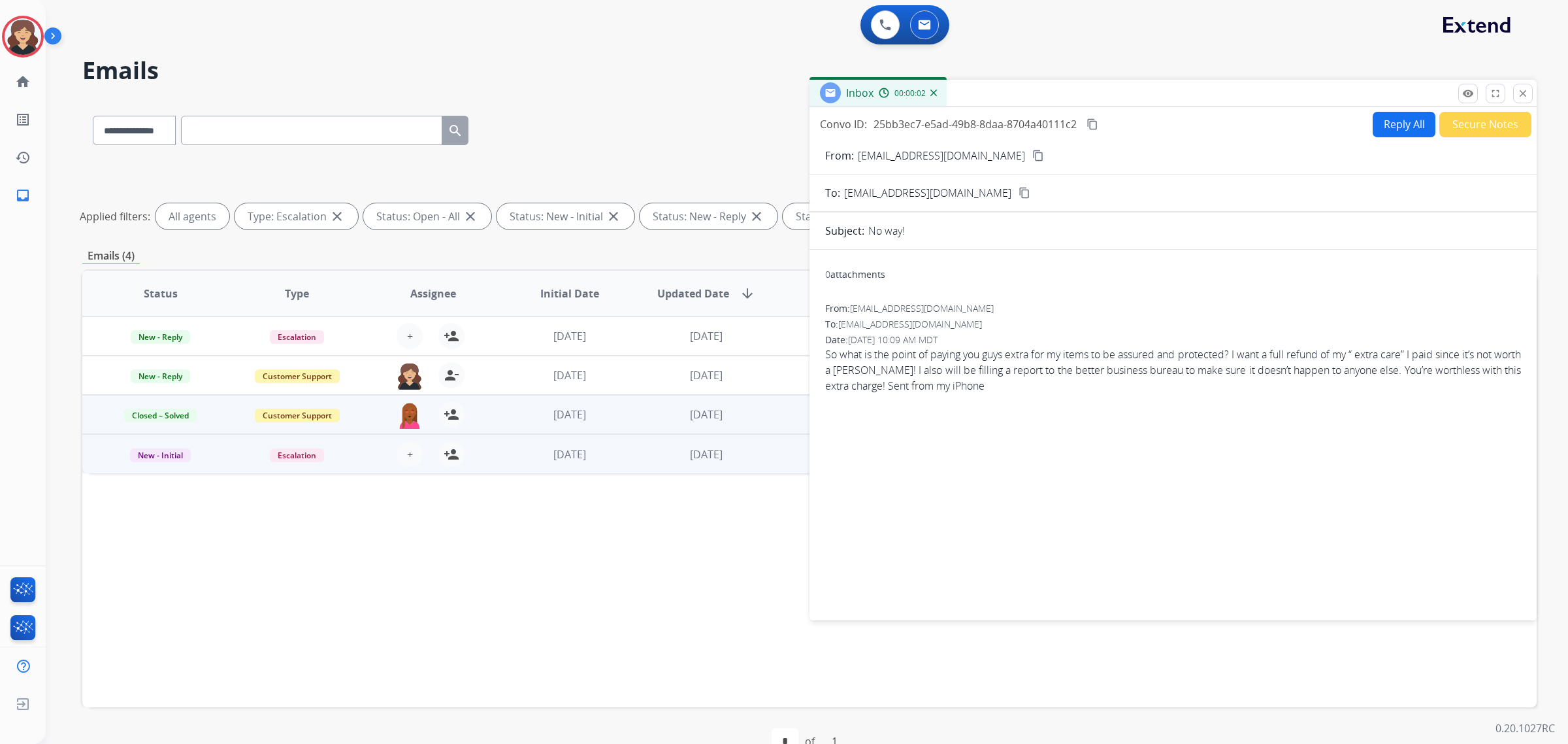
drag, startPoint x: 1518, startPoint y: 100, endPoint x: 1508, endPoint y: 101, distance: 10.0
click at [1518, 99] on button "close Close" at bounding box center [1522, 93] width 20 height 20
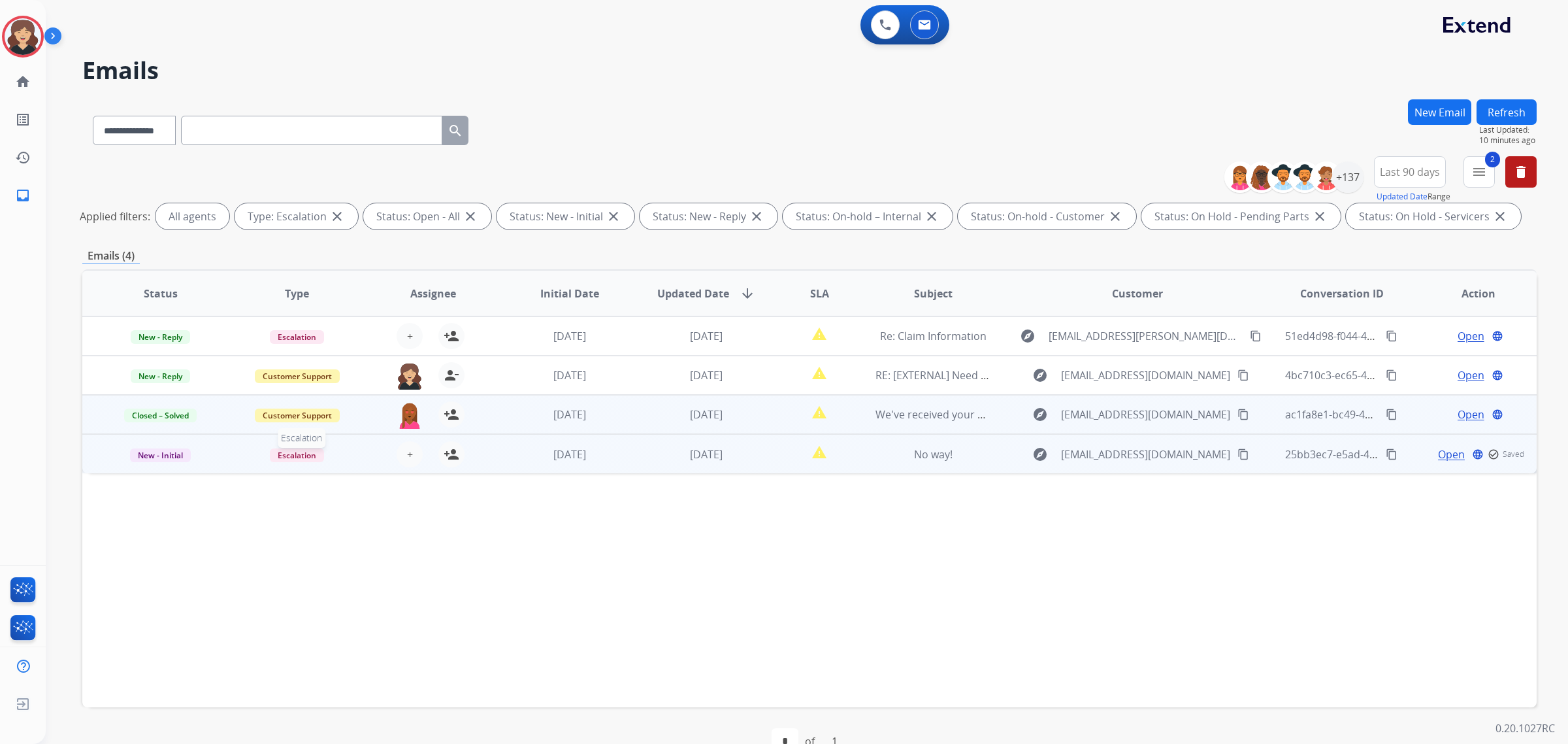
click at [298, 453] on span "Escalation" at bounding box center [297, 455] width 54 height 14
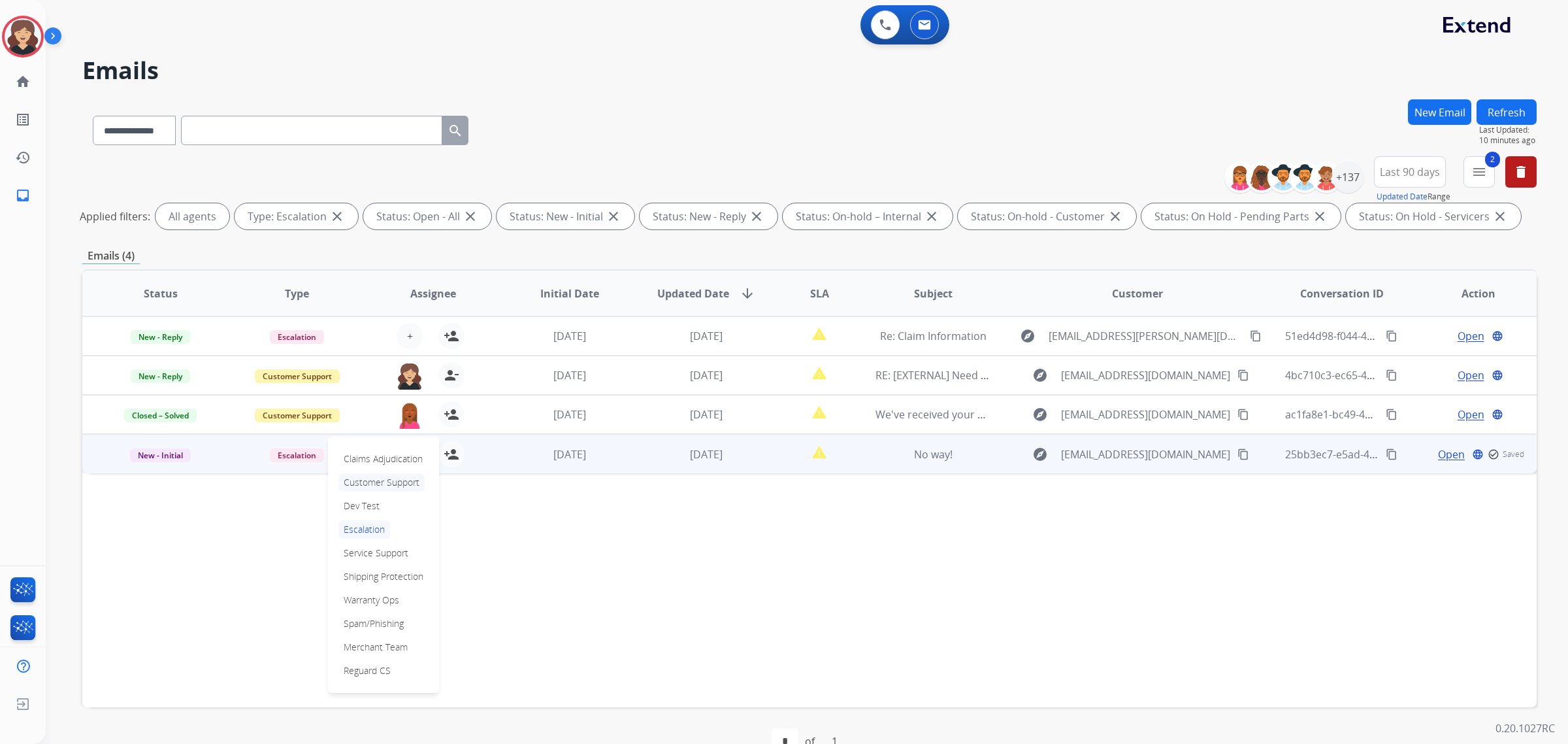
click at [377, 480] on p "Customer Support" at bounding box center [381, 483] width 86 height 19
click at [181, 455] on span "New - Initial" at bounding box center [160, 455] width 60 height 14
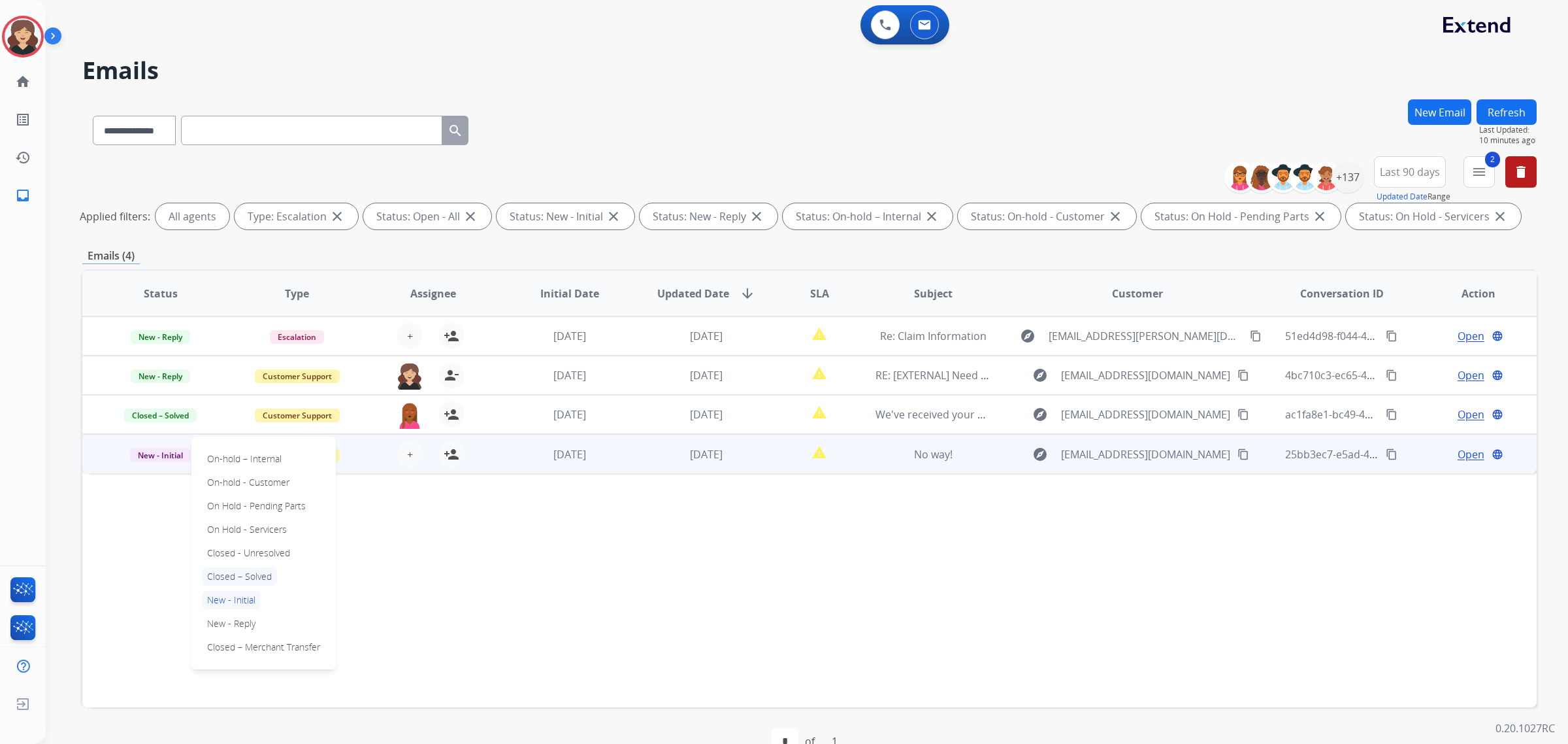
click at [256, 578] on p "Closed – Solved" at bounding box center [239, 577] width 75 height 19
click at [409, 453] on span "+" at bounding box center [410, 454] width 6 height 16
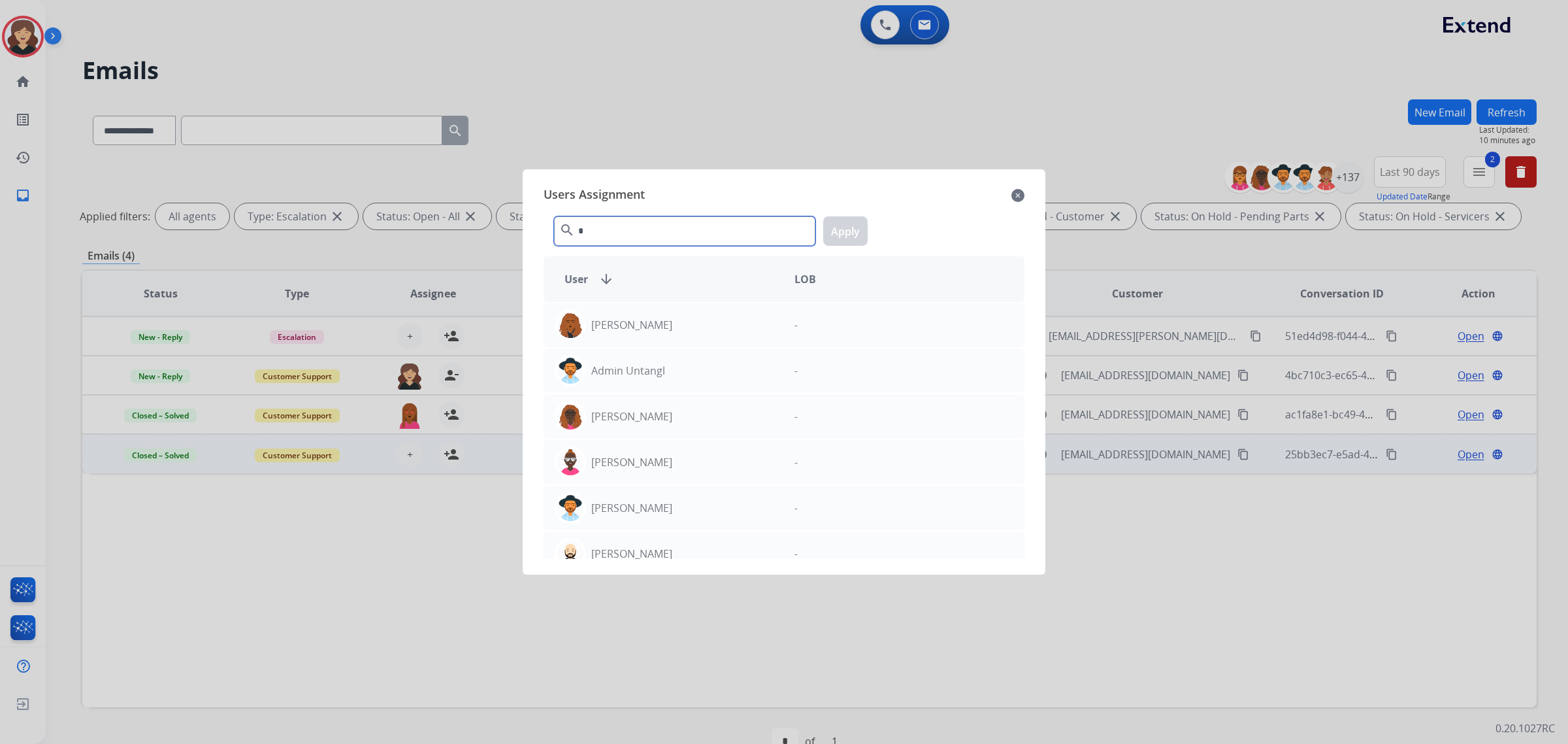
click at [630, 236] on input "*" at bounding box center [684, 232] width 261 height 30
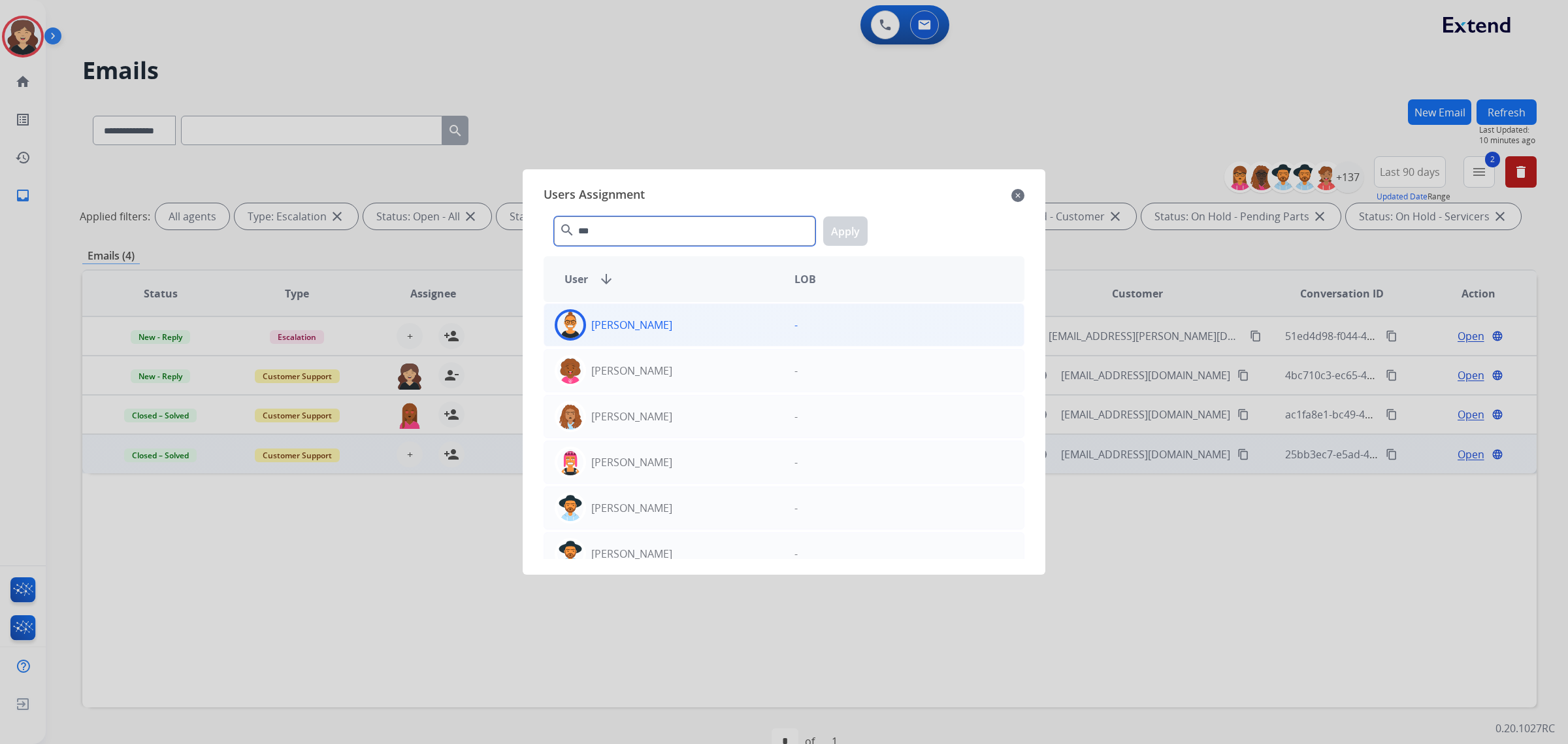
type input "***"
click at [565, 328] on img at bounding box center [570, 325] width 26 height 26
click at [848, 223] on button "Apply" at bounding box center [845, 232] width 45 height 30
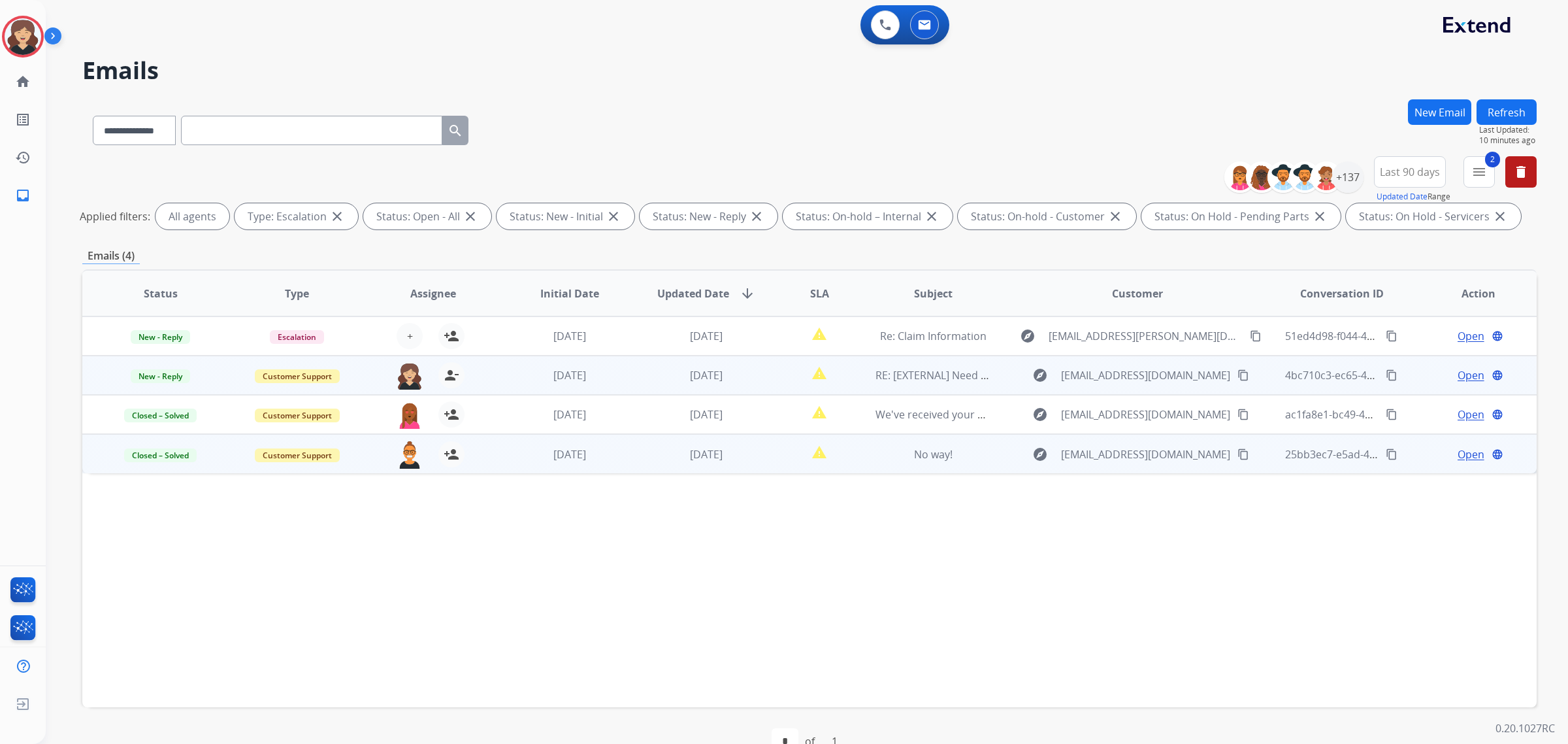
click at [1465, 371] on span "Open" at bounding box center [1471, 375] width 27 height 16
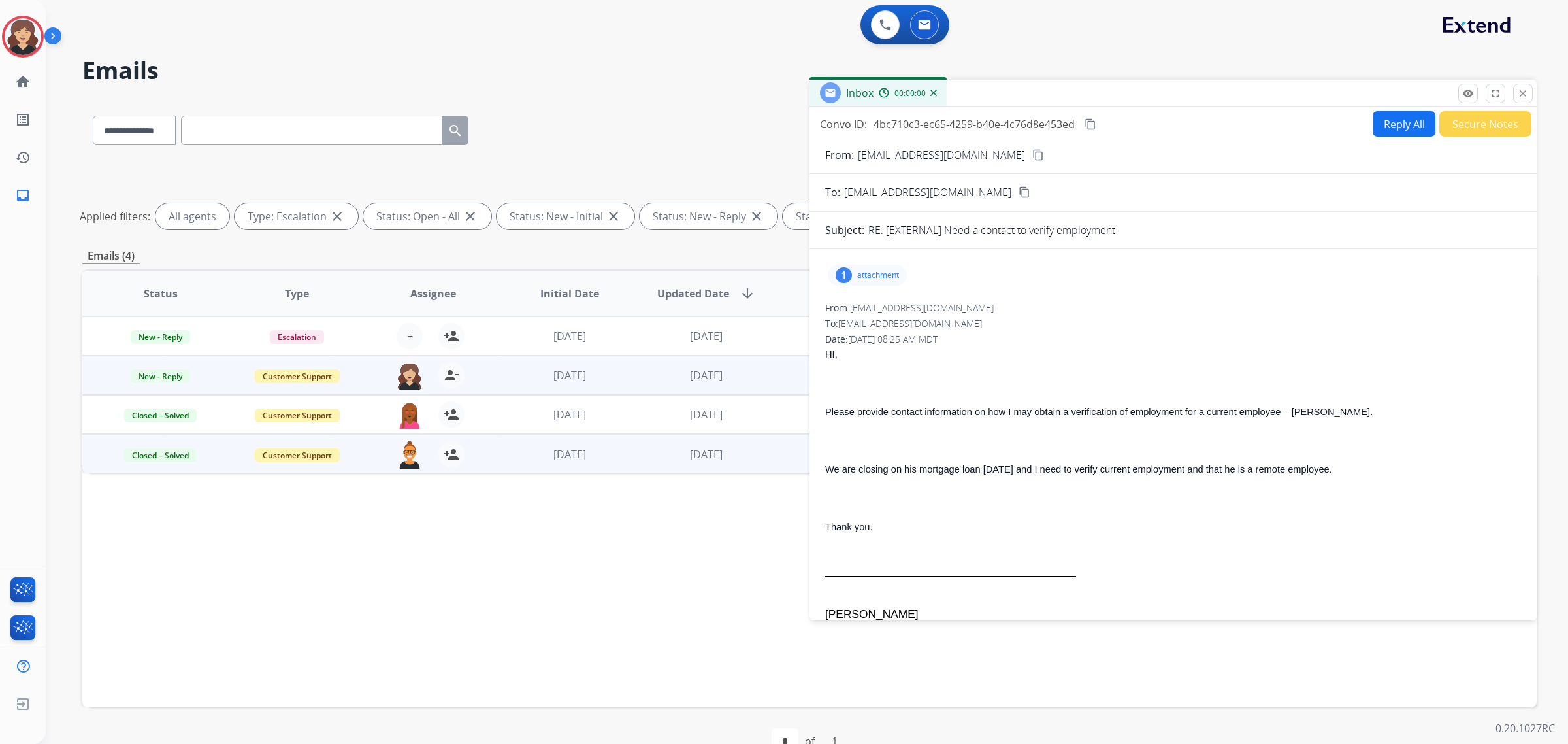
click at [1477, 132] on button "Secure Notes" at bounding box center [1485, 123] width 92 height 25
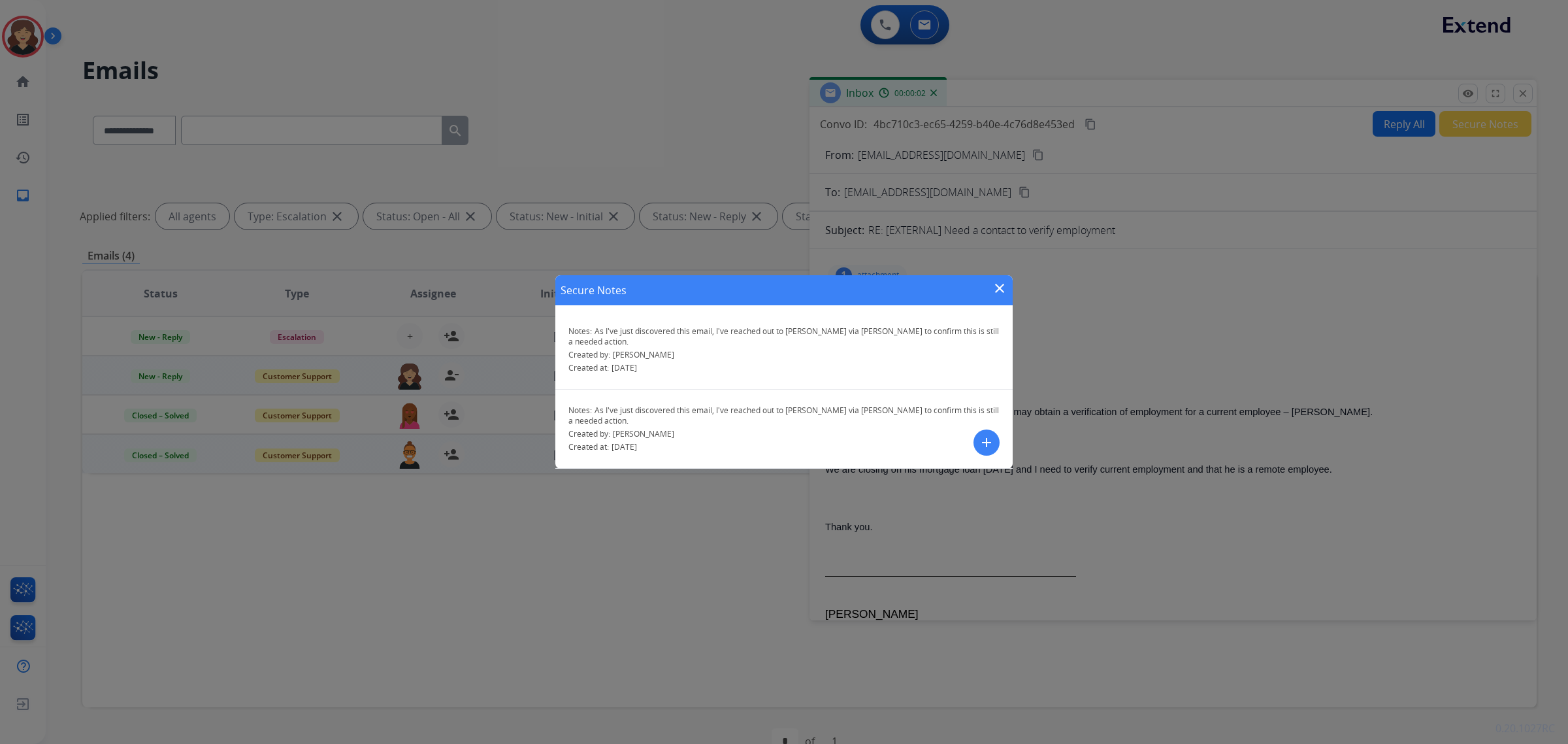
click at [988, 430] on button "add" at bounding box center [987, 443] width 26 height 26
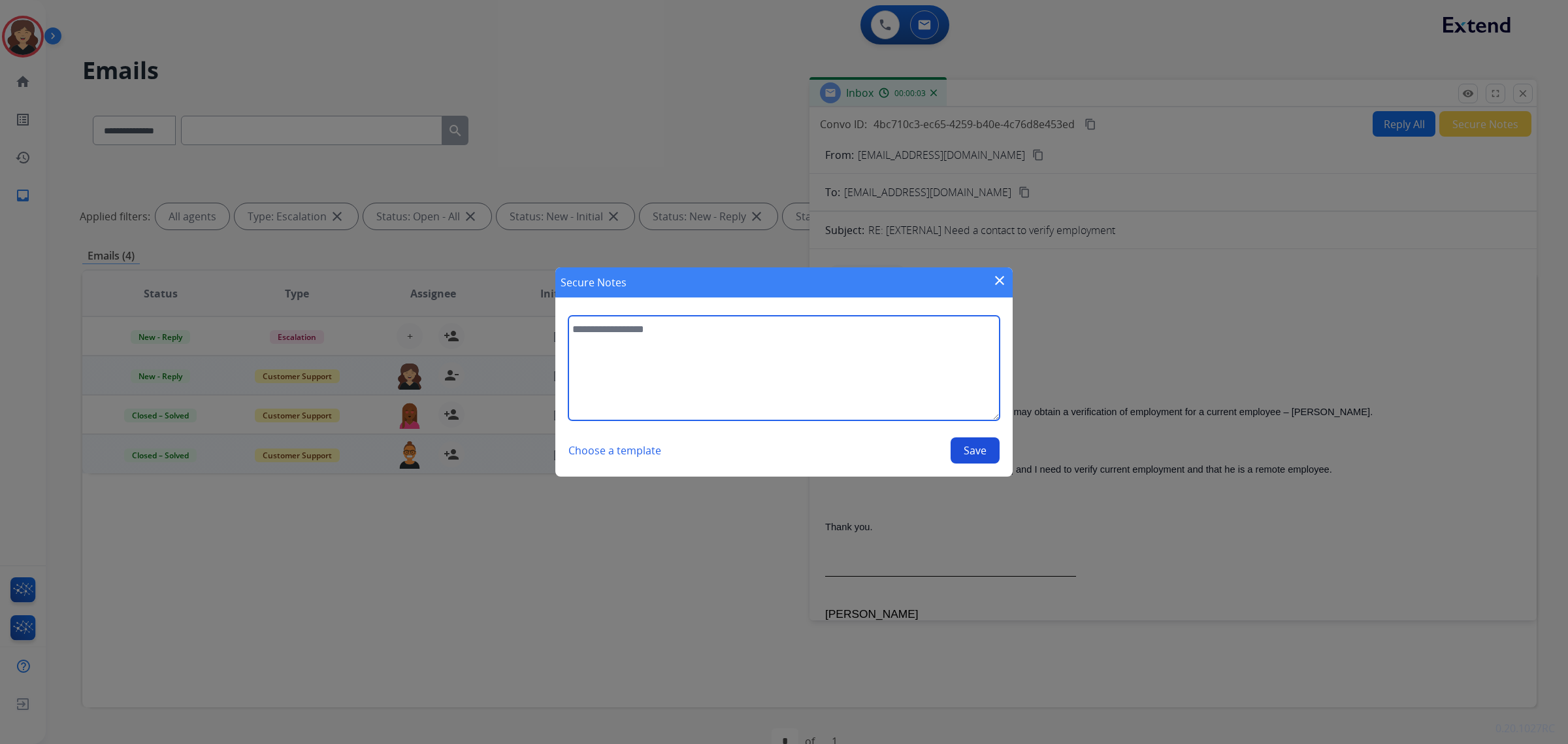
click at [842, 383] on textarea at bounding box center [784, 367] width 432 height 104
type textarea "**********"
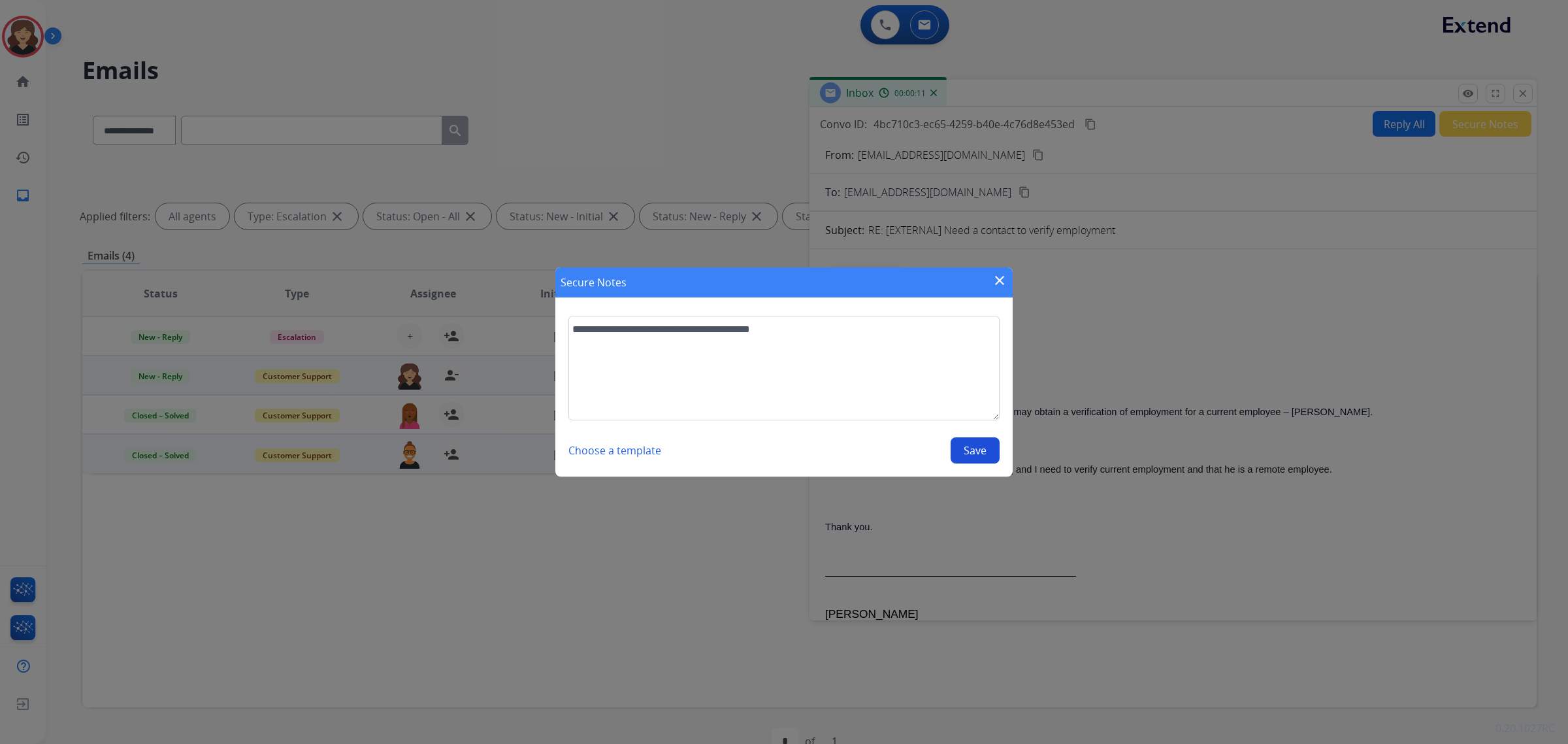
click at [974, 452] on button "Save" at bounding box center [975, 450] width 49 height 26
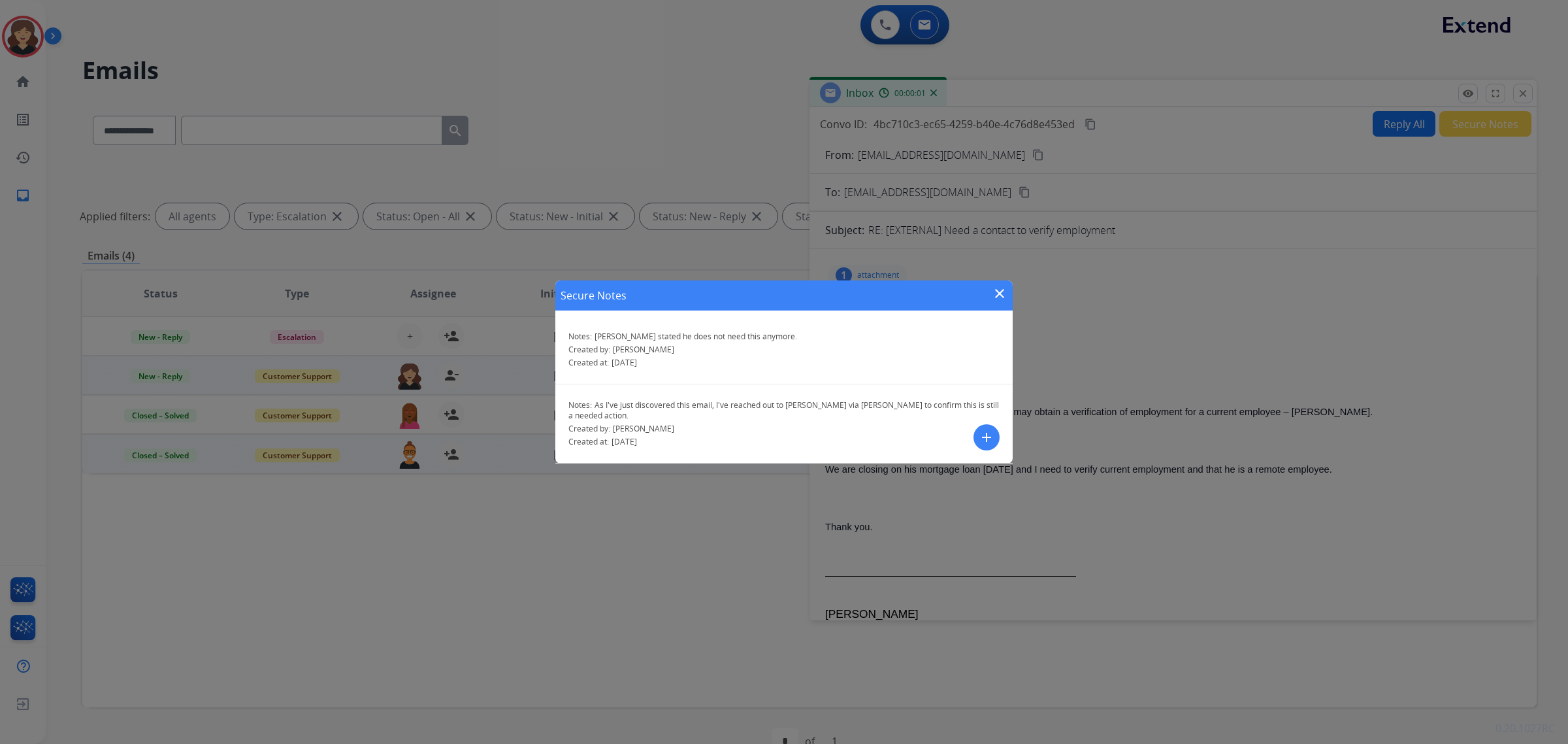
click at [1002, 294] on mat-icon "close" at bounding box center [1000, 293] width 16 height 16
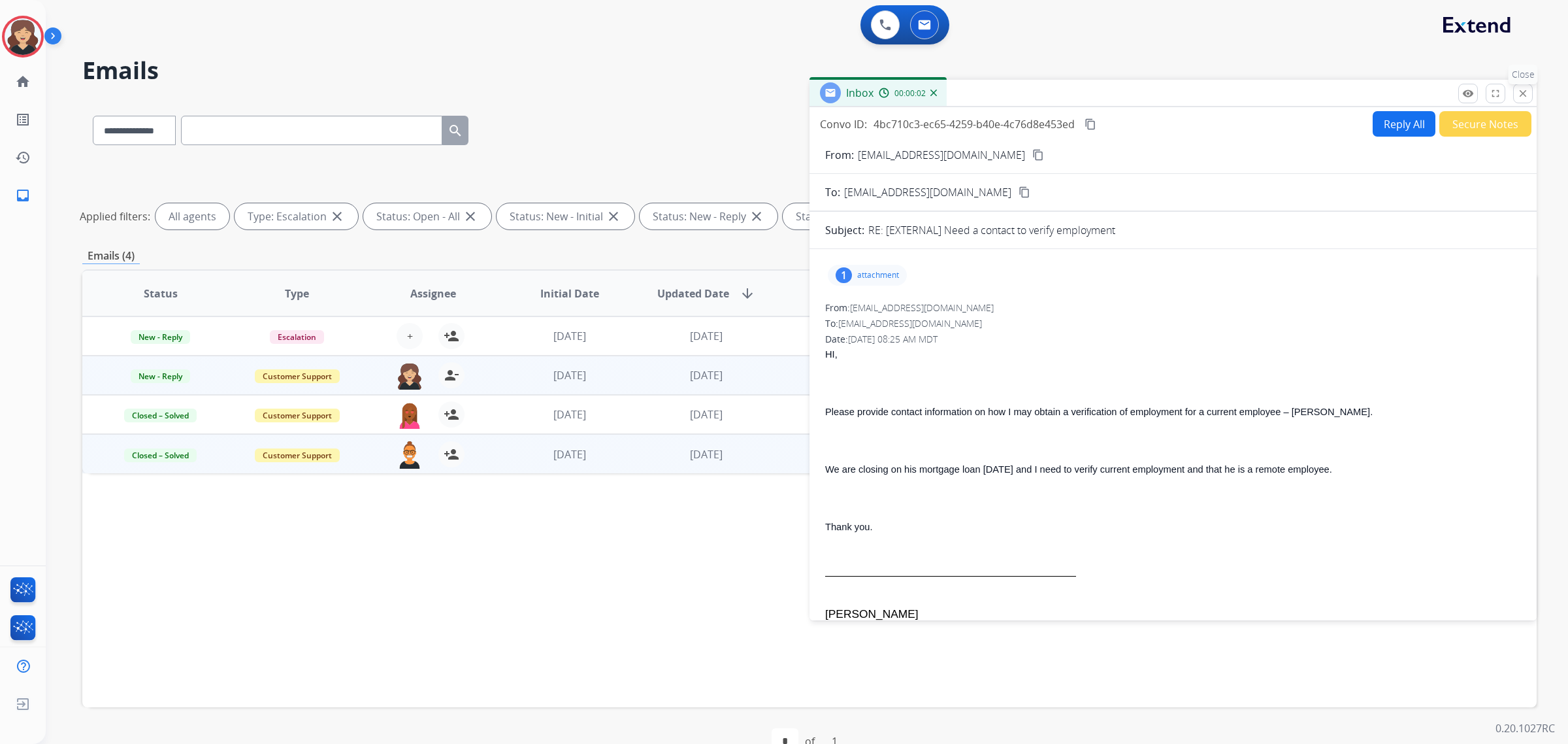
click at [1526, 98] on mat-icon "close" at bounding box center [1523, 93] width 12 height 12
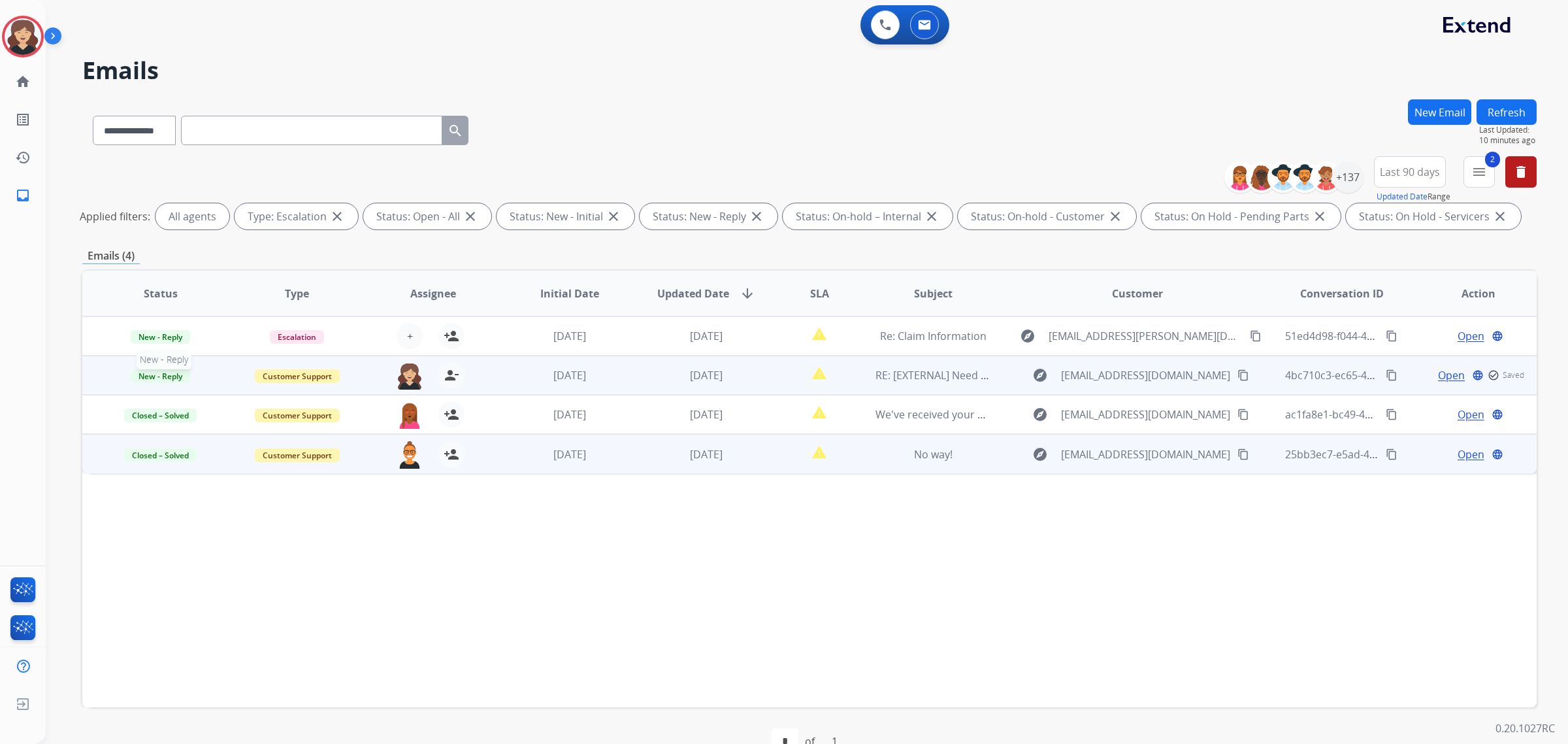
click at [165, 376] on span "New - Reply" at bounding box center [161, 376] width 60 height 14
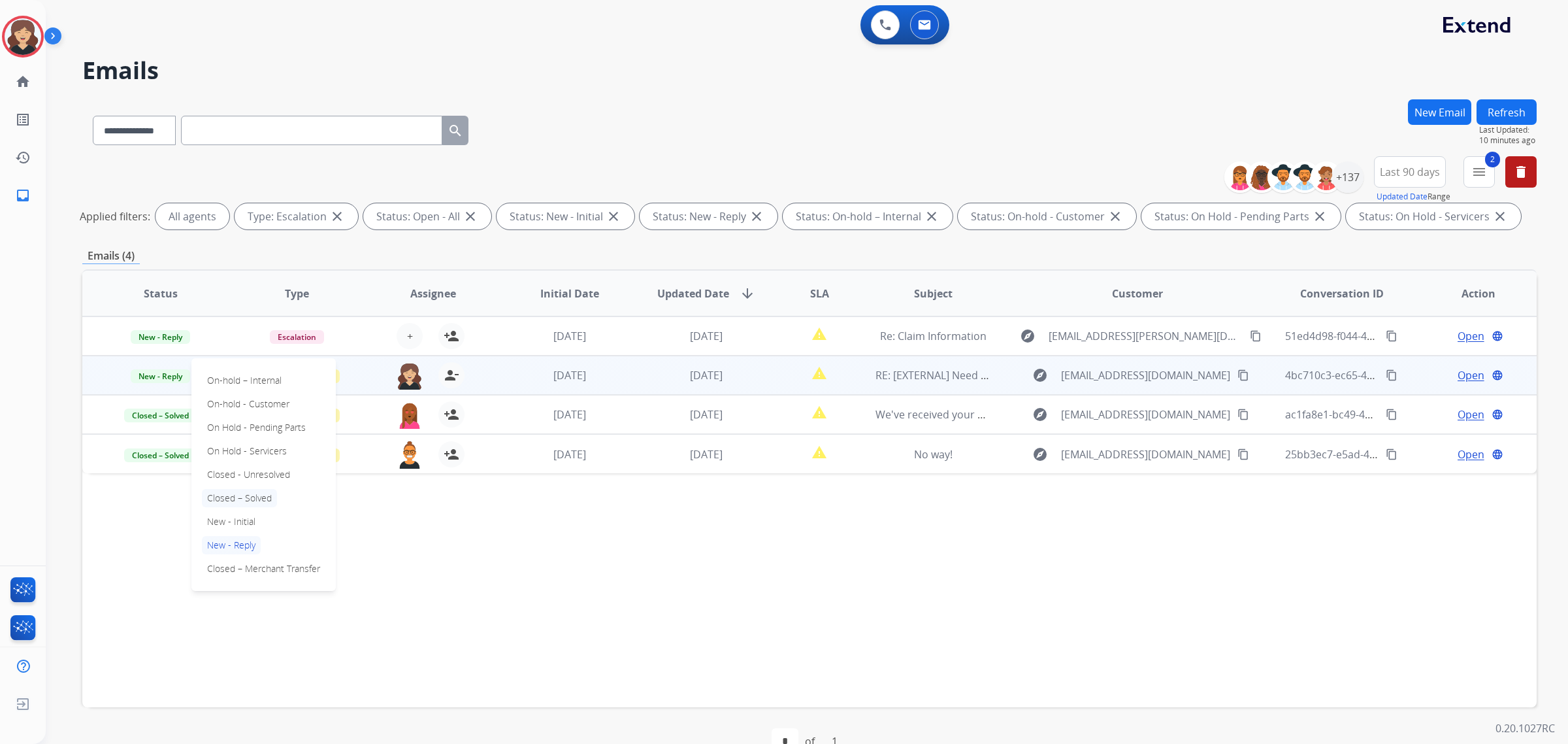
click at [250, 498] on p "Closed – Solved" at bounding box center [239, 498] width 75 height 19
click at [1520, 113] on button "Refresh" at bounding box center [1507, 112] width 60 height 25
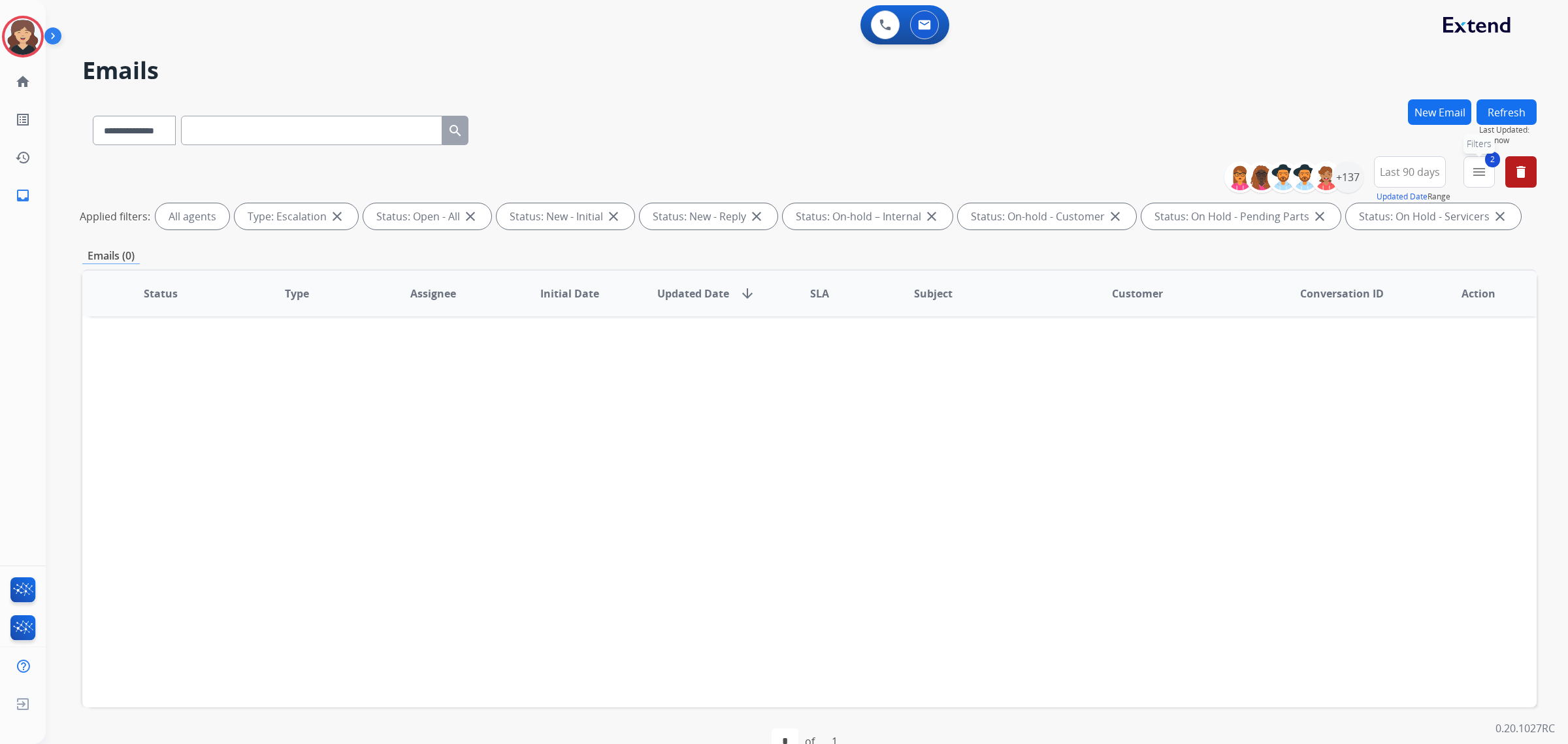
click at [1477, 175] on mat-icon "menu" at bounding box center [1479, 171] width 16 height 16
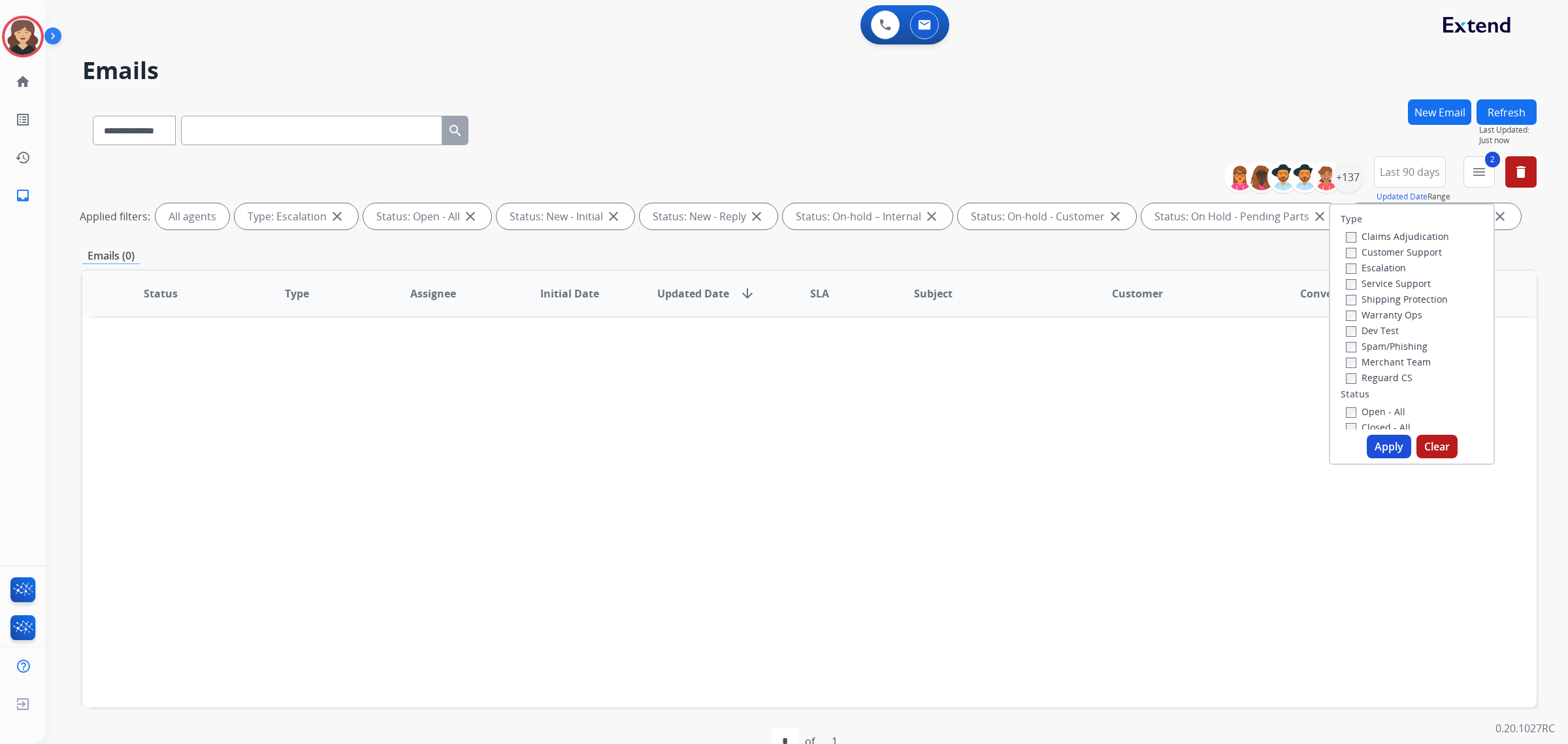
click at [1383, 447] on button "Apply" at bounding box center [1389, 445] width 45 height 23
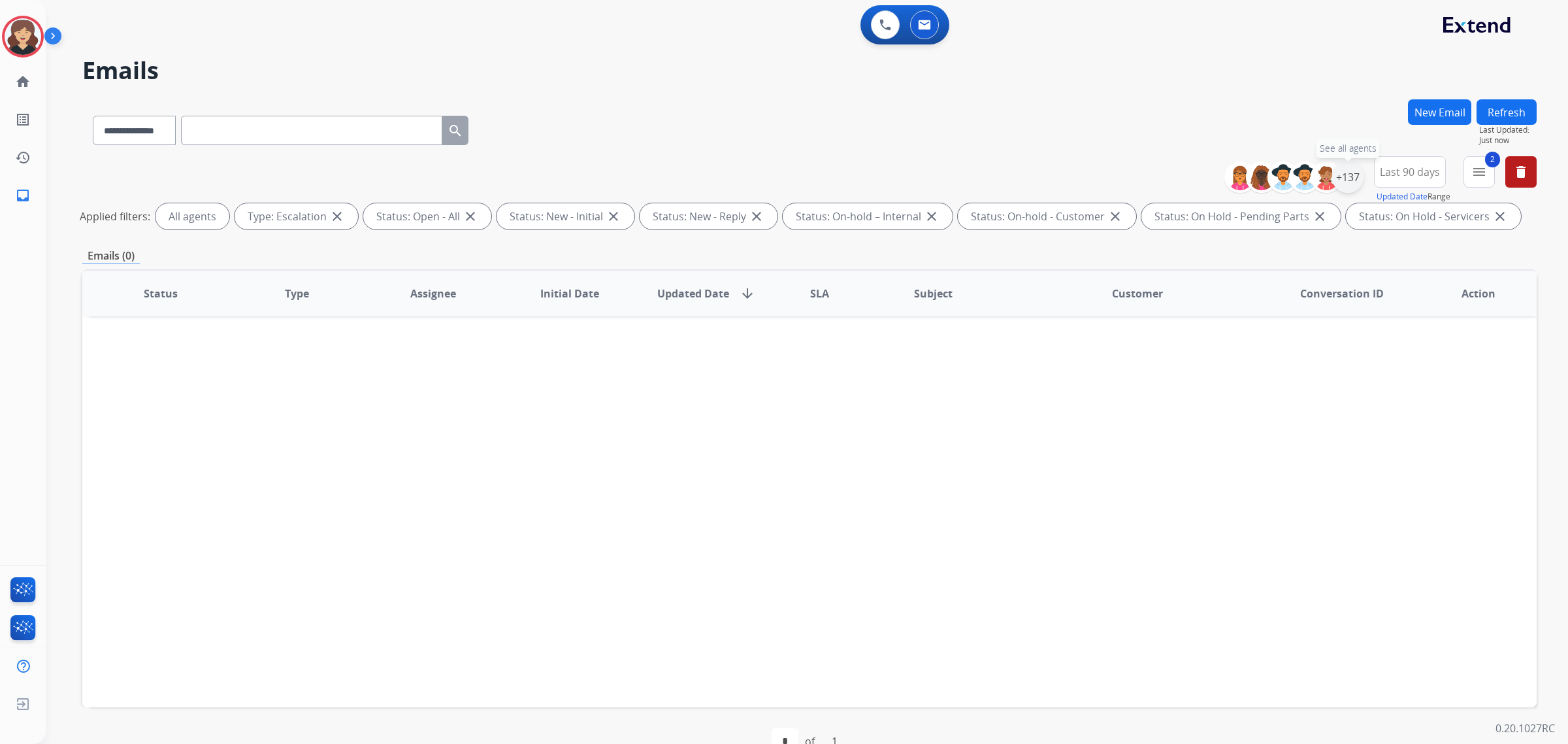
click at [1357, 172] on div "+137" at bounding box center [1349, 178] width 32 height 32
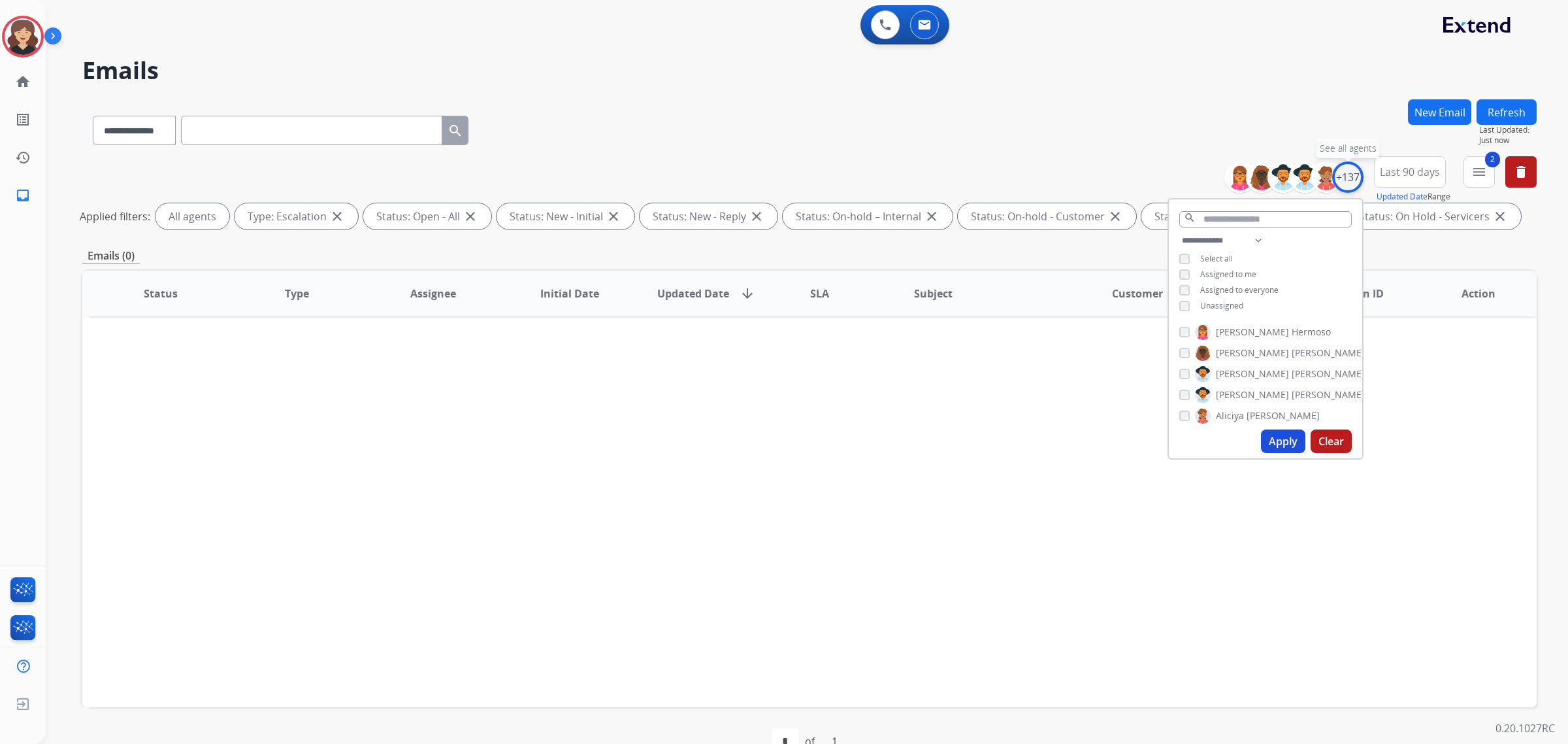
click at [1355, 175] on div "+137" at bounding box center [1349, 178] width 32 height 32
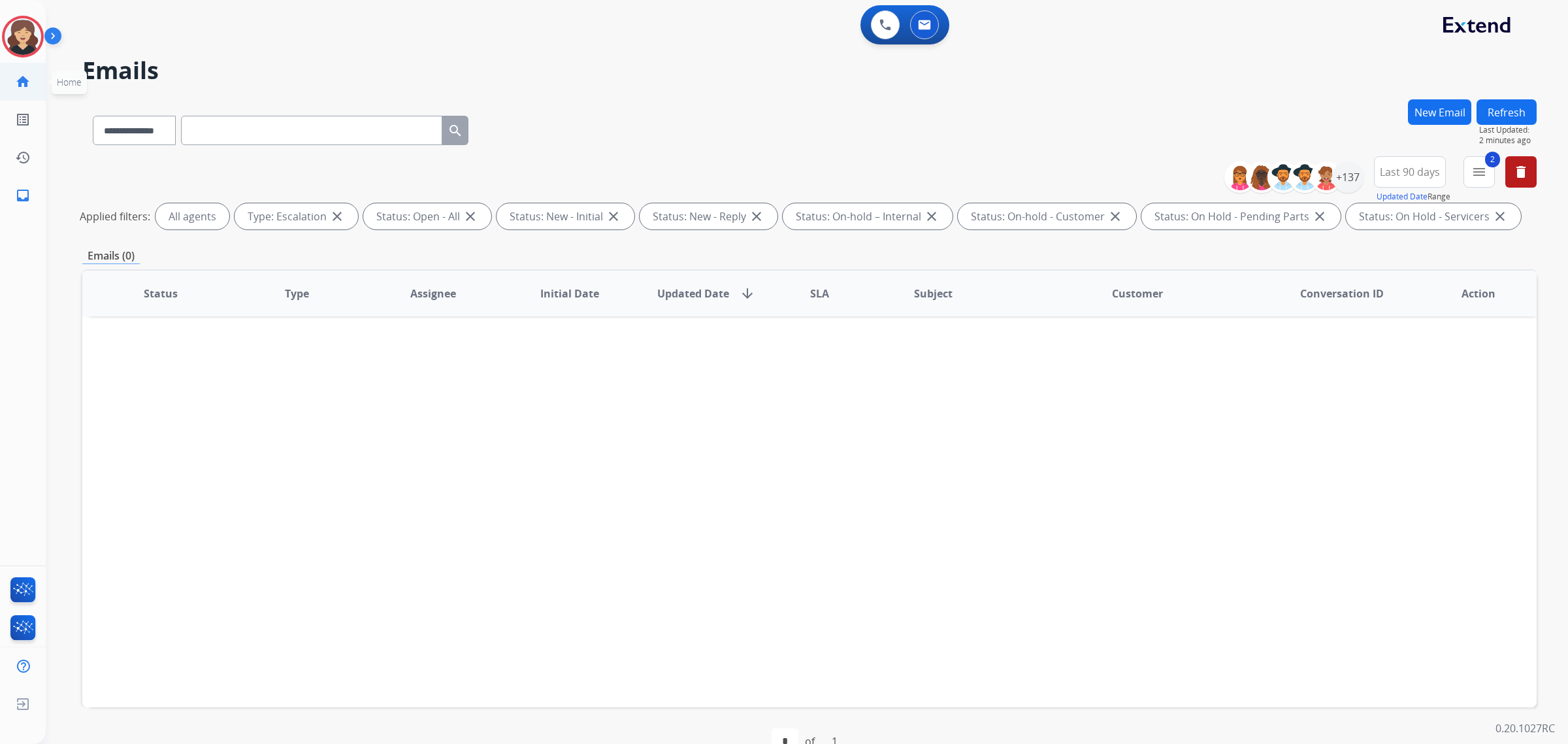
click at [25, 86] on mat-icon "home" at bounding box center [22, 81] width 16 height 16
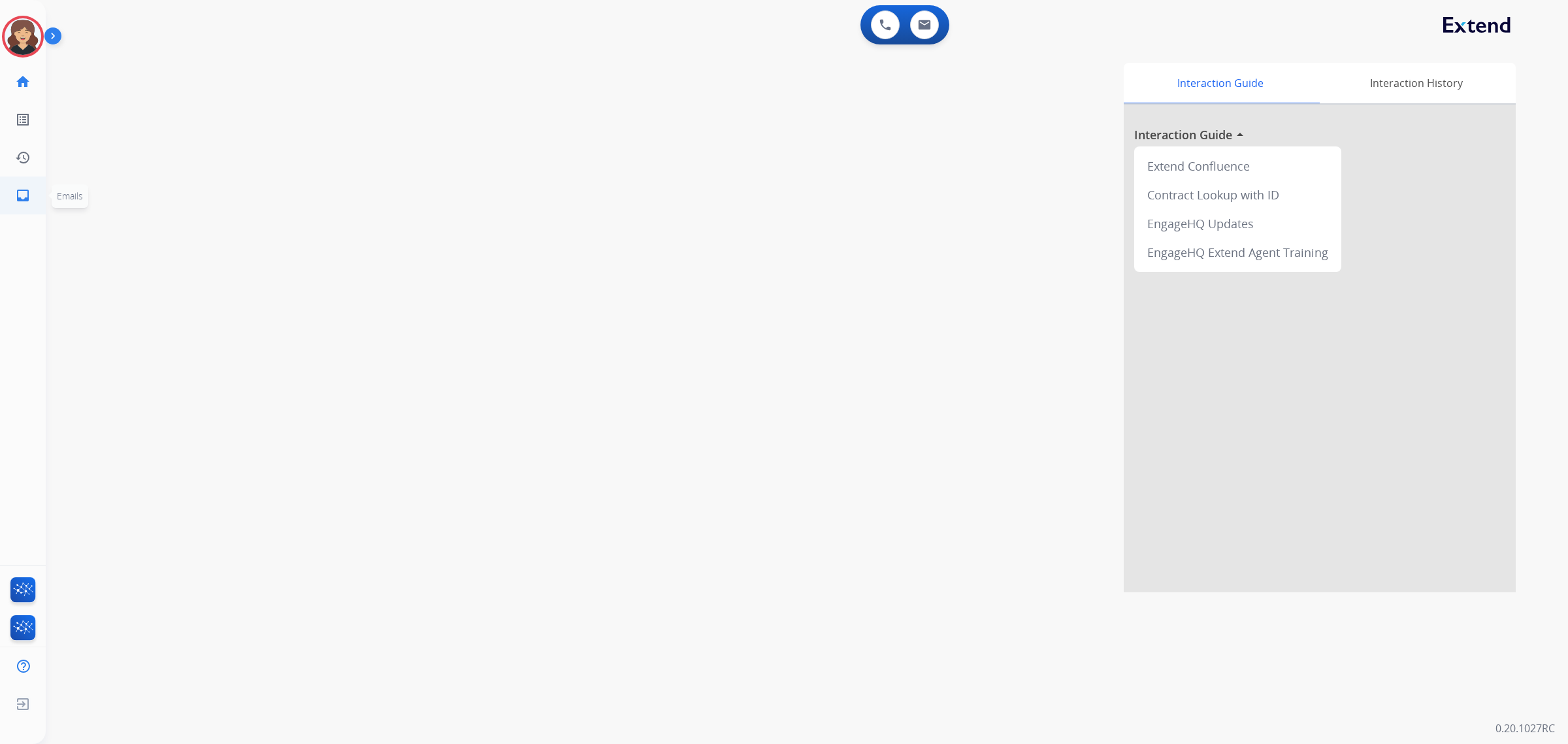
click at [30, 196] on link "inbox Emails" at bounding box center [22, 194] width 36 height 36
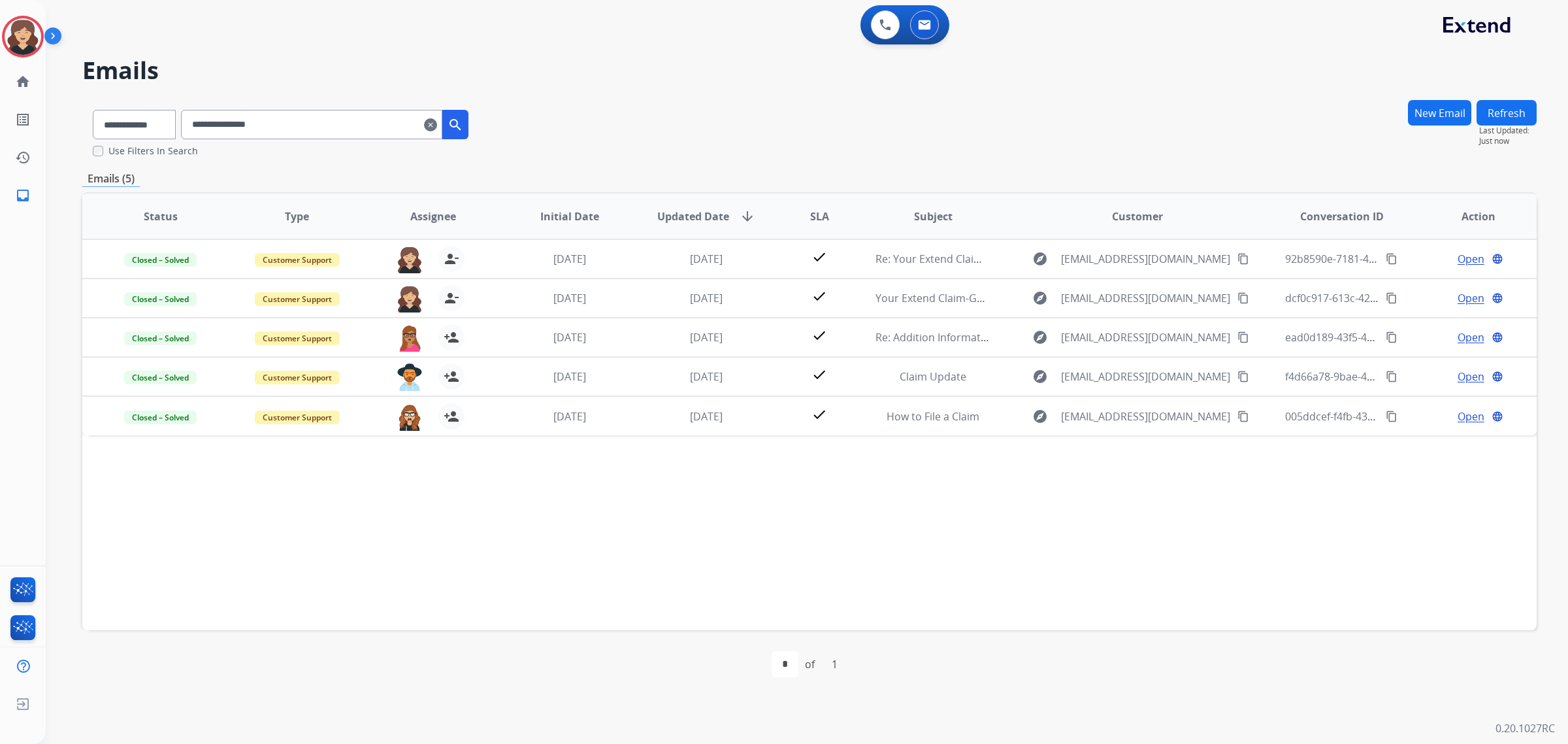
drag, startPoint x: 322, startPoint y: 126, endPoint x: 131, endPoint y: 135, distance: 191.2
click at [131, 135] on div "**********" at bounding box center [281, 122] width 397 height 45
paste input "text"
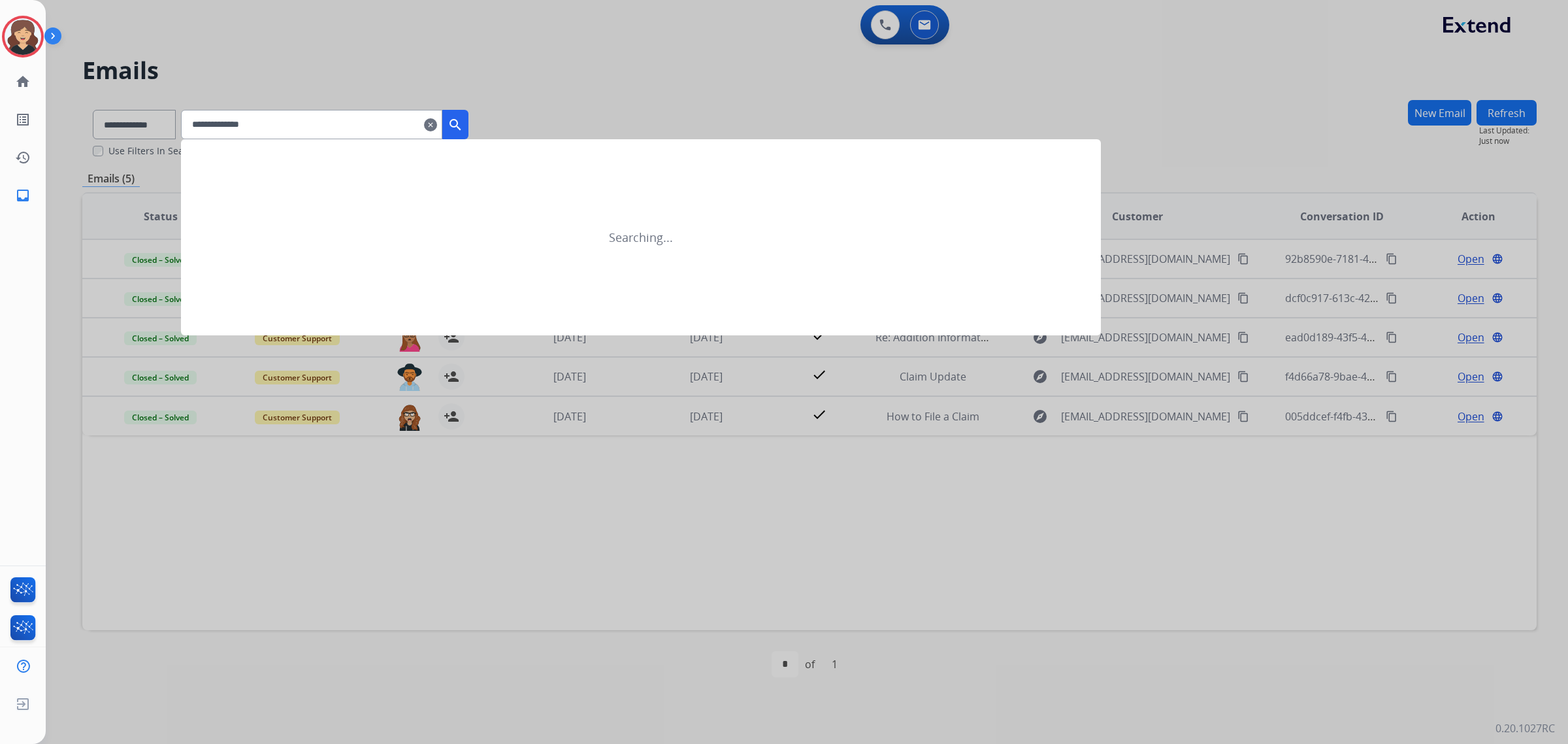
click at [463, 122] on mat-icon "search" at bounding box center [455, 125] width 16 height 16
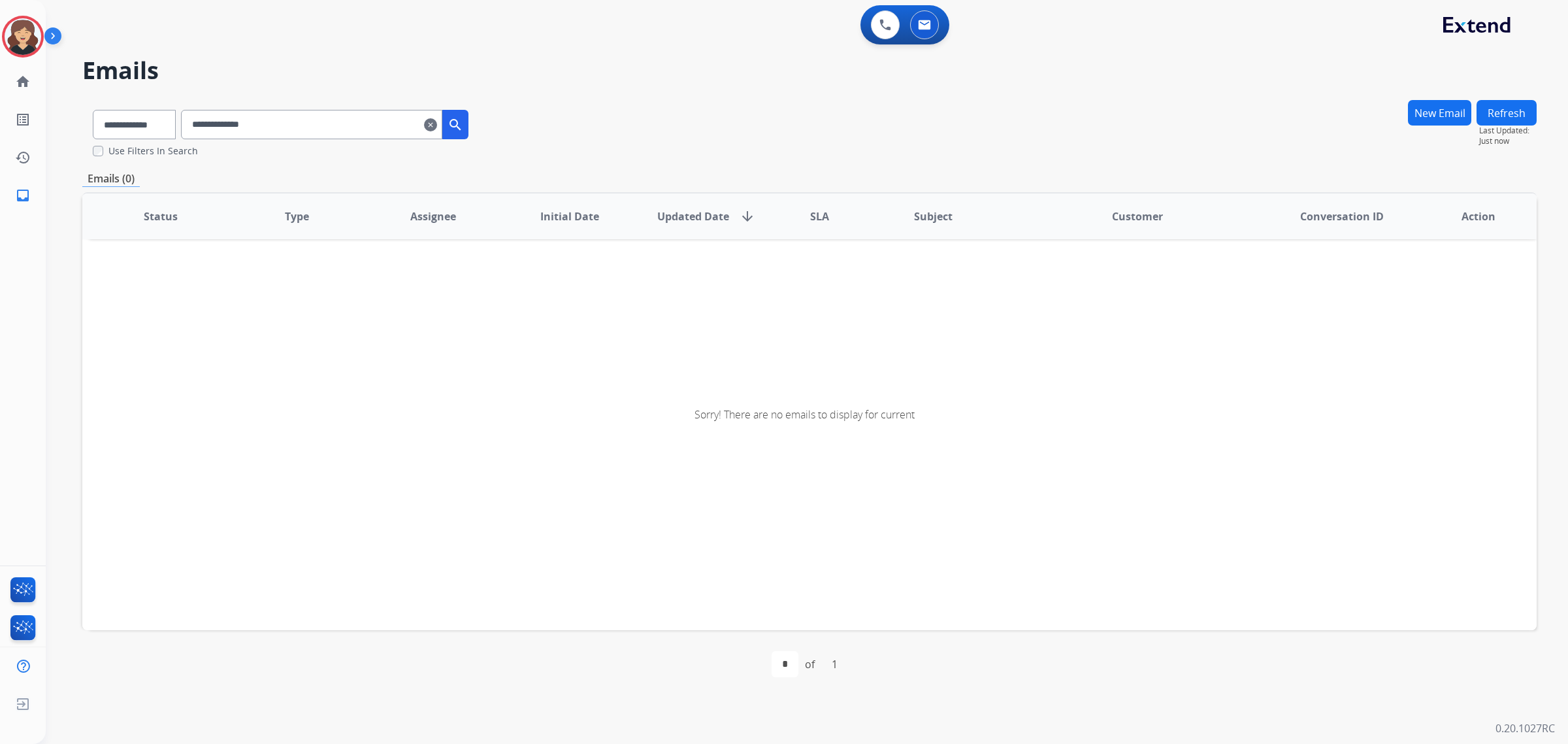
drag, startPoint x: 299, startPoint y: 126, endPoint x: 73, endPoint y: 125, distance: 226.0
click at [73, 125] on div "**********" at bounding box center [791, 395] width 1492 height 697
paste input "**********"
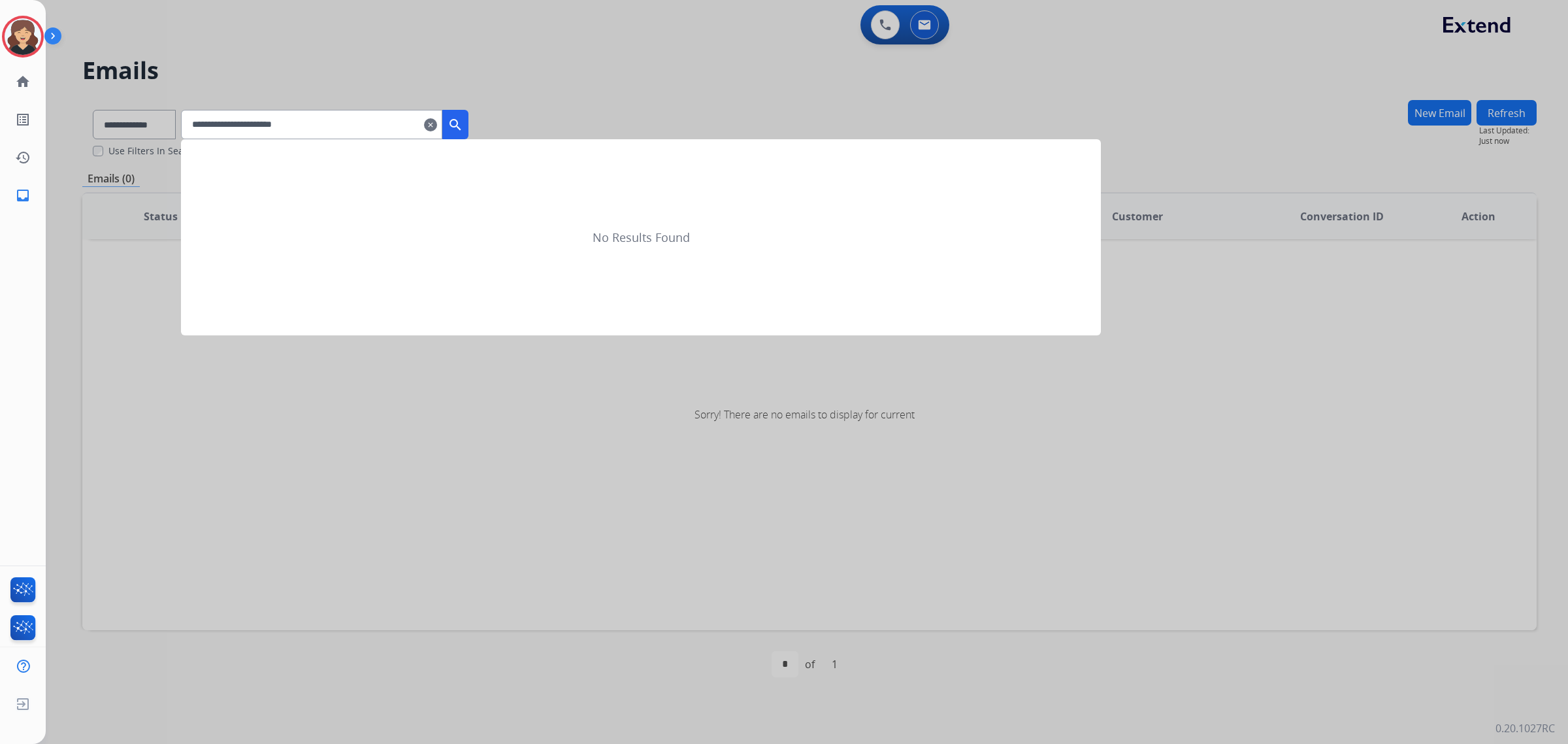
type input "**********"
click at [463, 127] on mat-icon "search" at bounding box center [455, 125] width 16 height 16
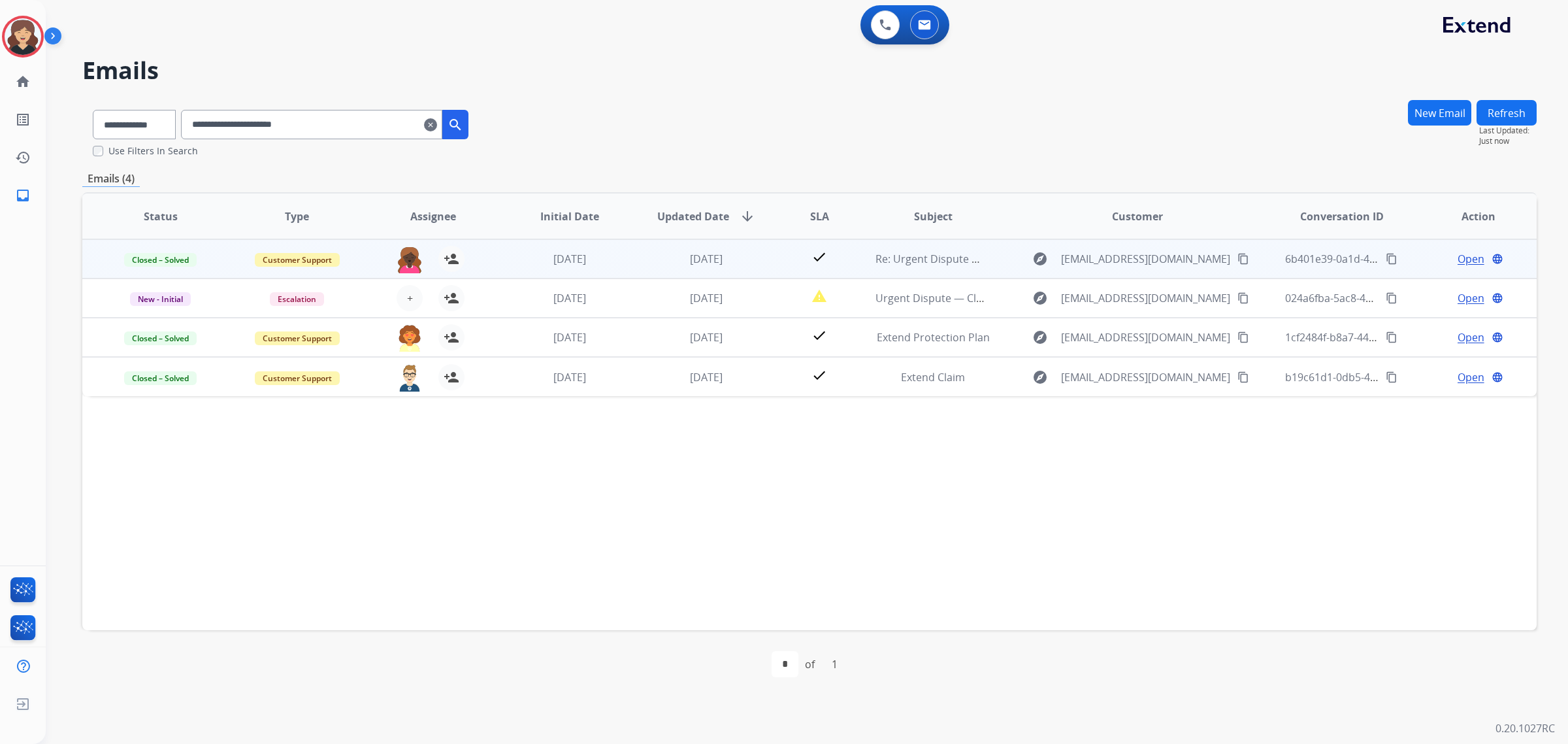
click at [1459, 251] on span "Open" at bounding box center [1471, 259] width 27 height 16
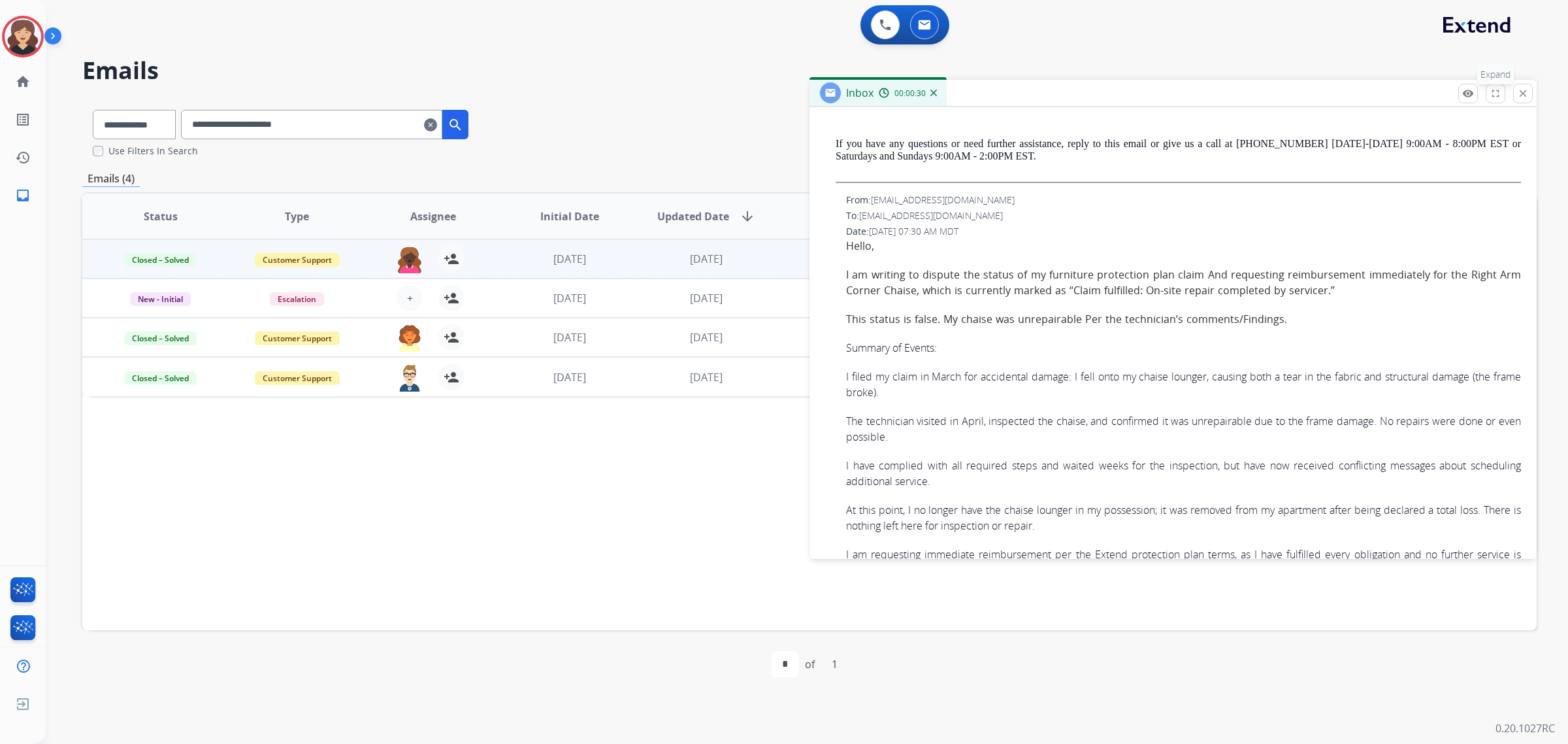
scroll to position [1408, 0]
click at [1471, 90] on mat-icon "remove_red_eye" at bounding box center [1468, 93] width 12 height 12
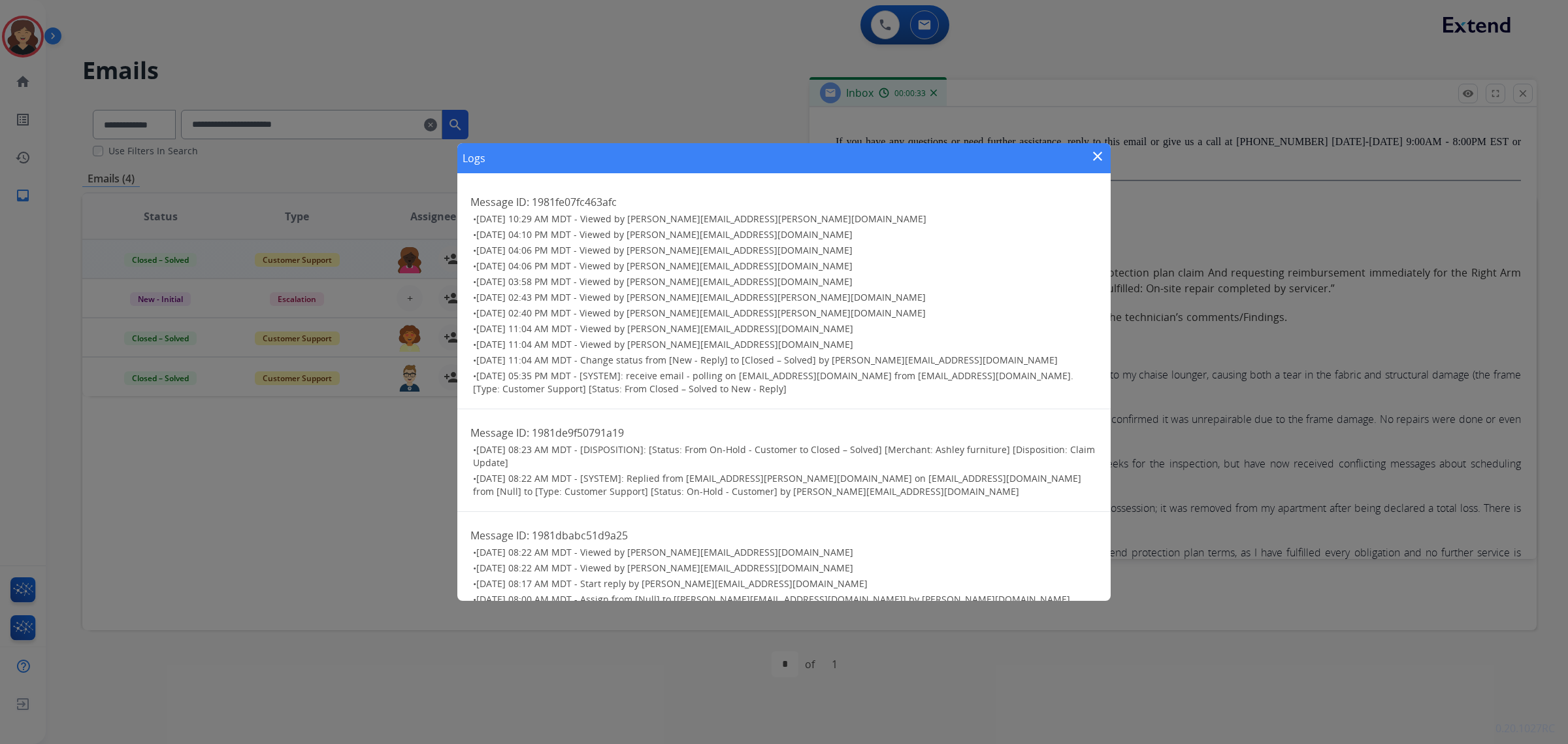
click at [1096, 158] on mat-icon "close" at bounding box center [1097, 156] width 16 height 16
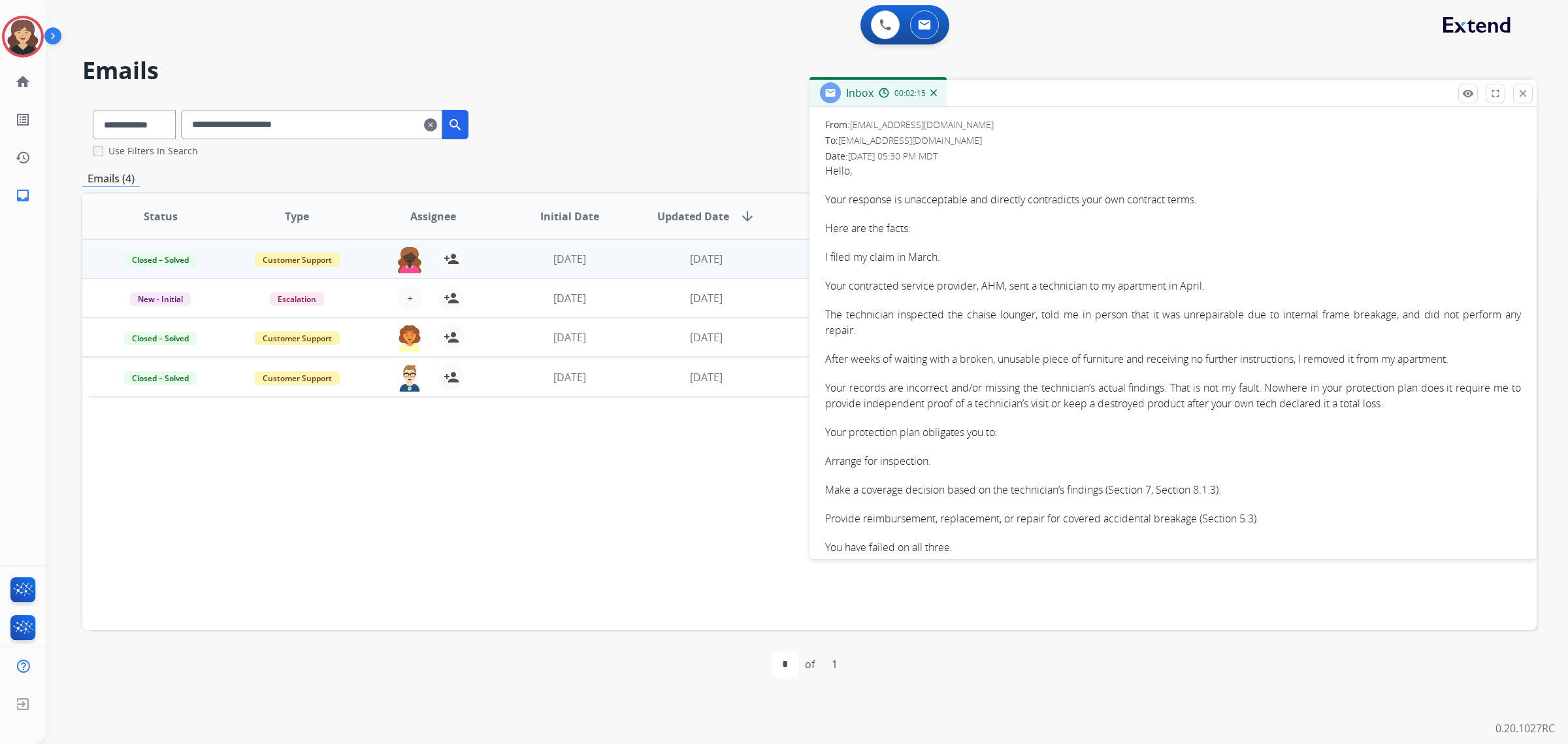
scroll to position [0, 0]
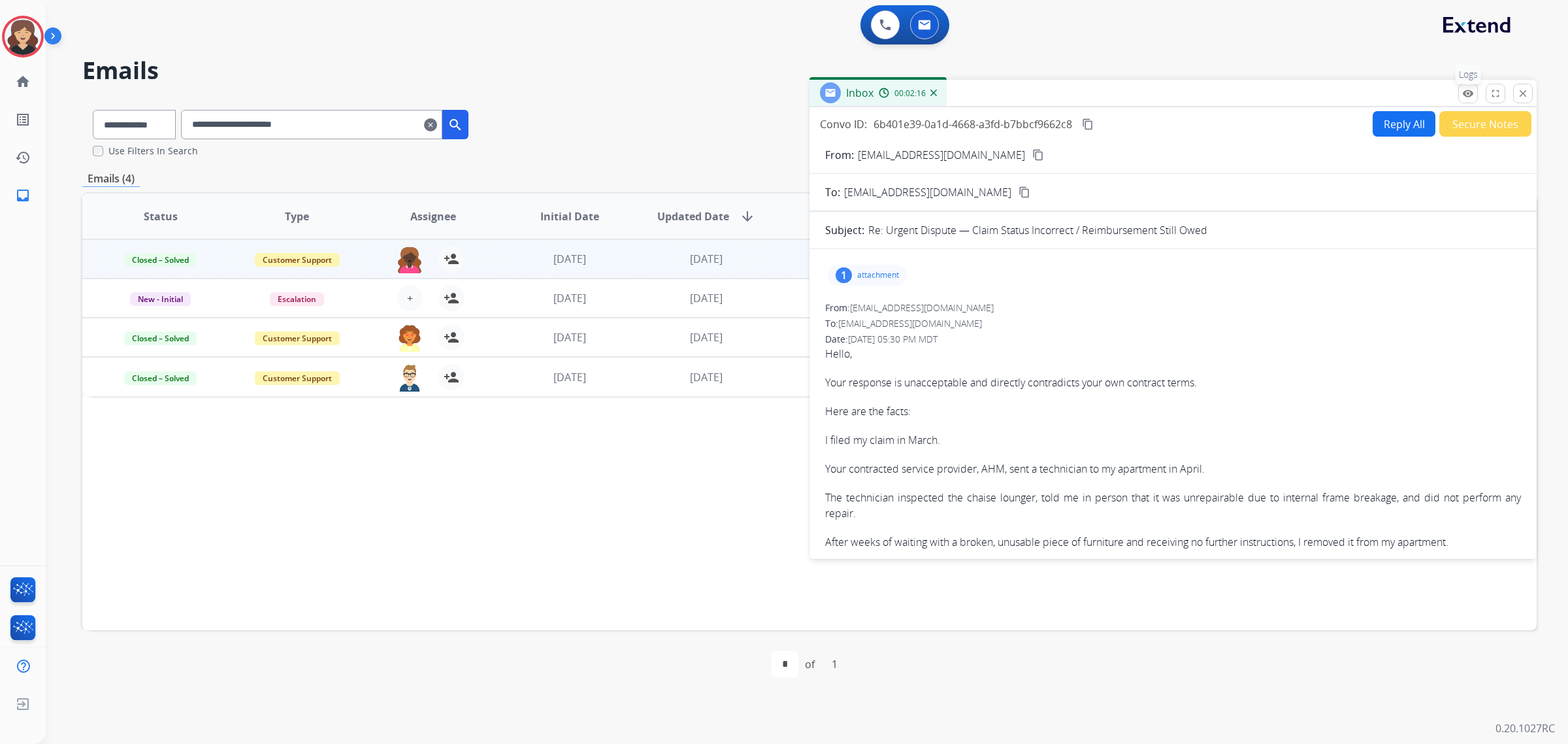
click at [1470, 97] on mat-icon "remove_red_eye" at bounding box center [1468, 93] width 12 height 12
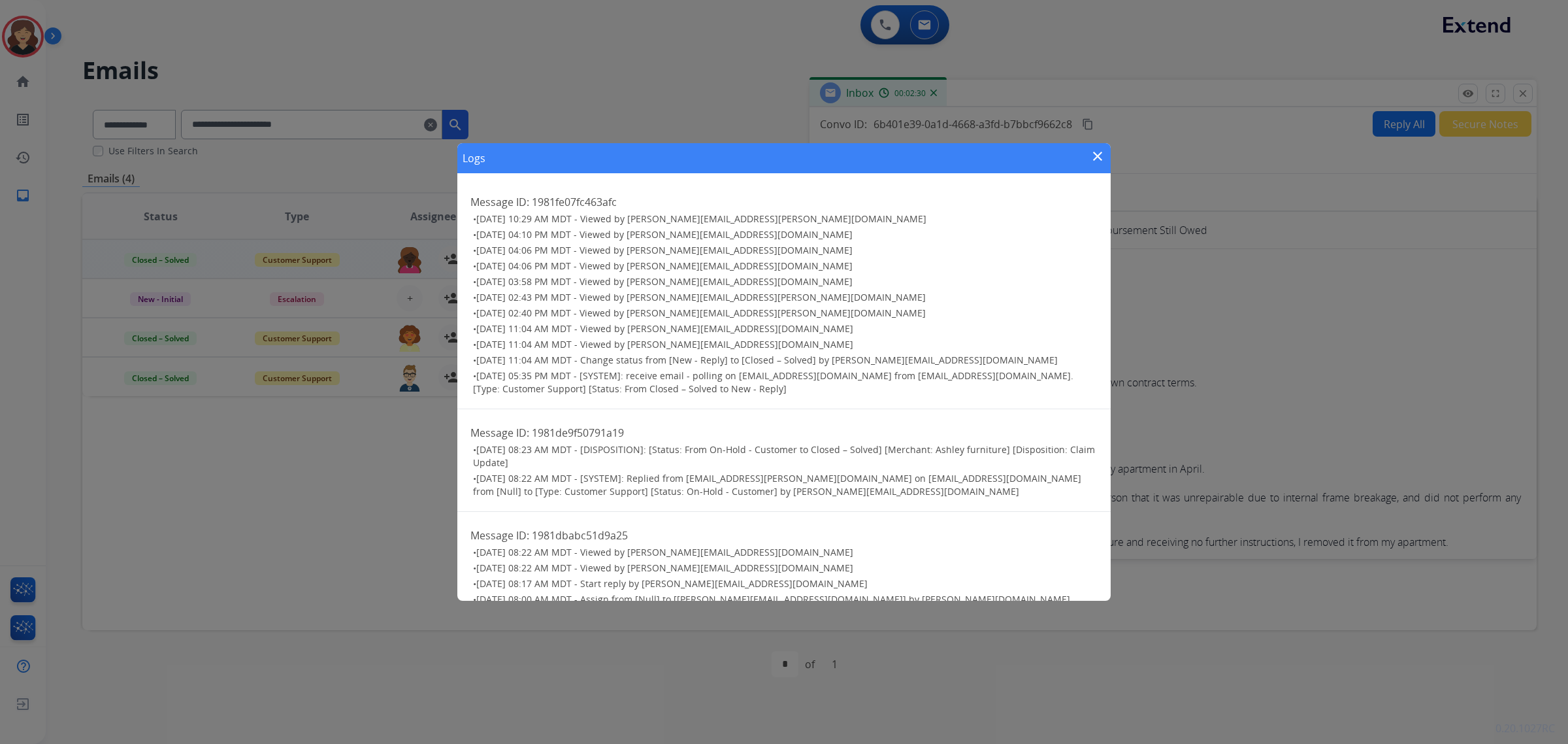
click at [1098, 153] on mat-icon "close" at bounding box center [1097, 156] width 16 height 16
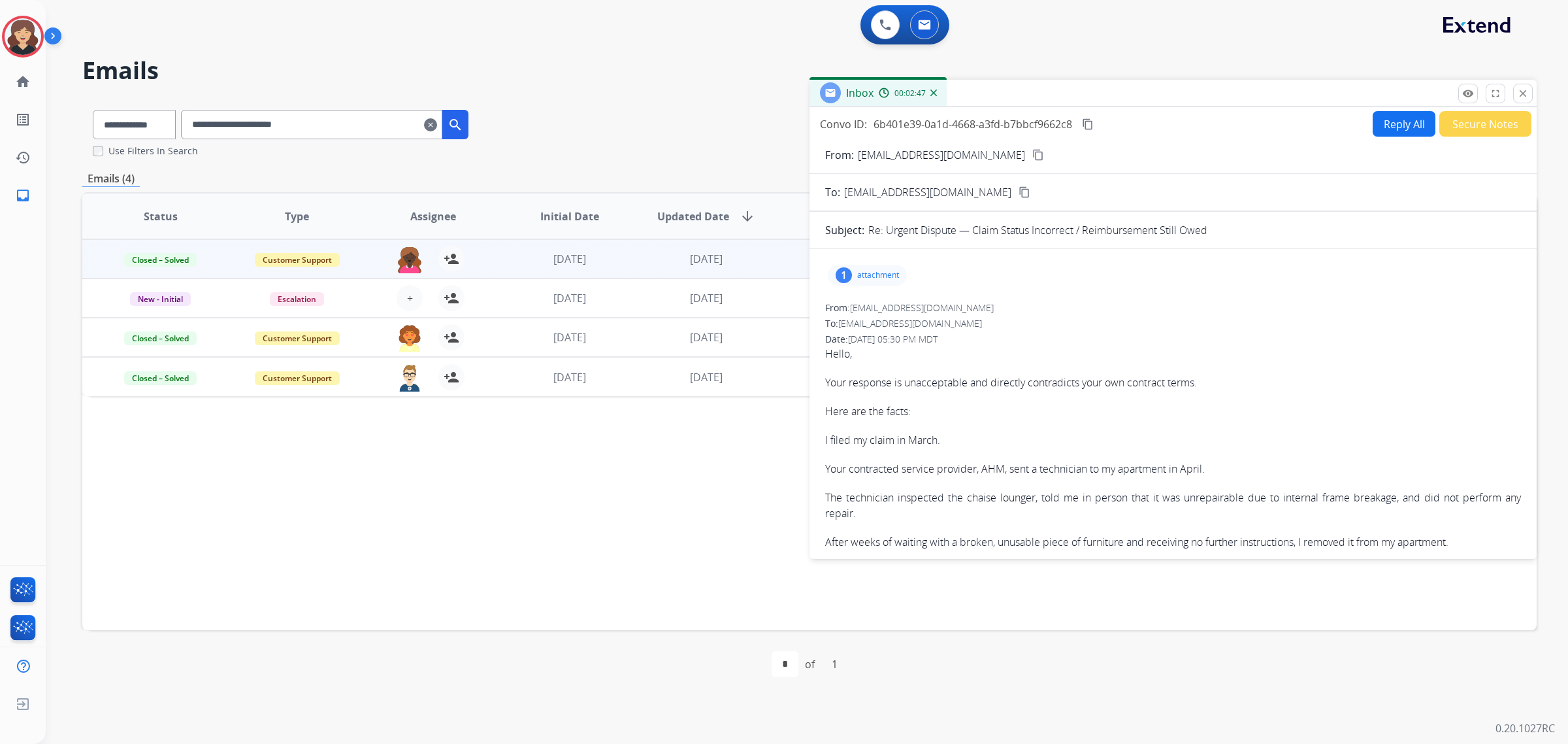
click at [1089, 122] on mat-icon "content_copy" at bounding box center [1088, 124] width 12 height 12
drag, startPoint x: 1008, startPoint y: 152, endPoint x: 26, endPoint y: 304, distance: 993.7
click at [1030, 152] on button "content_copy" at bounding box center [1038, 154] width 16 height 16
click at [1091, 121] on mat-icon "content_copy" at bounding box center [1088, 124] width 12 height 12
click at [1465, 95] on mat-icon "remove_red_eye" at bounding box center [1468, 93] width 12 height 12
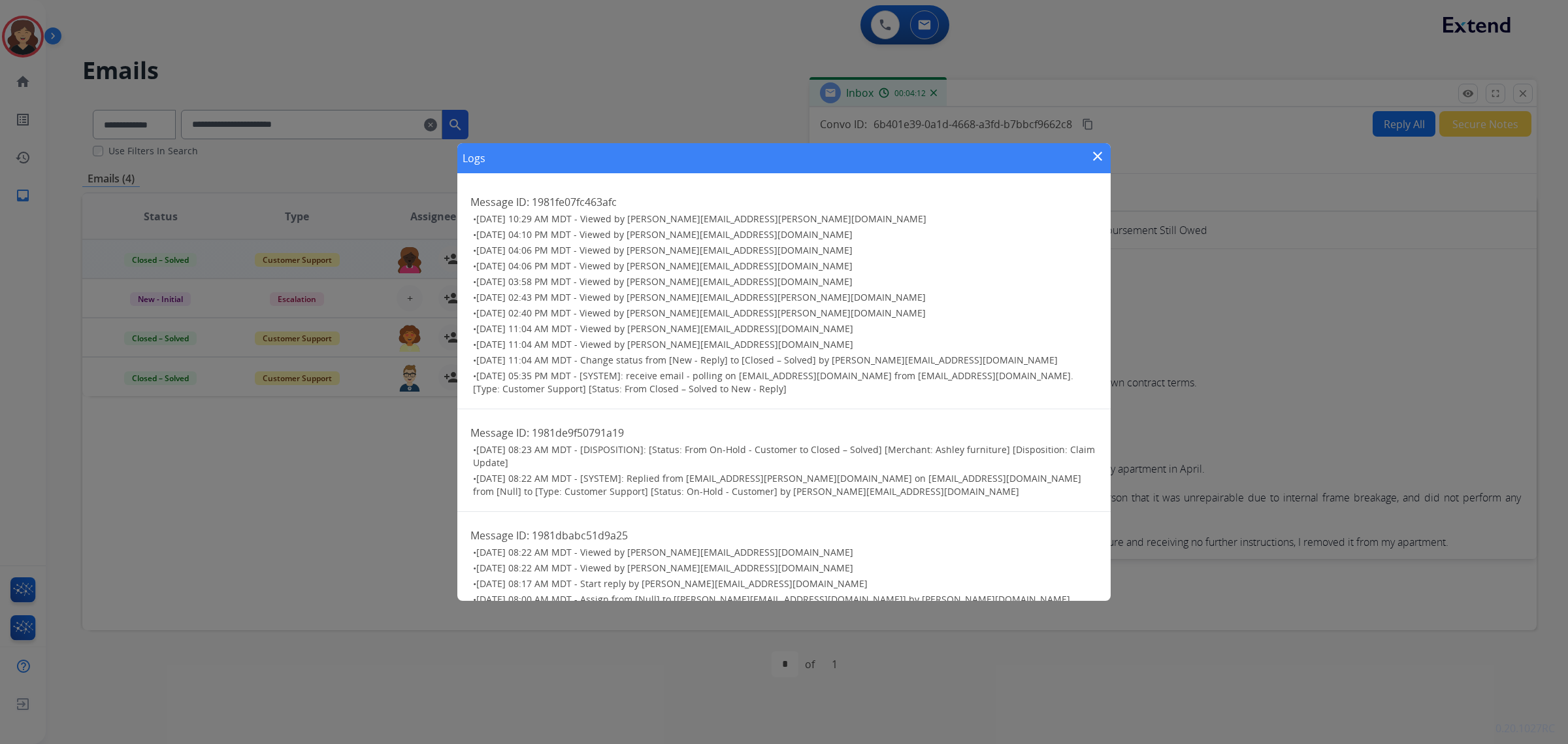
drag, startPoint x: 1092, startPoint y: 154, endPoint x: 1229, endPoint y: 350, distance: 239.1
click at [1092, 154] on mat-icon "close" at bounding box center [1097, 156] width 16 height 16
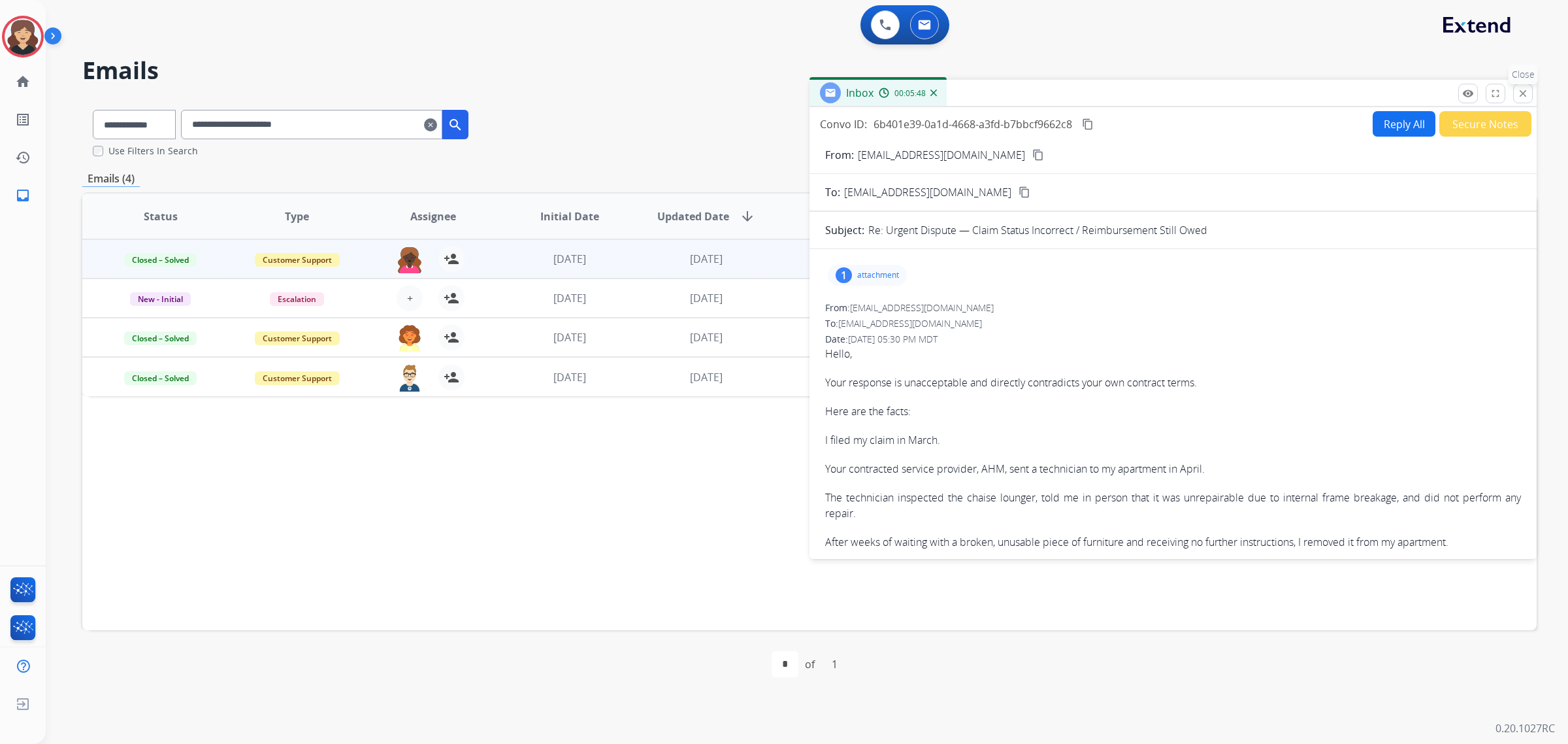
click at [1521, 93] on mat-icon "close" at bounding box center [1523, 93] width 12 height 12
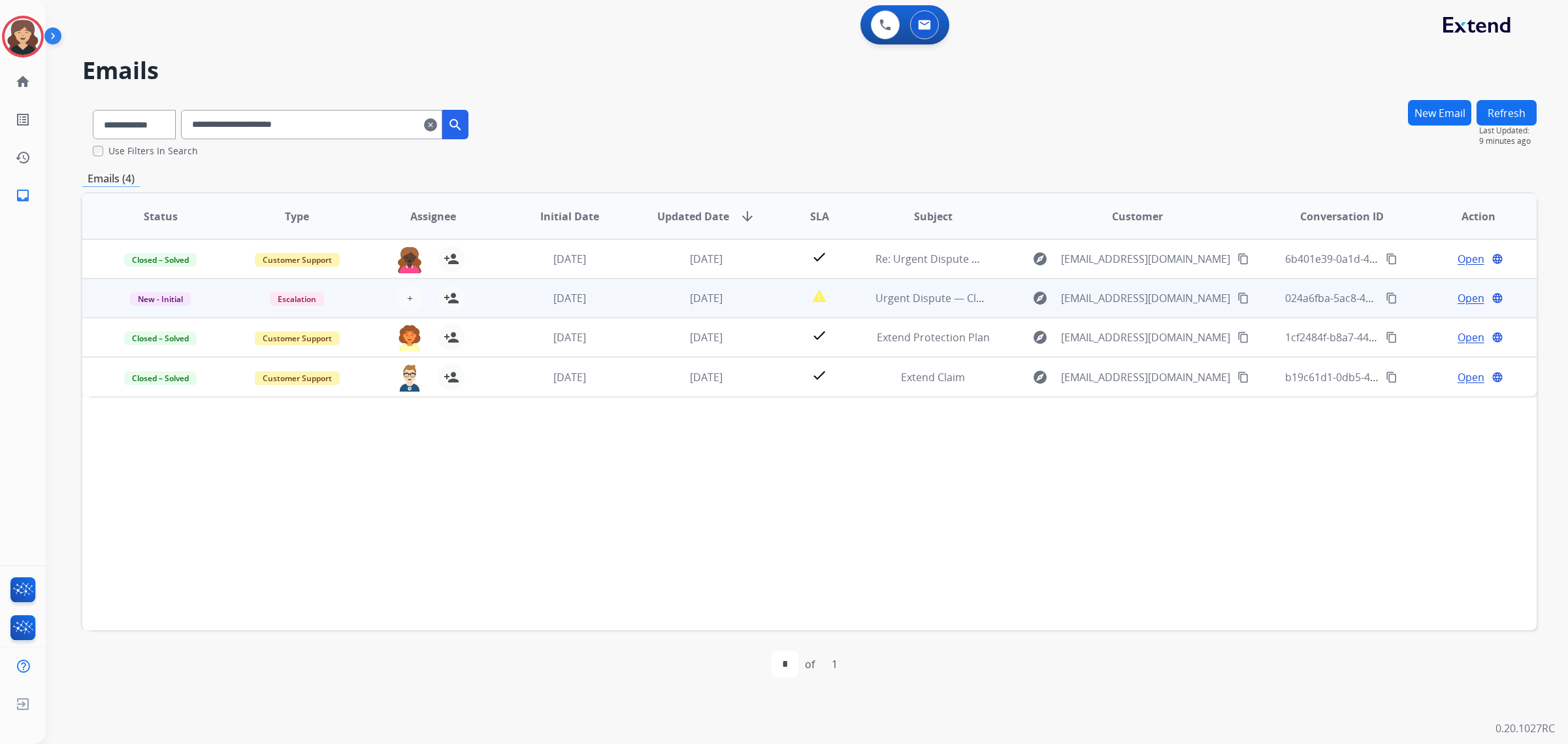
click at [1458, 298] on span "Open" at bounding box center [1471, 298] width 27 height 16
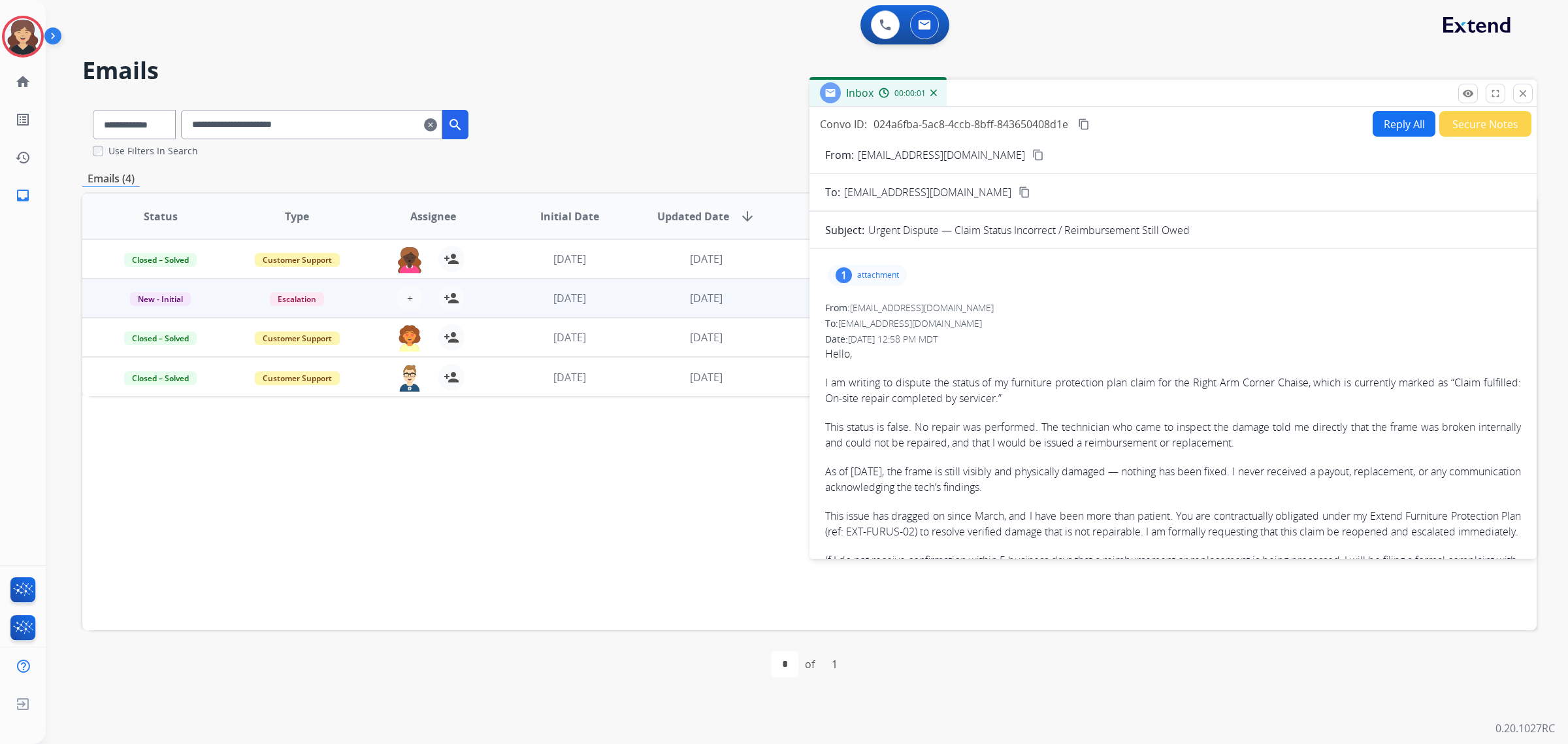
click at [1474, 129] on button "Secure Notes" at bounding box center [1485, 123] width 92 height 25
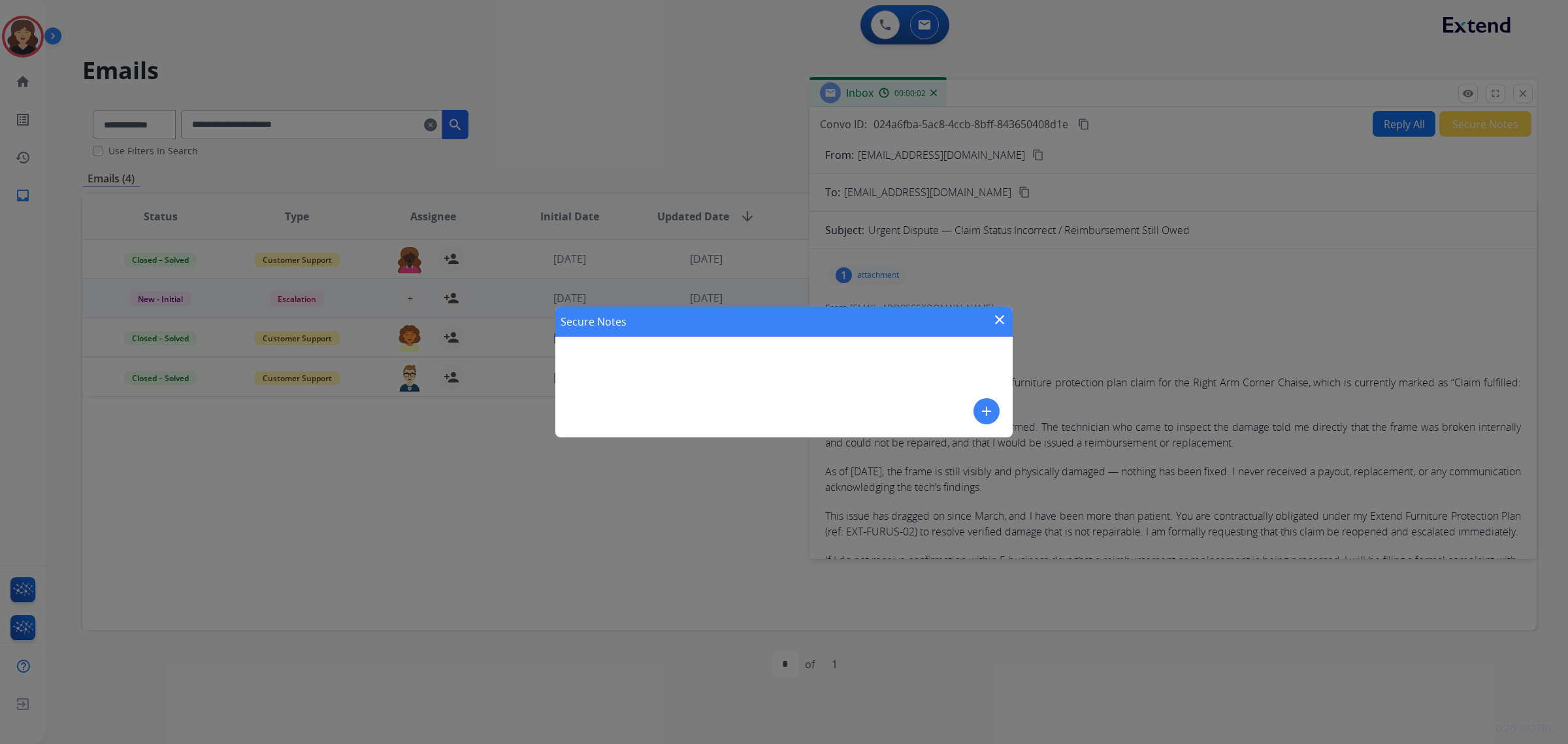
click at [980, 405] on mat-icon "add" at bounding box center [987, 411] width 16 height 16
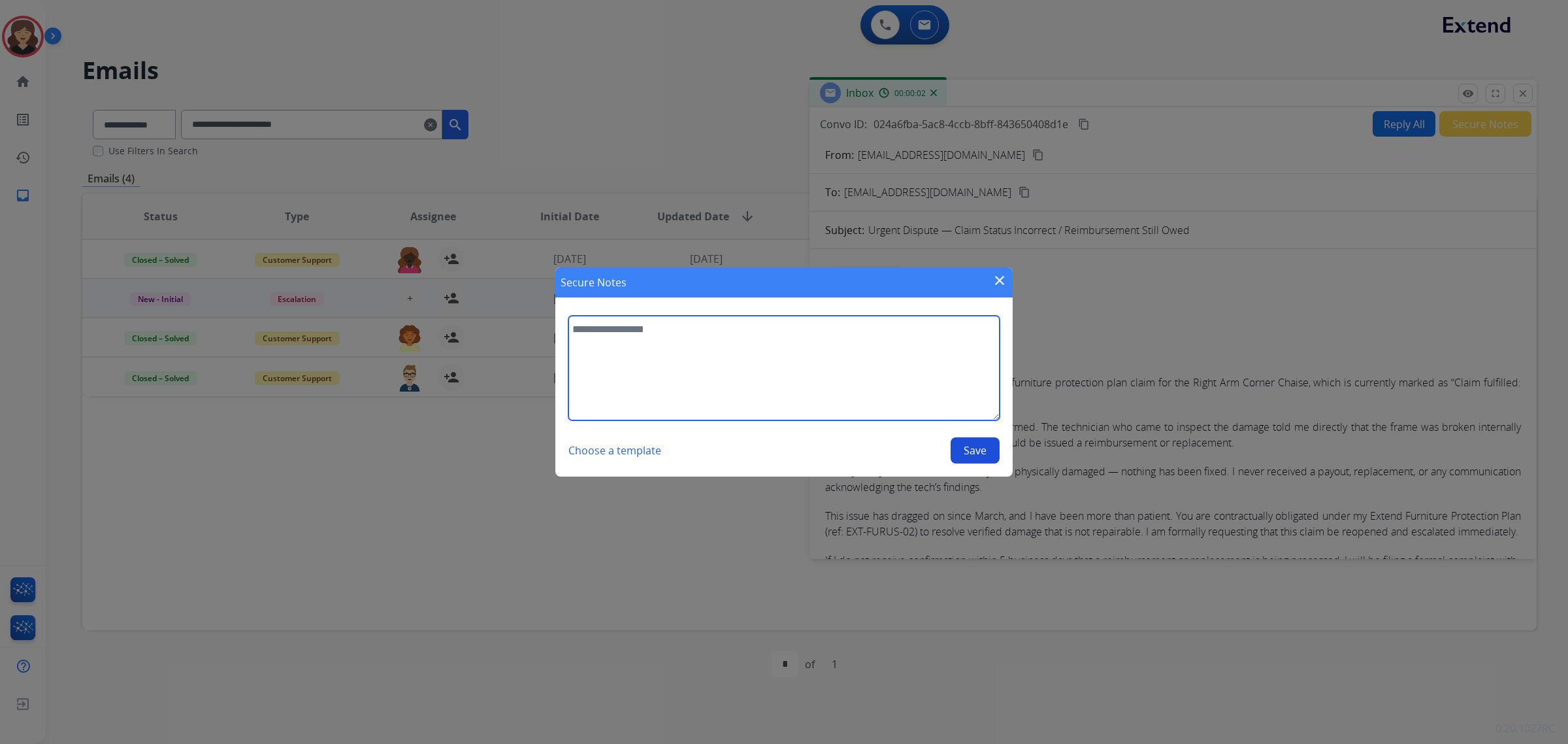
click at [794, 355] on textarea at bounding box center [784, 367] width 432 height 104
paste textarea "**********"
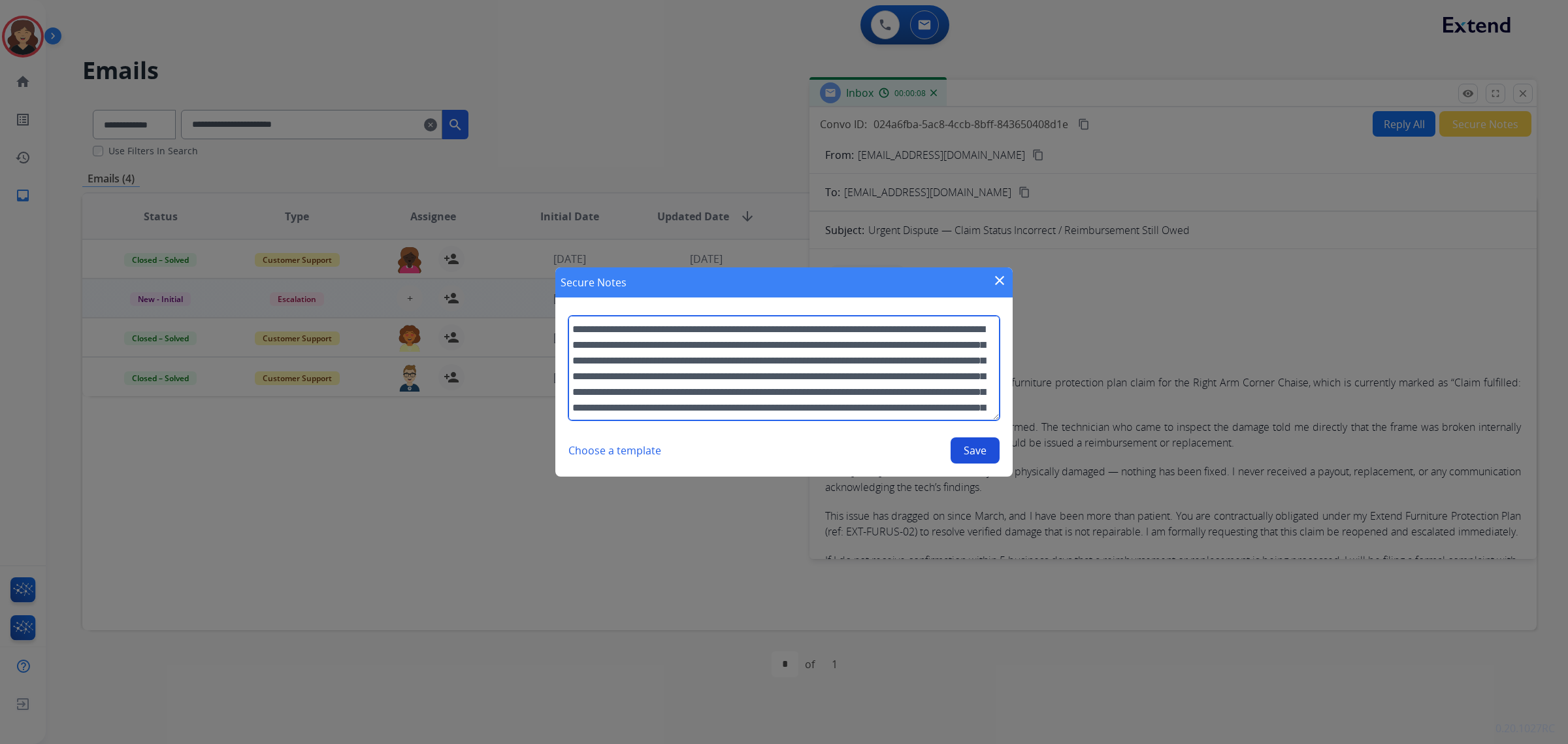
scroll to position [47, 0]
click at [852, 358] on textarea "**********" at bounding box center [784, 367] width 432 height 104
click at [854, 408] on textarea "**********" at bounding box center [784, 367] width 432 height 104
click at [959, 395] on textarea "**********" at bounding box center [784, 367] width 432 height 104
click at [849, 371] on textarea "**********" at bounding box center [784, 367] width 432 height 104
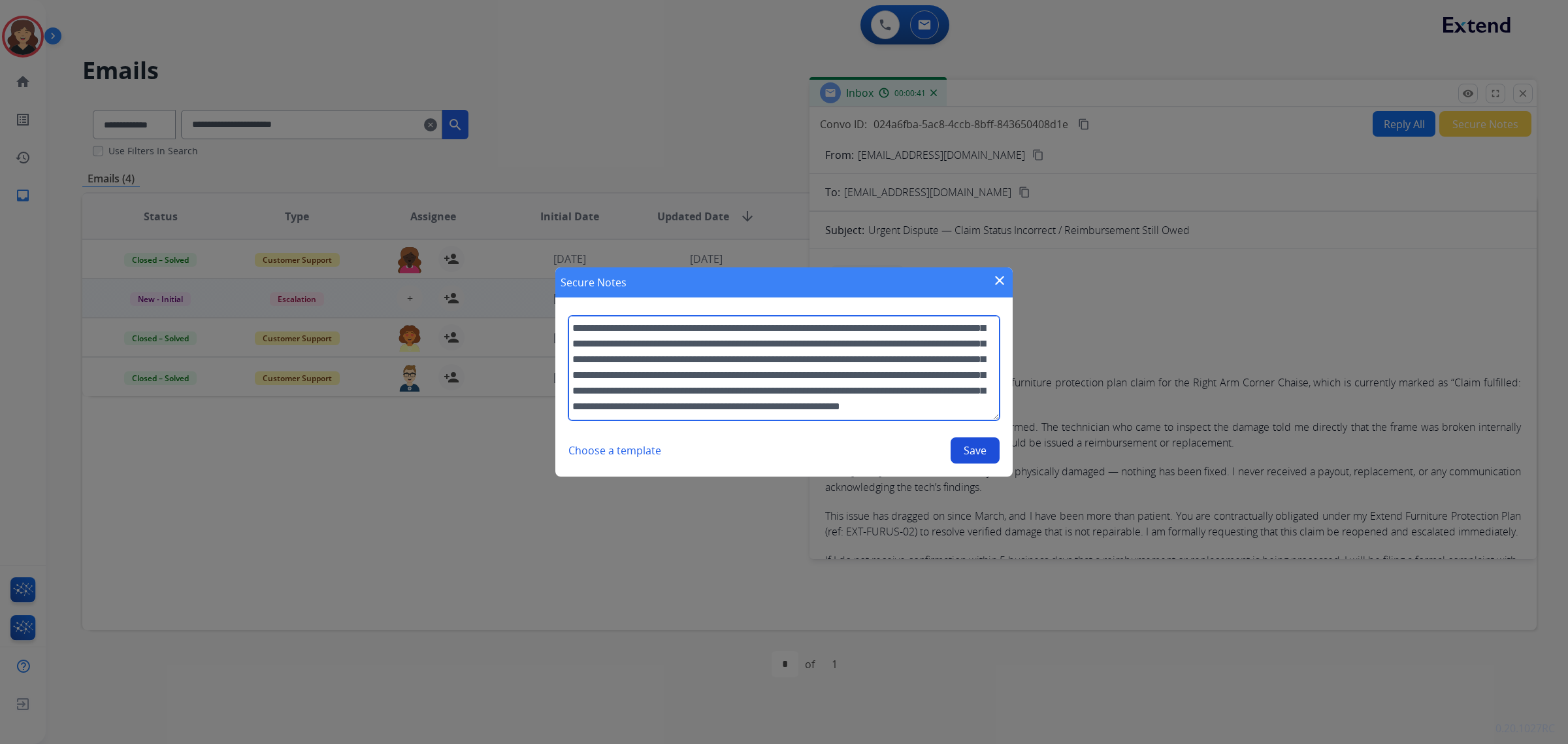
click at [766, 356] on textarea "**********" at bounding box center [784, 367] width 432 height 104
click at [872, 412] on textarea "**********" at bounding box center [784, 367] width 432 height 104
type textarea "**********"
click at [994, 449] on button "Save" at bounding box center [975, 450] width 49 height 26
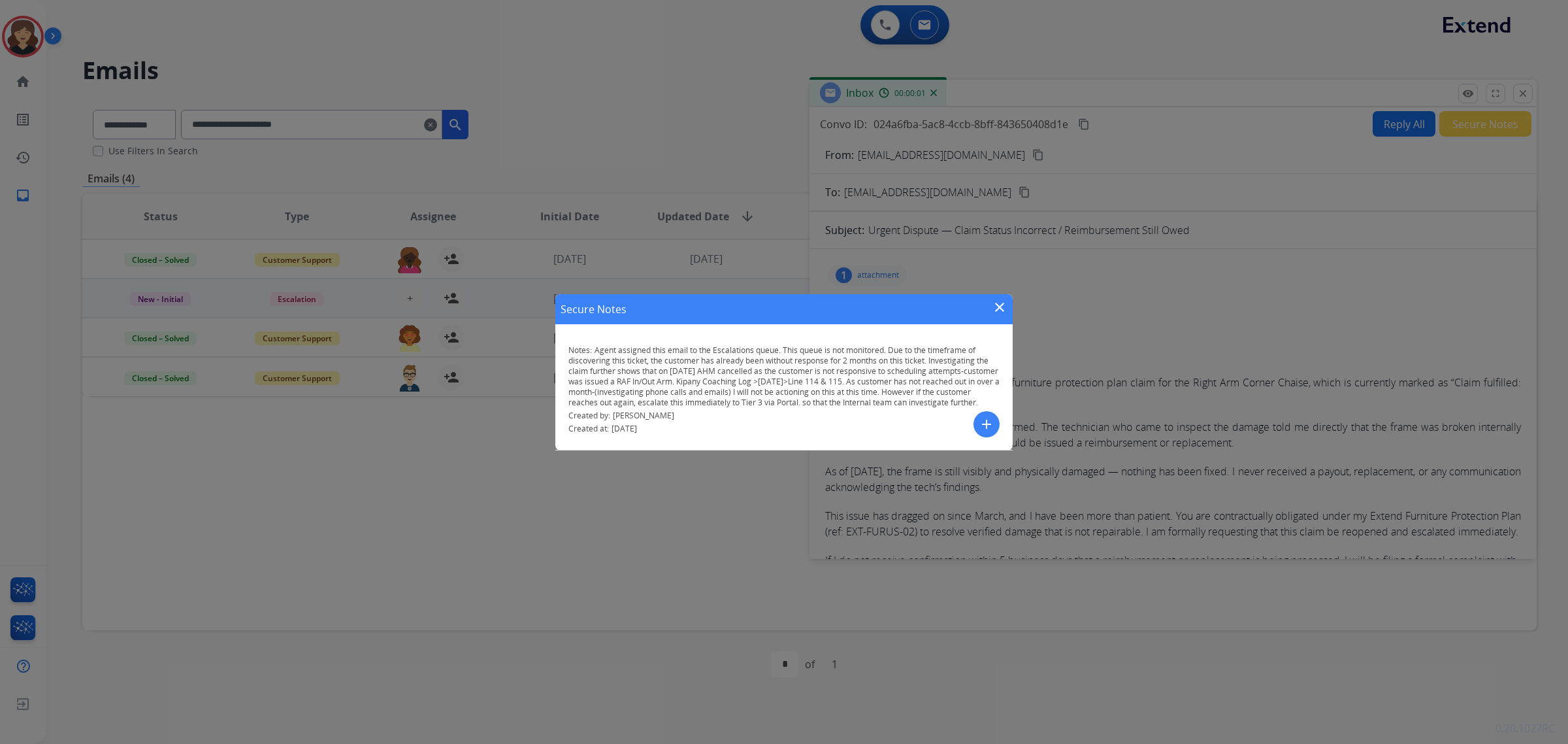
click at [997, 301] on mat-icon "close" at bounding box center [1000, 307] width 16 height 16
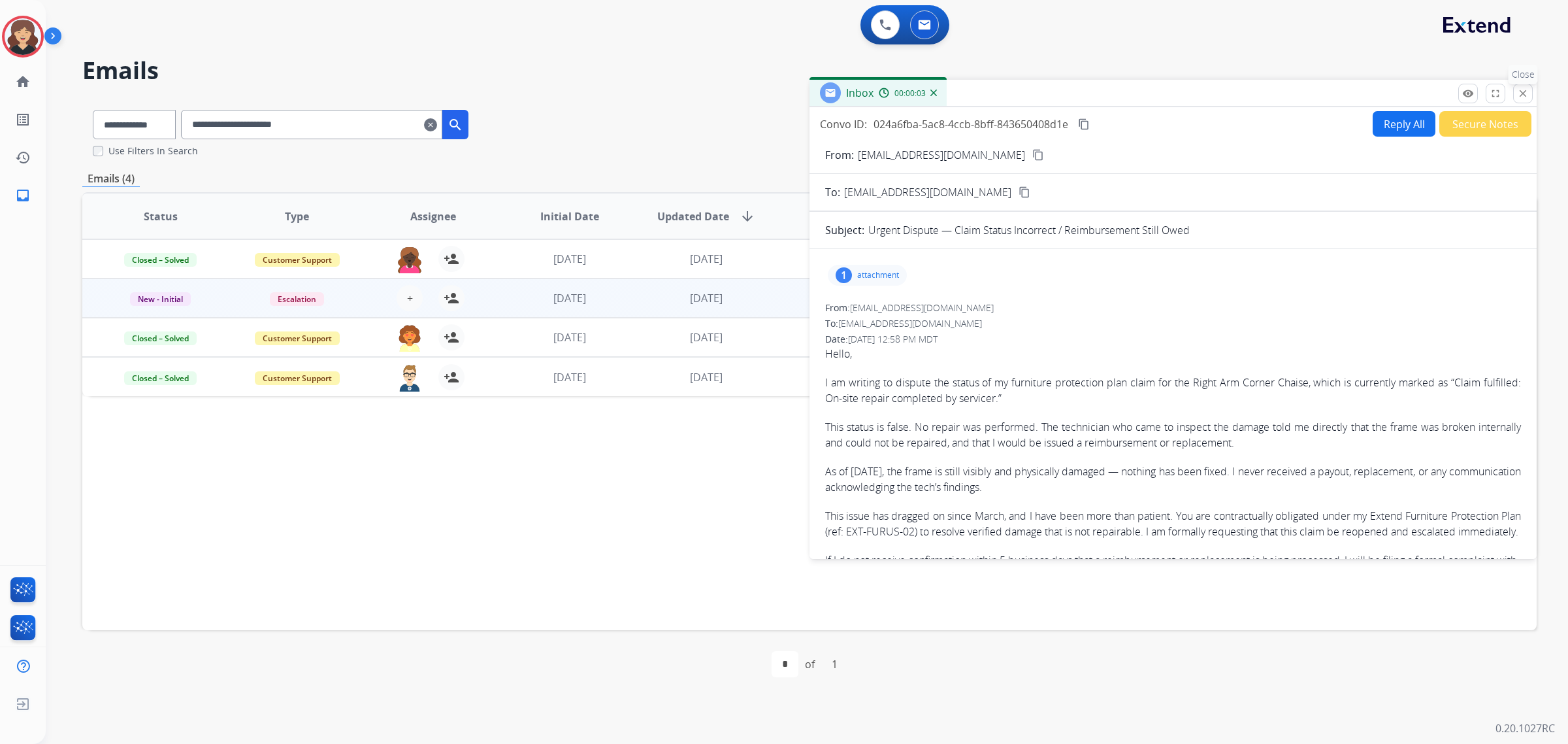
click at [1529, 89] on button "close Close" at bounding box center [1522, 93] width 20 height 20
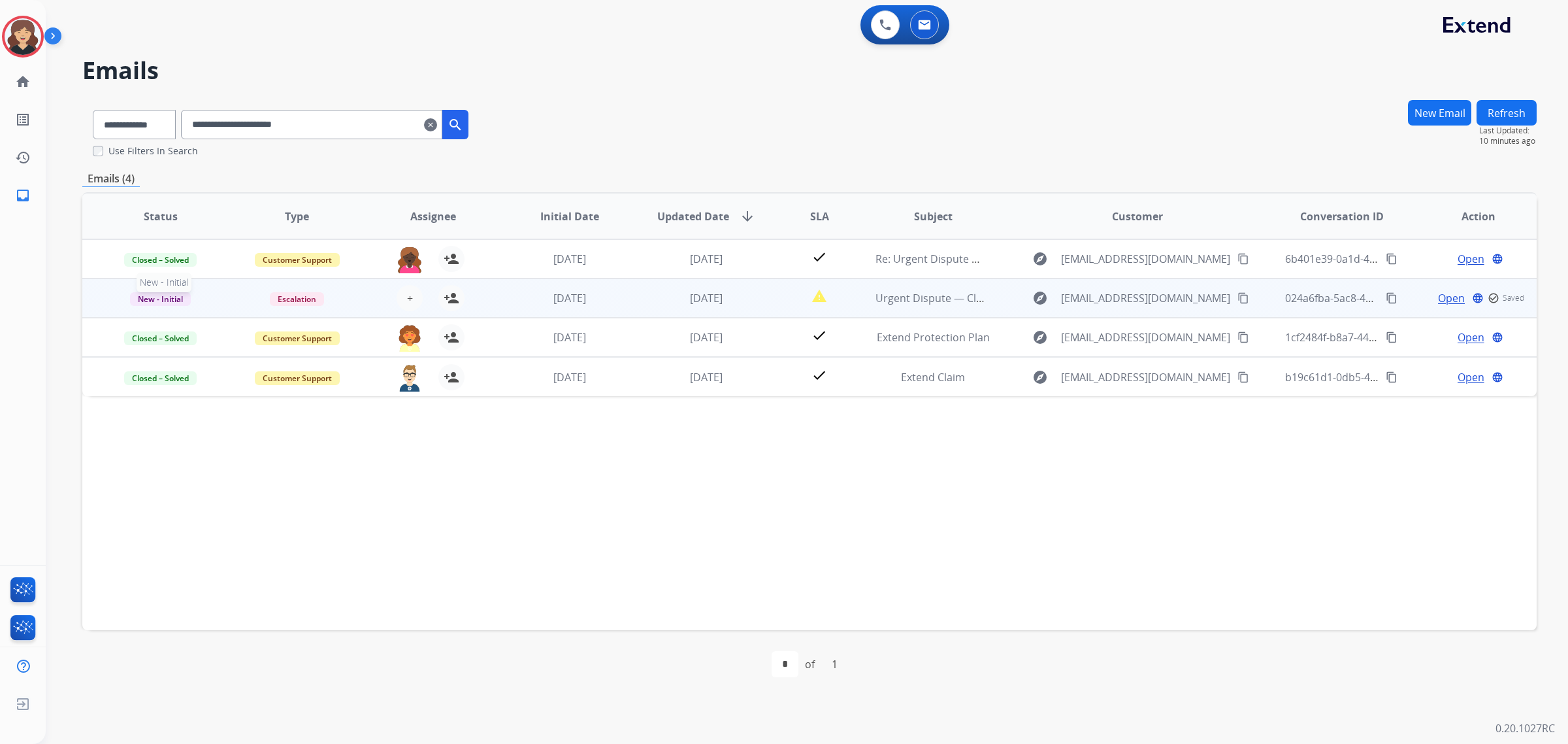
click at [157, 304] on p "New - Initial" at bounding box center [161, 298] width 115 height 16
click at [221, 423] on p "Closed – Solved" at bounding box center [239, 421] width 75 height 19
click at [315, 298] on span "Escalation" at bounding box center [297, 299] width 54 height 14
click at [397, 325] on p "Customer Support" at bounding box center [381, 327] width 86 height 19
drag, startPoint x: 1381, startPoint y: 296, endPoint x: 10, endPoint y: 443, distance: 1378.9
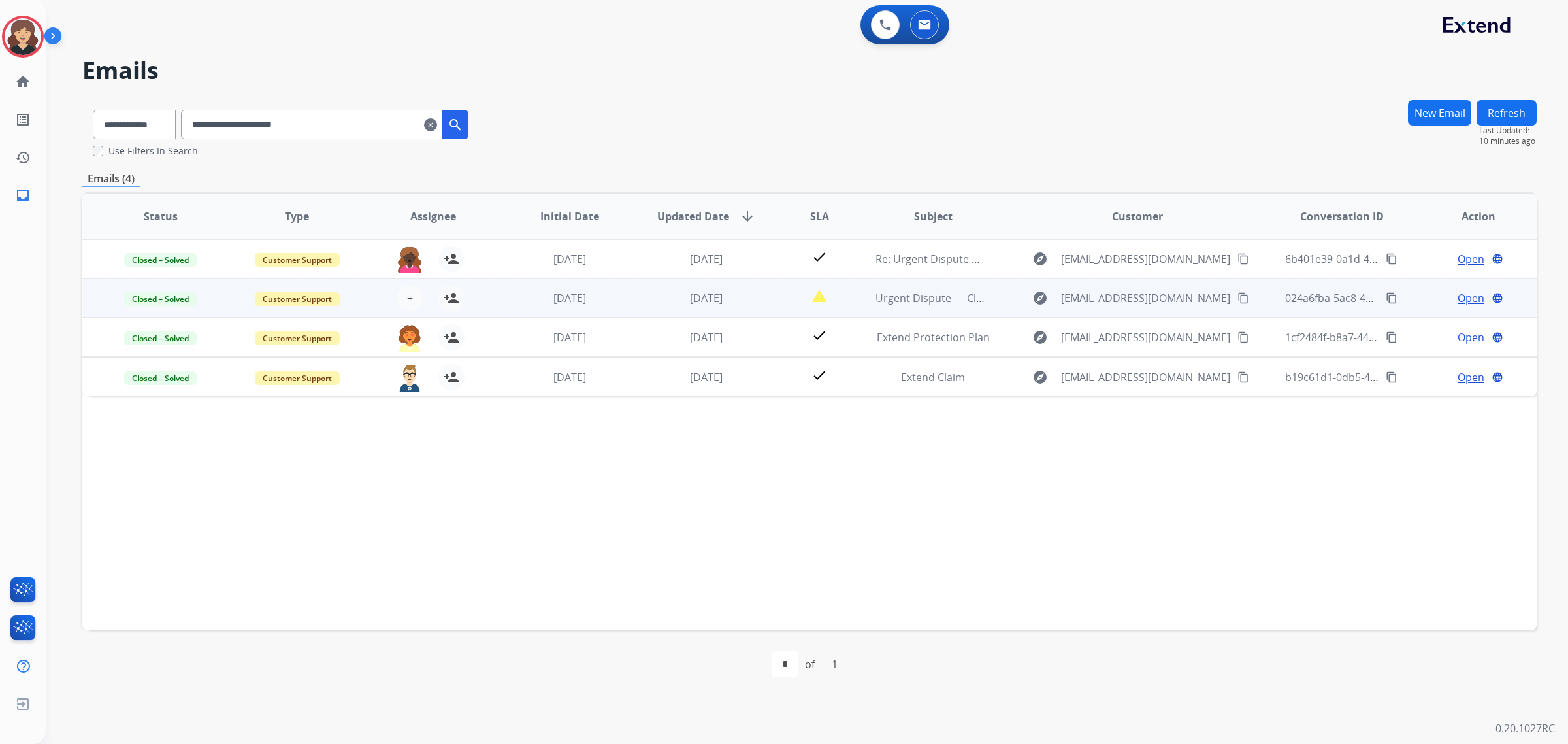
click at [1386, 296] on mat-icon "content_copy" at bounding box center [1391, 298] width 12 height 12
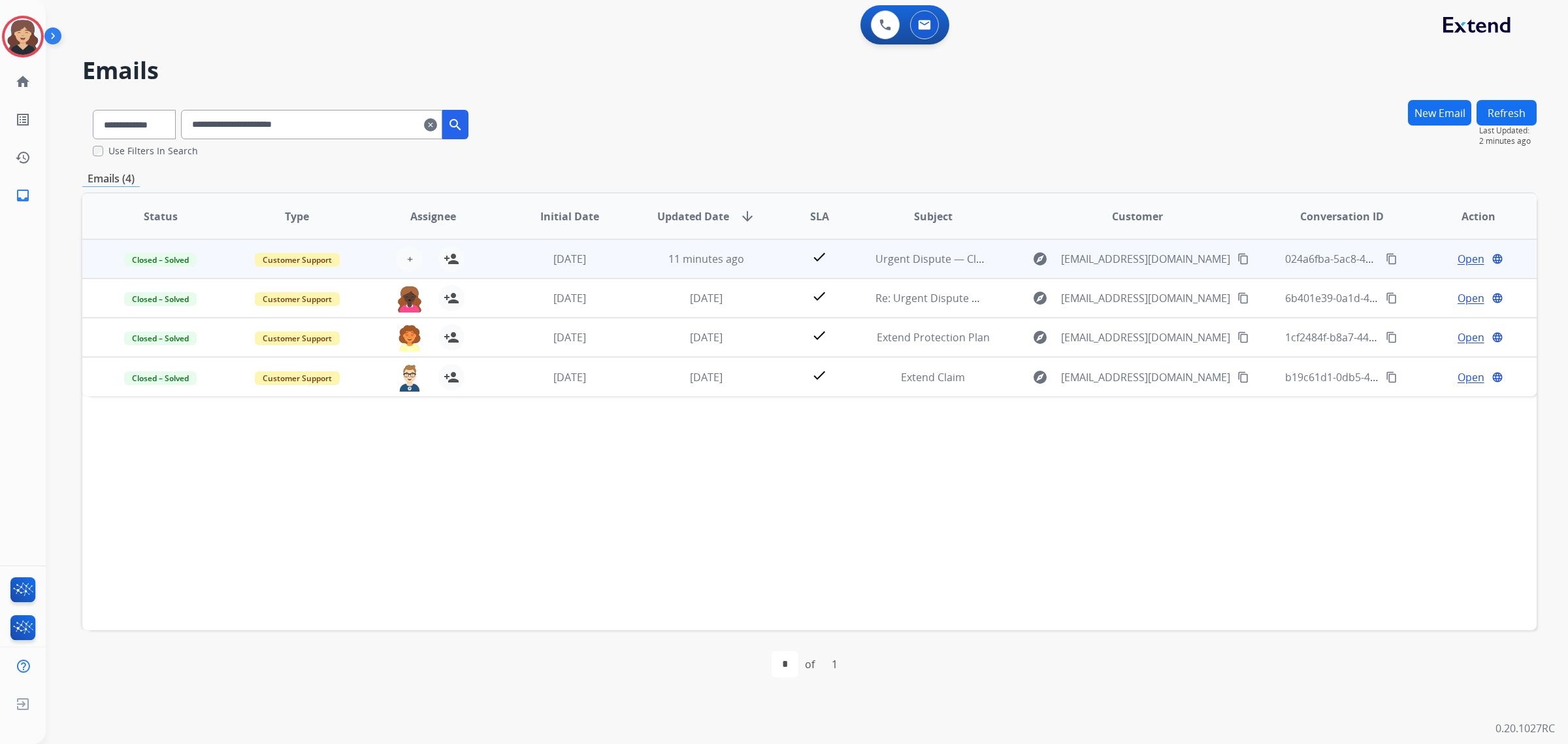
drag, startPoint x: 386, startPoint y: 126, endPoint x: 47, endPoint y: 126, distance: 339.0
click at [47, 126] on div "**********" at bounding box center [791, 395] width 1492 height 697
paste input "text"
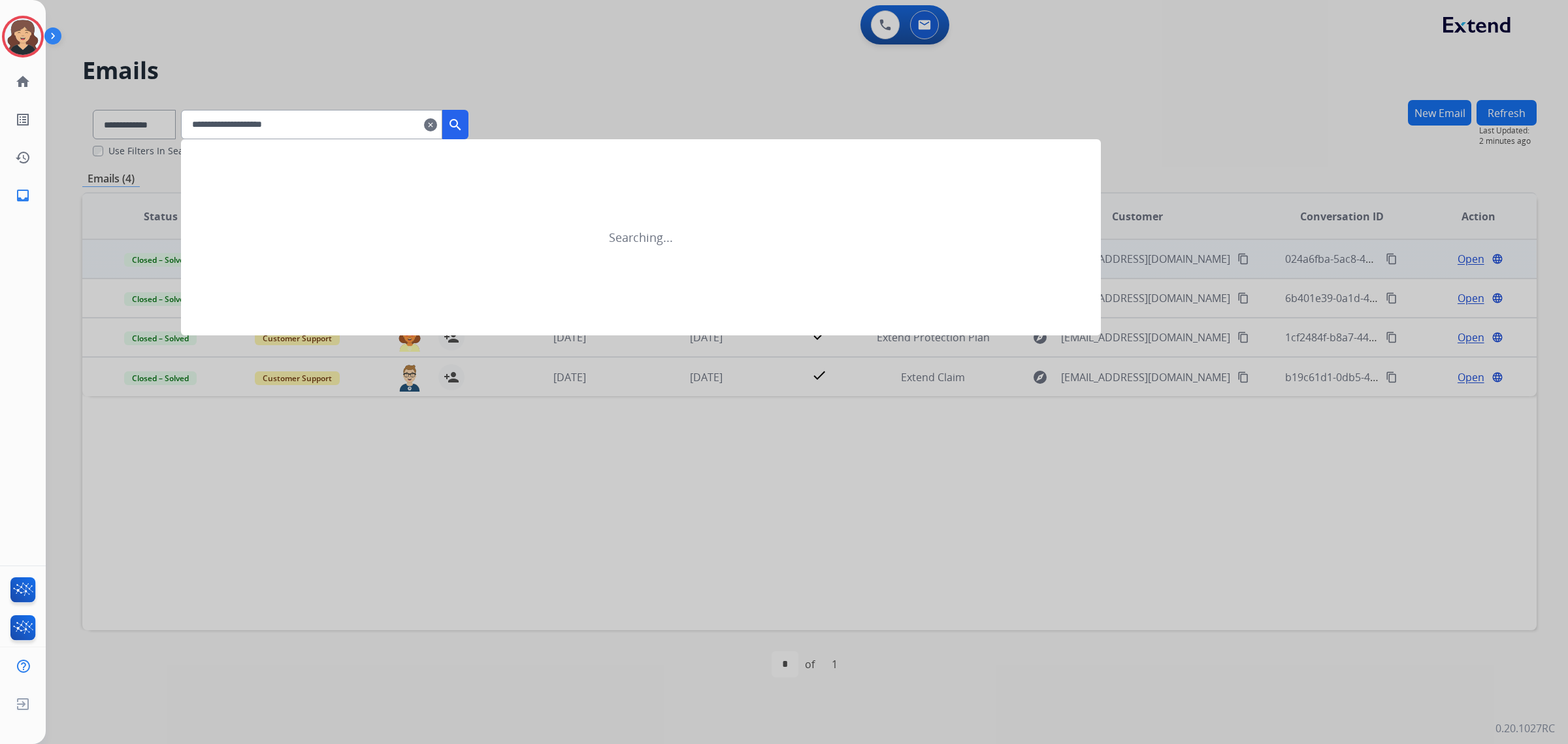
click at [463, 122] on mat-icon "search" at bounding box center [455, 125] width 16 height 16
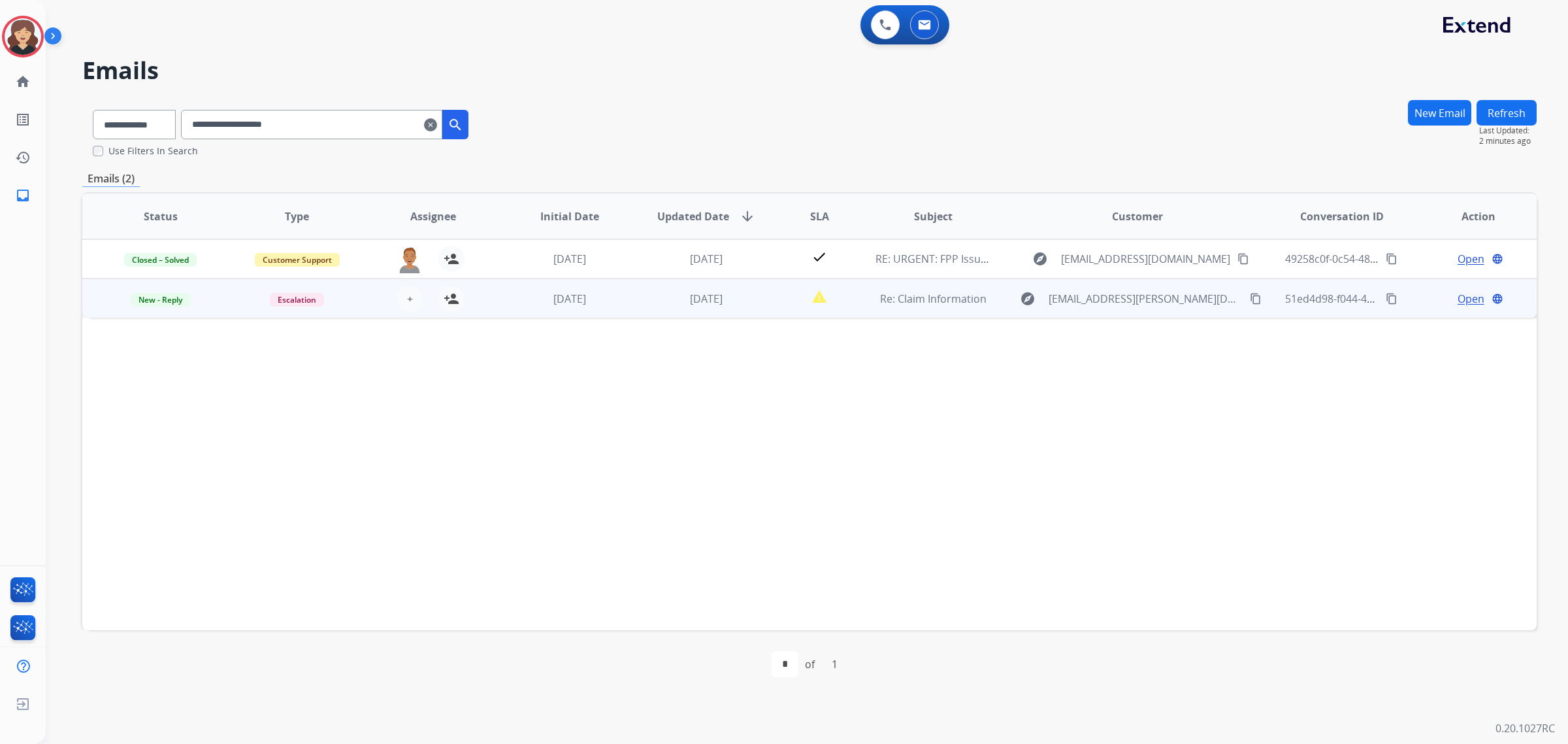
click at [1458, 301] on span "Open" at bounding box center [1471, 299] width 27 height 16
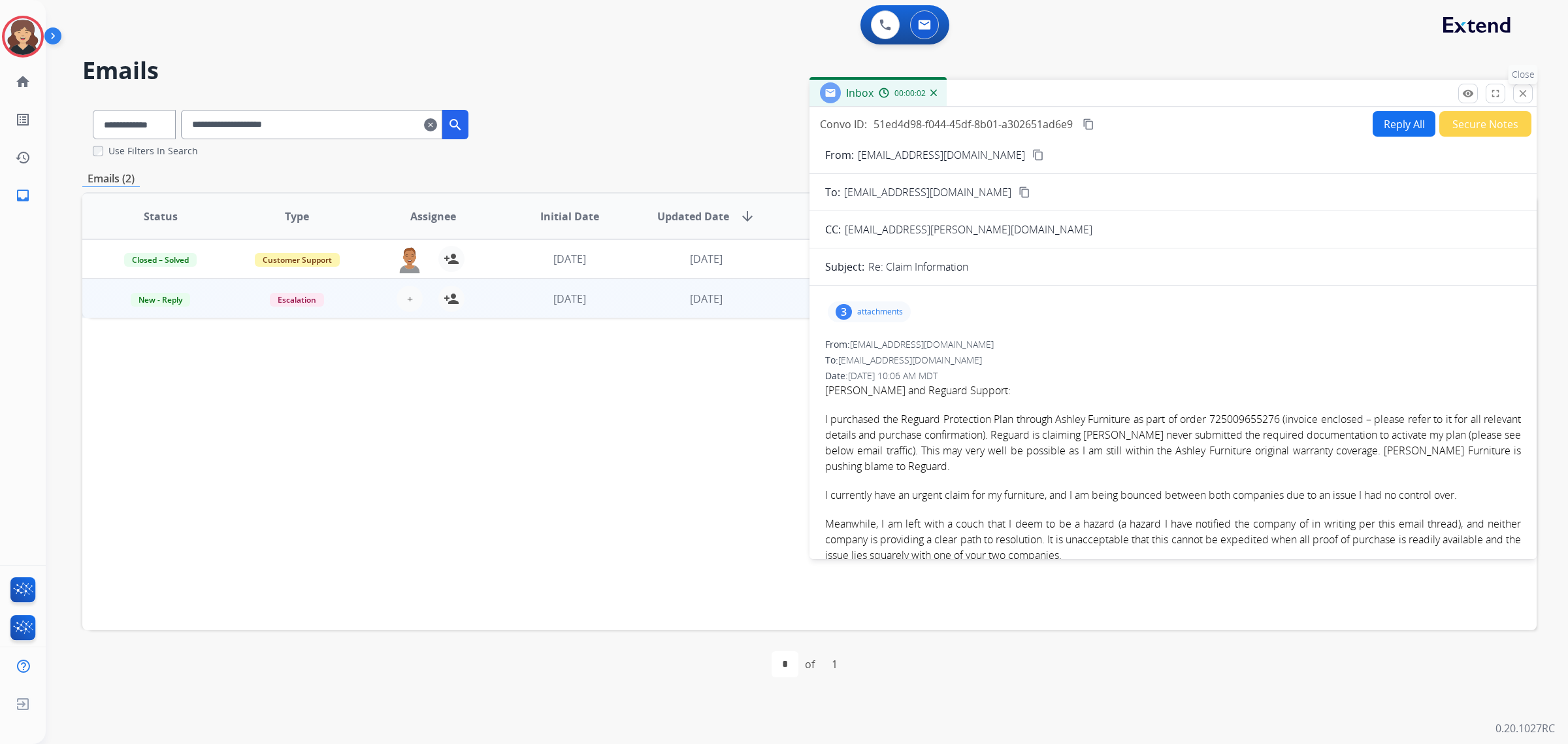
click at [1518, 96] on mat-icon "close" at bounding box center [1523, 93] width 12 height 12
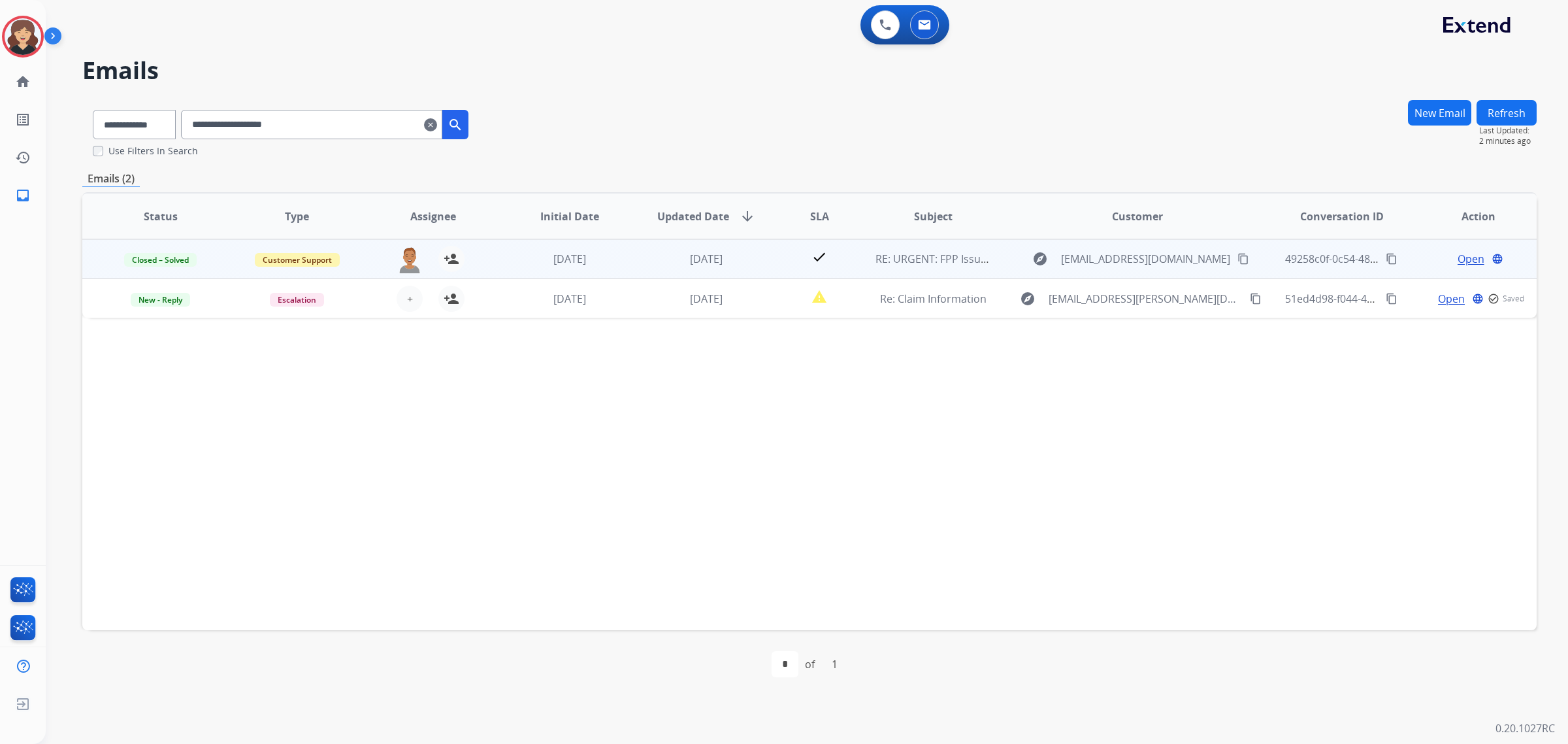
click at [1458, 256] on span "Open" at bounding box center [1471, 259] width 27 height 16
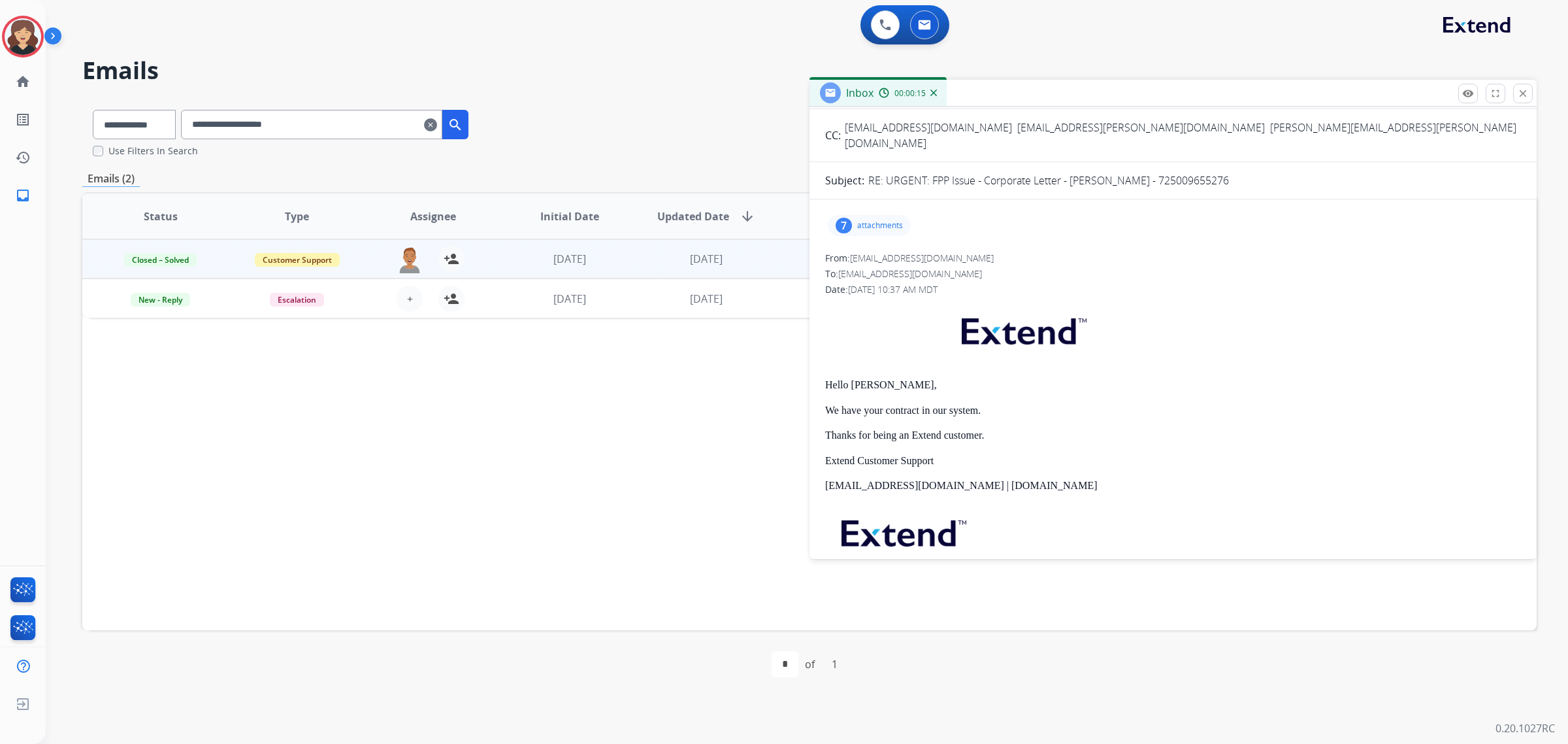
scroll to position [0, 0]
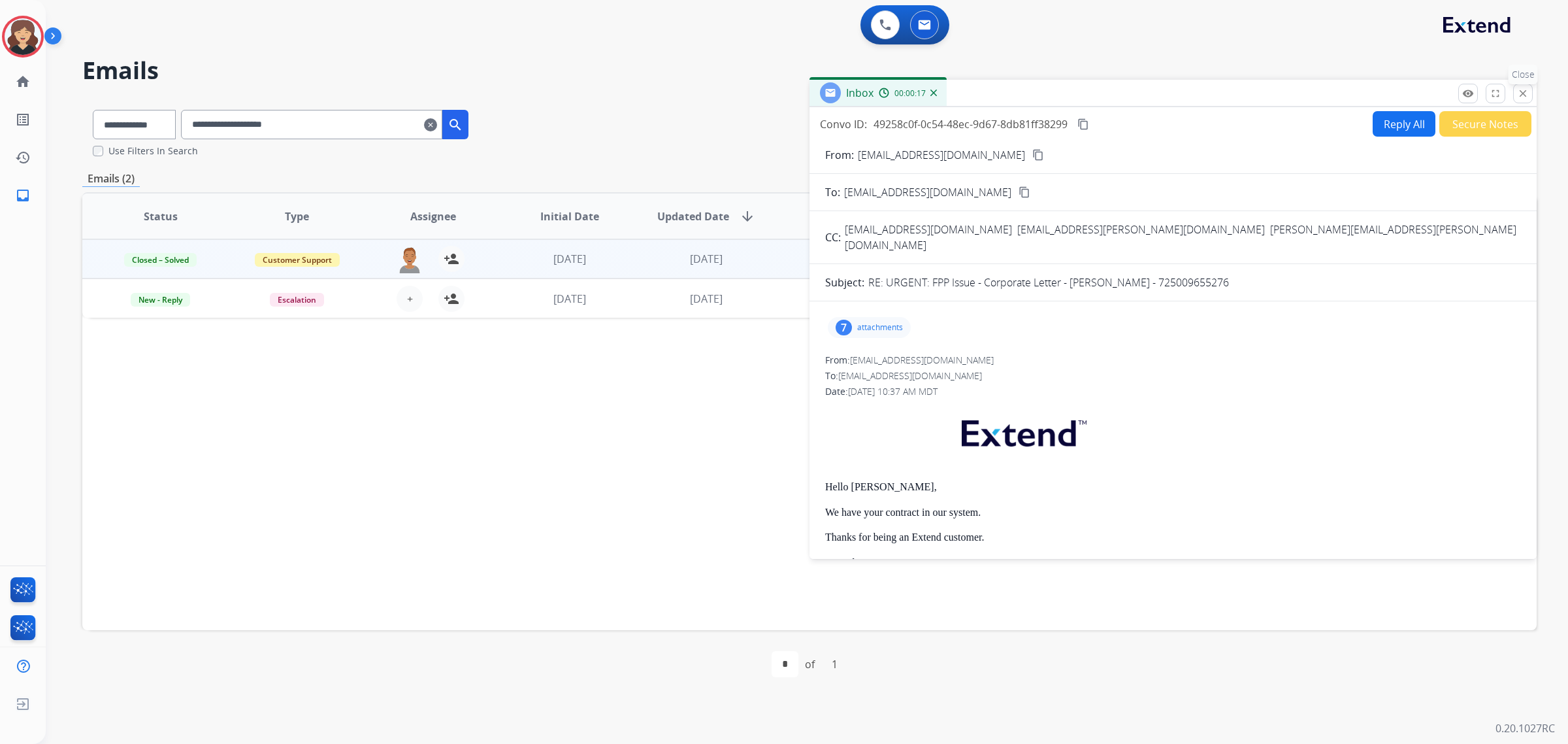
click at [1518, 93] on mat-icon "close" at bounding box center [1523, 93] width 12 height 12
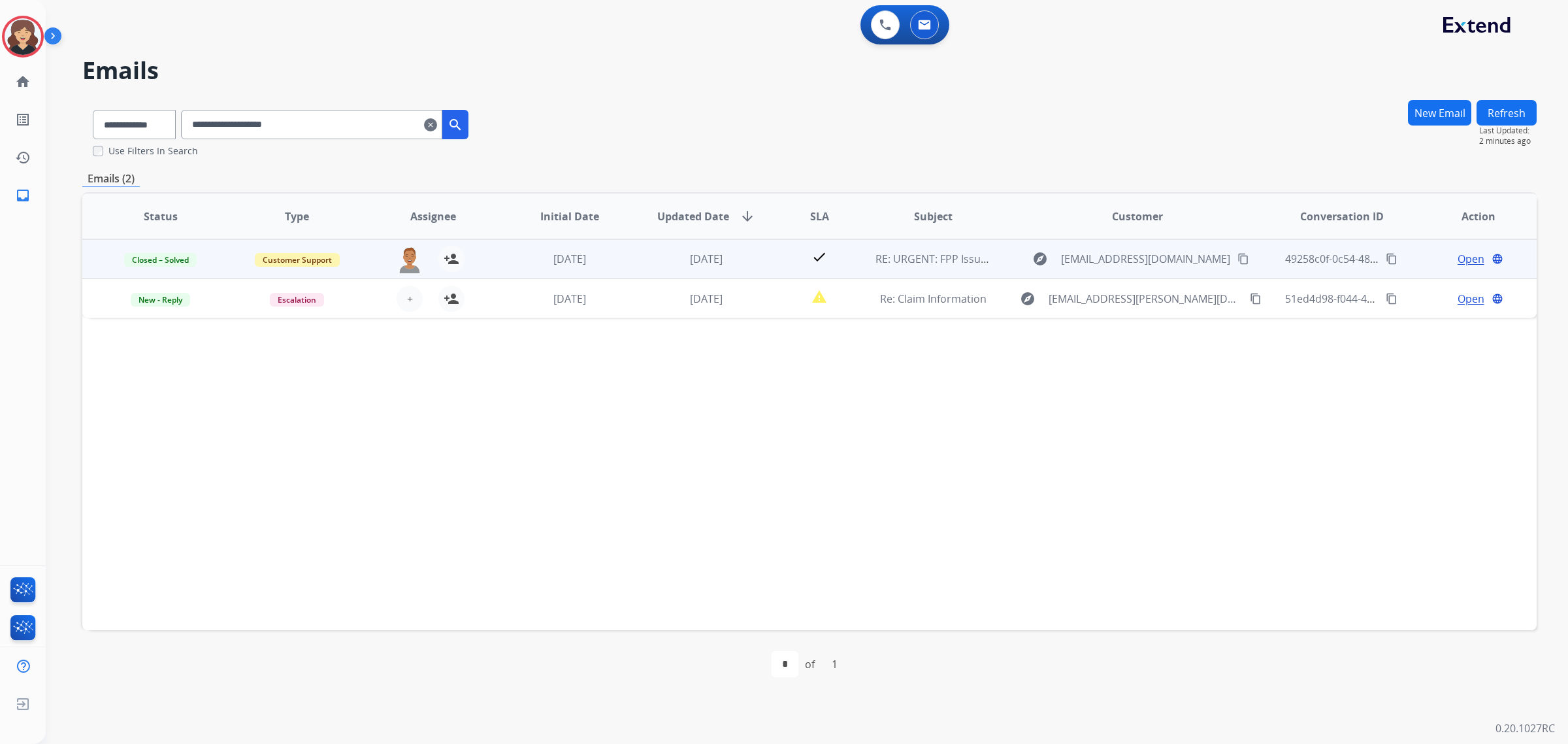
click at [1386, 259] on mat-icon "content_copy" at bounding box center [1391, 259] width 12 height 12
click at [1465, 256] on span "Open" at bounding box center [1471, 259] width 27 height 16
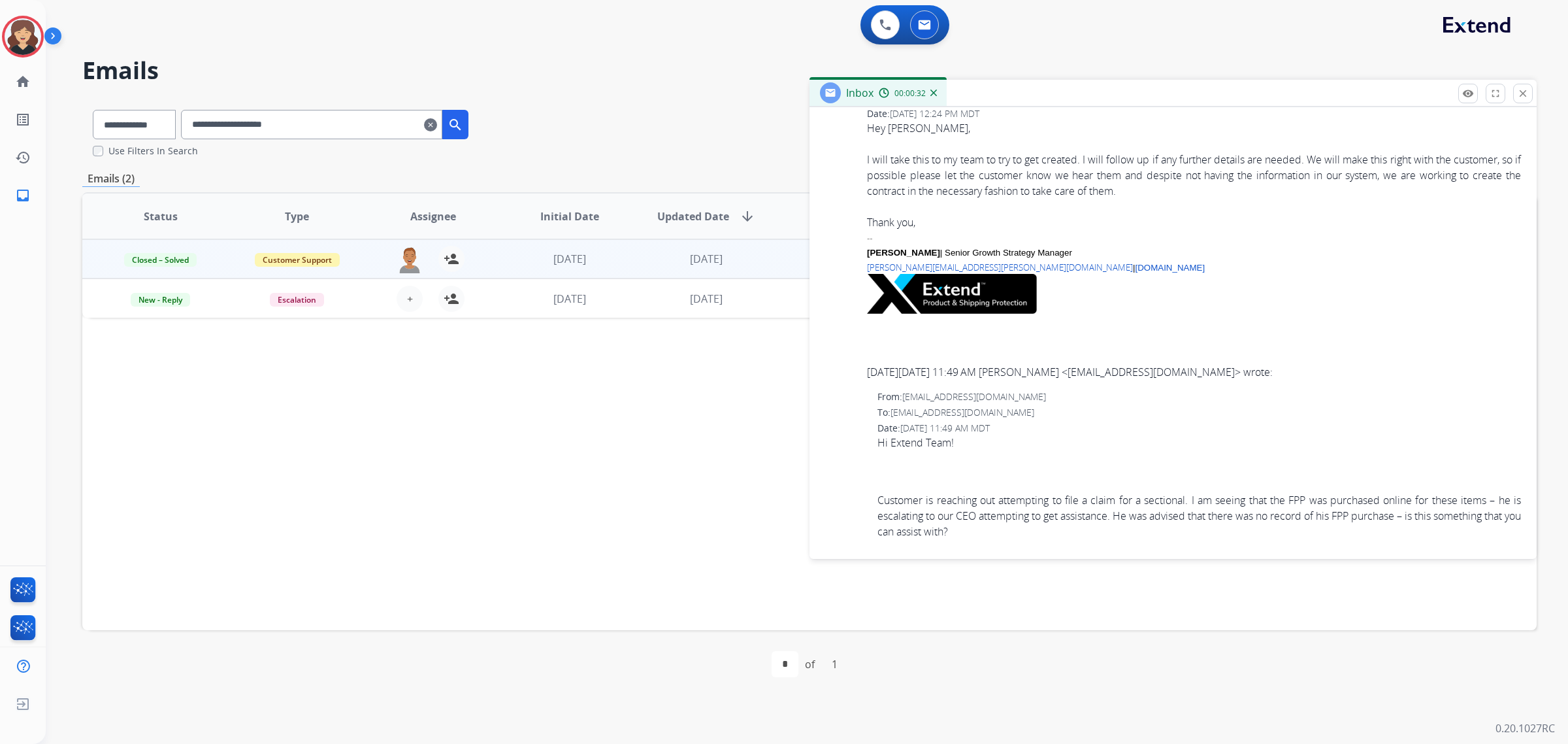
scroll to position [1067, 0]
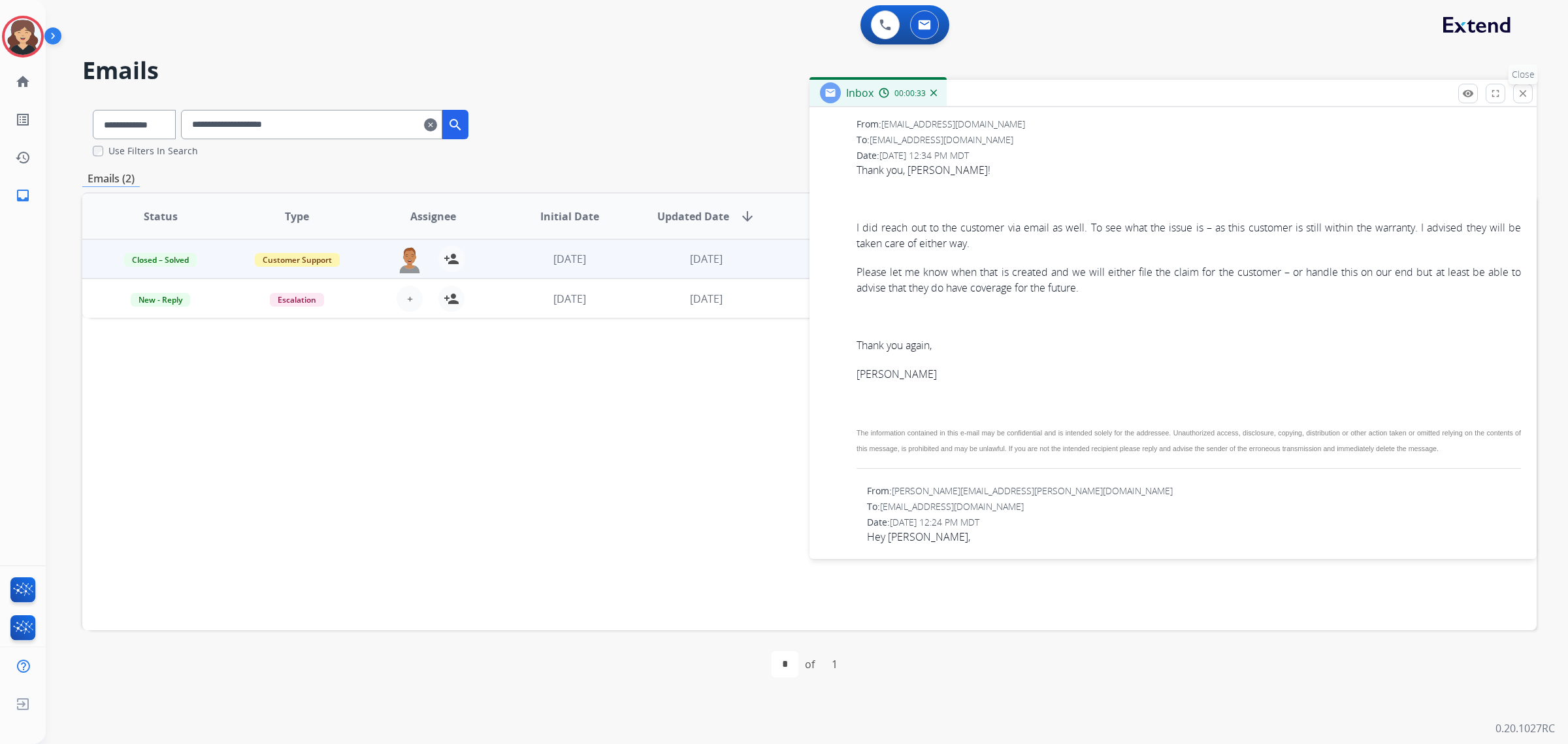
click at [1520, 88] on mat-icon "close" at bounding box center [1523, 93] width 12 height 12
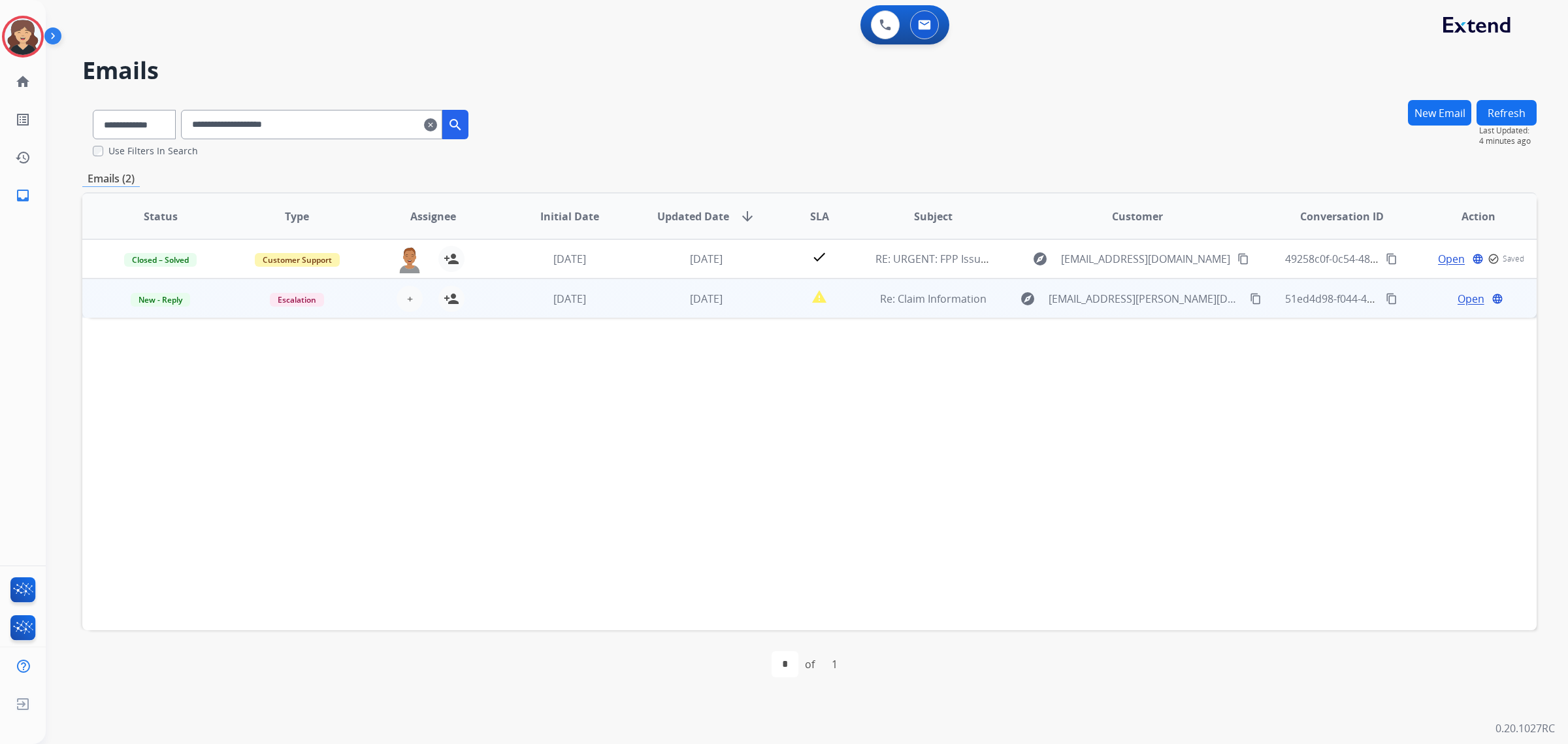
click at [1248, 304] on button "content_copy" at bounding box center [1256, 299] width 16 height 16
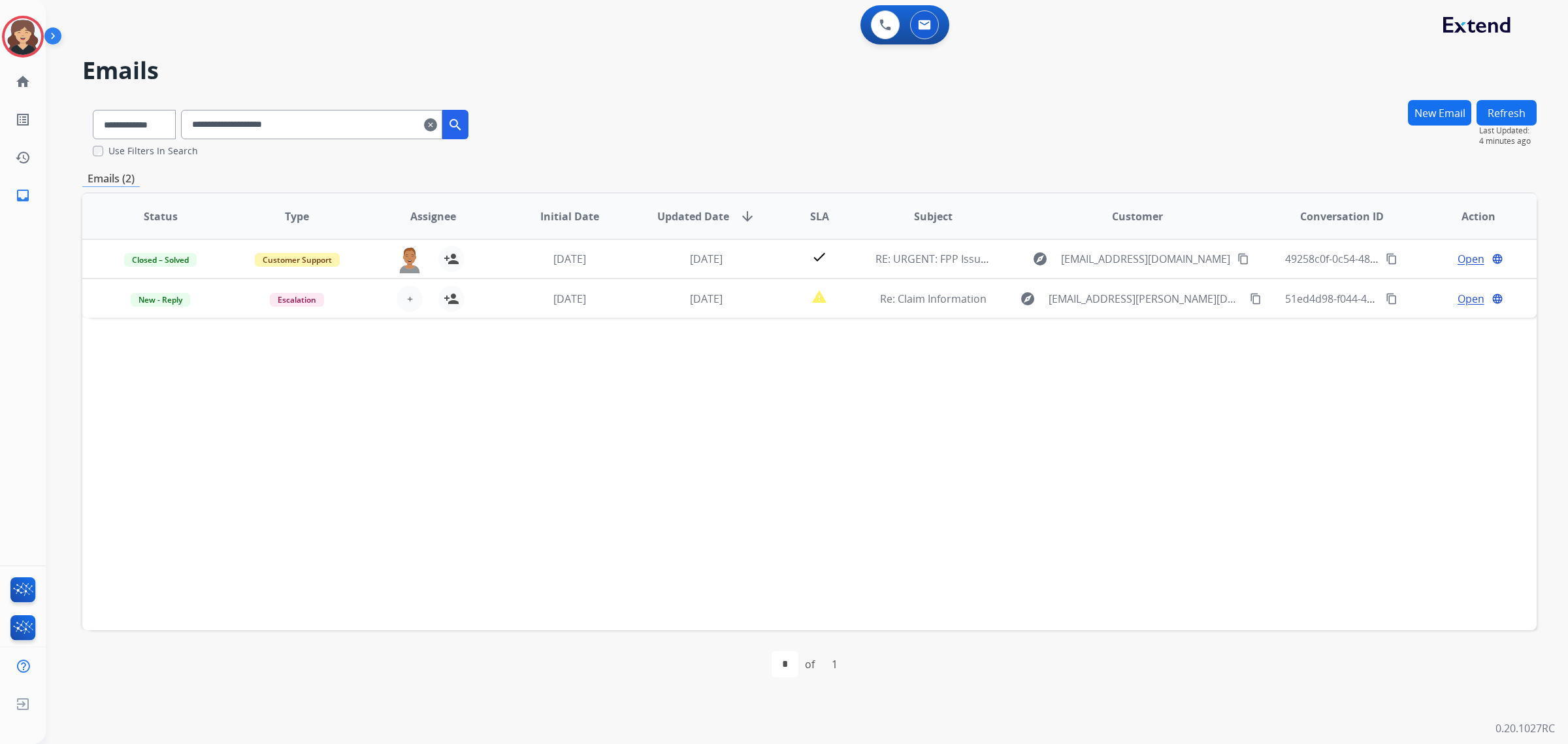
drag, startPoint x: 381, startPoint y: 115, endPoint x: 184, endPoint y: 112, distance: 197.0
click at [184, 112] on div "**********" at bounding box center [281, 122] width 397 height 45
paste input "**"
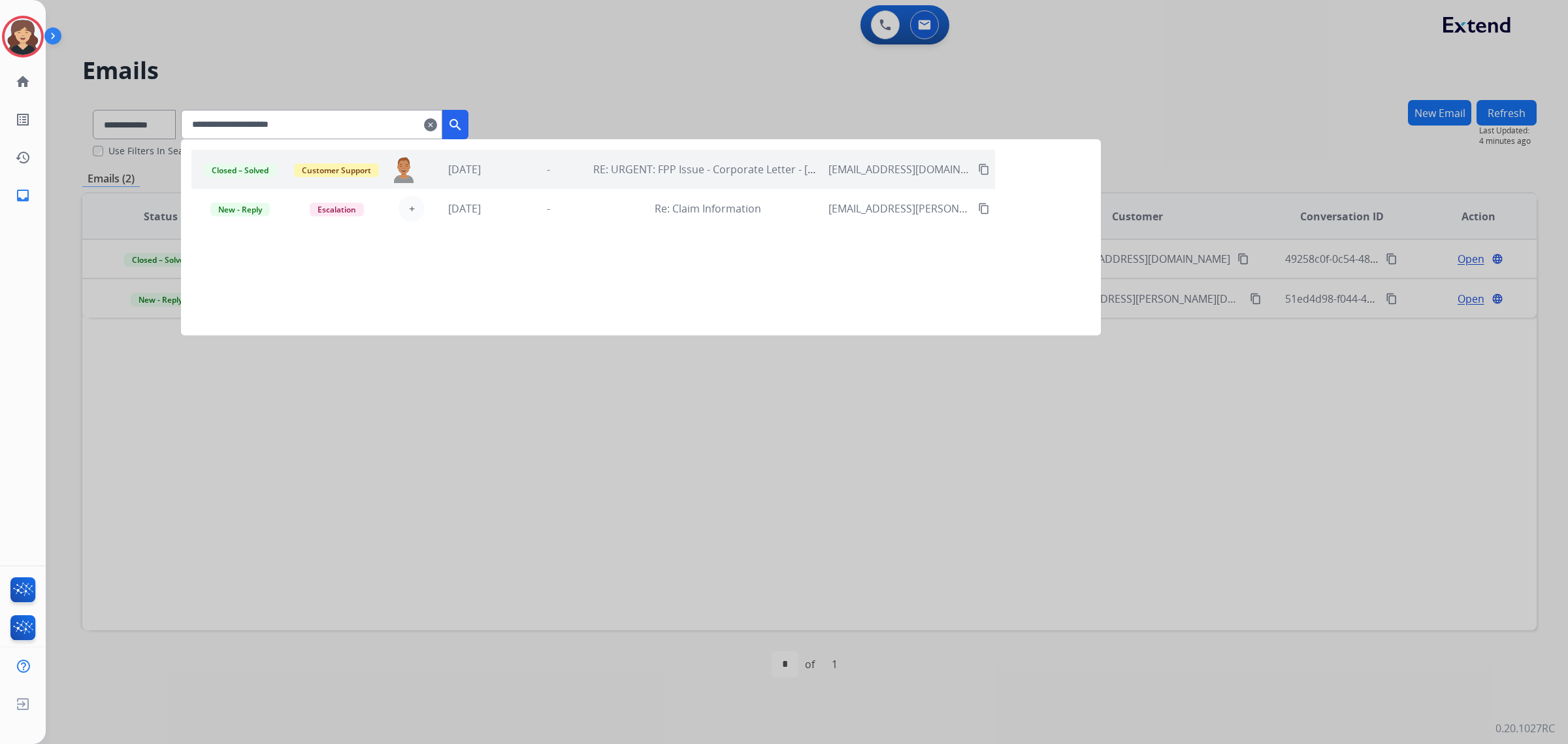
type input "**********"
click at [463, 117] on mat-icon "search" at bounding box center [455, 125] width 16 height 16
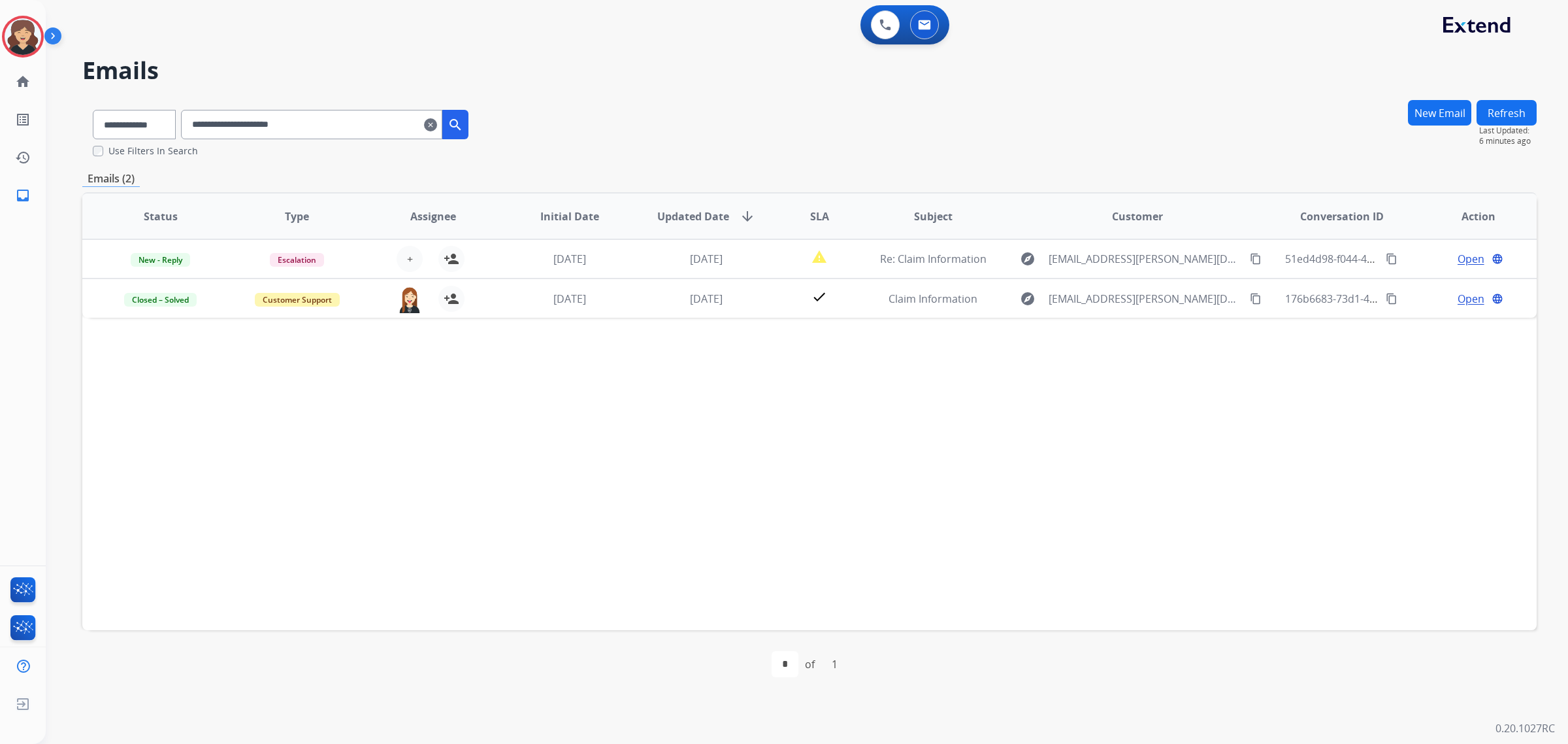
drag, startPoint x: 1452, startPoint y: 256, endPoint x: 1561, endPoint y: 286, distance: 113.1
click at [1458, 256] on span "Open" at bounding box center [1471, 259] width 27 height 16
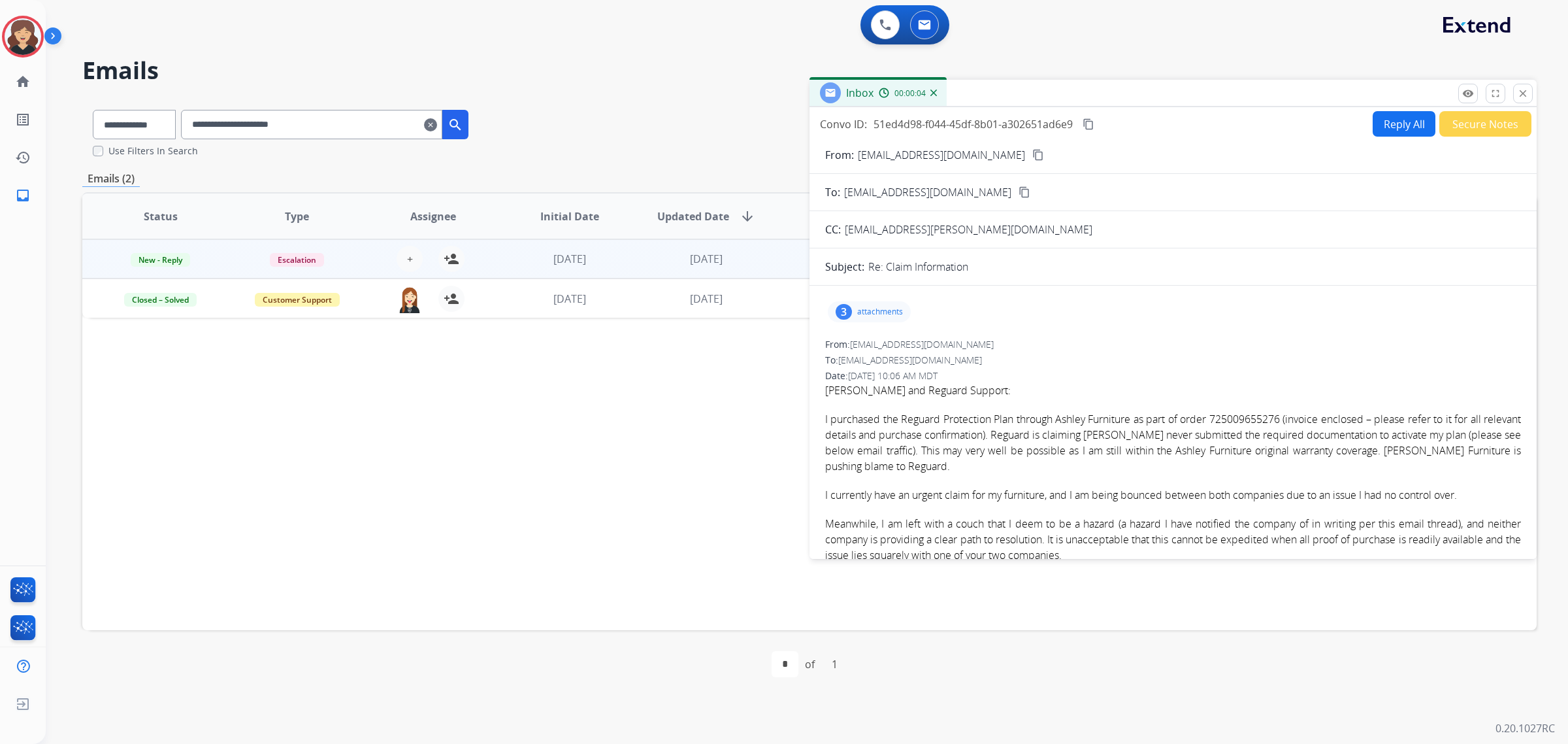
click at [1488, 129] on button "Secure Notes" at bounding box center [1485, 123] width 92 height 25
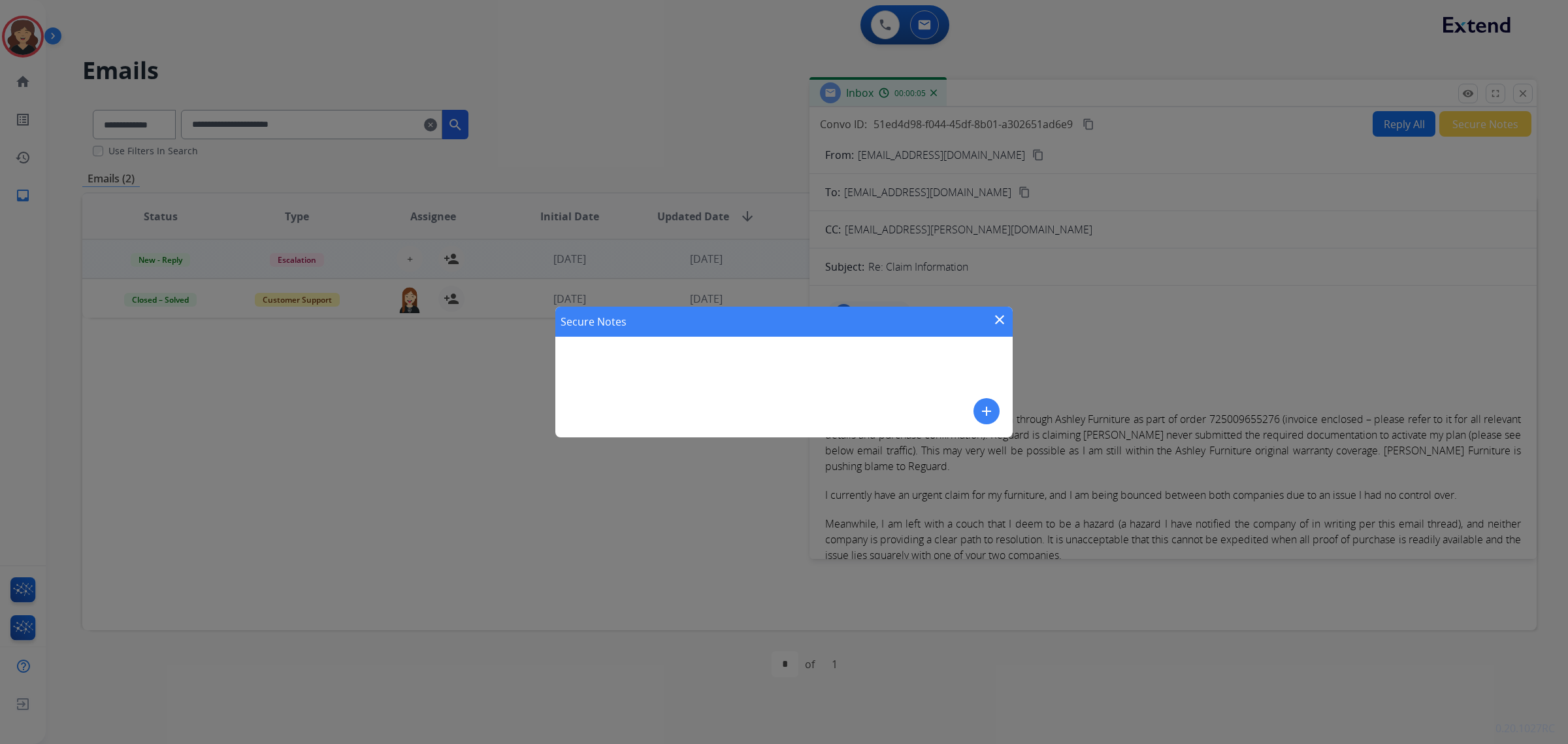
click at [990, 416] on mat-icon "add" at bounding box center [987, 411] width 16 height 16
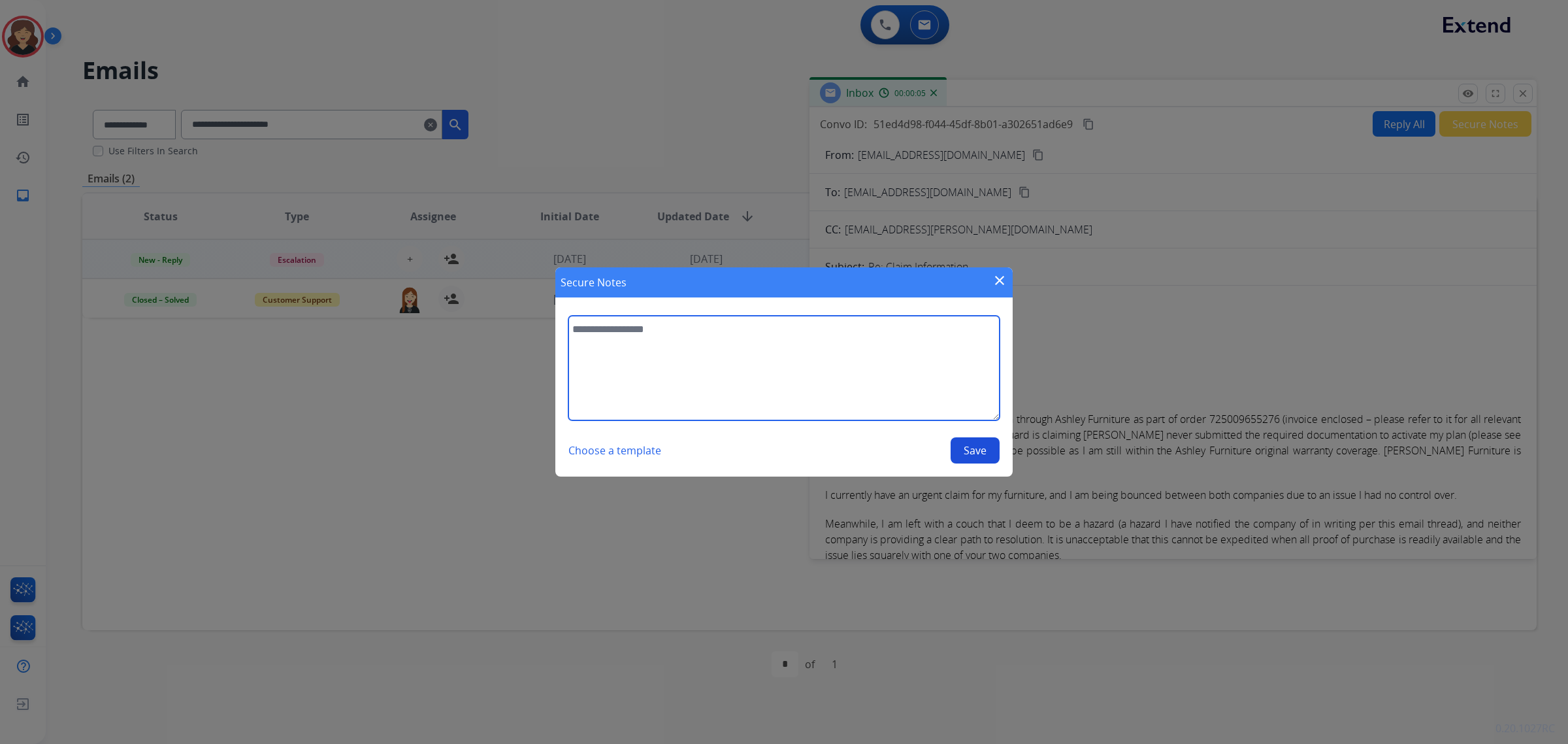
click at [759, 351] on textarea at bounding box center [784, 367] width 432 height 104
paste textarea "**********"
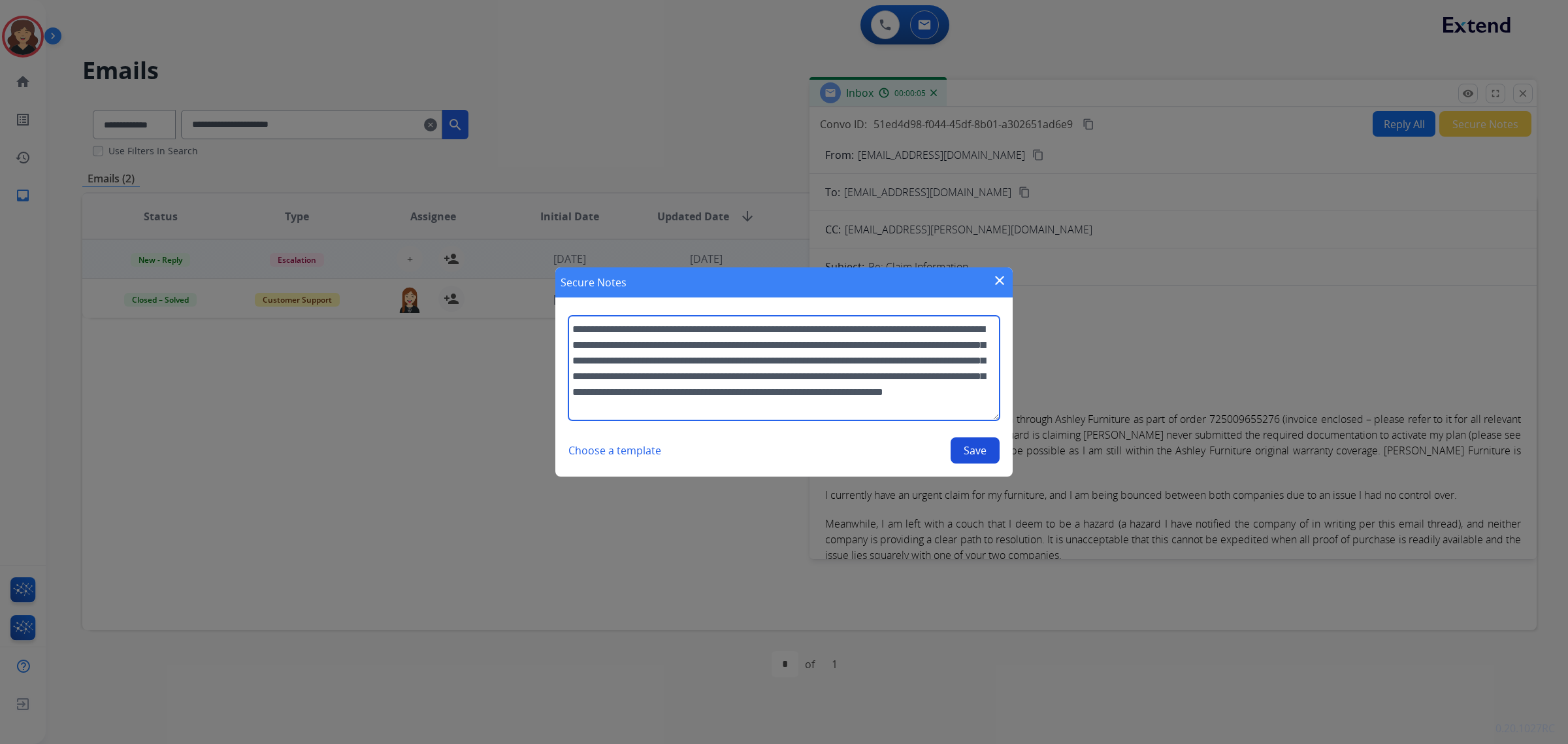
scroll to position [11, 0]
type textarea "**********"
click at [962, 458] on button "Save" at bounding box center [975, 450] width 49 height 26
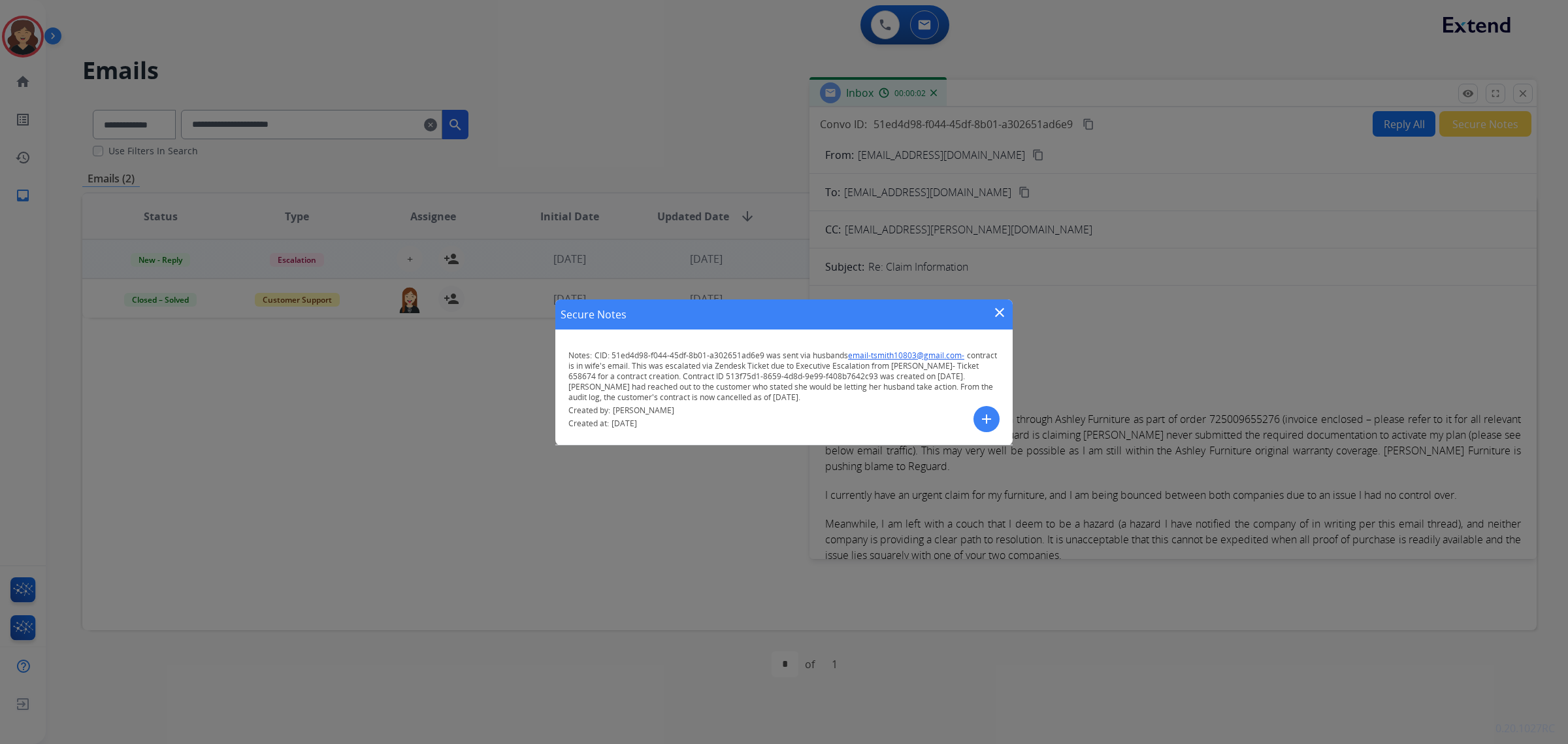
click at [995, 317] on mat-icon "close" at bounding box center [1000, 312] width 16 height 16
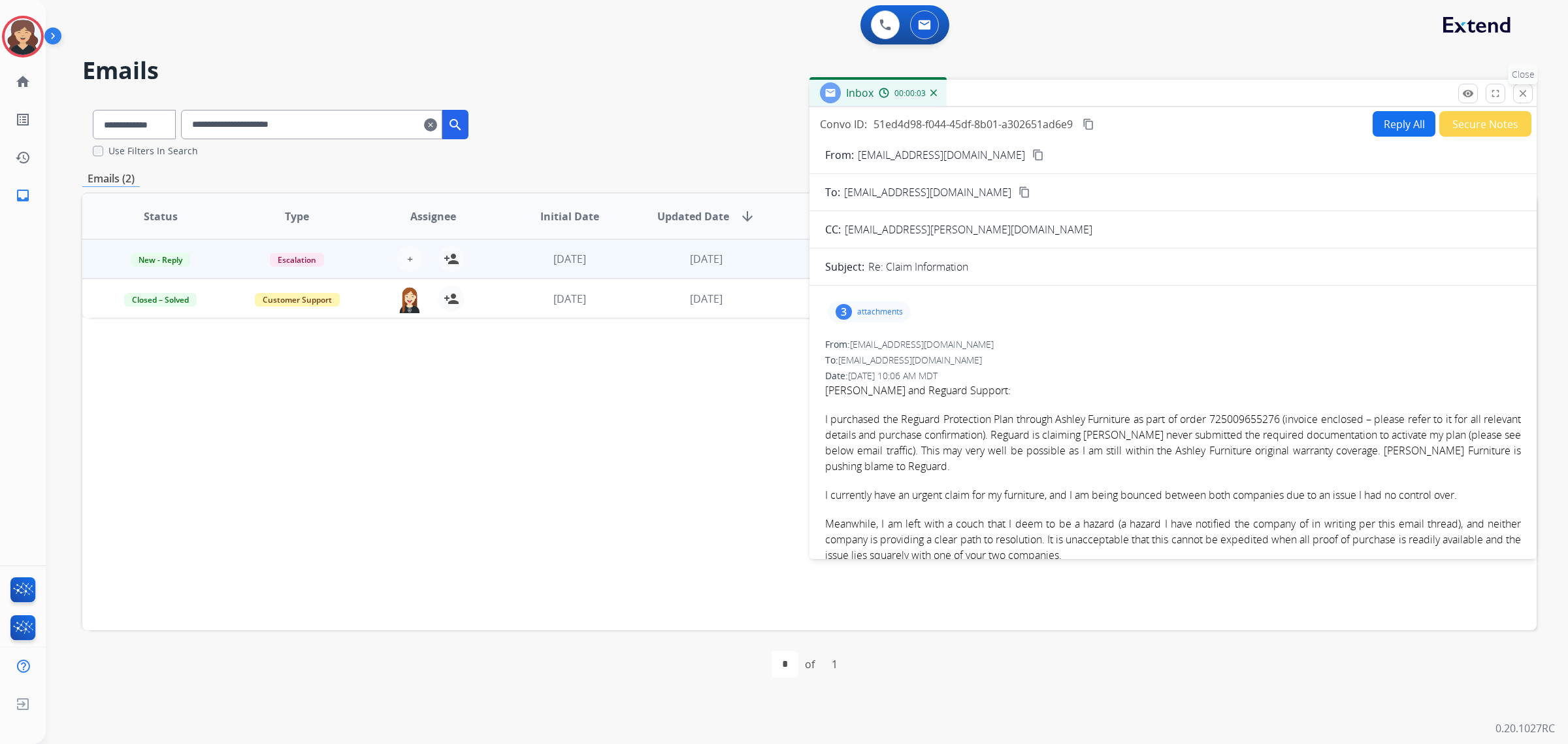
click at [1526, 85] on button "close Close" at bounding box center [1522, 93] width 20 height 20
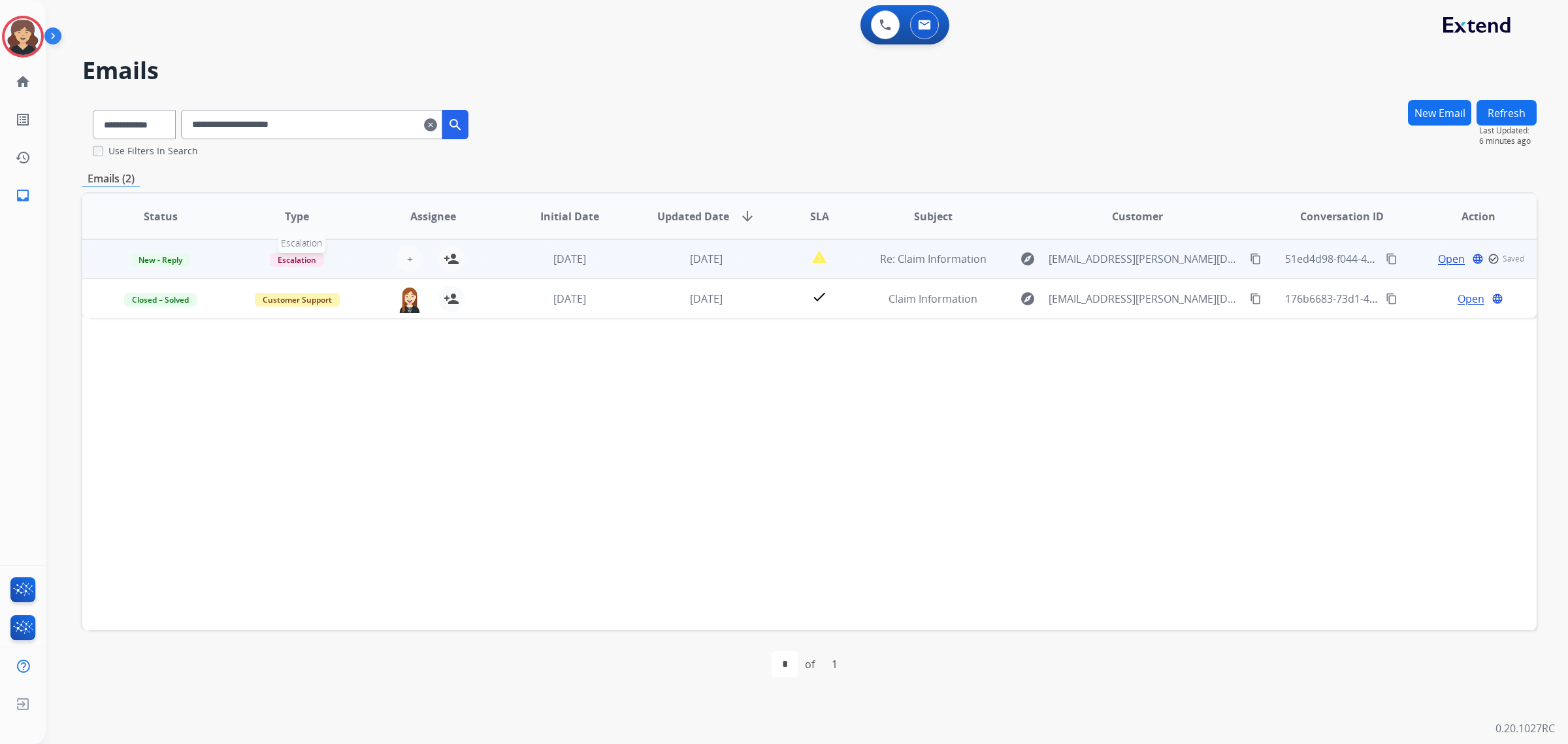
click at [300, 262] on span "Escalation" at bounding box center [297, 259] width 54 height 14
click at [375, 289] on p "Customer Support" at bounding box center [381, 287] width 86 height 19
click at [166, 259] on span "New - Reply" at bounding box center [161, 259] width 60 height 14
click at [276, 361] on p "Closed - Unresolved" at bounding box center [248, 358] width 93 height 19
click at [173, 253] on span "Closed - Unresolved" at bounding box center [160, 259] width 89 height 14
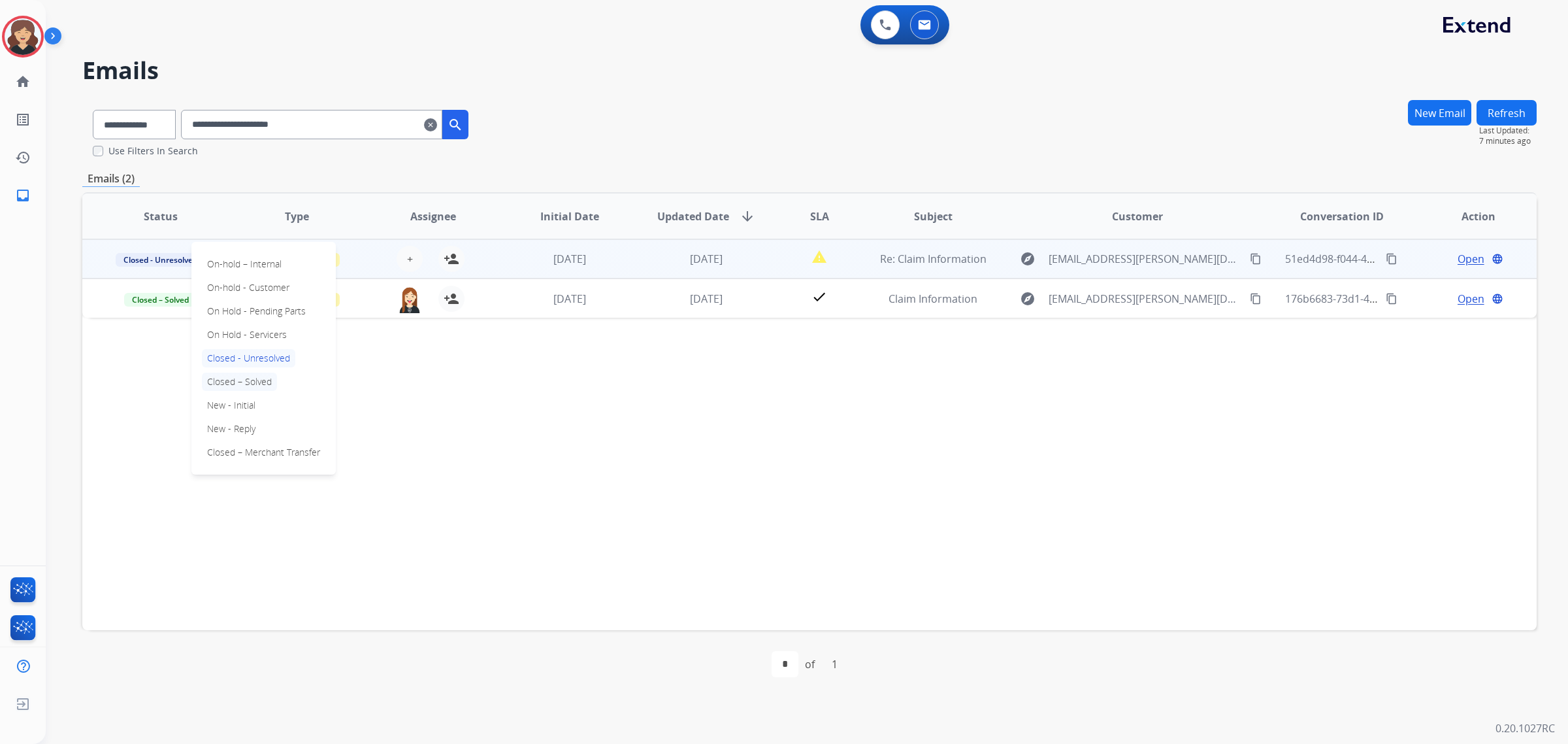
click at [240, 377] on p "Closed – Solved" at bounding box center [239, 382] width 75 height 19
